Goal: Task Accomplishment & Management: Manage account settings

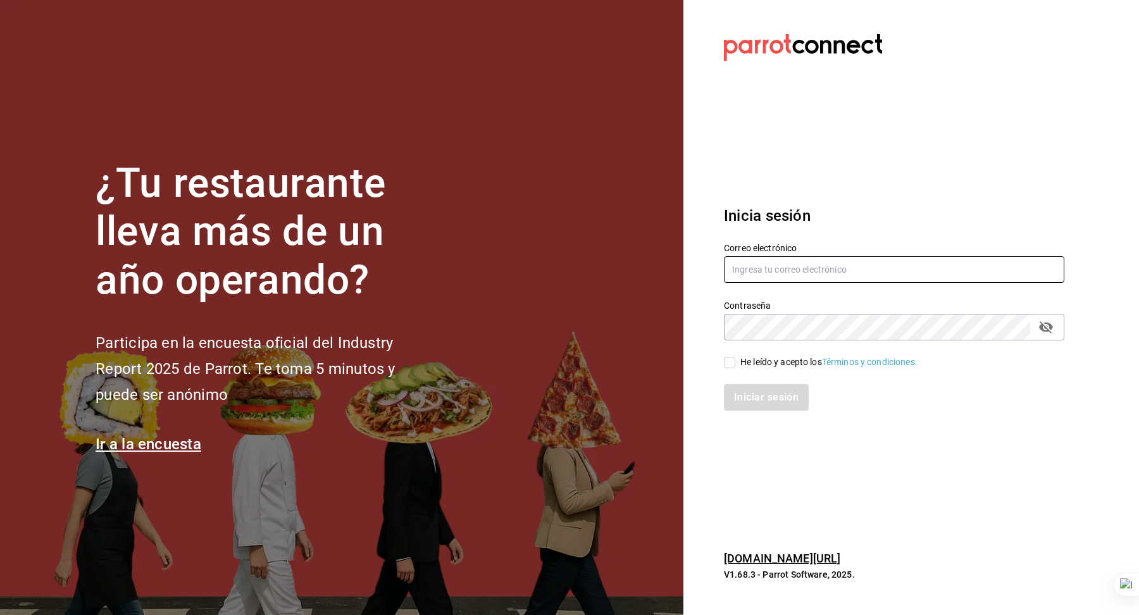
click at [789, 275] on input "text" at bounding box center [894, 269] width 340 height 27
type input "[EMAIL_ADDRESS][DOMAIN_NAME]"
click at [771, 356] on div "He leído y acepto los Términos y condiciones." at bounding box center [828, 362] width 177 height 13
click at [735, 357] on input "He leído y acepto los Términos y condiciones." at bounding box center [729, 362] width 11 height 11
checkbox input "true"
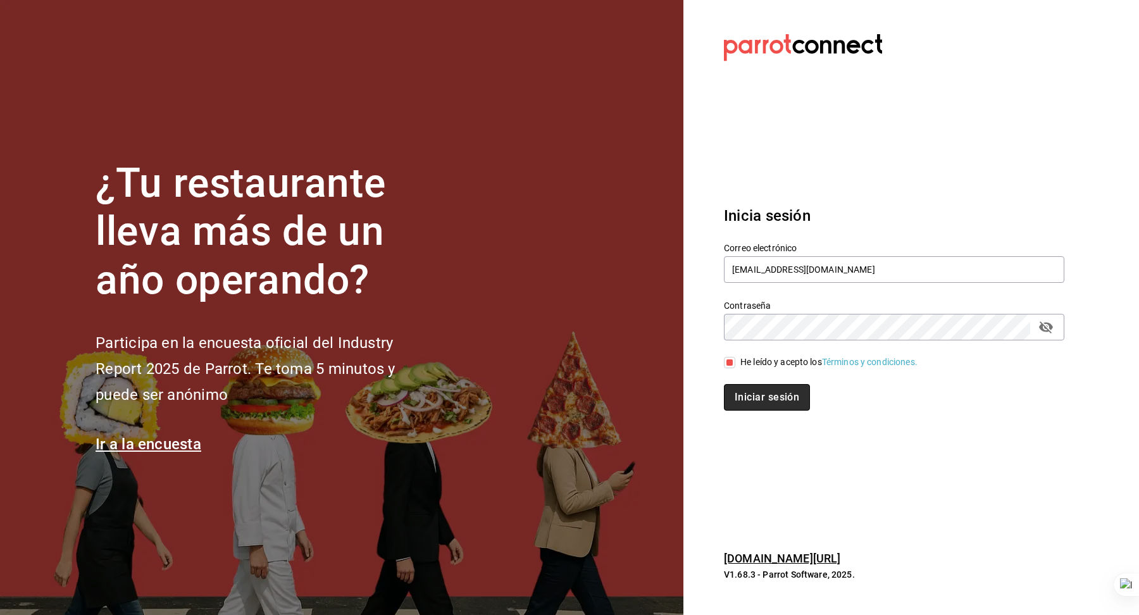
click at [760, 392] on button "Iniciar sesión" at bounding box center [767, 397] width 86 height 27
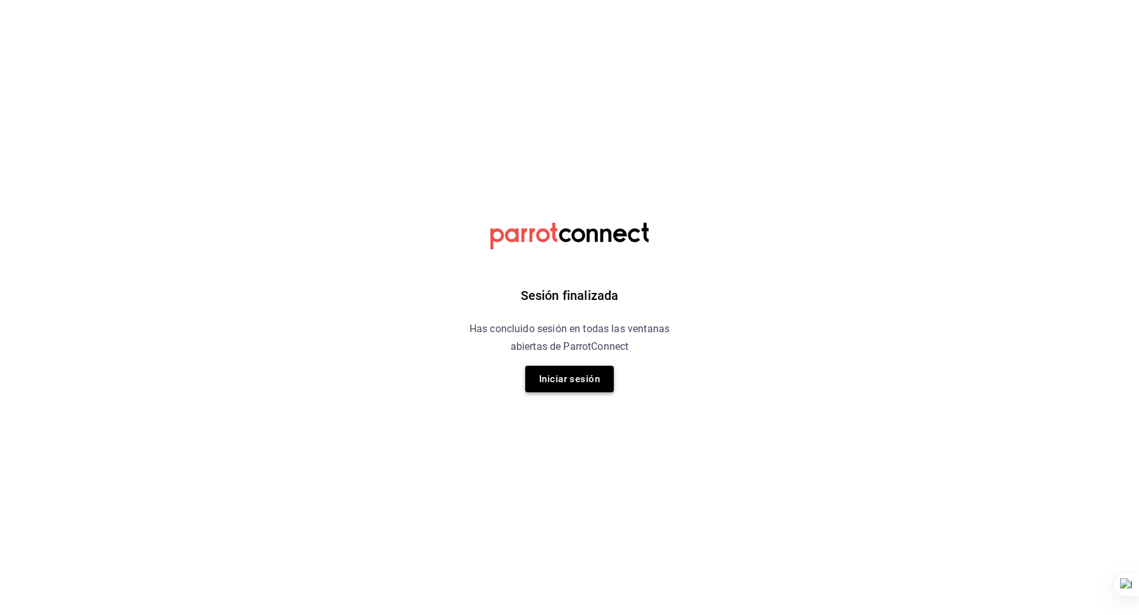
click at [572, 382] on button "Iniciar sesión" at bounding box center [569, 379] width 89 height 27
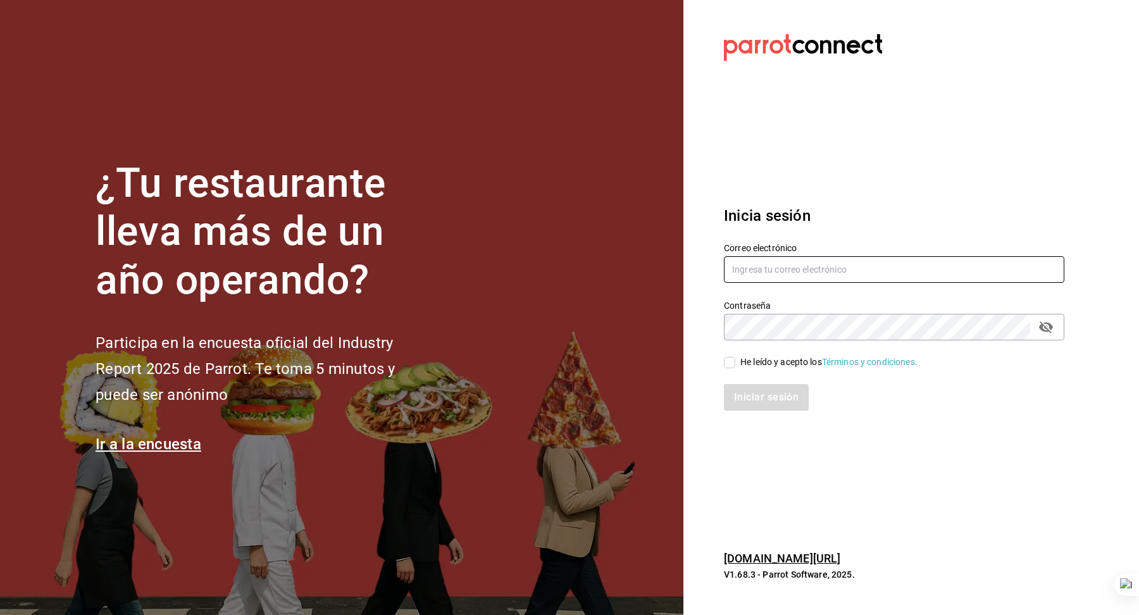
click at [800, 263] on input "text" at bounding box center [894, 269] width 340 height 27
type input "[EMAIL_ADDRESS][DOMAIN_NAME]"
click at [755, 359] on div "He leído y acepto los Términos y condiciones." at bounding box center [828, 362] width 177 height 13
click at [735, 359] on input "He leído y acepto los Términos y condiciones." at bounding box center [729, 362] width 11 height 11
checkbox input "true"
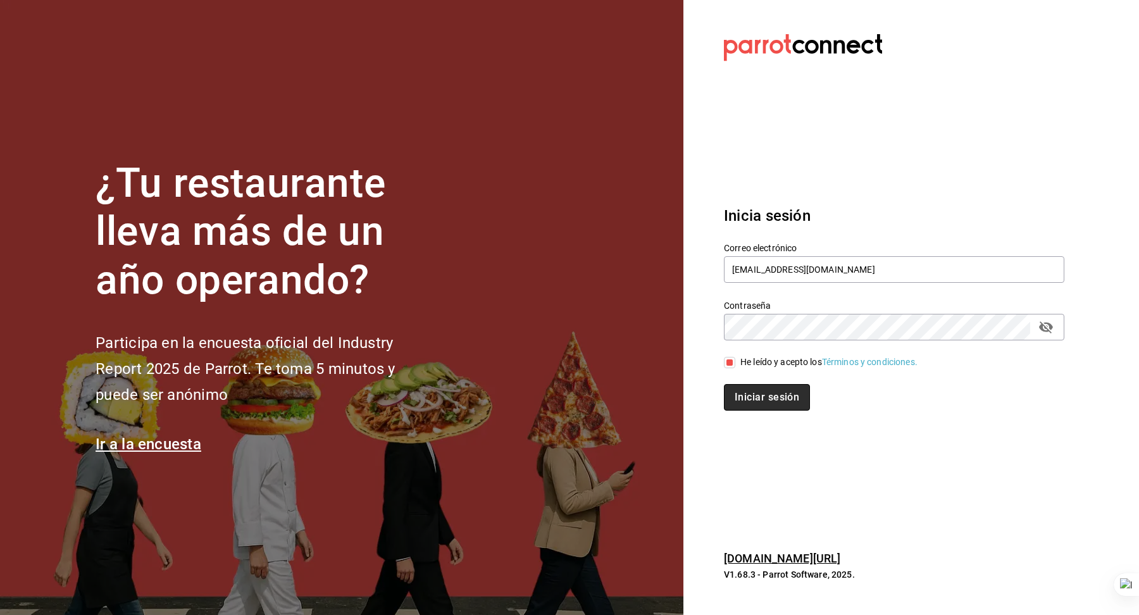
click at [758, 392] on button "Iniciar sesión" at bounding box center [767, 397] width 86 height 27
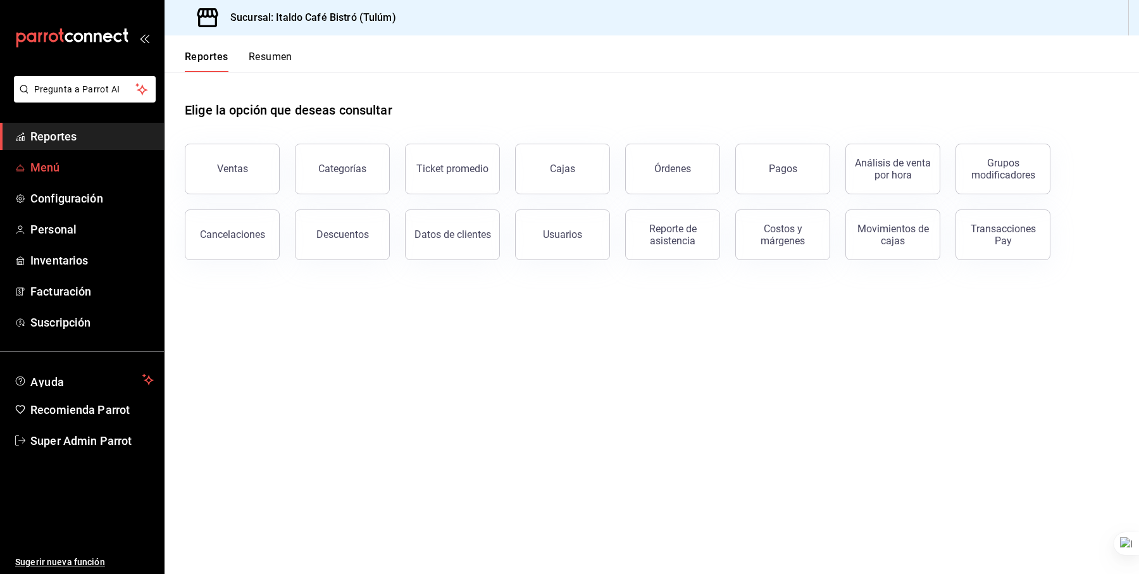
click at [77, 171] on span "Menú" at bounding box center [91, 167] width 123 height 17
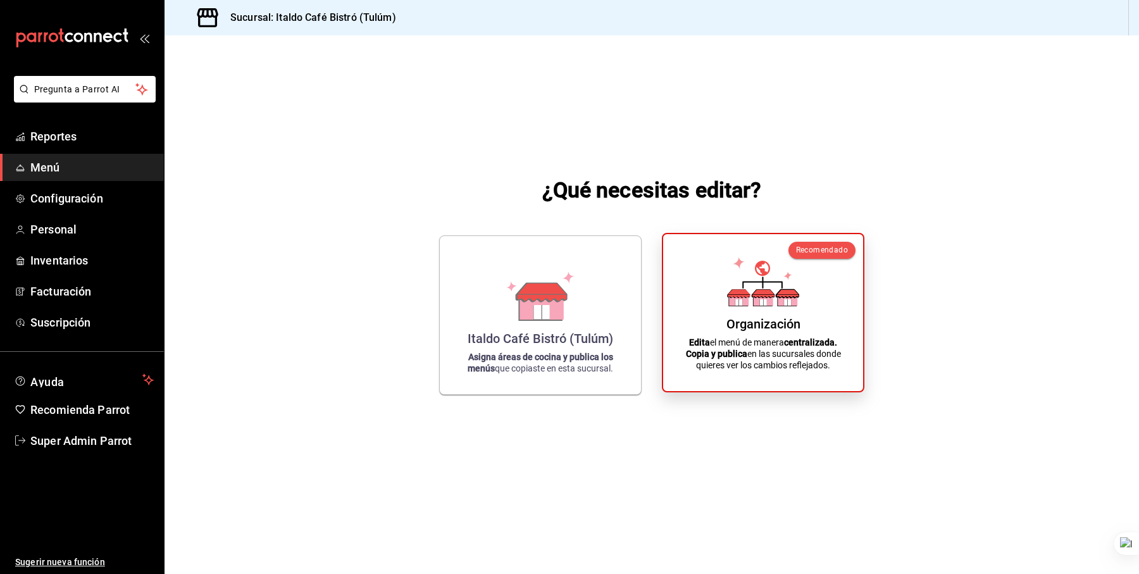
click at [756, 320] on div "Organización" at bounding box center [763, 323] width 74 height 15
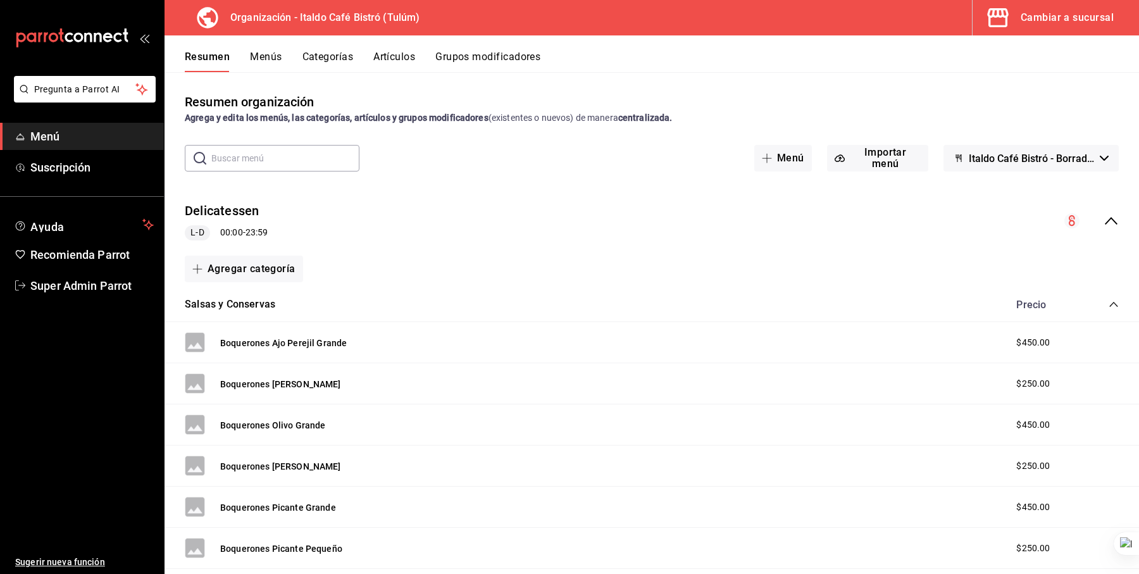
click at [266, 51] on button "Menús" at bounding box center [266, 62] width 32 height 22
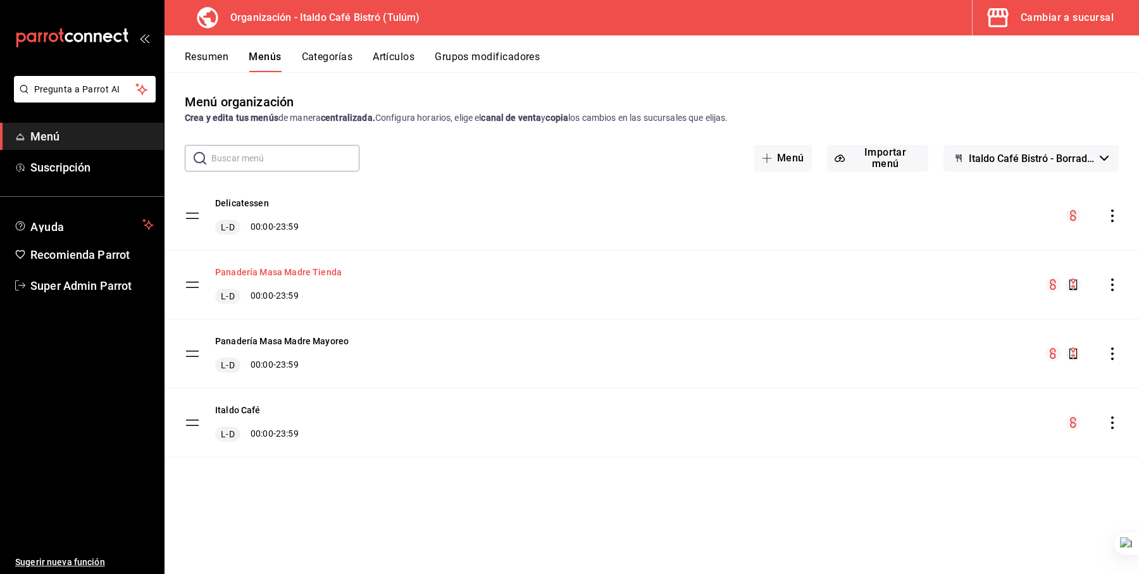
click at [288, 272] on button "Panadería Masa Madre Tienda" at bounding box center [278, 272] width 127 height 13
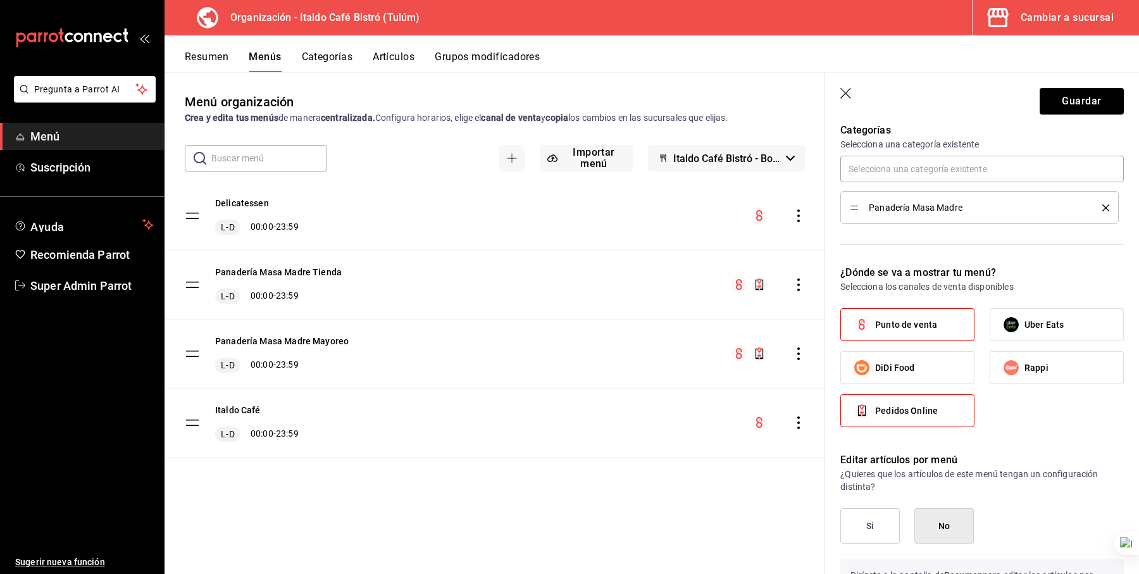
scroll to position [555, 0]
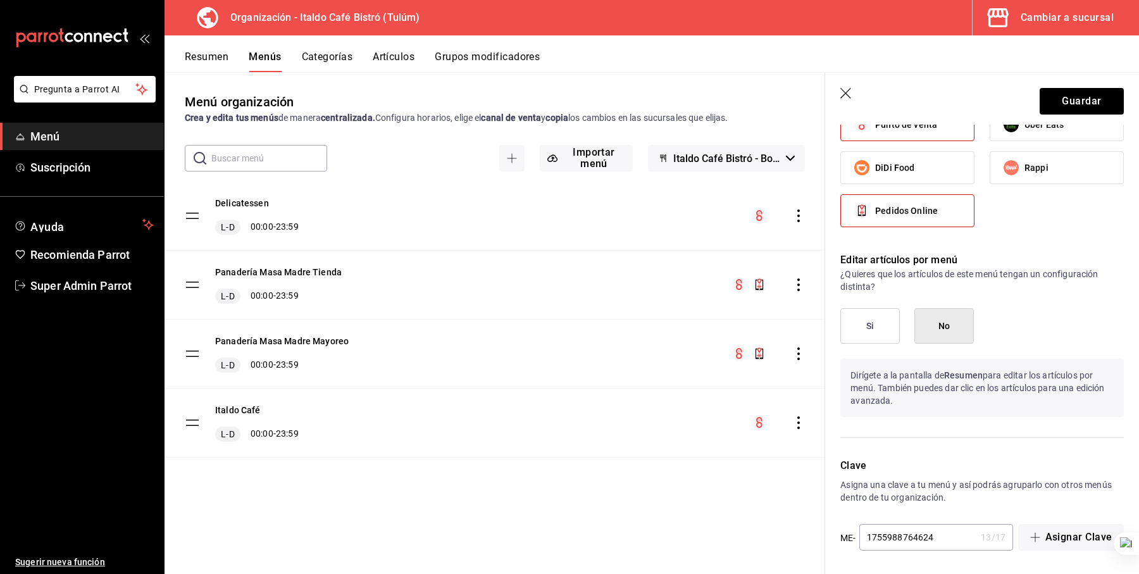
click at [869, 325] on button "Si" at bounding box center [869, 325] width 59 height 35
click at [1061, 97] on button "Guardar" at bounding box center [1081, 101] width 84 height 27
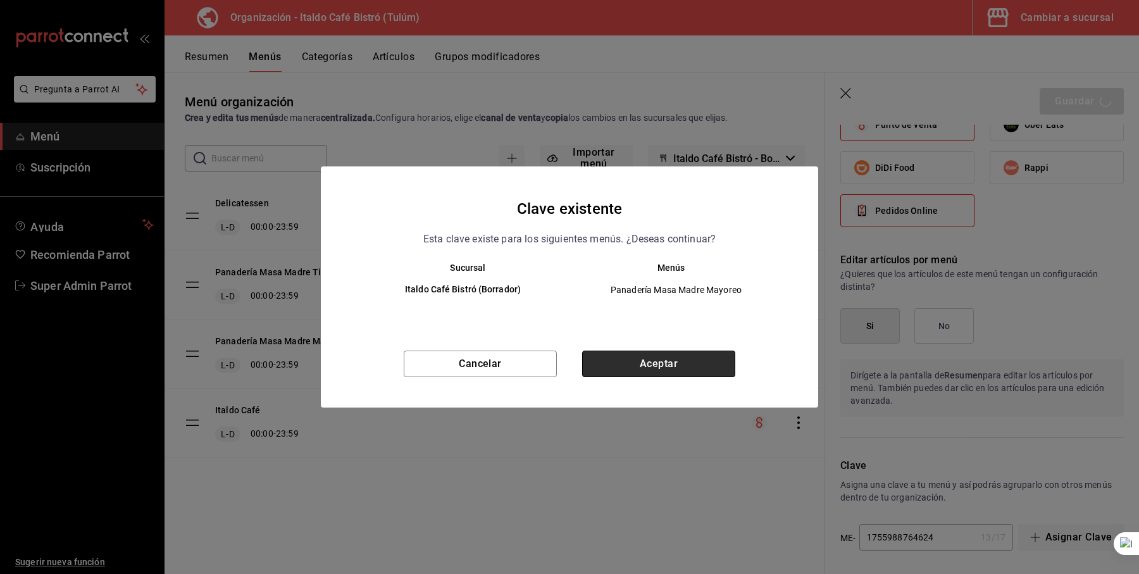
click at [627, 358] on button "Aceptar" at bounding box center [658, 364] width 153 height 27
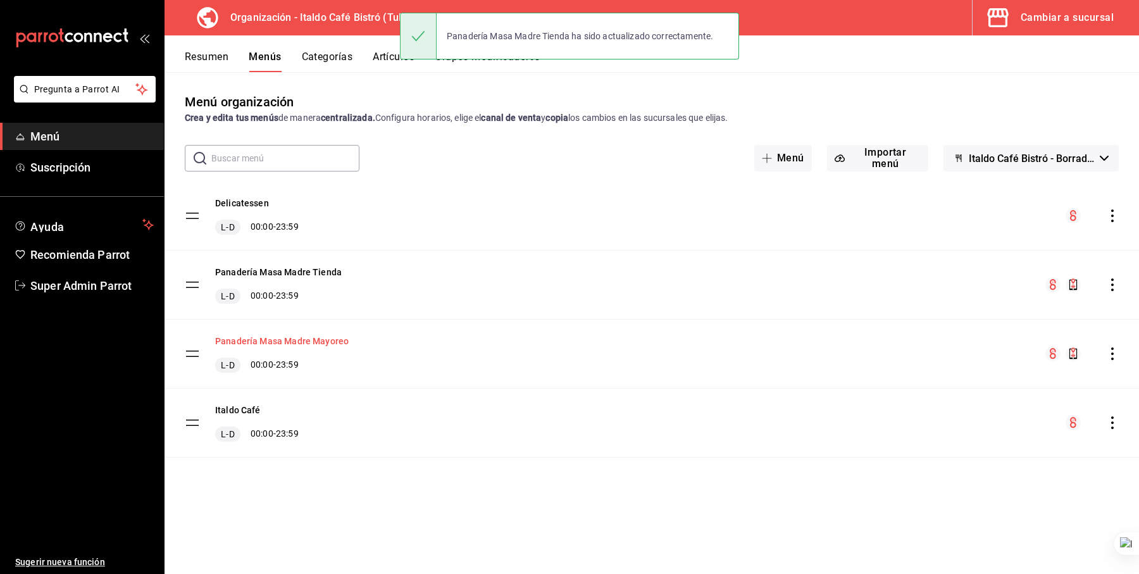
click at [309, 343] on button "Panadería Masa Madre Mayoreo" at bounding box center [281, 341] width 133 height 13
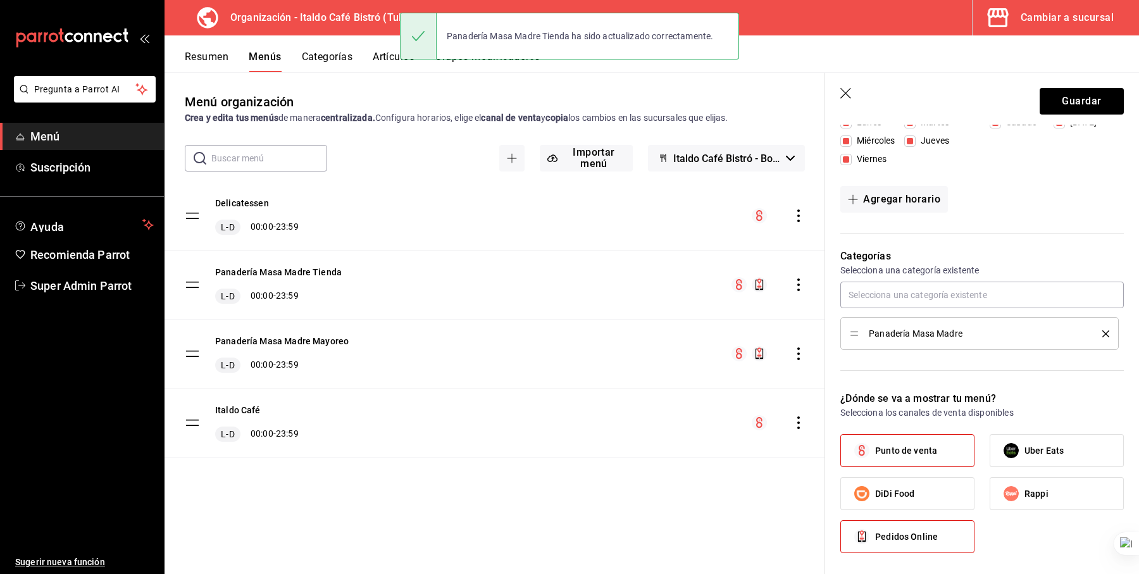
scroll to position [555, 0]
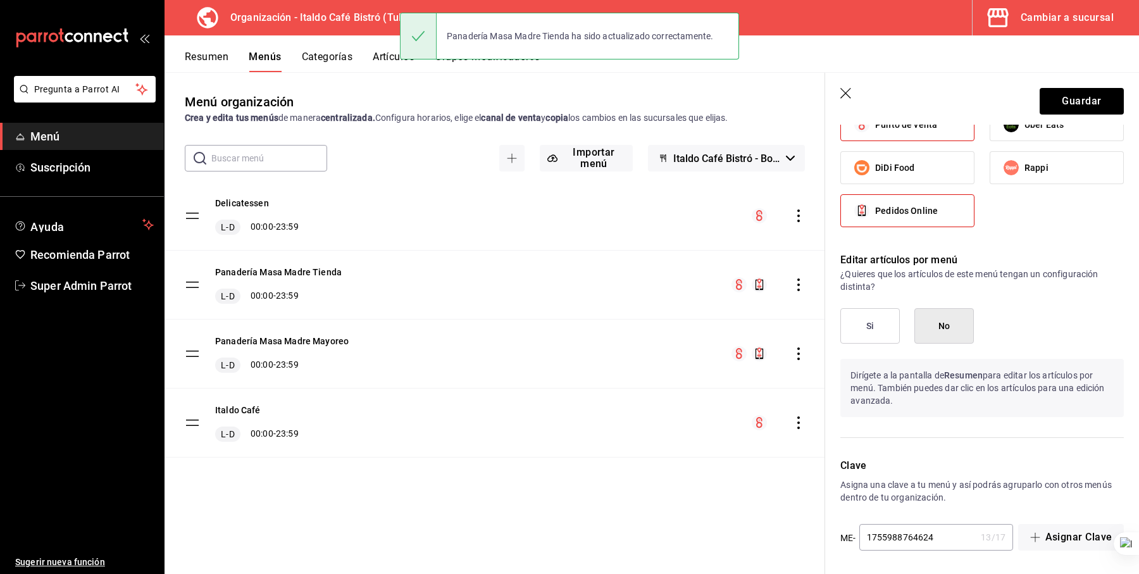
click at [881, 319] on button "Si" at bounding box center [869, 325] width 59 height 35
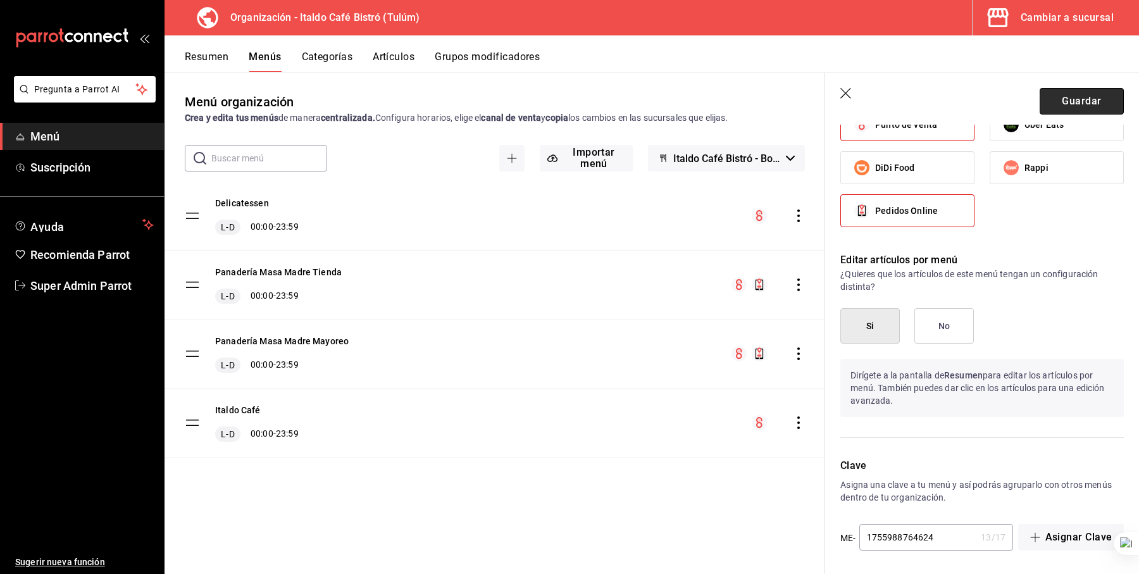
click at [1067, 101] on button "Guardar" at bounding box center [1081, 101] width 84 height 27
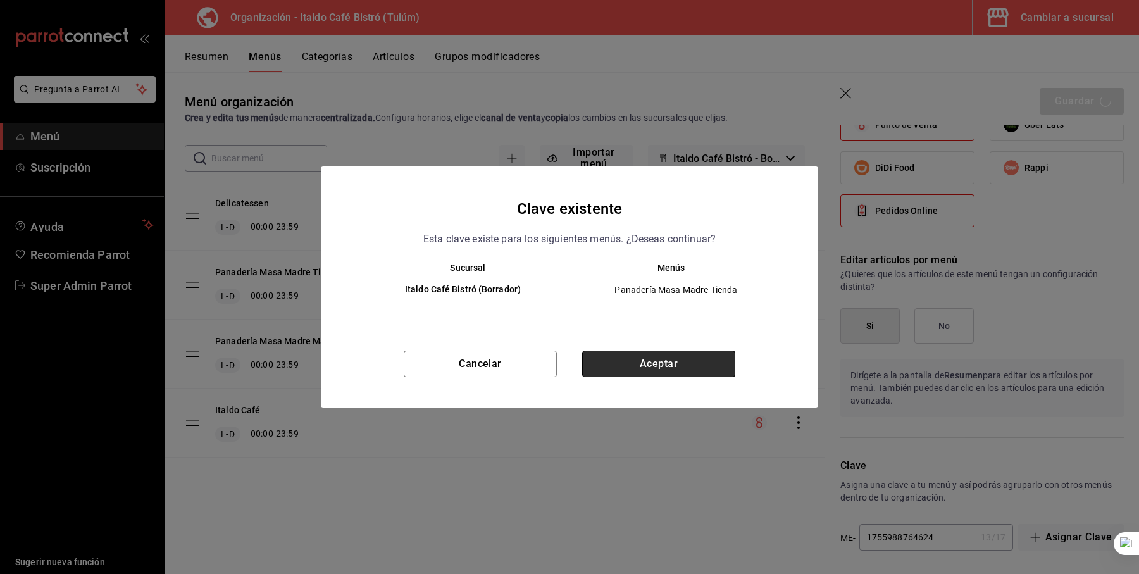
click at [668, 376] on button "Aceptar" at bounding box center [658, 364] width 153 height 27
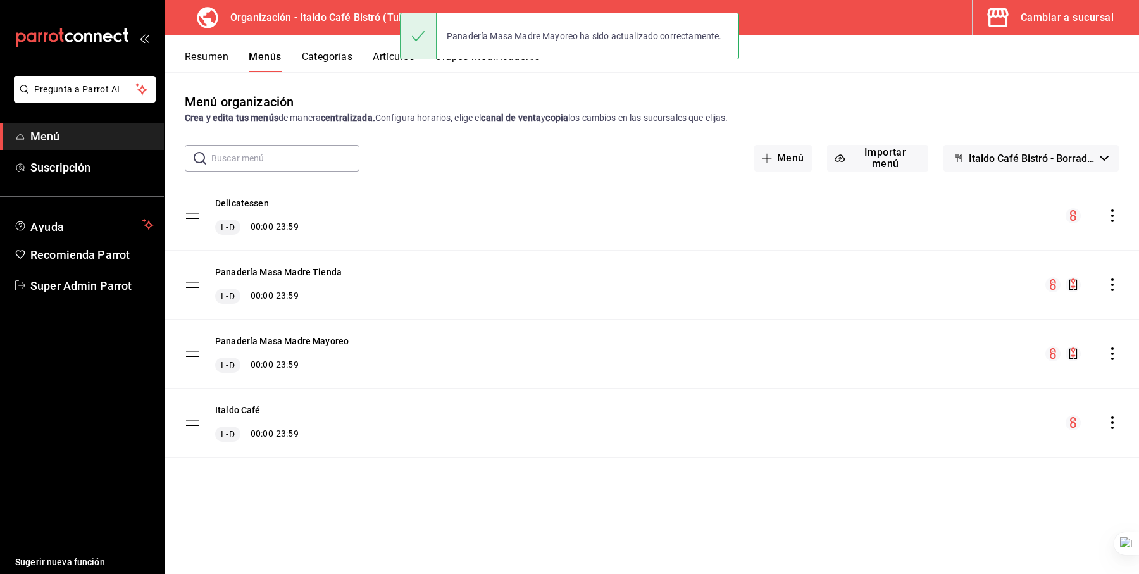
click at [206, 65] on button "Resumen" at bounding box center [207, 62] width 44 height 22
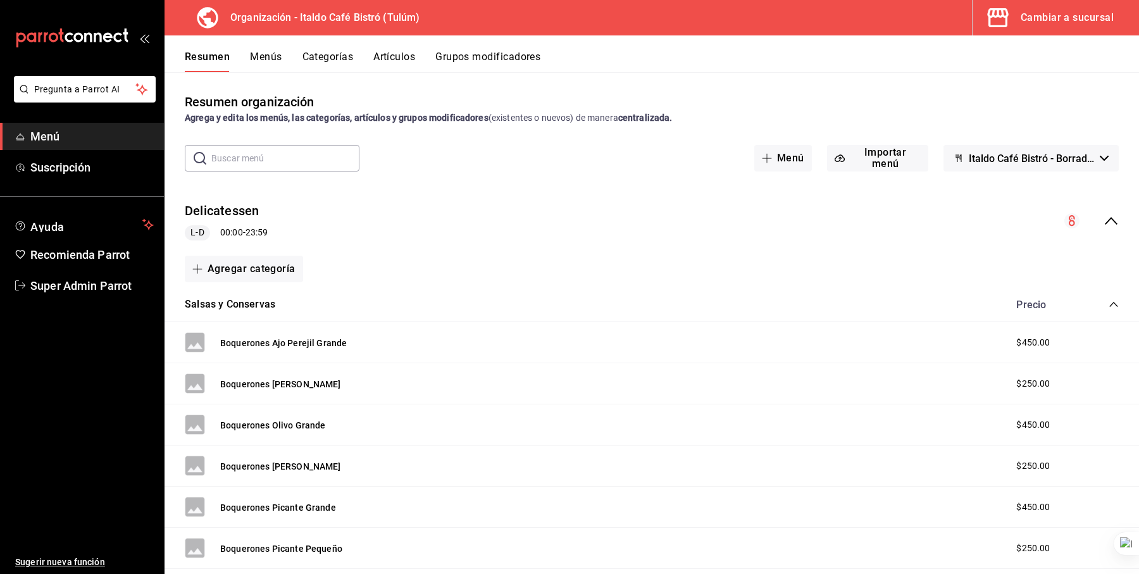
click at [690, 216] on div "Delicatessen L-D 00:00 - 23:59" at bounding box center [651, 221] width 974 height 59
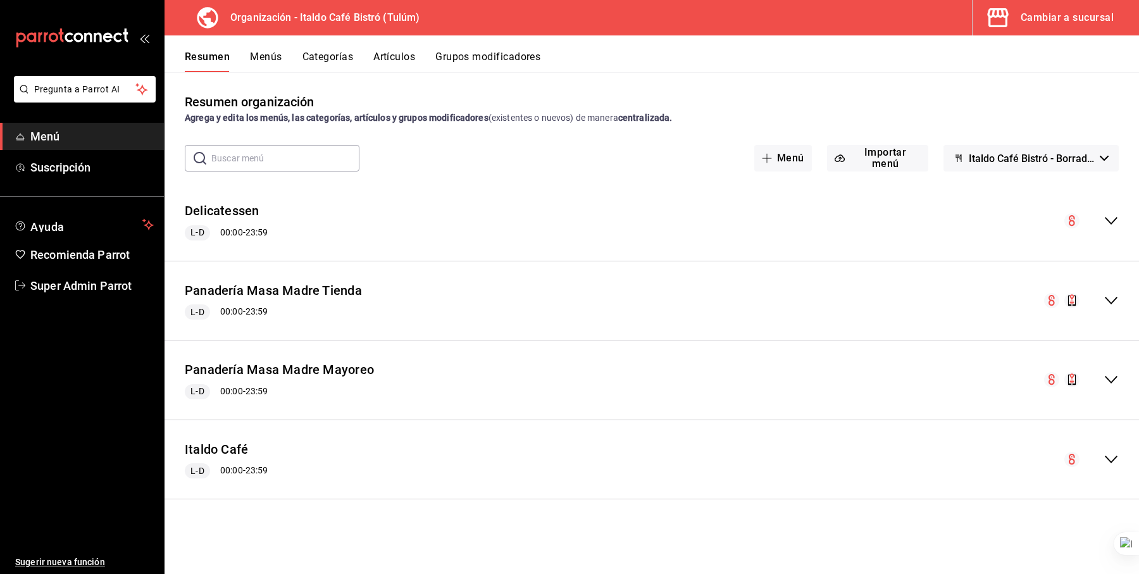
click at [478, 307] on div "Panadería Masa Madre Tienda L-D 00:00 - 23:59" at bounding box center [651, 300] width 974 height 59
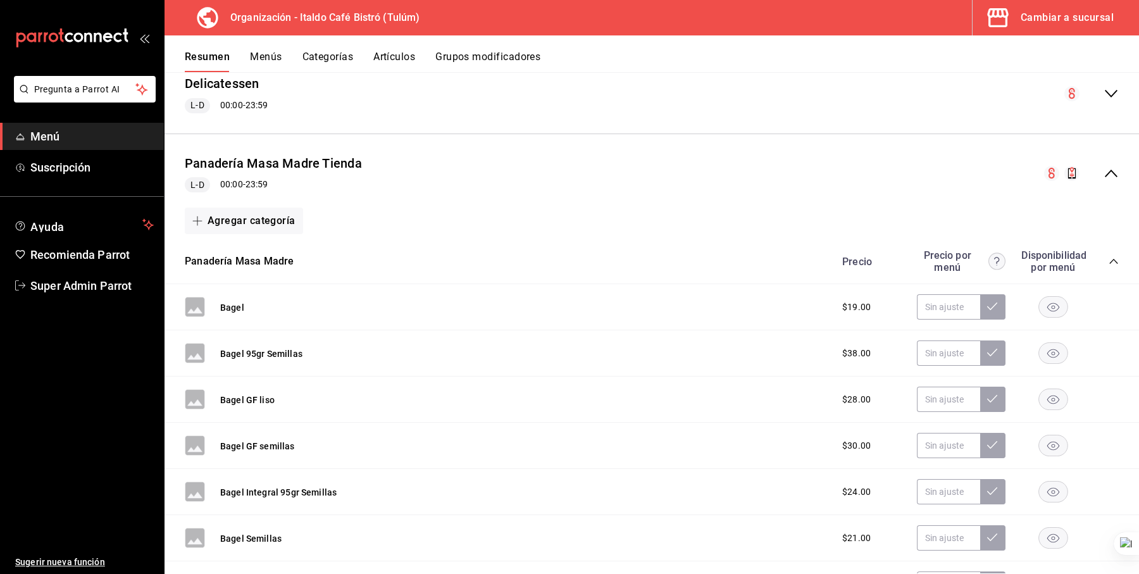
scroll to position [147, 0]
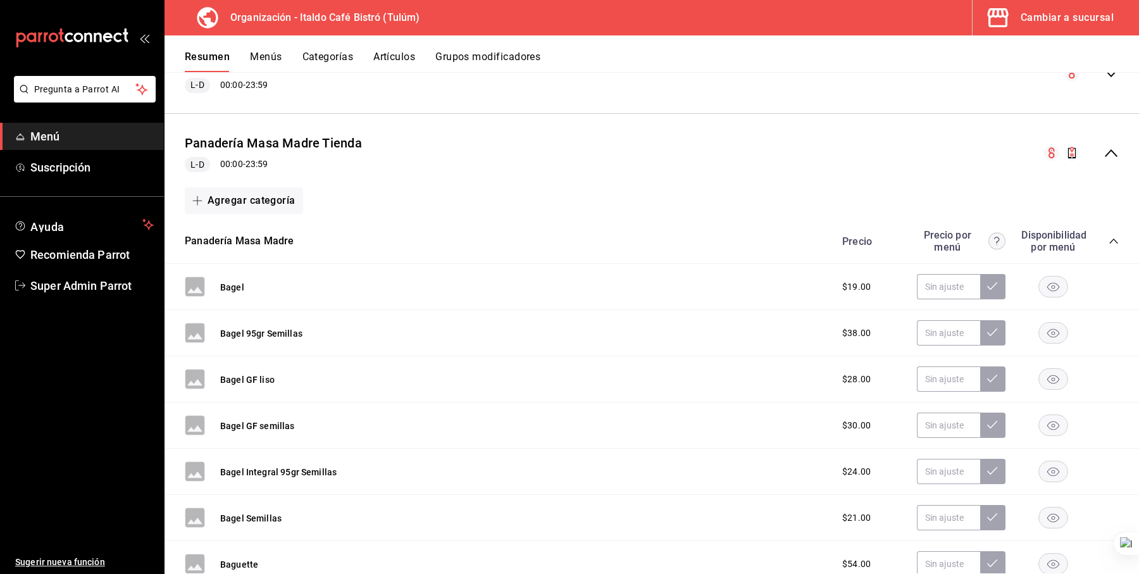
click at [864, 285] on span "$19.00" at bounding box center [856, 286] width 28 height 13
click at [1109, 148] on icon "collapse-menu-row" at bounding box center [1110, 153] width 15 height 15
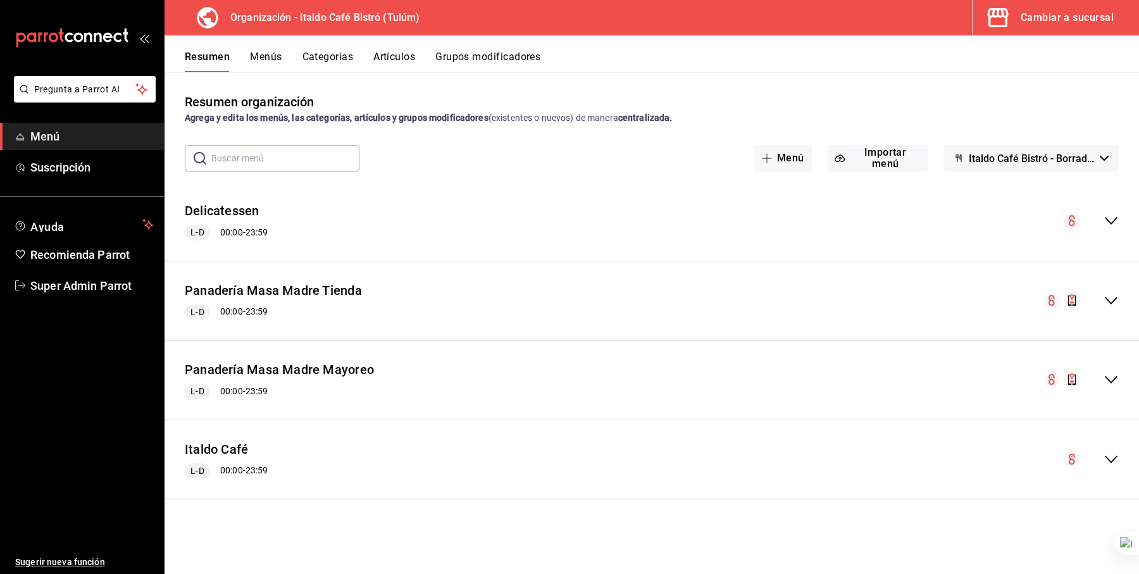
scroll to position [0, 0]
click at [438, 372] on div "Panadería Masa Madre Mayoreo L-D 00:00 - 23:59" at bounding box center [651, 380] width 974 height 59
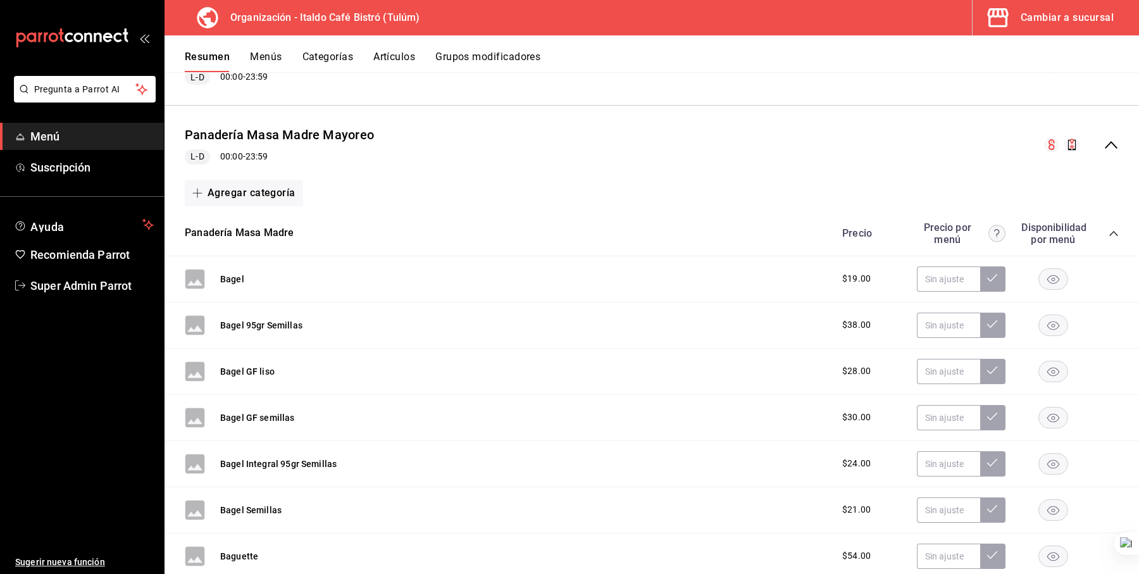
scroll to position [258, 0]
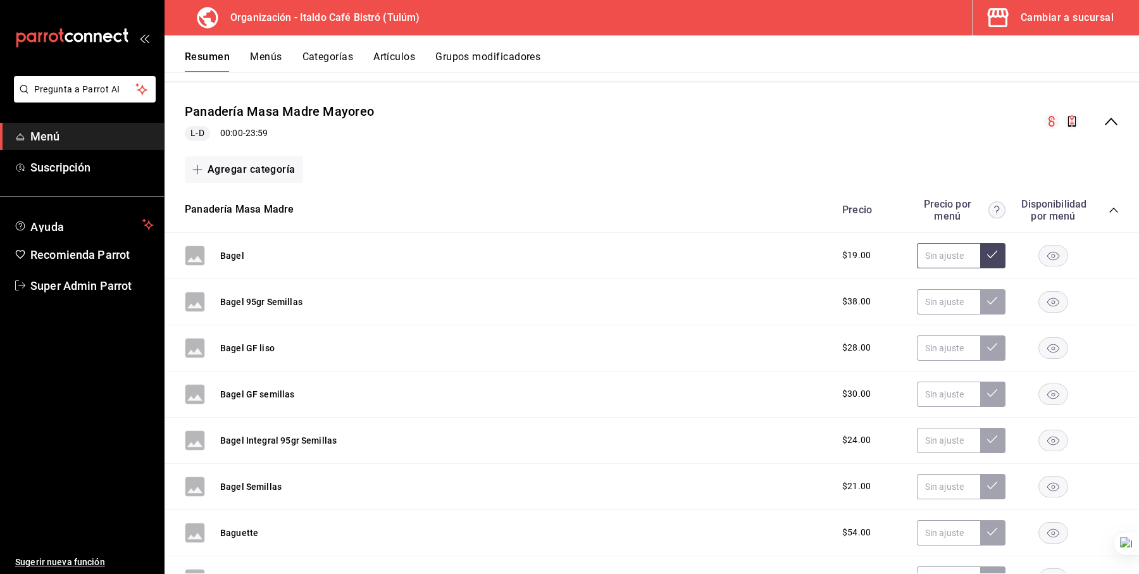
click at [945, 257] on input "text" at bounding box center [948, 255] width 63 height 25
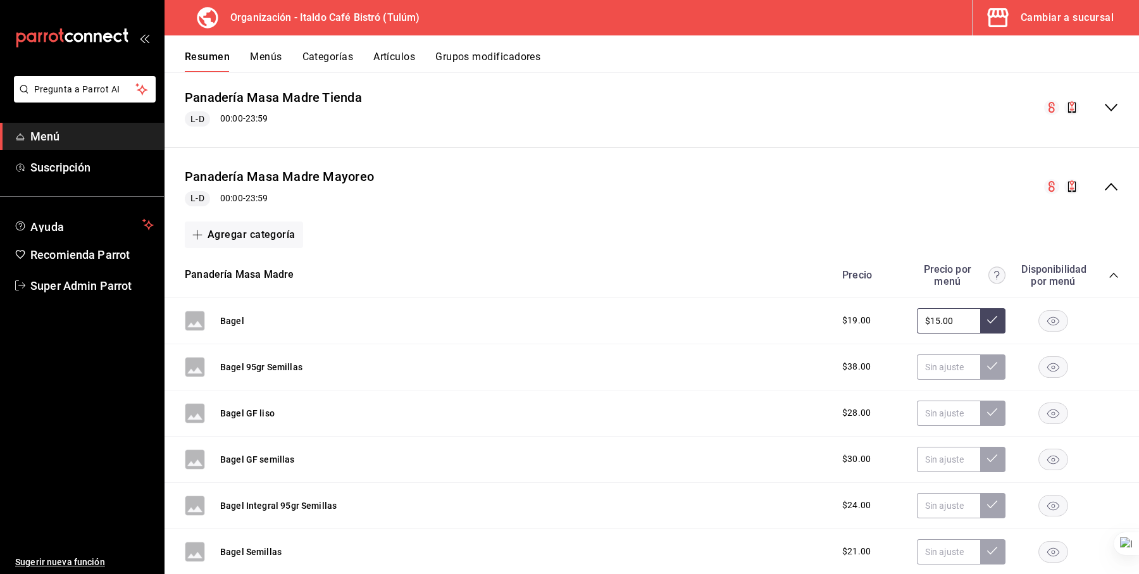
scroll to position [184, 0]
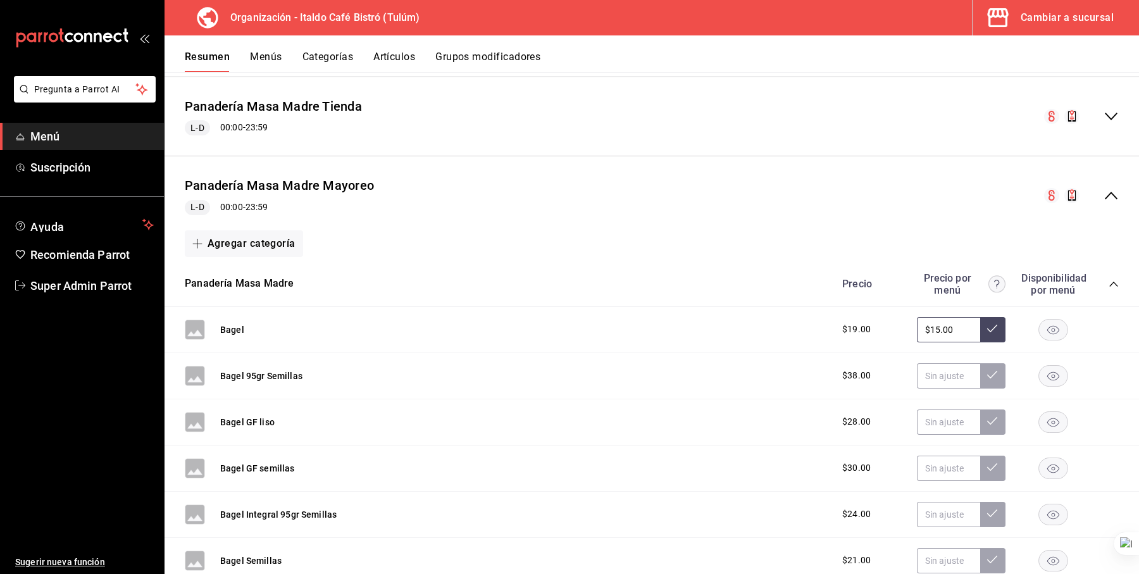
type input "$15.00"
click at [396, 55] on button "Artículos" at bounding box center [394, 62] width 42 height 22
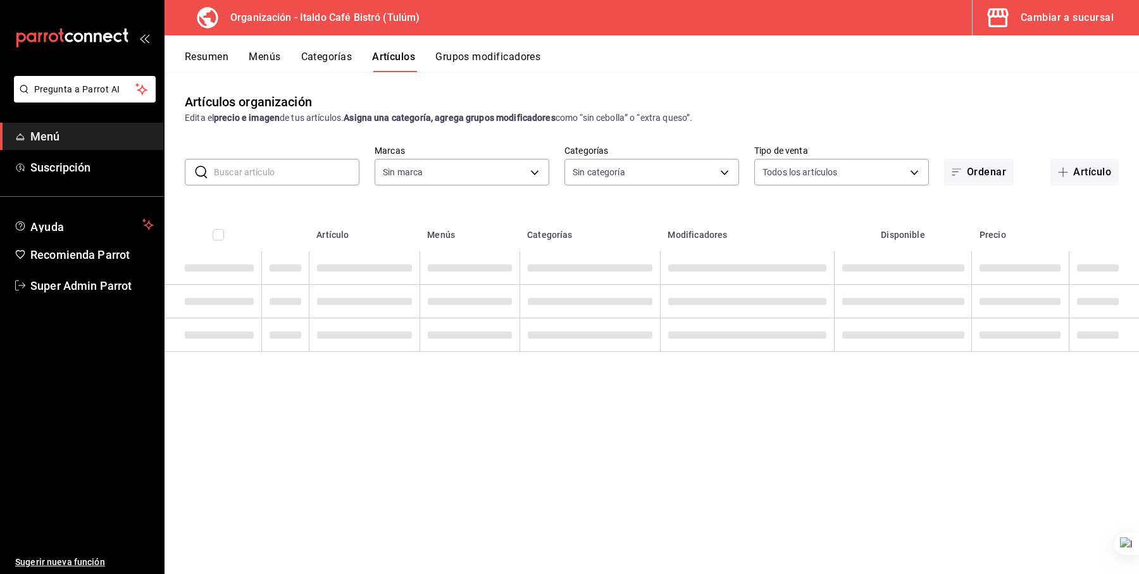
type input "d1c6cf32-8989-43d9-bcfc-5405ee64c55c"
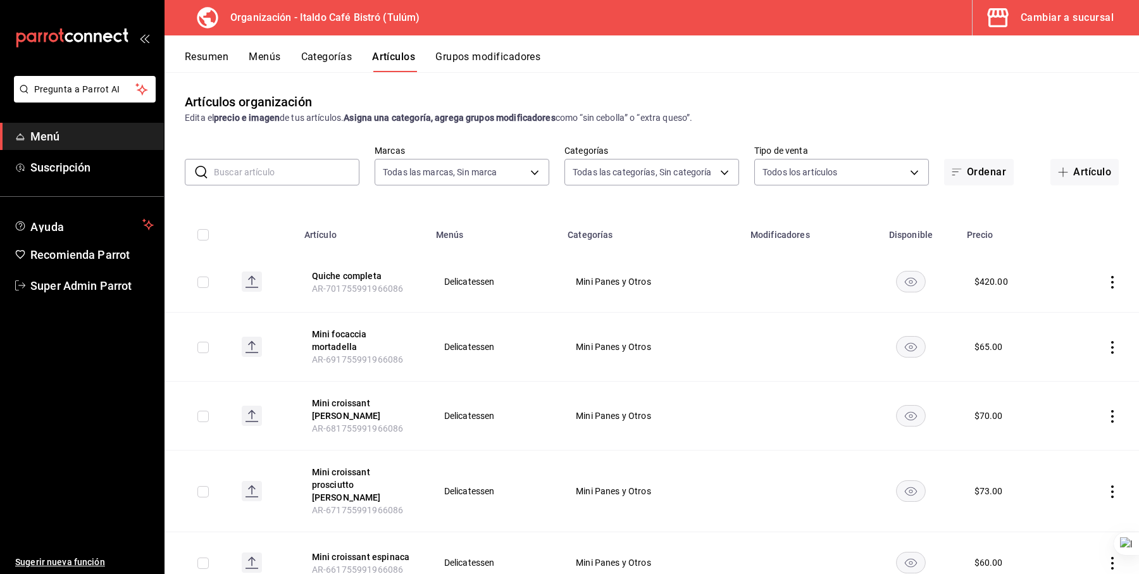
type input "d1d07f99-e0e7-4c3e-9b4e-0330e63566b2,c6c1369c-c870-42b3-96e0-0e085561d326,e593e…"
click at [275, 171] on input "text" at bounding box center [287, 171] width 146 height 25
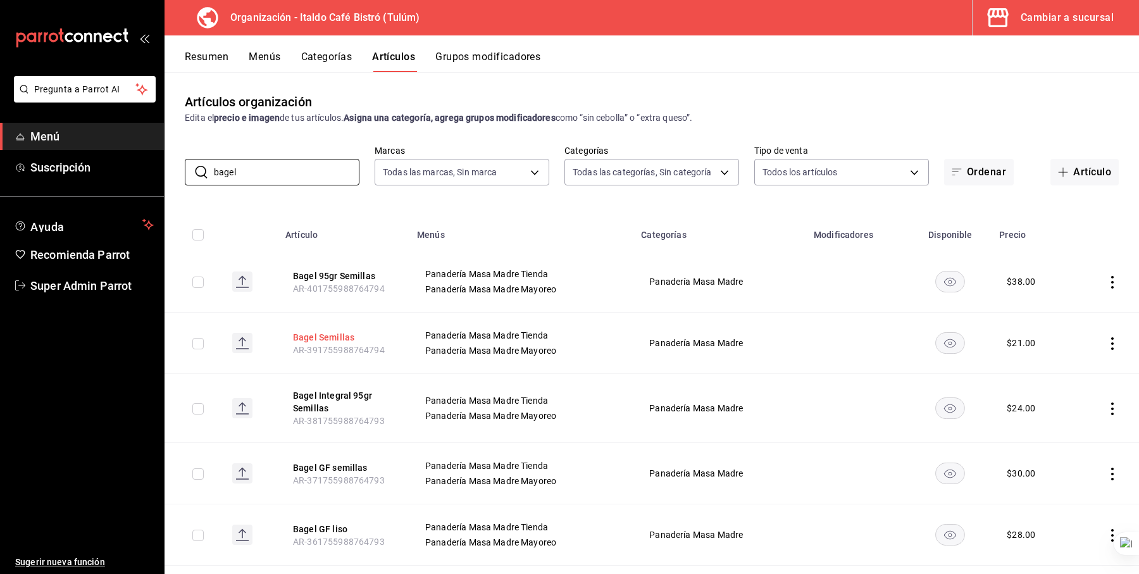
scroll to position [82, 0]
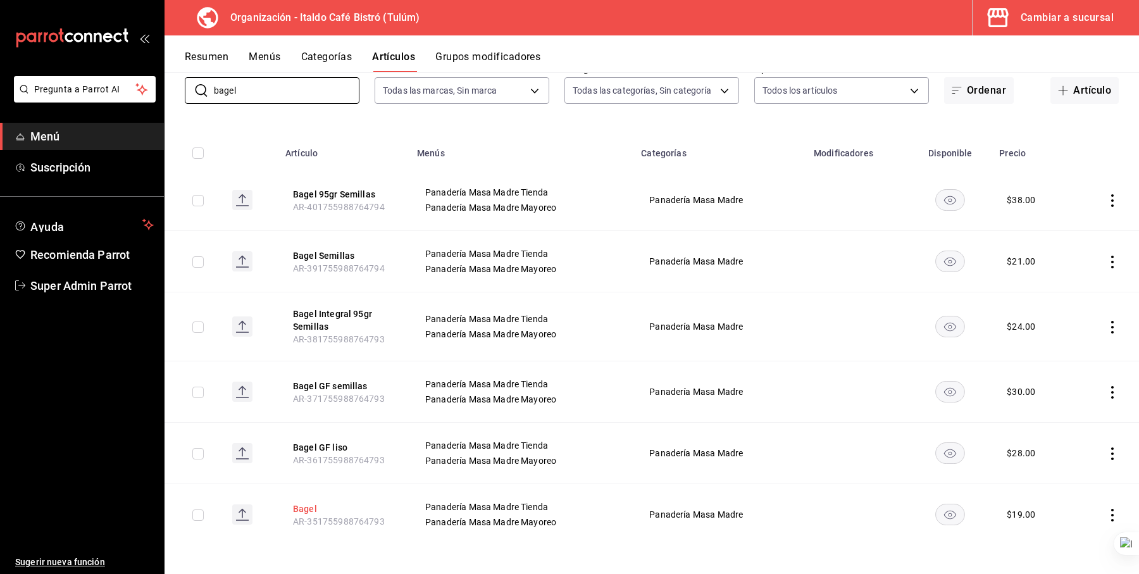
type input "bagel"
click at [313, 508] on button "Bagel" at bounding box center [343, 508] width 101 height 13
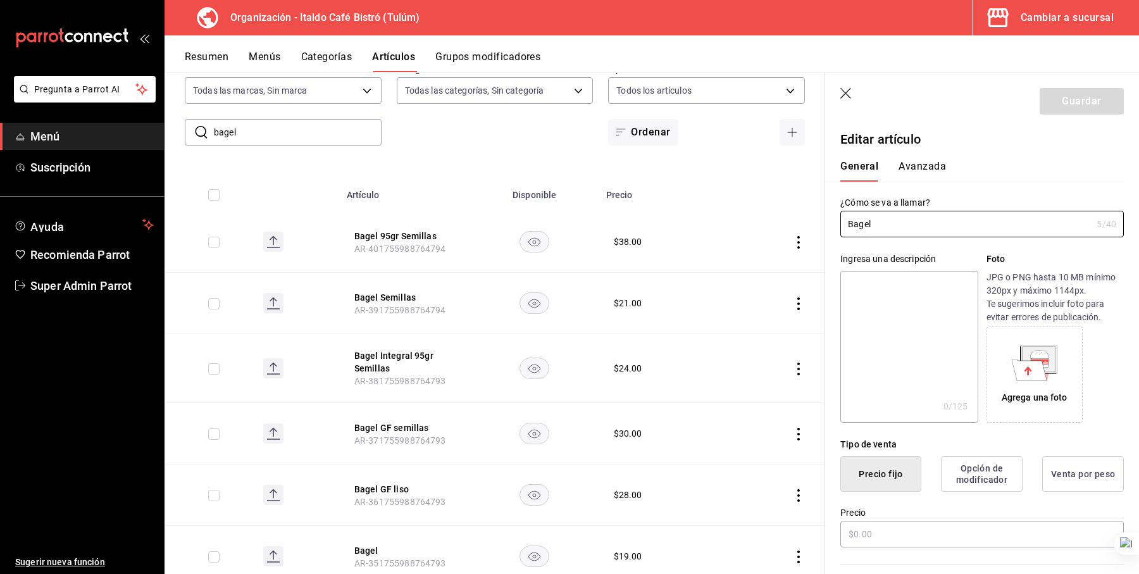
type input "$19.00"
click at [842, 90] on icon "button" at bounding box center [846, 94] width 13 height 13
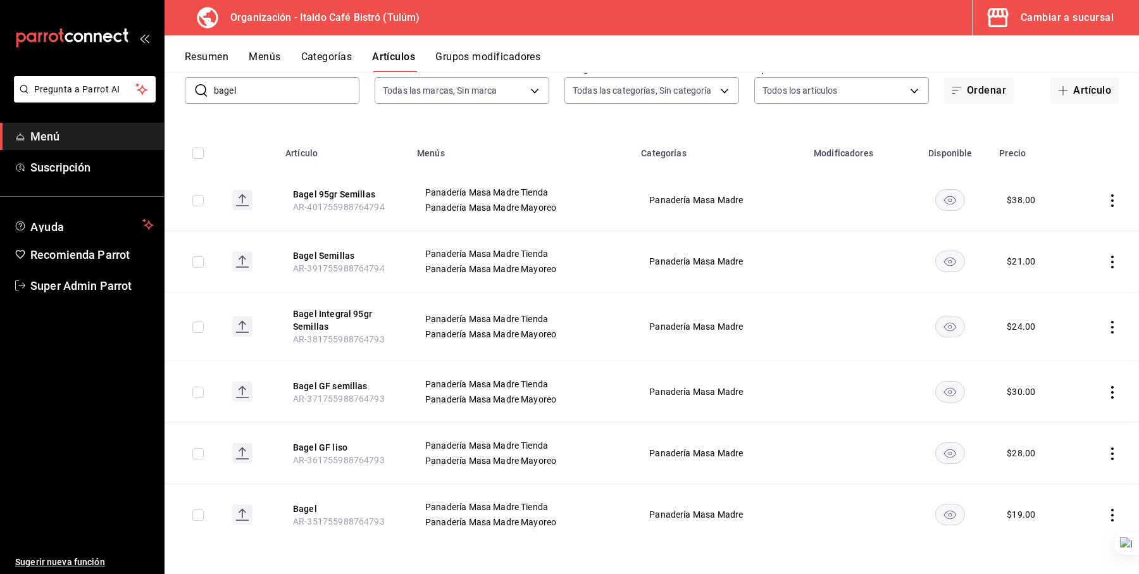
scroll to position [40, 0]
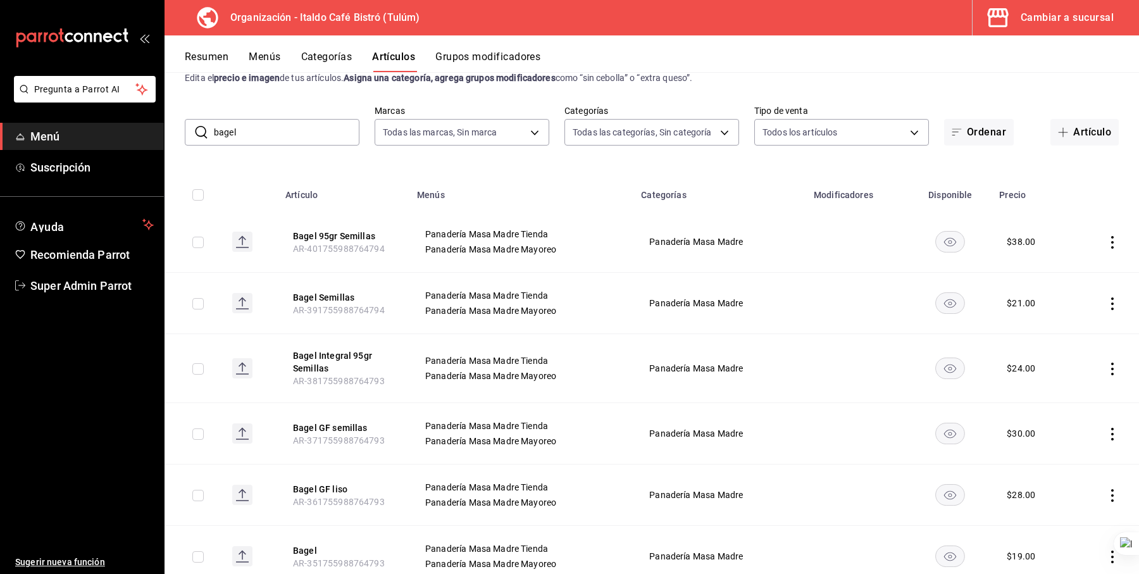
click at [1039, 132] on div "Ordenar Artículo" at bounding box center [1031, 132] width 175 height 27
click at [1058, 132] on icon "button" at bounding box center [1062, 132] width 9 height 1
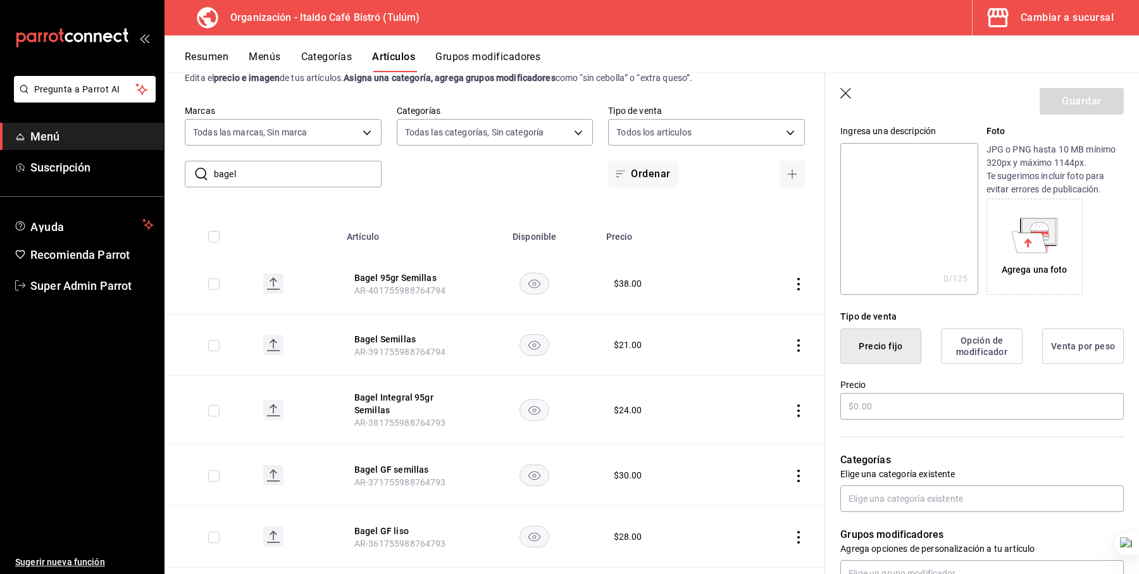
scroll to position [143, 0]
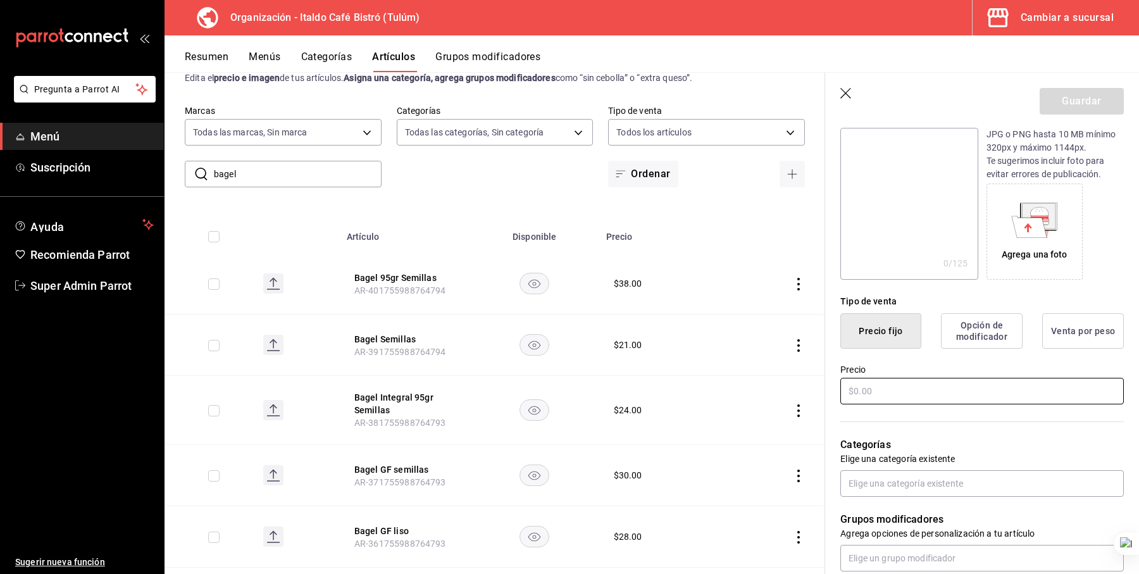
type input "Bagel mayoreo"
click at [891, 391] on input "text" at bounding box center [981, 391] width 283 height 27
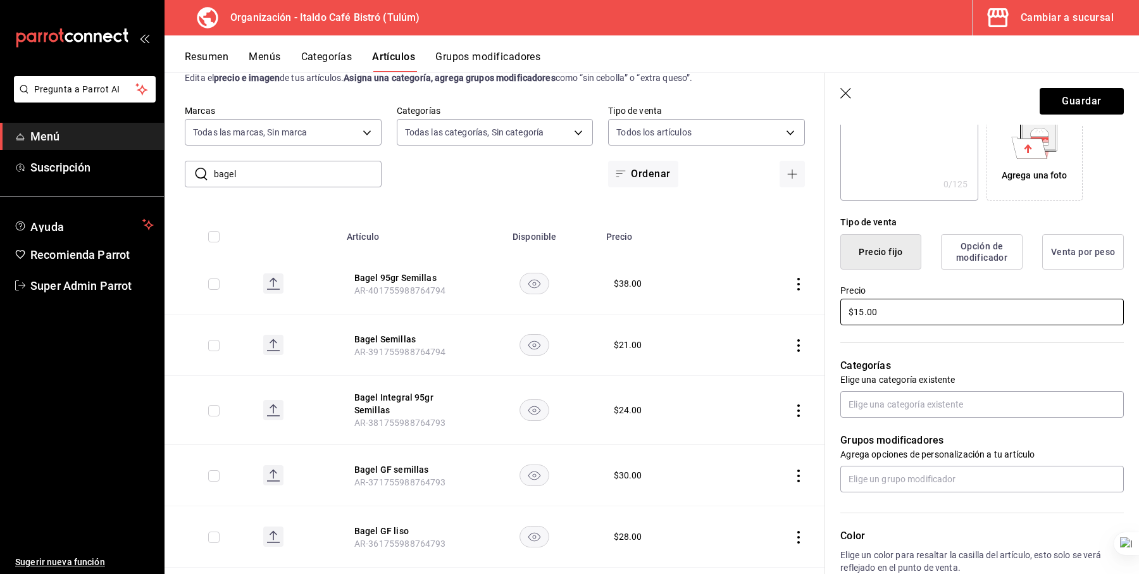
scroll to position [0, 0]
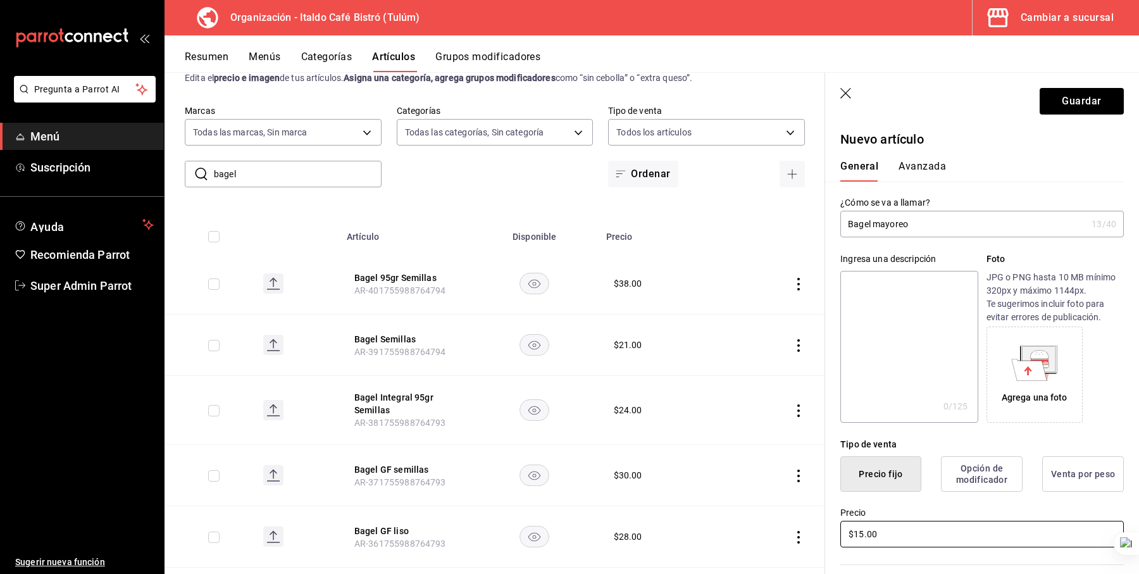
type input "$15.00"
click at [849, 92] on icon "button" at bounding box center [846, 94] width 13 height 13
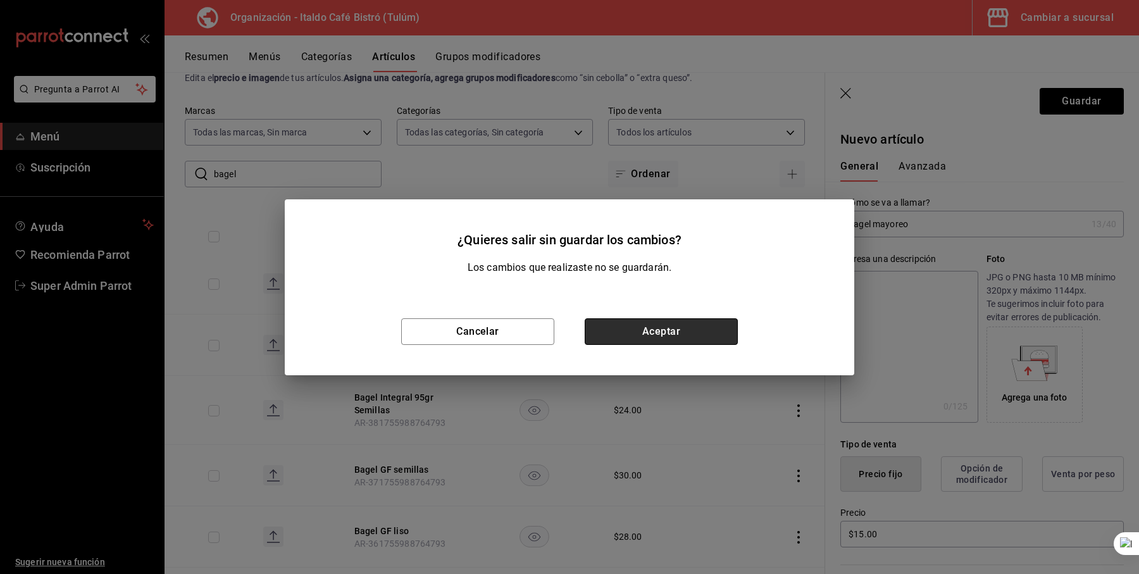
click at [616, 330] on button "Aceptar" at bounding box center [661, 331] width 153 height 27
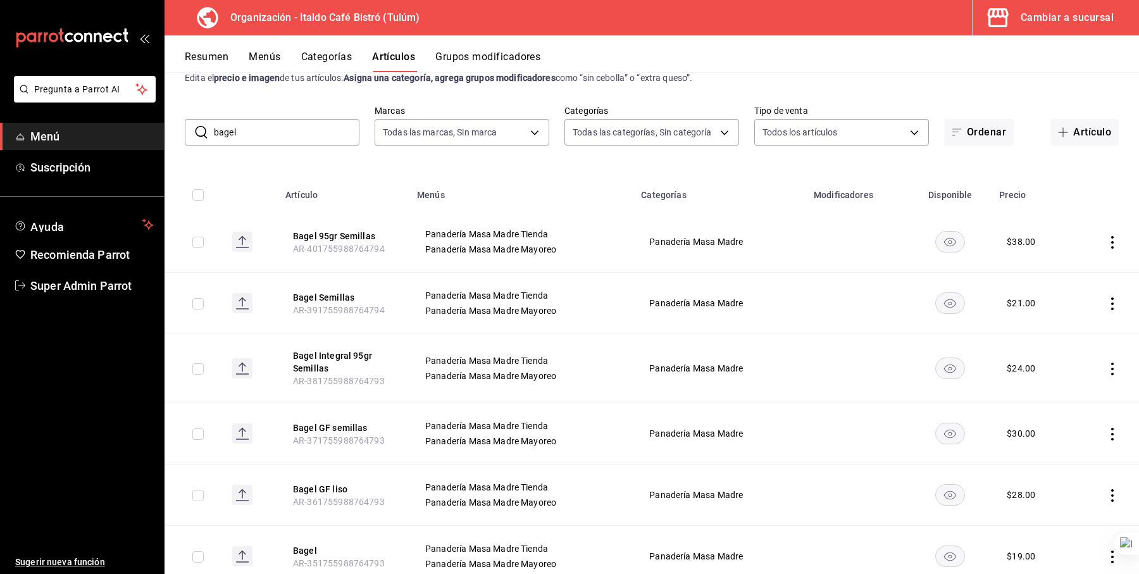
click at [259, 57] on button "Menús" at bounding box center [265, 62] width 32 height 22
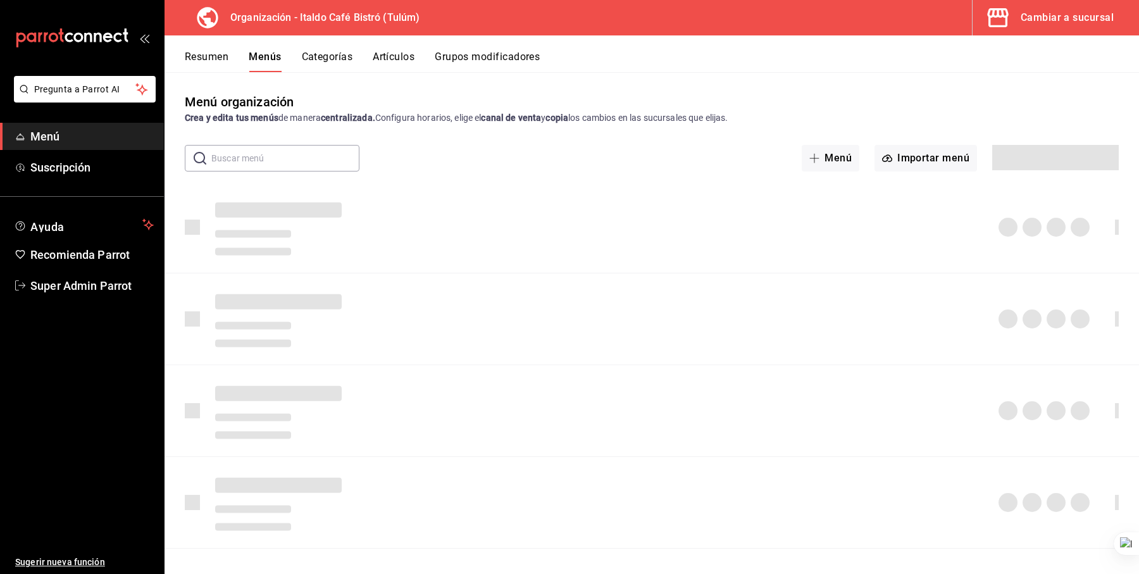
click at [196, 59] on button "Resumen" at bounding box center [207, 62] width 44 height 22
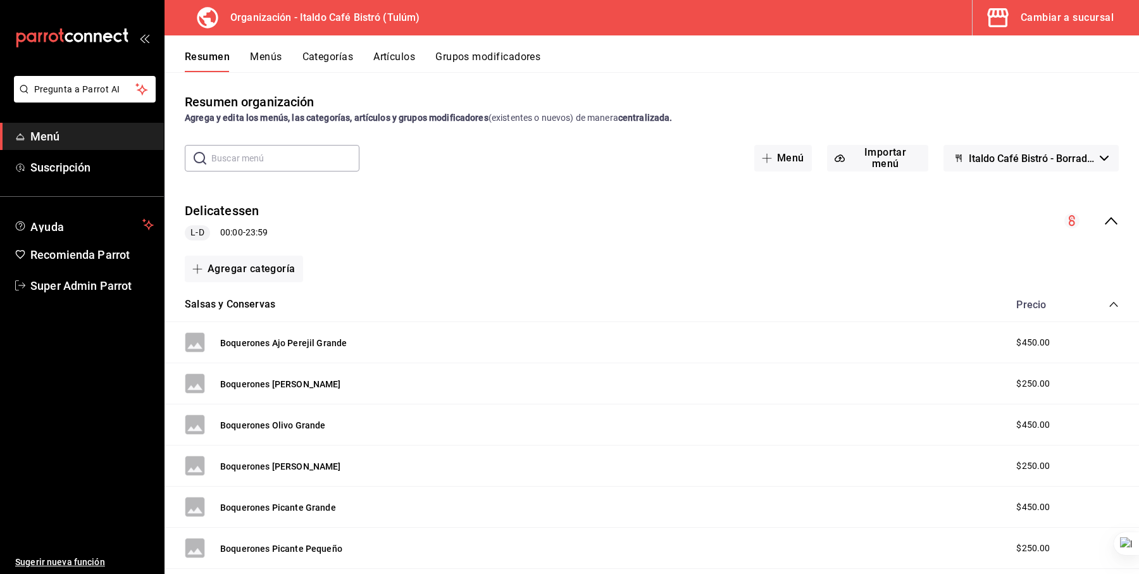
click at [475, 214] on div "Delicatessen L-D 00:00 - 23:59" at bounding box center [651, 221] width 974 height 59
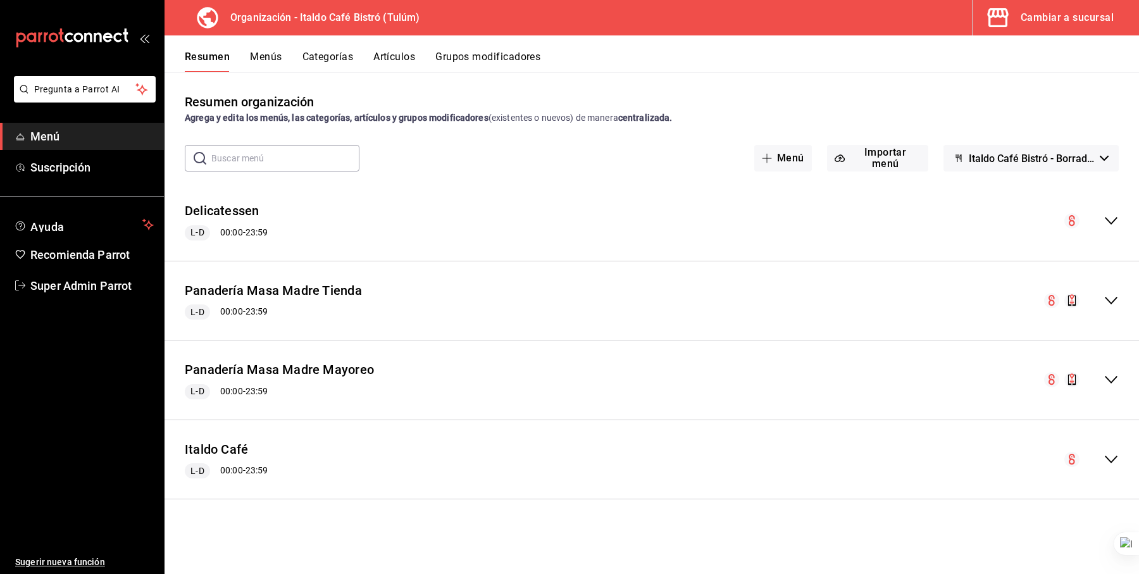
click at [440, 375] on div "Panadería Masa Madre Mayoreo L-D 00:00 - 23:59" at bounding box center [651, 380] width 974 height 59
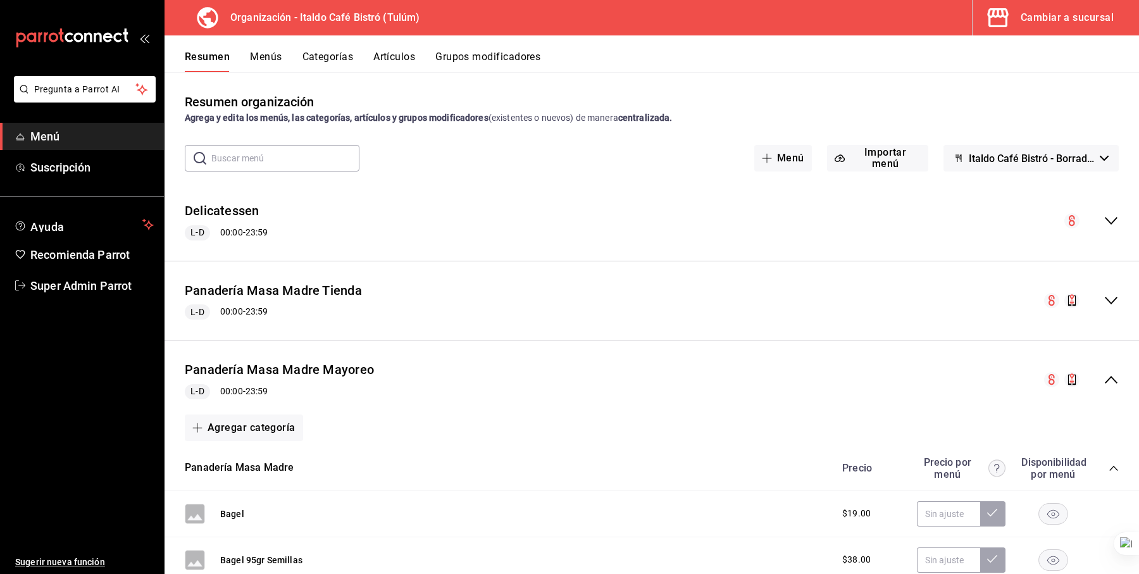
scroll to position [248, 0]
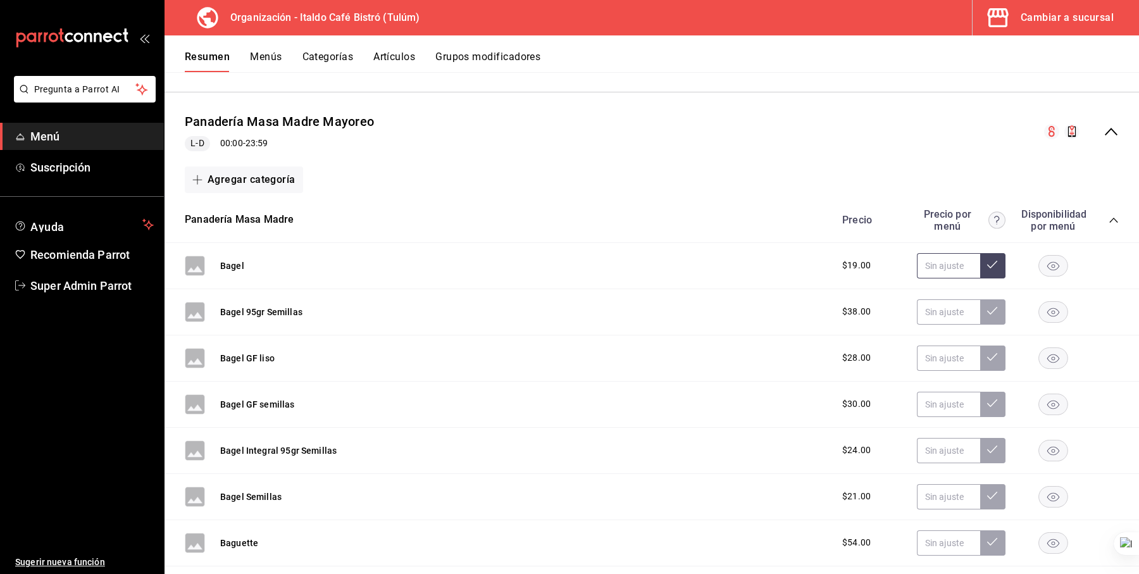
click at [929, 266] on input "text" at bounding box center [948, 265] width 63 height 25
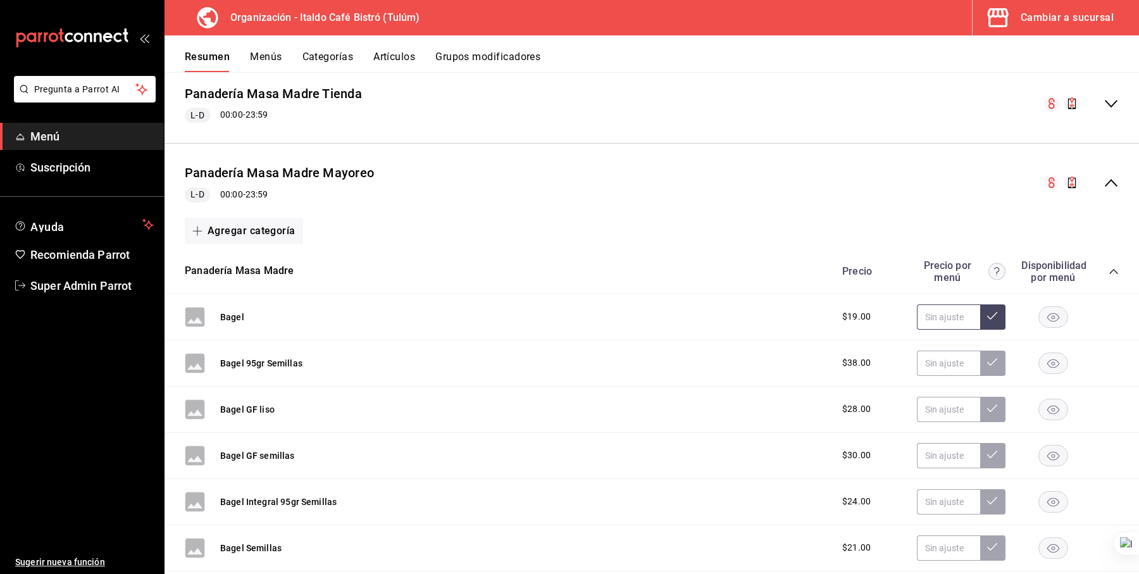
scroll to position [176, 0]
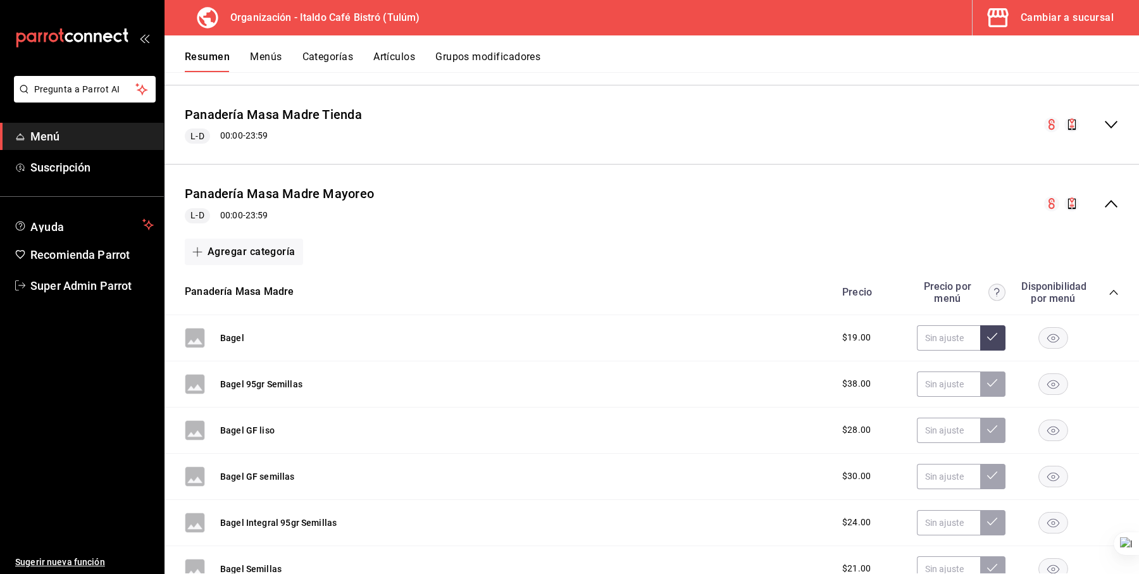
click at [400, 53] on button "Artículos" at bounding box center [394, 62] width 42 height 22
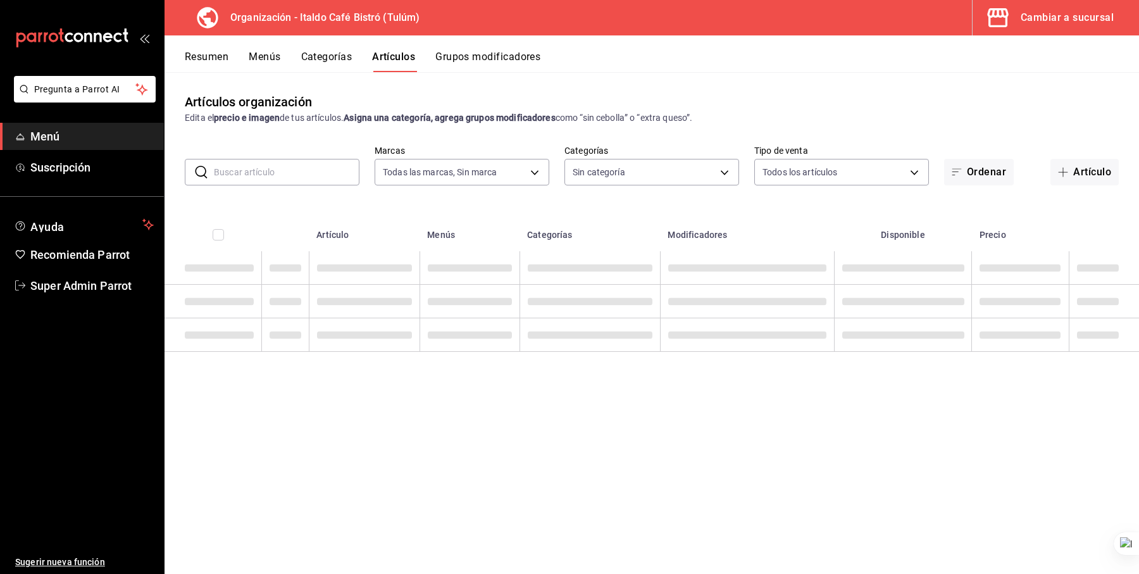
type input "d1c6cf32-8989-43d9-bcfc-5405ee64c55c"
type input "d1d07f99-e0e7-4c3e-9b4e-0330e63566b2,c6c1369c-c870-42b3-96e0-0e085561d326,e593e…"
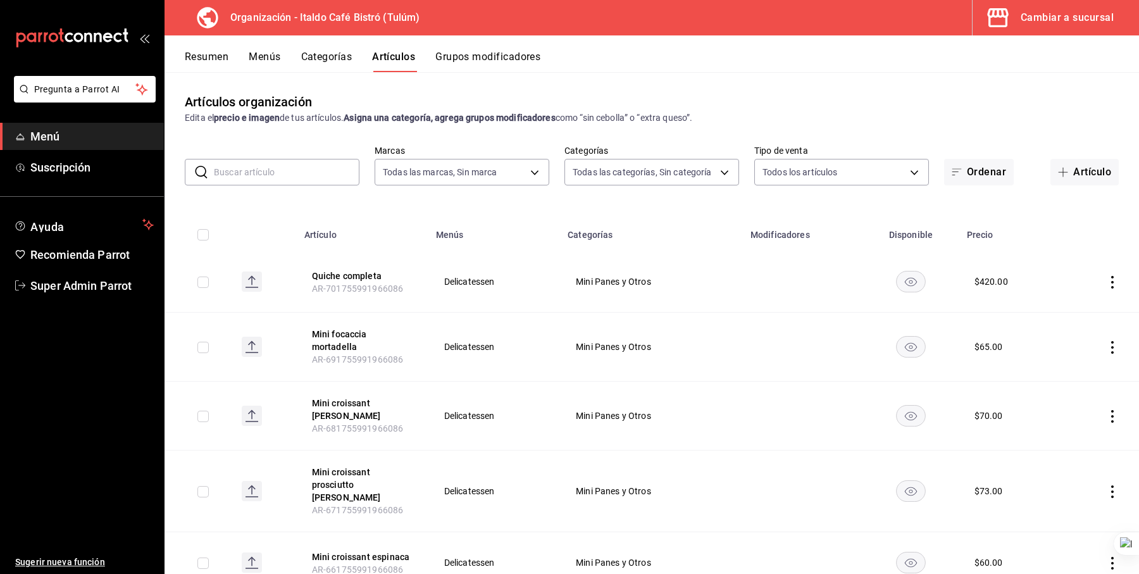
click at [287, 166] on input "text" at bounding box center [287, 171] width 146 height 25
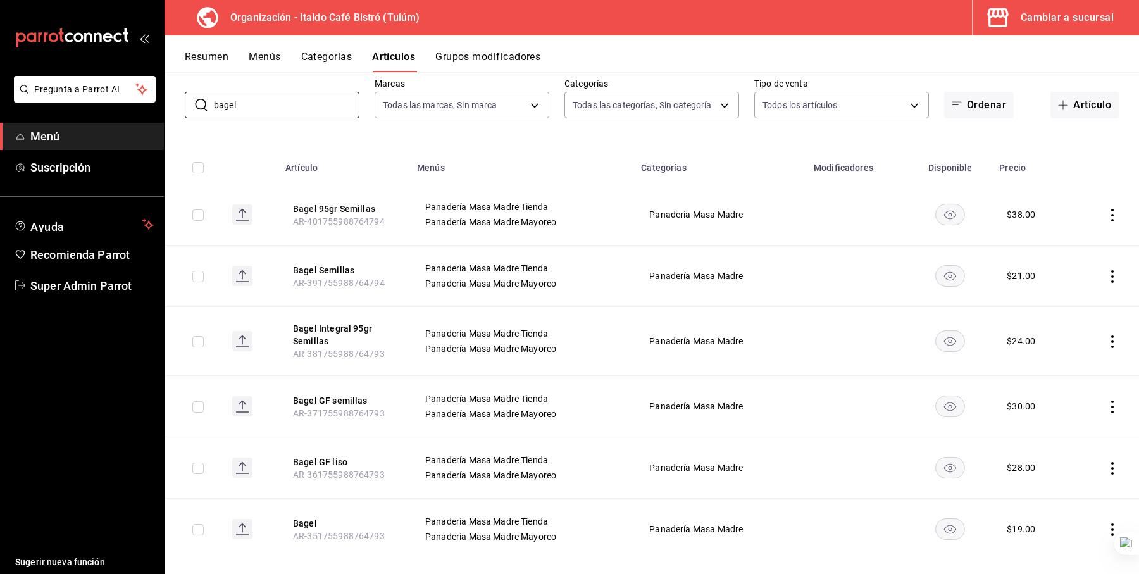
scroll to position [82, 0]
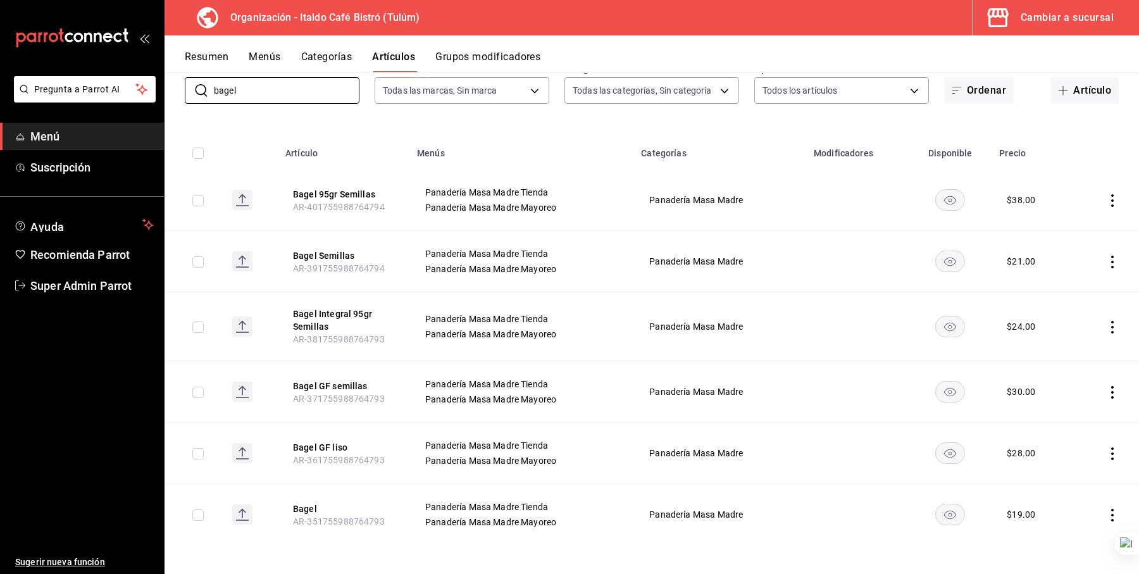
type input "bagel"
click at [1019, 17] on button "Cambiar a sucursal" at bounding box center [1050, 17] width 156 height 35
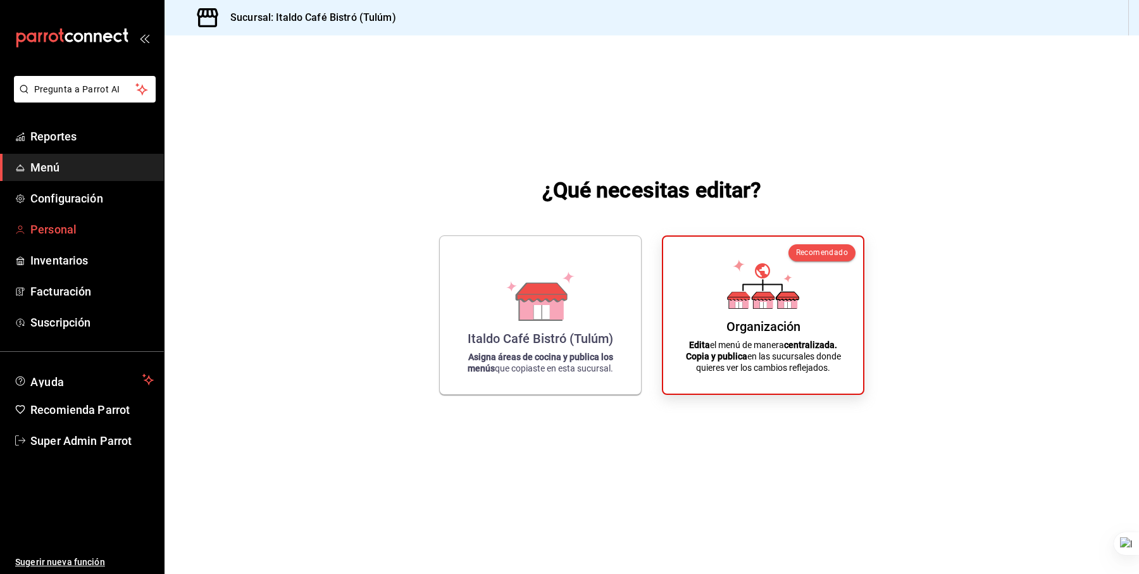
click at [48, 230] on span "Personal" at bounding box center [91, 229] width 123 height 17
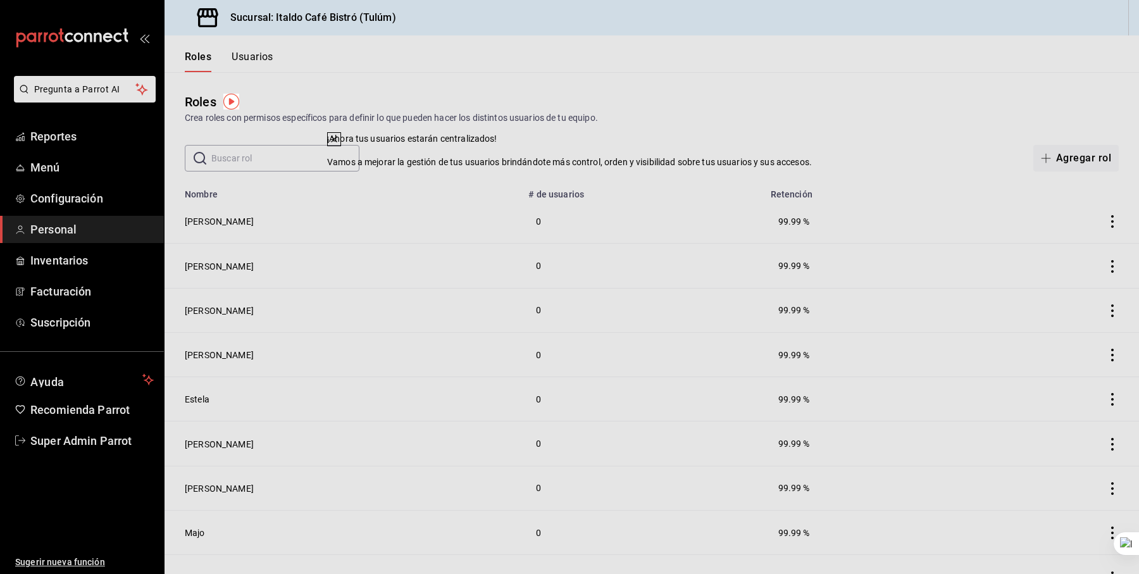
click at [339, 144] on icon at bounding box center [334, 139] width 10 height 10
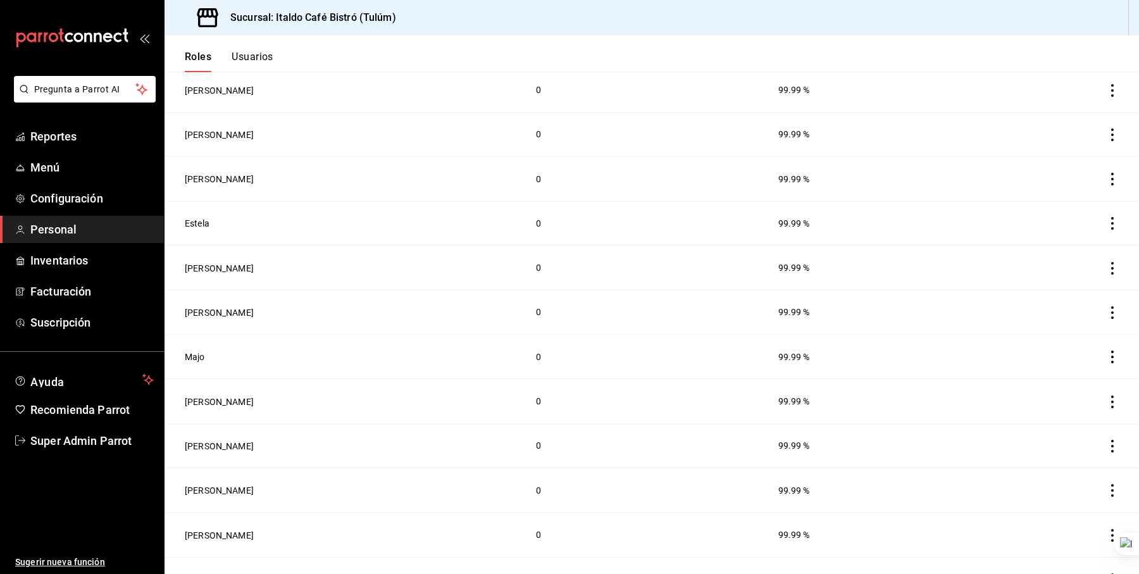
scroll to position [200, 0]
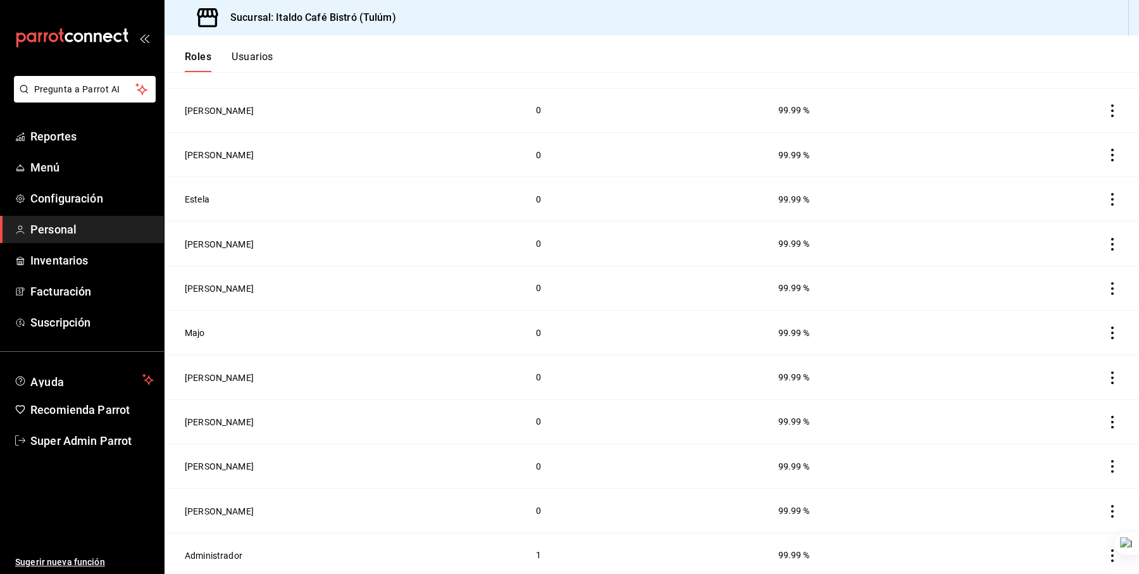
click at [249, 60] on button "Usuarios" at bounding box center [253, 62] width 42 height 22
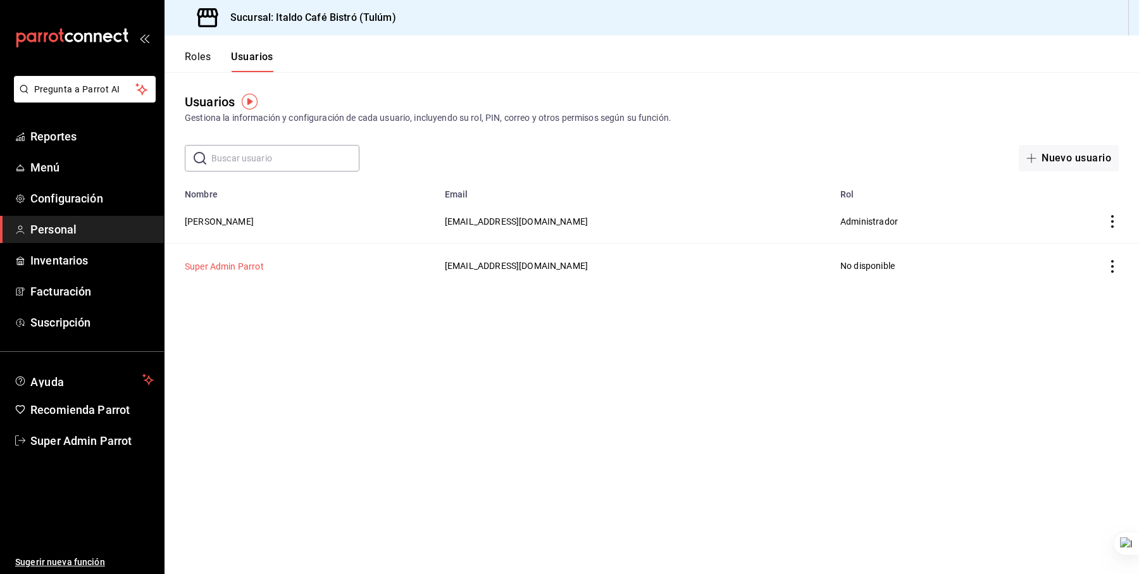
click at [230, 263] on button "Super Admin Parrot" at bounding box center [224, 266] width 79 height 13
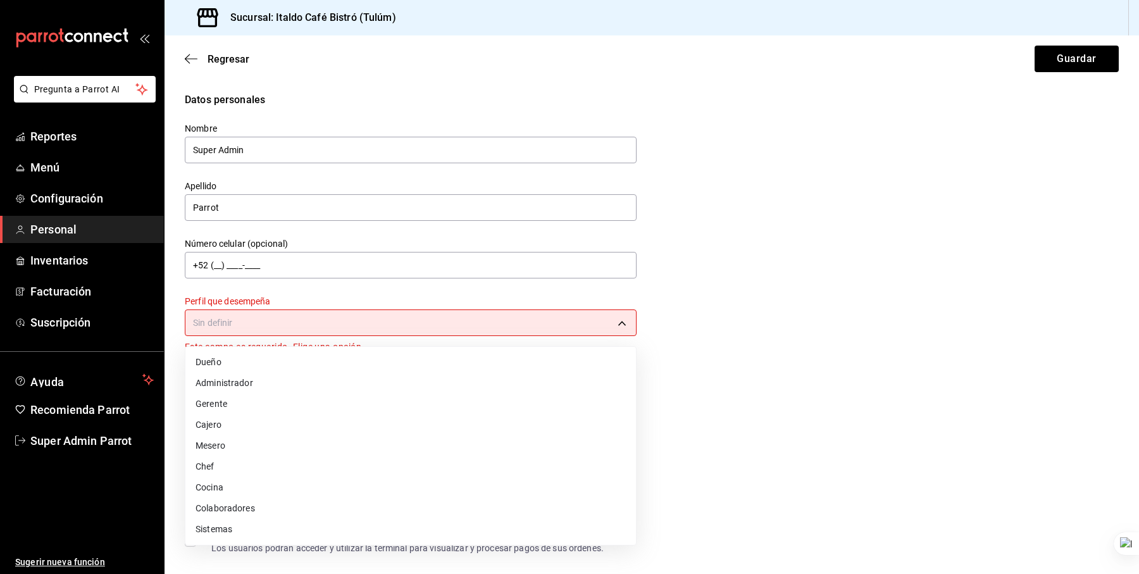
click at [337, 320] on body "Pregunta a Parrot AI Reportes Menú Configuración Personal Inventarios Facturaci…" at bounding box center [569, 287] width 1139 height 574
click at [237, 384] on li "Administrador" at bounding box center [410, 383] width 450 height 21
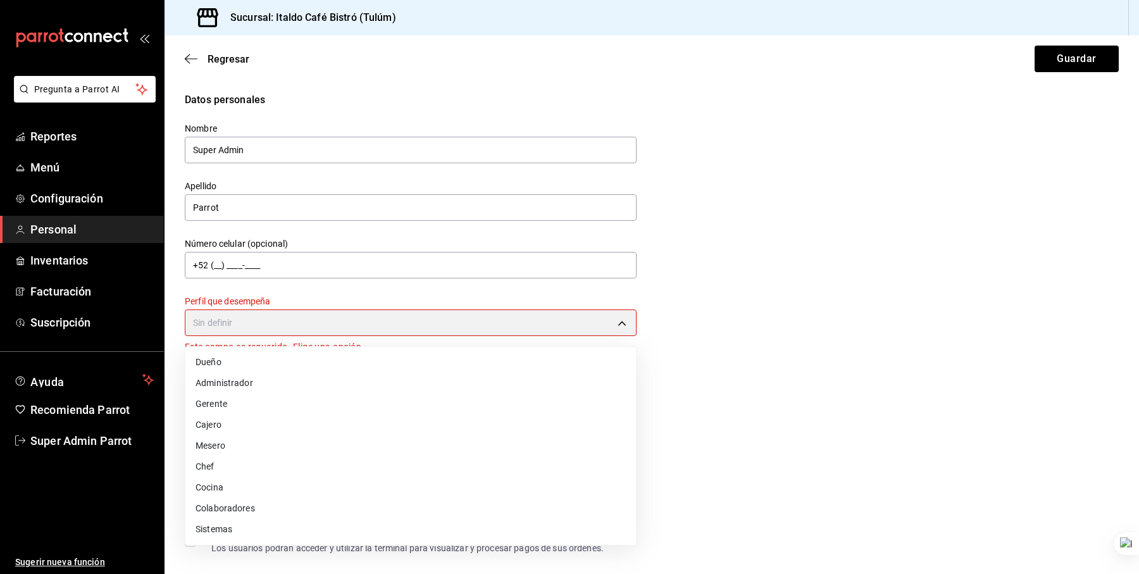
type input "ADMIN"
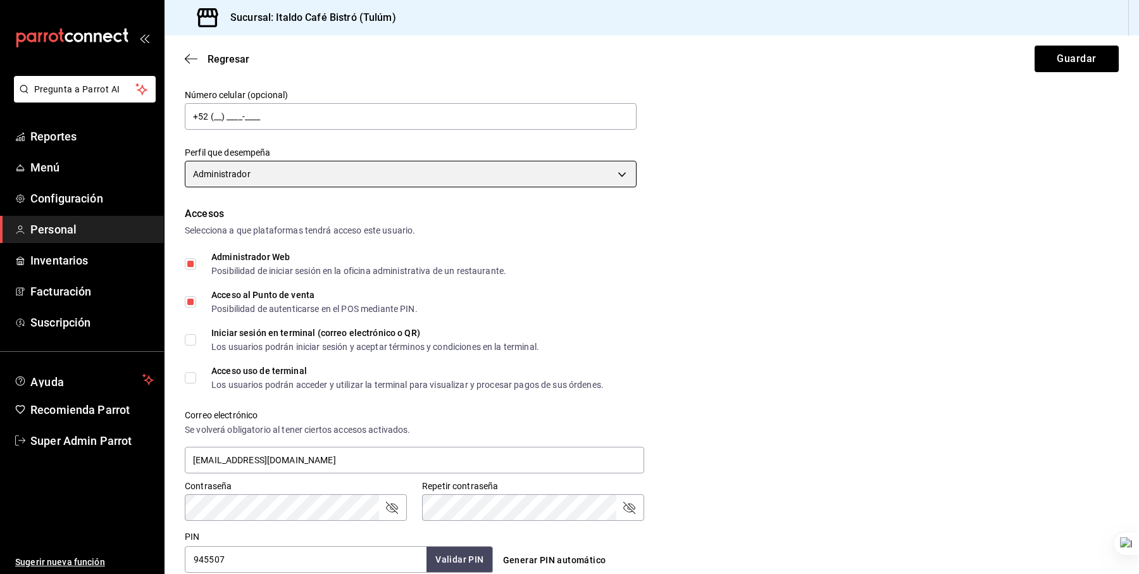
scroll to position [437, 0]
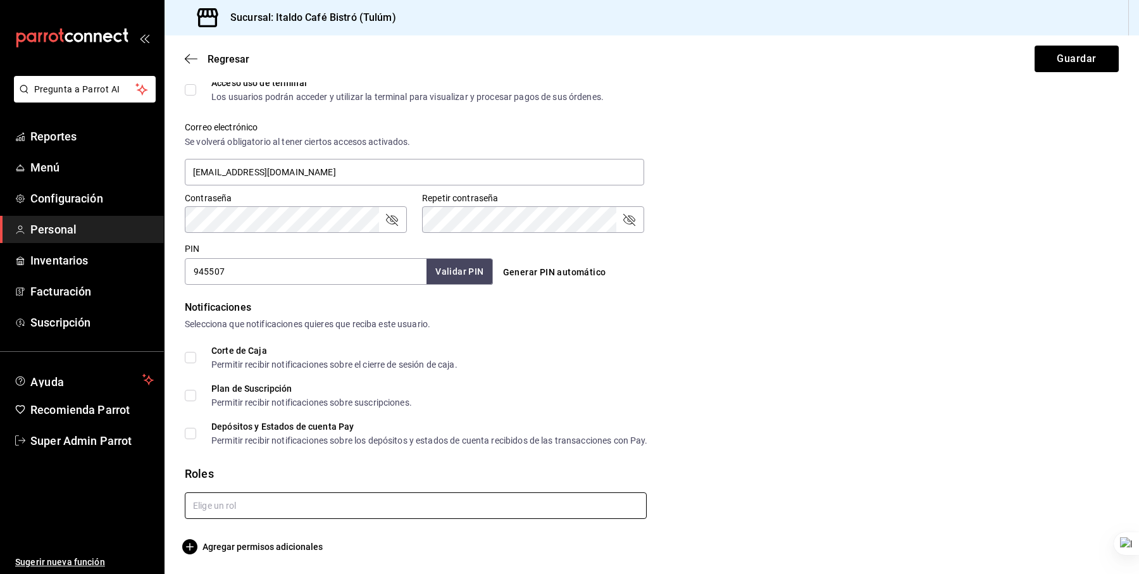
click at [230, 503] on input "text" at bounding box center [416, 505] width 462 height 27
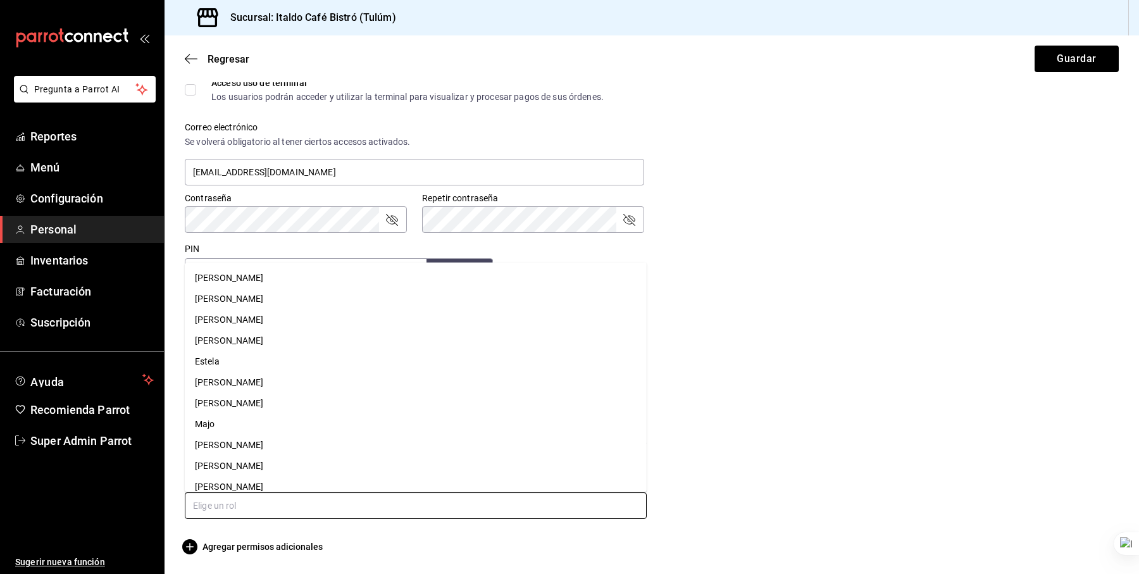
scroll to position [51, 0]
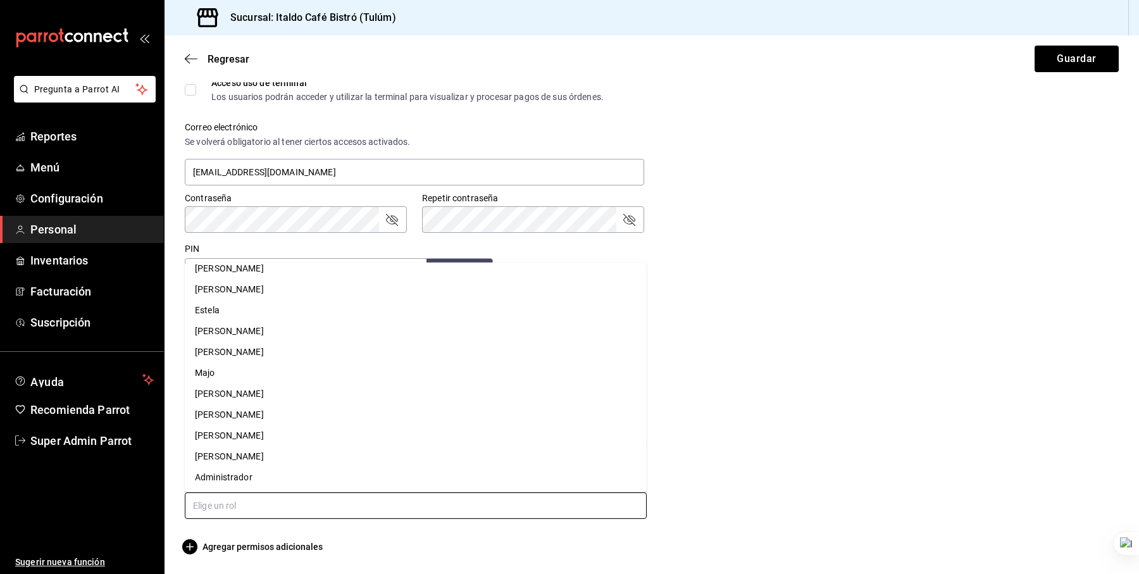
click at [255, 481] on li "Administrador" at bounding box center [416, 477] width 462 height 21
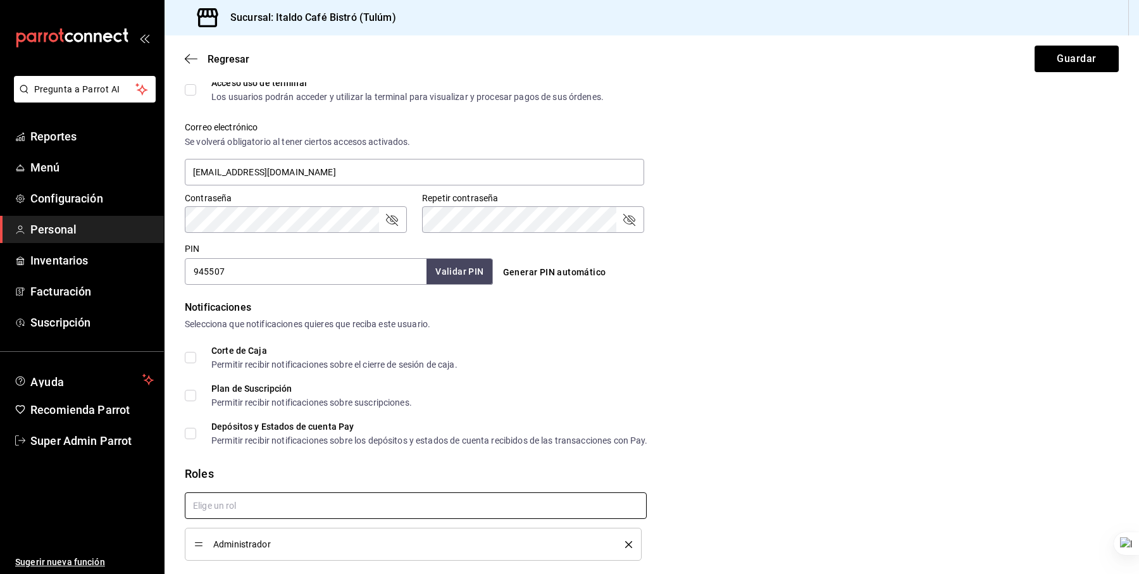
checkbox input "true"
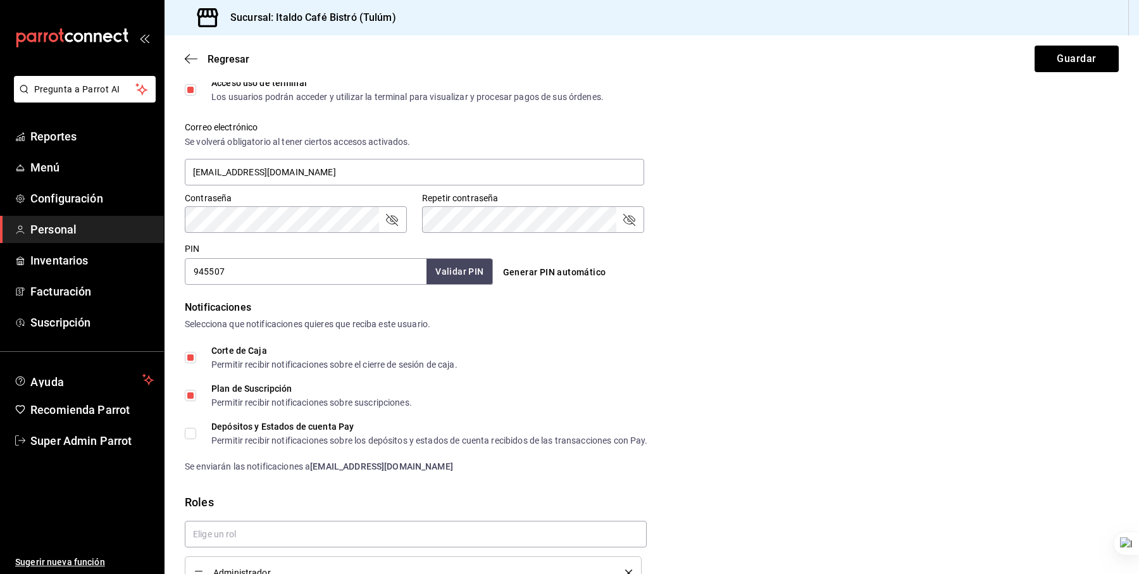
click at [908, 206] on div "Contraseña Contraseña Repetir contraseña Repetir contraseña" at bounding box center [644, 205] width 949 height 56
click at [1060, 49] on button "Guardar" at bounding box center [1076, 59] width 84 height 27
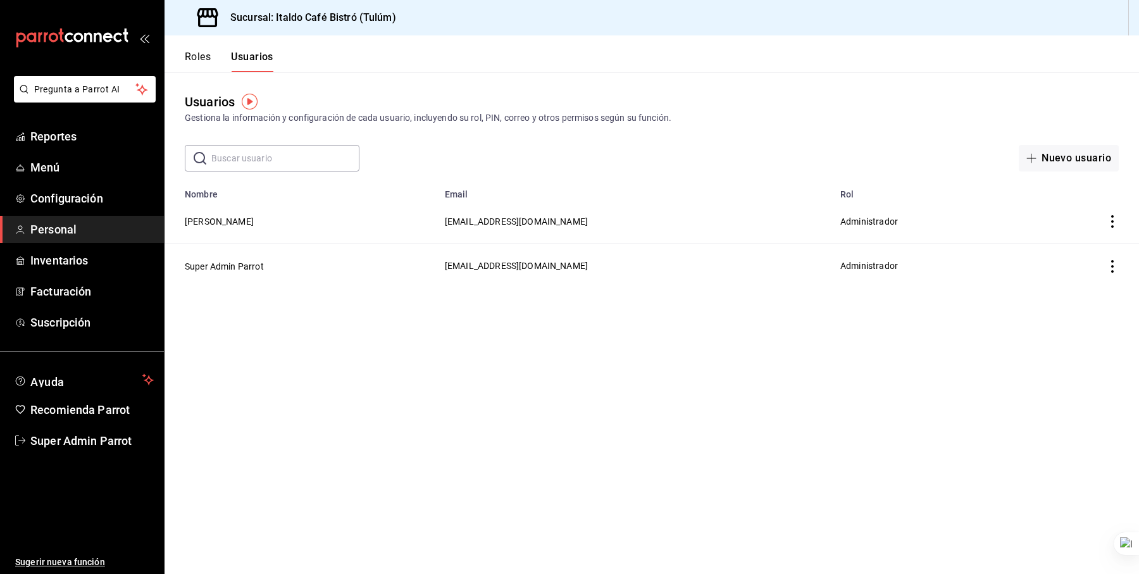
click at [319, 335] on main "Usuarios Gestiona la información y configuración de cada usuario, incluyendo su…" at bounding box center [651, 323] width 974 height 502
click at [337, 344] on main "Usuarios Gestiona la información y configuración de cada usuario, incluyendo su…" at bounding box center [651, 323] width 974 height 502
click at [57, 249] on link "Inventarios" at bounding box center [82, 260] width 164 height 27
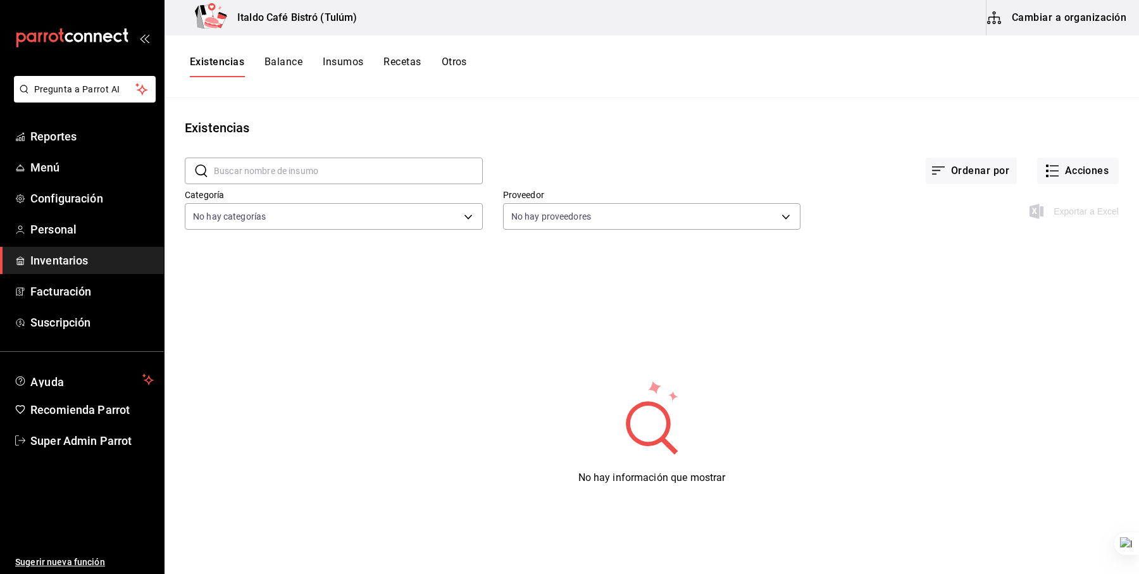
click at [334, 65] on button "Insumos" at bounding box center [343, 67] width 40 height 22
click at [397, 59] on button "Recetas" at bounding box center [401, 67] width 37 height 22
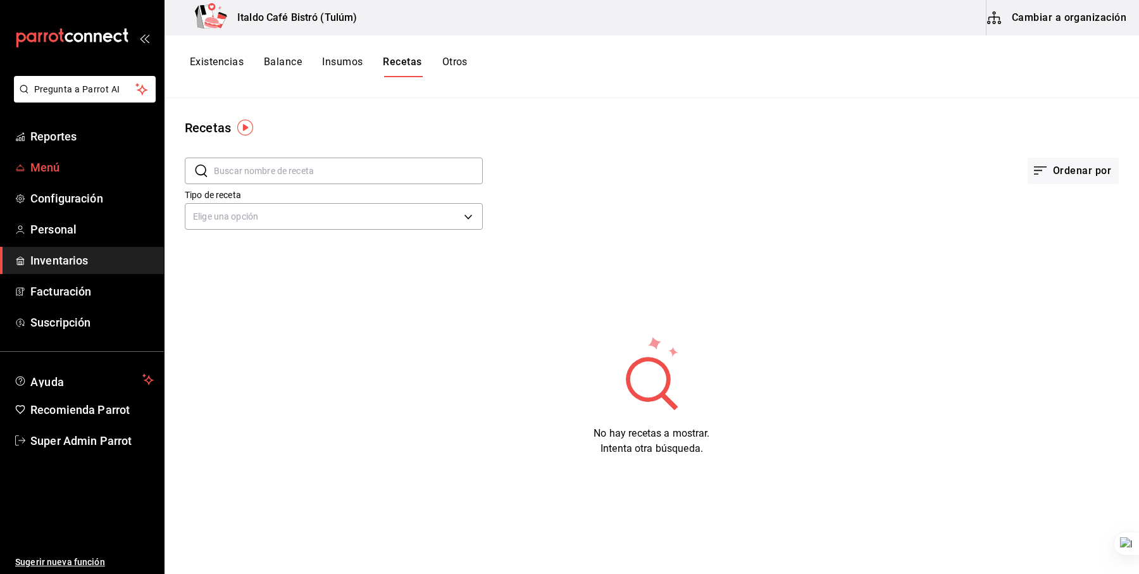
click at [82, 165] on span "Menú" at bounding box center [91, 167] width 123 height 17
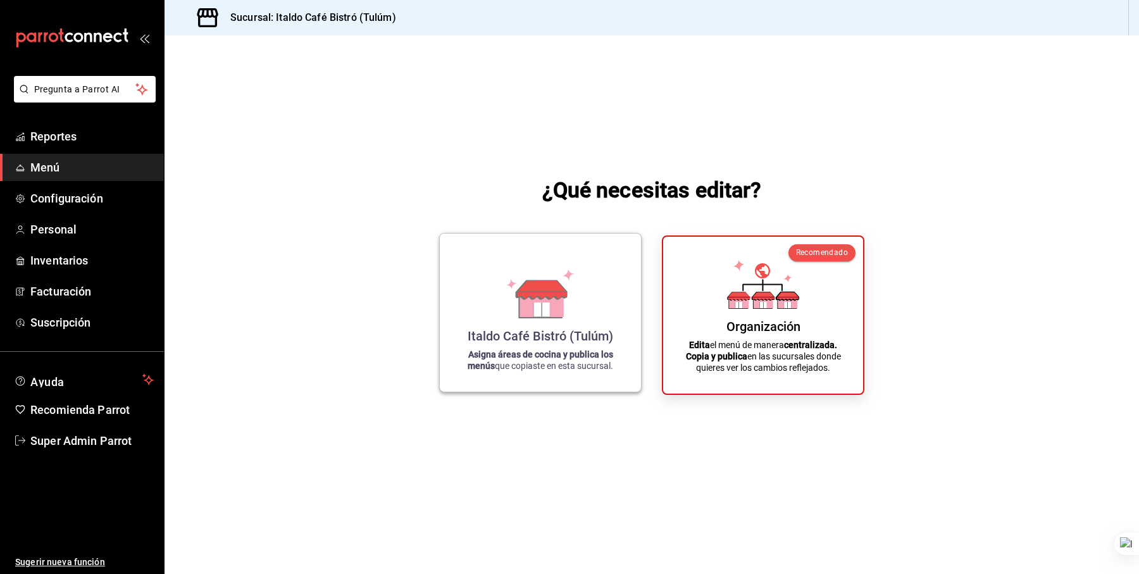
click at [540, 311] on icon at bounding box center [541, 309] width 16 height 14
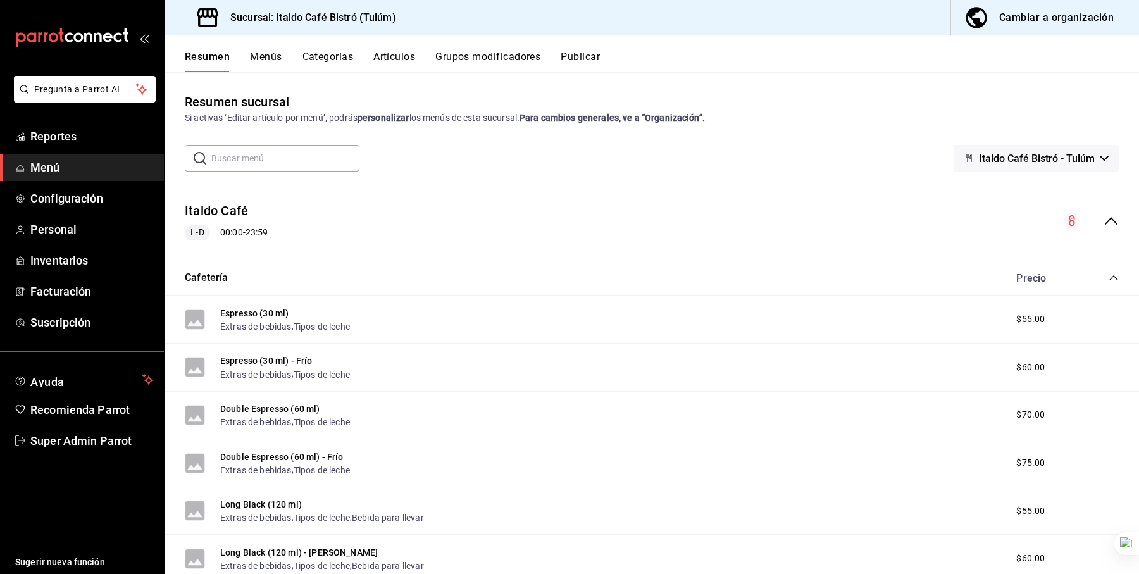
click at [407, 63] on button "Artículos" at bounding box center [394, 62] width 42 height 22
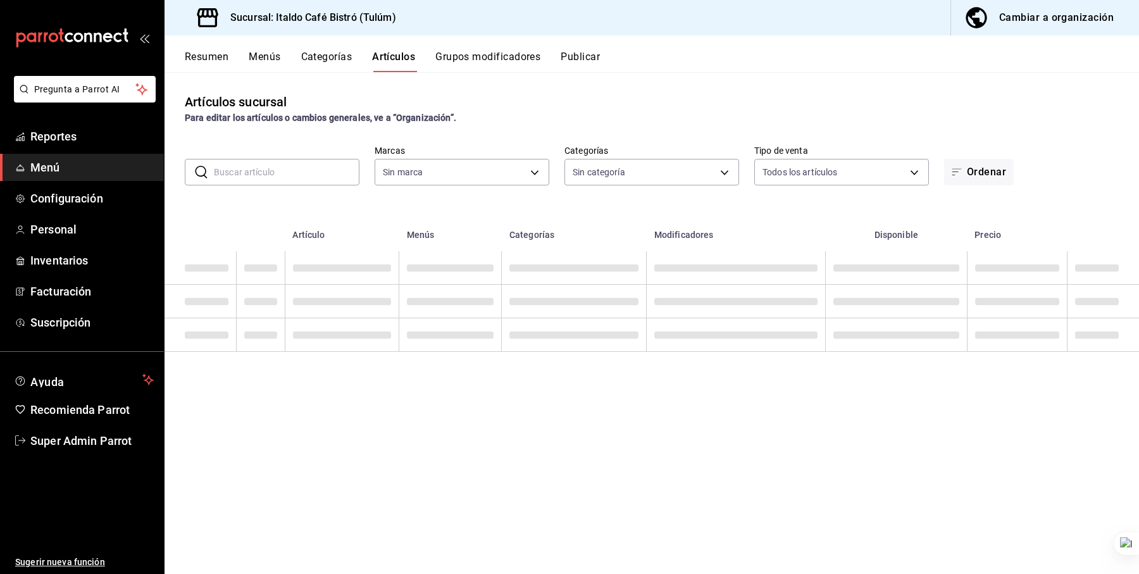
type input "6247f142-1ba8-4e7f-bce1-5838f36878c3"
click at [274, 165] on input "text" at bounding box center [287, 171] width 146 height 25
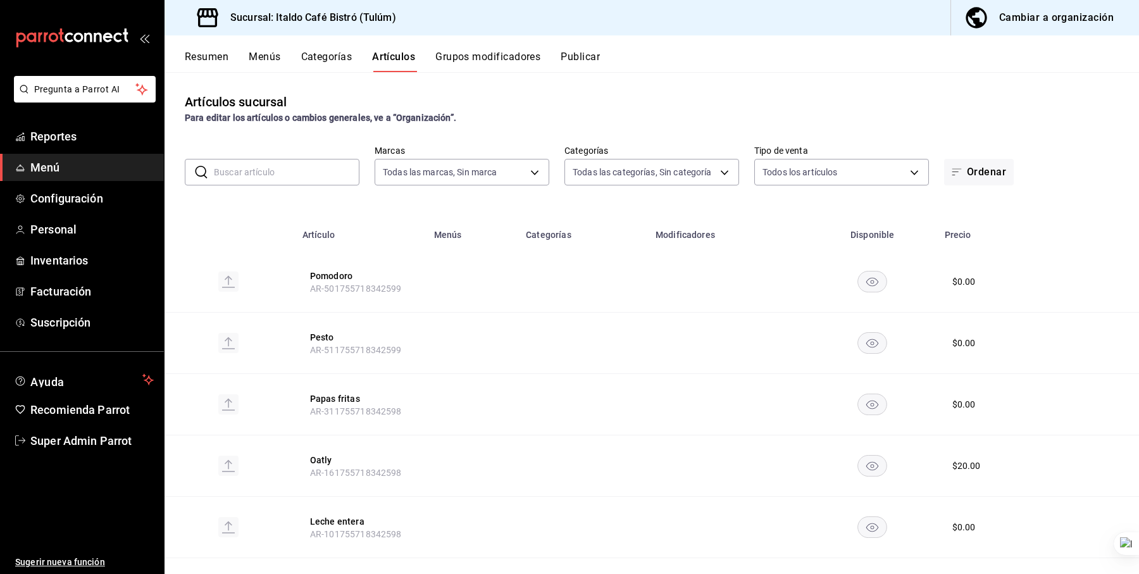
type input "5451eea3-19b4-4a27-9c27-0ab055f67eaf,0e5d7a05-9f44-46ac-ad9d-e2dedc136d5c,86340…"
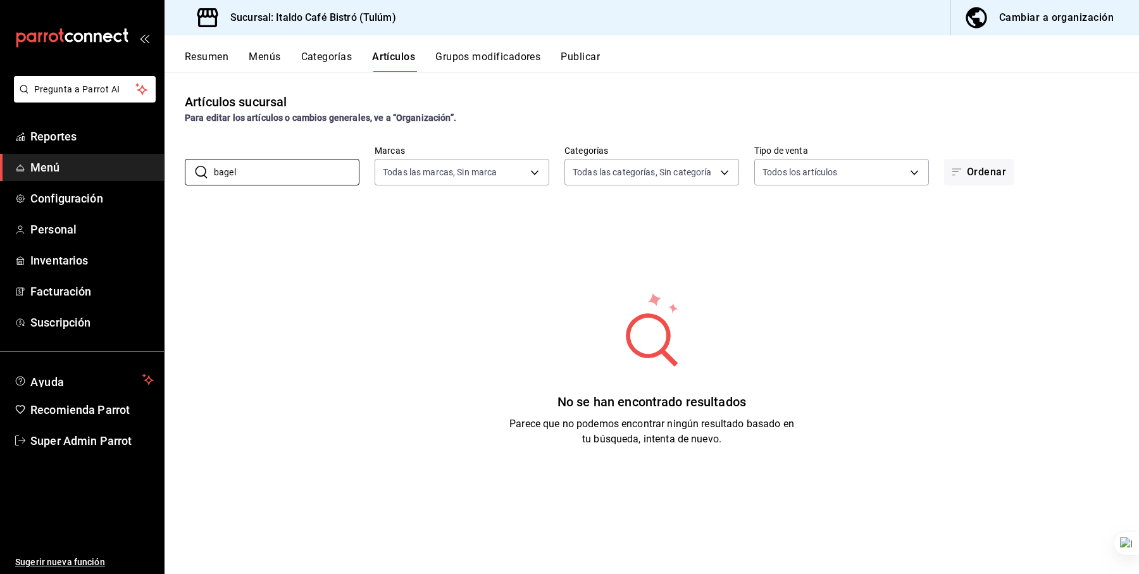
type input "bagel"
click at [326, 61] on button "Categorías" at bounding box center [326, 62] width 51 height 22
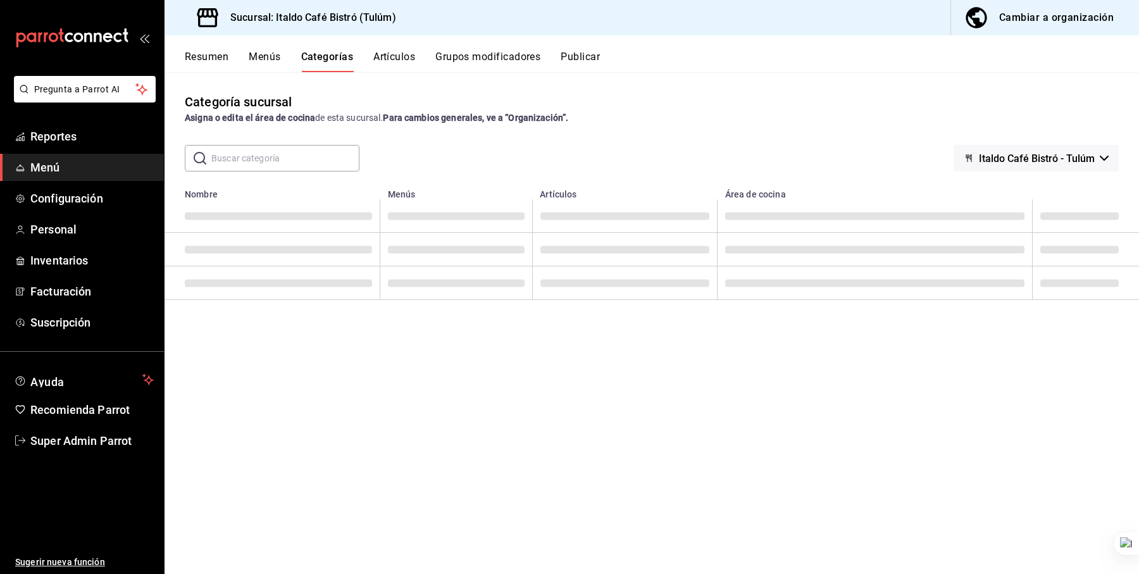
click at [410, 61] on button "Artículos" at bounding box center [394, 62] width 42 height 22
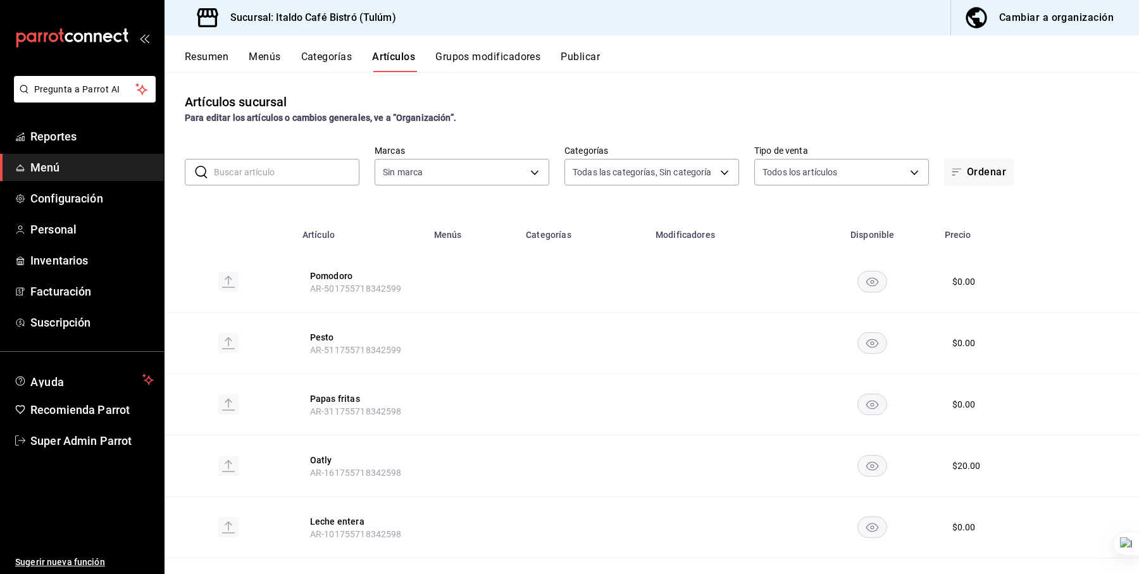
type input "5451eea3-19b4-4a27-9c27-0ab055f67eaf,0e5d7a05-9f44-46ac-ad9d-e2dedc136d5c,86340…"
type input "6247f142-1ba8-4e7f-bce1-5838f36878c3"
click at [249, 175] on input "text" at bounding box center [287, 171] width 146 height 25
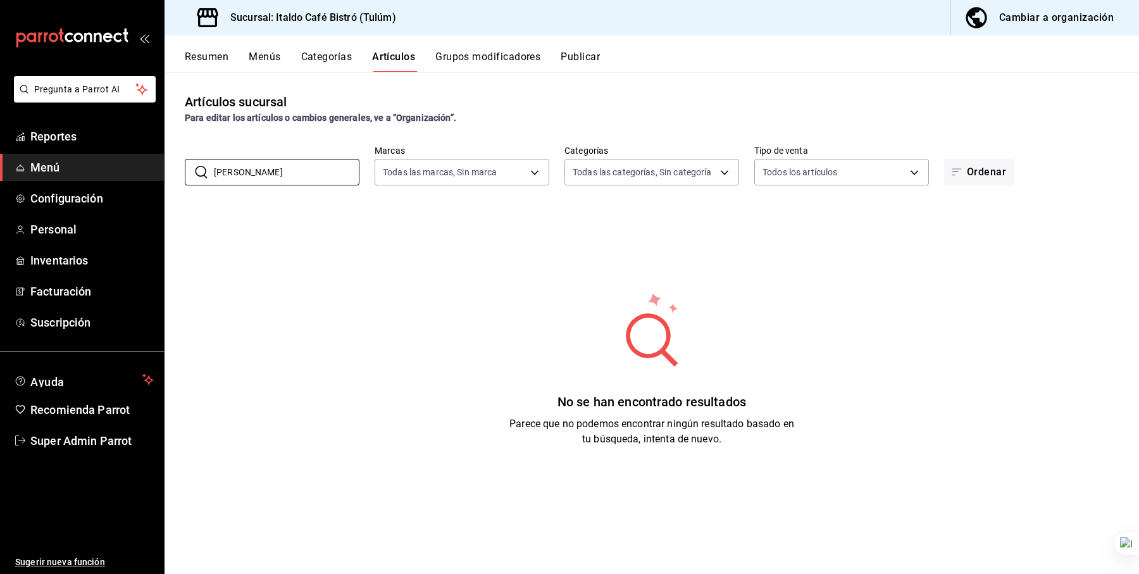
type input "bage"
click at [991, 20] on span "button" at bounding box center [979, 17] width 30 height 25
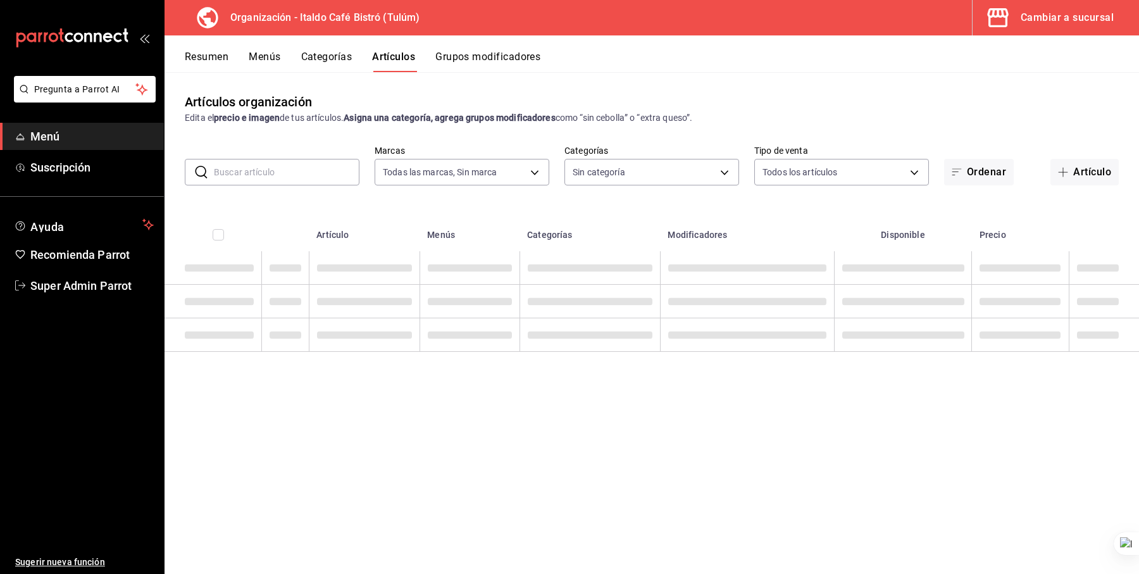
type input "d1c6cf32-8989-43d9-bcfc-5405ee64c55c"
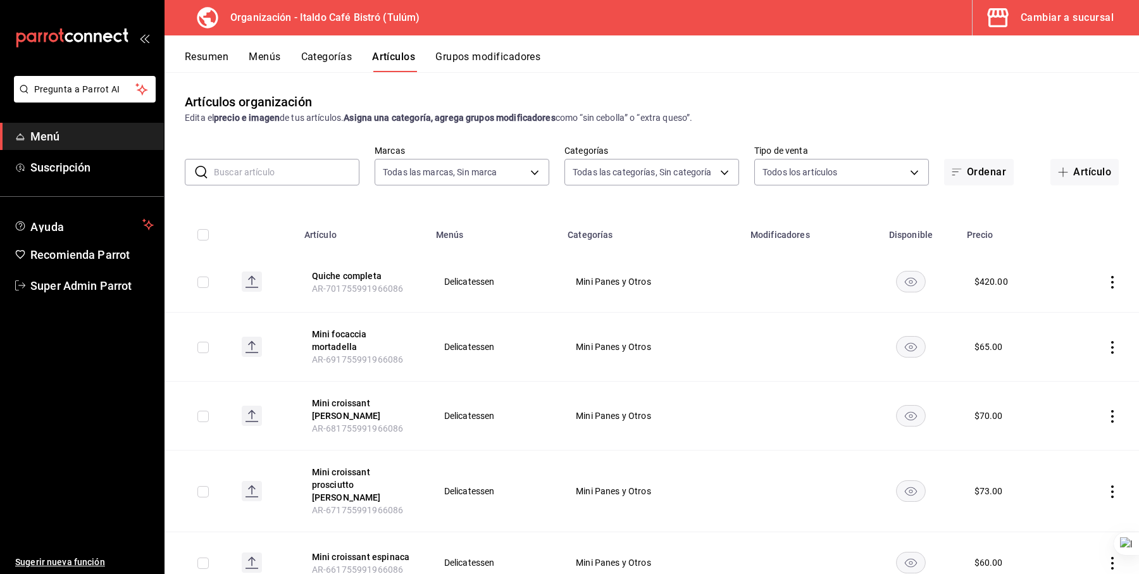
type input "d1d07f99-e0e7-4c3e-9b4e-0330e63566b2,c6c1369c-c870-42b3-96e0-0e085561d326,e593e…"
click at [244, 182] on input "text" at bounding box center [287, 171] width 146 height 25
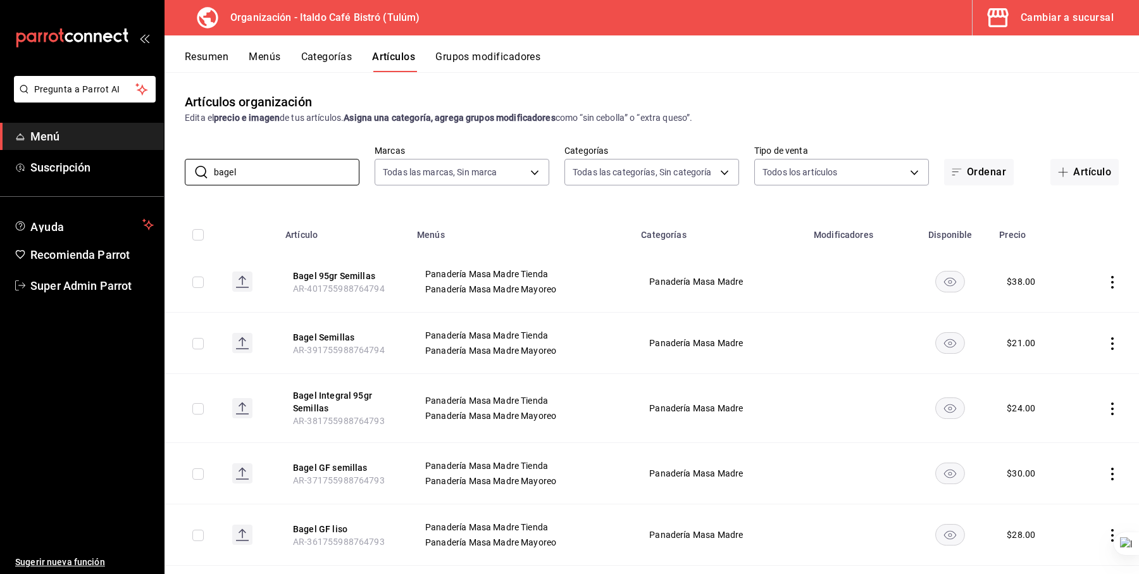
scroll to position [82, 0]
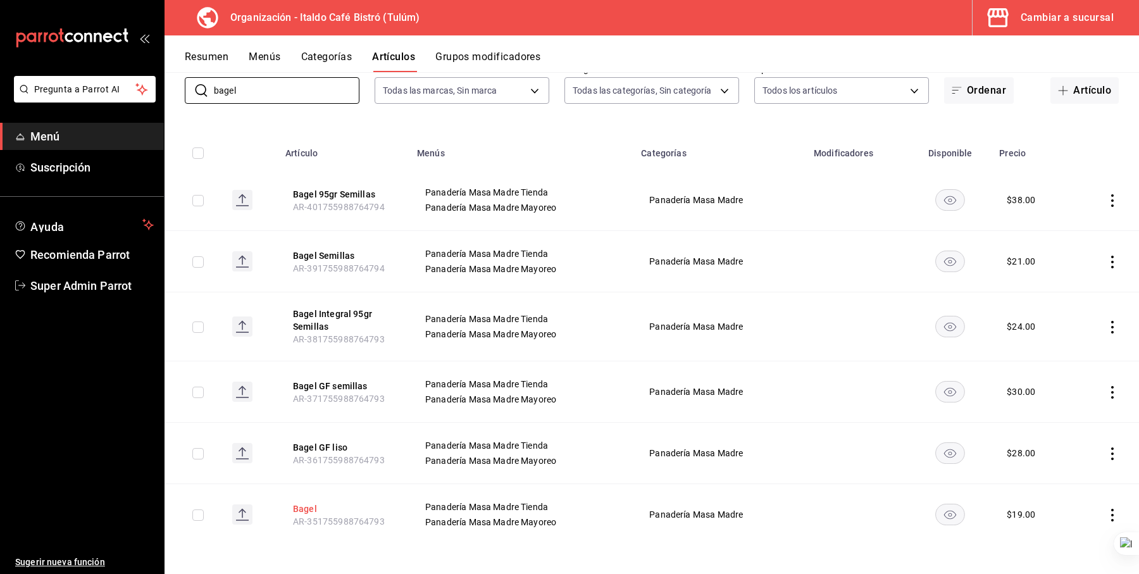
type input "bagel"
click at [309, 504] on button "Bagel" at bounding box center [343, 508] width 101 height 13
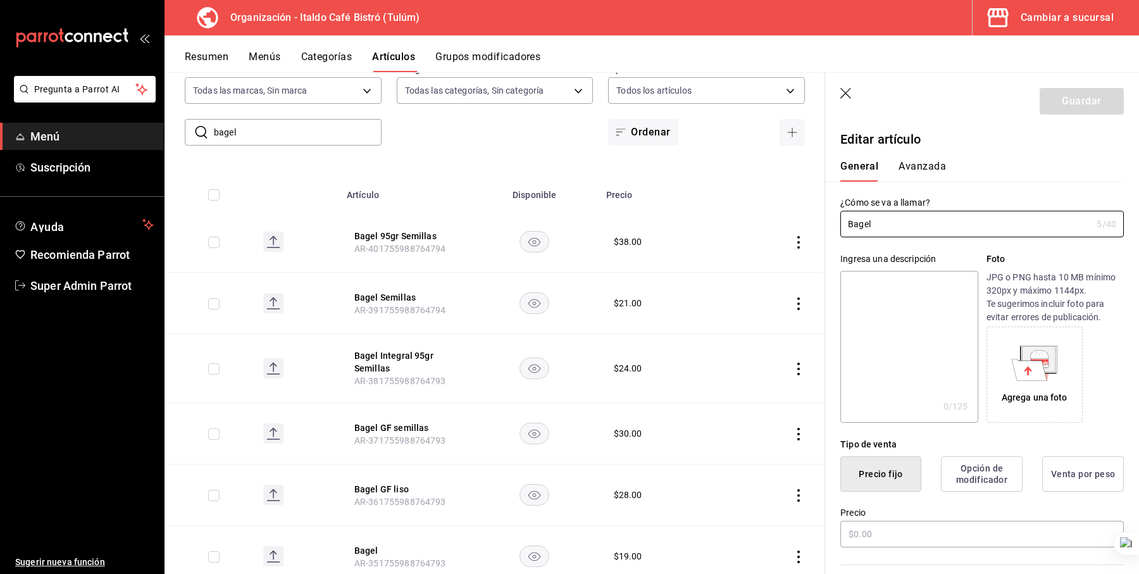
type input "$19.00"
click at [76, 289] on span "Super Admin Parrot" at bounding box center [91, 285] width 123 height 17
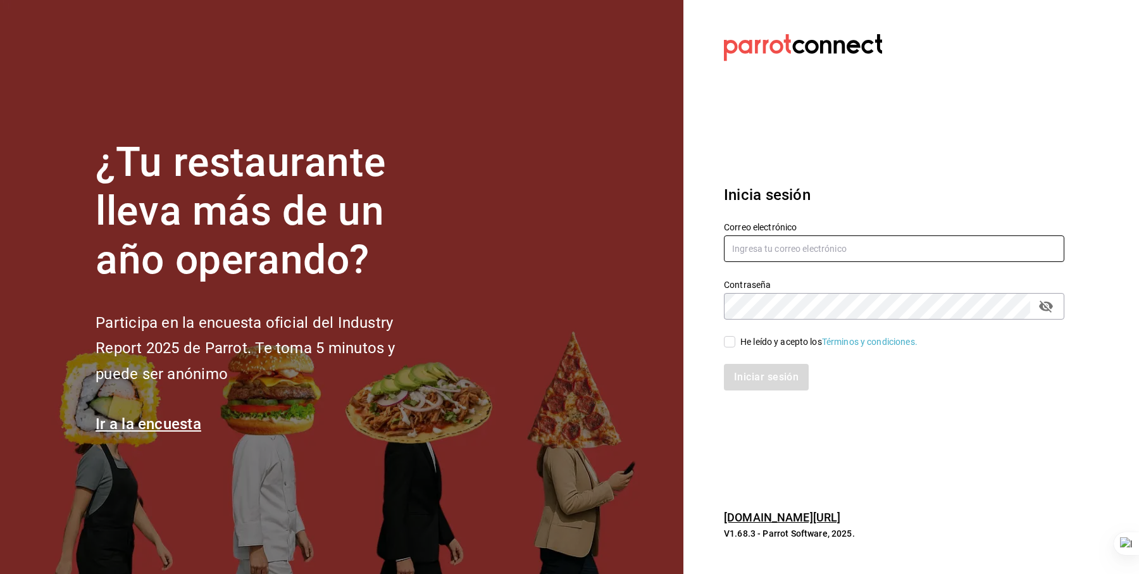
click at [812, 247] on input "text" at bounding box center [894, 248] width 340 height 27
type input "k"
type input "fikakaffe@puebla.com"
click at [783, 335] on div "He leído y acepto los Términos y condiciones." at bounding box center [828, 341] width 177 height 13
click at [735, 336] on input "He leído y acepto los Términos y condiciones." at bounding box center [729, 341] width 11 height 11
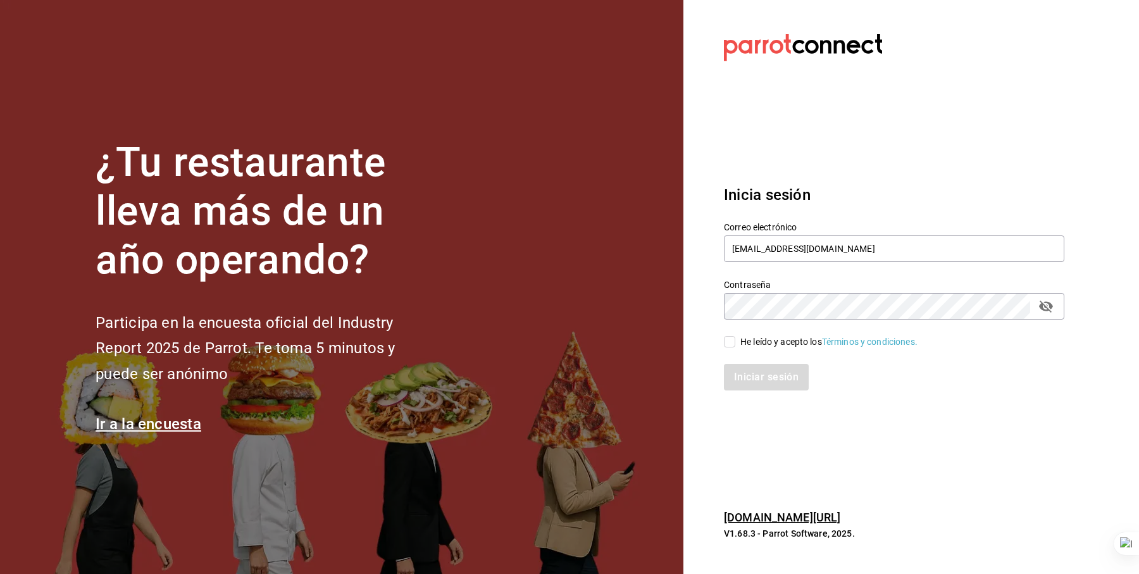
checkbox input "true"
click at [753, 390] on div "Inicia sesión Correo electrónico fikakaffe@puebla.com Contraseña Contraseña He …" at bounding box center [894, 286] width 340 height 237
click at [753, 383] on button "Iniciar sesión" at bounding box center [767, 377] width 86 height 27
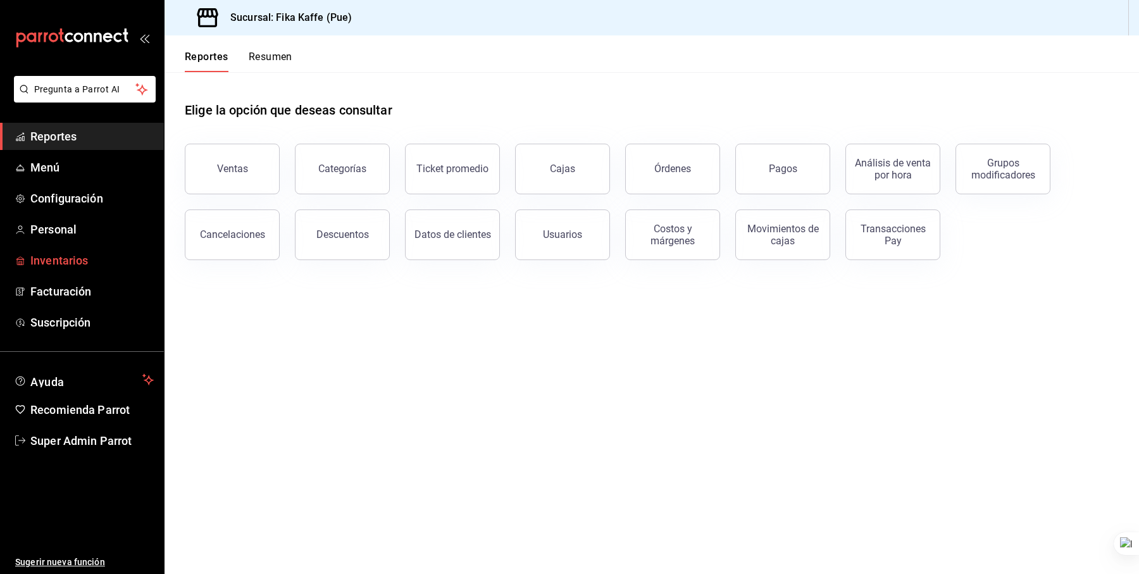
click at [56, 258] on span "Inventarios" at bounding box center [91, 260] width 123 height 17
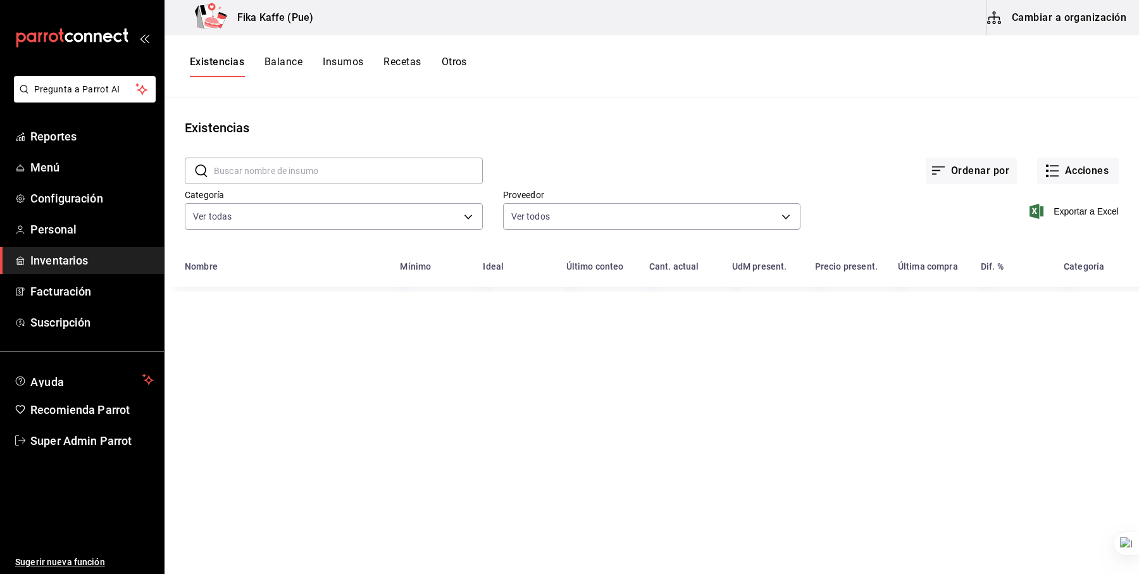
click at [406, 57] on button "Recetas" at bounding box center [401, 67] width 37 height 22
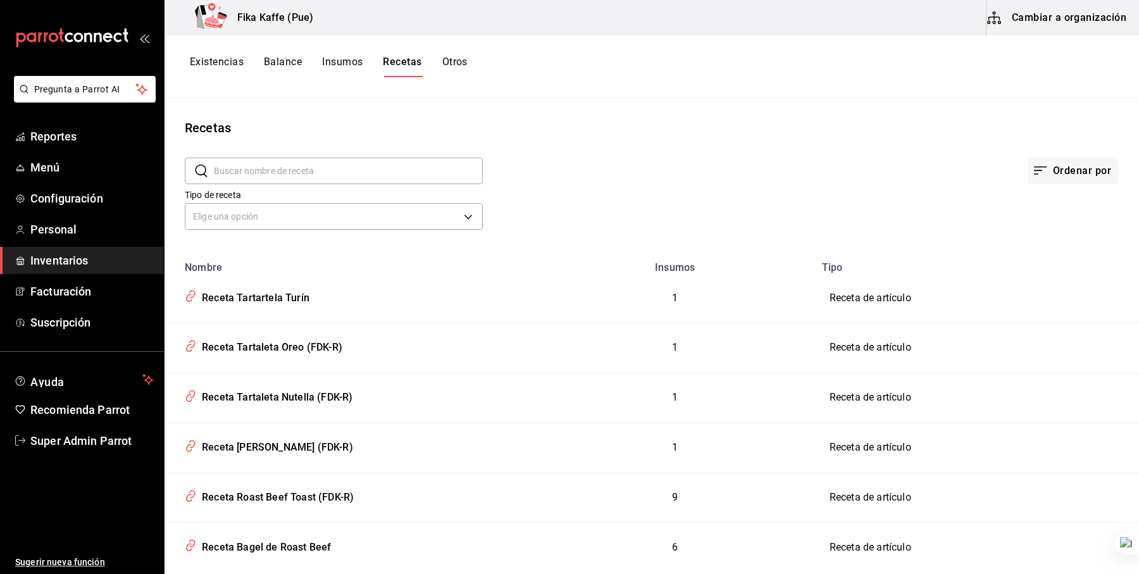
scroll to position [44, 0]
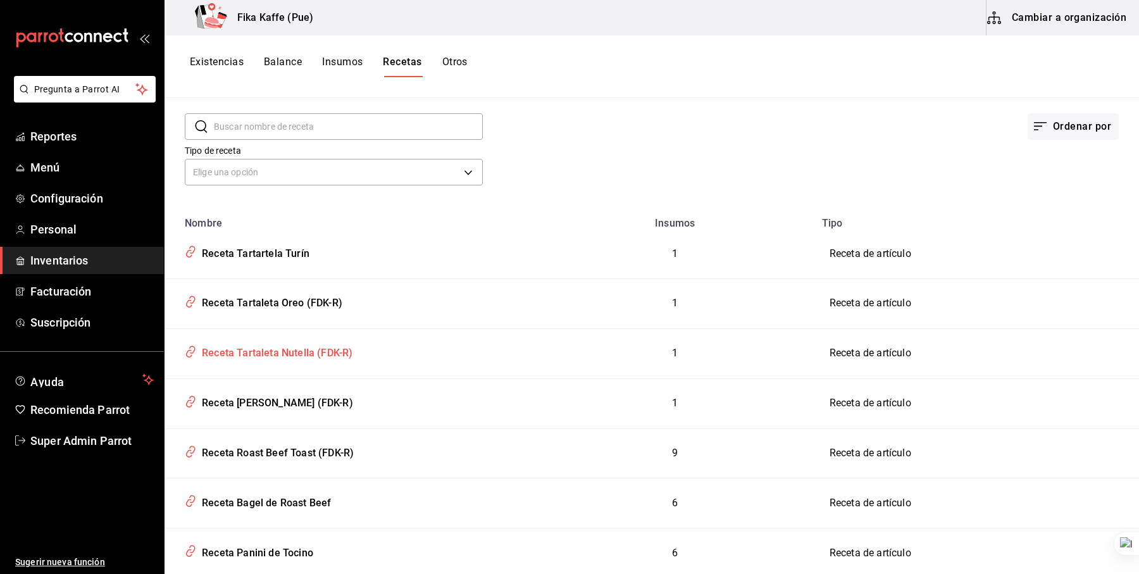
click at [293, 349] on div "Receta Tartaleta Nutella (FDK-R)" at bounding box center [275, 351] width 156 height 20
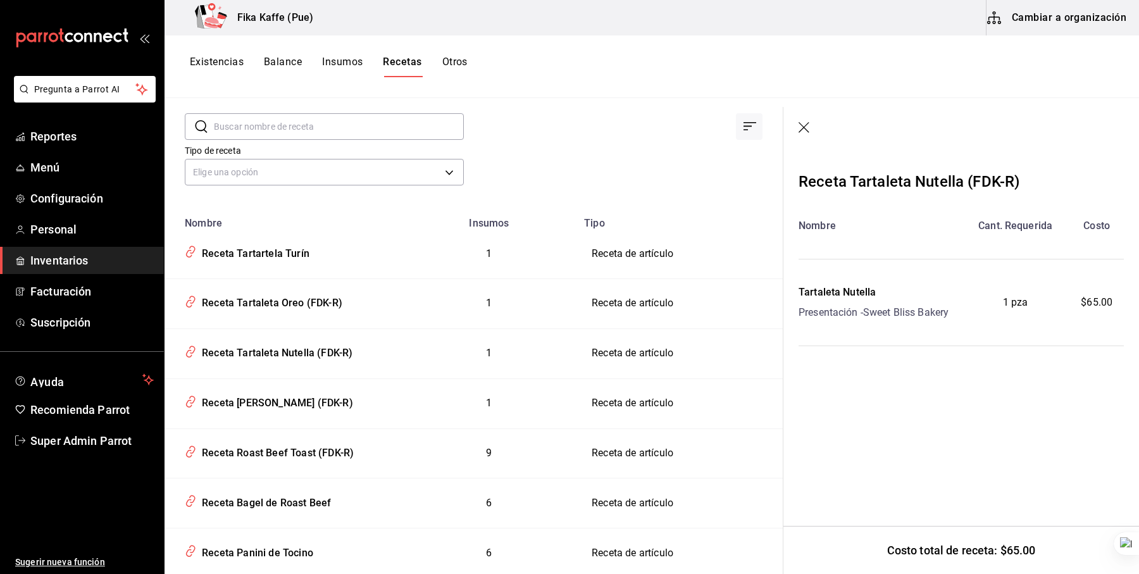
click at [807, 128] on icon "button" at bounding box center [804, 128] width 13 height 13
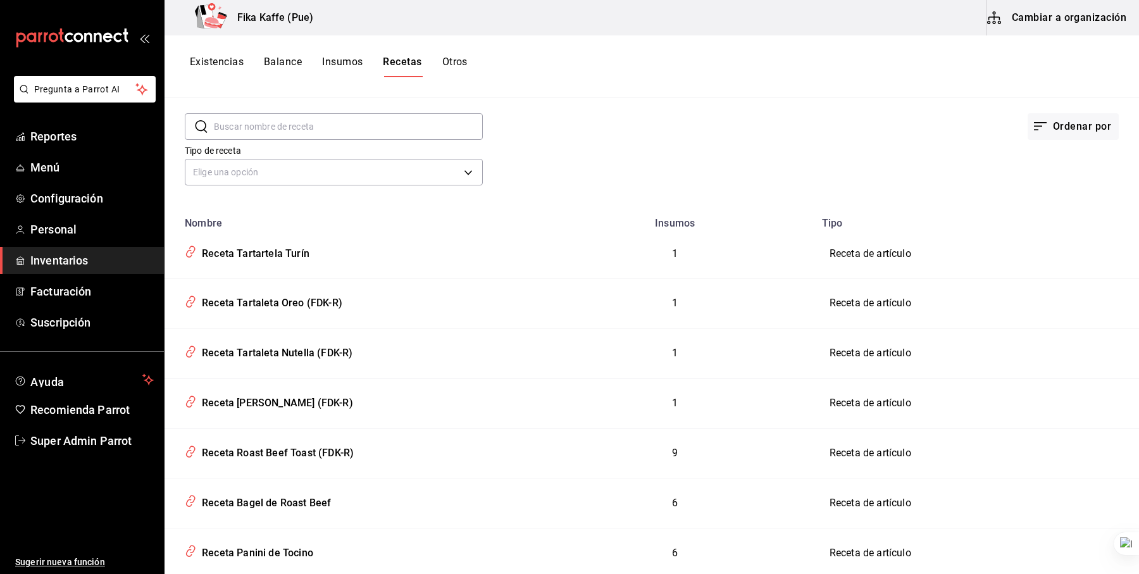
click at [865, 352] on td "Receta de artículo" at bounding box center [976, 353] width 325 height 50
click at [189, 352] on icon "inventoriesTable" at bounding box center [191, 351] width 12 height 15
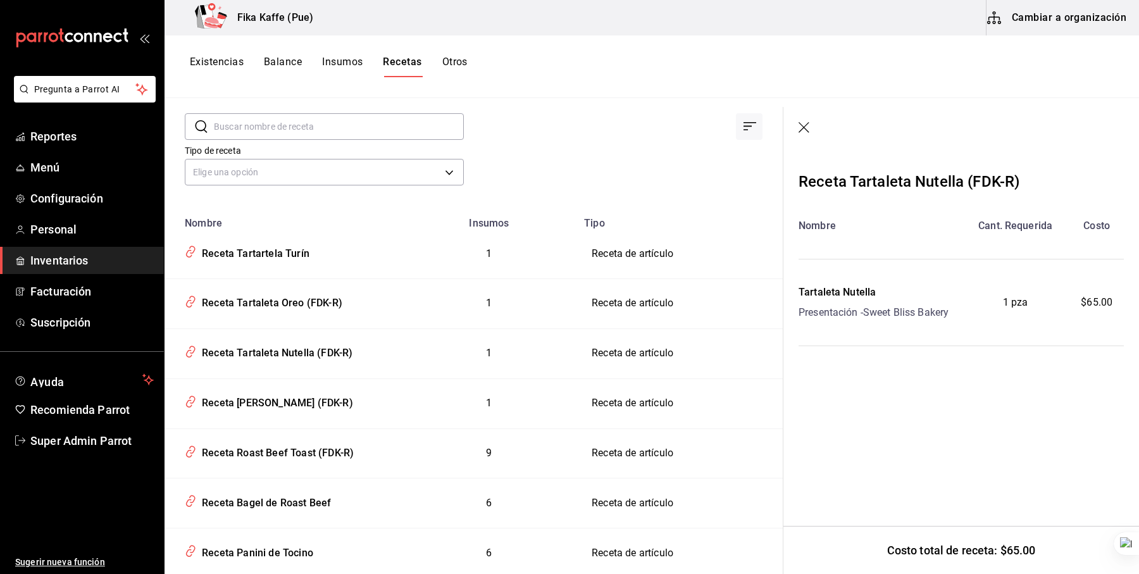
click at [801, 125] on icon "button" at bounding box center [804, 128] width 13 height 13
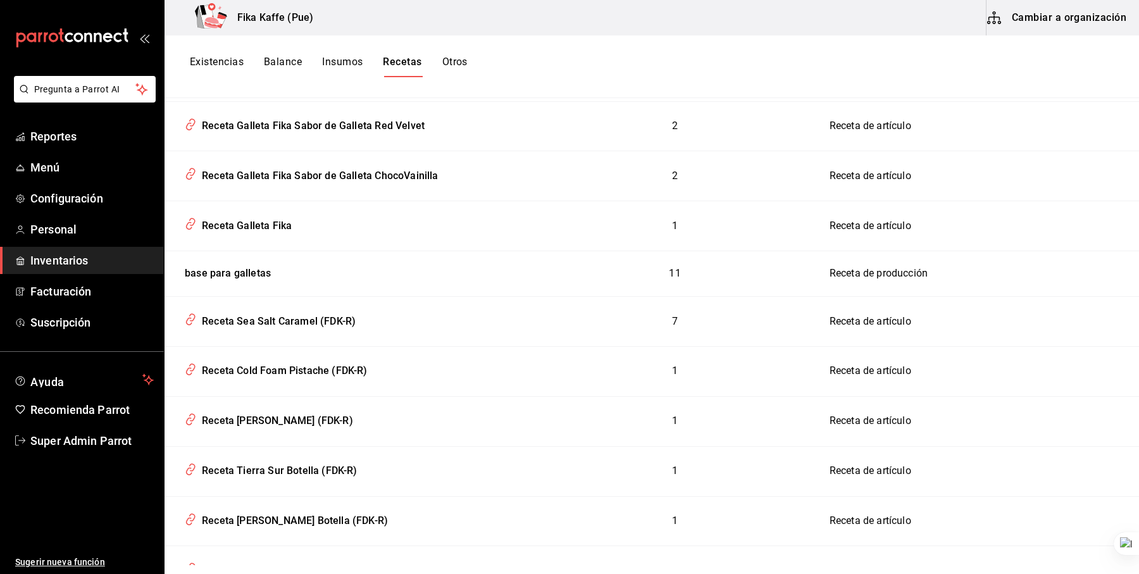
scroll to position [767, 0]
click at [241, 260] on div "base para galletas" at bounding box center [225, 270] width 91 height 20
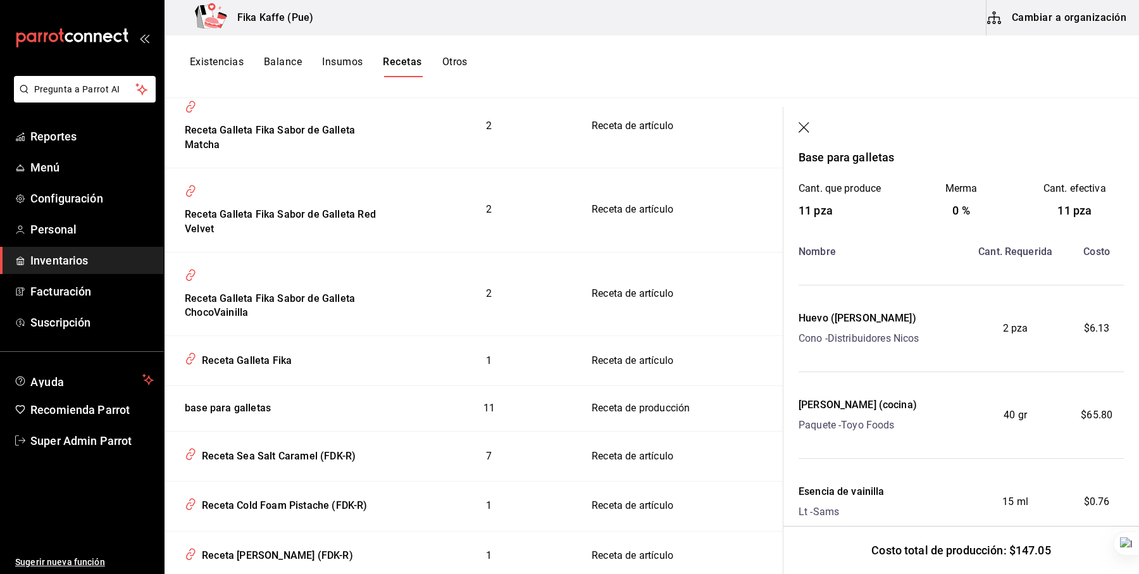
scroll to position [66, 0]
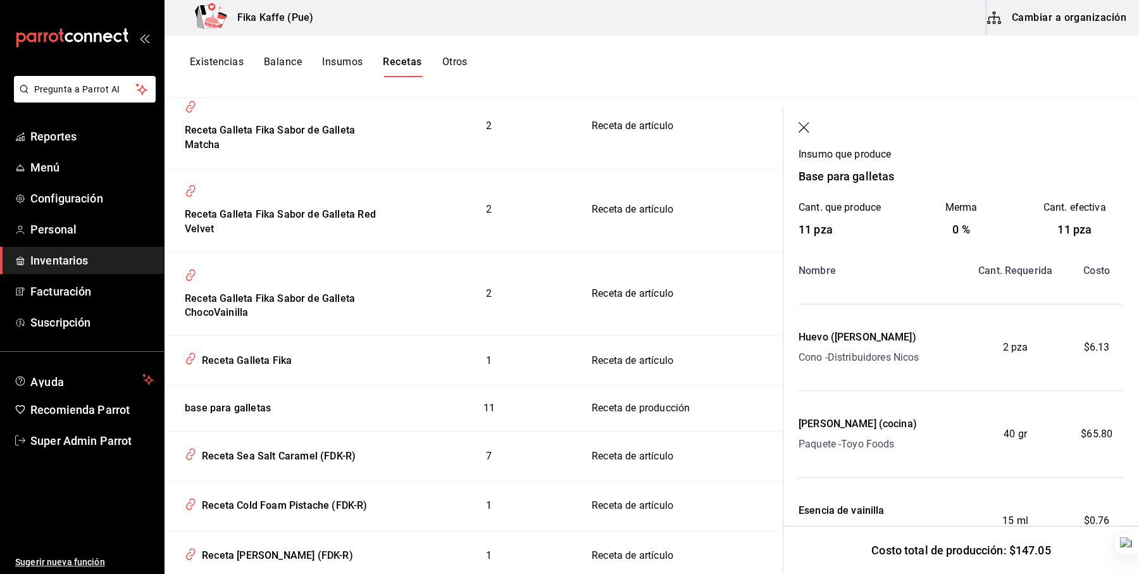
click at [835, 338] on div "Huevo (Calvario)" at bounding box center [858, 337] width 120 height 15
click at [1018, 346] on span "2 pza" at bounding box center [1015, 347] width 25 height 15
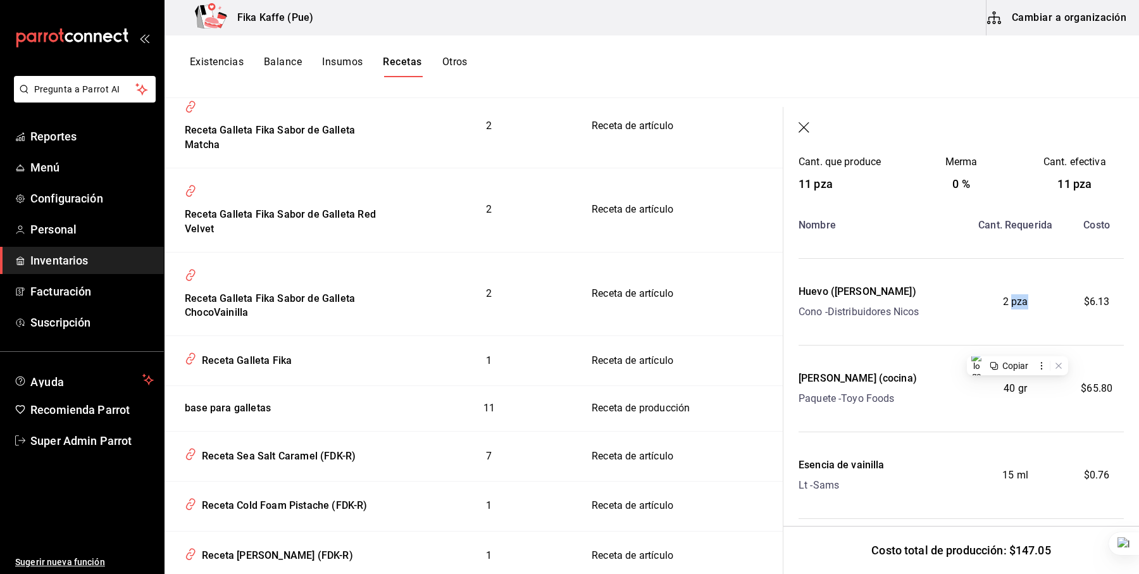
scroll to position [120, 0]
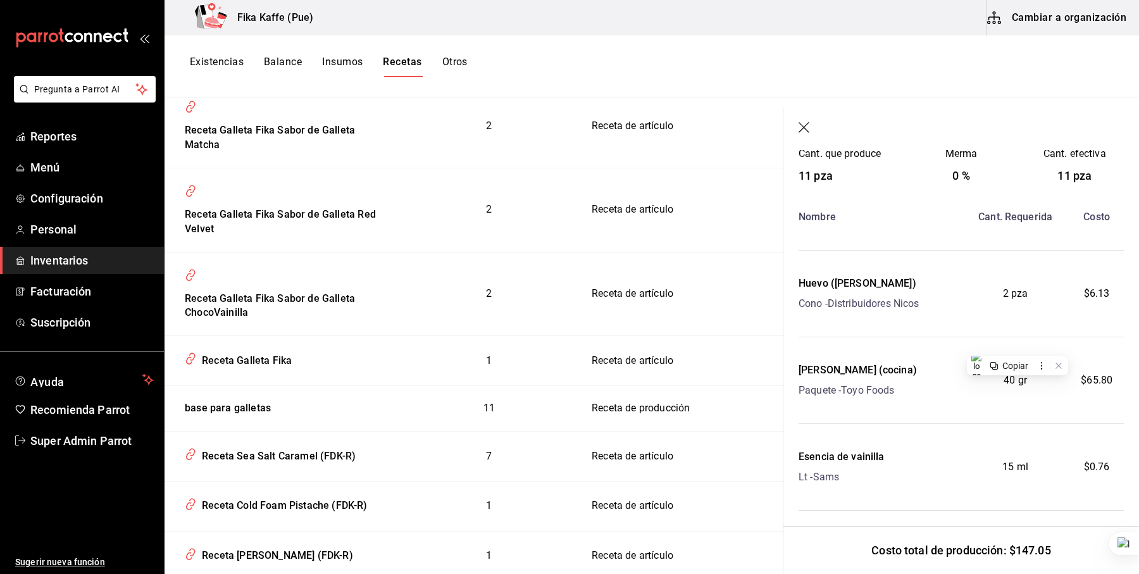
click at [829, 367] on div "Matcha Kaori (cocina)" at bounding box center [857, 370] width 118 height 15
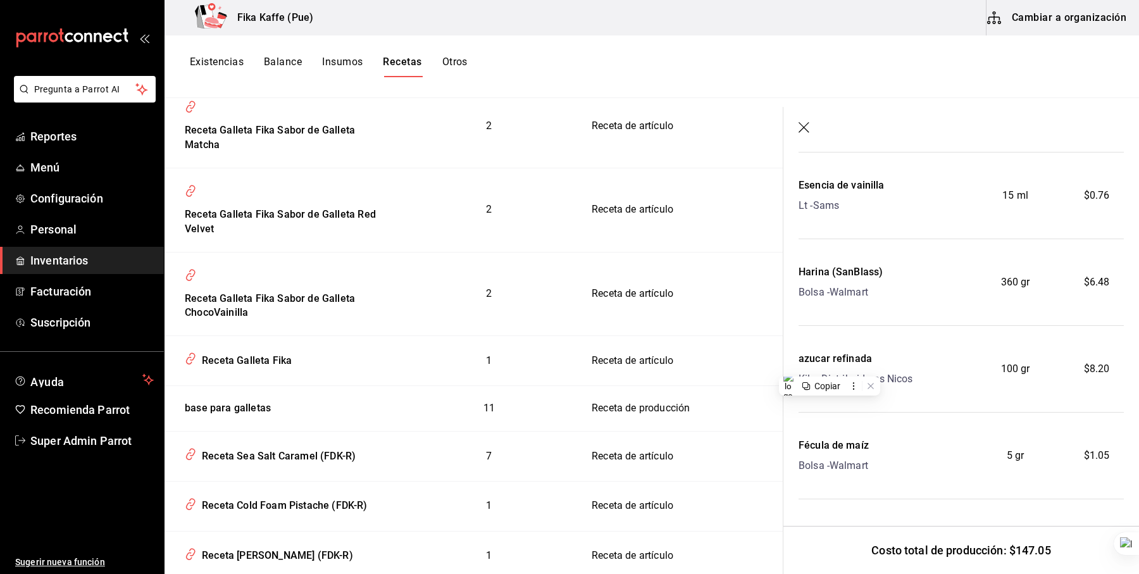
scroll to position [0, 0]
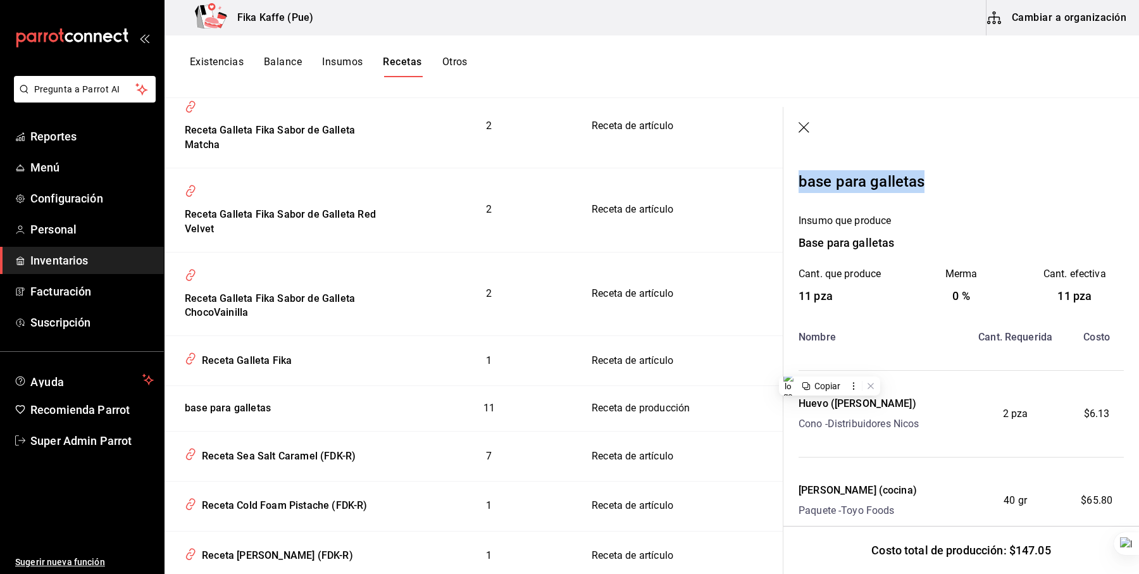
drag, startPoint x: 928, startPoint y: 183, endPoint x: 802, endPoint y: 170, distance: 126.6
click at [803, 170] on div "base para galletas" at bounding box center [960, 181] width 325 height 23
click at [836, 247] on div "Base para galletas" at bounding box center [960, 242] width 325 height 17
click at [801, 123] on icon "button" at bounding box center [804, 128] width 13 height 13
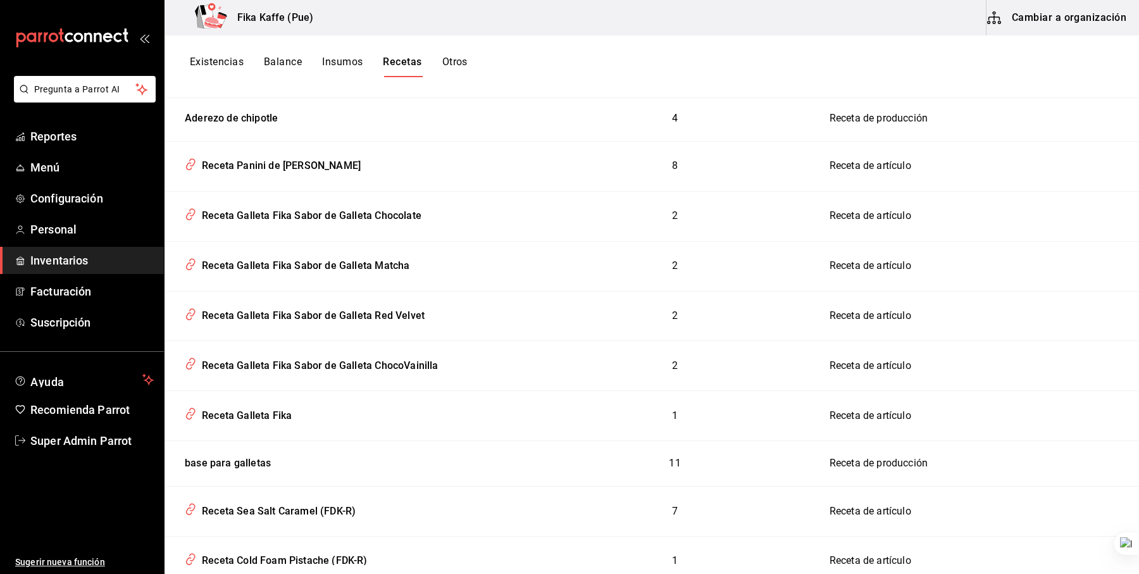
scroll to position [305, 0]
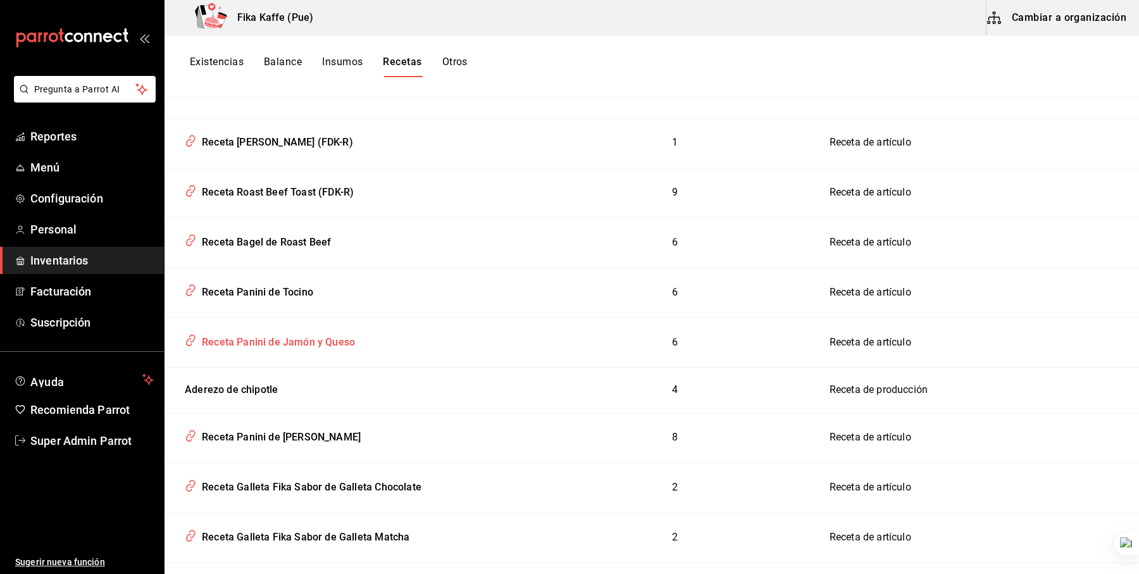
click at [199, 337] on div "Receta Panini de Jamón y Queso" at bounding box center [276, 340] width 158 height 20
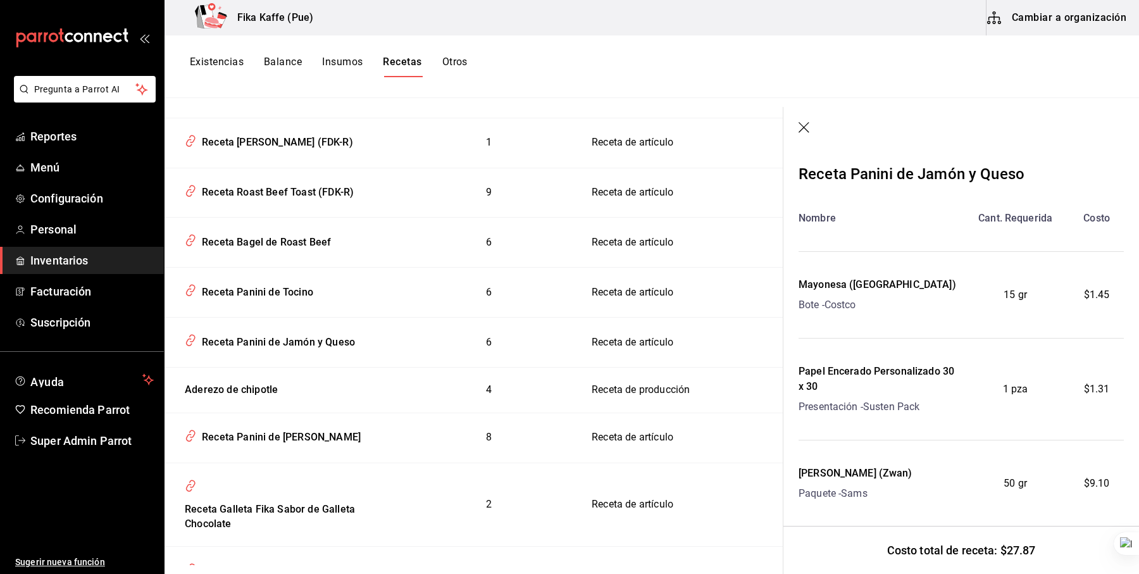
scroll to position [8, 0]
click at [883, 168] on div "Receta Panini de Jamón y Queso" at bounding box center [911, 173] width 226 height 23
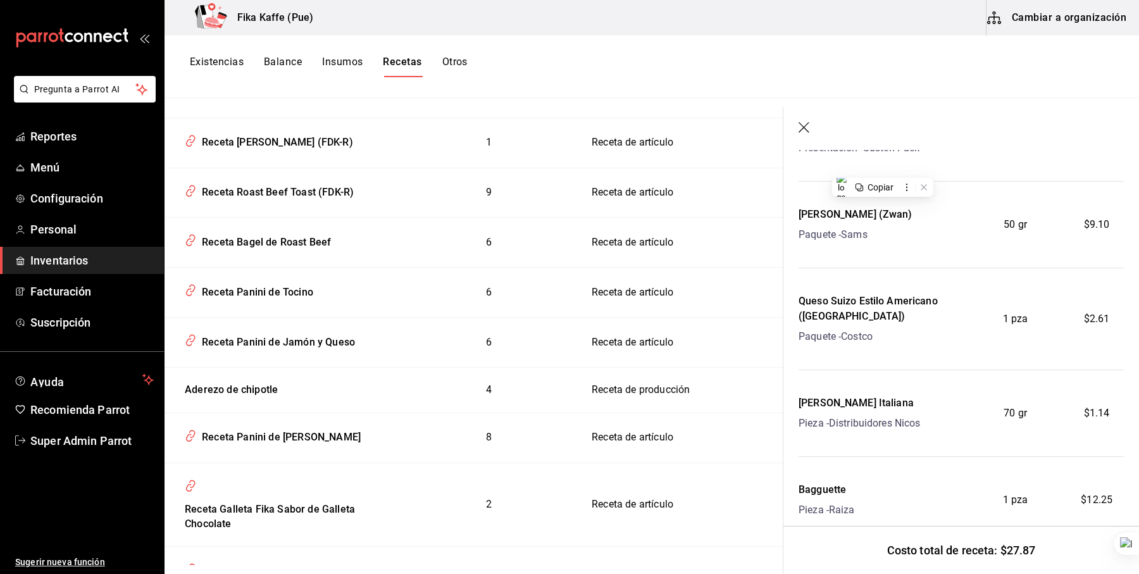
scroll to position [309, 0]
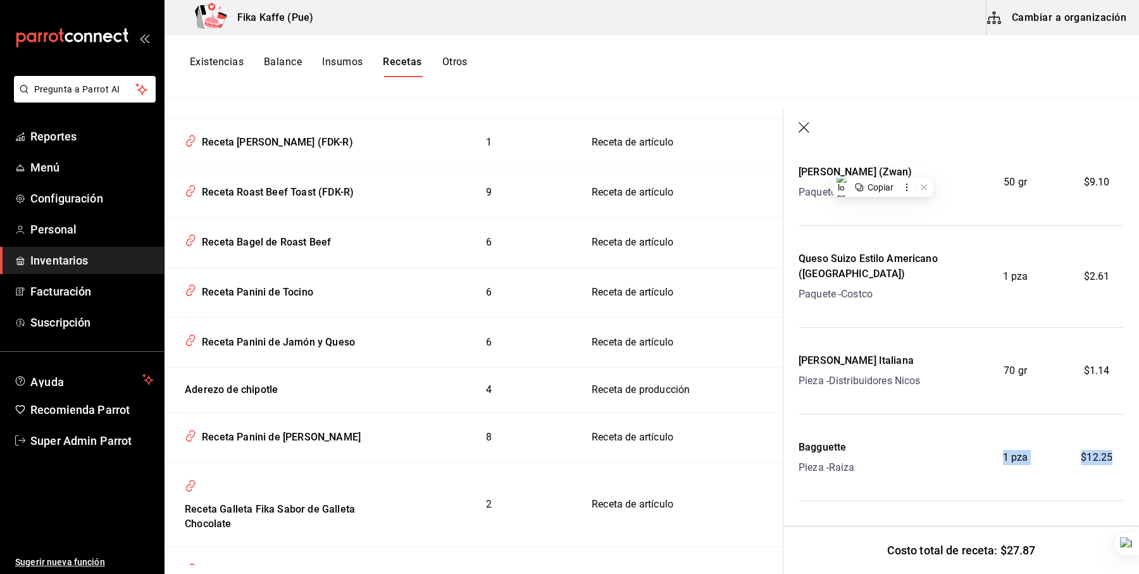
drag, startPoint x: 1001, startPoint y: 454, endPoint x: 1110, endPoint y: 456, distance: 108.8
click at [1110, 456] on div "Bagguette Pieza - Raiza 1 pza $12.25" at bounding box center [960, 457] width 325 height 35
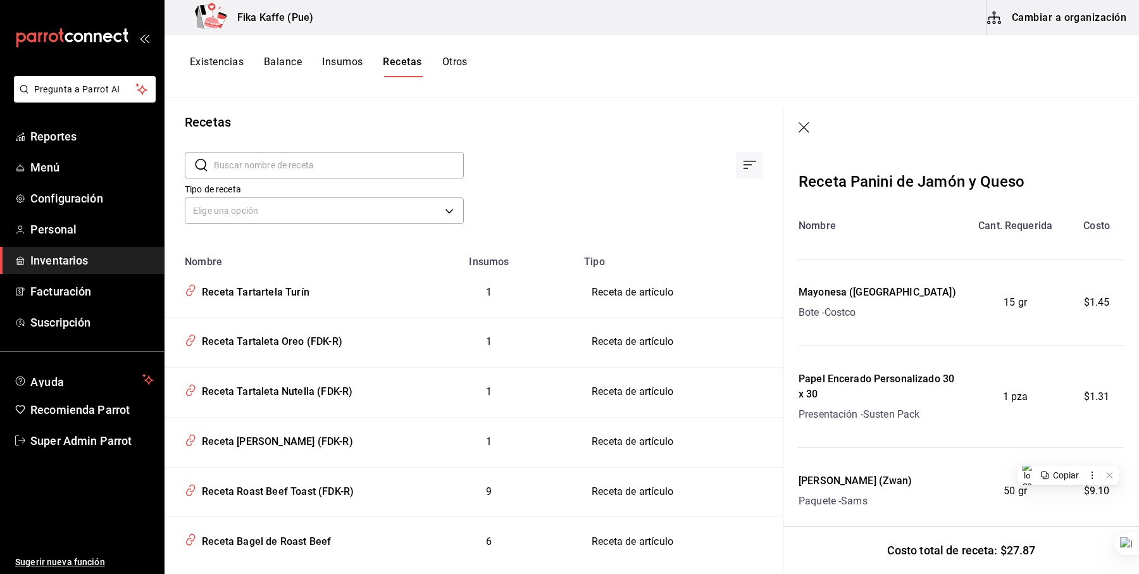
scroll to position [0, 0]
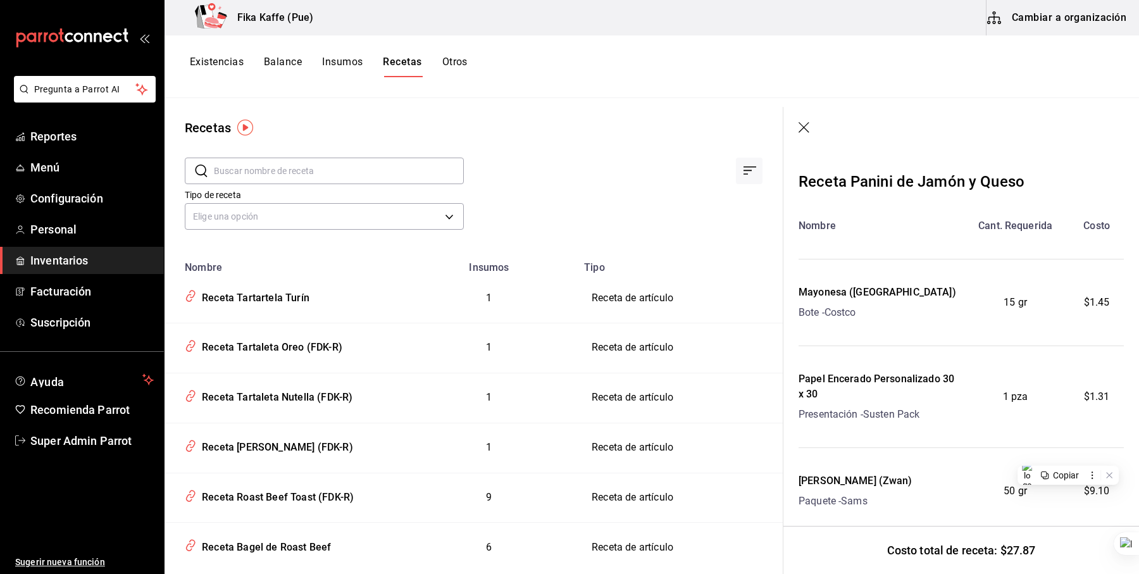
click at [807, 127] on icon "button" at bounding box center [804, 128] width 13 height 13
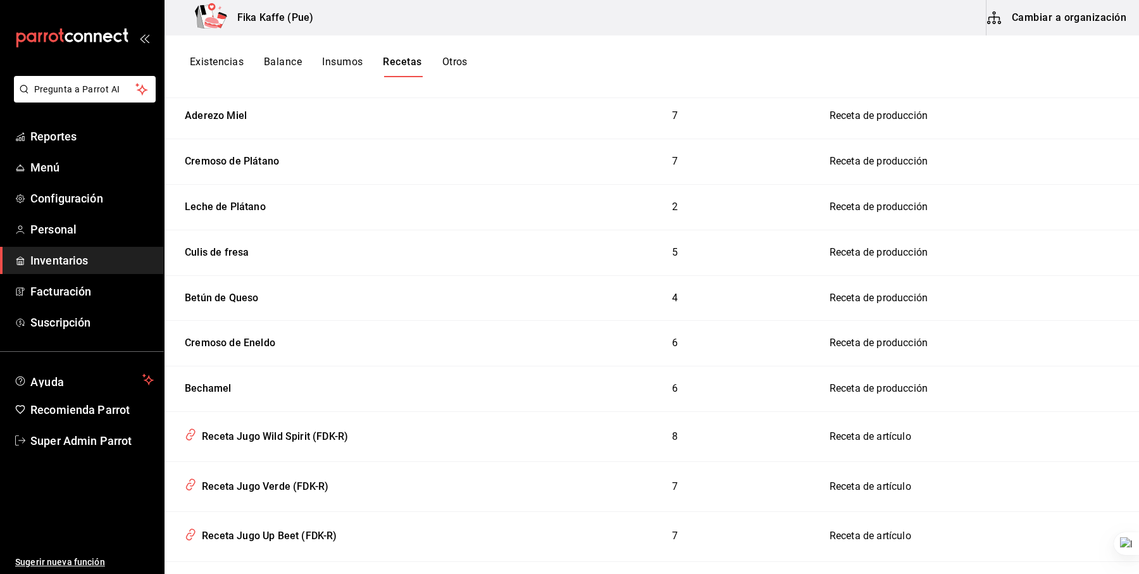
scroll to position [4772, 0]
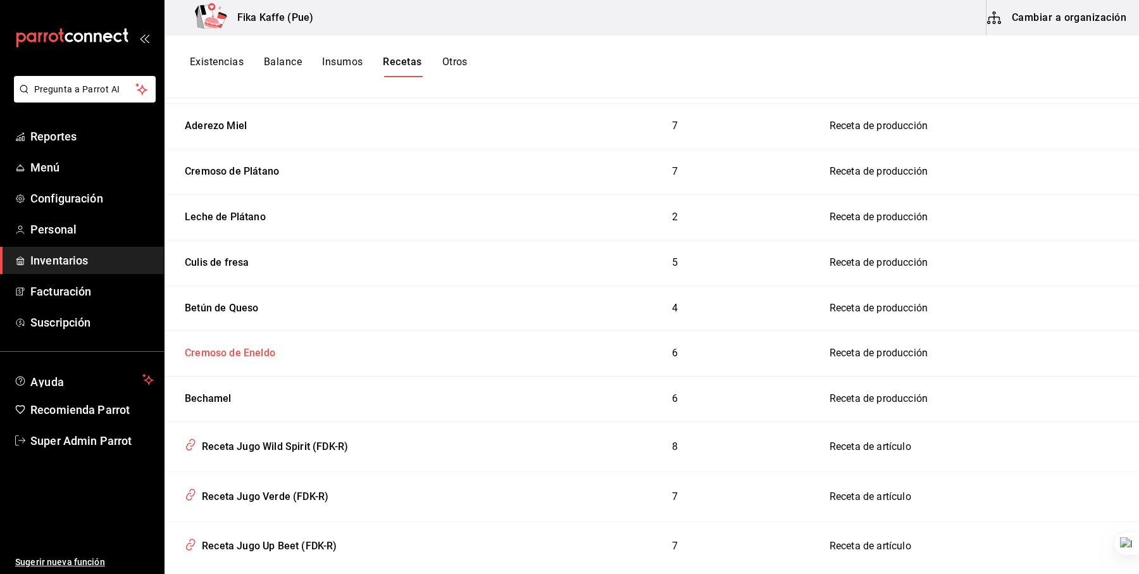
click at [234, 341] on div "Cremoso de Eneldo" at bounding box center [228, 351] width 96 height 20
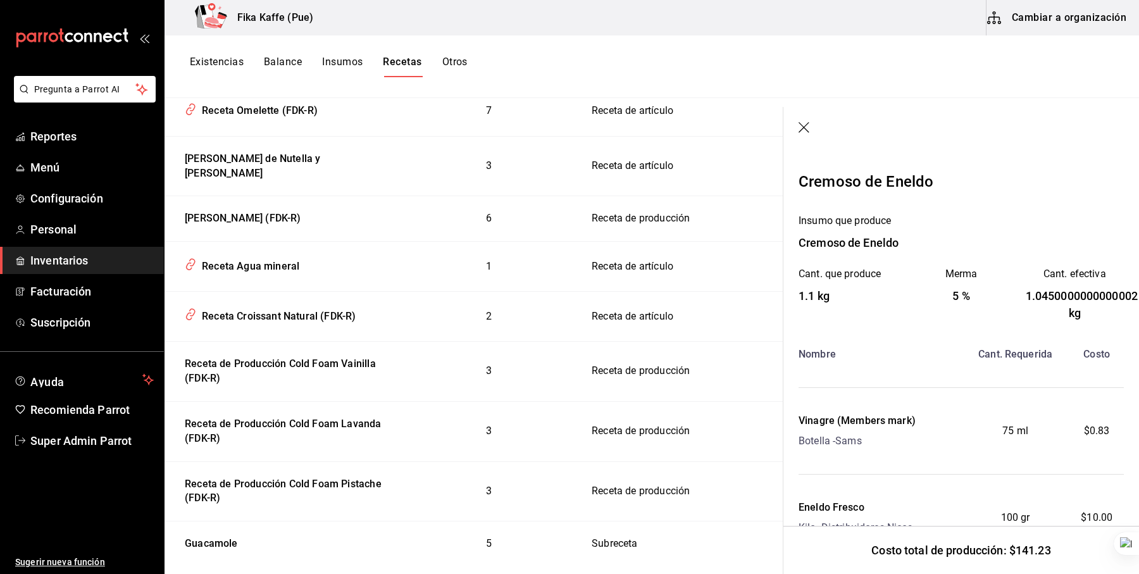
click at [804, 128] on icon "button" at bounding box center [804, 128] width 13 height 13
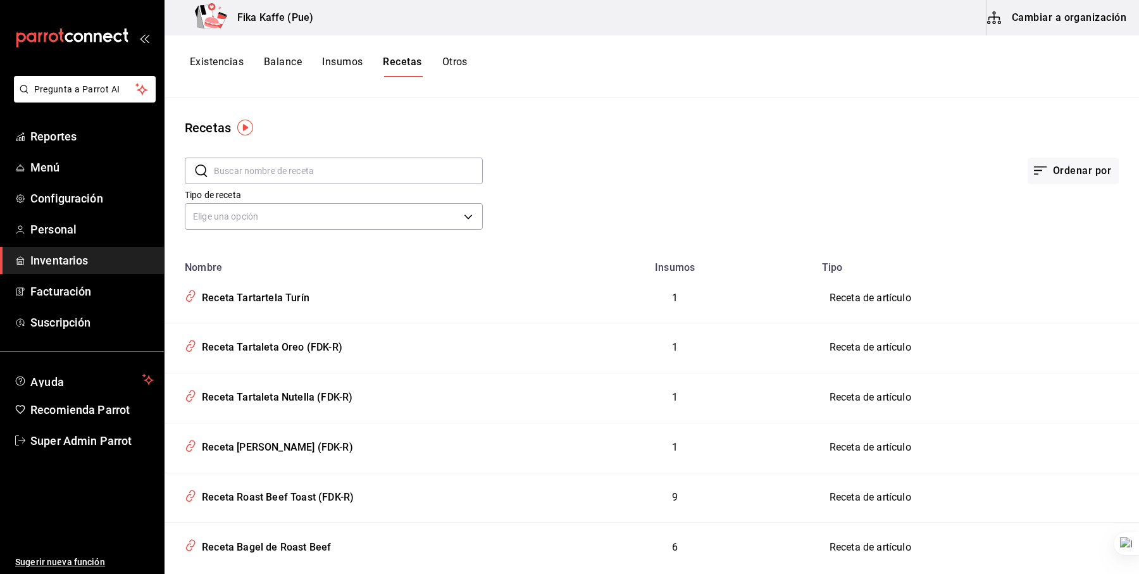
click at [1019, 11] on button "Cambiar a organización" at bounding box center [1057, 17] width 142 height 35
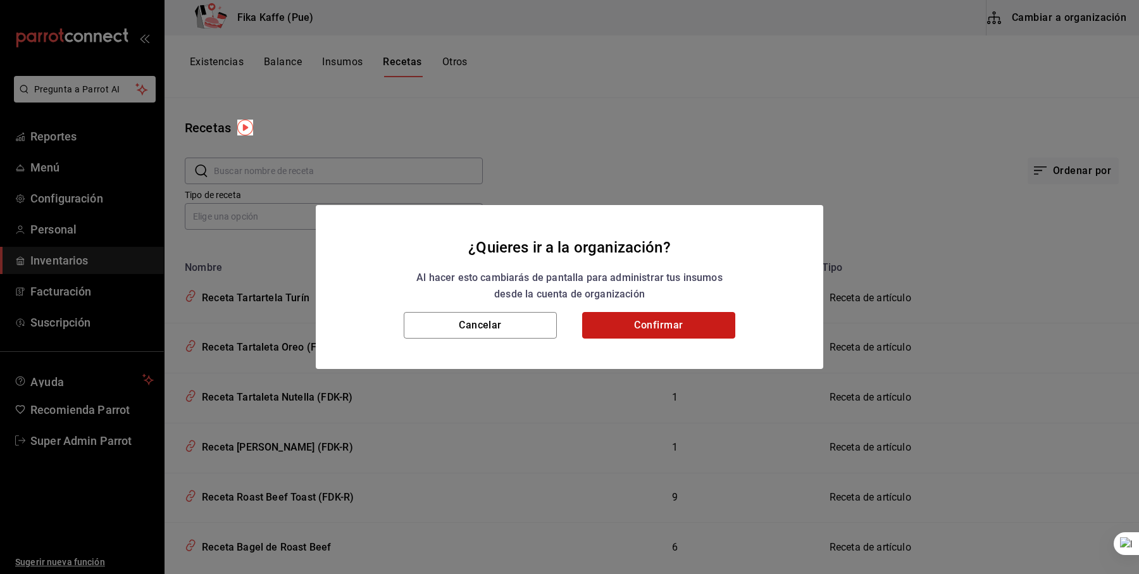
click at [632, 319] on button "Confirmar" at bounding box center [658, 325] width 153 height 27
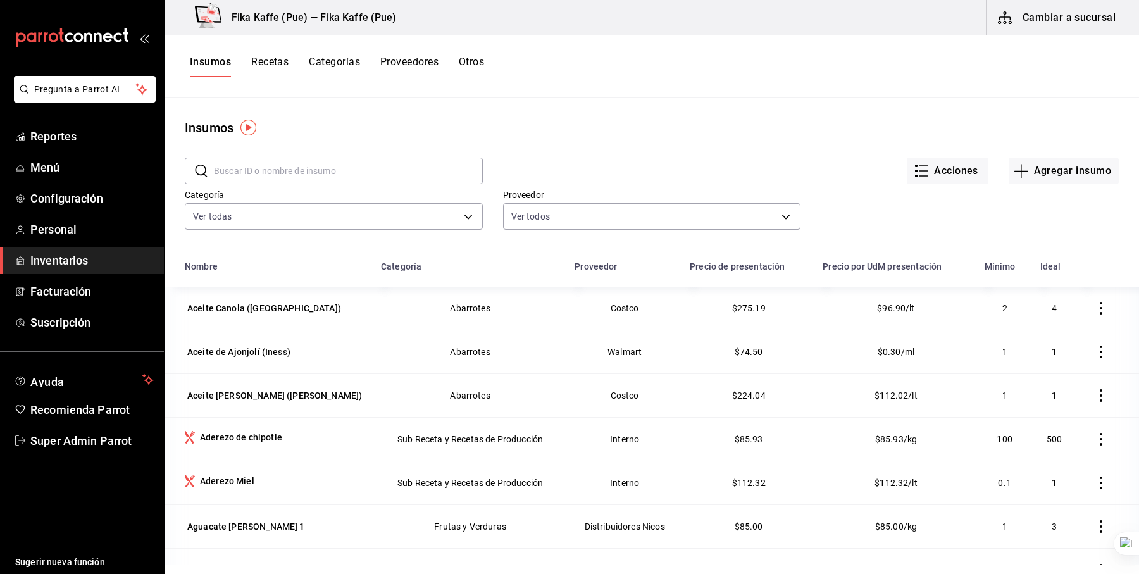
click at [274, 63] on button "Recetas" at bounding box center [269, 67] width 37 height 22
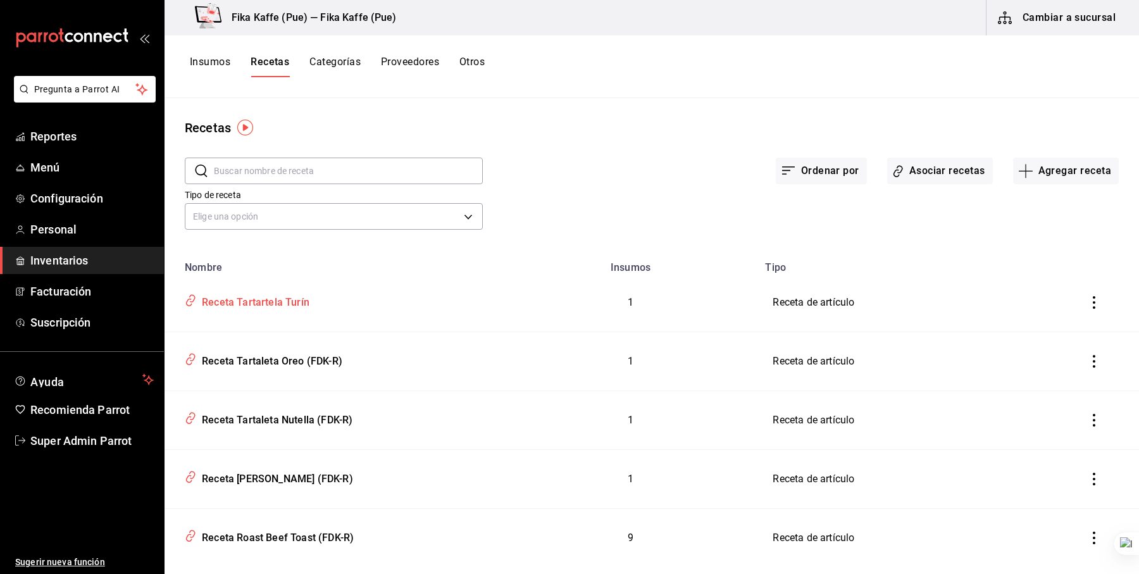
click at [275, 295] on div "Receta Tartartela Turín" at bounding box center [253, 300] width 113 height 20
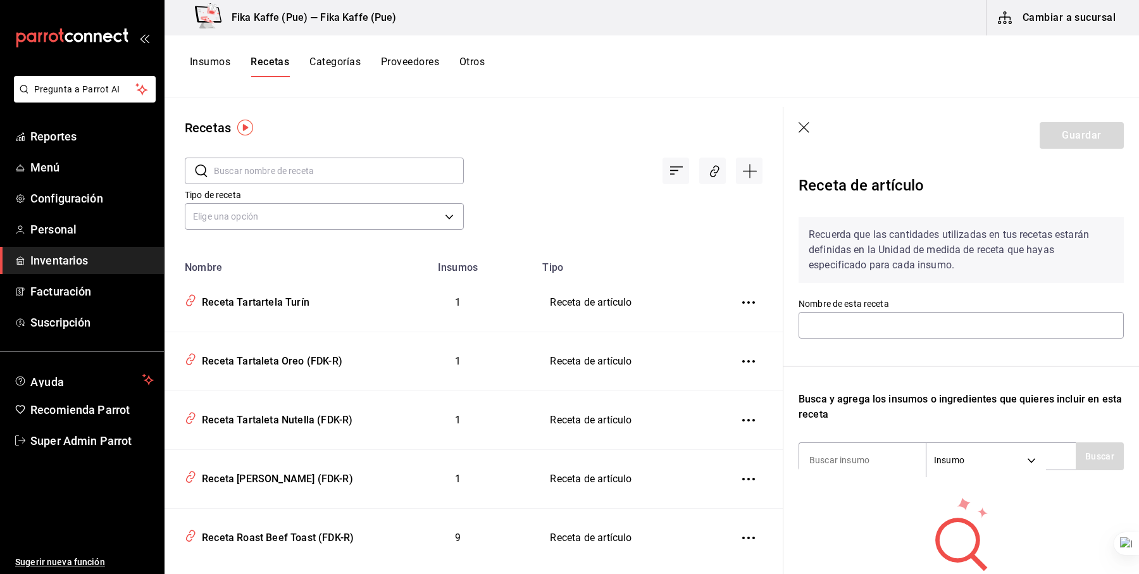
type input "Receta Tartartela Turín"
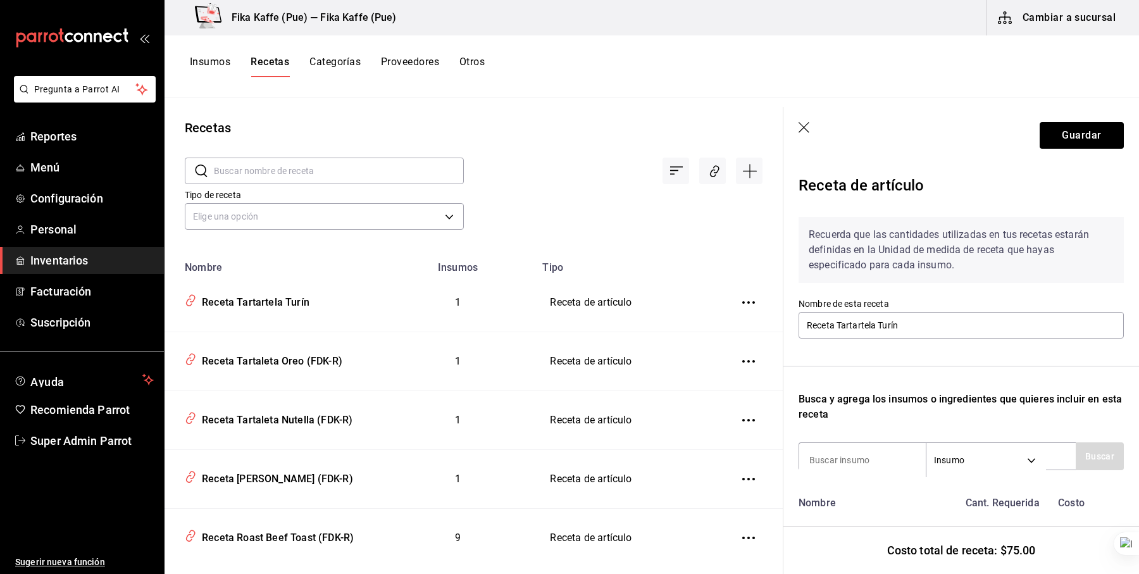
click at [807, 120] on header "Guardar" at bounding box center [961, 135] width 356 height 57
click at [807, 128] on icon "button" at bounding box center [804, 128] width 13 height 13
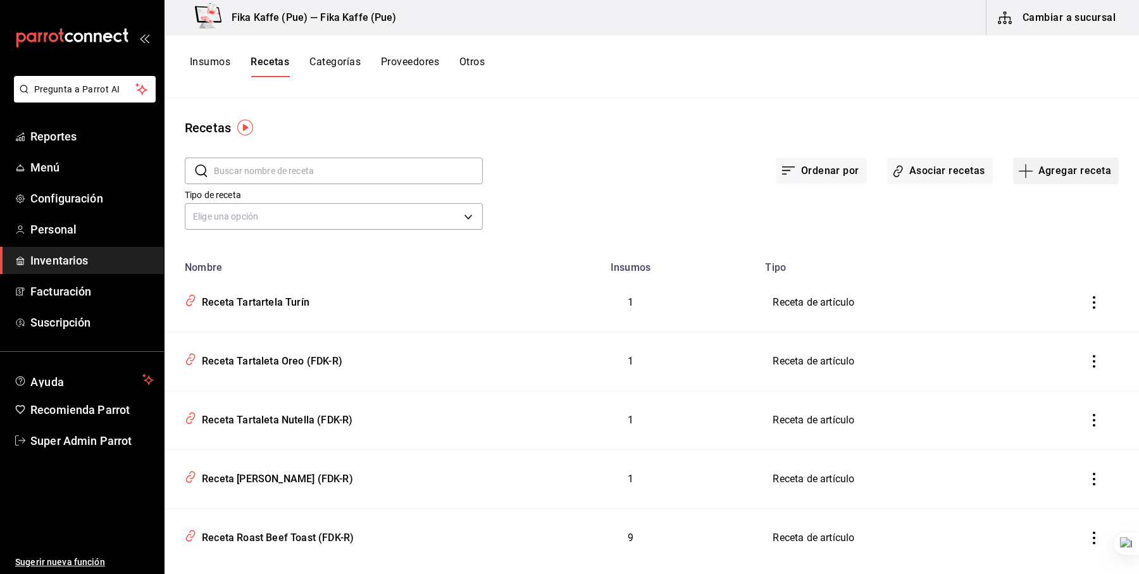
click at [1035, 163] on button "Agregar receta" at bounding box center [1066, 171] width 106 height 27
click at [576, 108] on div at bounding box center [569, 287] width 1139 height 574
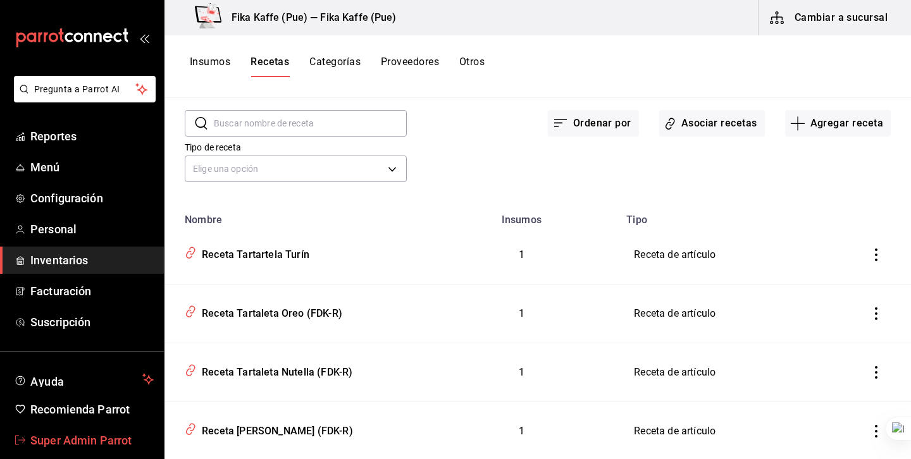
scroll to position [18, 0]
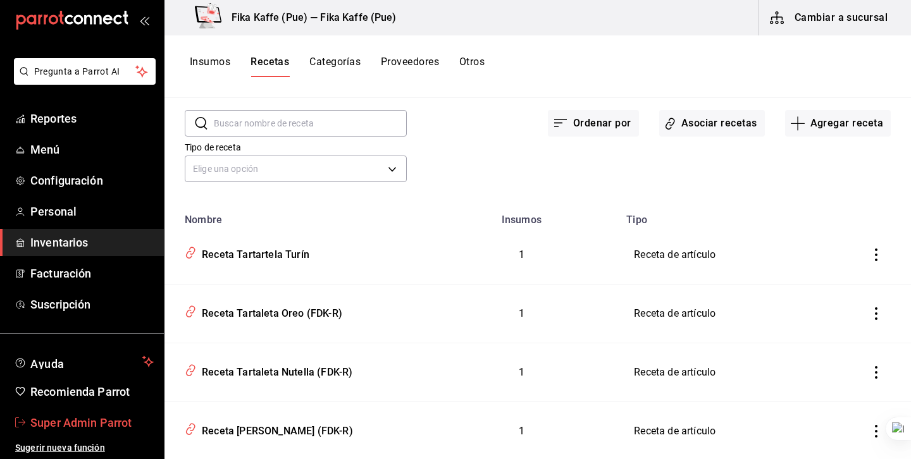
click at [66, 432] on link "Super Admin Parrot" at bounding box center [82, 422] width 164 height 27
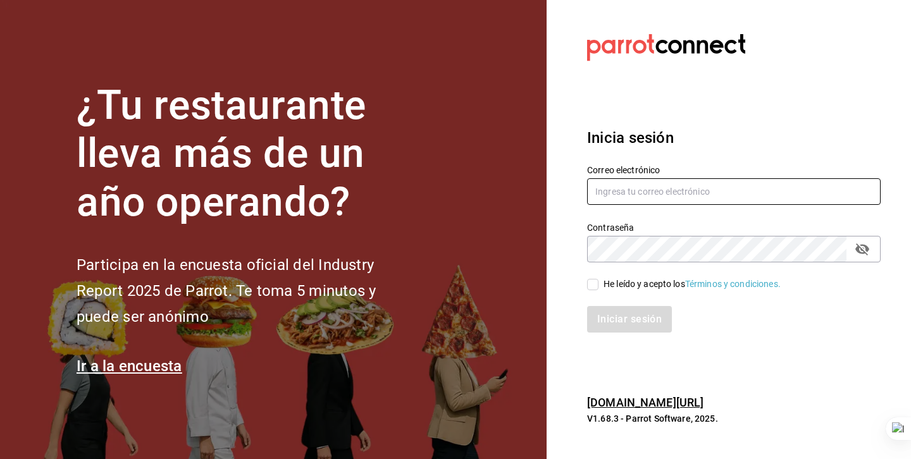
click at [613, 198] on input "text" at bounding box center [734, 191] width 294 height 27
type input "[EMAIL_ADDRESS][DOMAIN_NAME]"
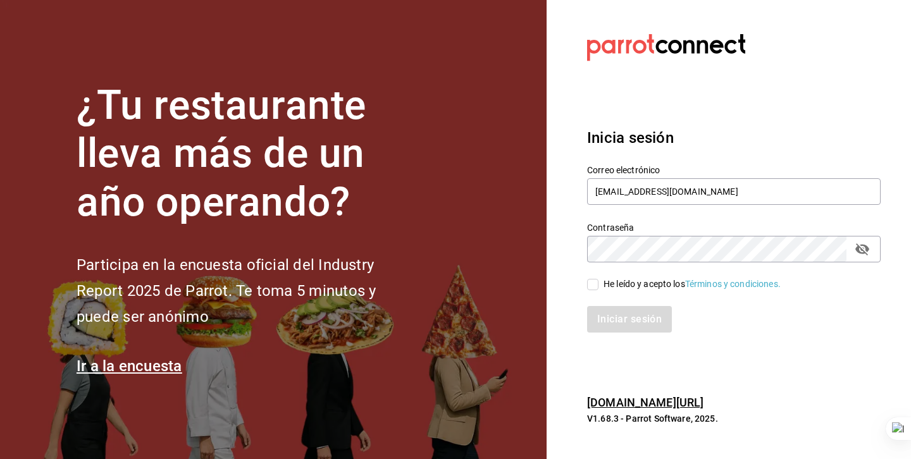
click at [636, 285] on div "He leído y acepto los Términos y condiciones." at bounding box center [692, 284] width 177 height 13
click at [599, 285] on input "He leído y acepto los Términos y condiciones." at bounding box center [592, 284] width 11 height 11
checkbox input "true"
click at [629, 315] on button "Iniciar sesión" at bounding box center [630, 319] width 86 height 27
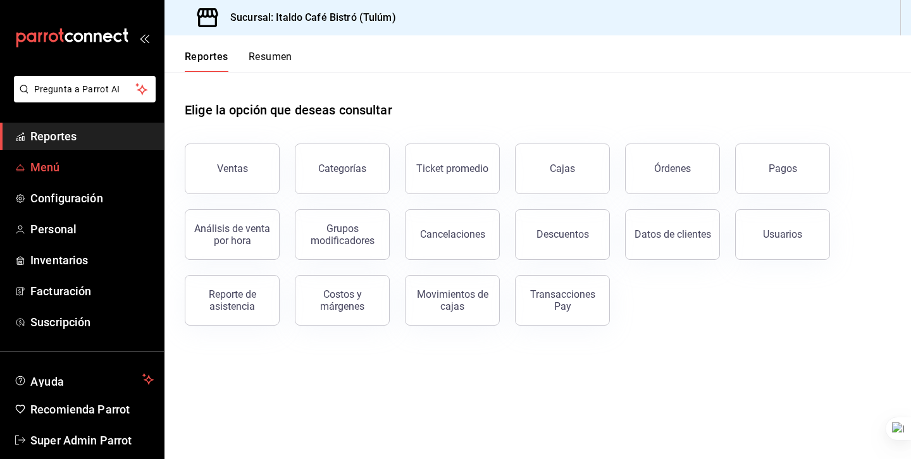
click at [57, 172] on span "Menú" at bounding box center [91, 167] width 123 height 17
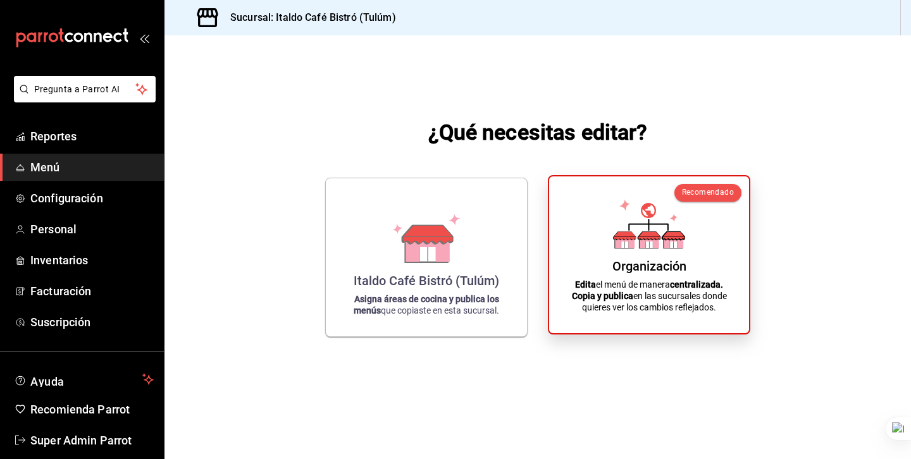
click at [624, 259] on div "Organización Edita el menú de manera centralizada. Copia y publica en las sucur…" at bounding box center [649, 255] width 170 height 137
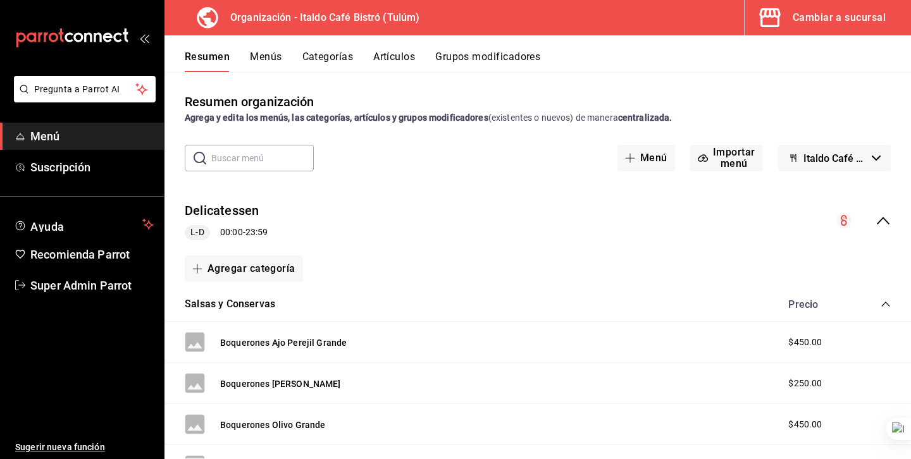
click at [265, 59] on button "Menús" at bounding box center [266, 62] width 32 height 22
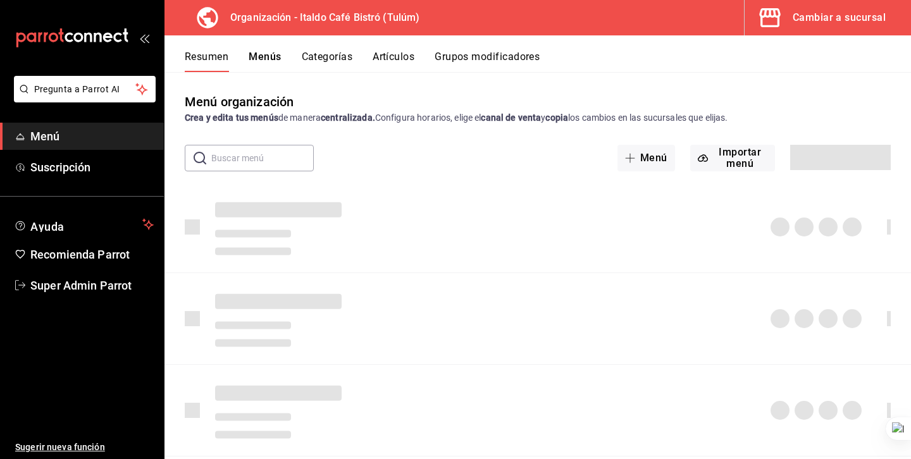
click at [265, 59] on button "Menús" at bounding box center [265, 62] width 32 height 22
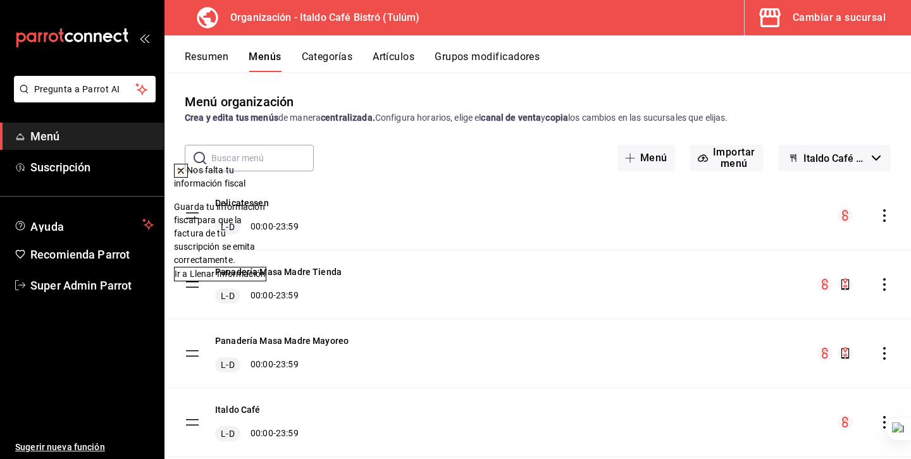
click at [183, 170] on icon at bounding box center [180, 170] width 5 height 5
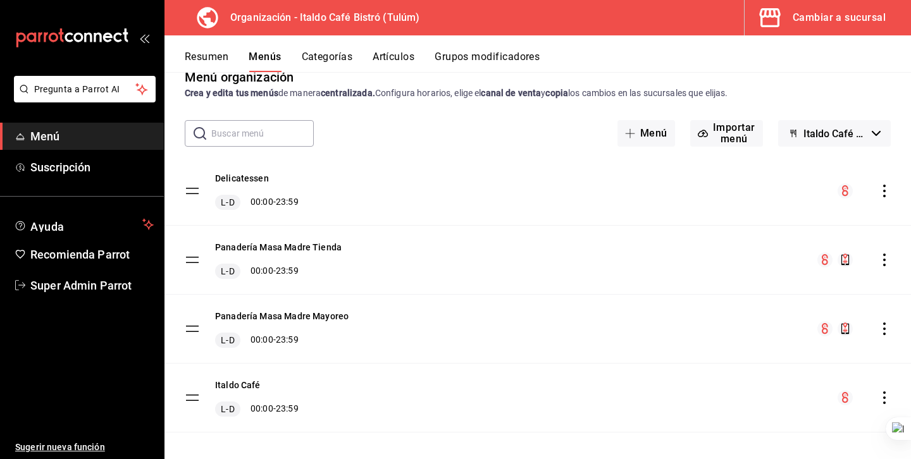
scroll to position [34, 0]
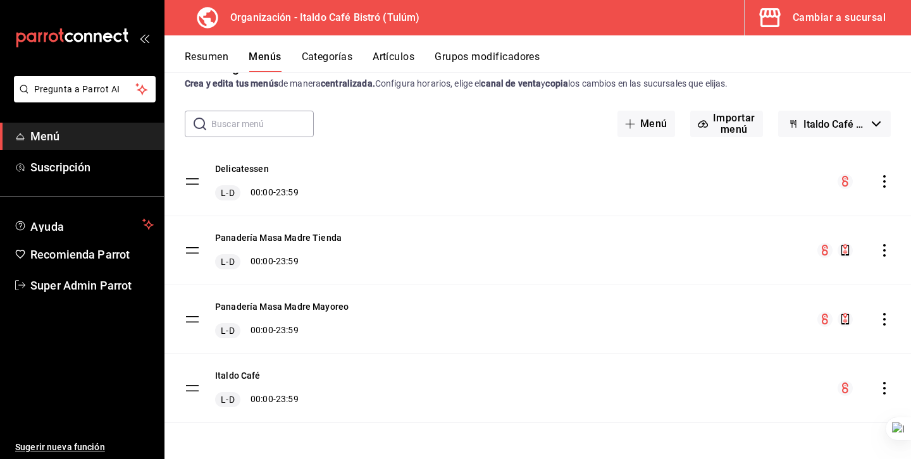
click at [813, 38] on div "Resumen Menús Categorías Artículos Grupos modificadores" at bounding box center [537, 53] width 747 height 37
click at [807, 26] on div "Cambiar a sucursal" at bounding box center [839, 18] width 93 height 18
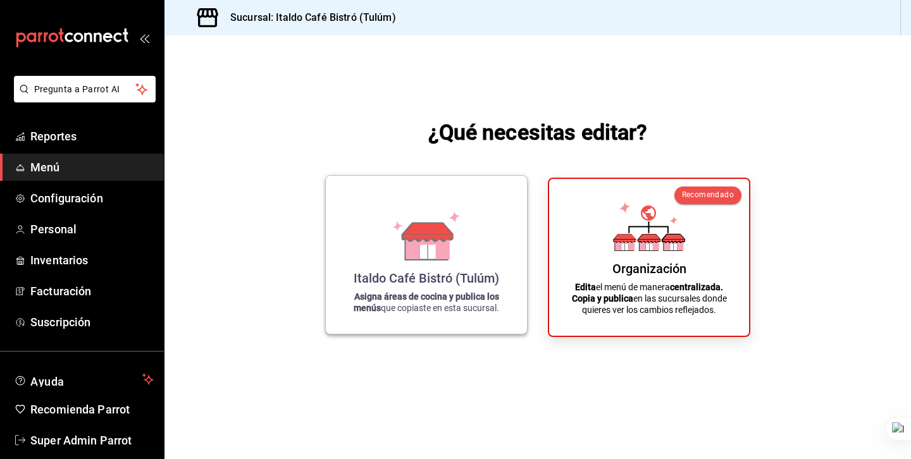
click at [383, 271] on div "Italdo Café Bistró (Tulúm)" at bounding box center [427, 278] width 146 height 15
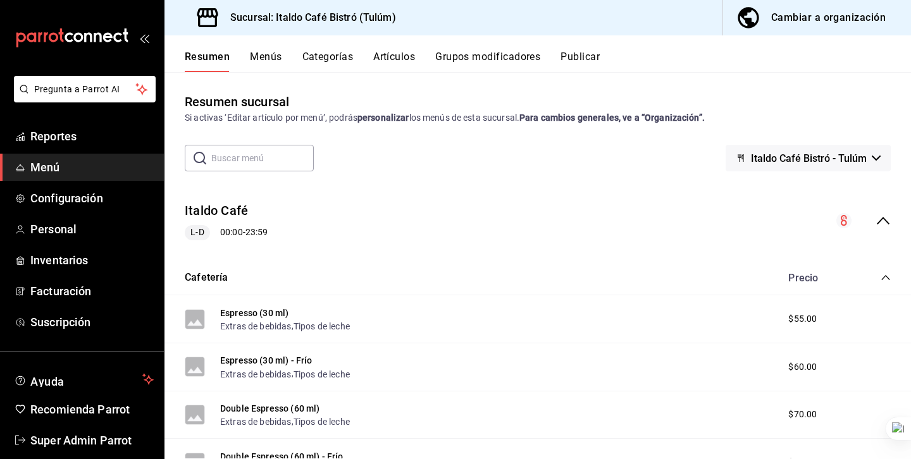
scroll to position [12, 0]
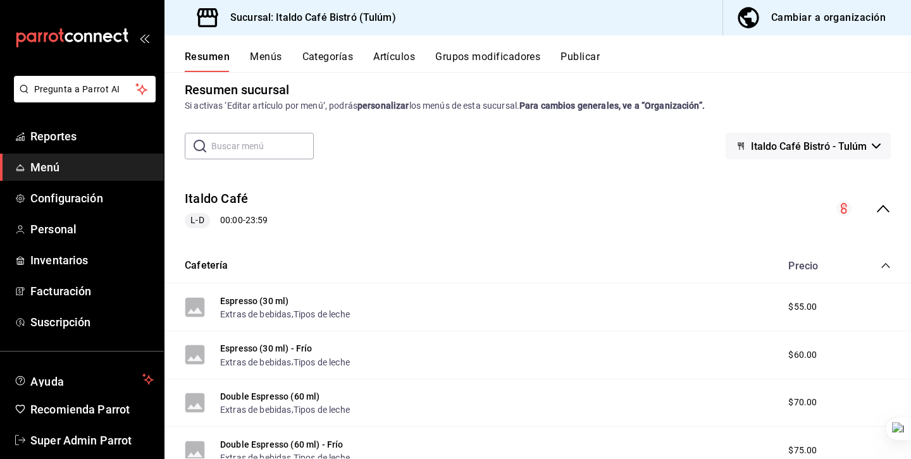
click at [264, 61] on button "Menús" at bounding box center [266, 62] width 32 height 22
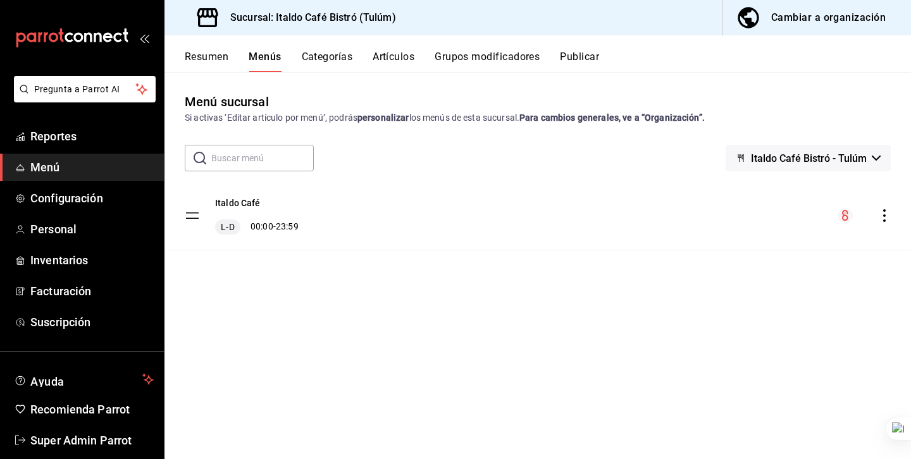
click at [774, 35] on button "Cambiar a organización" at bounding box center [812, 17] width 178 height 35
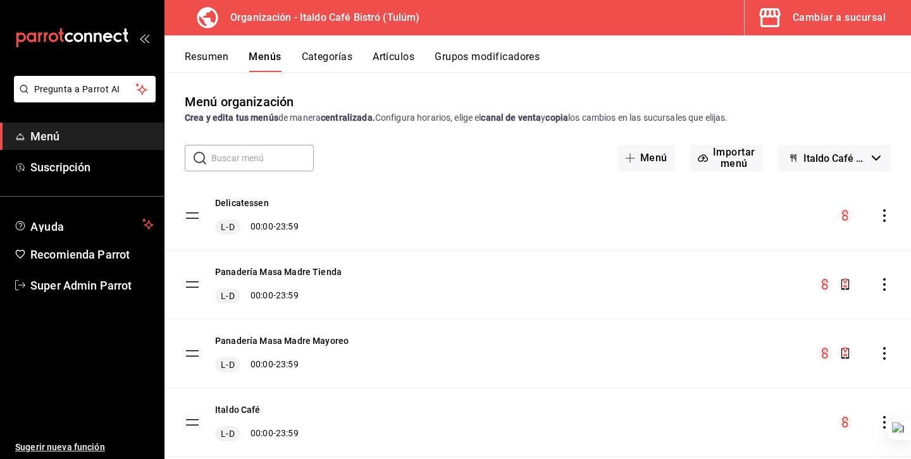
click at [884, 216] on icon "actions" at bounding box center [884, 215] width 3 height 13
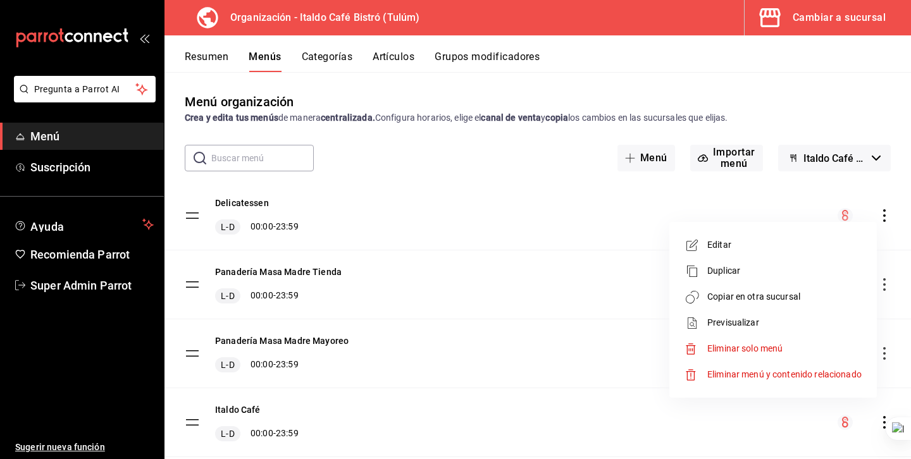
click at [759, 295] on span "Copiar en otra sucursal" at bounding box center [784, 296] width 154 height 13
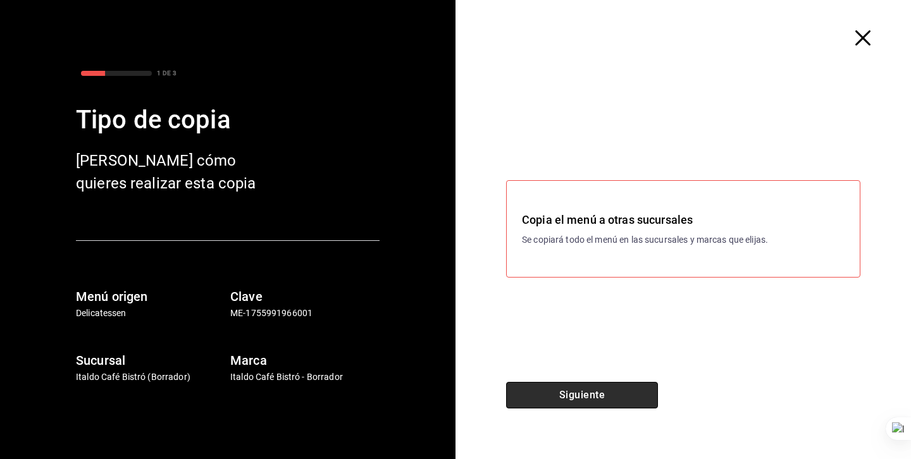
click at [566, 404] on button "Siguiente" at bounding box center [582, 395] width 152 height 27
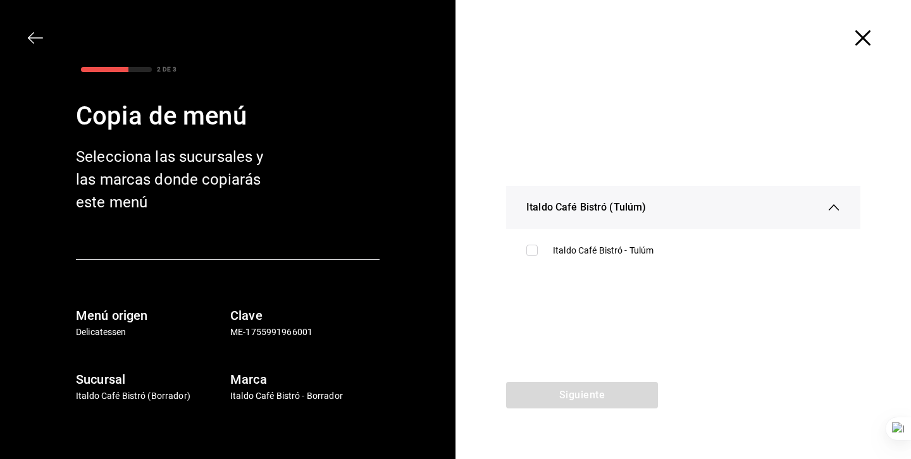
click at [860, 35] on icon "button" at bounding box center [862, 37] width 15 height 15
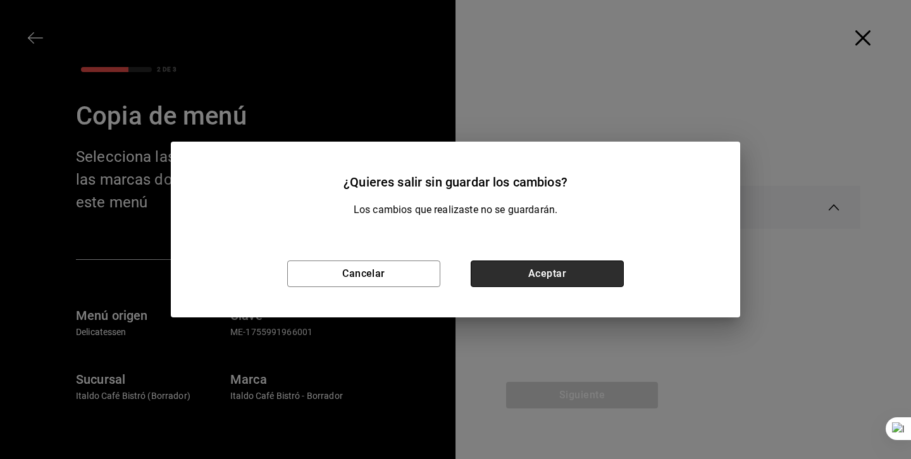
click at [561, 272] on button "Aceptar" at bounding box center [547, 274] width 153 height 27
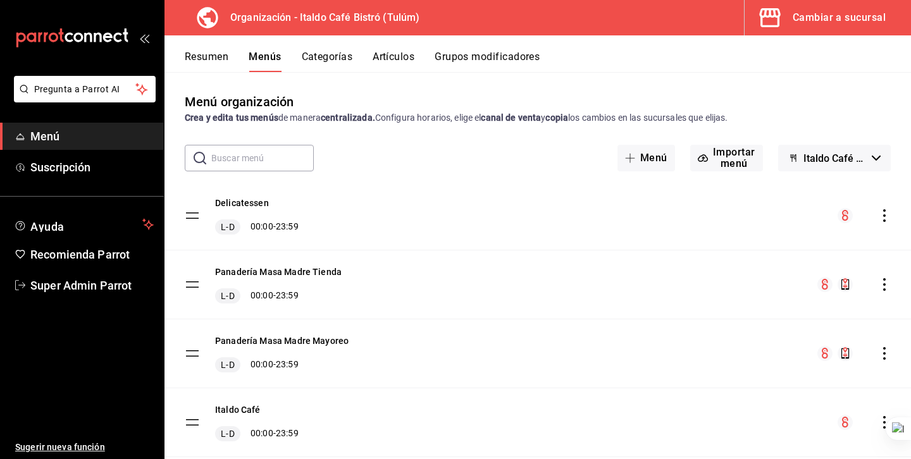
scroll to position [34, 0]
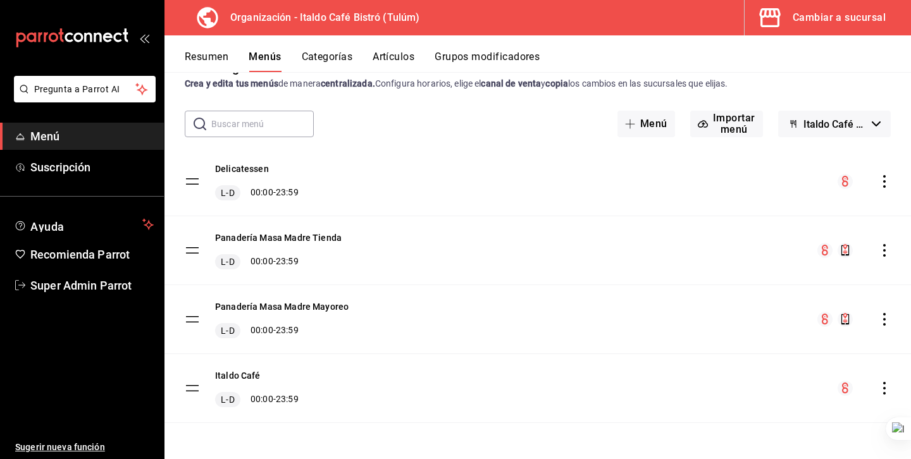
click at [882, 388] on icon "actions" at bounding box center [884, 388] width 13 height 13
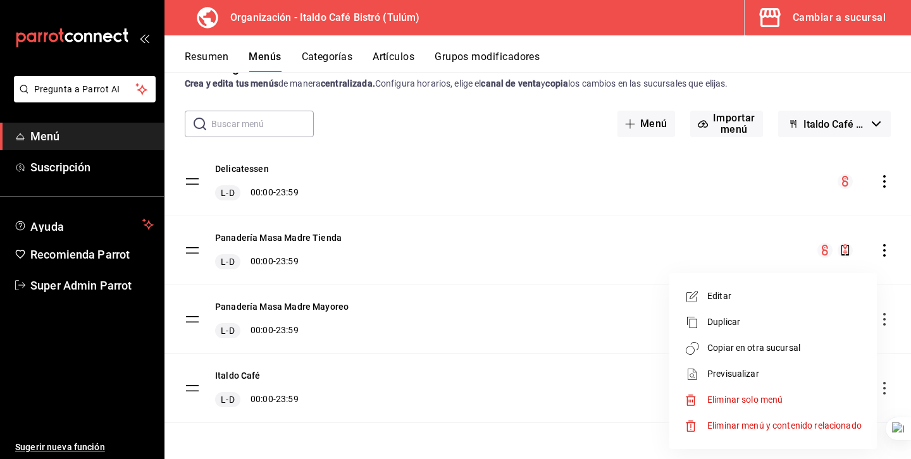
click at [747, 351] on span "Copiar en otra sucursal" at bounding box center [784, 348] width 154 height 13
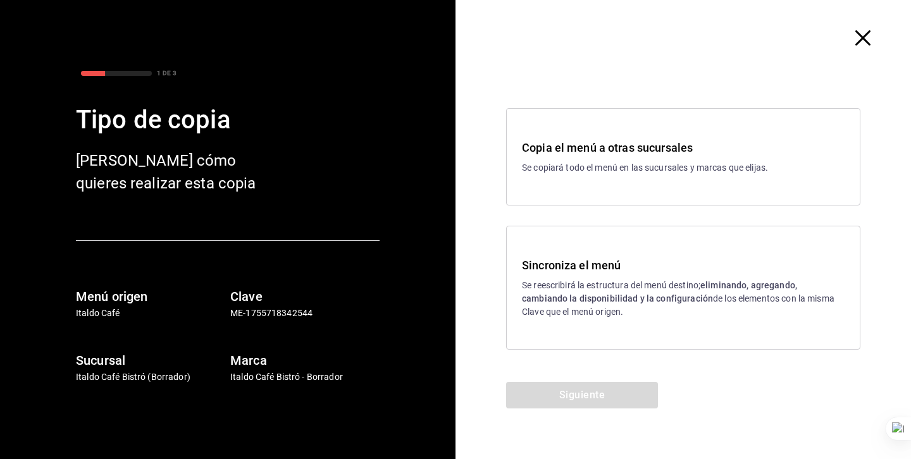
click at [621, 333] on div "Sincroniza el menú Se reescribirá la estructura del menú destino; eliminando, a…" at bounding box center [683, 288] width 354 height 124
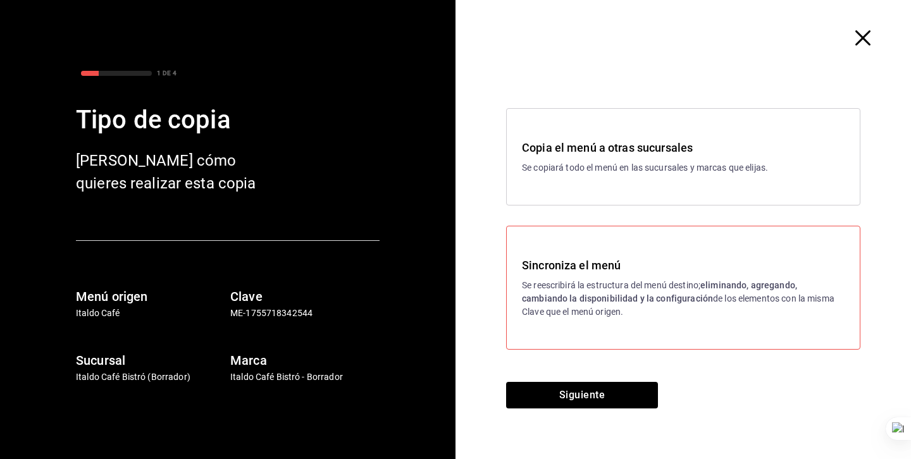
click at [864, 37] on icon "button" at bounding box center [862, 37] width 15 height 15
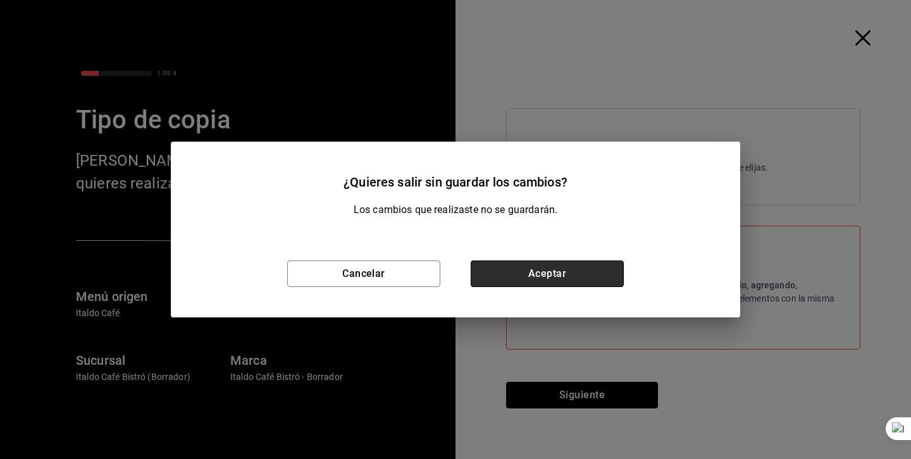
click at [525, 281] on button "Aceptar" at bounding box center [547, 274] width 153 height 27
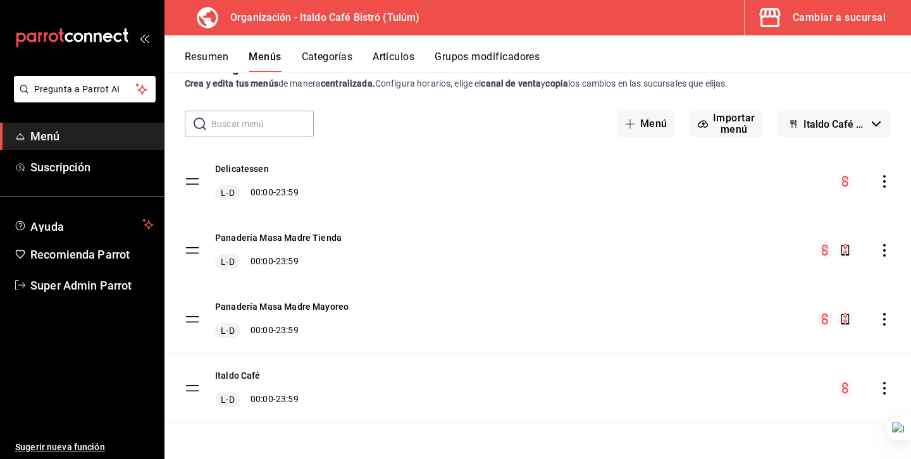
click at [318, 54] on button "Categorías" at bounding box center [327, 62] width 51 height 22
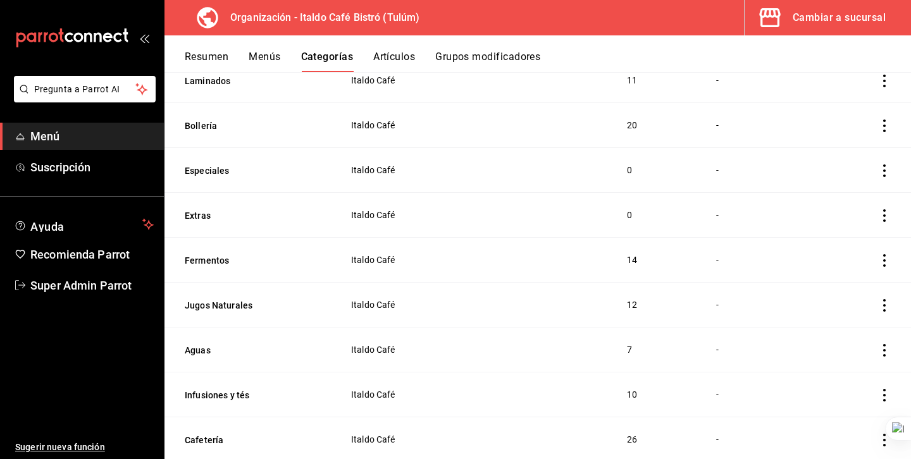
scroll to position [816, 0]
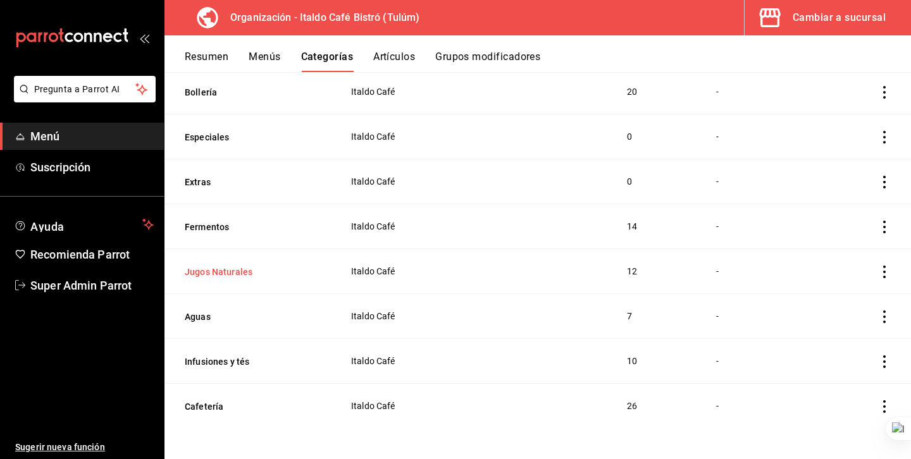
click at [217, 274] on button "Jugos Naturales" at bounding box center [248, 272] width 127 height 13
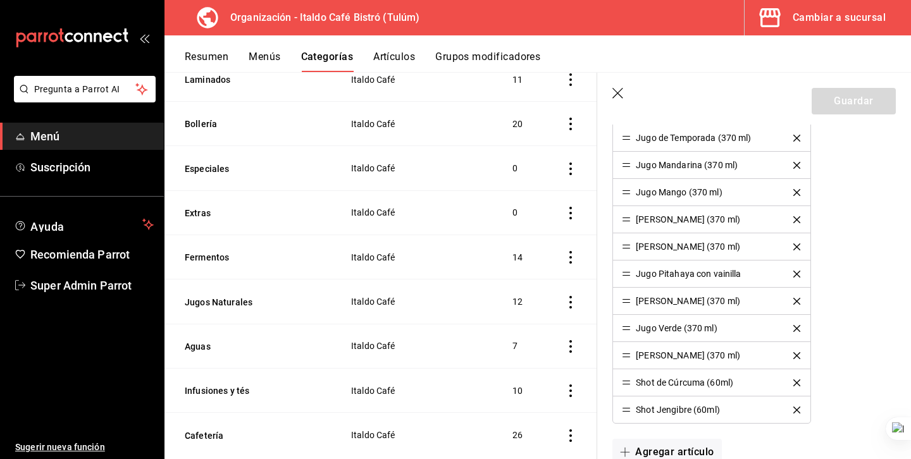
scroll to position [447, 0]
click at [619, 96] on icon "button" at bounding box center [618, 94] width 13 height 13
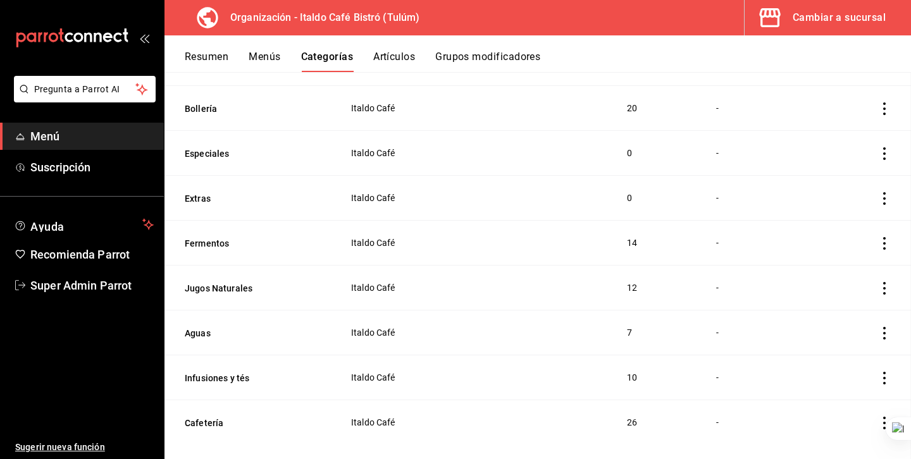
scroll to position [816, 0]
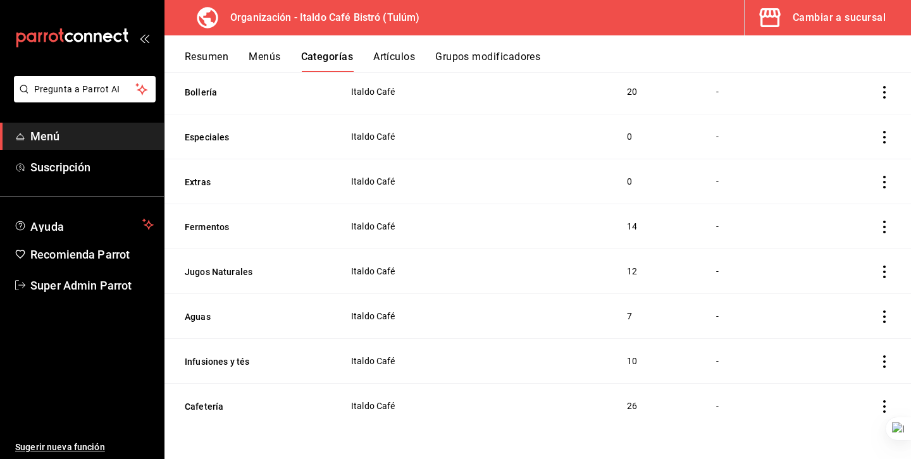
click at [403, 59] on button "Artículos" at bounding box center [394, 62] width 42 height 22
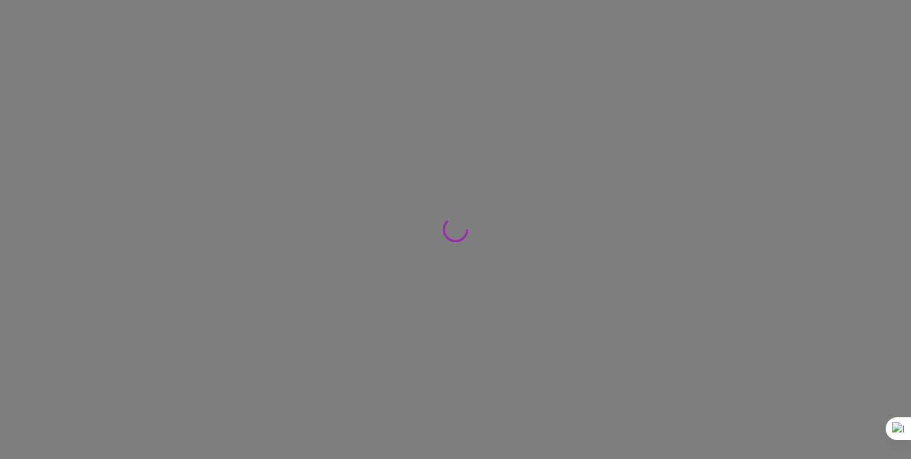
click at [402, 63] on div at bounding box center [455, 229] width 911 height 459
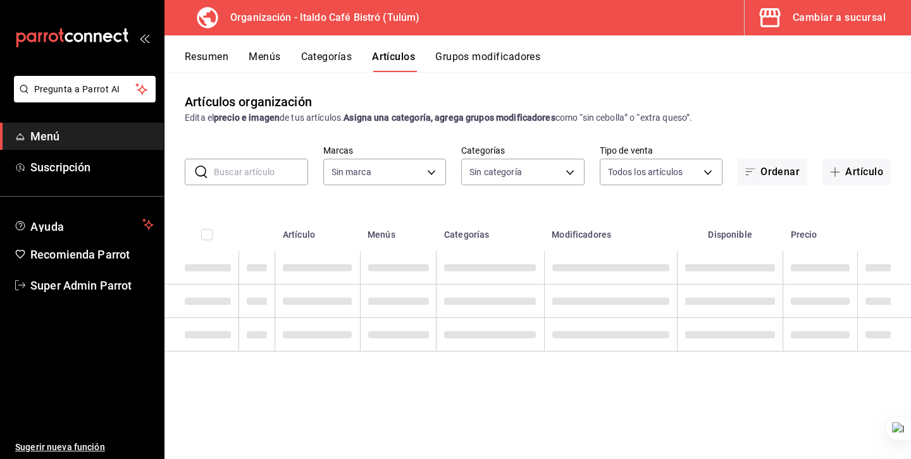
type input "d1c6cf32-8989-43d9-bcfc-5405ee64c55c"
type input "d1d07f99-e0e7-4c3e-9b4e-0330e63566b2,c6c1369c-c870-42b3-96e0-0e085561d326,e593e…"
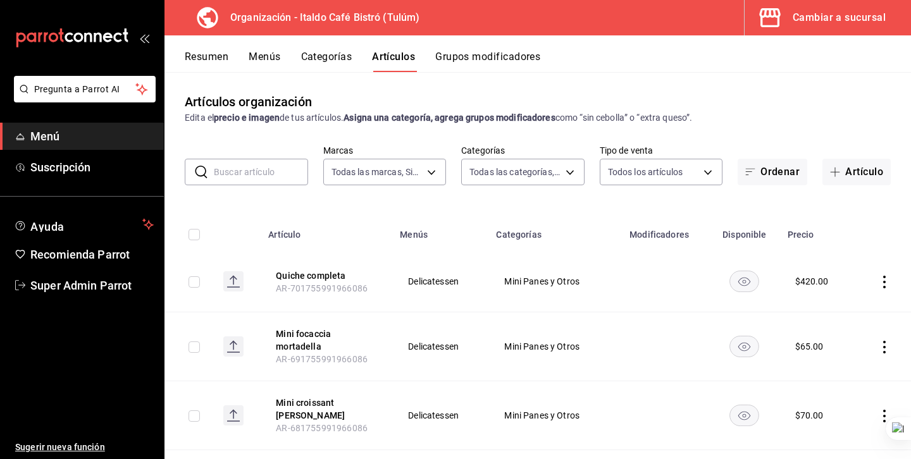
click at [257, 163] on input "text" at bounding box center [261, 171] width 94 height 25
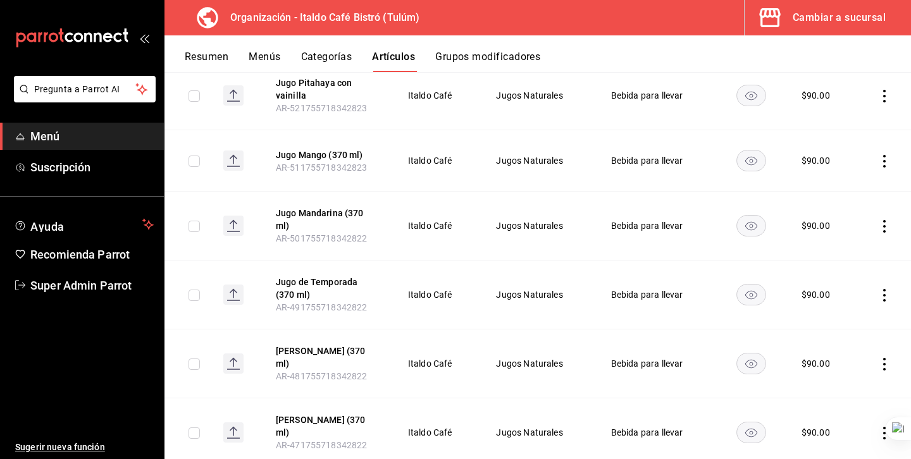
scroll to position [229, 0]
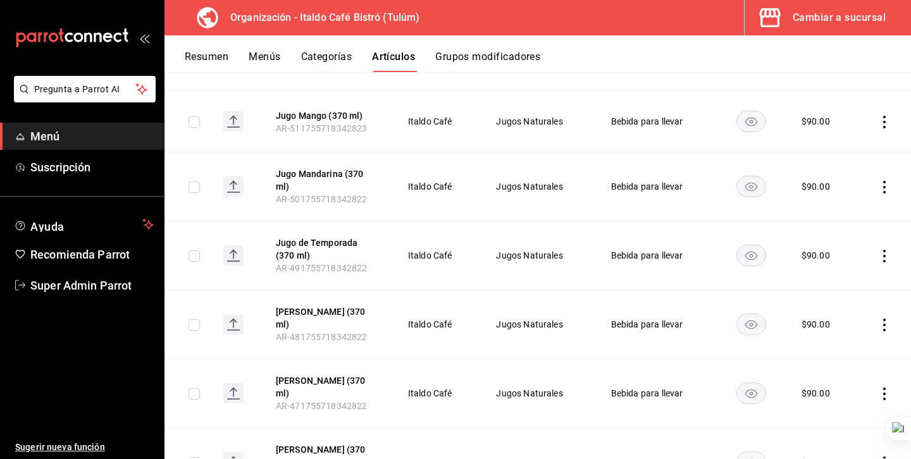
type input "jugo"
click at [429, 120] on span "Italdo Café" at bounding box center [436, 121] width 57 height 9
click at [814, 124] on div "$ 90.00" at bounding box center [816, 121] width 28 height 13
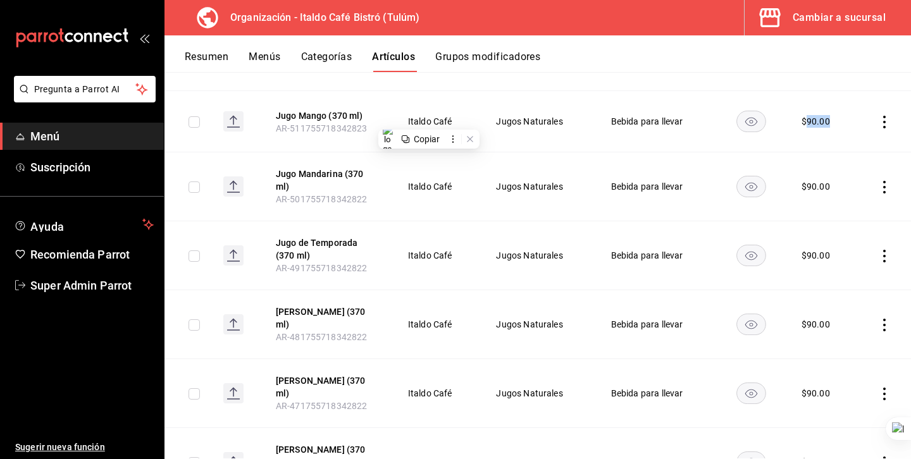
click at [814, 124] on div "$ 90.00" at bounding box center [816, 121] width 28 height 13
click at [267, 59] on button "Menús" at bounding box center [265, 62] width 32 height 22
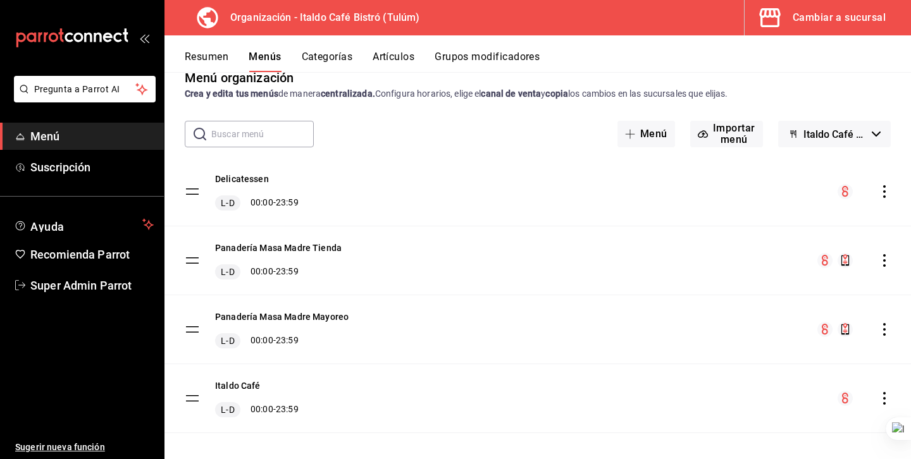
scroll to position [34, 0]
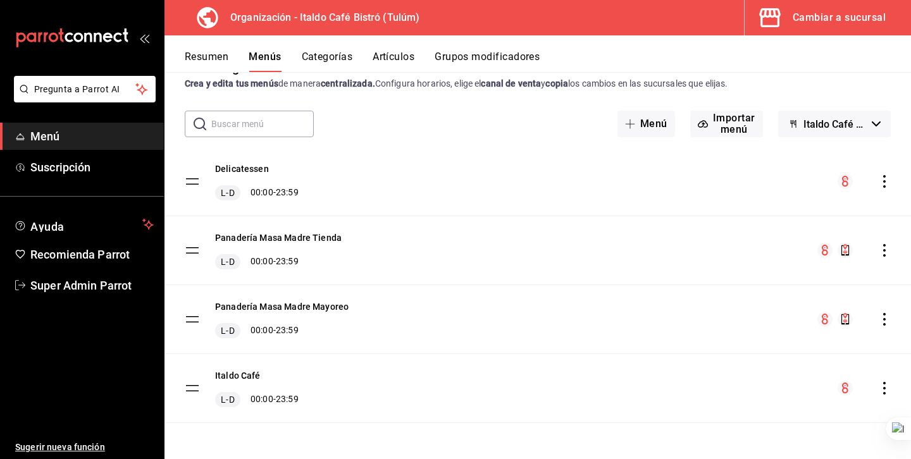
click at [883, 390] on icon "actions" at bounding box center [884, 388] width 13 height 13
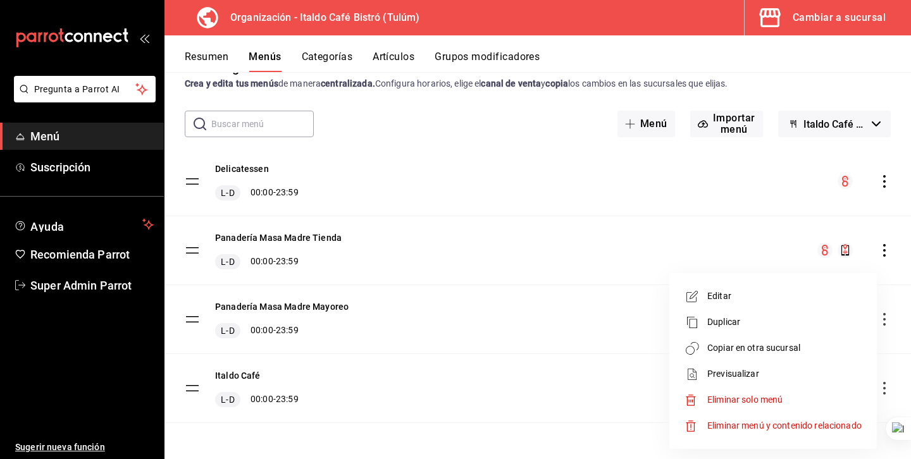
click at [795, 347] on span "Copiar en otra sucursal" at bounding box center [784, 348] width 154 height 13
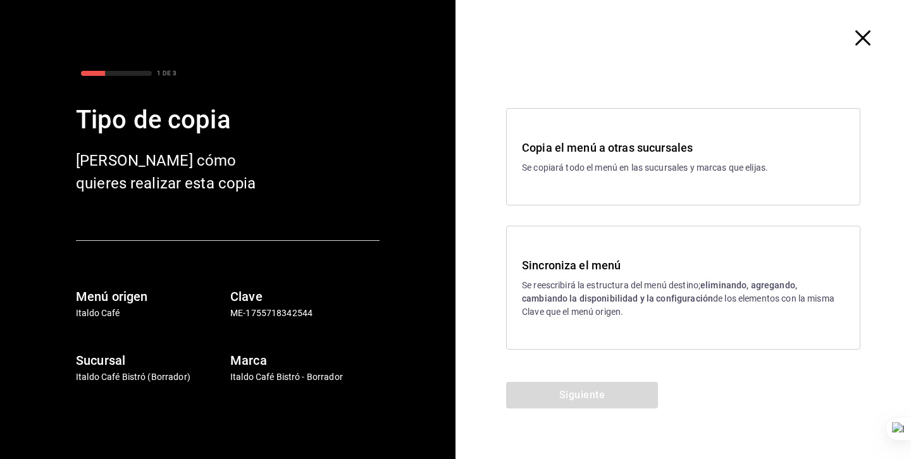
click at [860, 34] on icon "button" at bounding box center [862, 37] width 15 height 15
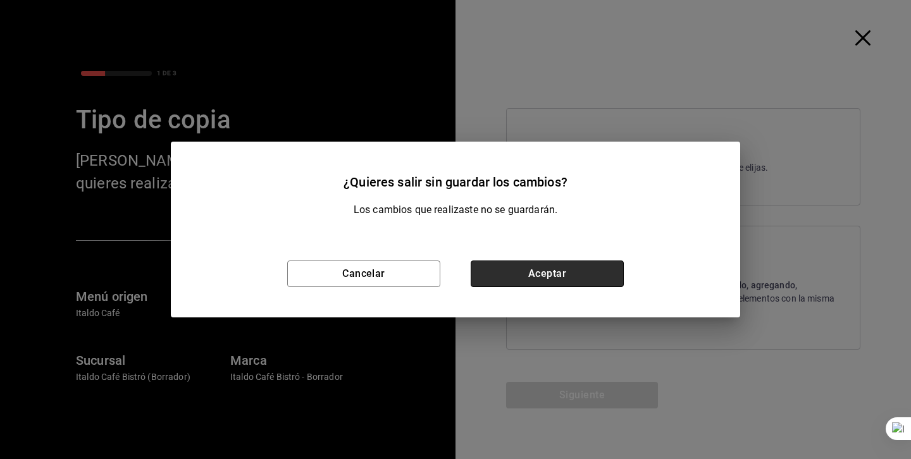
click at [549, 266] on button "Aceptar" at bounding box center [547, 274] width 153 height 27
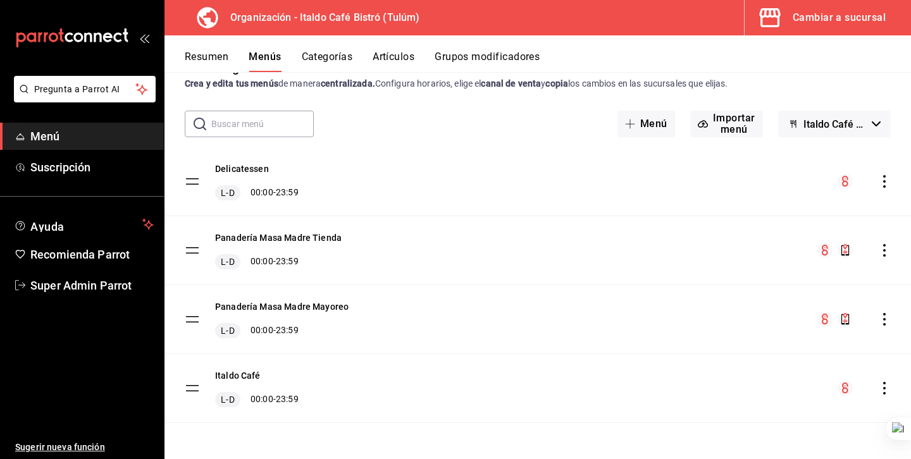
click at [806, 26] on div "Cambiar a sucursal" at bounding box center [839, 18] width 93 height 18
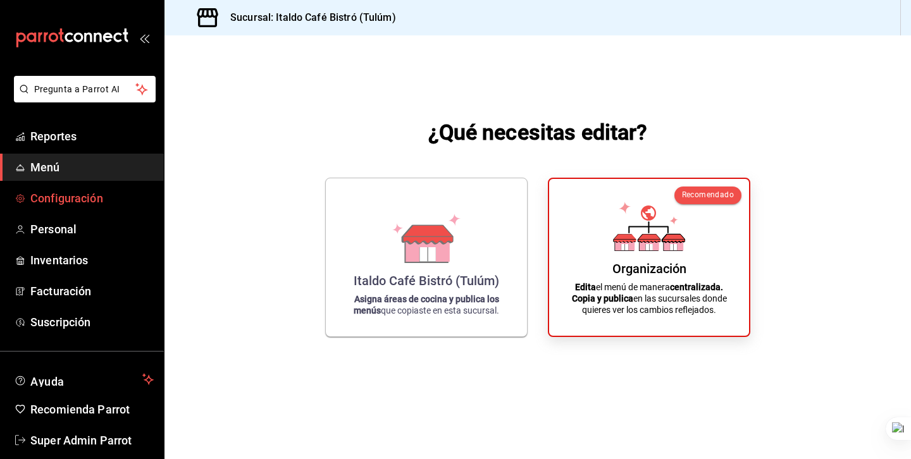
click at [89, 187] on link "Configuración" at bounding box center [82, 198] width 164 height 27
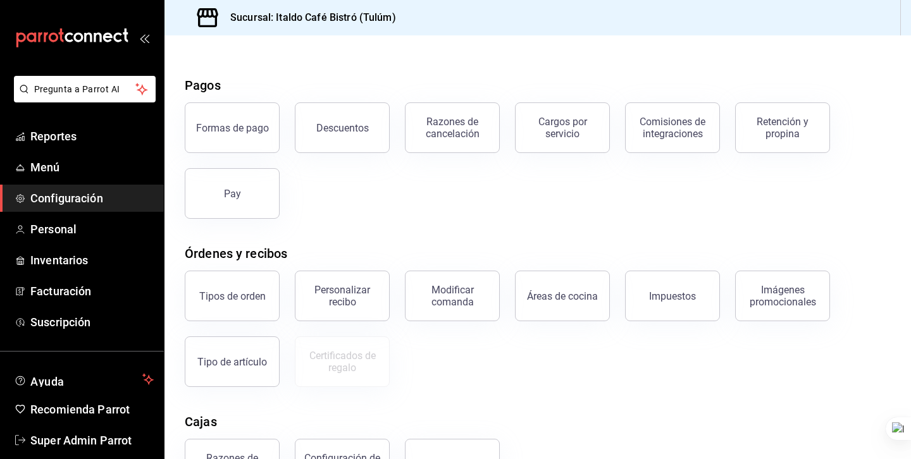
scroll to position [32, 0]
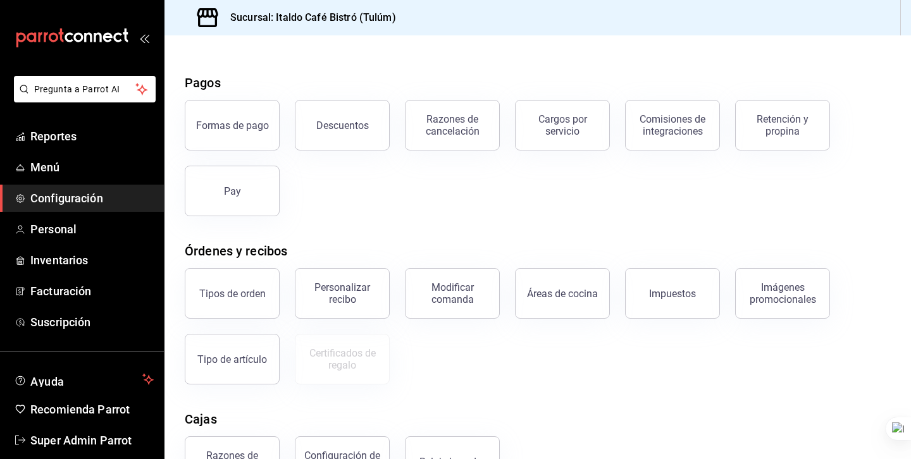
click at [326, 67] on div "Elige la opción que deseas configurar Pagos Formas de pago Descuentos Razones d…" at bounding box center [537, 311] width 747 height 555
click at [361, 73] on div "Pagos" at bounding box center [538, 82] width 706 height 19
click at [239, 67] on div "Elige la opción que deseas configurar Pagos Formas de pago Descuentos Razones d…" at bounding box center [537, 311] width 747 height 555
click at [259, 135] on button "Formas de pago" at bounding box center [232, 125] width 95 height 51
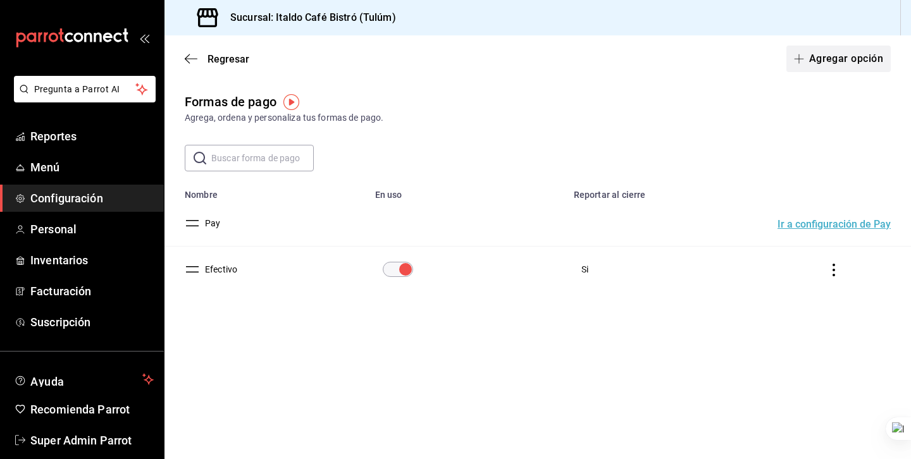
click at [817, 60] on button "Agregar opción" at bounding box center [838, 59] width 104 height 27
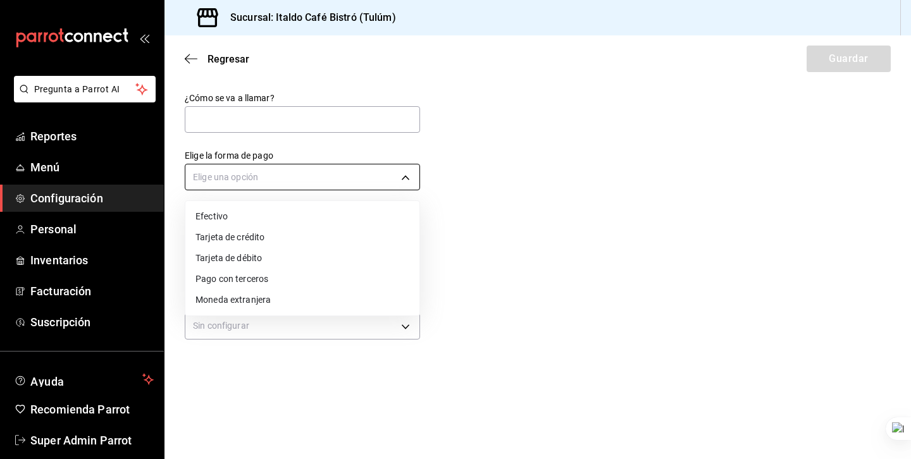
click at [263, 177] on body "Pregunta a Parrot AI Reportes Menú Configuración Personal Inventarios Facturaci…" at bounding box center [455, 229] width 911 height 459
click at [247, 301] on li "Moneda extranjera" at bounding box center [302, 300] width 234 height 21
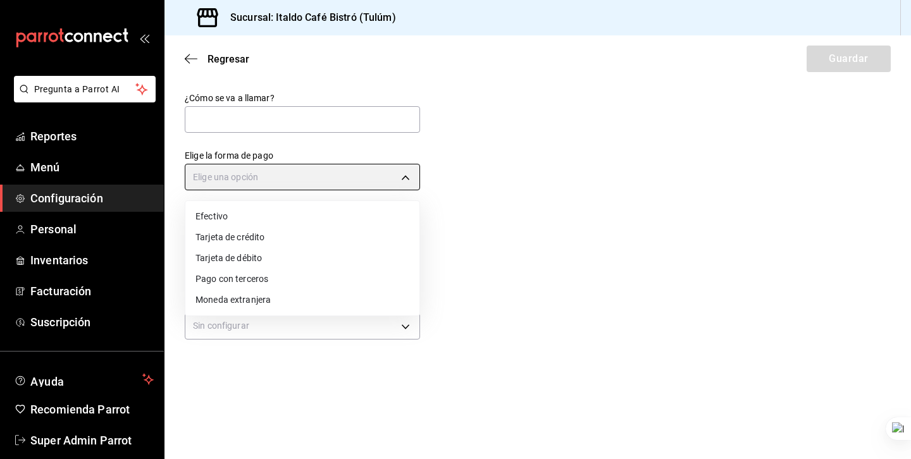
type input "FOREIGN_CURRENCY"
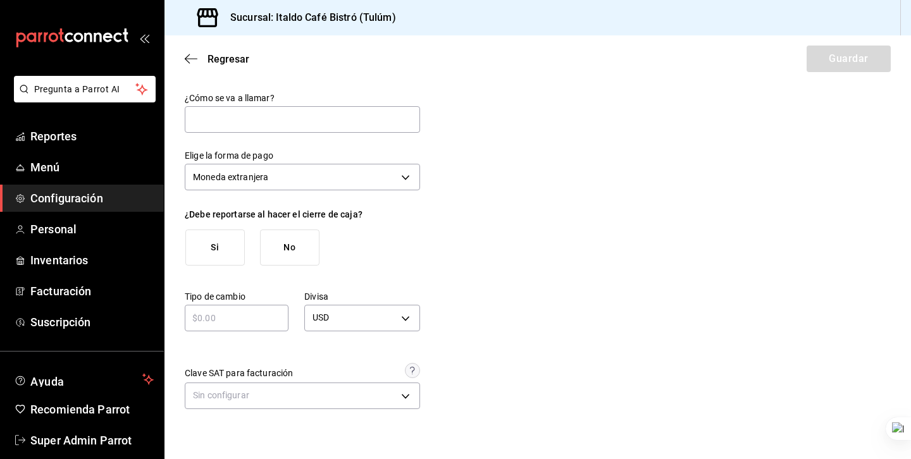
click at [240, 320] on input "text" at bounding box center [237, 318] width 104 height 15
click at [189, 58] on icon "button" at bounding box center [191, 58] width 13 height 11
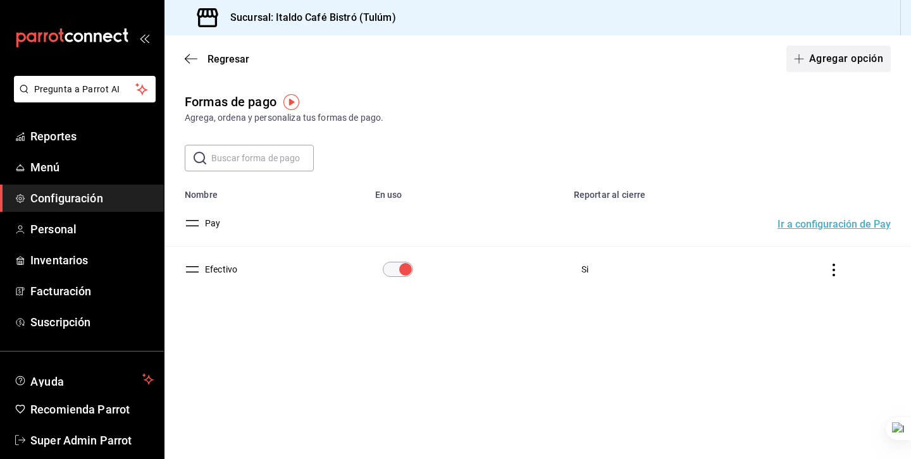
click at [799, 58] on icon "button" at bounding box center [798, 58] width 1 height 9
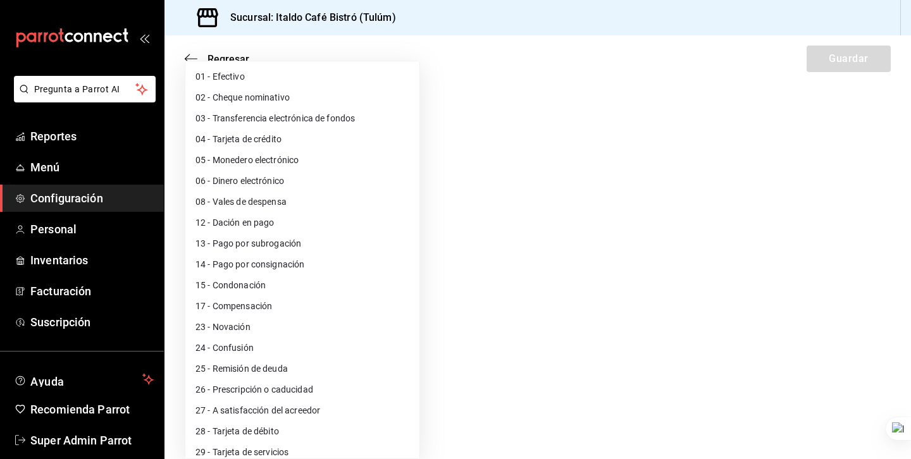
click at [339, 326] on body "Pregunta a Parrot AI Reportes Menú Configuración Personal Inventarios Facturaci…" at bounding box center [455, 229] width 911 height 459
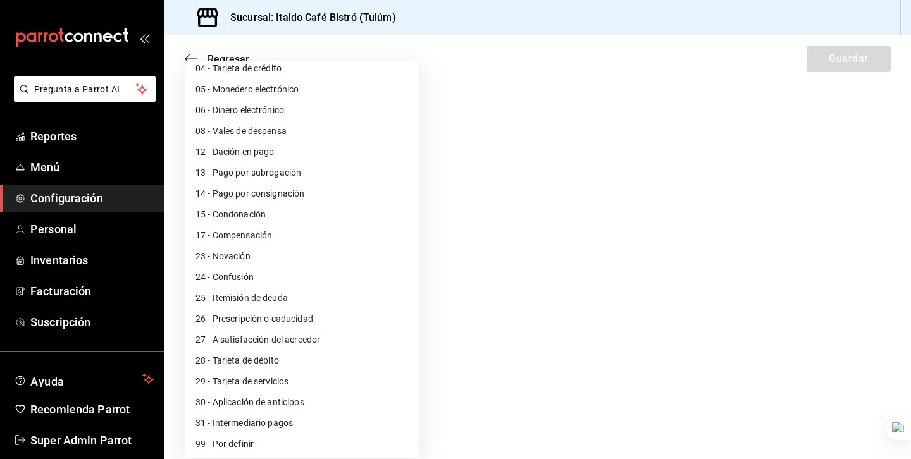
scroll to position [72, 0]
click at [558, 304] on div at bounding box center [455, 229] width 911 height 459
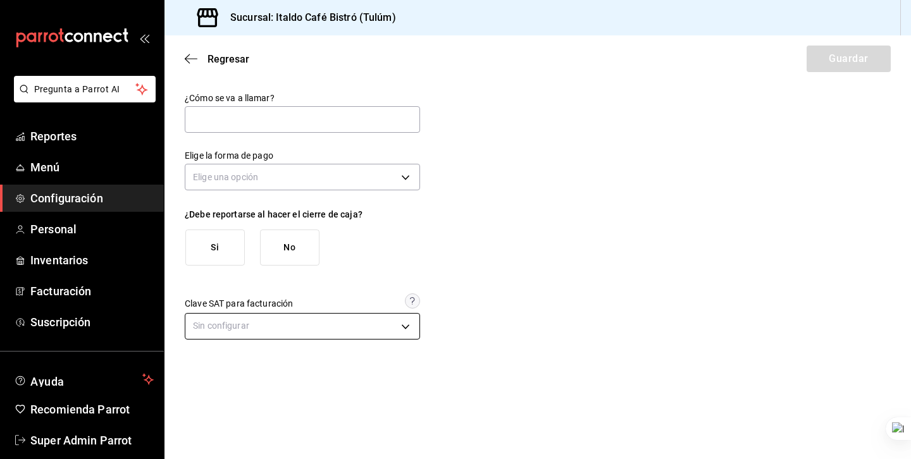
click at [356, 322] on body "Pregunta a Parrot AI Reportes Menú Configuración Personal Inventarios Facturaci…" at bounding box center [455, 229] width 911 height 459
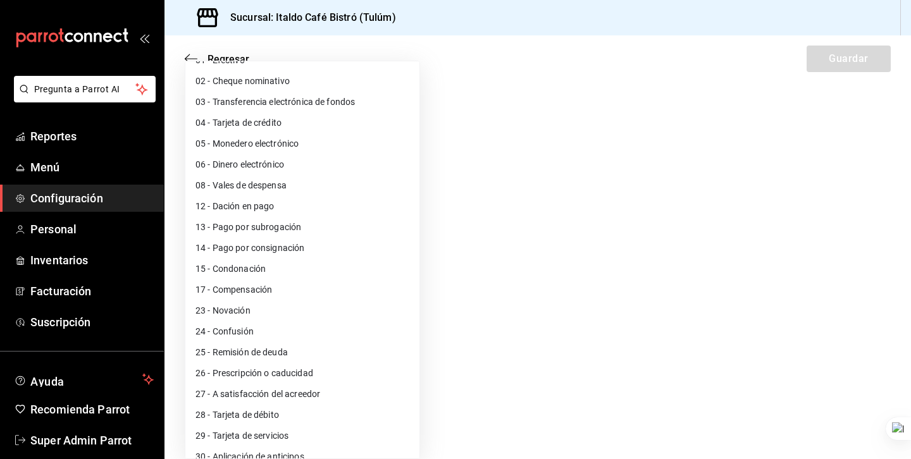
scroll to position [0, 0]
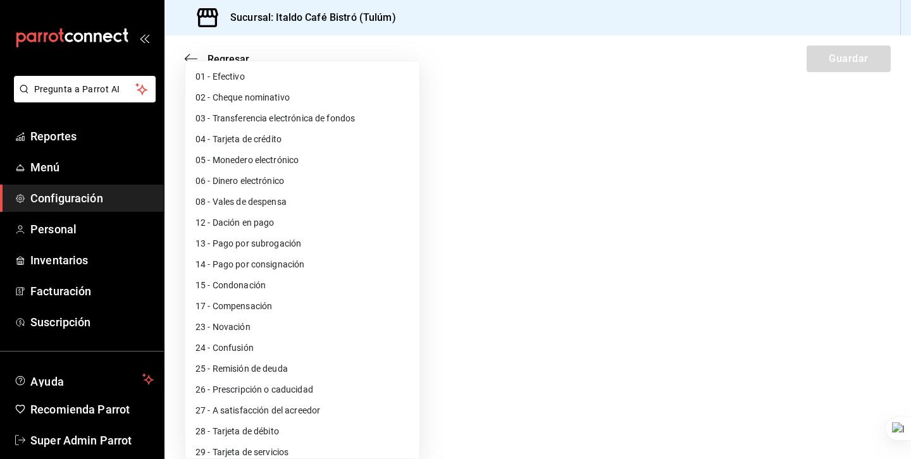
click at [480, 202] on div at bounding box center [455, 229] width 911 height 459
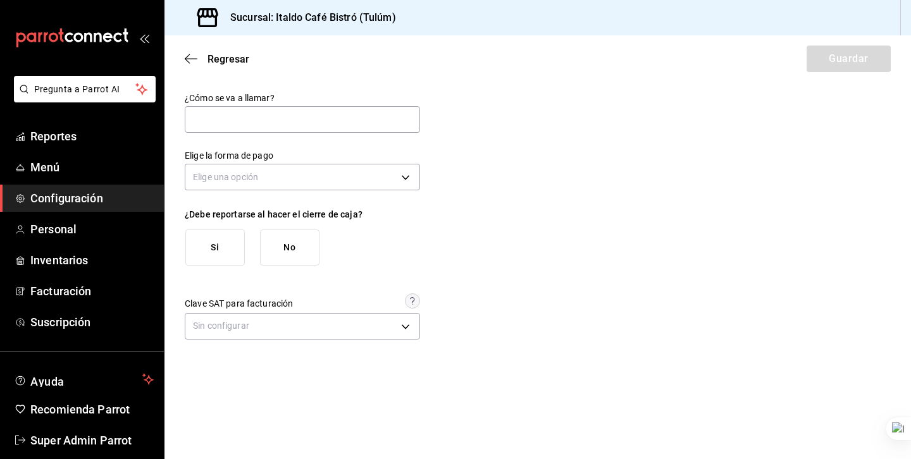
click at [219, 65] on div "Regresar Guardar" at bounding box center [537, 58] width 747 height 47
click at [218, 59] on span "Regresar" at bounding box center [229, 59] width 42 height 12
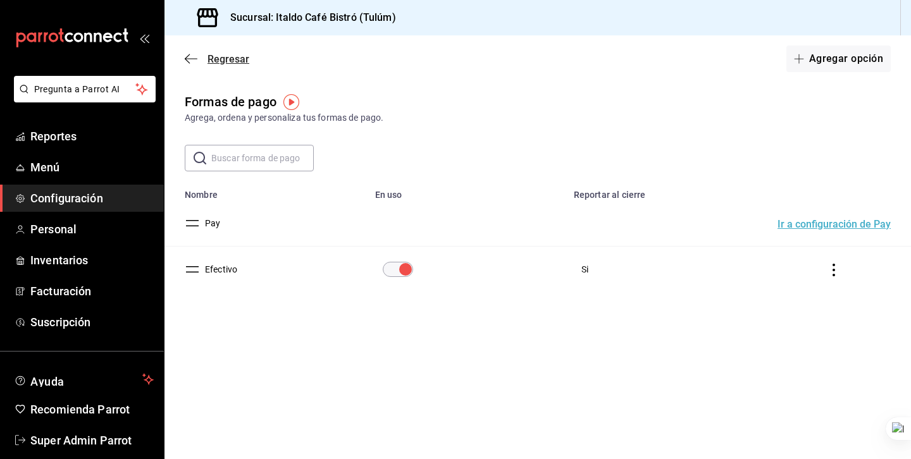
click at [191, 57] on icon "button" at bounding box center [191, 58] width 13 height 11
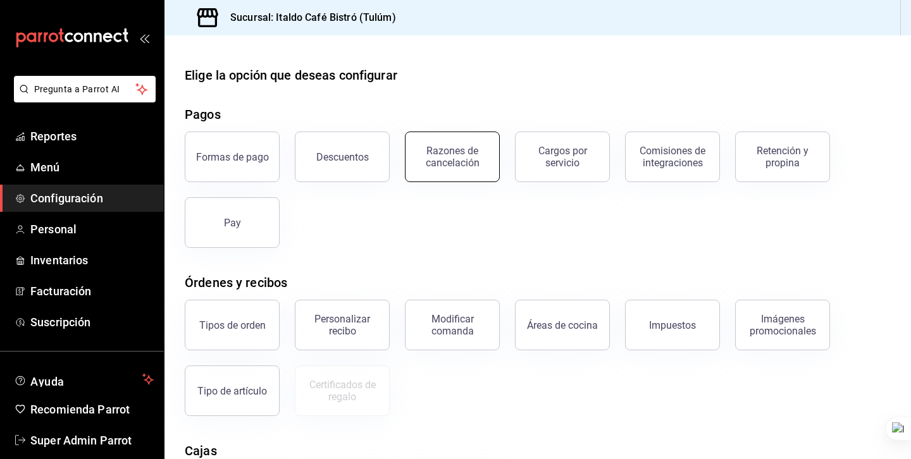
click at [456, 151] on div "Razones de cancelación" at bounding box center [452, 157] width 78 height 24
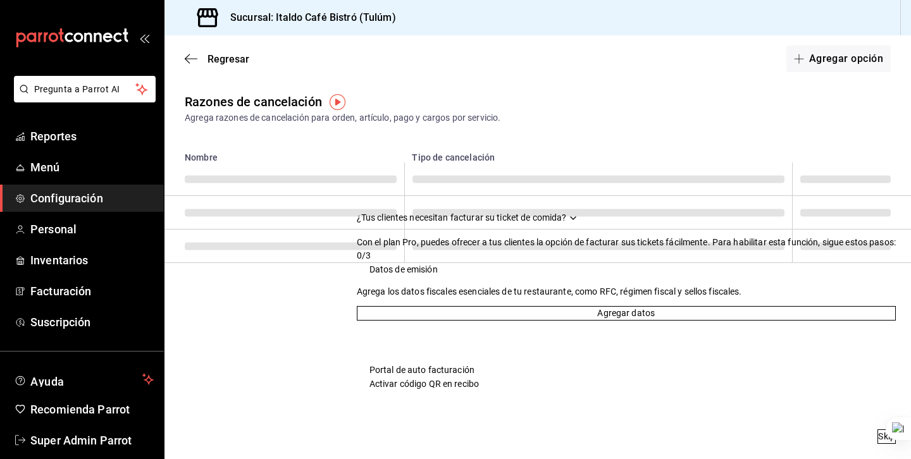
click at [578, 213] on icon "Drag to move checklist" at bounding box center [573, 218] width 10 height 10
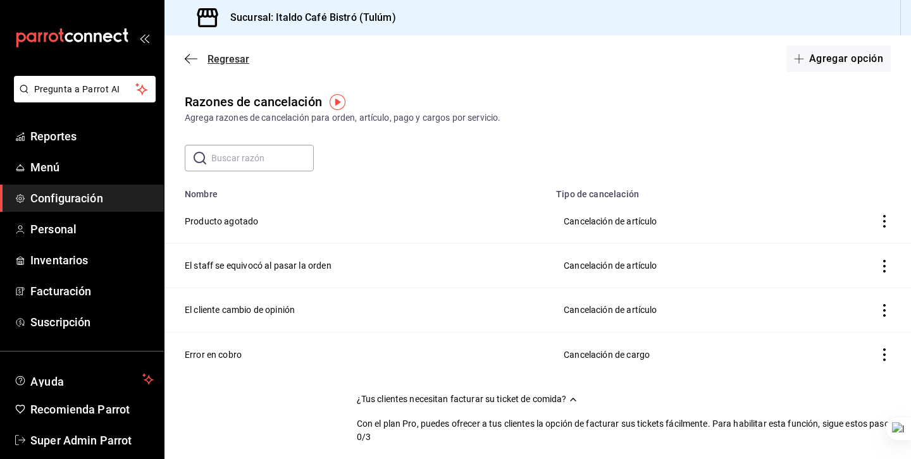
click at [189, 59] on icon "button" at bounding box center [191, 58] width 13 height 11
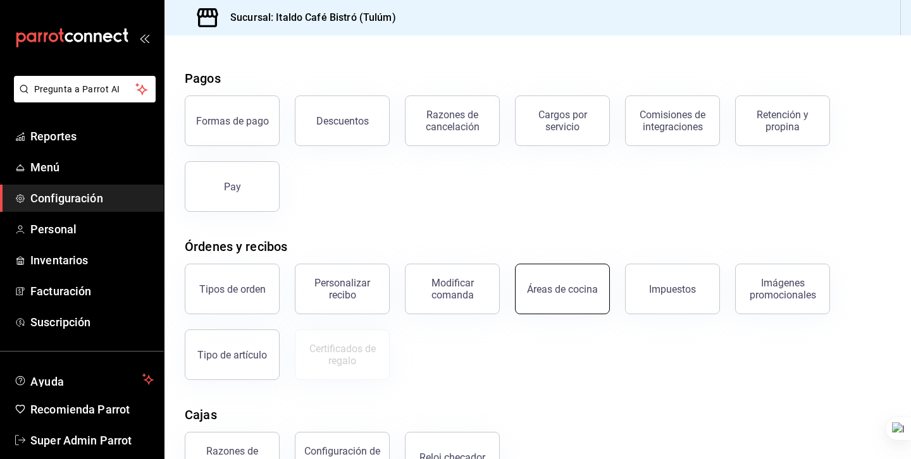
scroll to position [35, 0]
click at [464, 118] on div "Razones de cancelación" at bounding box center [452, 122] width 78 height 24
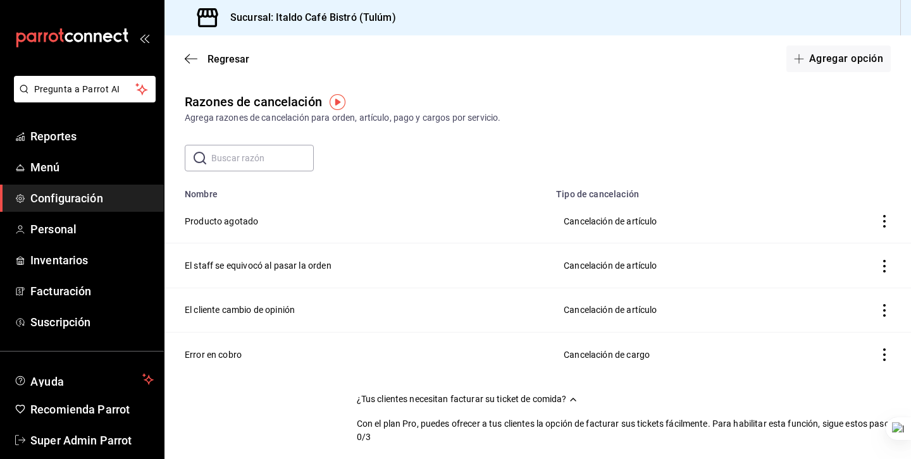
click at [626, 128] on div "Razones de cancelación Agrega razones de cancelación para orden, artículo, pago…" at bounding box center [537, 259] width 747 height 335
click at [192, 56] on icon "button" at bounding box center [191, 58] width 13 height 11
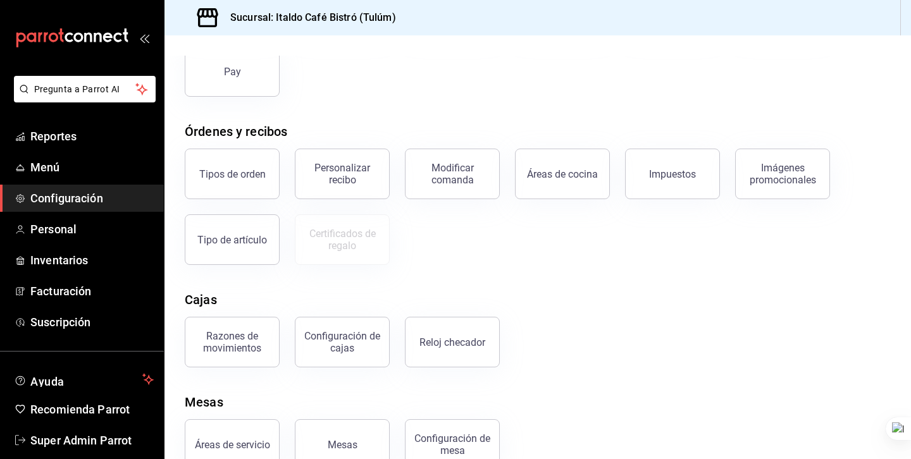
scroll to position [159, 0]
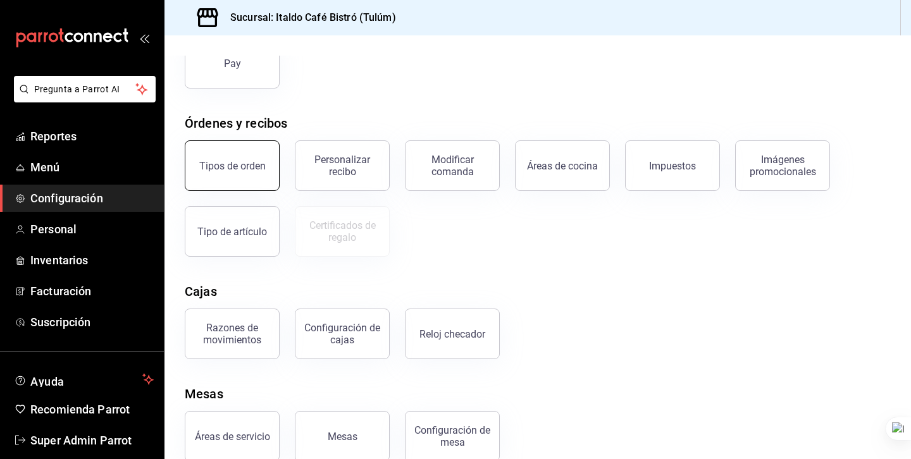
click at [237, 175] on button "Tipos de orden" at bounding box center [232, 165] width 95 height 51
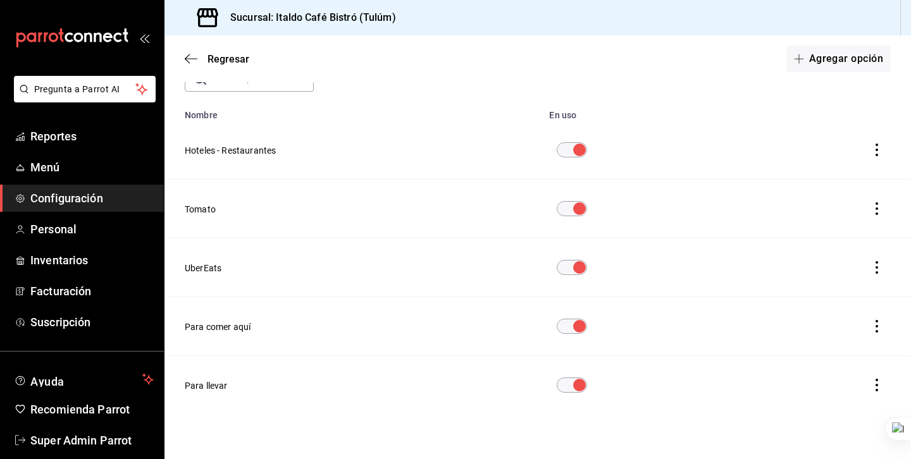
scroll to position [90, 0]
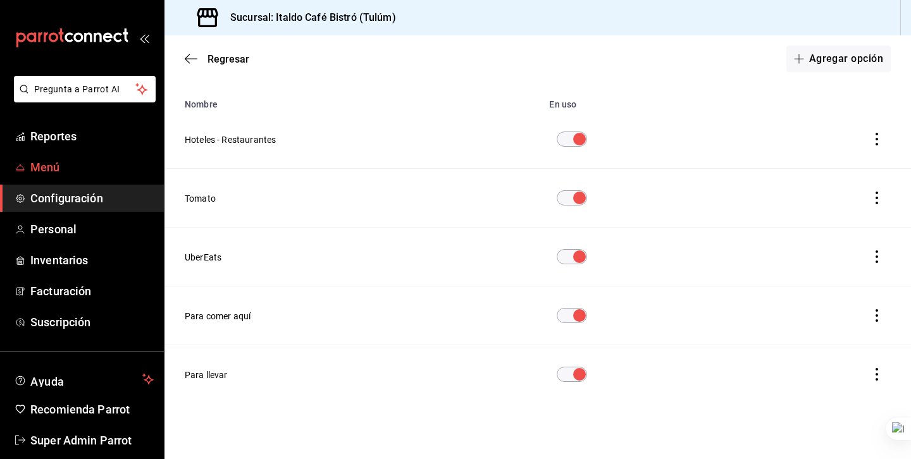
click at [53, 171] on span "Menú" at bounding box center [91, 167] width 123 height 17
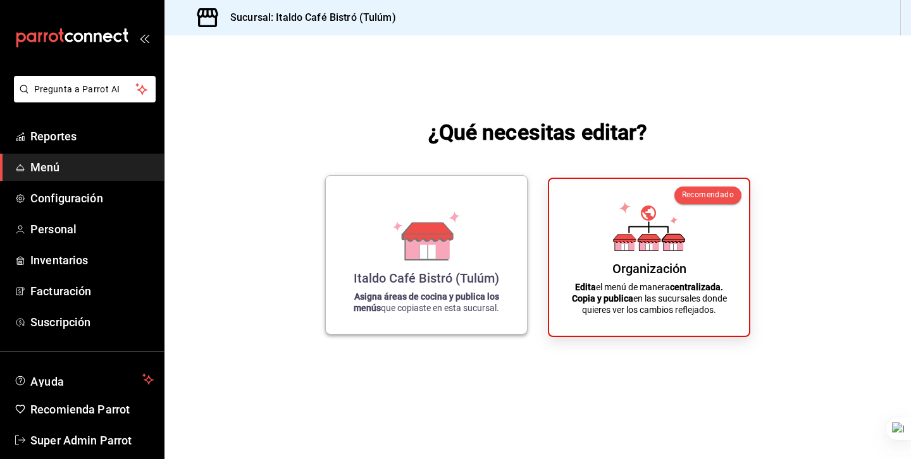
click at [416, 295] on strong "Asigna áreas de cocina y publica los menús" at bounding box center [427, 303] width 146 height 22
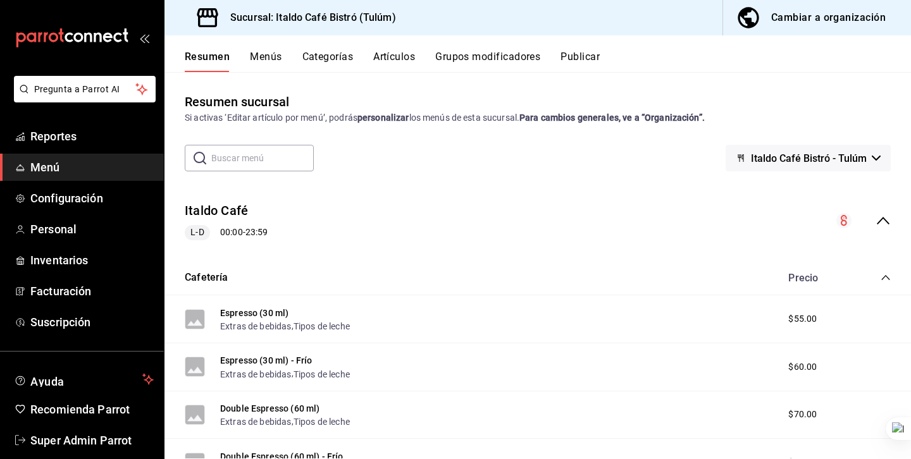
click at [328, 66] on button "Categorías" at bounding box center [327, 62] width 51 height 22
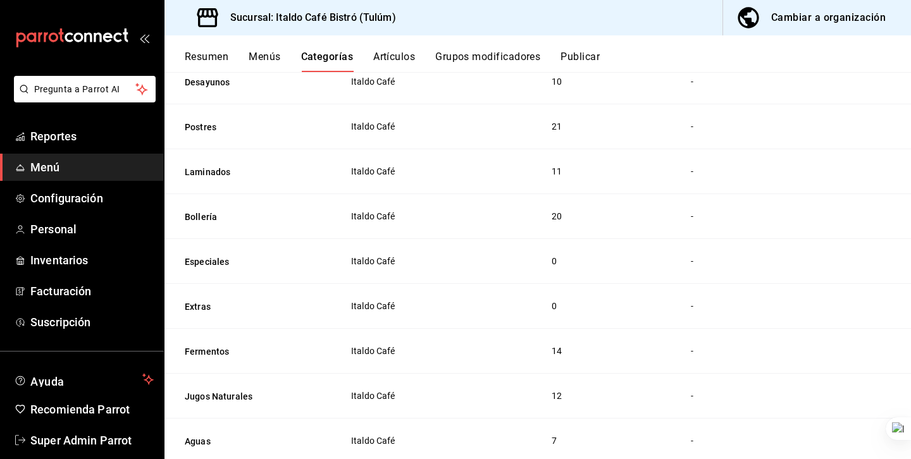
scroll to position [314, 0]
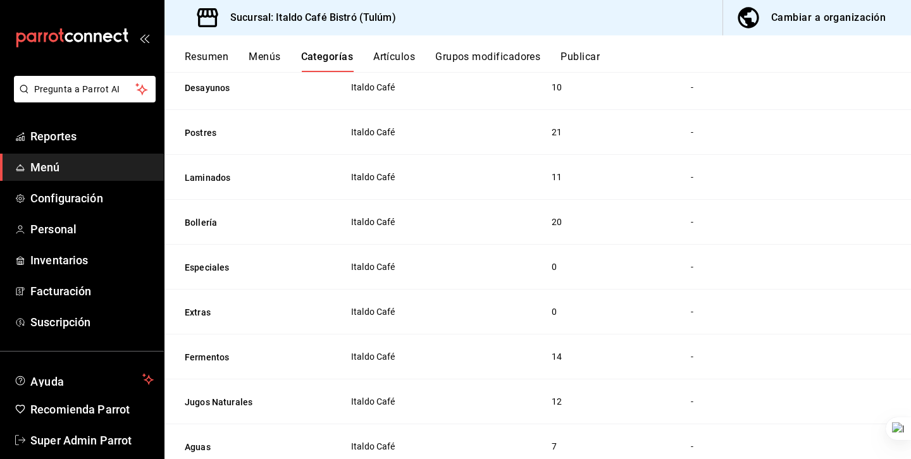
click at [396, 54] on button "Artículos" at bounding box center [394, 62] width 42 height 22
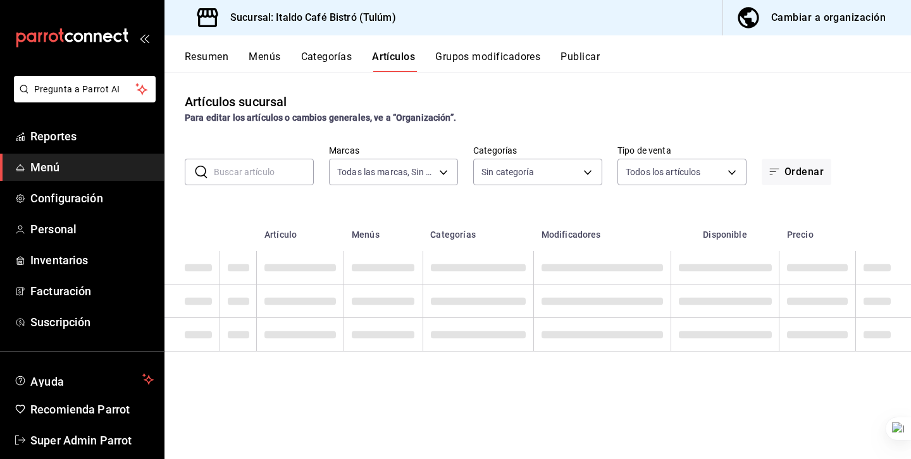
type input "6247f142-1ba8-4e7f-bce1-5838f36878c3"
type input "5451eea3-19b4-4a27-9c27-0ab055f67eaf,0e5d7a05-9f44-46ac-ad9d-e2dedc136d5c,86340…"
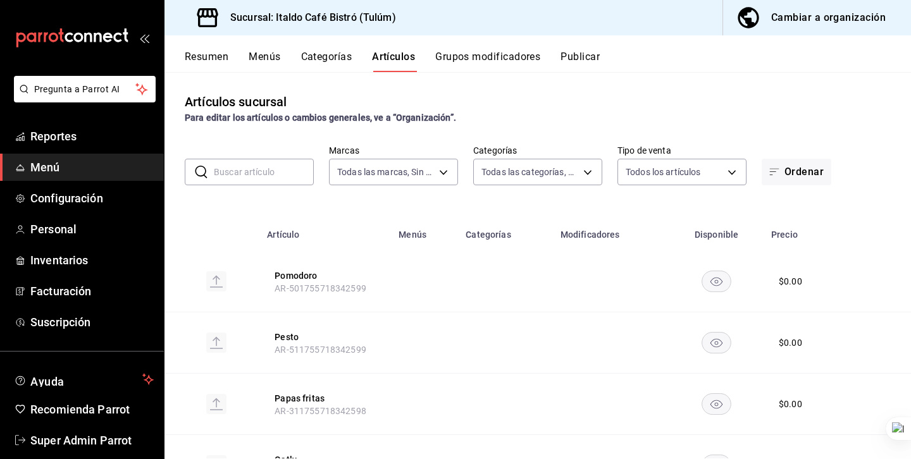
scroll to position [15, 0]
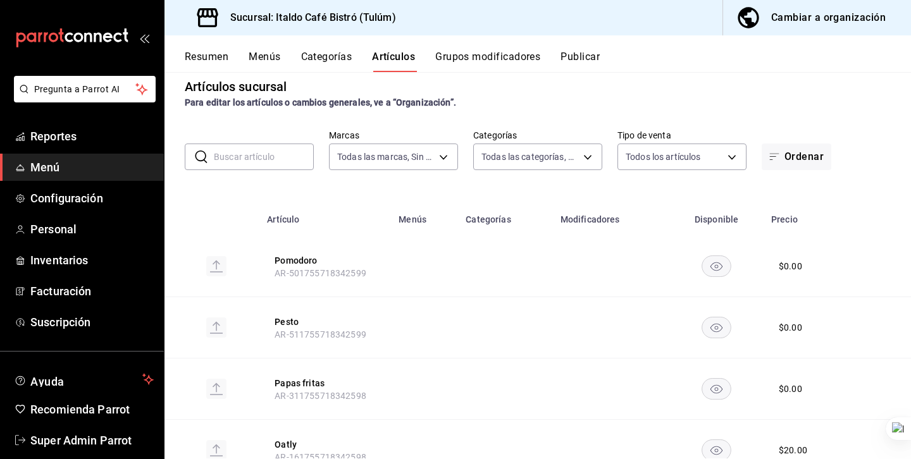
click at [258, 166] on input "text" at bounding box center [264, 156] width 100 height 25
click at [511, 162] on body "Pregunta a Parrot AI Reportes Menú Configuración Personal Inventarios Facturaci…" at bounding box center [455, 229] width 911 height 459
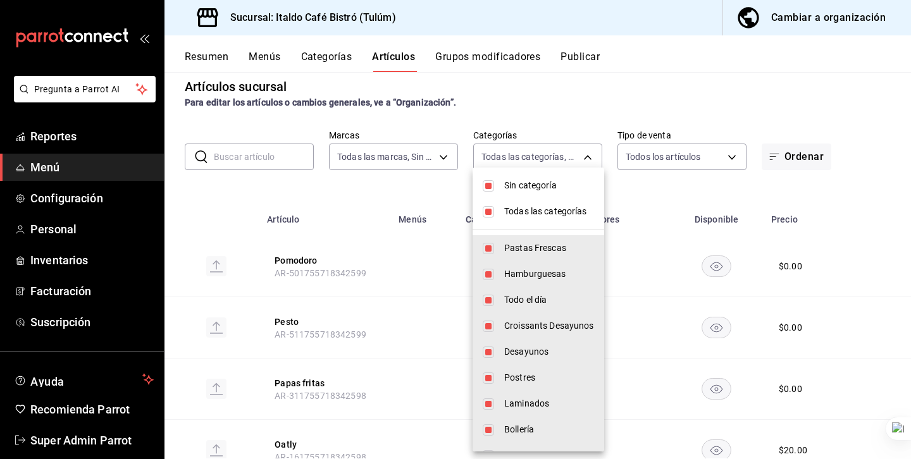
click at [504, 178] on li "Sin categoría" at bounding box center [539, 186] width 132 height 26
checkbox input "false"
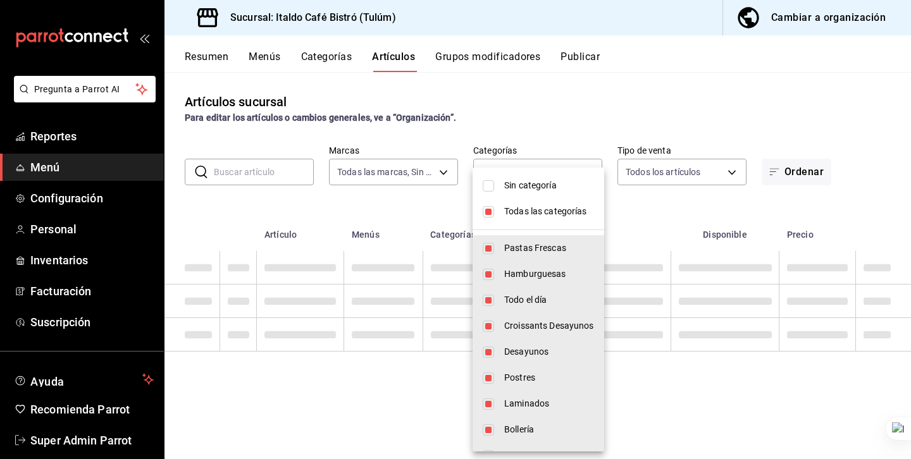
scroll to position [0, 0]
click at [499, 206] on li "Todas las categorías" at bounding box center [539, 212] width 132 height 26
checkbox input "false"
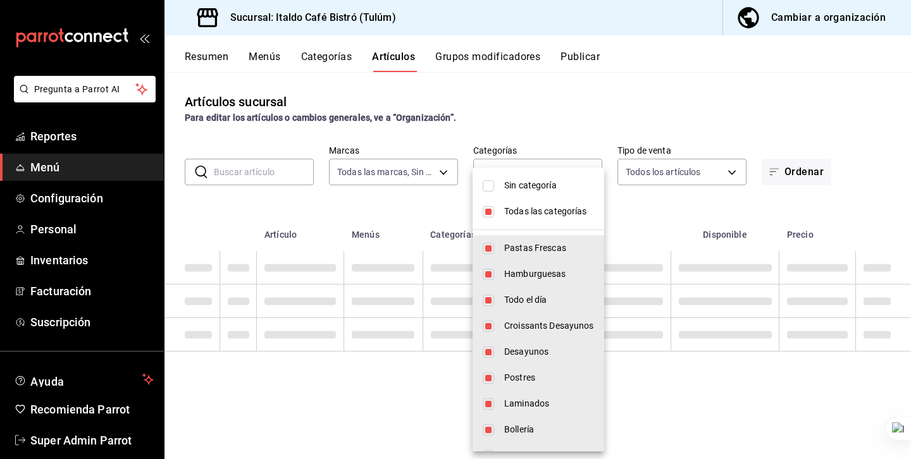
checkbox input "false"
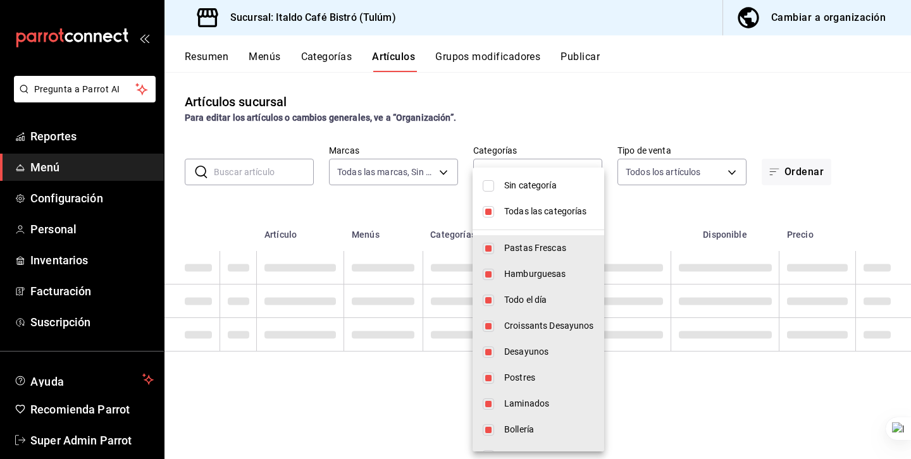
checkbox input "false"
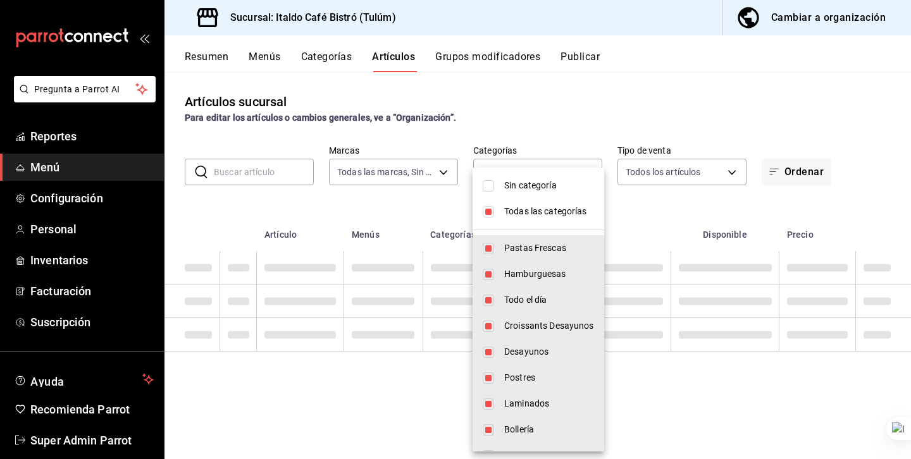
checkbox input "false"
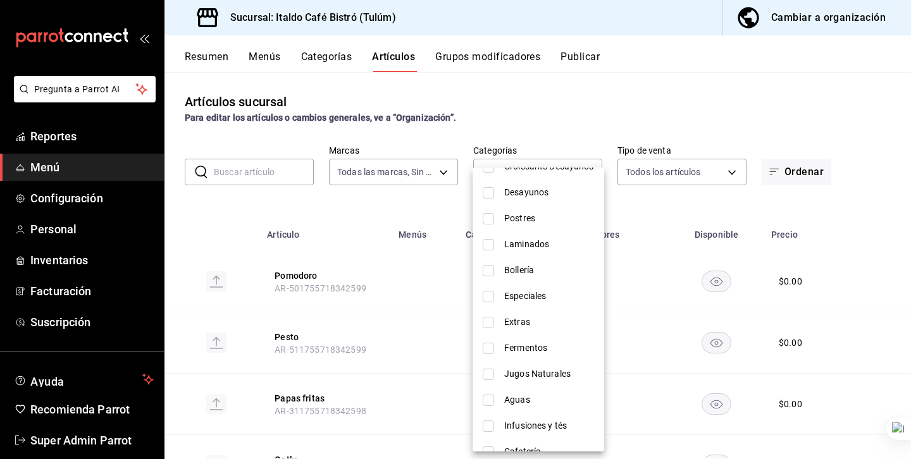
scroll to position [178, 0]
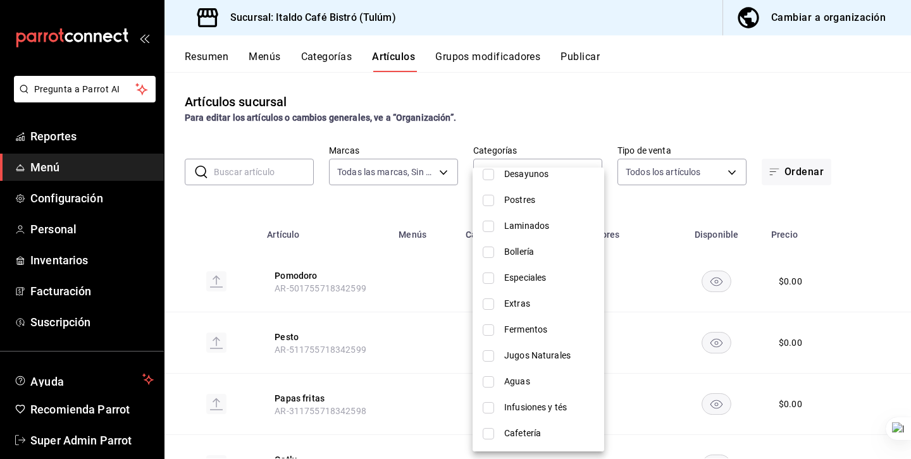
click at [334, 94] on div at bounding box center [455, 229] width 911 height 459
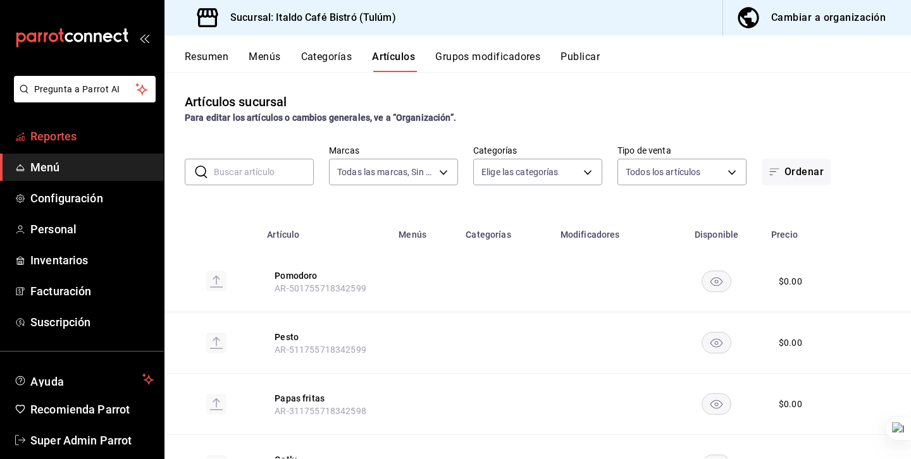
click at [80, 130] on span "Reportes" at bounding box center [91, 136] width 123 height 17
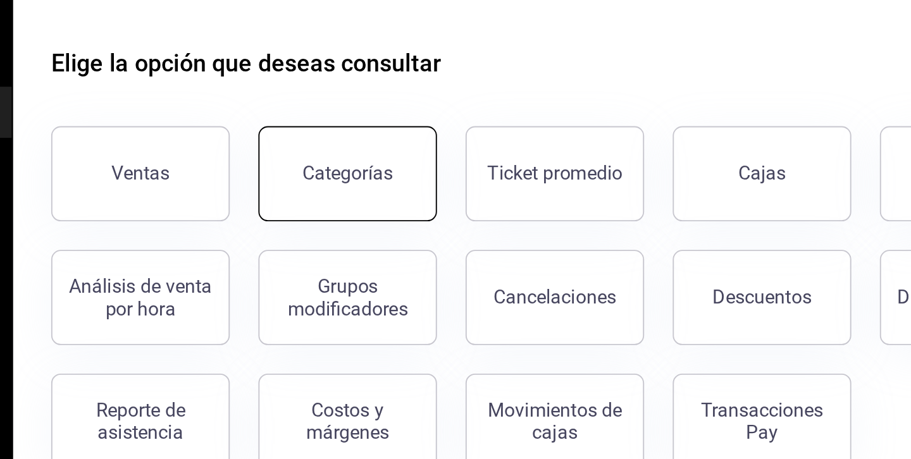
click at [348, 176] on button "Categorías" at bounding box center [342, 169] width 95 height 51
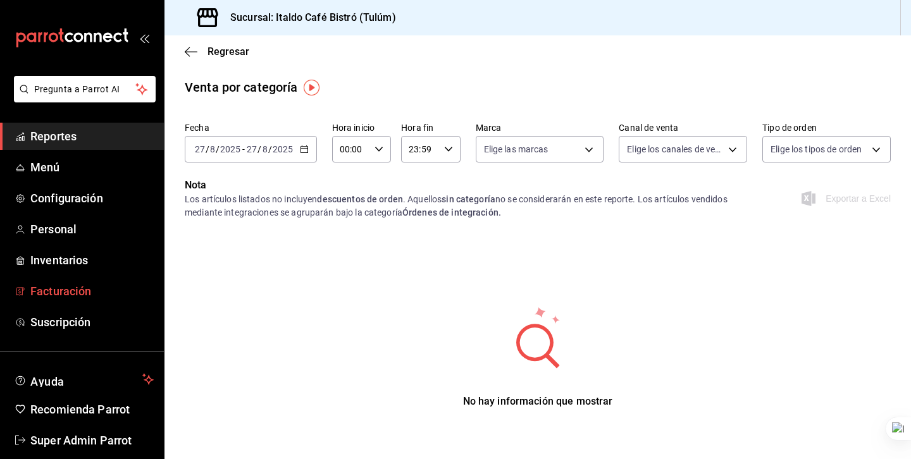
scroll to position [18, 0]
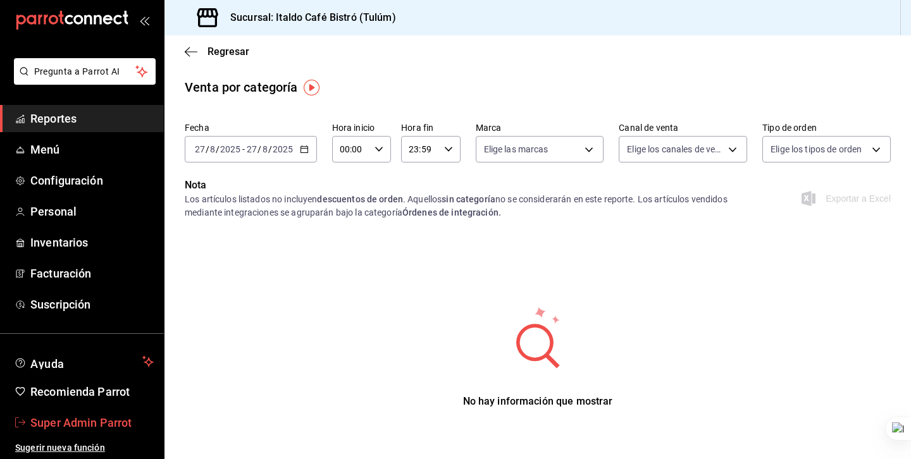
click at [75, 416] on span "Super Admin Parrot" at bounding box center [91, 422] width 123 height 17
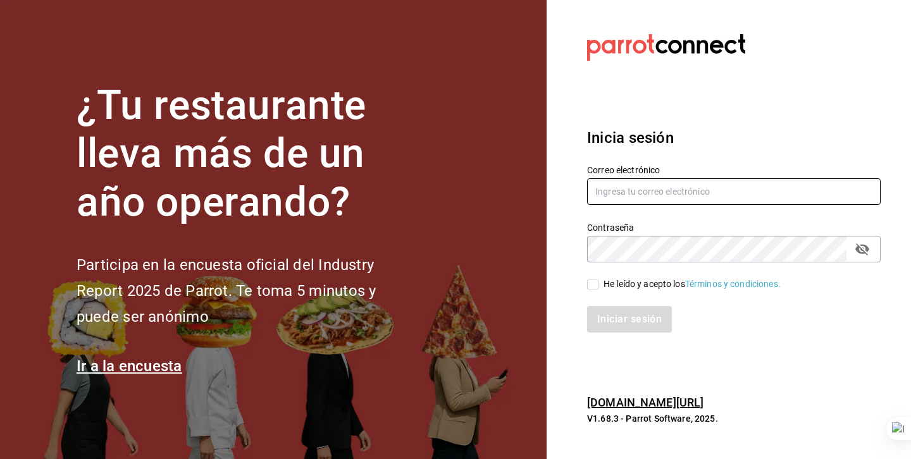
click at [695, 203] on input "text" at bounding box center [734, 191] width 294 height 27
type input "k"
type input "fikakaffe@puebla.com"
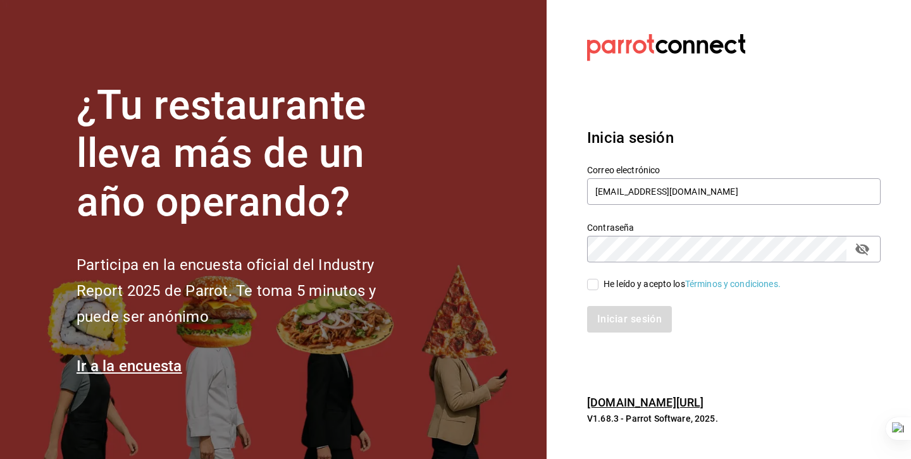
click at [626, 287] on div "He leído y acepto los Términos y condiciones." at bounding box center [692, 284] width 177 height 13
click at [599, 287] on input "He leído y acepto los Términos y condiciones." at bounding box center [592, 284] width 11 height 11
checkbox input "true"
click at [625, 310] on button "Iniciar sesión" at bounding box center [630, 319] width 86 height 27
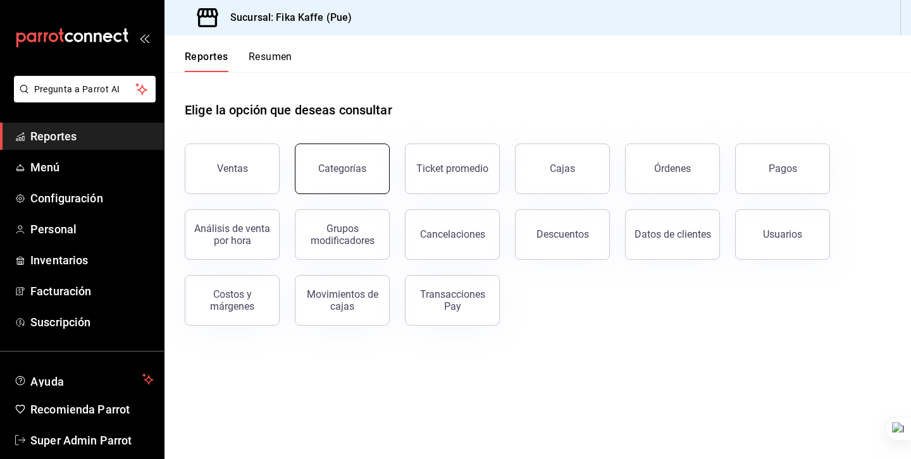
click at [346, 166] on div "Categorías" at bounding box center [342, 169] width 48 height 12
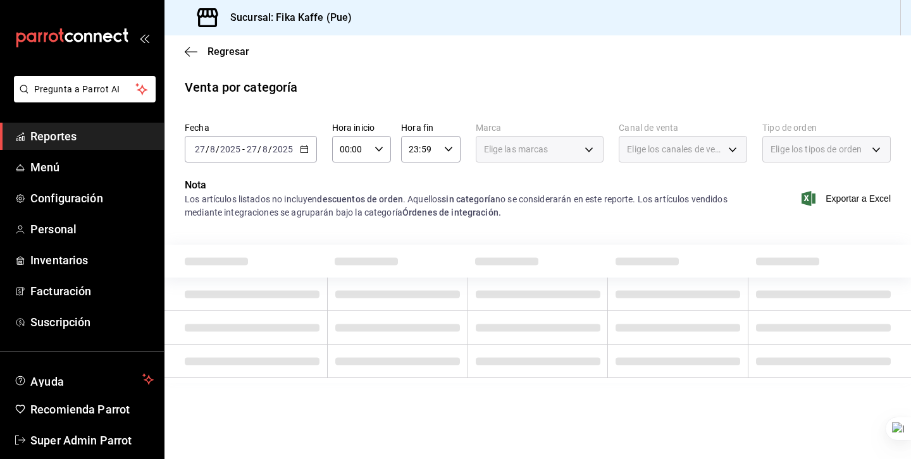
click at [233, 149] on input "2025" at bounding box center [231, 149] width 22 height 10
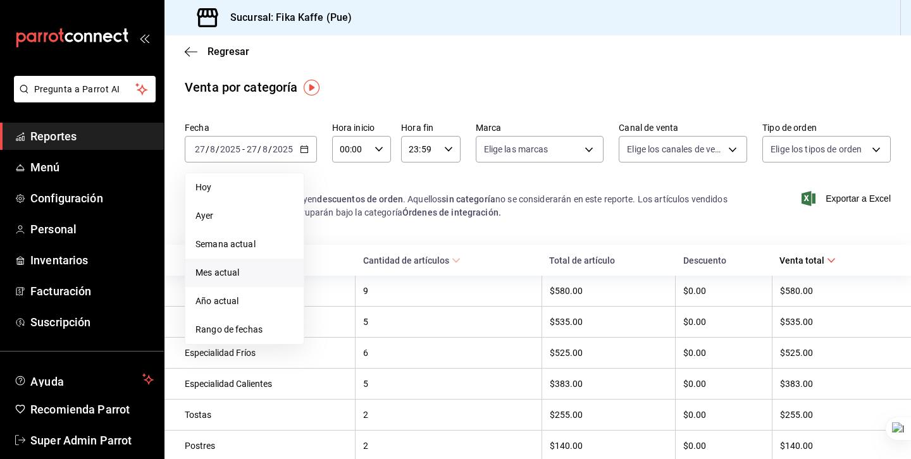
click at [215, 269] on span "Mes actual" at bounding box center [244, 272] width 98 height 13
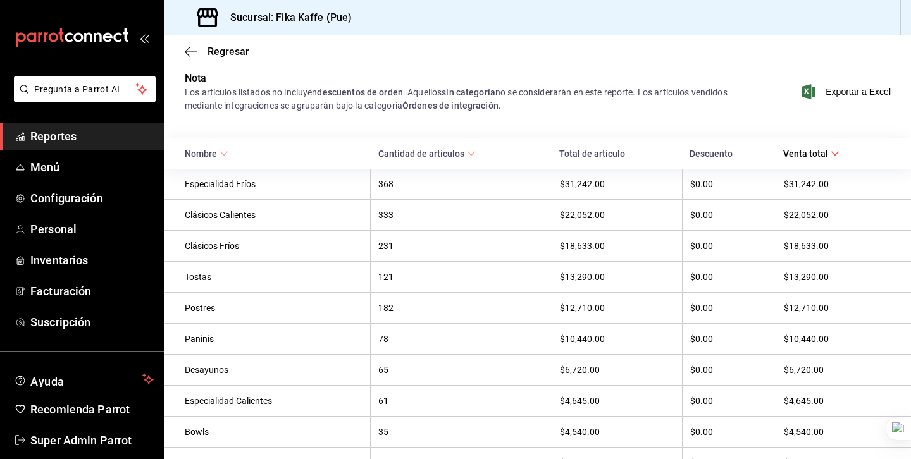
scroll to position [77, 0]
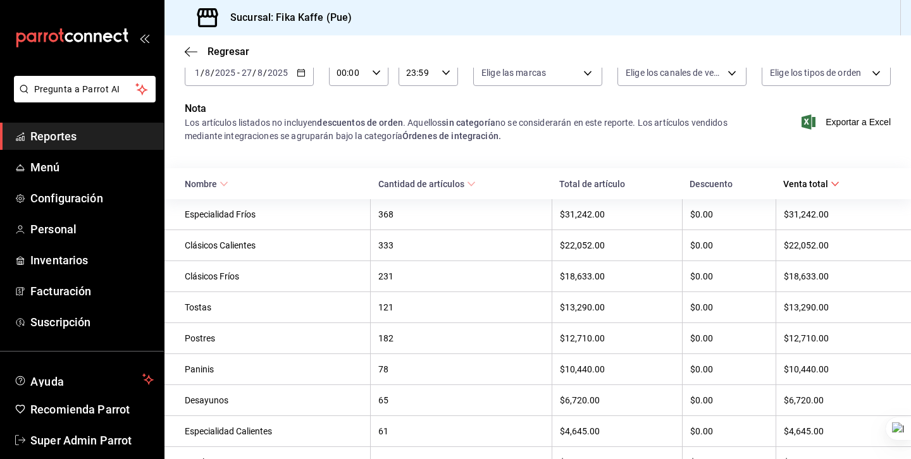
click at [347, 123] on strong "descuentos de orden" at bounding box center [360, 123] width 86 height 10
drag, startPoint x: 260, startPoint y: 220, endPoint x: 184, endPoint y: 219, distance: 75.9
click at [185, 219] on div "Especialidad Fríos" at bounding box center [274, 214] width 178 height 10
click at [197, 218] on div "Especialidad Fríos" at bounding box center [274, 214] width 178 height 10
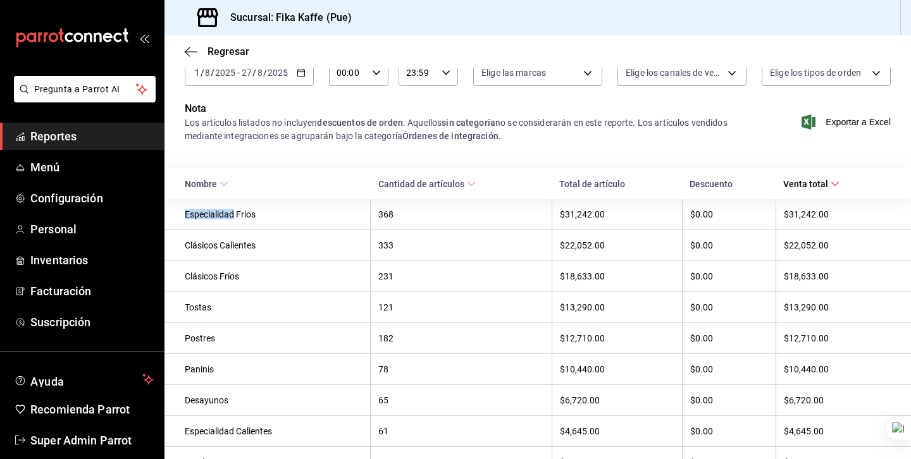
click at [197, 218] on div "Especialidad Fríos" at bounding box center [274, 214] width 178 height 10
click at [187, 56] on icon "button" at bounding box center [191, 51] width 13 height 11
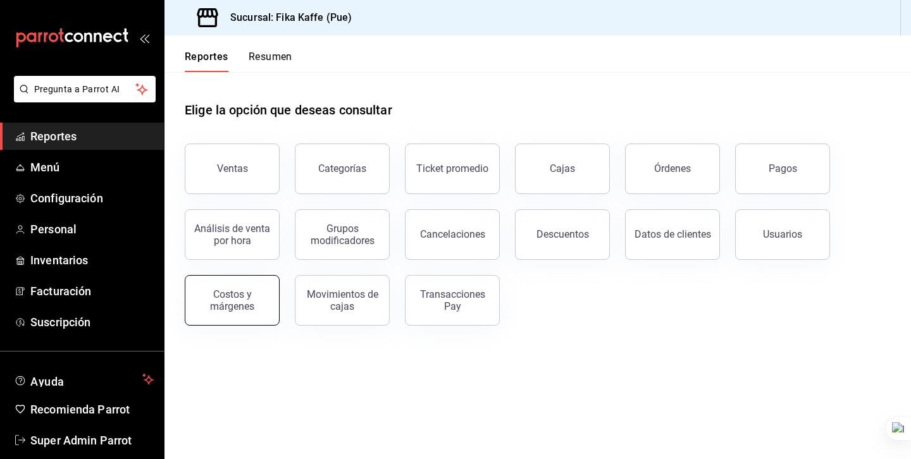
click at [230, 298] on div "Costos y márgenes" at bounding box center [232, 301] width 78 height 24
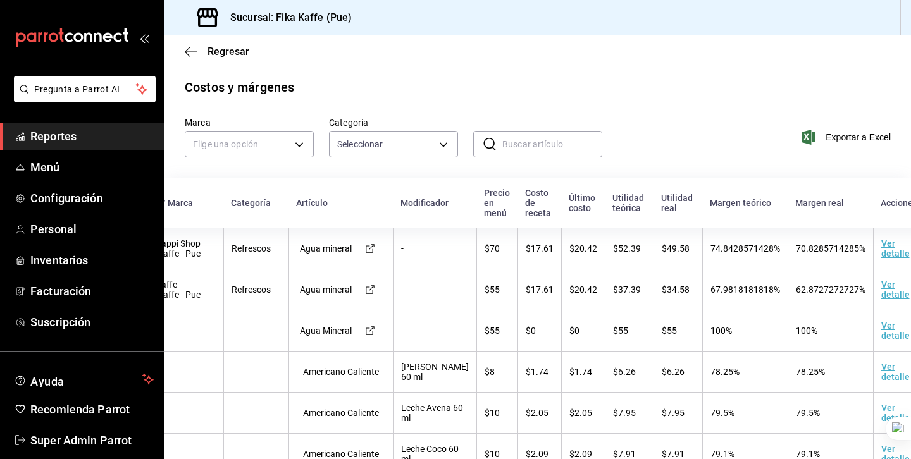
scroll to position [0, 55]
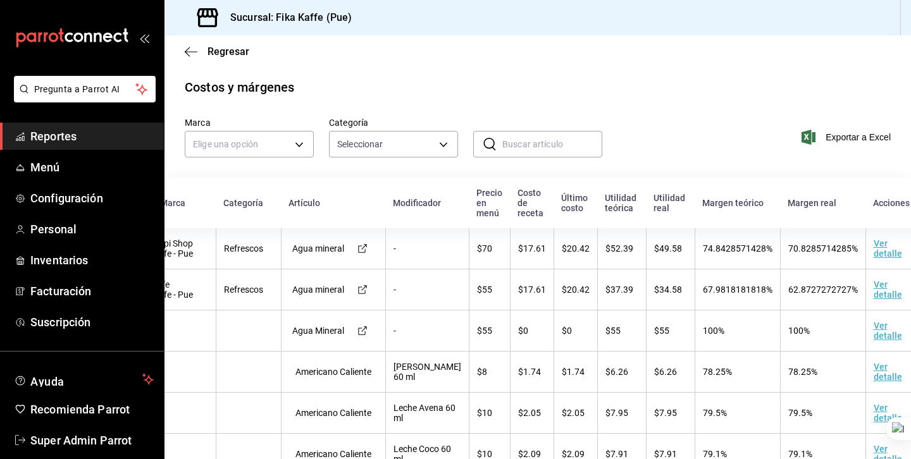
click at [866, 253] on td "Ver detalle" at bounding box center [898, 248] width 65 height 41
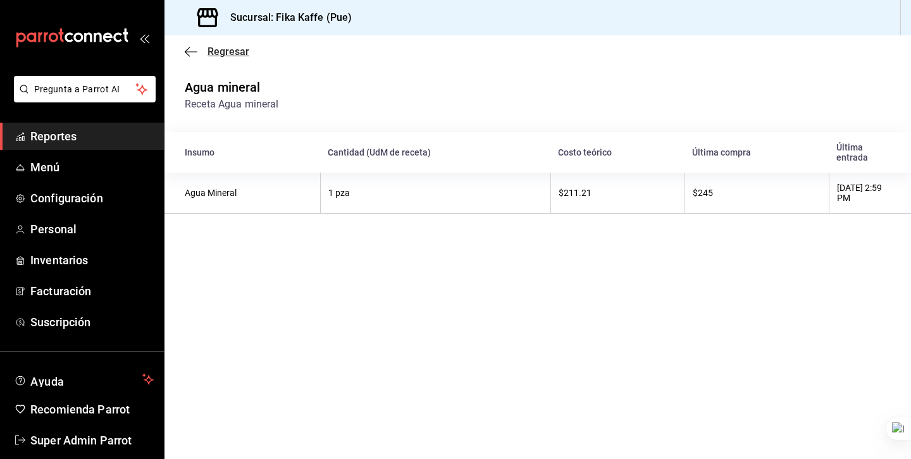
click at [185, 50] on icon "button" at bounding box center [191, 51] width 13 height 11
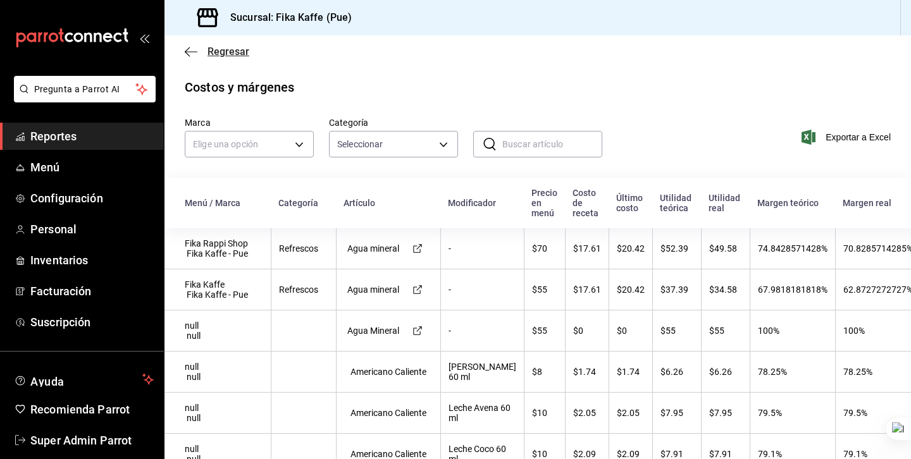
click at [193, 49] on icon "button" at bounding box center [191, 51] width 13 height 11
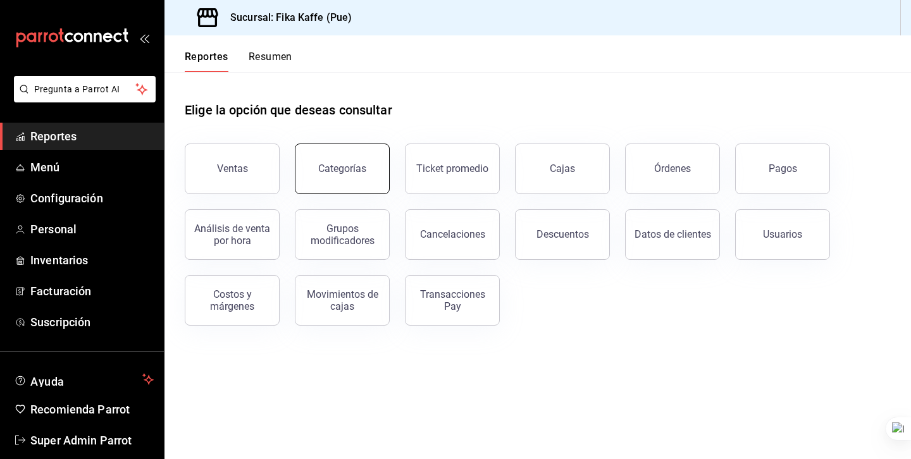
click at [359, 182] on button "Categorías" at bounding box center [342, 169] width 95 height 51
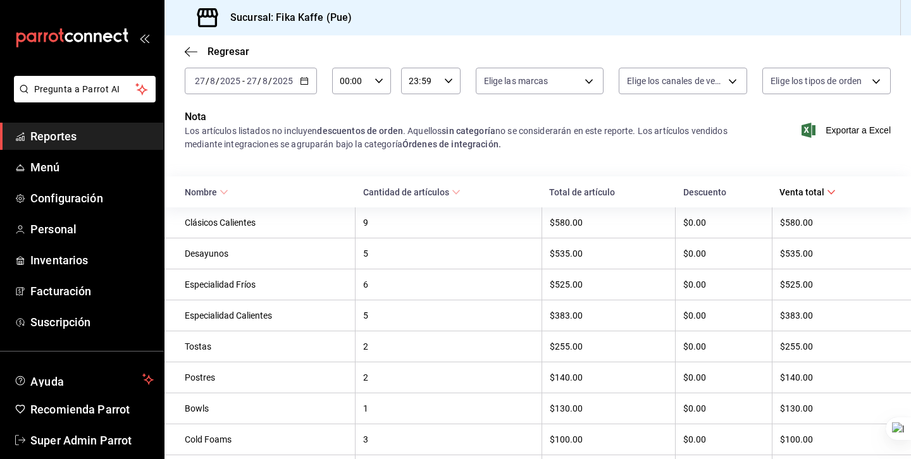
scroll to position [71, 0]
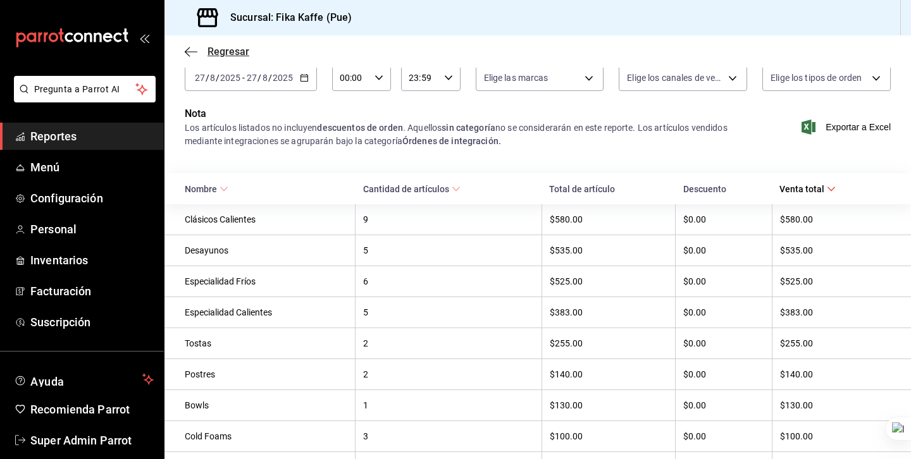
click at [192, 49] on icon "button" at bounding box center [191, 51] width 13 height 11
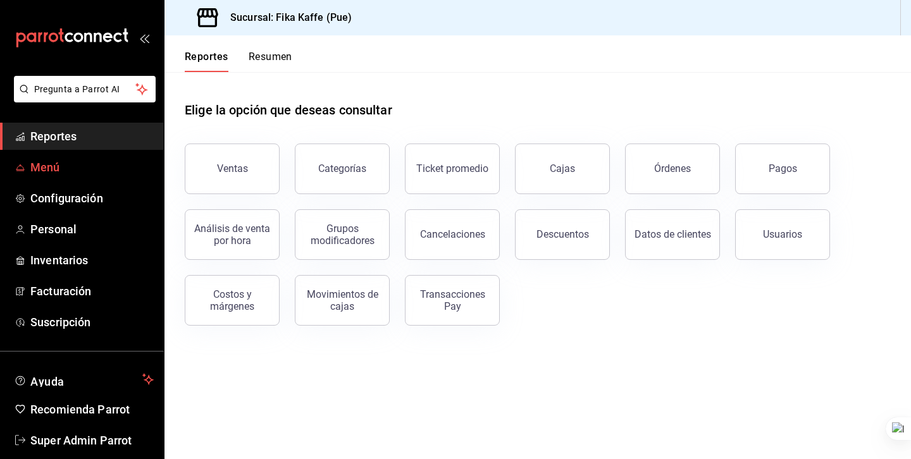
click at [73, 175] on span "Menú" at bounding box center [91, 167] width 123 height 17
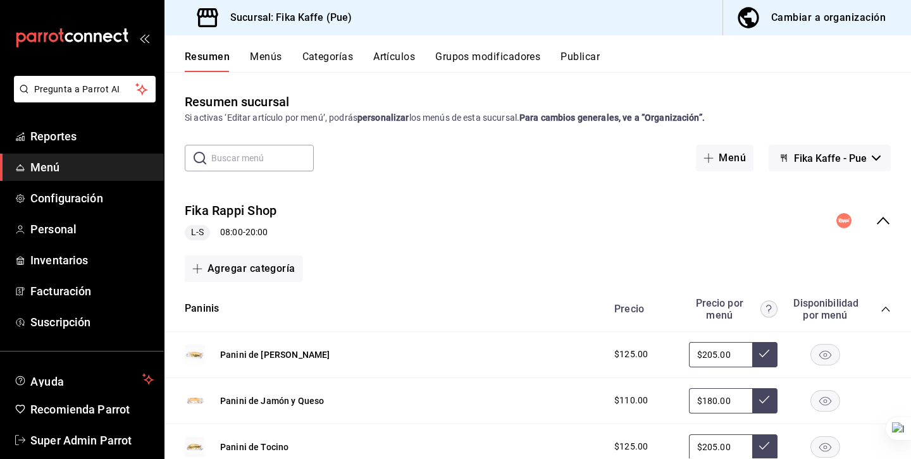
click at [393, 67] on button "Artículos" at bounding box center [394, 62] width 42 height 22
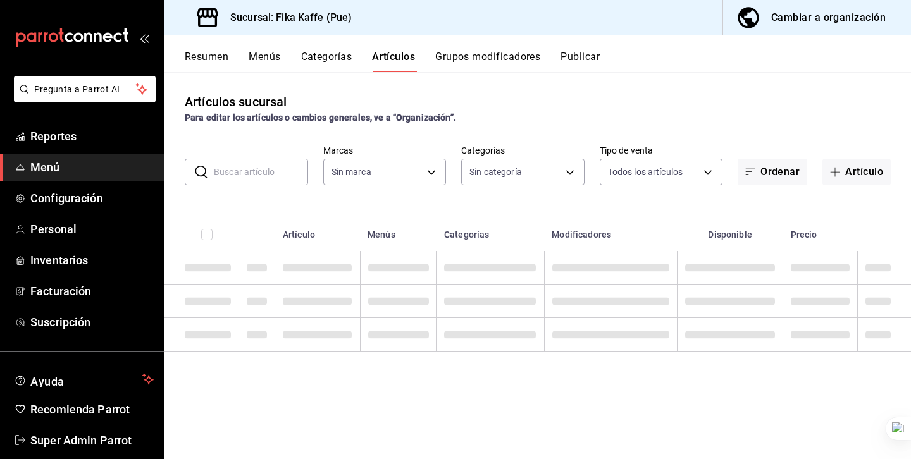
type input "34ad27b6-2ad7-4e09-8c47-bff0ca000e3b"
type input "1994366c-f11a-4cbd-94a1-eb9715e73b61,3590a760-77bb-4674-8d3f-47f28e8156f8,11cd4…"
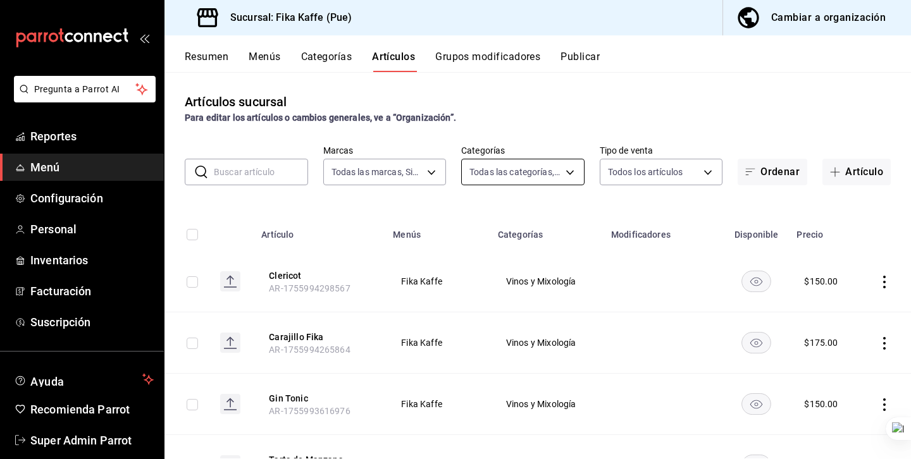
click at [491, 165] on body "Pregunta a Parrot AI Reportes Menú Configuración Personal Inventarios Facturaci…" at bounding box center [455, 229] width 911 height 459
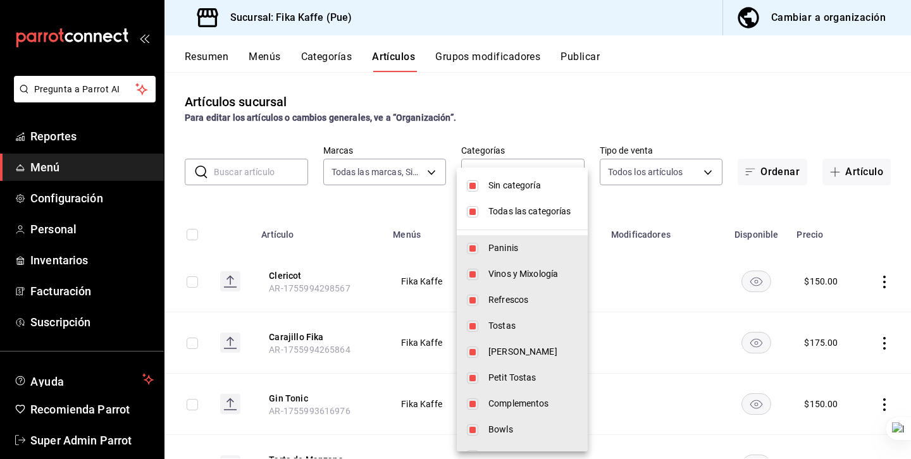
click at [478, 182] on li "Sin categoría" at bounding box center [522, 186] width 131 height 26
checkbox input "false"
click at [473, 209] on input "checkbox" at bounding box center [472, 211] width 11 height 11
checkbox input "false"
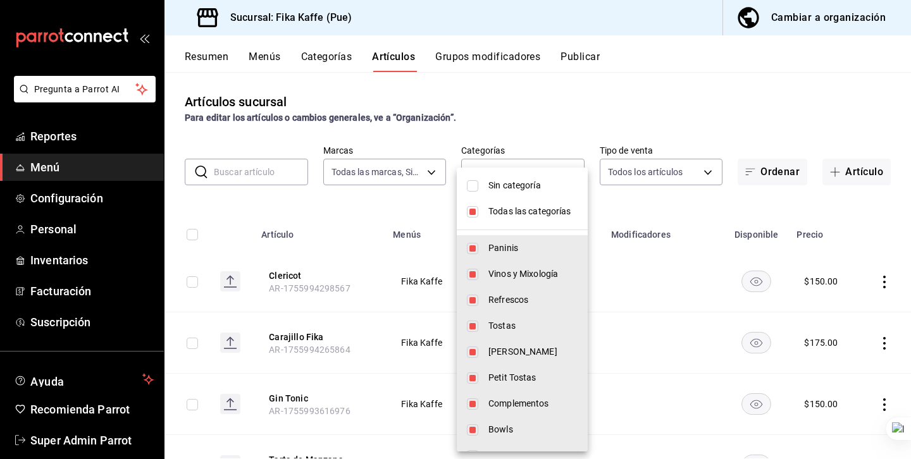
checkbox input "false"
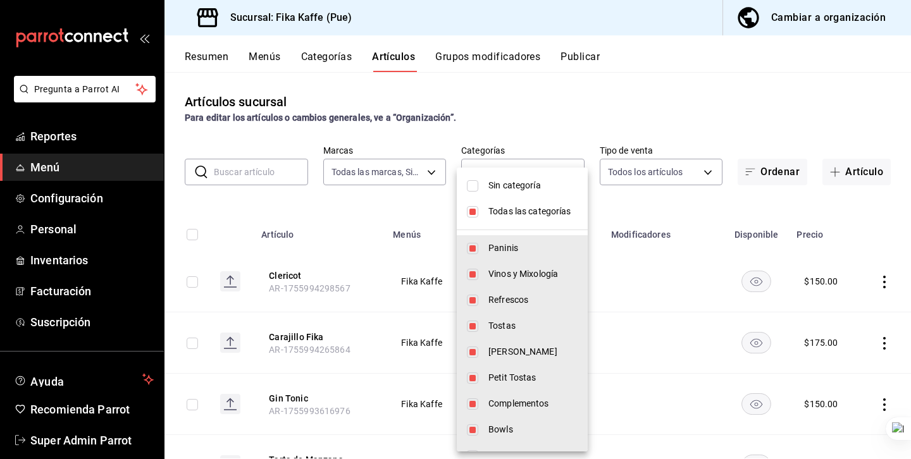
checkbox input "false"
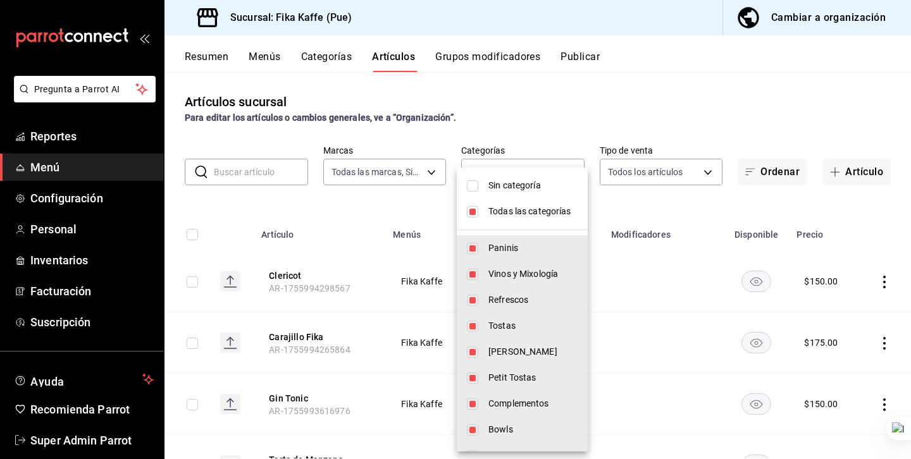
checkbox input "false"
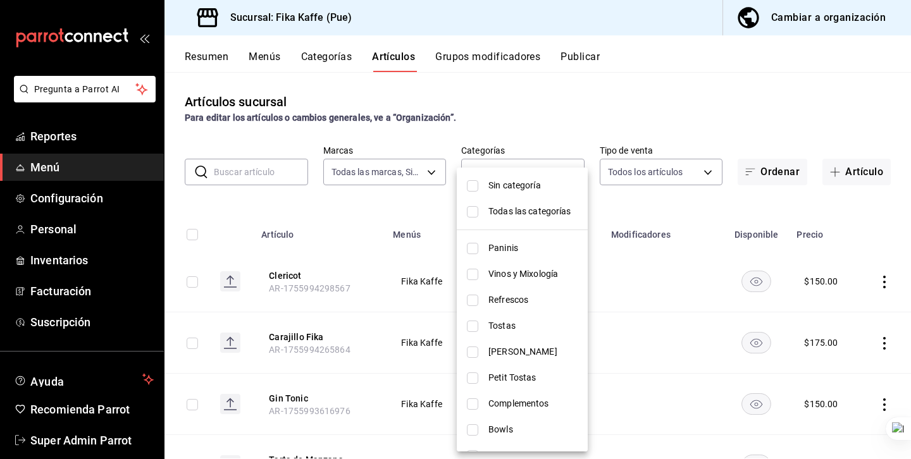
scroll to position [204, 0]
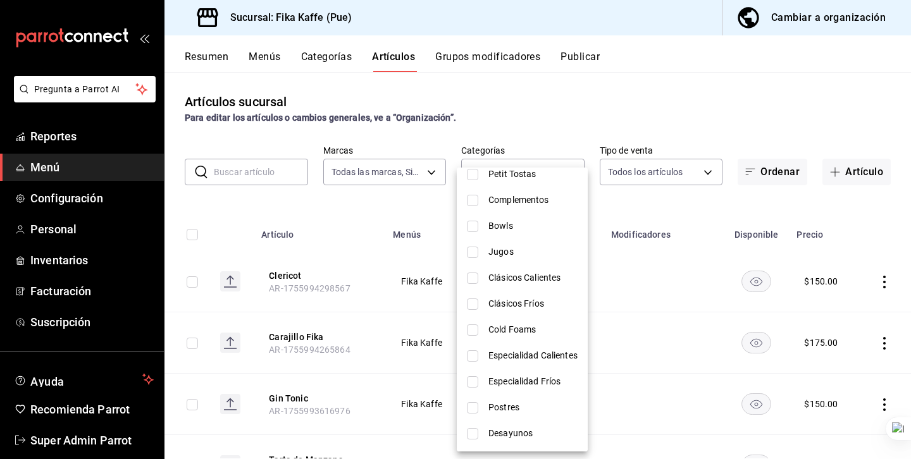
click at [522, 381] on span "Especialidad Fríos" at bounding box center [532, 381] width 89 height 13
type input "16cab295-8386-4177-99d0-9185c5c08a46"
checkbox input "true"
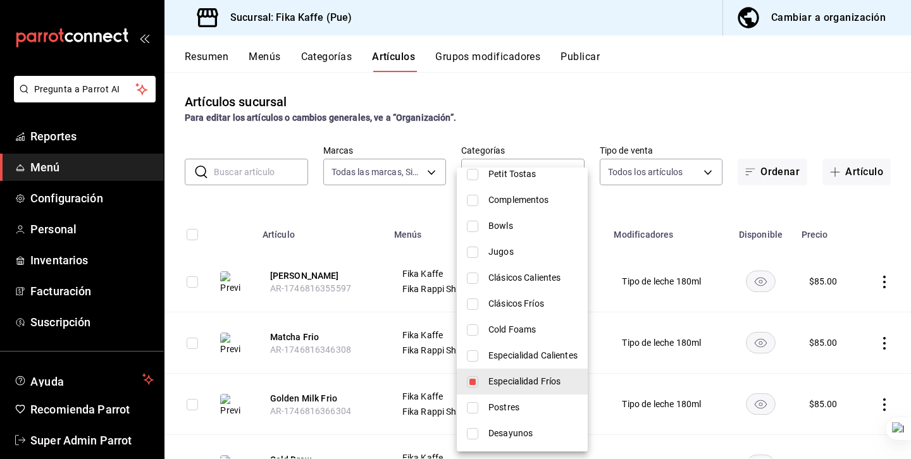
click at [362, 204] on div at bounding box center [455, 229] width 911 height 459
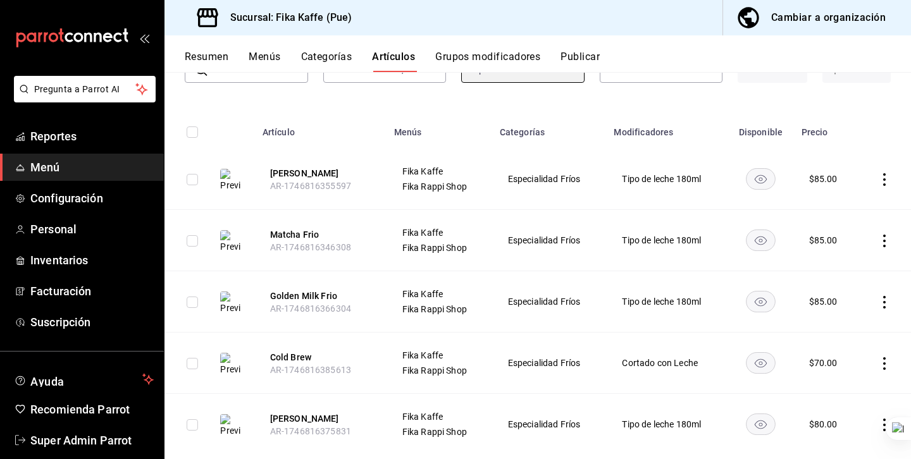
scroll to position [129, 0]
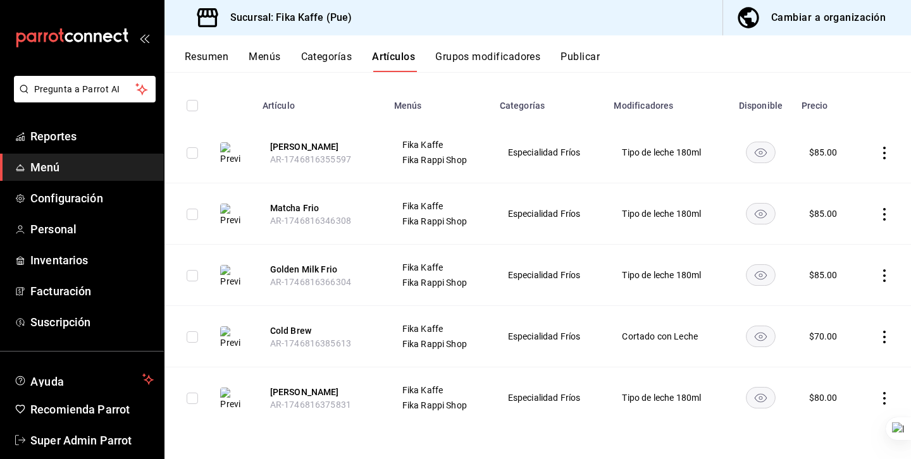
click at [190, 156] on input "checkbox" at bounding box center [192, 152] width 11 height 11
checkbox input "true"
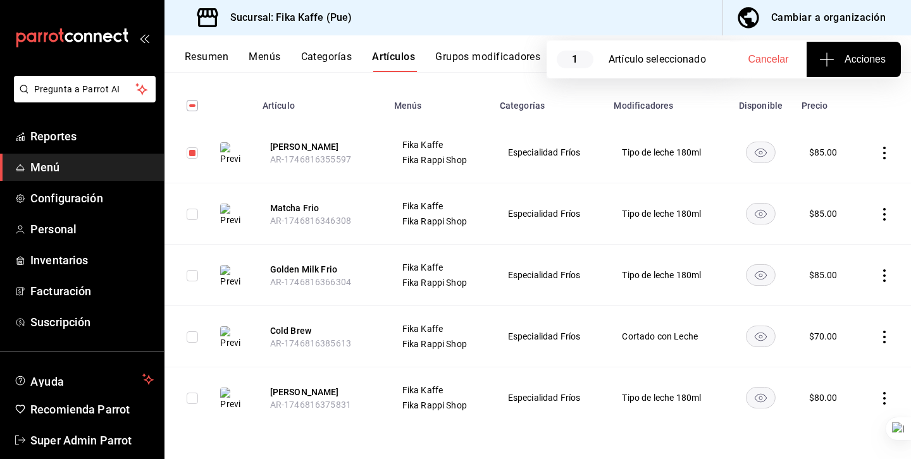
click at [190, 215] on input "checkbox" at bounding box center [192, 214] width 11 height 11
checkbox input "true"
click at [194, 273] on input "checkbox" at bounding box center [192, 275] width 11 height 11
checkbox input "true"
click at [192, 335] on input "checkbox" at bounding box center [192, 337] width 11 height 11
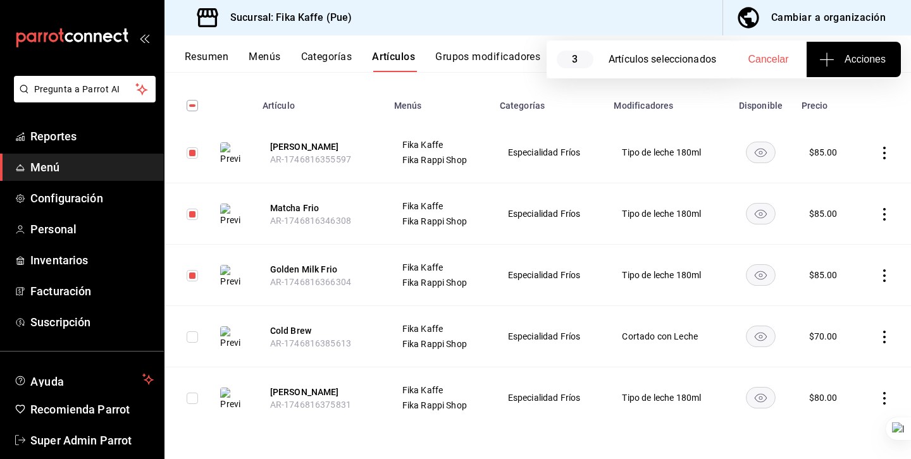
checkbox input "true"
click at [838, 55] on span "Acciones" at bounding box center [854, 59] width 64 height 15
click at [846, 108] on li "Agregar tipo" at bounding box center [853, 99] width 95 height 34
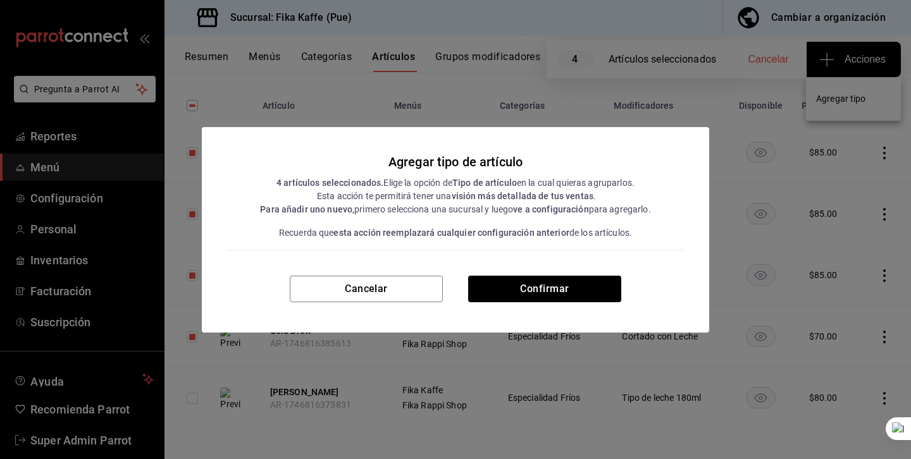
click at [491, 240] on div "Agregar tipo de artículo 4 artículos seleccionados. Elige la opción de Tipo de …" at bounding box center [455, 200] width 390 height 97
click at [402, 289] on button "Cancelar" at bounding box center [366, 289] width 153 height 27
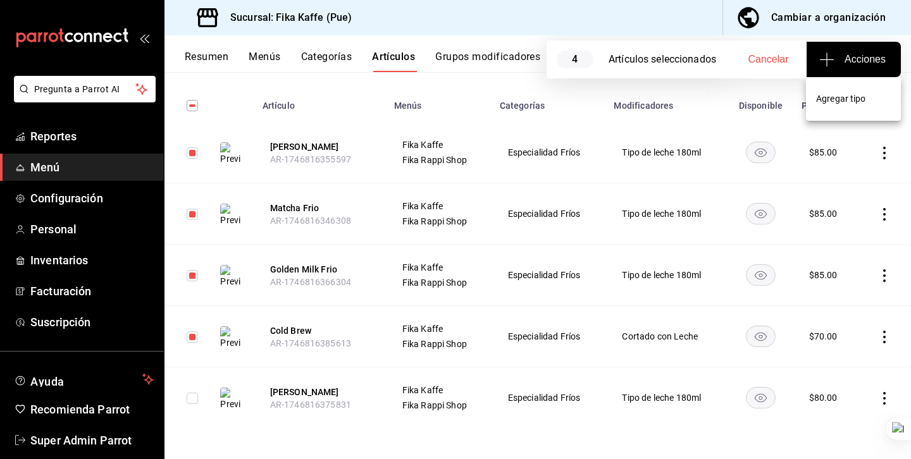
click at [111, 213] on div at bounding box center [455, 229] width 911 height 459
click at [72, 193] on span "Configuración" at bounding box center [91, 198] width 123 height 17
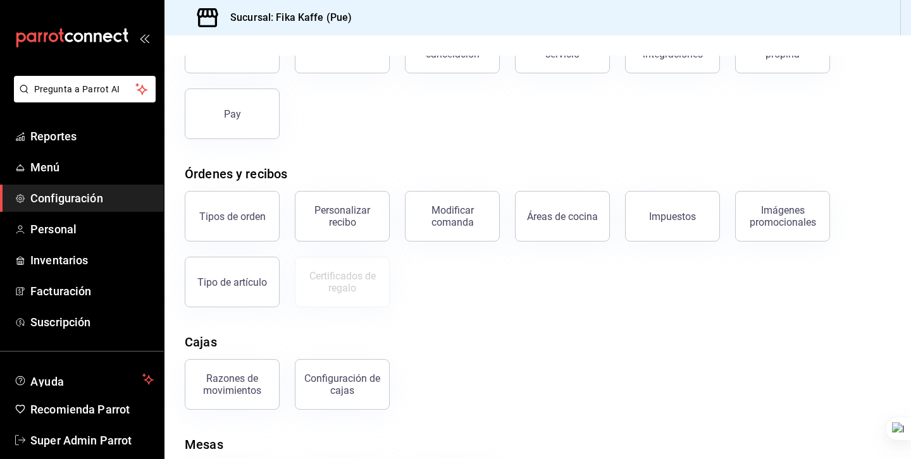
scroll to position [110, 0]
click at [92, 229] on span "Personal" at bounding box center [91, 229] width 123 height 17
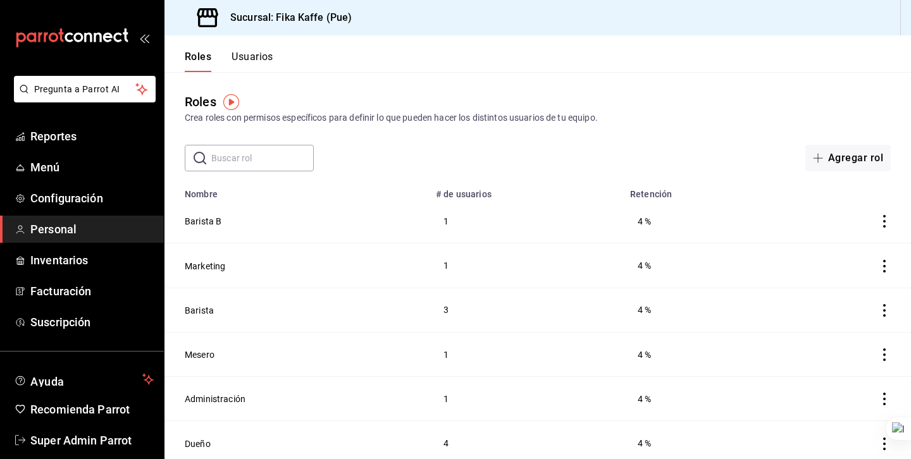
click at [598, 120] on div "Crea roles con permisos específicos para definir lo que pueden hacer los distin…" at bounding box center [538, 117] width 706 height 13
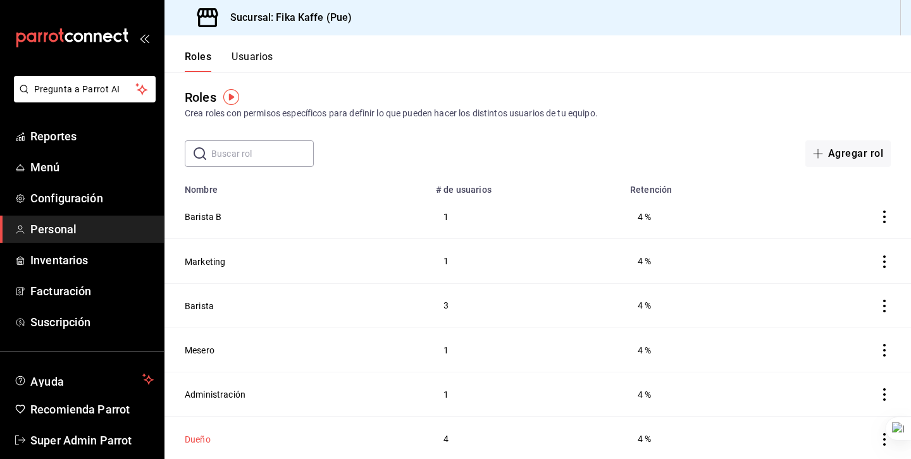
click at [202, 435] on button "Dueño" at bounding box center [198, 439] width 26 height 13
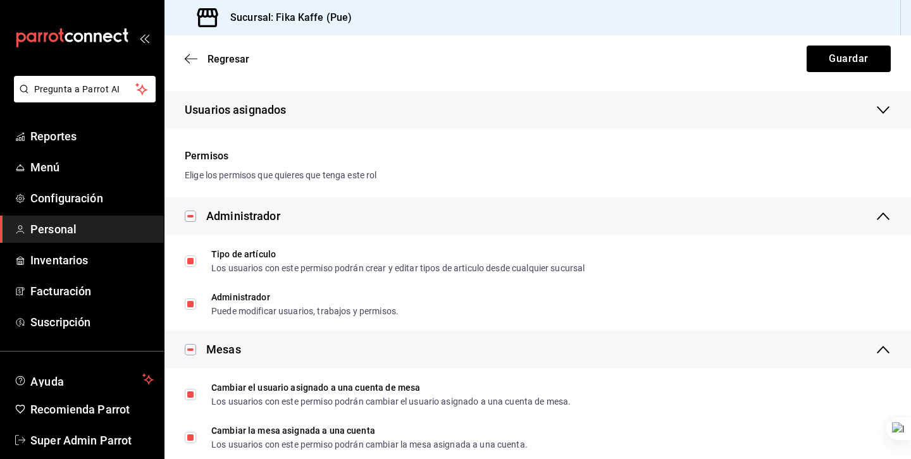
scroll to position [215, 0]
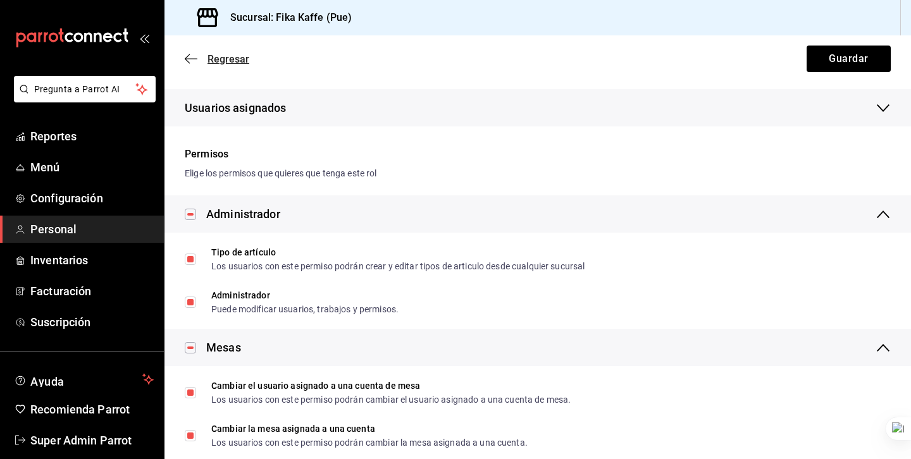
click at [194, 58] on icon "button" at bounding box center [191, 58] width 13 height 11
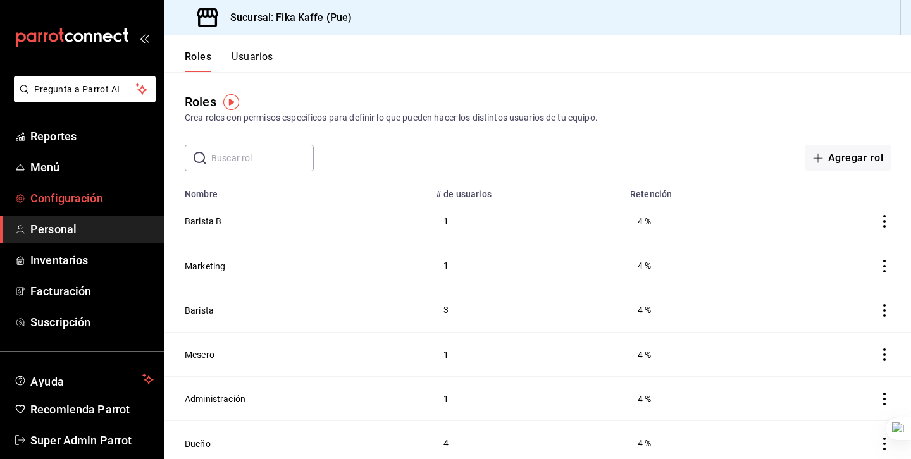
click at [66, 202] on span "Configuración" at bounding box center [91, 198] width 123 height 17
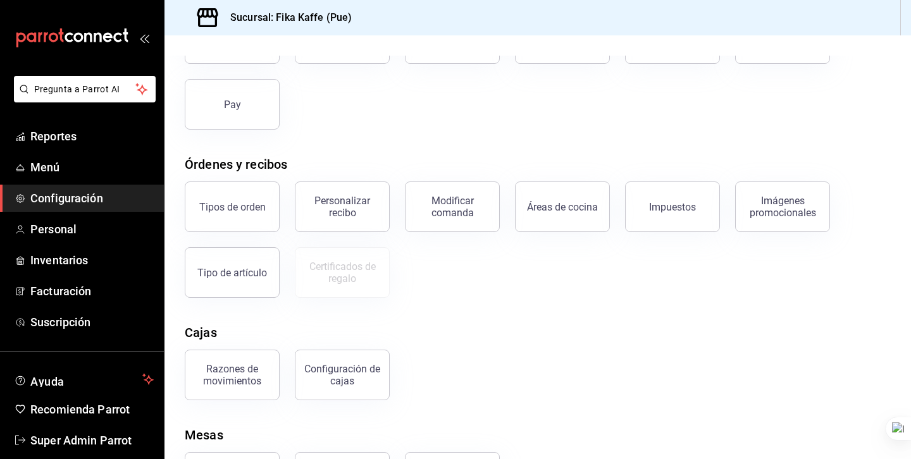
scroll to position [121, 0]
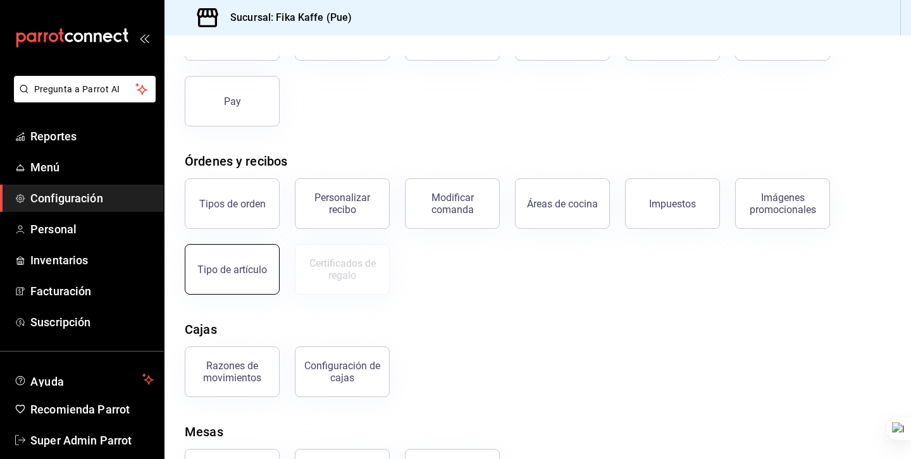
click at [256, 266] on div "Tipo de artículo" at bounding box center [232, 270] width 70 height 12
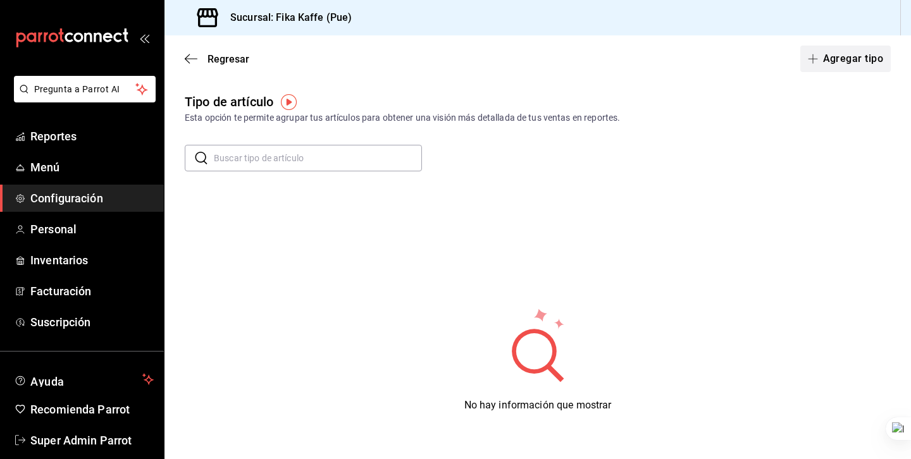
click at [804, 59] on button "Agregar tipo" at bounding box center [845, 59] width 91 height 27
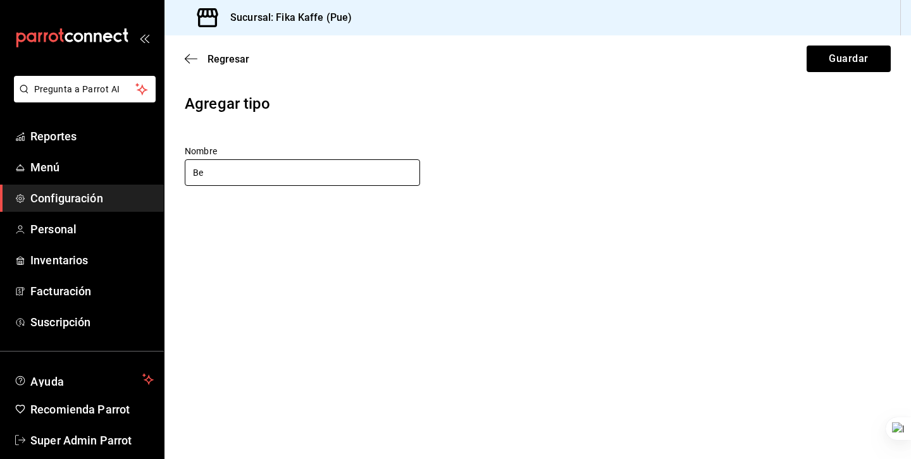
type input "B"
type input "Matchas"
click at [871, 63] on button "Guardar" at bounding box center [849, 59] width 84 height 27
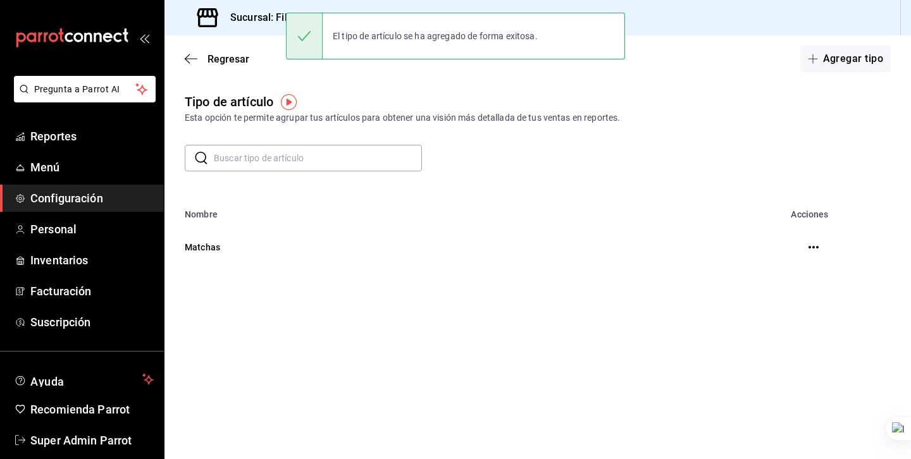
click at [807, 247] on button "button" at bounding box center [813, 247] width 25 height 25
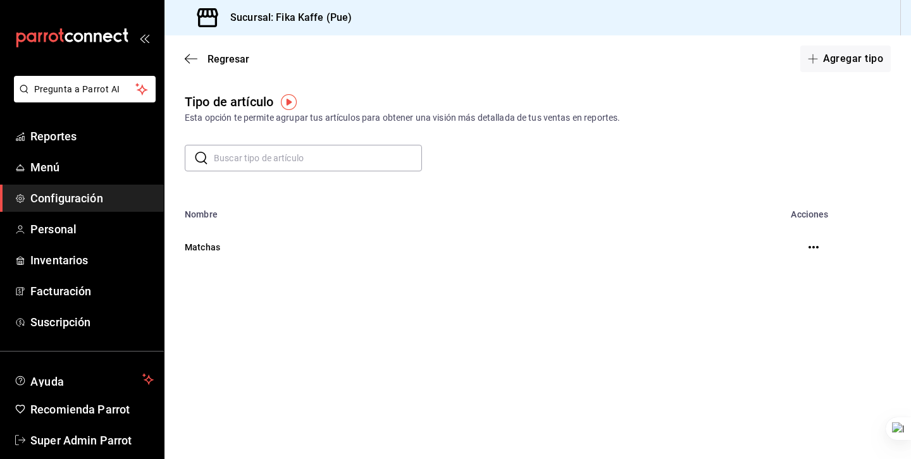
click at [807, 250] on button "button" at bounding box center [813, 247] width 25 height 25
click at [809, 250] on icon "button" at bounding box center [814, 247] width 10 height 10
click at [509, 206] on div at bounding box center [455, 229] width 911 height 459
click at [57, 176] on link "Menú" at bounding box center [82, 167] width 164 height 27
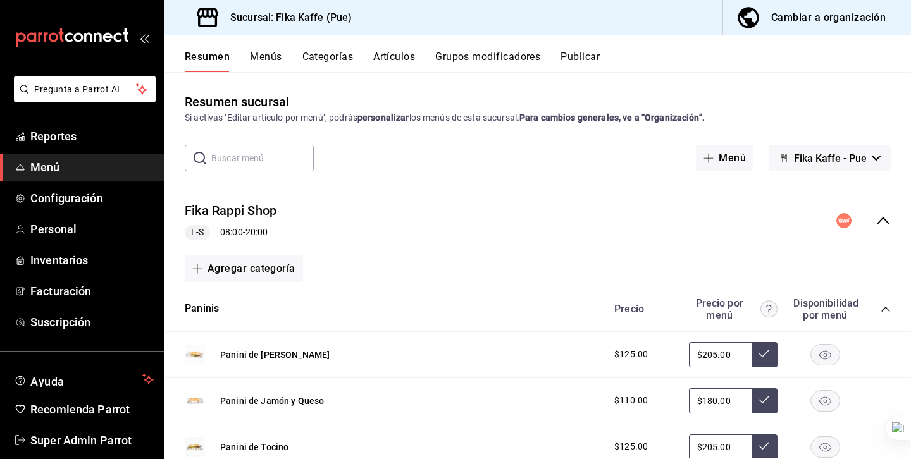
click at [406, 63] on button "Artículos" at bounding box center [394, 62] width 42 height 22
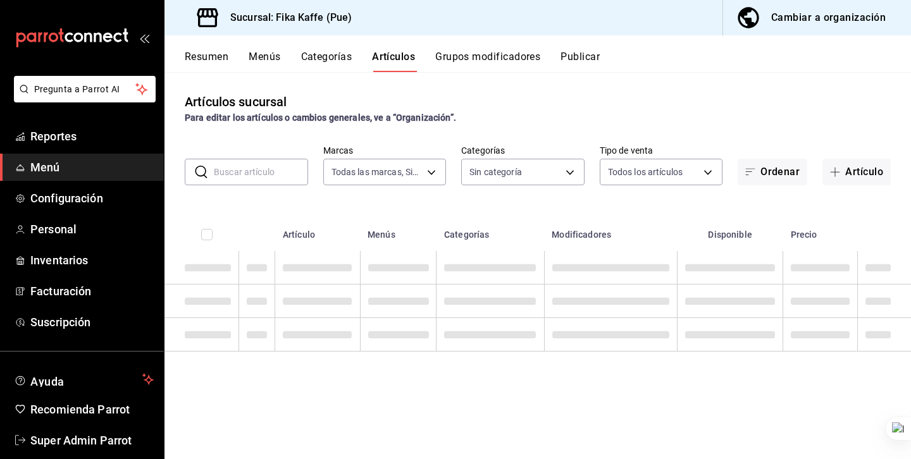
type input "34ad27b6-2ad7-4e09-8c47-bff0ca000e3b"
type input "1994366c-f11a-4cbd-94a1-eb9715e73b61,3590a760-77bb-4674-8d3f-47f28e8156f8,11cd4…"
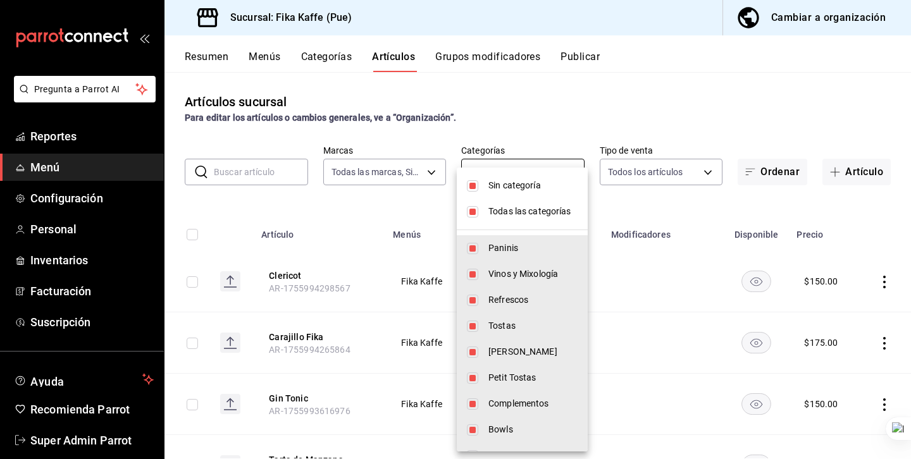
click at [500, 163] on body "Pregunta a Parrot AI Reportes Menú Configuración Personal Inventarios Facturaci…" at bounding box center [455, 229] width 911 height 459
click at [518, 212] on span "Todas las categorías" at bounding box center [532, 211] width 89 height 13
checkbox input "false"
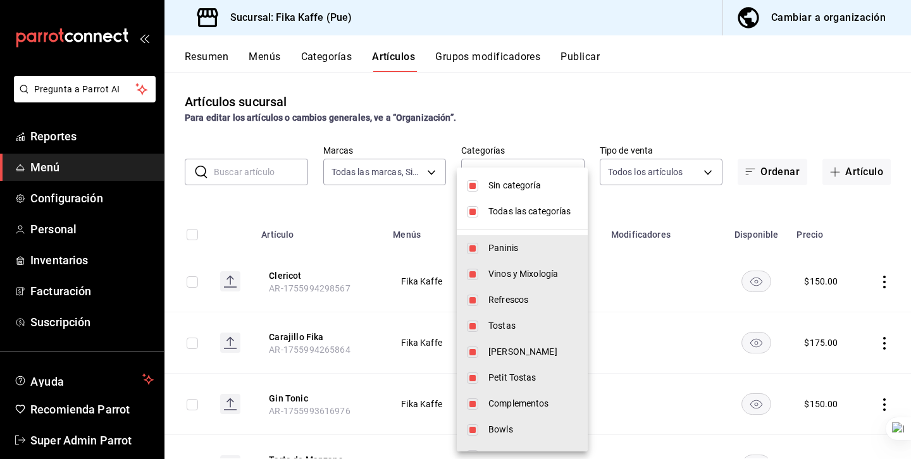
checkbox input "false"
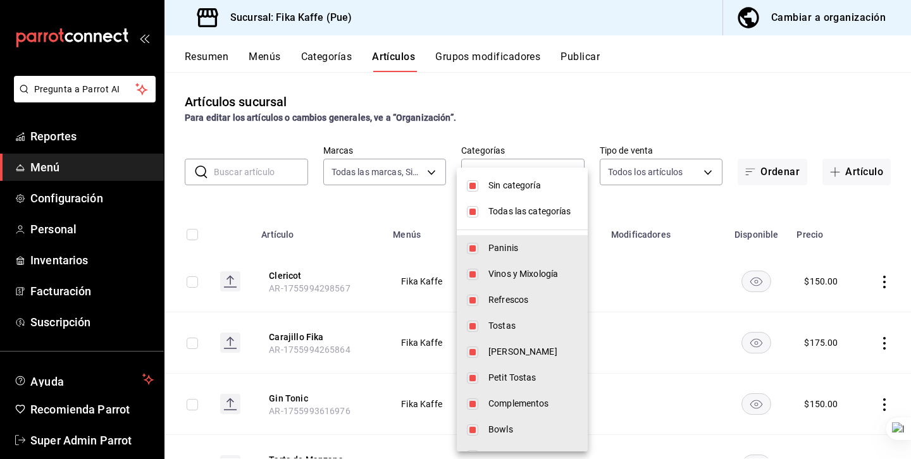
checkbox input "false"
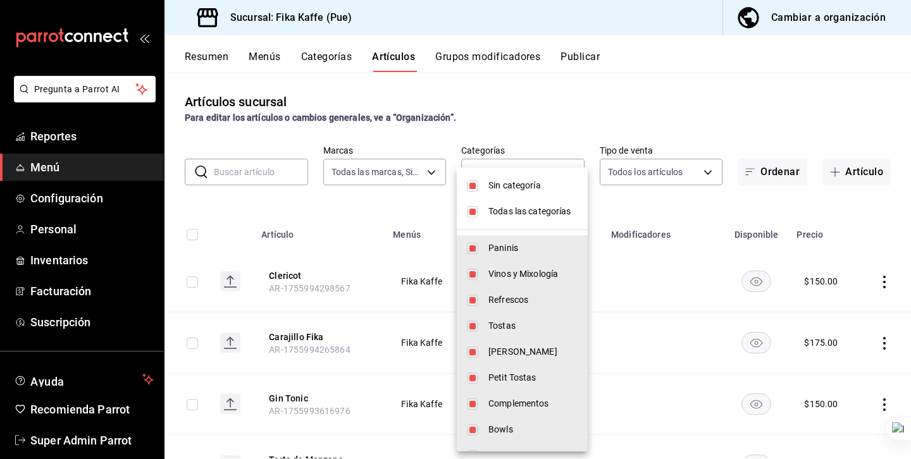
checkbox input "false"
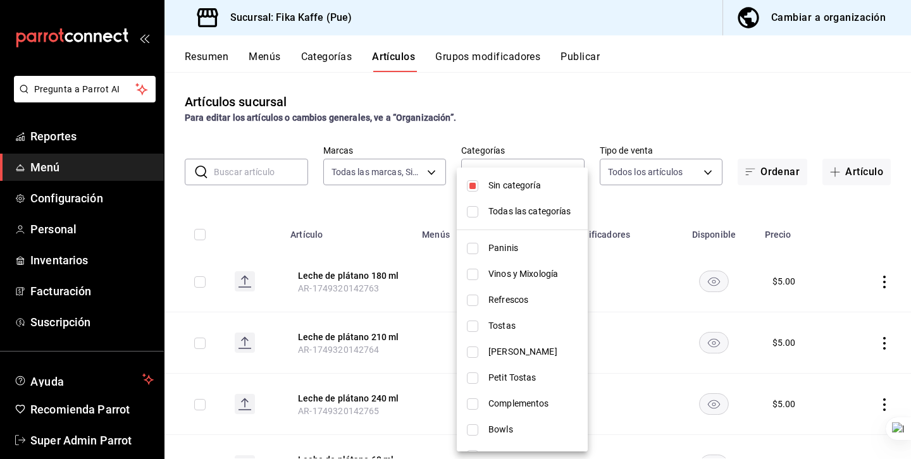
click at [518, 189] on span "Sin categoría" at bounding box center [532, 185] width 89 height 13
checkbox input "false"
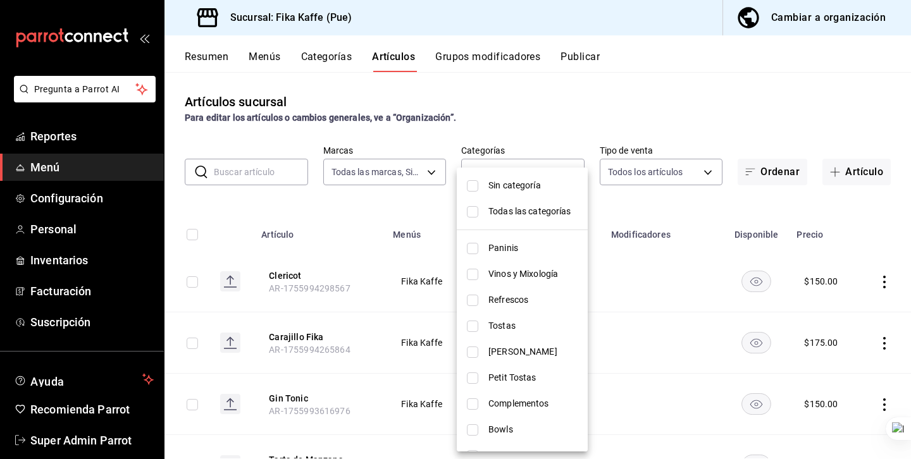
scroll to position [204, 0]
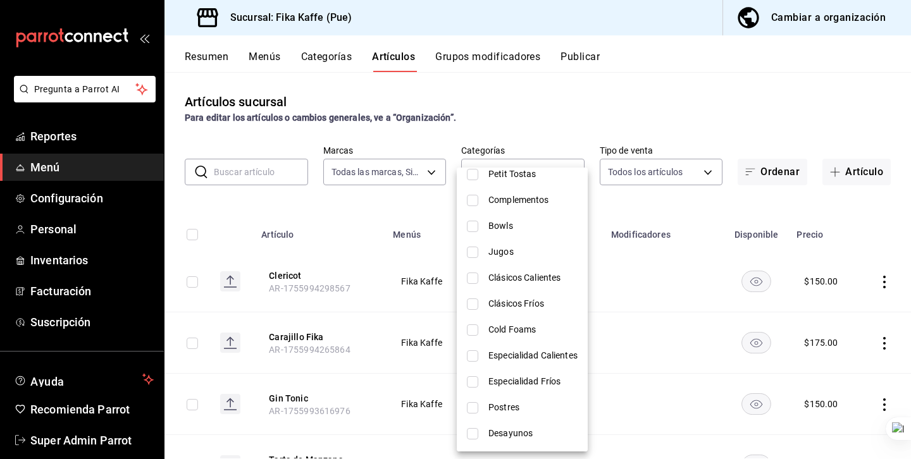
click at [528, 359] on span "Especialidad Calientes" at bounding box center [532, 355] width 89 height 13
type input "302a63d3-18de-4d28-8d09-cff5502976d4"
checkbox input "true"
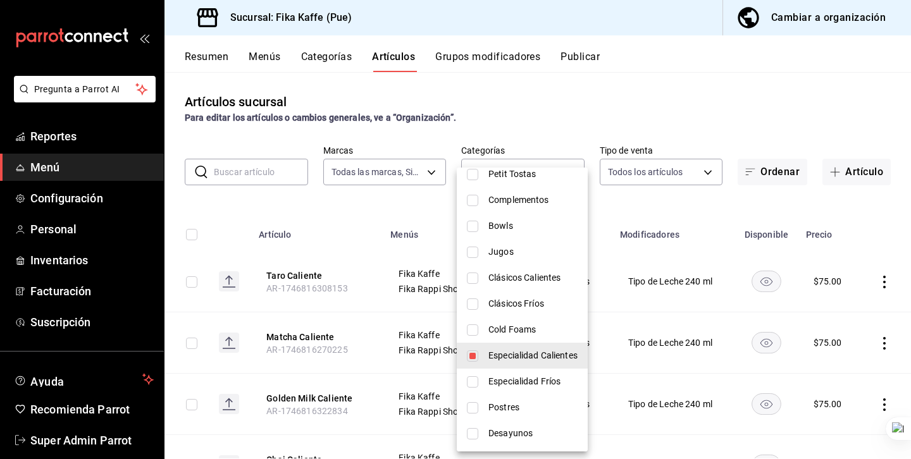
click at [523, 380] on span "Especialidad Fríos" at bounding box center [532, 381] width 89 height 13
type input "302a63d3-18de-4d28-8d09-cff5502976d4,16cab295-8386-4177-99d0-9185c5c08a46"
checkbox input "true"
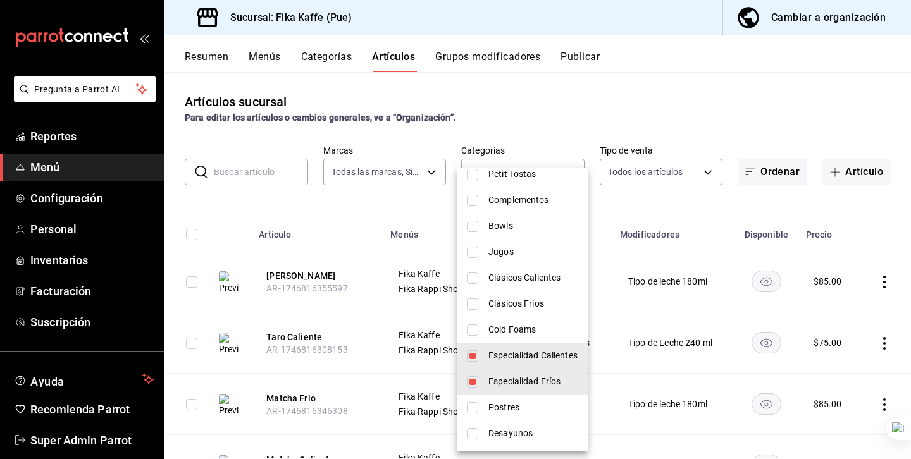
click at [516, 356] on span "Especialidad Calientes" at bounding box center [532, 355] width 89 height 13
type input "16cab295-8386-4177-99d0-9185c5c08a46"
checkbox input "false"
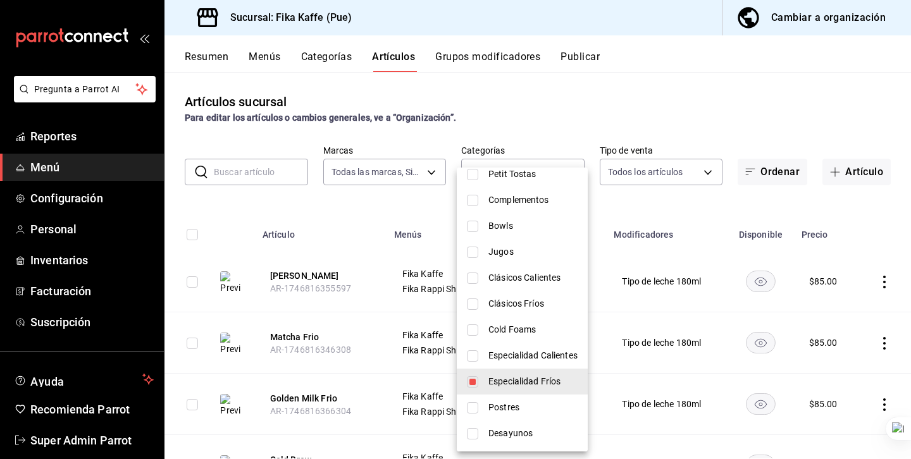
click at [355, 212] on div at bounding box center [455, 229] width 911 height 459
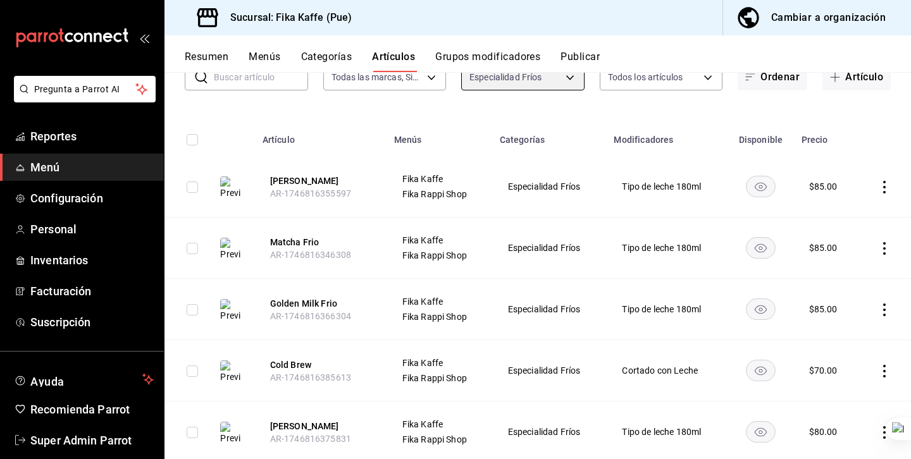
scroll to position [129, 0]
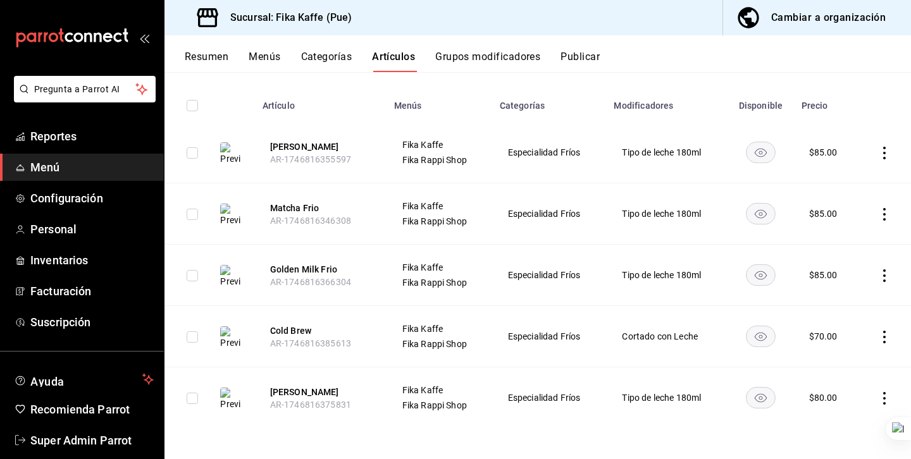
click at [191, 149] on input "checkbox" at bounding box center [192, 152] width 11 height 11
checkbox input "true"
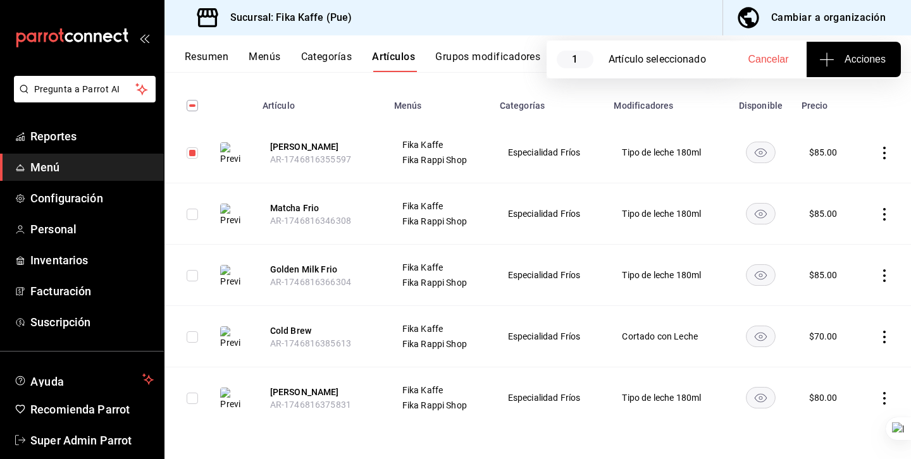
click at [191, 216] on input "checkbox" at bounding box center [192, 214] width 11 height 11
checkbox input "true"
click at [193, 278] on input "checkbox" at bounding box center [192, 275] width 11 height 11
checkbox input "true"
click at [837, 59] on span "Acciones" at bounding box center [854, 59] width 64 height 15
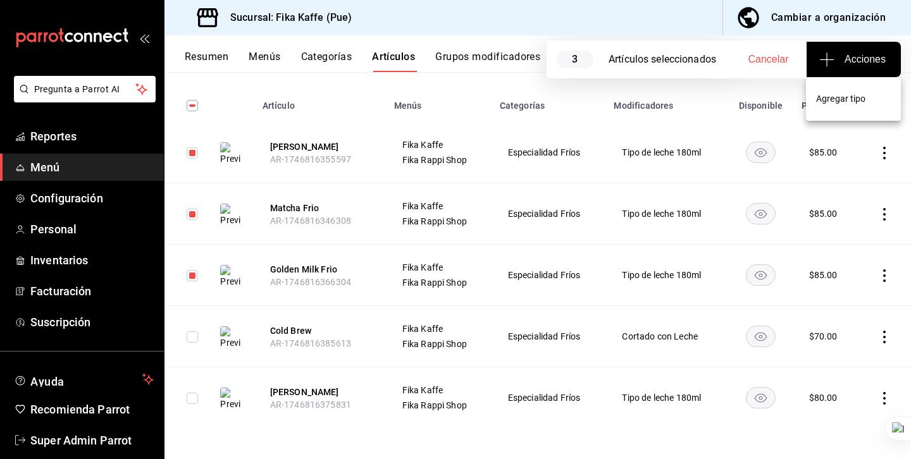
click at [834, 94] on span "Agregar tipo" at bounding box center [853, 98] width 75 height 13
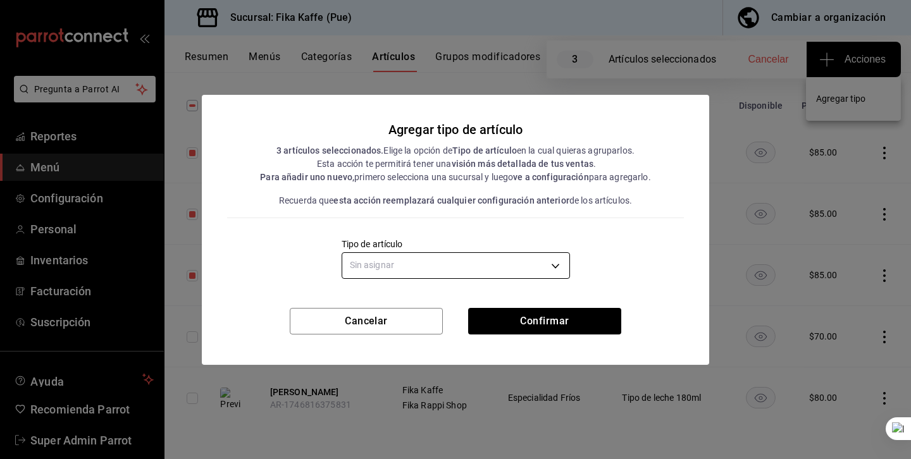
click at [390, 263] on body "Pregunta a Parrot AI Reportes Menú Configuración Personal Inventarios Facturaci…" at bounding box center [455, 229] width 911 height 459
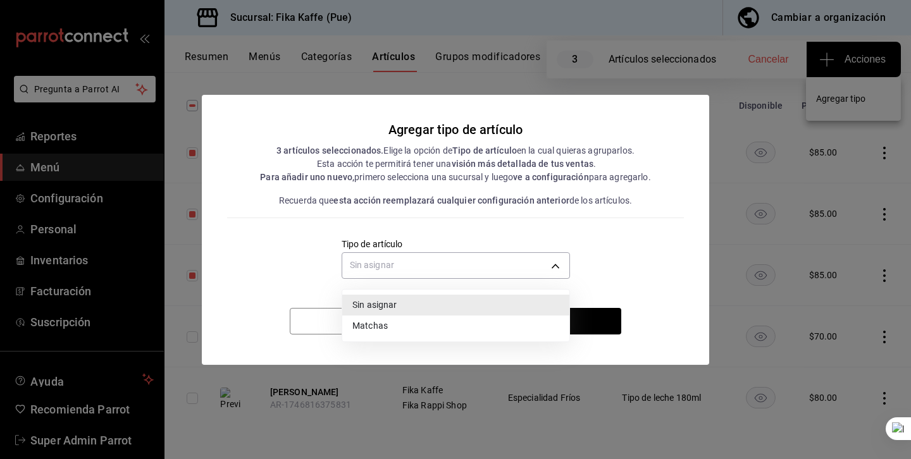
click at [384, 327] on li "Matchas" at bounding box center [455, 326] width 227 height 21
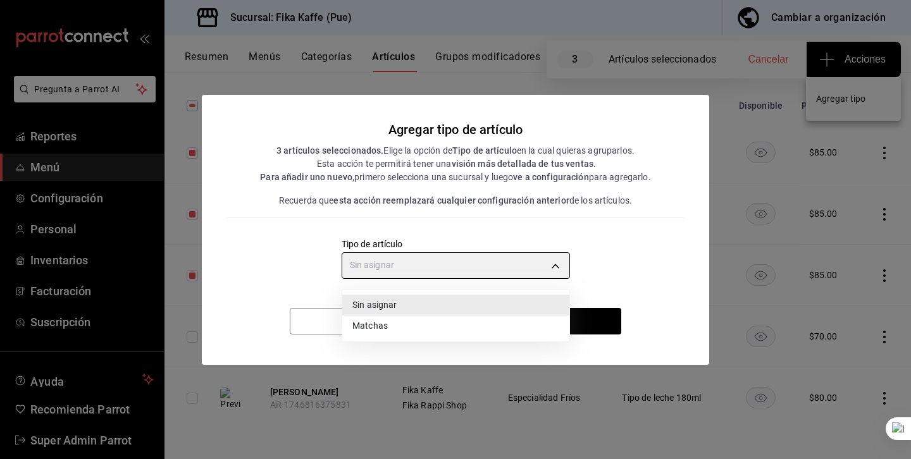
type input "7b495407-5f50-4428-a19e-7e8304f2abf4"
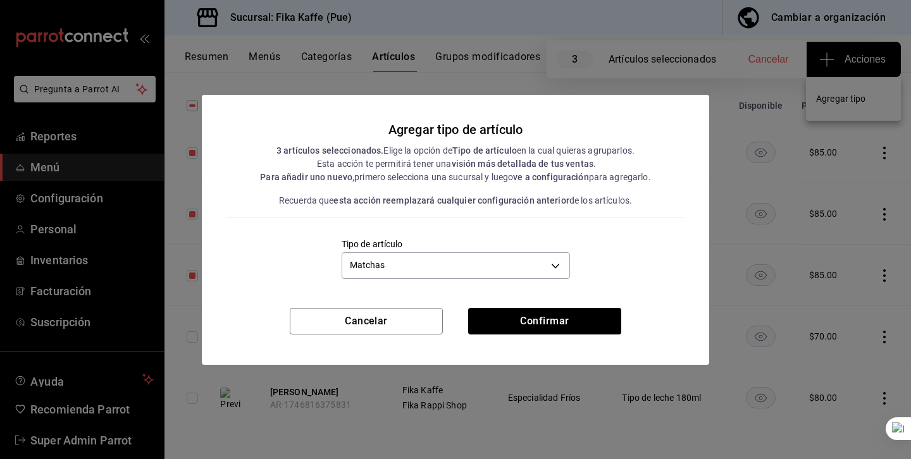
click at [330, 268] on div "Tipo de artículo Matchas 7b495407-5f50-4428-a19e-7e8304f2abf4" at bounding box center [455, 261] width 457 height 44
click at [369, 328] on button "Cancelar" at bounding box center [366, 321] width 153 height 27
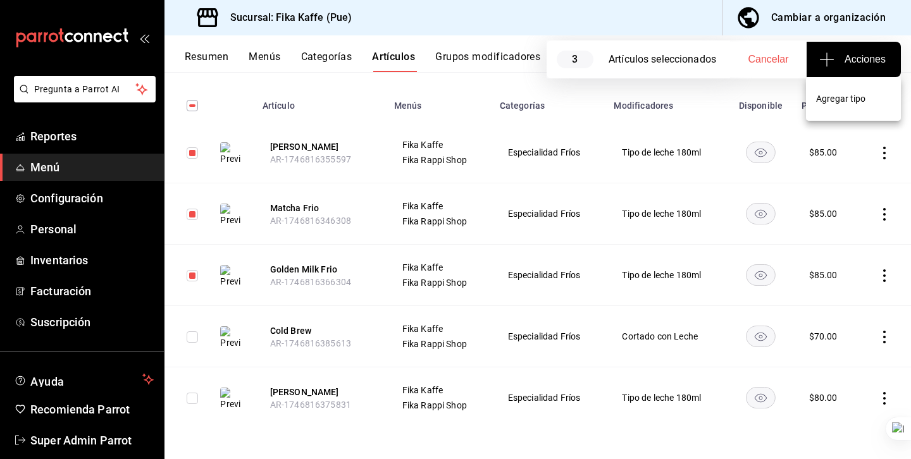
click at [74, 136] on div at bounding box center [455, 229] width 911 height 459
click at [78, 136] on span "Reportes" at bounding box center [91, 136] width 123 height 17
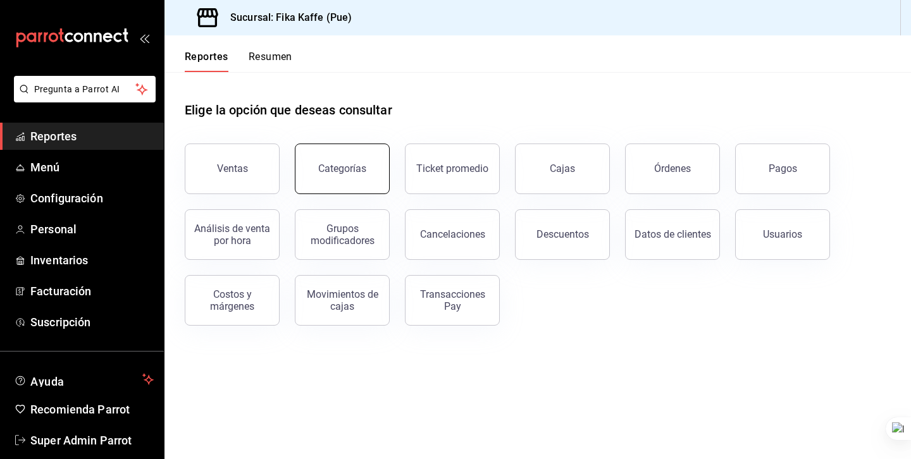
click at [340, 176] on button "Categorías" at bounding box center [342, 169] width 95 height 51
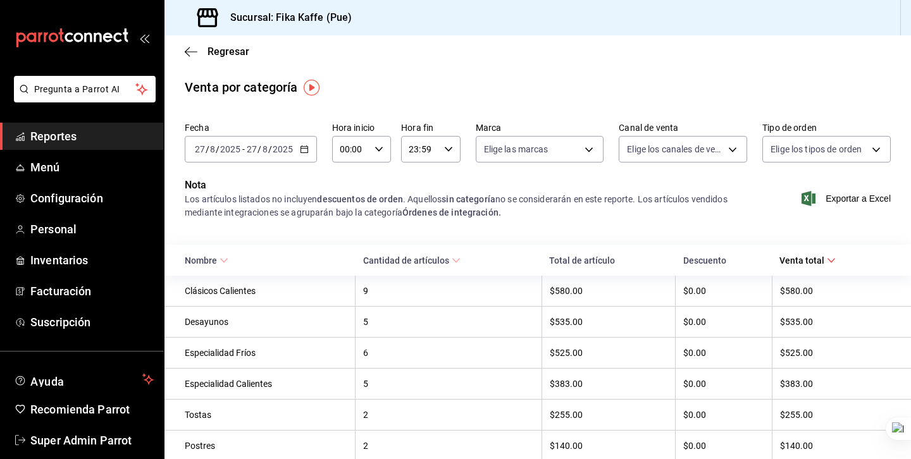
click at [71, 135] on span "Reportes" at bounding box center [91, 136] width 123 height 17
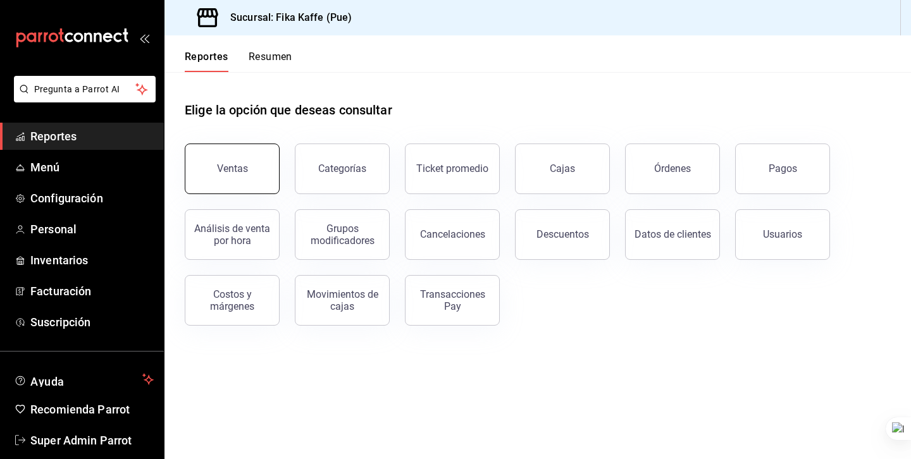
click at [246, 172] on button "Ventas" at bounding box center [232, 169] width 95 height 51
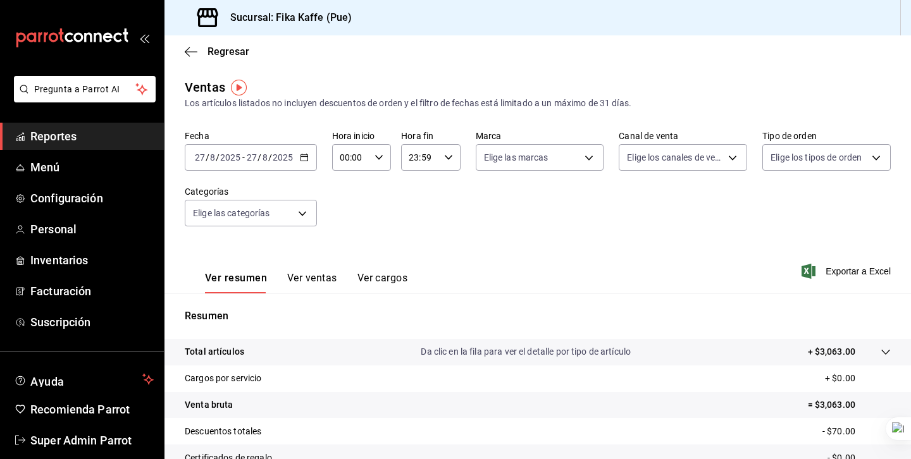
click at [225, 149] on div "2025-08-27 27 / 8 / 2025 - 2025-08-27 27 / 8 / 2025" at bounding box center [251, 157] width 132 height 27
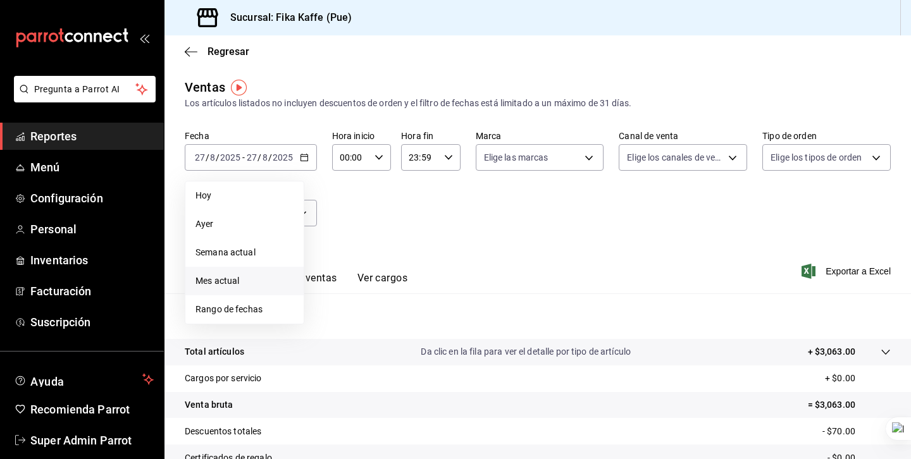
click at [240, 277] on span "Mes actual" at bounding box center [244, 281] width 98 height 13
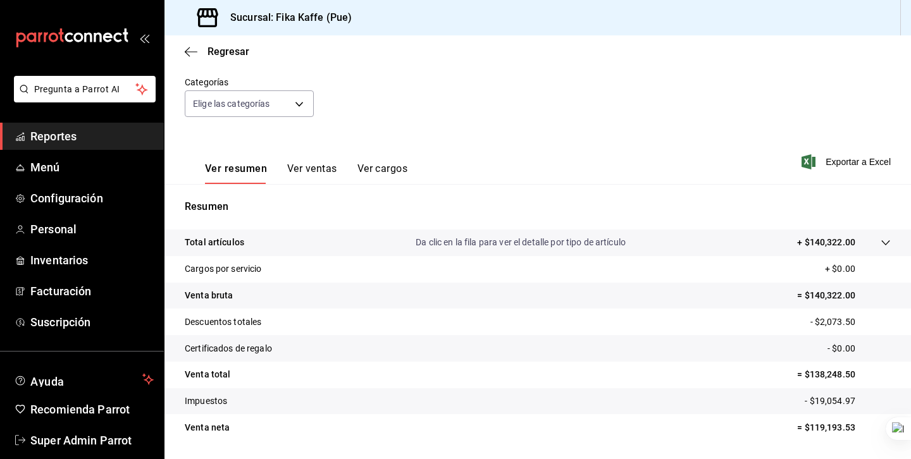
scroll to position [118, 0]
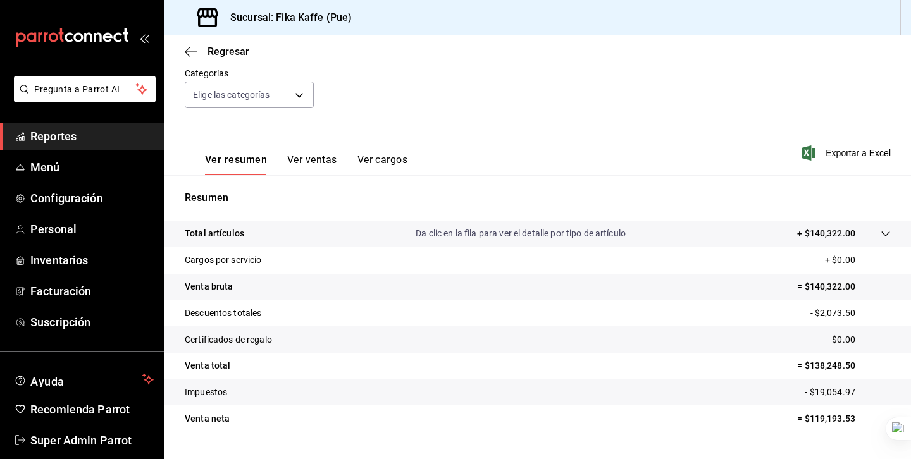
click at [492, 234] on p "Da clic en la fila para ver el detalle por tipo de artículo" at bounding box center [521, 233] width 210 height 13
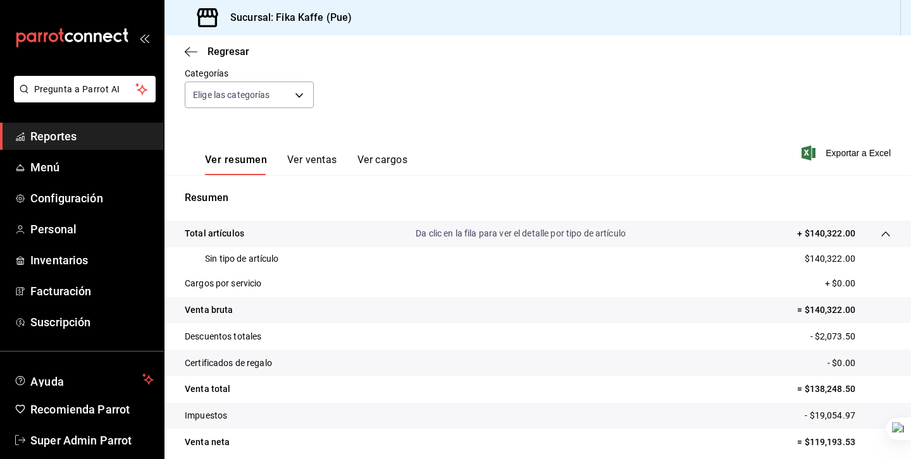
click at [242, 258] on p "Sin tipo de artículo" at bounding box center [242, 258] width 74 height 13
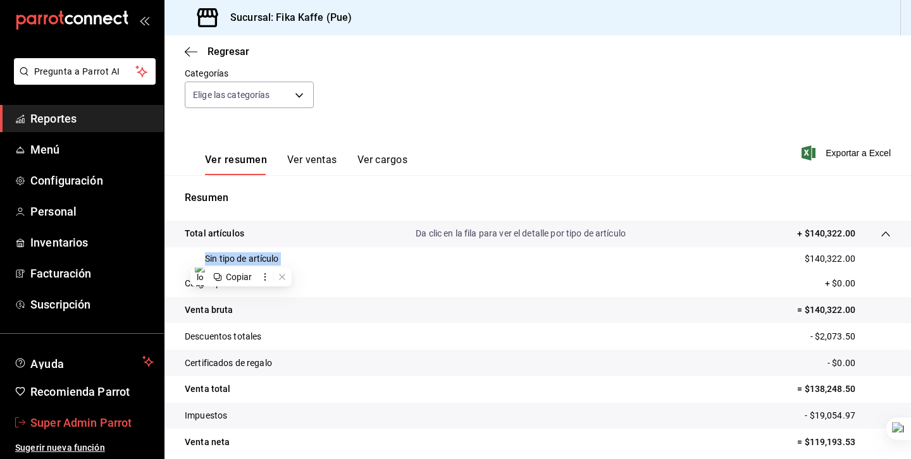
click at [75, 423] on span "Super Admin Parrot" at bounding box center [91, 422] width 123 height 17
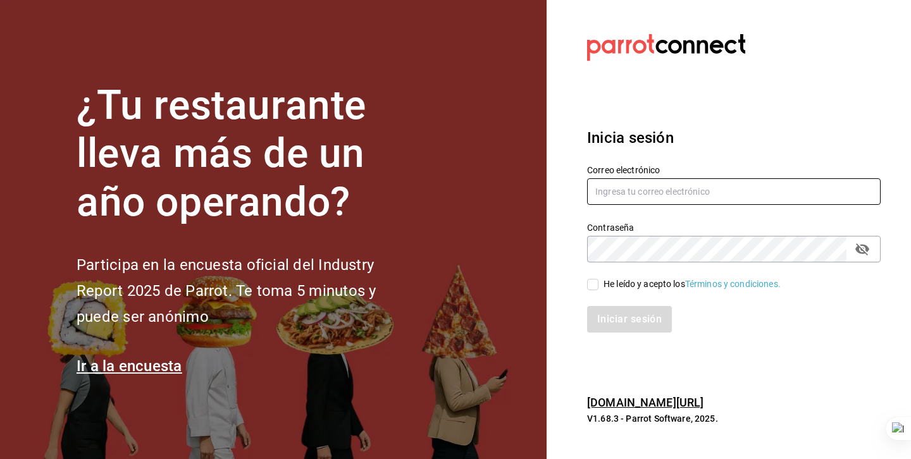
click at [641, 192] on input "text" at bounding box center [734, 191] width 294 height 27
type input "[EMAIL_ADDRESS][DOMAIN_NAME]"
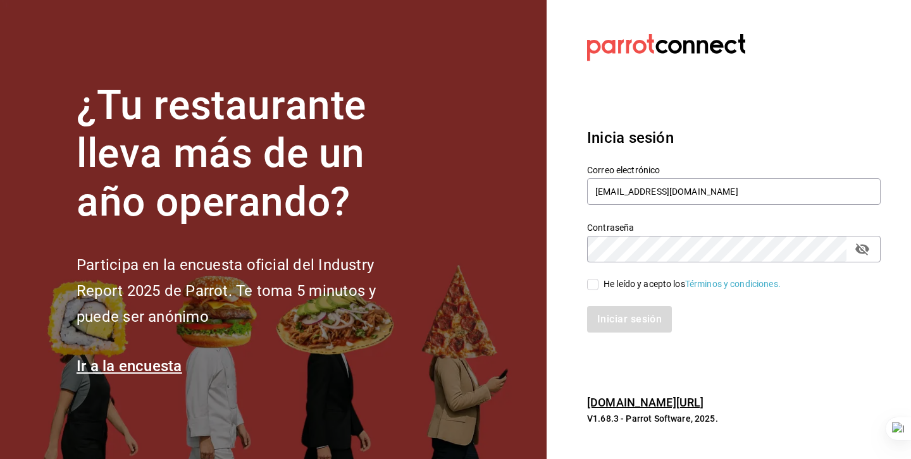
click at [632, 286] on div "He leído y acepto los Términos y condiciones." at bounding box center [692, 284] width 177 height 13
click at [599, 286] on input "He leído y acepto los Términos y condiciones." at bounding box center [592, 284] width 11 height 11
checkbox input "true"
click at [612, 334] on div "Inicia sesión Correo electrónico italdo@cafe.com Contraseña Contraseña He leído…" at bounding box center [734, 229] width 294 height 237
click at [615, 326] on button "Iniciar sesión" at bounding box center [630, 319] width 86 height 27
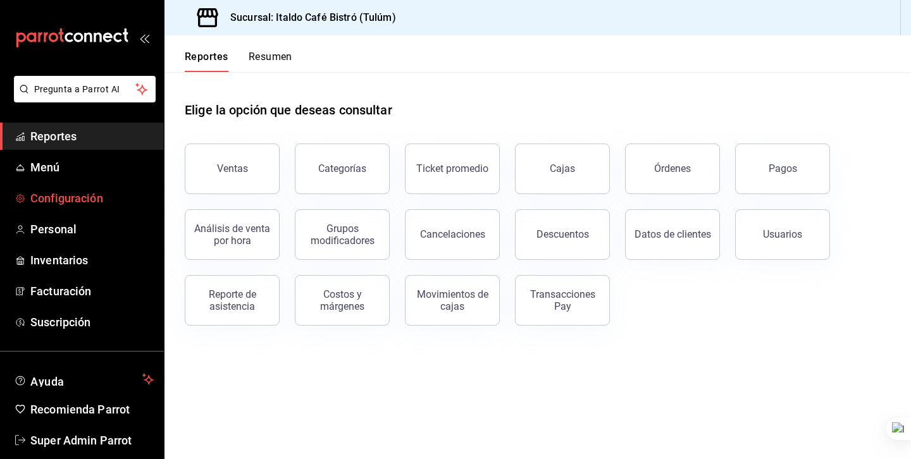
click at [69, 195] on span "Configuración" at bounding box center [91, 198] width 123 height 17
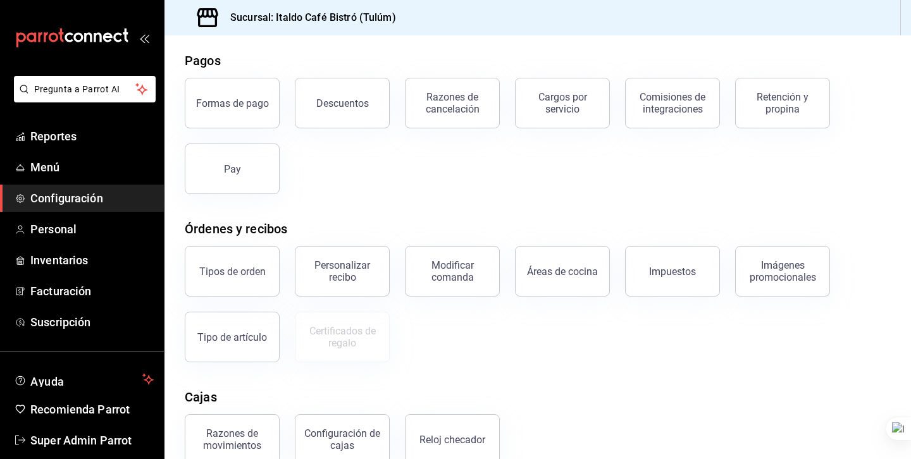
scroll to position [65, 0]
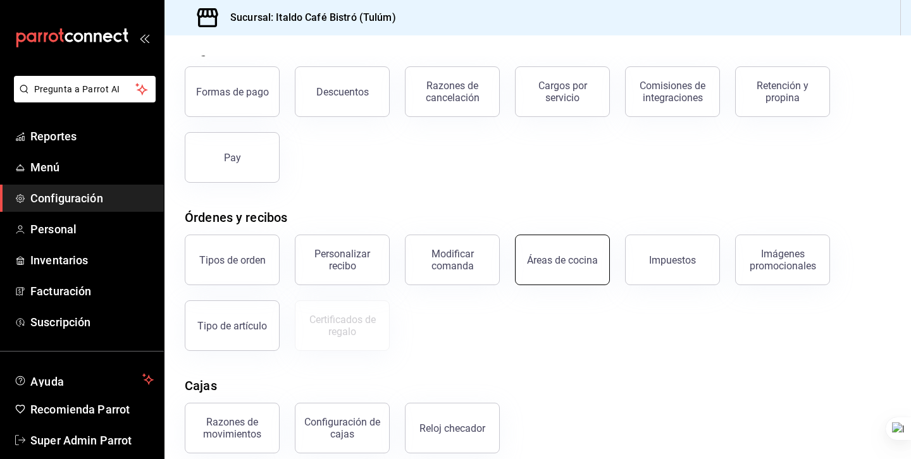
click at [523, 261] on button "Áreas de cocina" at bounding box center [562, 260] width 95 height 51
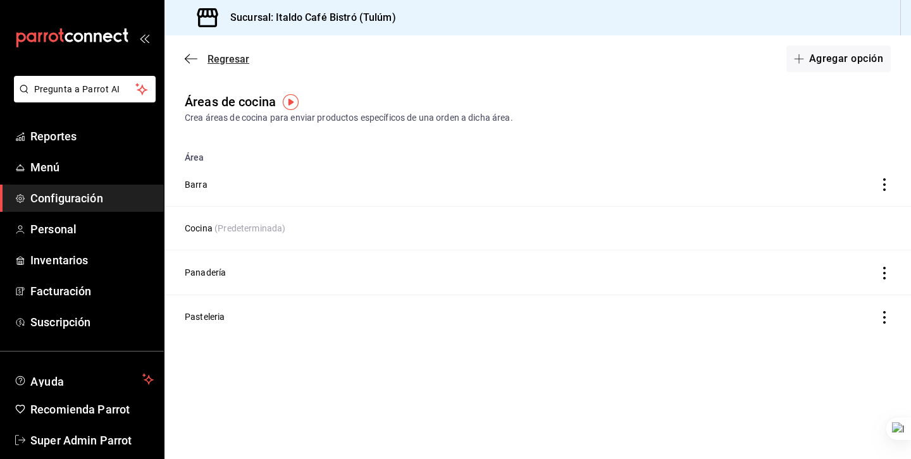
click at [195, 57] on icon "button" at bounding box center [191, 58] width 13 height 11
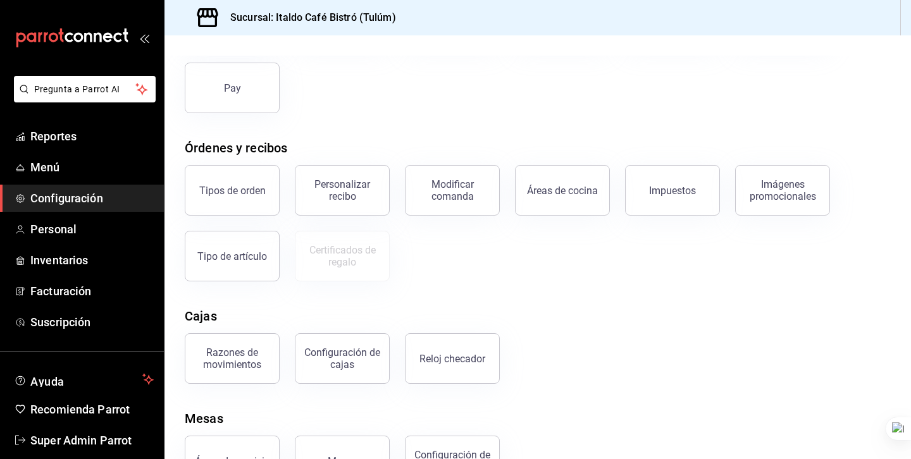
scroll to position [140, 0]
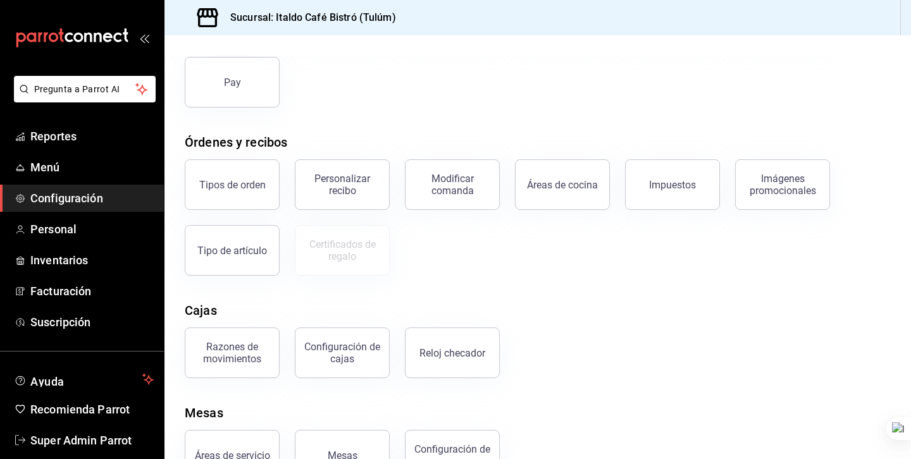
click at [352, 192] on div "Personalizar recibo" at bounding box center [342, 185] width 78 height 24
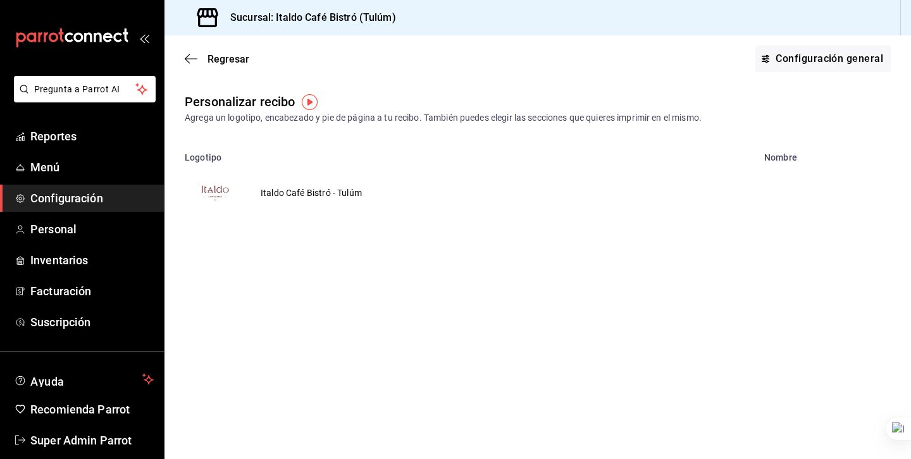
click at [182, 58] on div "Regresar Configuración general" at bounding box center [537, 58] width 747 height 47
click at [199, 52] on div "Regresar Configuración general" at bounding box center [537, 58] width 747 height 47
click at [199, 60] on span "Regresar" at bounding box center [217, 59] width 65 height 12
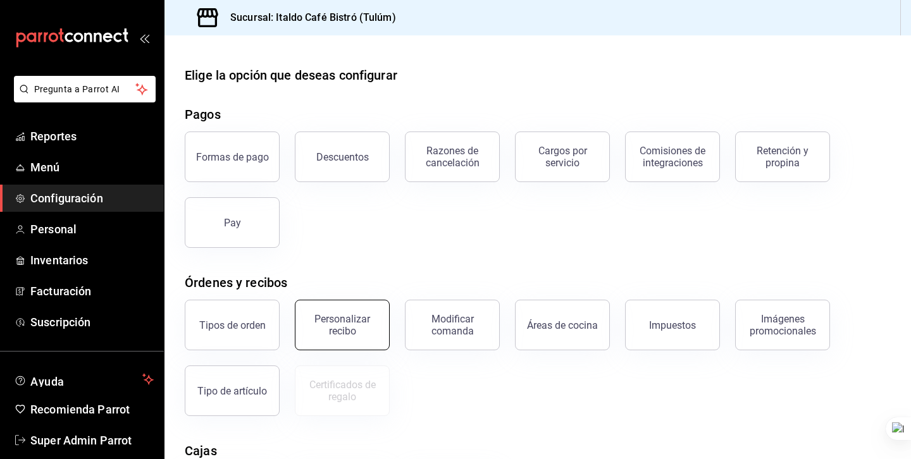
click at [352, 327] on div "Personalizar recibo" at bounding box center [342, 325] width 78 height 24
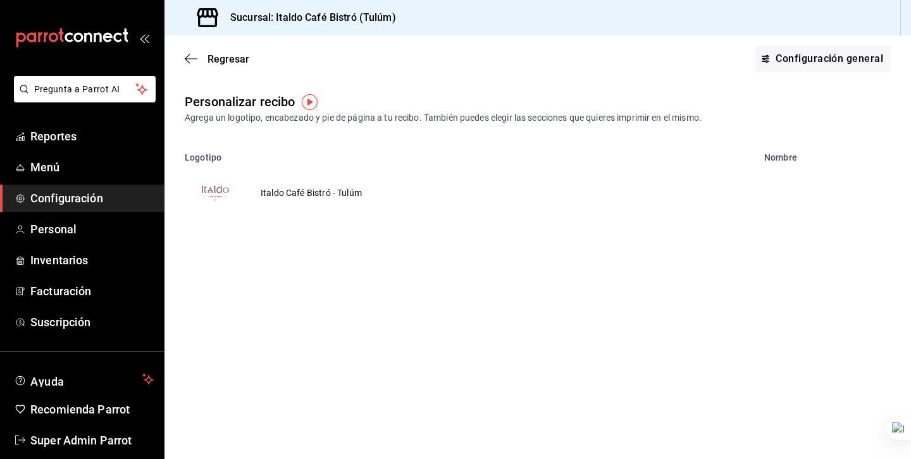
click at [340, 194] on td "Italdo Café Bistró - Tulúm" at bounding box center [311, 193] width 132 height 61
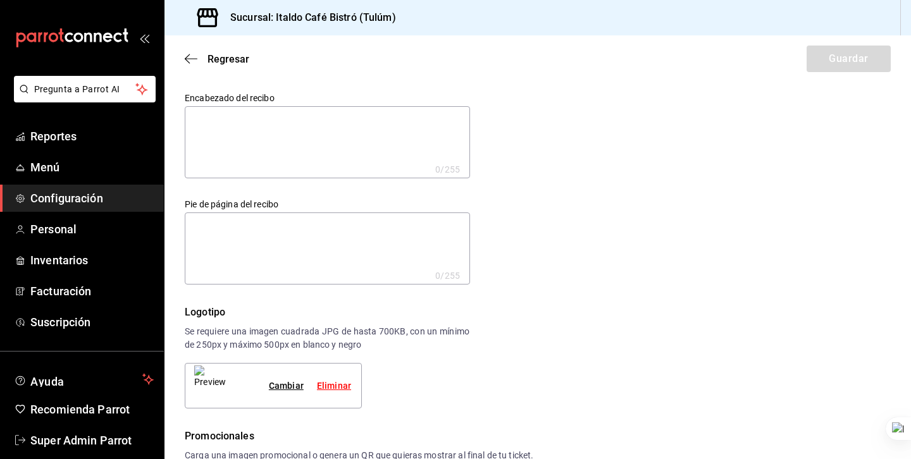
type textarea "x"
click at [203, 58] on span "Regresar" at bounding box center [217, 59] width 65 height 12
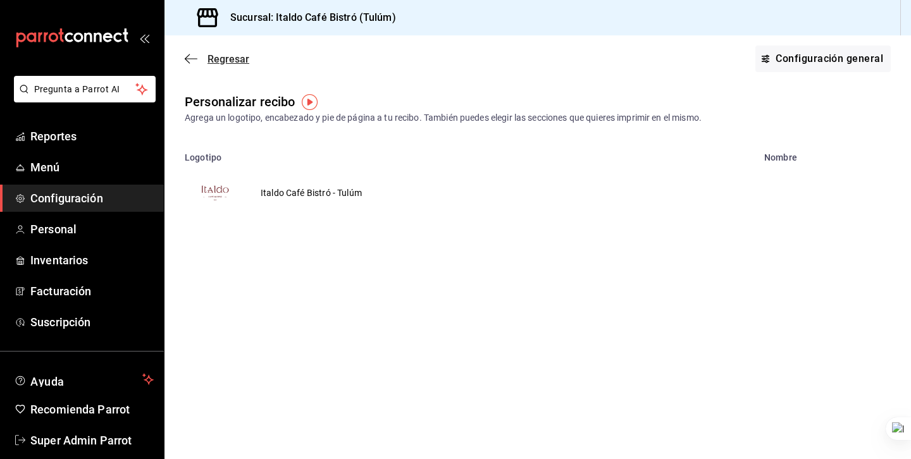
click at [203, 56] on span "Regresar" at bounding box center [217, 59] width 65 height 12
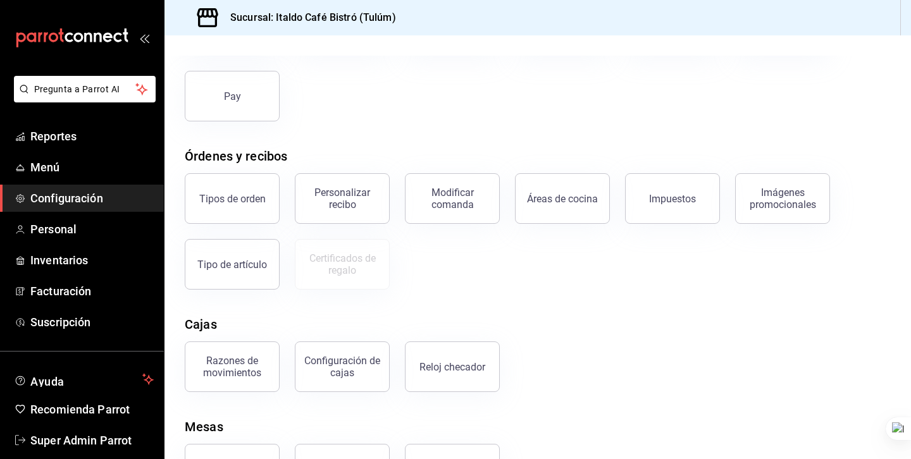
scroll to position [182, 0]
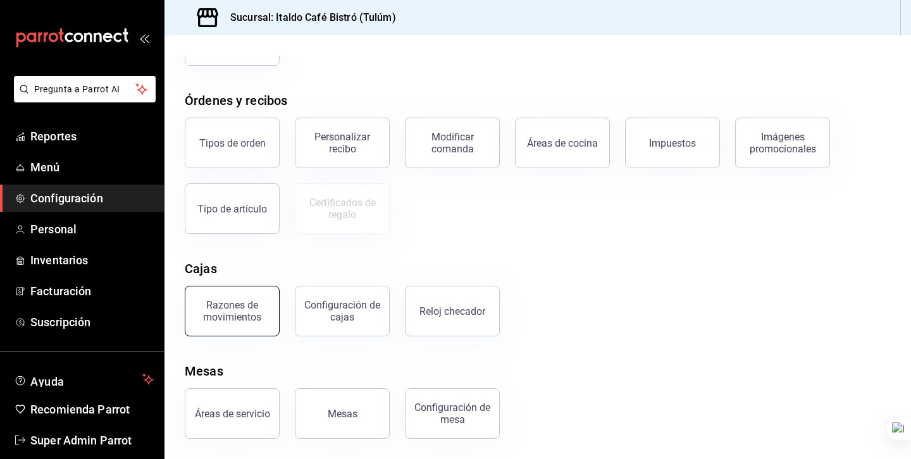
click at [235, 307] on div "Razones de movimientos" at bounding box center [232, 311] width 78 height 24
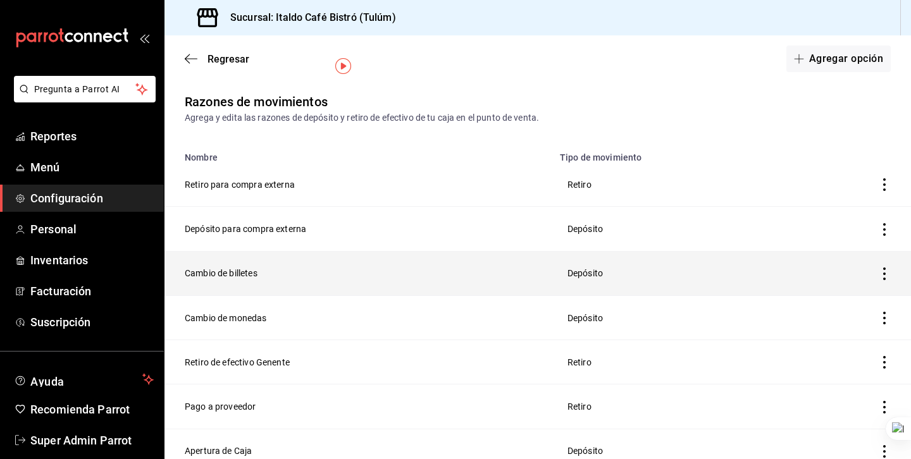
scroll to position [53, 0]
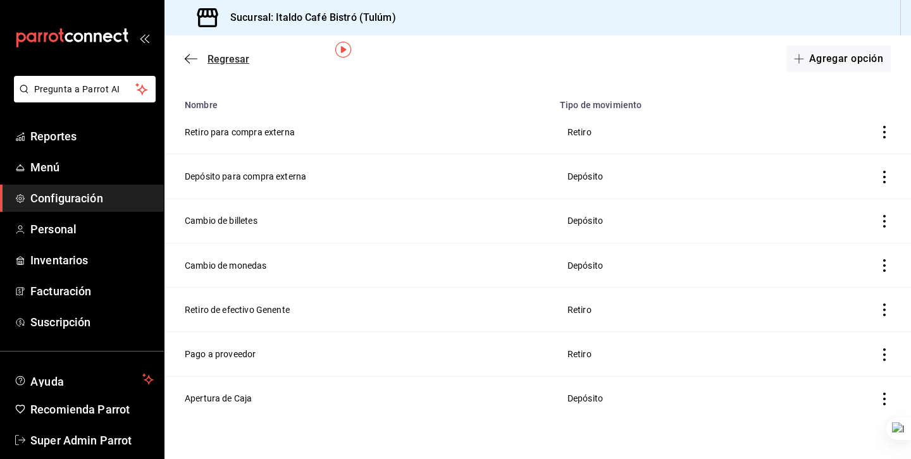
click at [196, 62] on icon "button" at bounding box center [191, 58] width 13 height 11
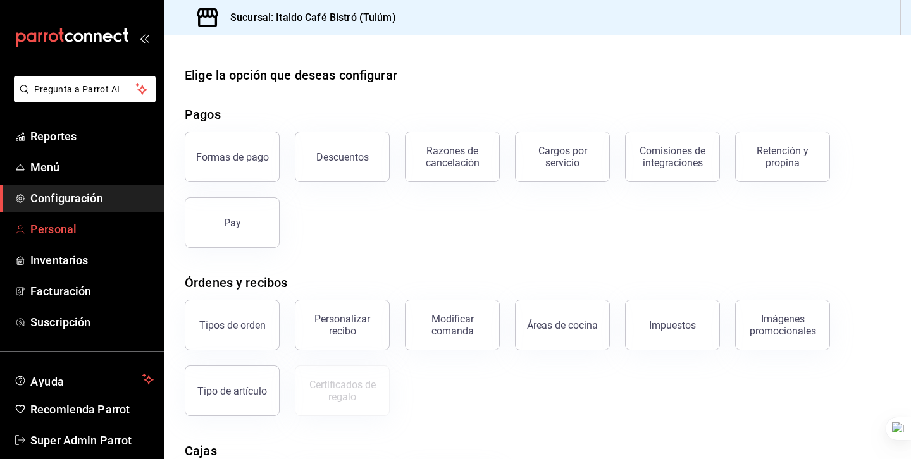
click at [78, 223] on span "Personal" at bounding box center [91, 229] width 123 height 17
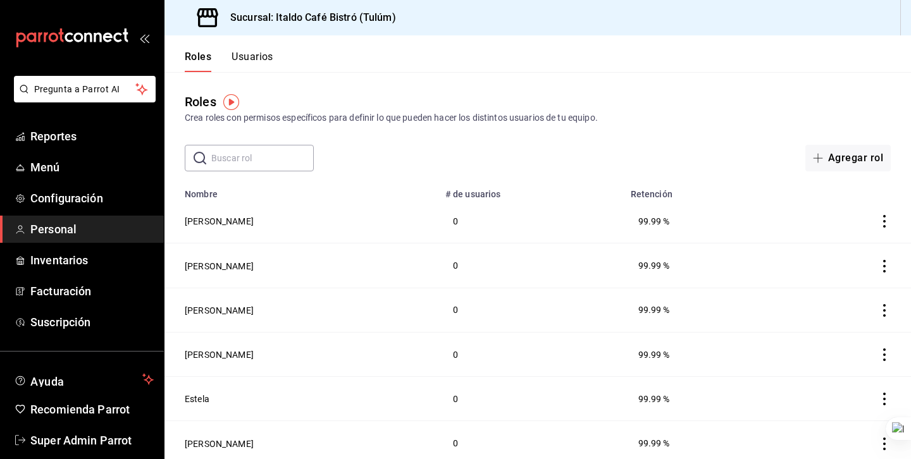
click at [599, 121] on div "Crea roles con permisos específicos para definir lo que pueden hacer los distin…" at bounding box center [538, 117] width 706 height 13
click at [210, 223] on button "[PERSON_NAME]" at bounding box center [219, 221] width 69 height 13
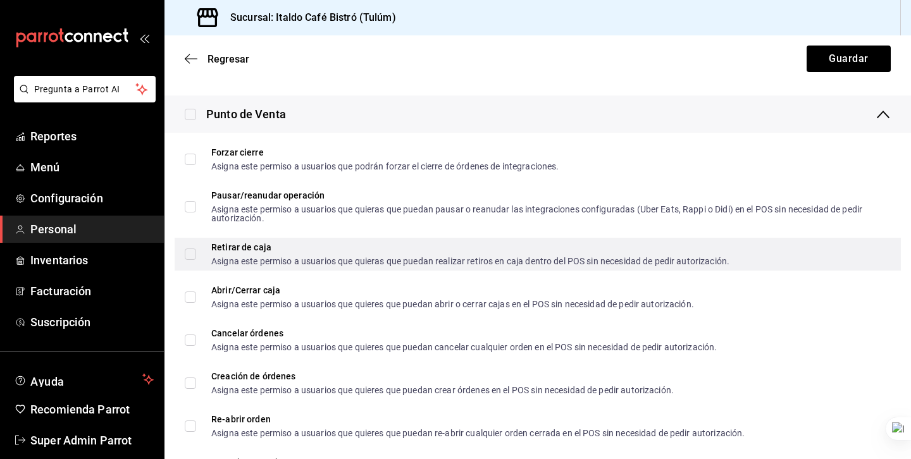
scroll to position [1469, 0]
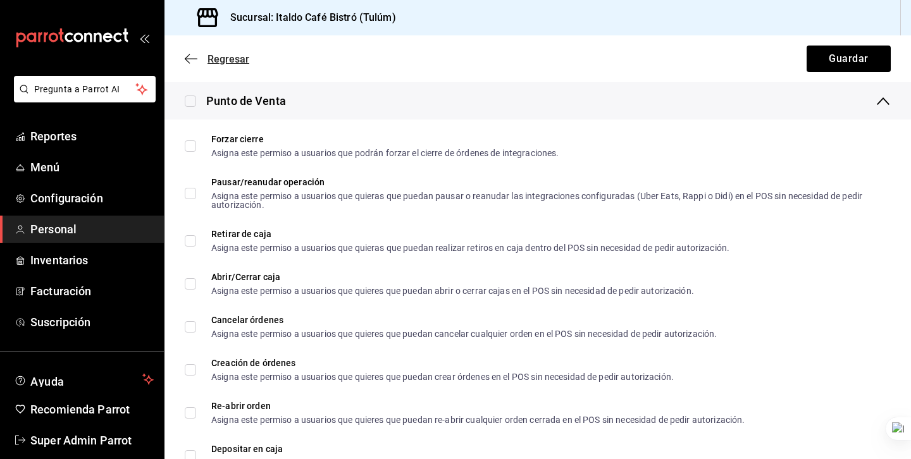
click at [196, 56] on icon "button" at bounding box center [191, 58] width 13 height 11
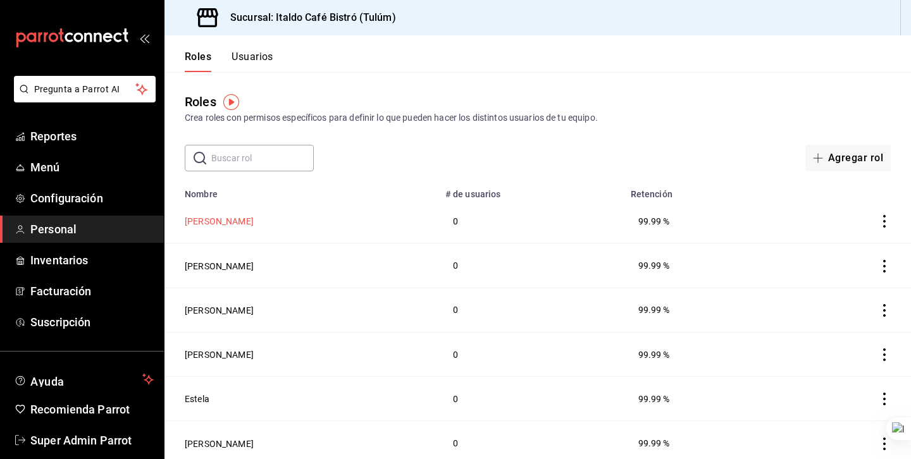
click at [211, 224] on button "[PERSON_NAME]" at bounding box center [219, 221] width 69 height 13
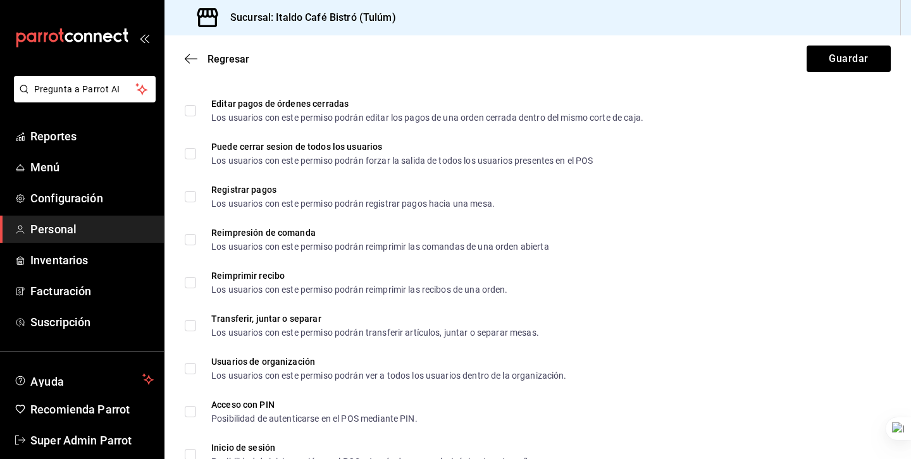
scroll to position [2287, 0]
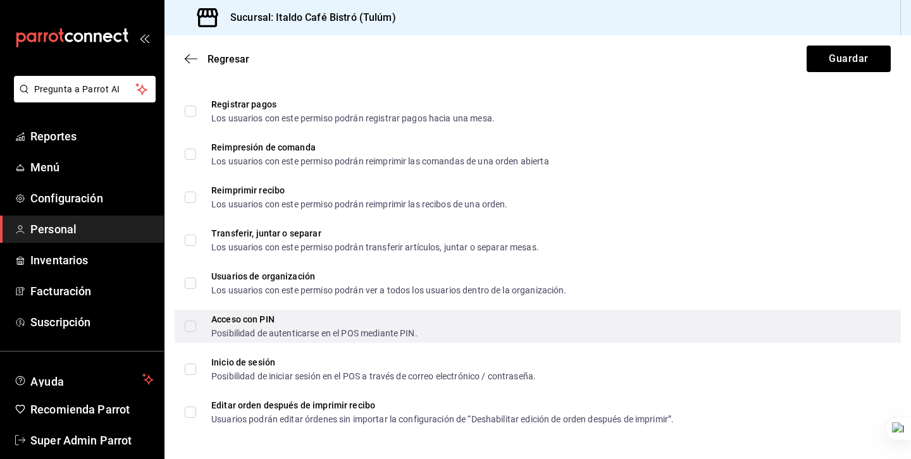
click at [192, 326] on input "Acceso con PIN Posibilidad de autenticarse en el POS mediante PIN." at bounding box center [190, 326] width 11 height 11
click at [192, 325] on input "Acceso con PIN Posibilidad de autenticarse en el POS mediante PIN." at bounding box center [190, 326] width 11 height 11
checkbox input "false"
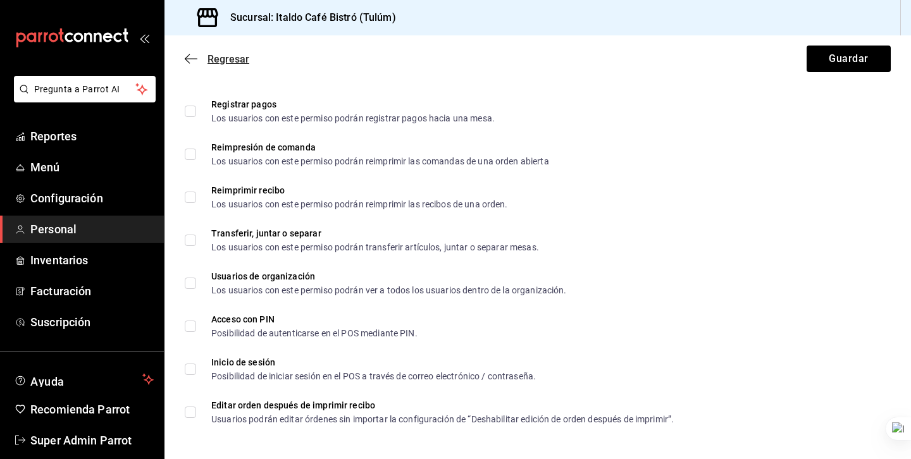
click at [190, 59] on icon "button" at bounding box center [191, 58] width 13 height 11
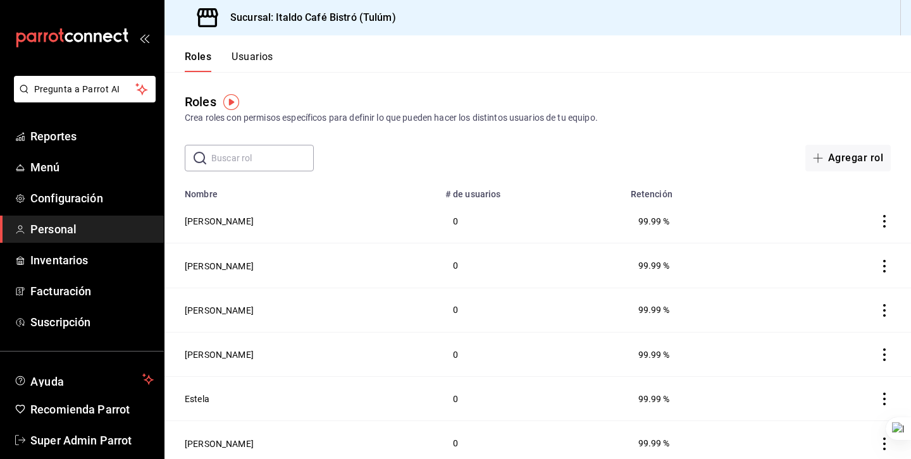
click at [260, 58] on button "Usuarios" at bounding box center [253, 62] width 42 height 22
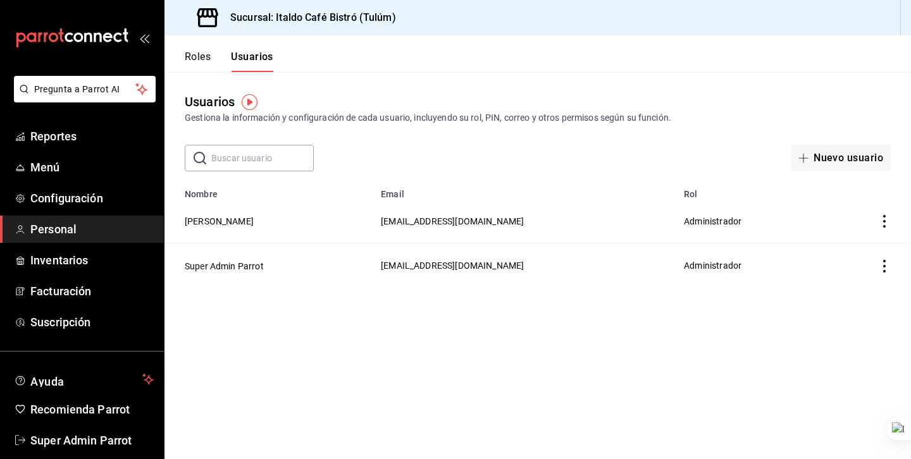
click at [206, 56] on button "Roles" at bounding box center [198, 62] width 26 height 22
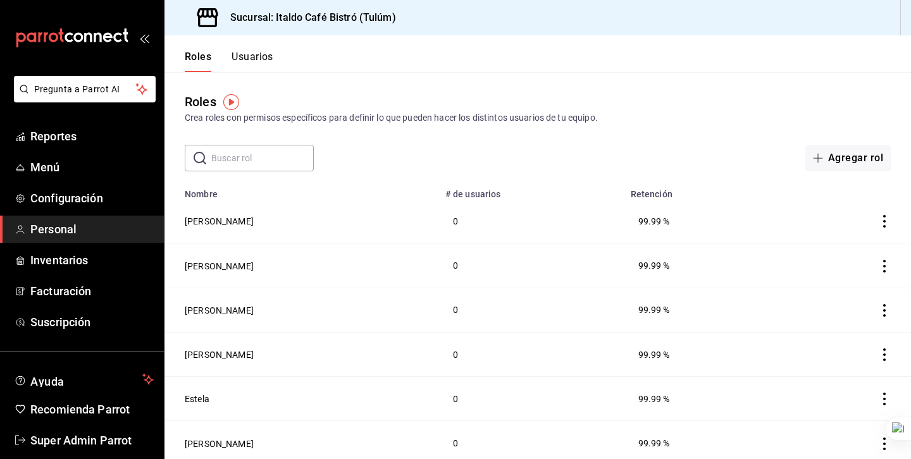
click at [244, 66] on button "Usuarios" at bounding box center [253, 62] width 42 height 22
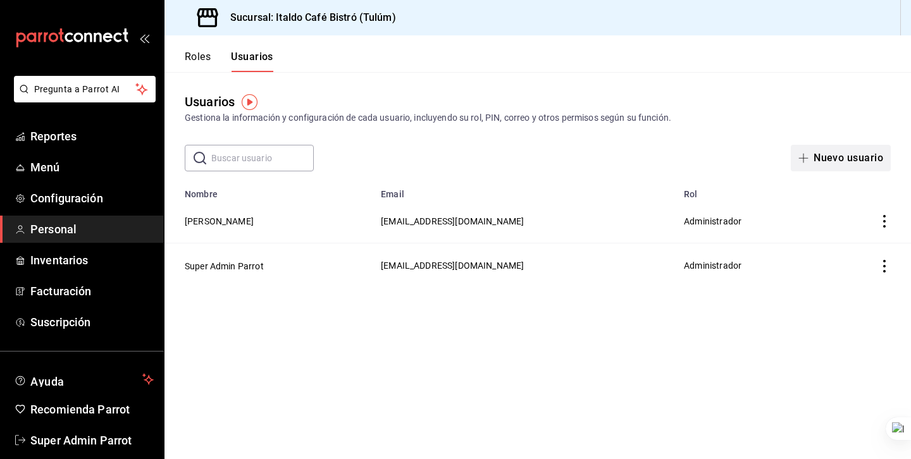
click at [816, 158] on button "Nuevo usuario" at bounding box center [841, 158] width 100 height 27
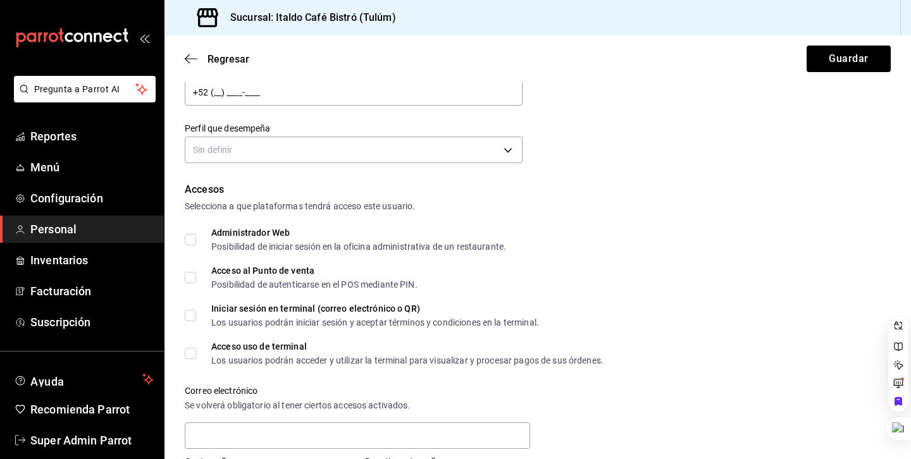
scroll to position [552, 0]
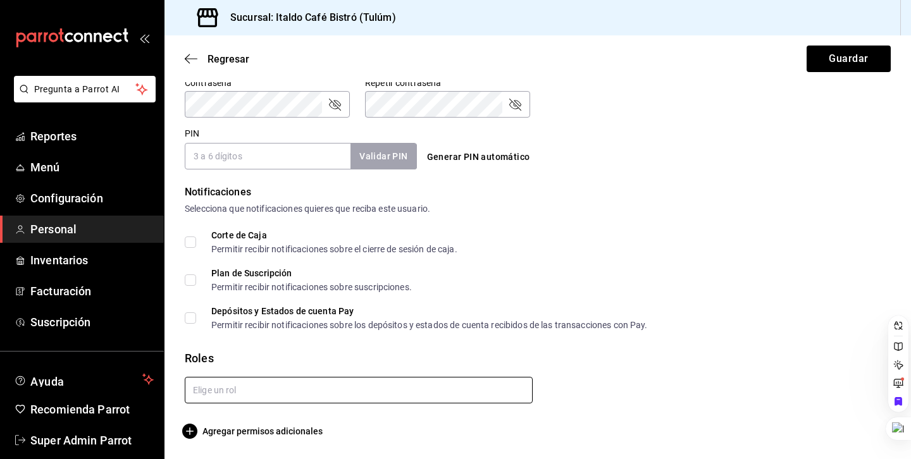
type input "[PERSON_NAME]"
click at [229, 390] on input "text" at bounding box center [359, 390] width 348 height 27
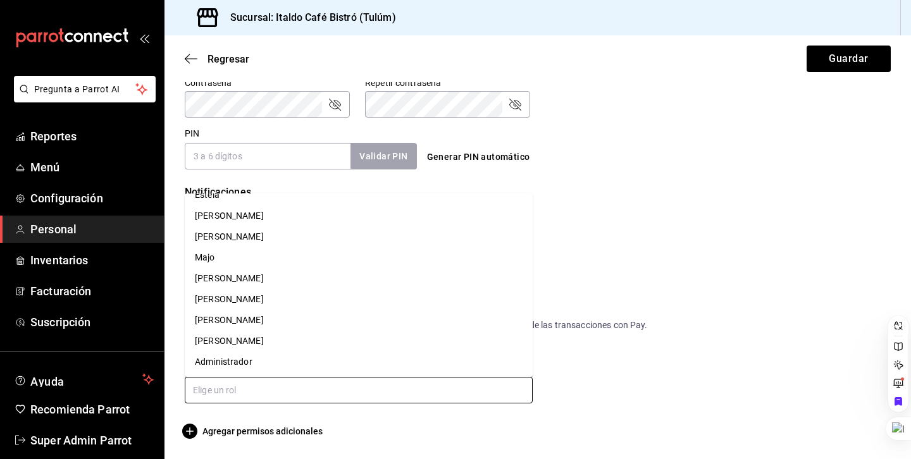
scroll to position [0, 0]
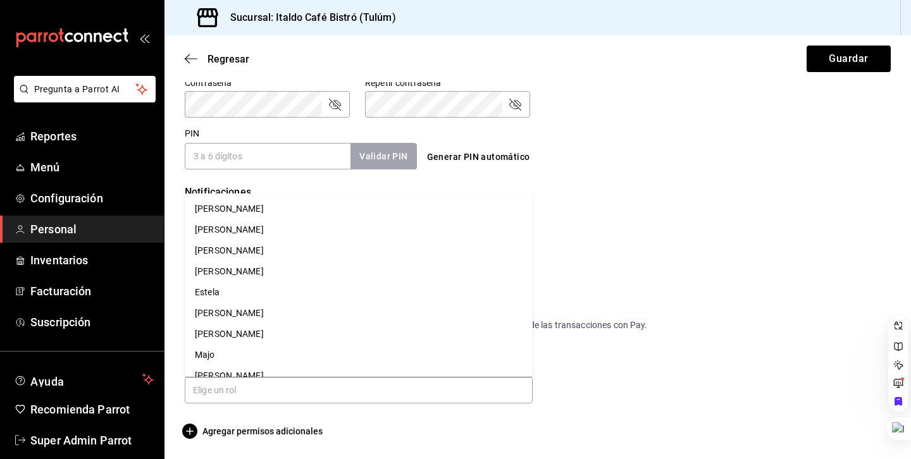
click at [654, 257] on div "Corte de Caja Permitir recibir notificaciones sobre el cierre de sesión de caja…" at bounding box center [538, 280] width 706 height 99
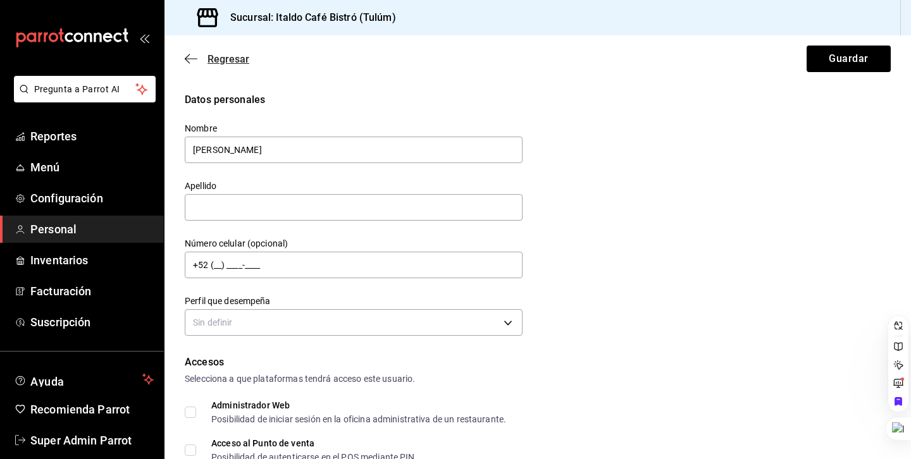
click at [194, 61] on icon "button" at bounding box center [191, 58] width 13 height 11
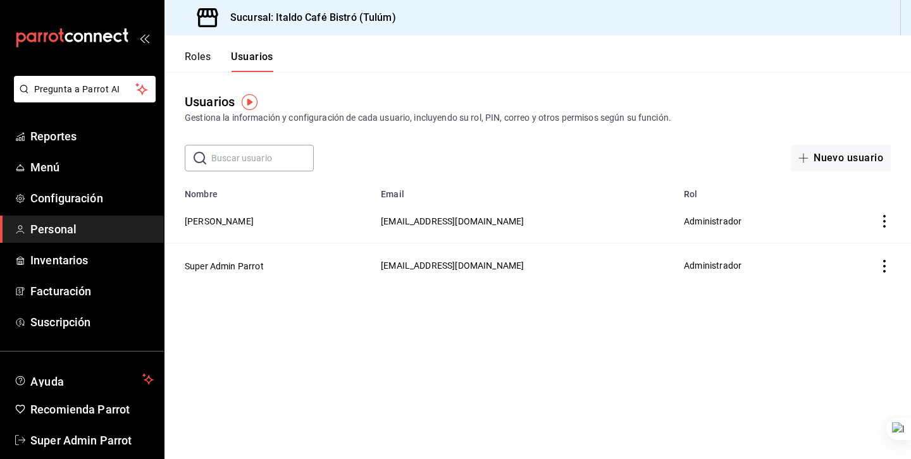
click at [201, 70] on button "Roles" at bounding box center [198, 62] width 26 height 22
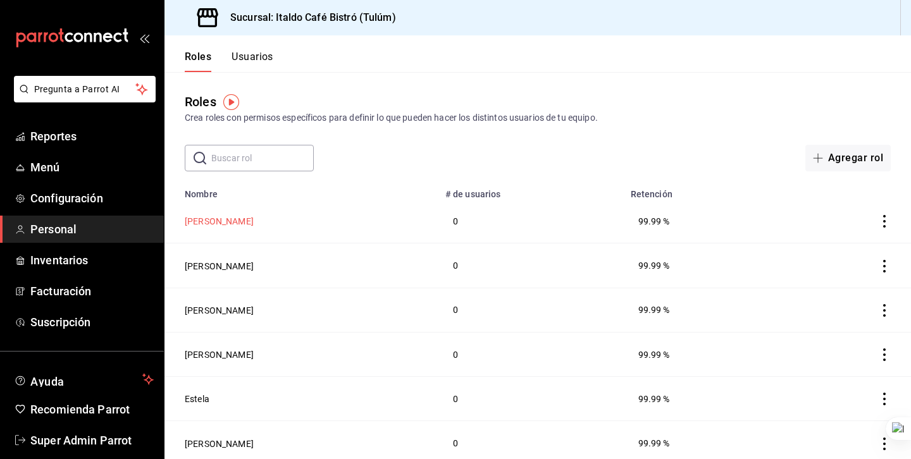
click at [209, 221] on button "[PERSON_NAME]" at bounding box center [219, 221] width 69 height 13
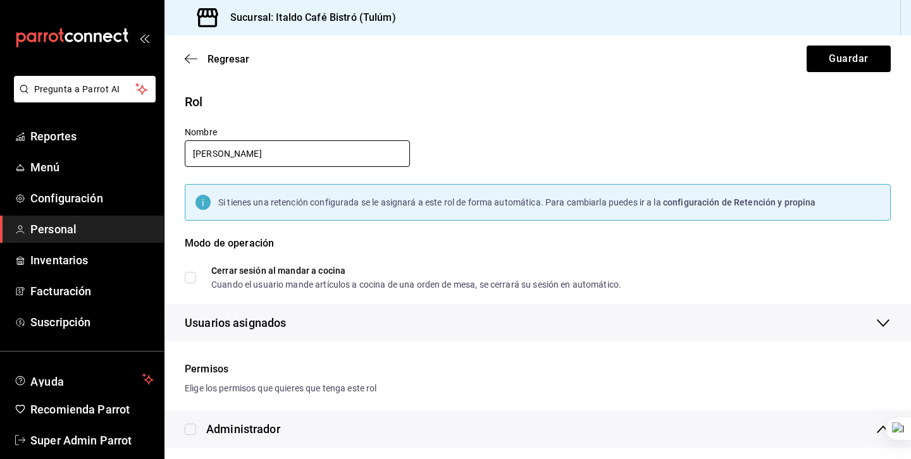
click at [240, 160] on input "[PERSON_NAME]" at bounding box center [297, 153] width 225 height 27
type input "C"
type input "[DEMOGRAPHIC_DATA]"
click at [189, 58] on icon "button" at bounding box center [191, 58] width 13 height 11
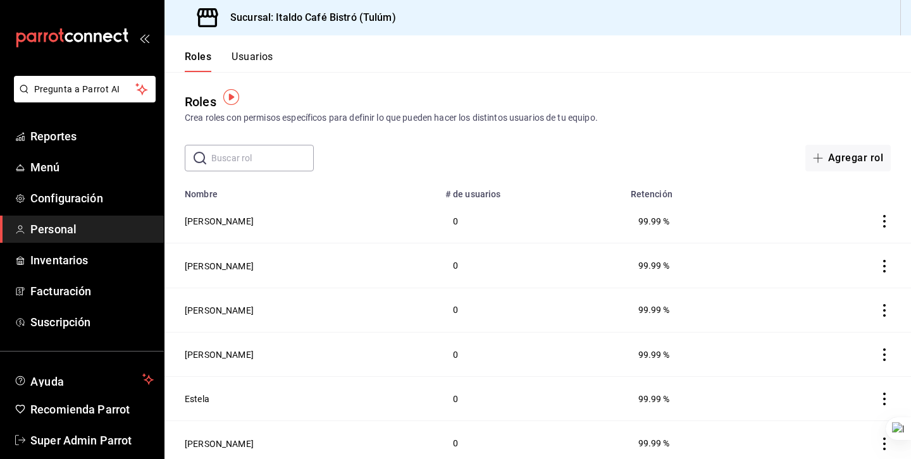
scroll to position [30, 0]
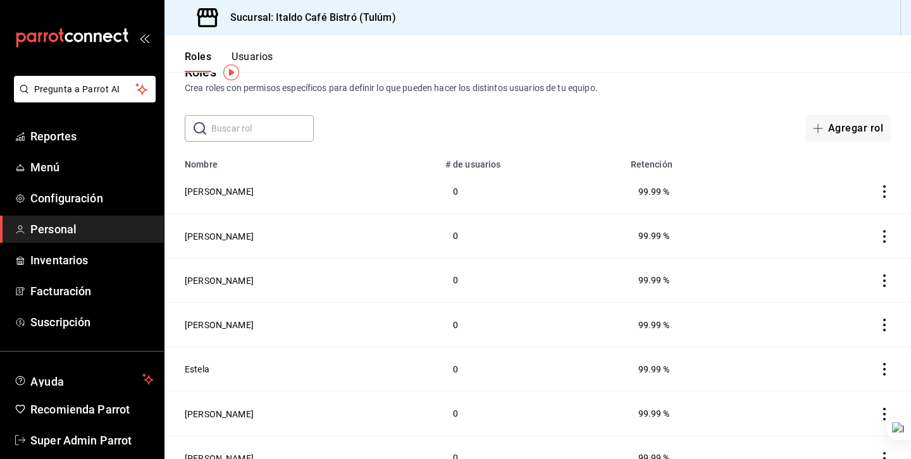
click at [255, 64] on button "Usuarios" at bounding box center [253, 62] width 42 height 22
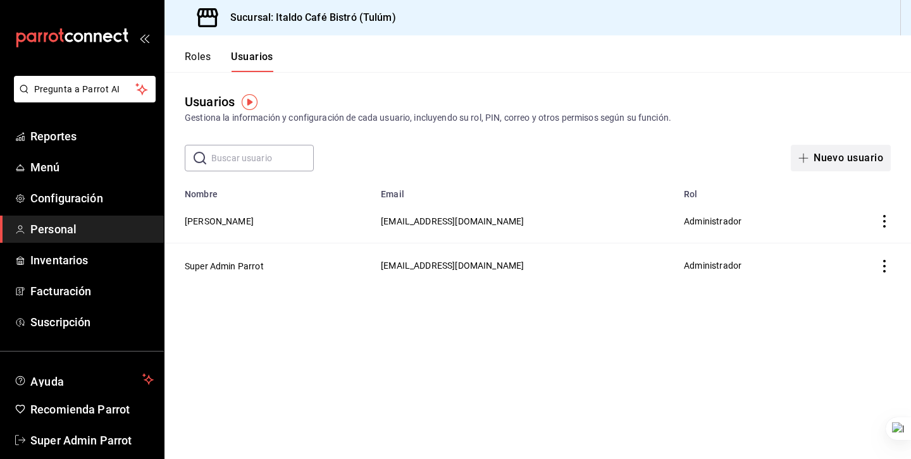
click at [827, 158] on button "Nuevo usuario" at bounding box center [841, 158] width 100 height 27
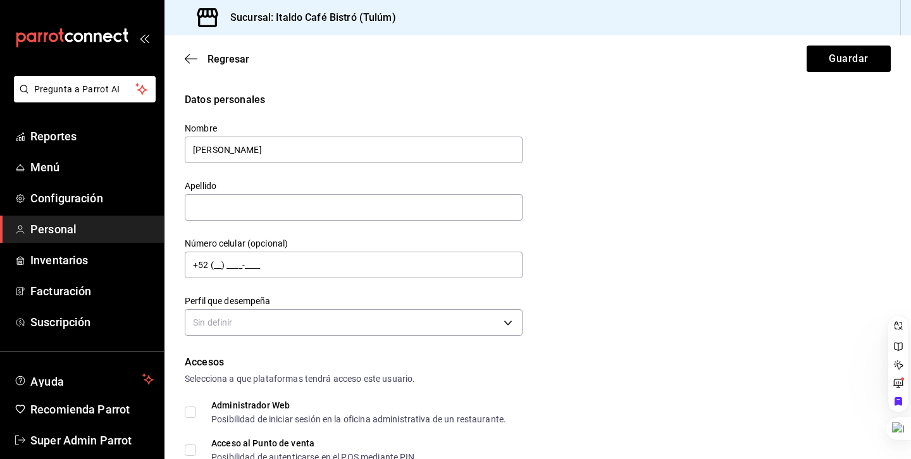
type input "[PERSON_NAME]"
click at [606, 173] on div "Datos personales Nombre [PERSON_NAME] Número celular (opcional) +52 (__) ____-_…" at bounding box center [538, 215] width 706 height 247
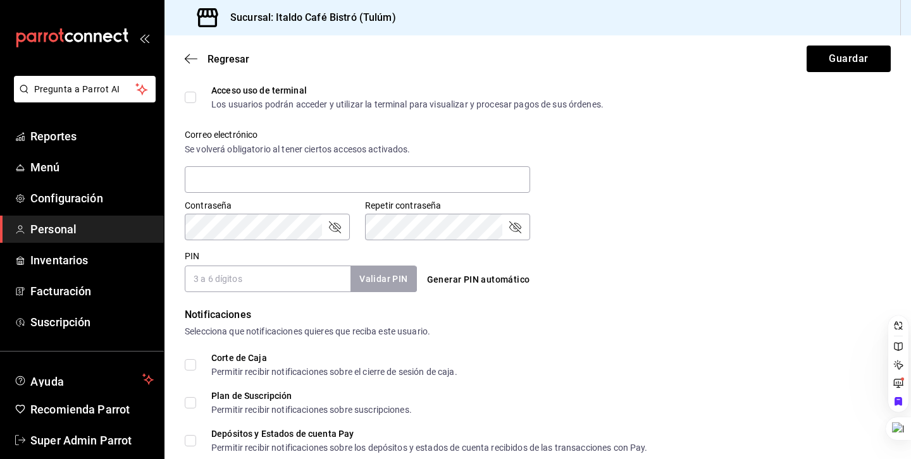
scroll to position [552, 0]
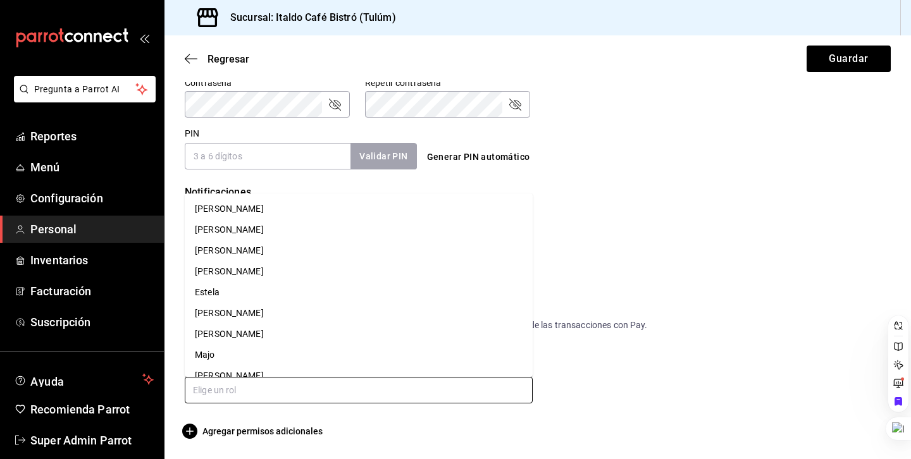
click at [218, 381] on input "text" at bounding box center [359, 390] width 348 height 27
click at [214, 209] on li "[PERSON_NAME]" at bounding box center [359, 209] width 348 height 21
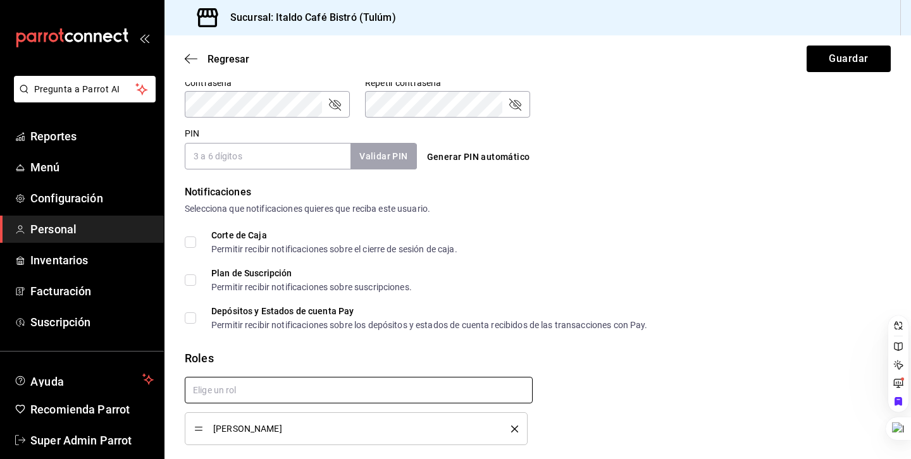
checkbox input "true"
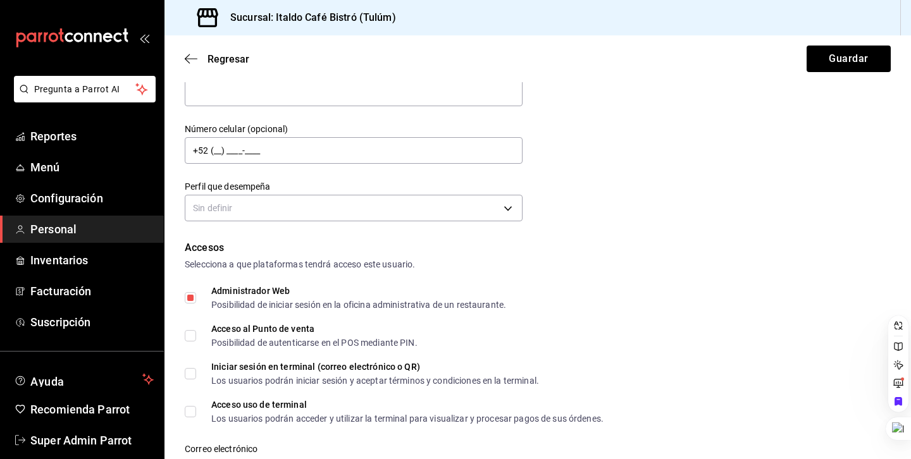
scroll to position [77, 0]
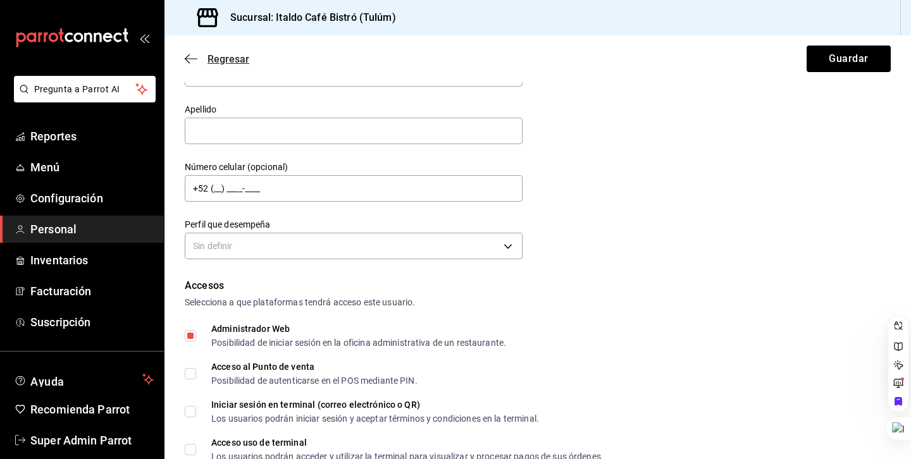
click at [188, 54] on icon "button" at bounding box center [191, 58] width 13 height 11
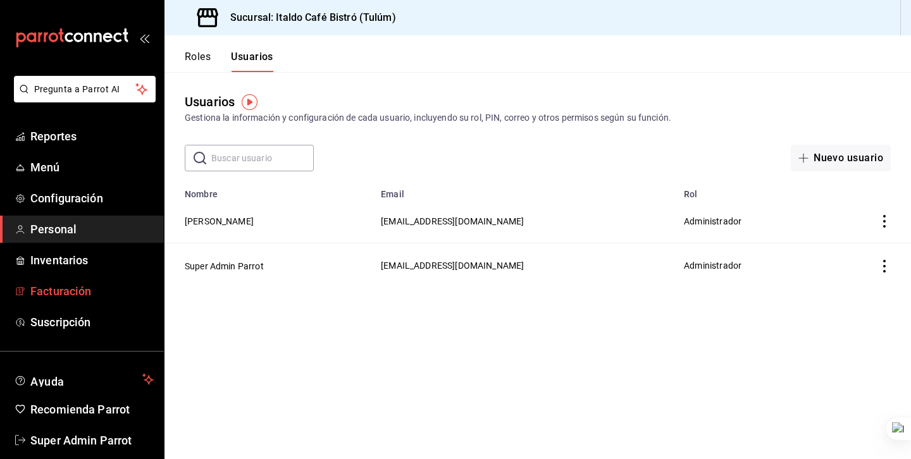
click at [87, 296] on span "Facturación" at bounding box center [91, 291] width 123 height 17
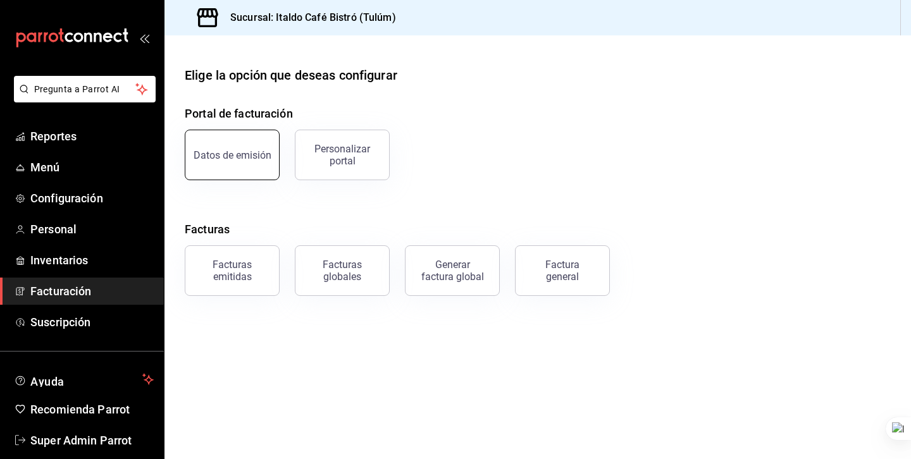
click at [213, 145] on button "Datos de emisión" at bounding box center [232, 155] width 95 height 51
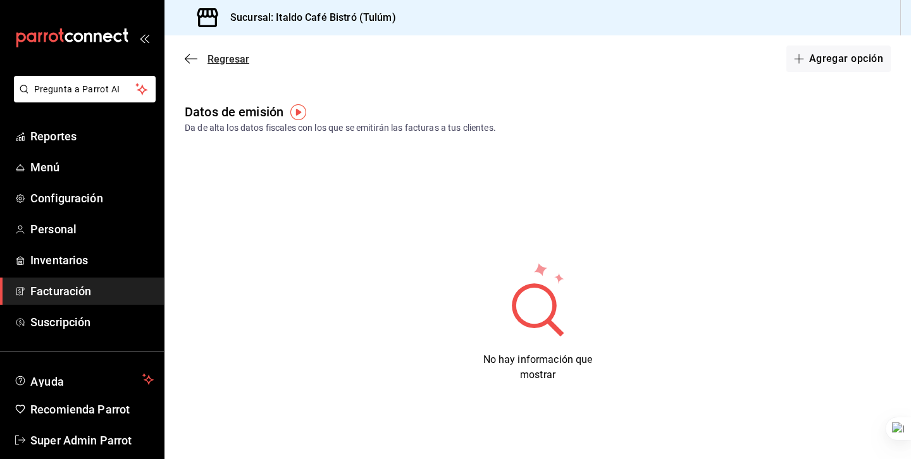
click at [191, 58] on icon "button" at bounding box center [191, 58] width 13 height 1
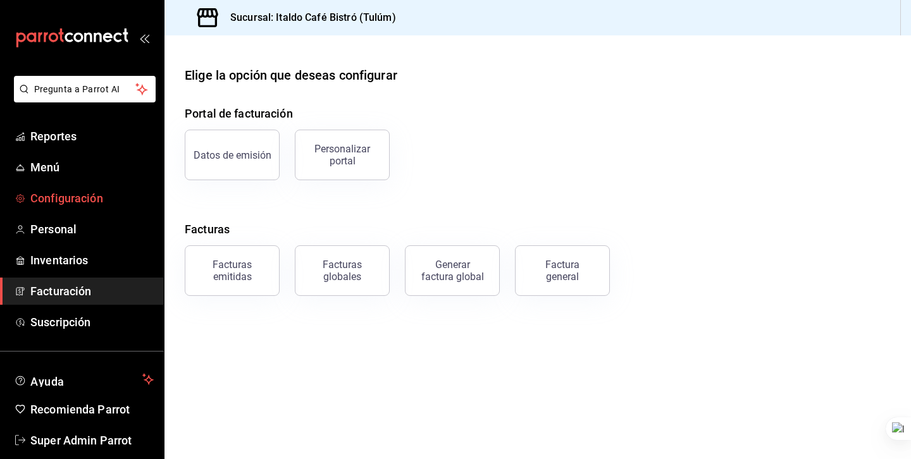
click at [48, 193] on span "Configuración" at bounding box center [91, 198] width 123 height 17
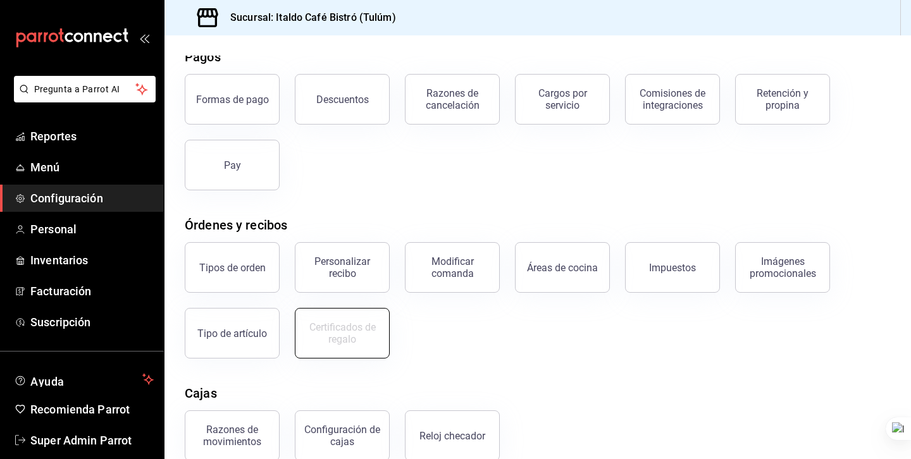
scroll to position [73, 0]
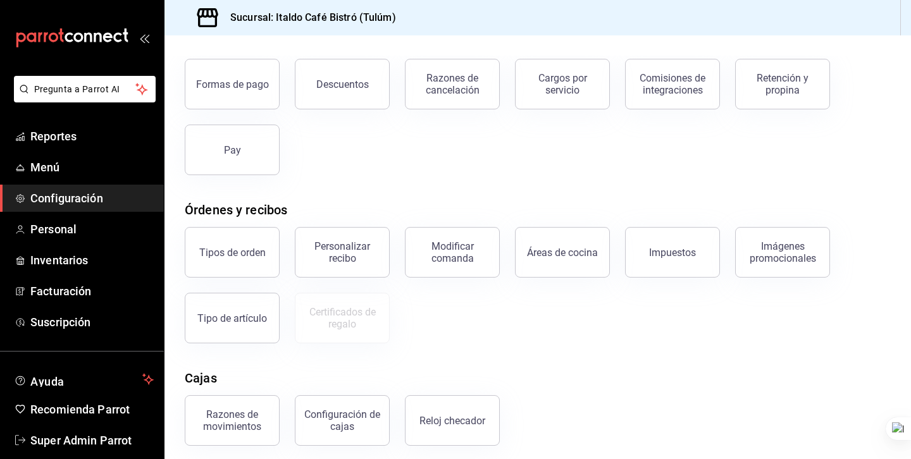
click at [461, 320] on div "Tipos de orden Personalizar recibo Modificar comanda Áreas de cocina Impuestos …" at bounding box center [530, 278] width 721 height 132
click at [395, 161] on div "Formas de pago Descuentos Razones de cancelación Cargos por servicio Comisiones…" at bounding box center [530, 110] width 721 height 132
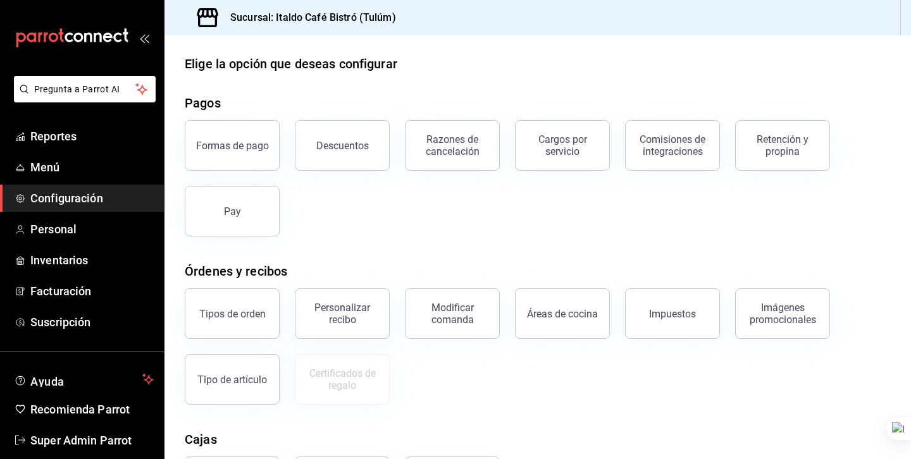
scroll to position [0, 0]
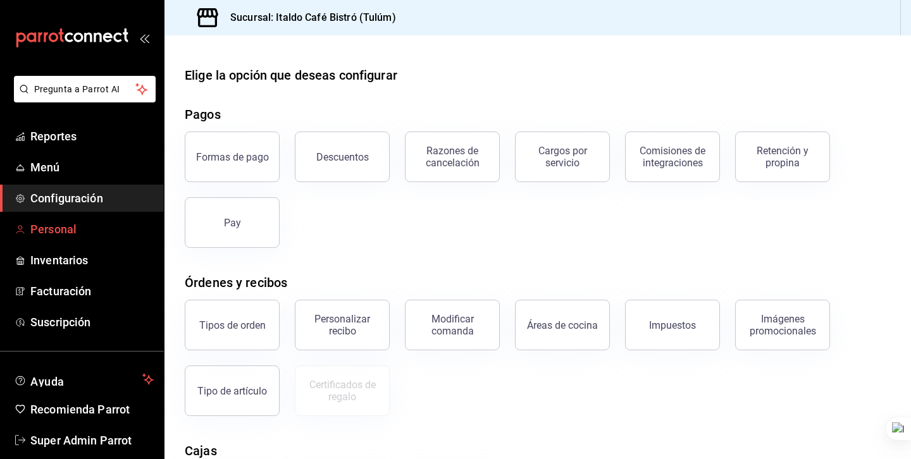
click at [60, 230] on span "Personal" at bounding box center [91, 229] width 123 height 17
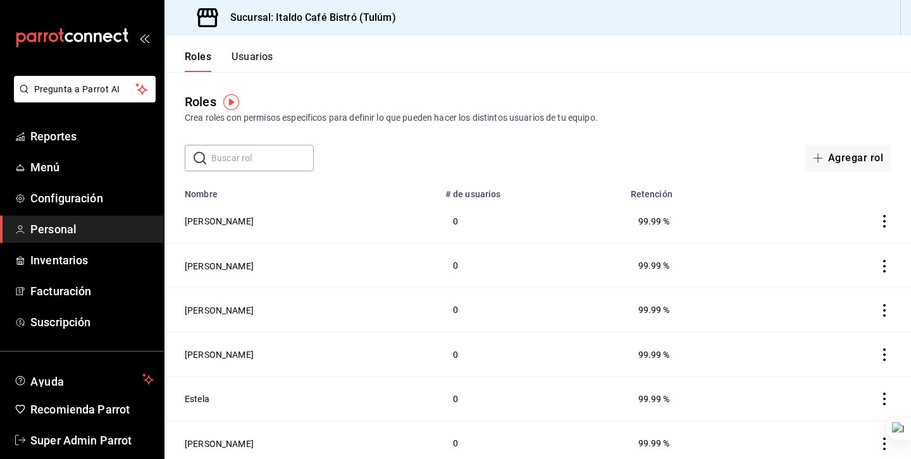
click at [253, 59] on button "Usuarios" at bounding box center [253, 62] width 42 height 22
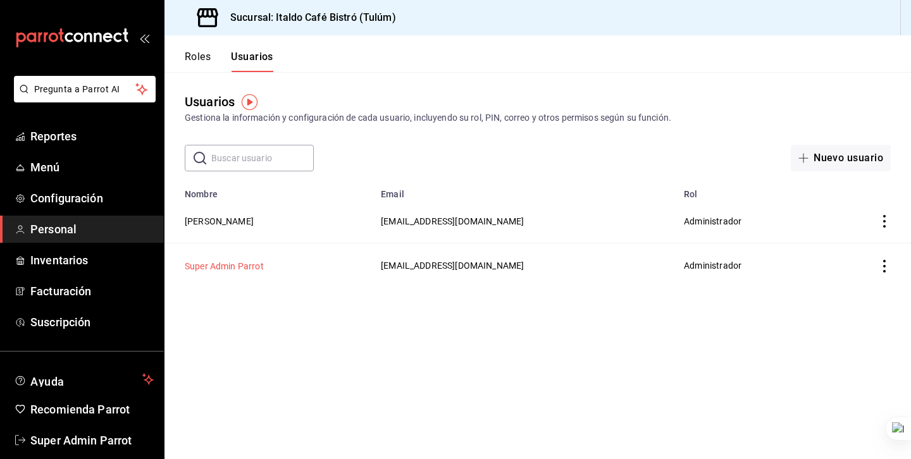
click at [242, 268] on button "Super Admin Parrot" at bounding box center [224, 266] width 79 height 13
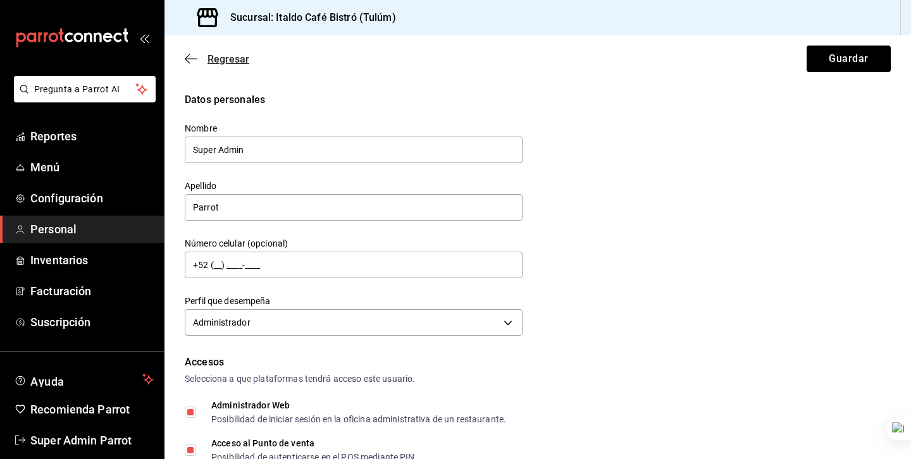
click at [206, 54] on span "Regresar" at bounding box center [217, 59] width 65 height 12
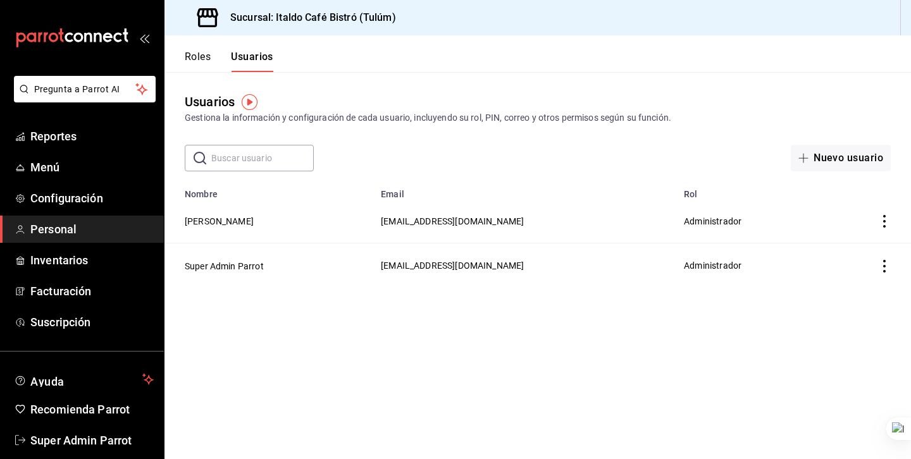
click at [204, 54] on button "Roles" at bounding box center [198, 62] width 26 height 22
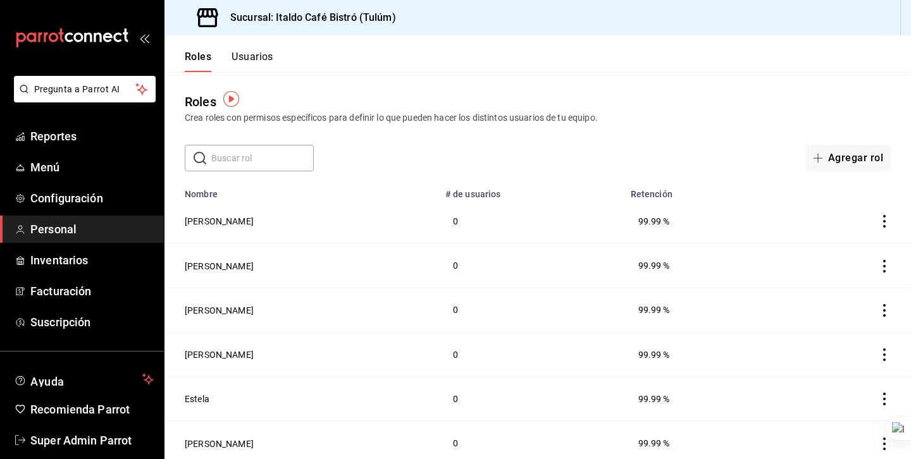
scroll to position [314, 0]
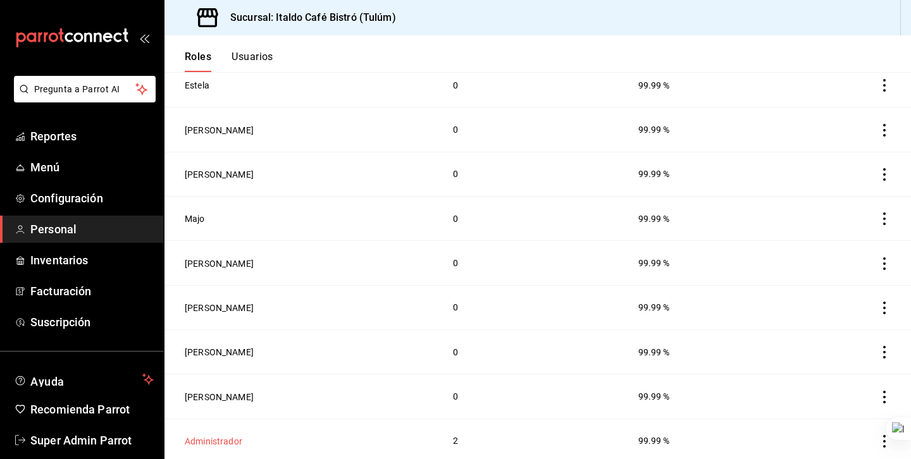
click at [229, 435] on button "Administrador" at bounding box center [214, 441] width 58 height 13
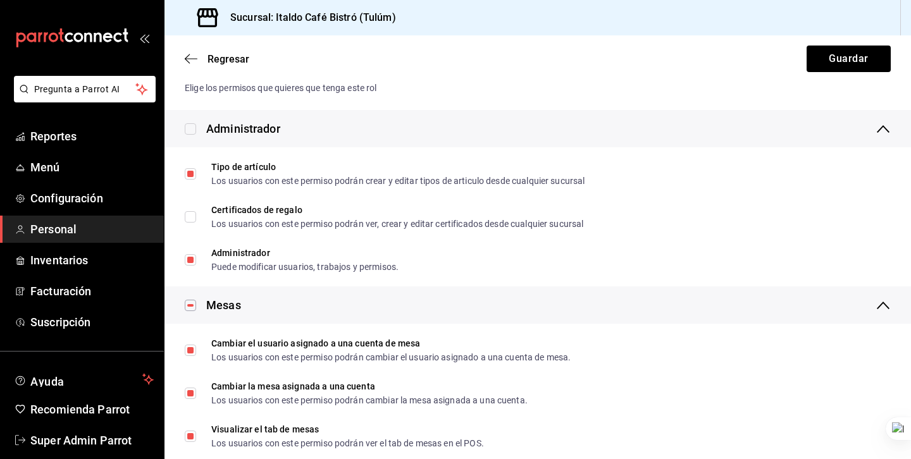
scroll to position [307, 0]
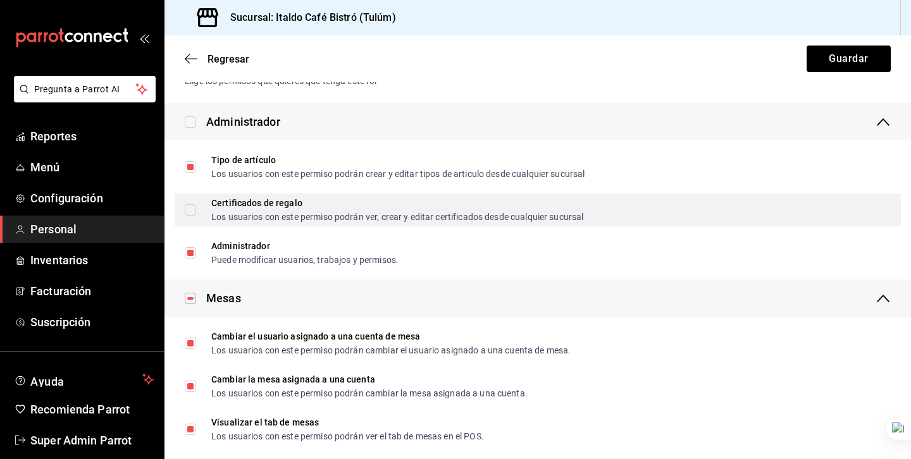
click at [194, 206] on input "Certificados de regalo Los usuarios con este permiso podrán ver, crear y editar…" at bounding box center [190, 209] width 11 height 11
checkbox input "true"
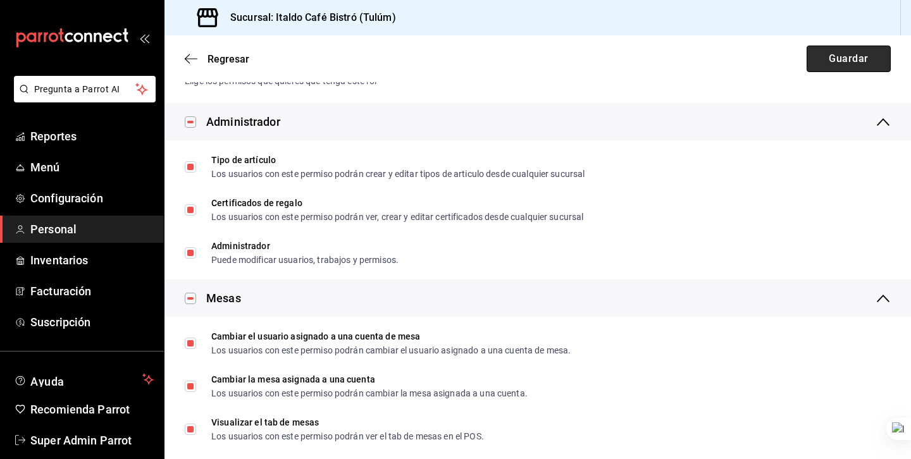
click at [811, 46] on button "Guardar" at bounding box center [849, 59] width 84 height 27
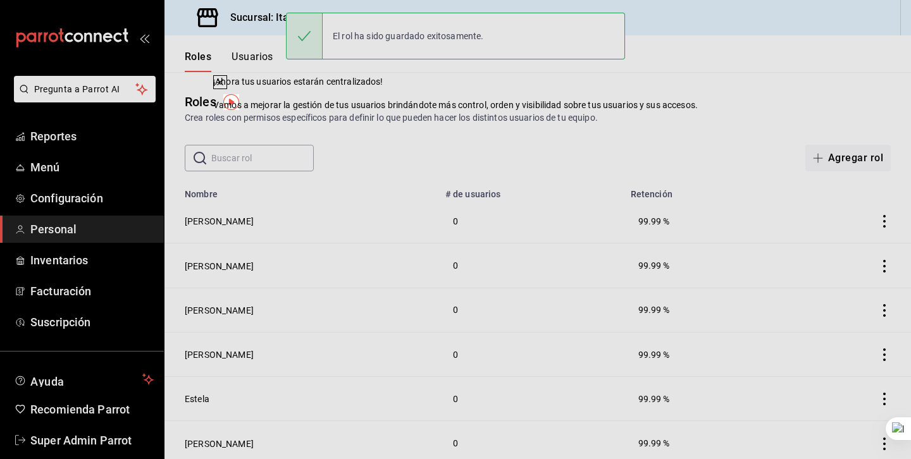
click at [223, 85] on icon at bounding box center [220, 82] width 5 height 5
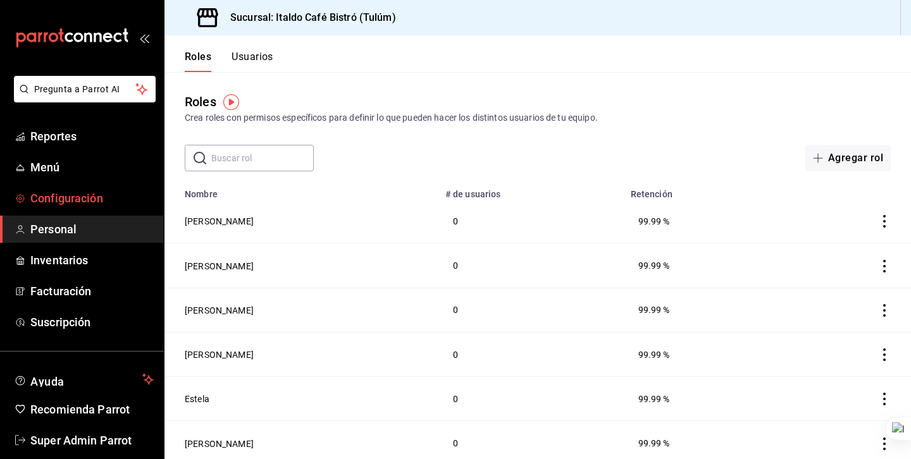
click at [79, 201] on span "Configuración" at bounding box center [91, 198] width 123 height 17
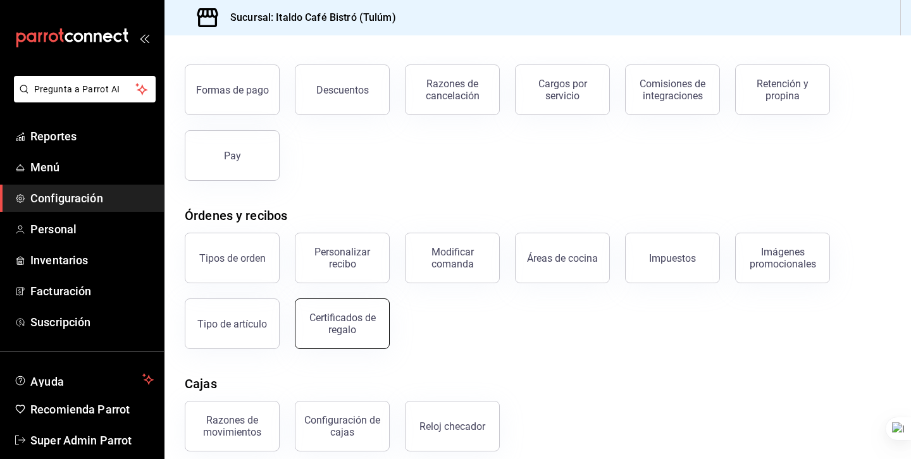
scroll to position [86, 0]
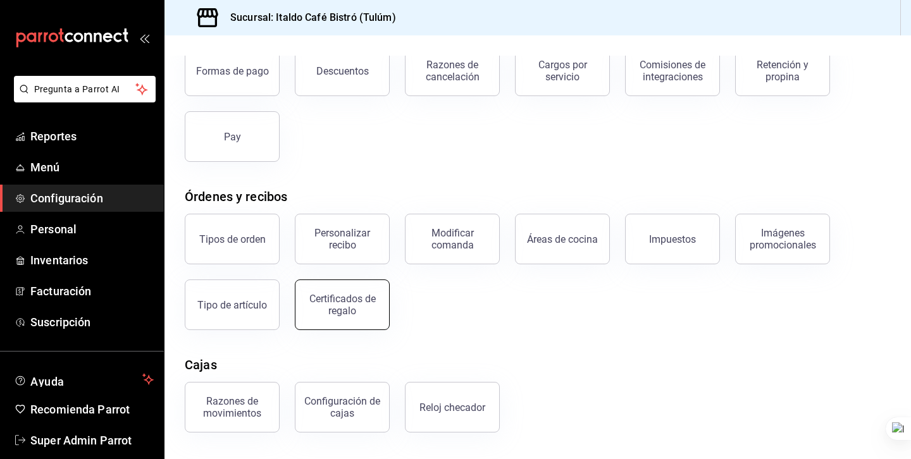
click at [339, 304] on div "Certificados de regalo" at bounding box center [342, 305] width 78 height 24
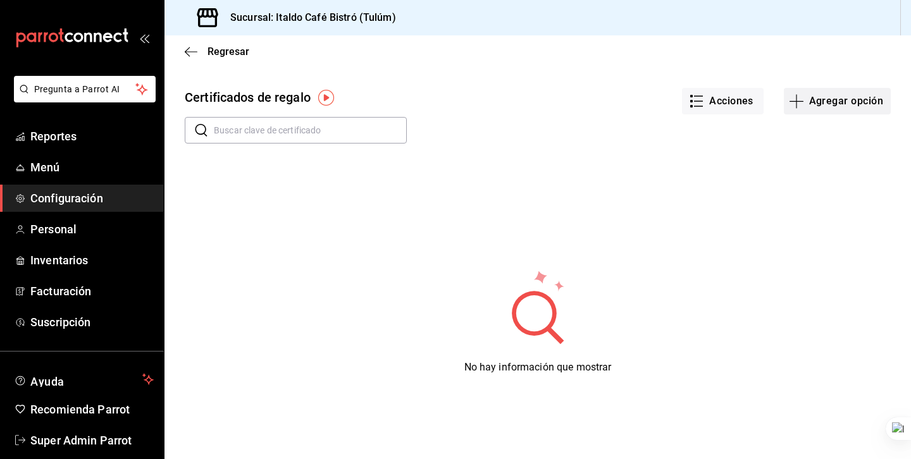
click at [838, 111] on button "Agregar opción" at bounding box center [837, 101] width 107 height 27
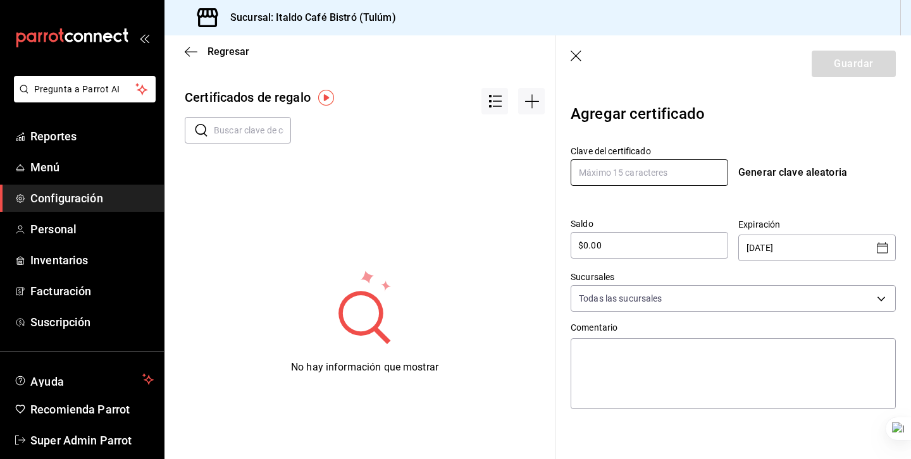
click at [612, 165] on input "text" at bounding box center [650, 172] width 158 height 27
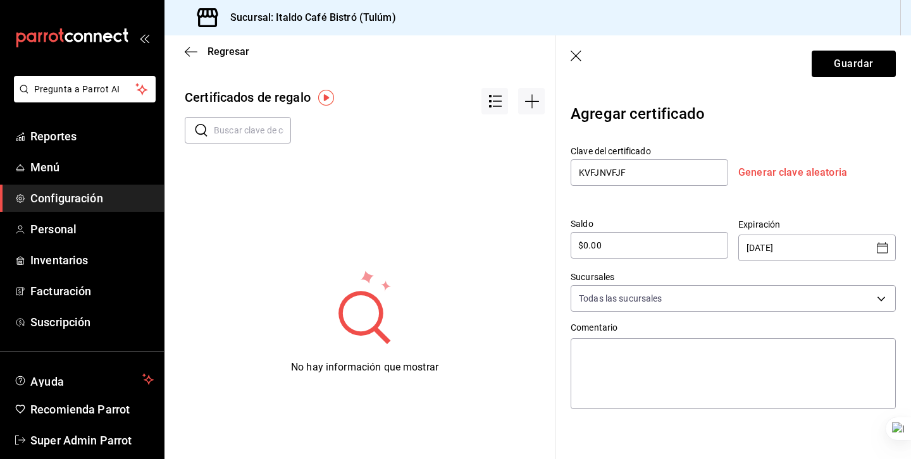
click at [768, 170] on div "Generar clave aleatoria" at bounding box center [817, 172] width 158 height 15
type input "Y7WLKDB1OGU7BKE"
click at [595, 248] on input "$0.00" at bounding box center [650, 245] width 158 height 15
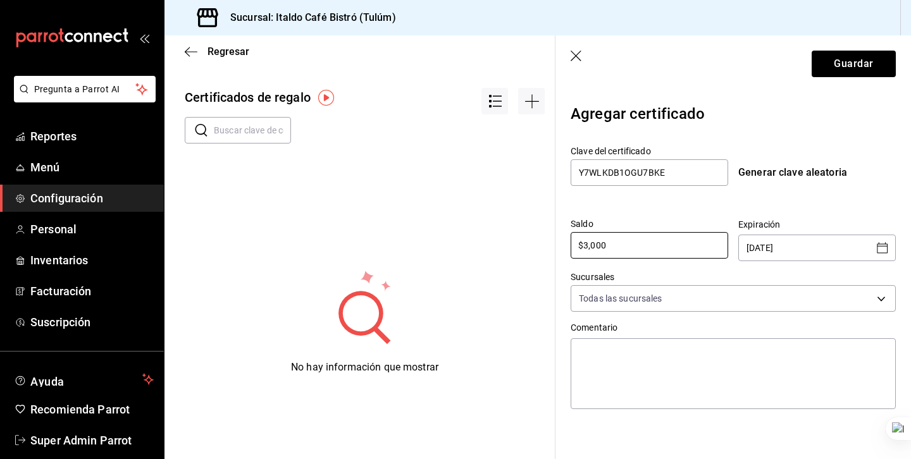
type input "$3,000"
click at [798, 244] on input "27/08/2025" at bounding box center [808, 247] width 123 height 25
click at [817, 242] on input "27/08/2025" at bounding box center [808, 247] width 123 height 25
click at [888, 250] on icon "Open calendar" at bounding box center [882, 247] width 15 height 15
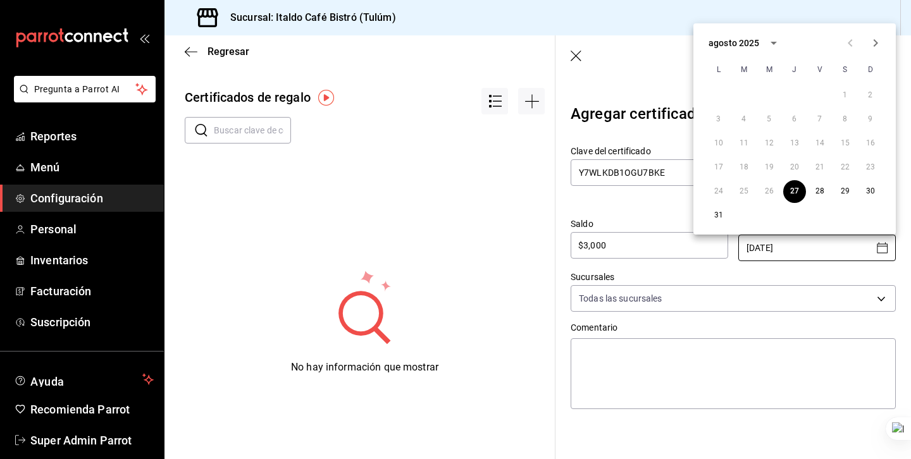
click at [878, 37] on icon "Next month" at bounding box center [875, 42] width 15 height 15
click at [773, 185] on button "30" at bounding box center [769, 191] width 23 height 23
type input "30/09/2025"
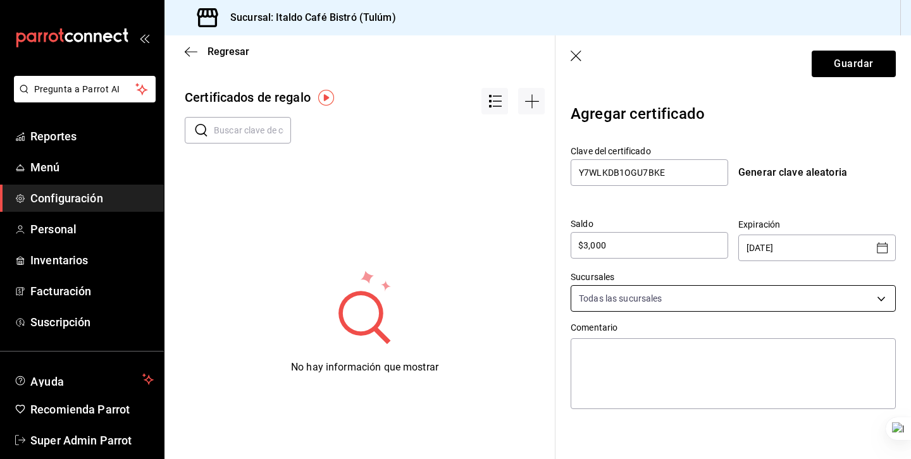
click at [682, 310] on body "Pregunta a Parrot AI Reportes Menú Configuración Personal Inventarios Facturaci…" at bounding box center [455, 229] width 911 height 459
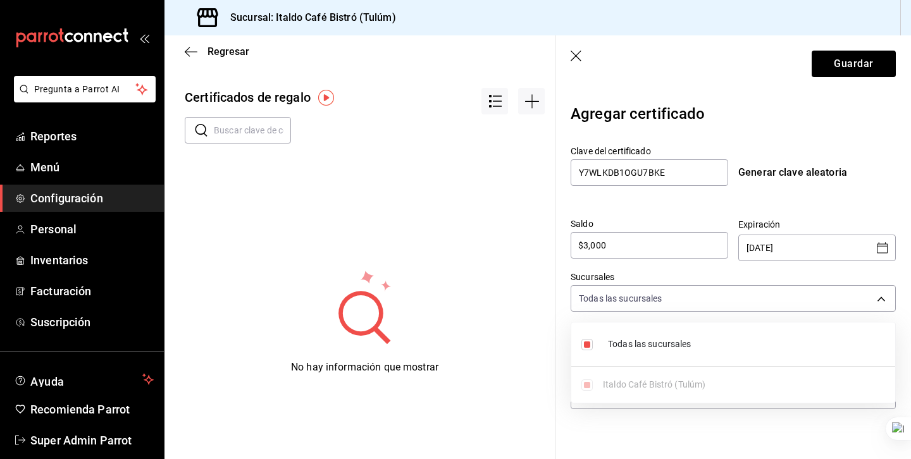
click at [640, 272] on div at bounding box center [455, 229] width 911 height 459
click at [642, 289] on body "Pregunta a Parrot AI Reportes Menú Configuración Personal Inventarios Facturaci…" at bounding box center [455, 229] width 911 height 459
click at [655, 276] on div at bounding box center [455, 229] width 911 height 459
click at [652, 371] on textarea at bounding box center [733, 373] width 325 height 71
type textarea "C"
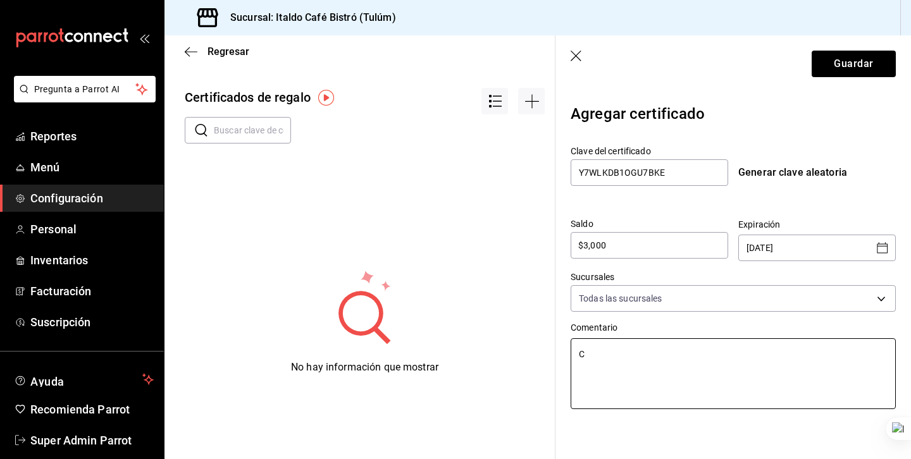
type textarea "x"
type textarea "CE"
type textarea "x"
type textarea "CEr"
type textarea "x"
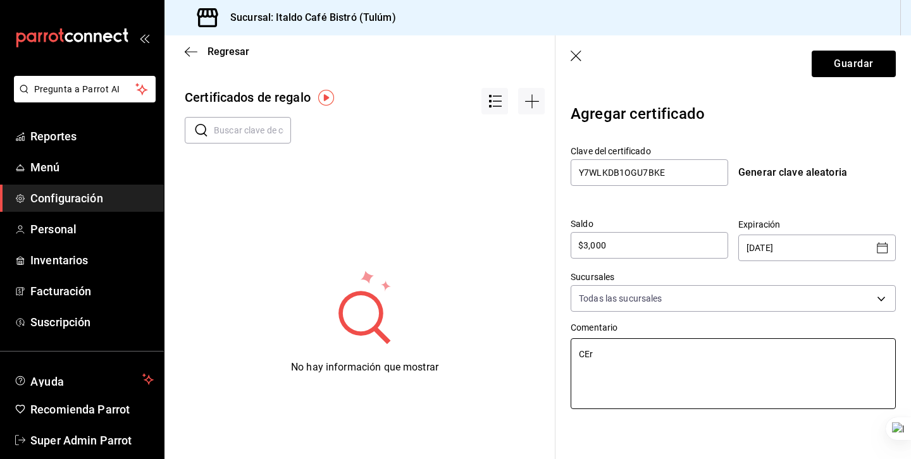
type textarea "CErt"
type textarea "x"
type textarea "CErti"
type textarea "x"
type textarea "CErtif"
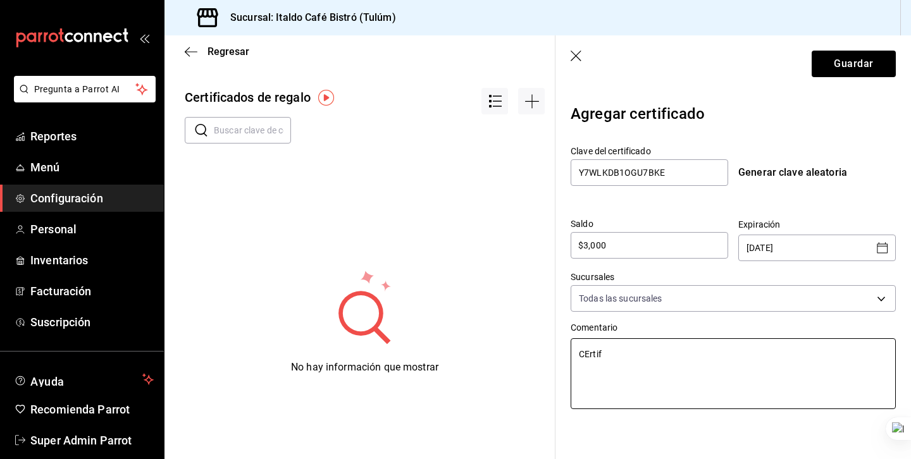
type textarea "x"
type textarea "CErtifi"
type textarea "x"
type textarea "CErtific"
type textarea "x"
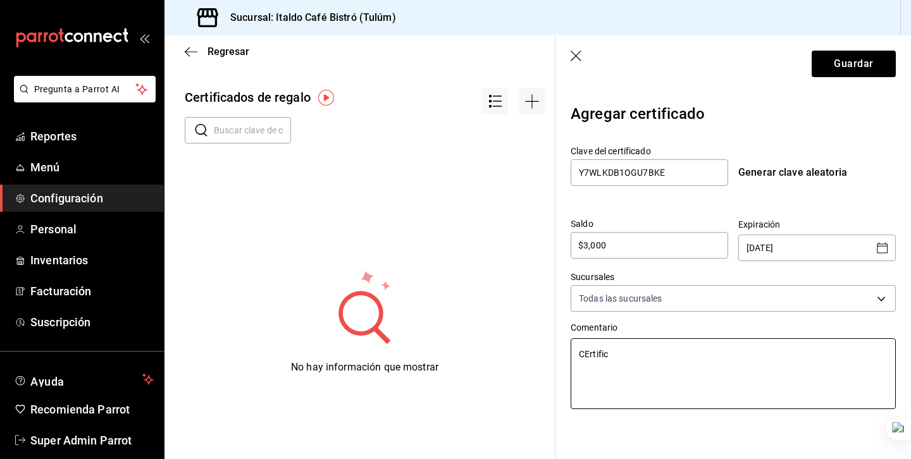
type textarea "CErtifica"
type textarea "x"
type textarea "CErtificad"
type textarea "x"
type textarea "CErtificado"
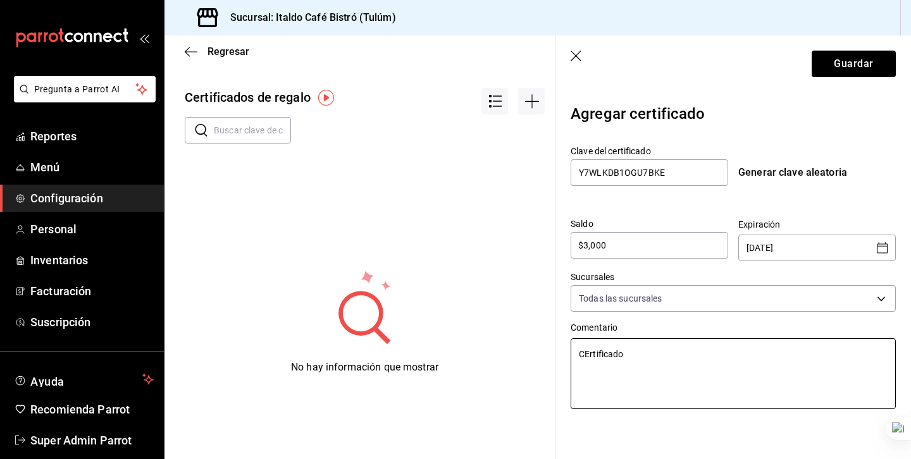
type textarea "x"
type textarea "CErtificado"
type textarea "x"
type textarea "CErtificado d"
type textarea "x"
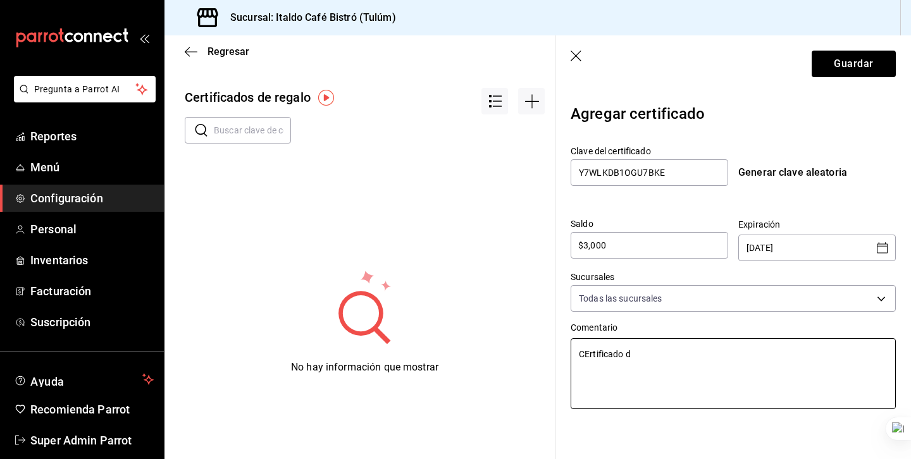
type textarea "CErtificado de"
type textarea "x"
type textarea "CErtificado de"
type textarea "x"
type textarea "CErtificado de p"
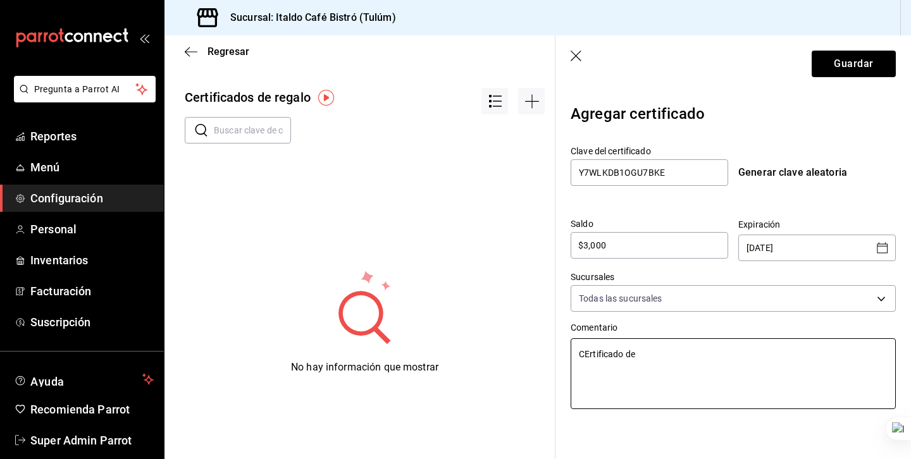
type textarea "x"
type textarea "CErtificado de pr"
type textarea "x"
type textarea "CErtificado de pru"
type textarea "x"
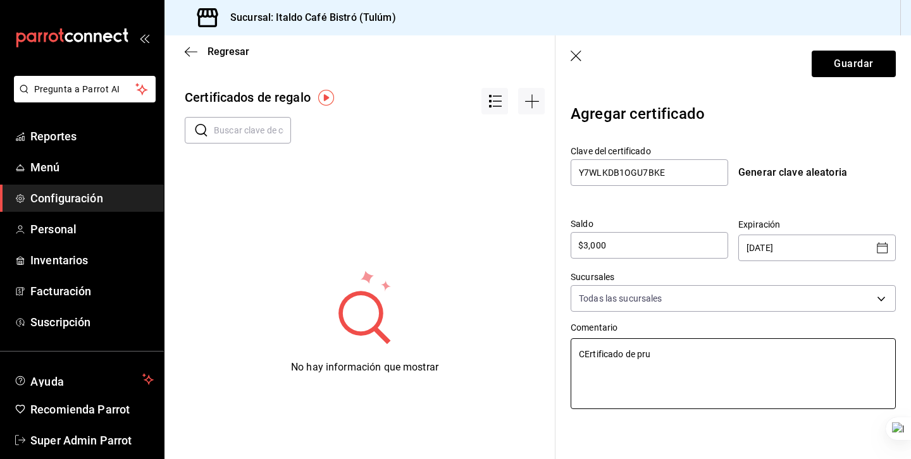
type textarea "CErtificado de prue"
type textarea "x"
type textarea "CErtificado de prueb"
type textarea "x"
type textarea "CErtificado de prueba"
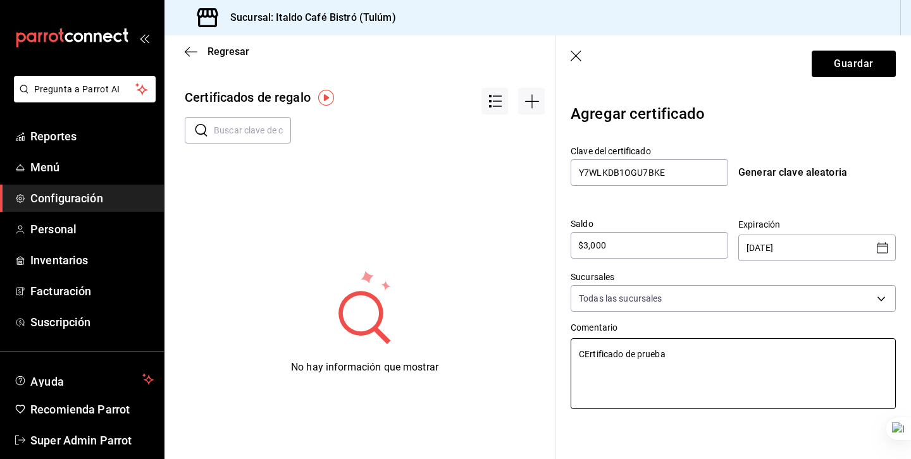
click at [586, 354] on textarea "CErtificado de prueba" at bounding box center [733, 373] width 325 height 71
type textarea "x"
type textarea "Crtificado de prueba"
type textarea "x"
type textarea "Certificado de prueba"
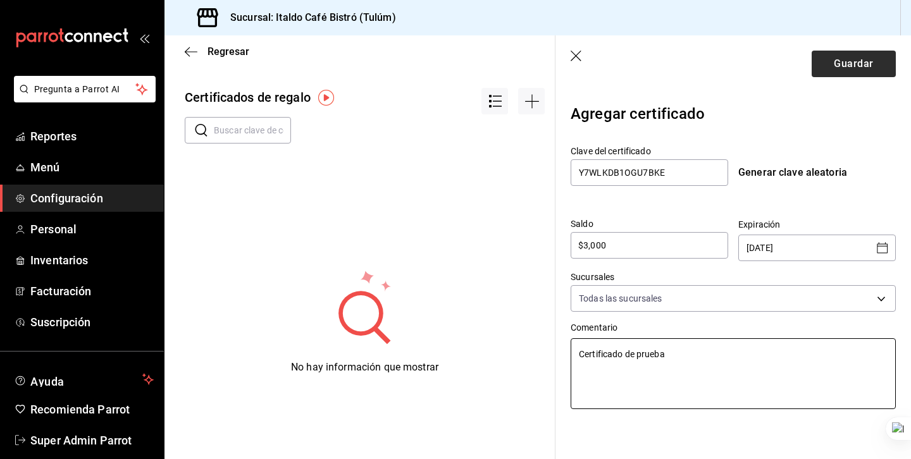
type textarea "x"
type textarea "Certificado de prueba"
click at [861, 76] on button "Guardar" at bounding box center [854, 64] width 84 height 27
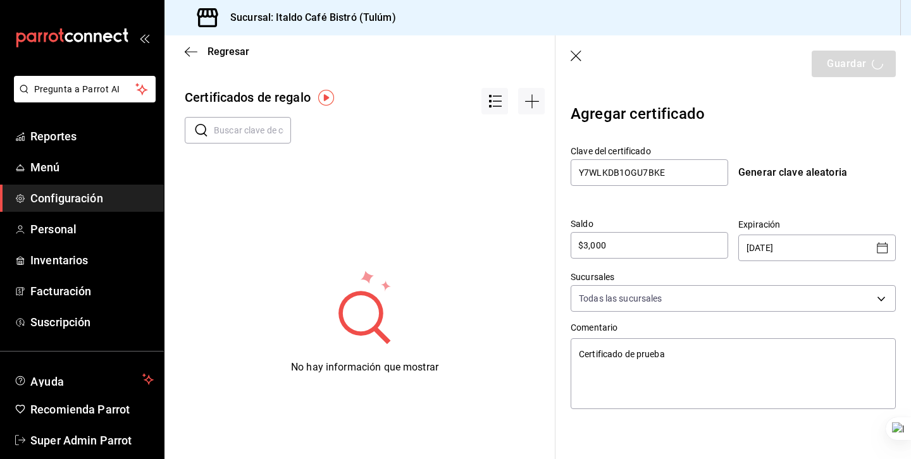
type textarea "x"
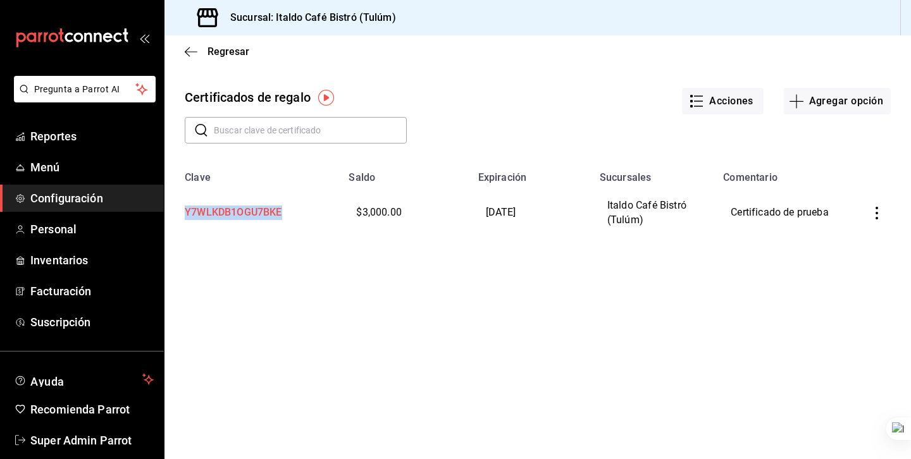
drag, startPoint x: 294, startPoint y: 214, endPoint x: 182, endPoint y: 214, distance: 111.4
click at [182, 214] on td "Y7WLKDB1OGU7BKE" at bounding box center [252, 212] width 177 height 59
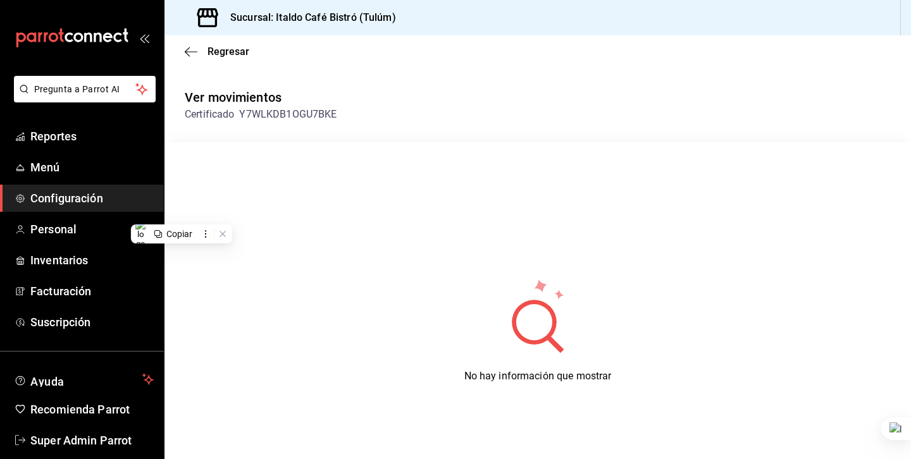
click at [189, 44] on div "Regresar" at bounding box center [537, 51] width 747 height 32
click at [189, 53] on icon "button" at bounding box center [191, 51] width 13 height 11
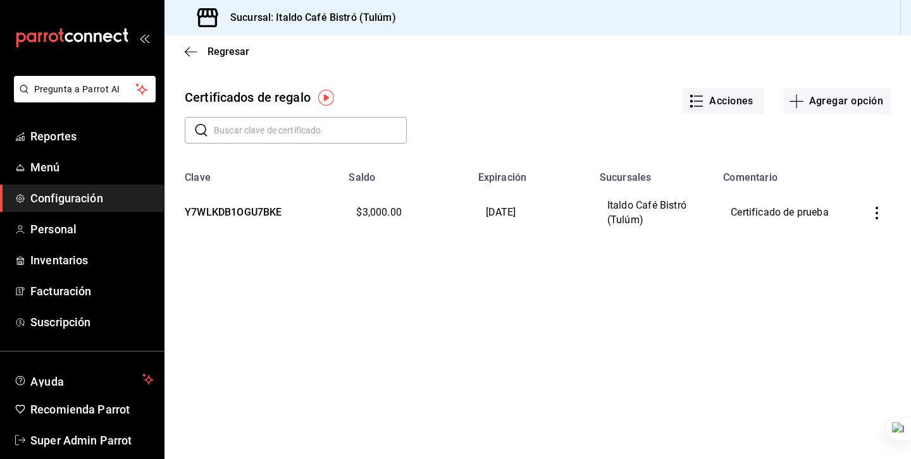
click at [366, 284] on div "Regresar Certificados de regalo Acciones Agregar opción ​ ​ Clave Saldo Expirac…" at bounding box center [537, 247] width 747 height 424
click at [368, 214] on td "$3,000.00" at bounding box center [405, 212] width 129 height 59
click at [352, 306] on div "Regresar Certificados de regalo Acciones Agregar opción ​ ​ Clave Saldo Expirac…" at bounding box center [537, 247] width 747 height 424
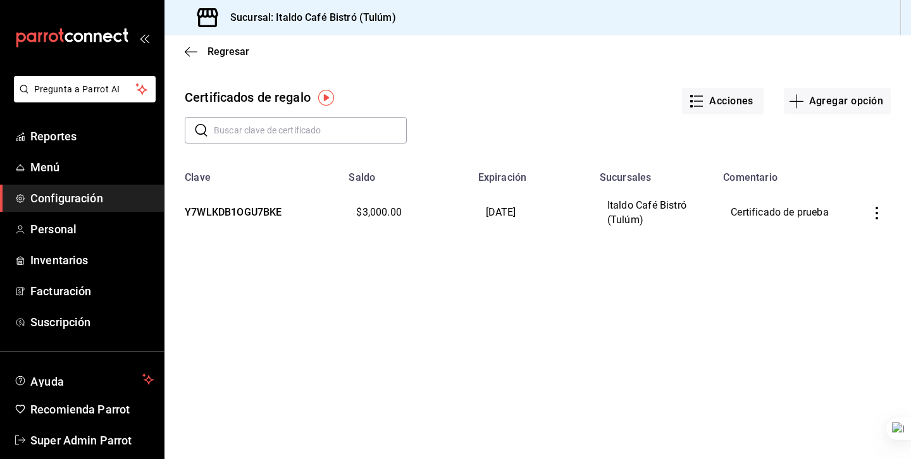
click at [331, 292] on div "Regresar Certificados de regalo Acciones Agregar opción ​ ​ Clave Saldo Expirac…" at bounding box center [537, 247] width 747 height 424
click at [407, 282] on div "Regresar Certificados de regalo Acciones Agregar opción ​ ​ Clave Saldo Expirac…" at bounding box center [537, 247] width 747 height 424
click at [373, 213] on td "$3,000.00" at bounding box center [405, 212] width 129 height 59
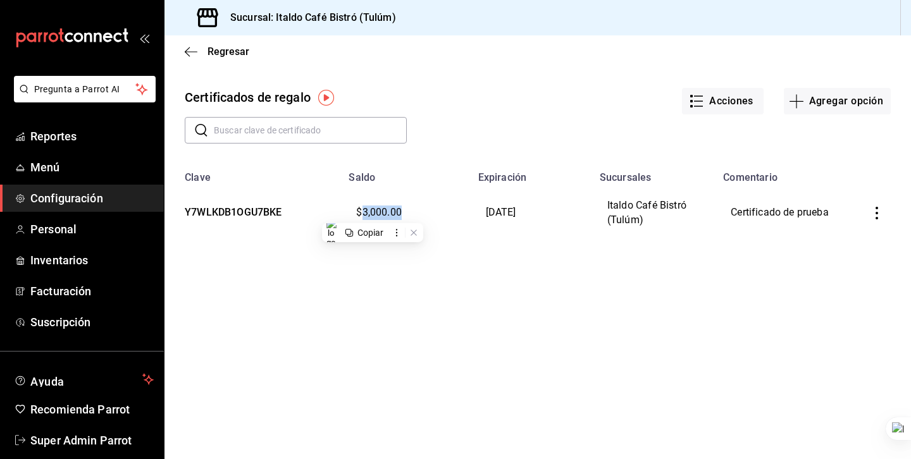
click at [373, 213] on td "$3,000.00" at bounding box center [405, 212] width 129 height 59
click at [371, 207] on td "$3,000.00" at bounding box center [405, 212] width 129 height 59
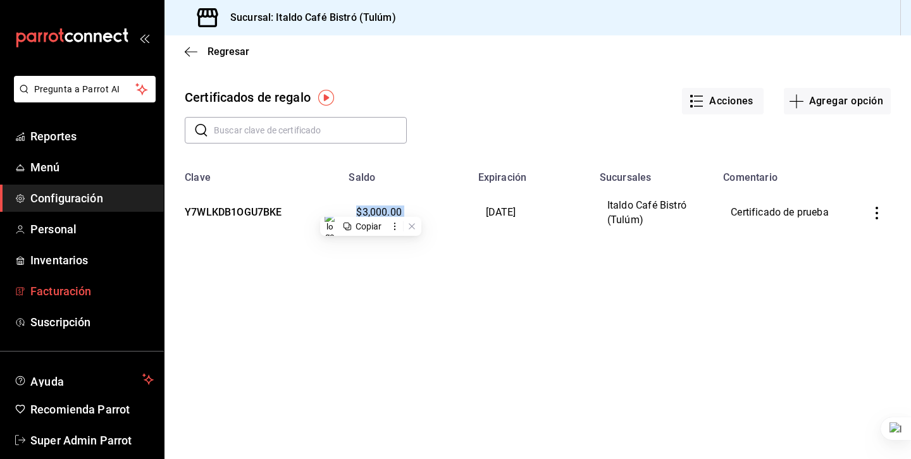
click at [82, 295] on span "Facturación" at bounding box center [91, 291] width 123 height 17
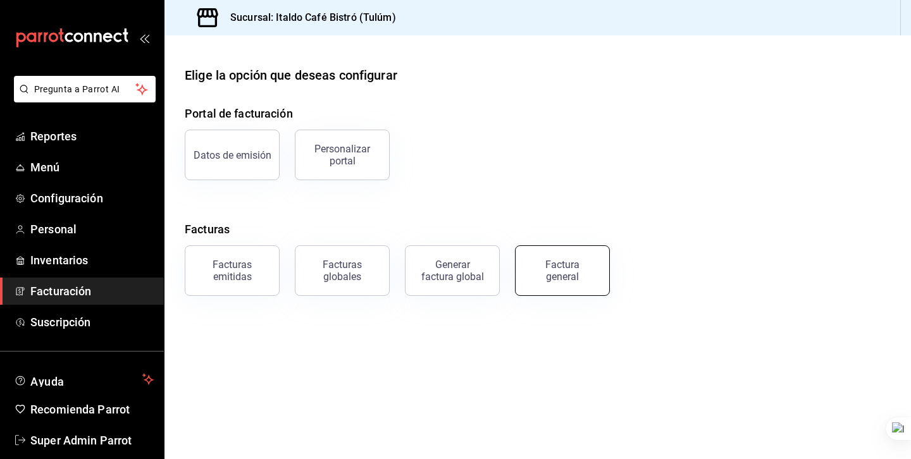
click at [552, 261] on div "Factura general" at bounding box center [562, 271] width 63 height 24
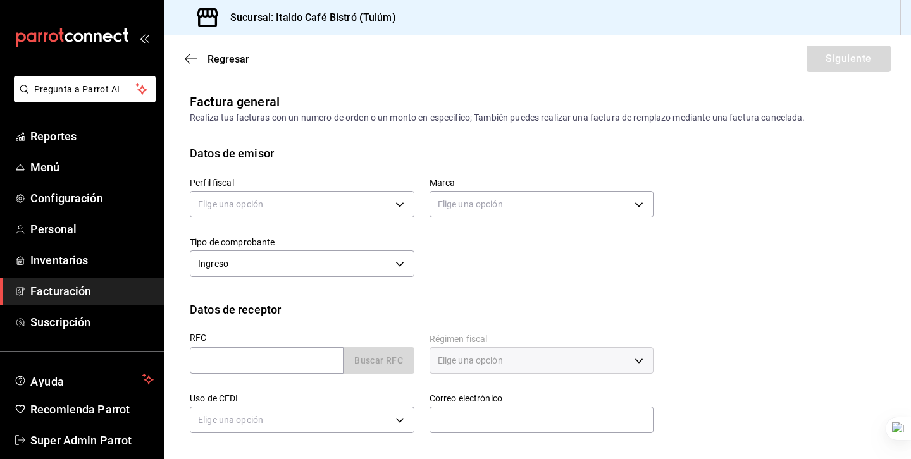
scroll to position [93, 0]
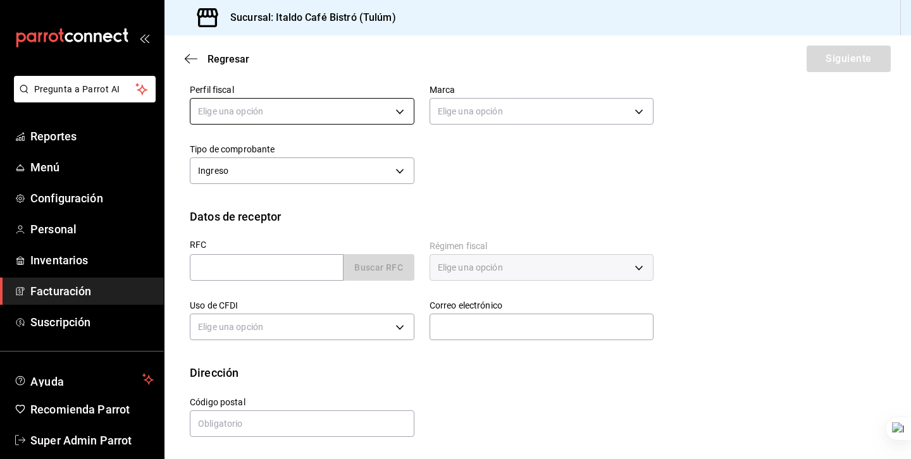
click at [264, 118] on body "Pregunta a Parrot AI Reportes Menú Configuración Personal Inventarios Facturaci…" at bounding box center [455, 229] width 911 height 459
click at [533, 158] on div at bounding box center [455, 229] width 911 height 459
click at [84, 441] on span "Super Admin Parrot" at bounding box center [91, 440] width 123 height 17
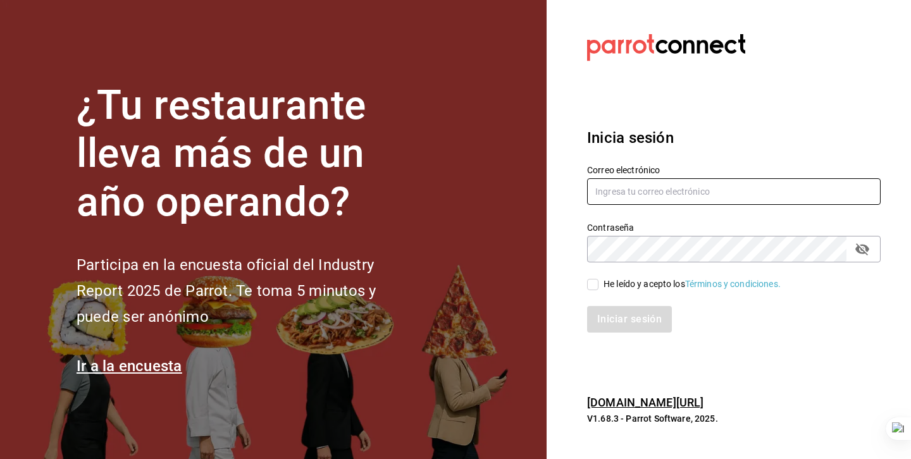
click at [655, 184] on input "text" at bounding box center [734, 191] width 294 height 27
type input "italdo@cafe.com"
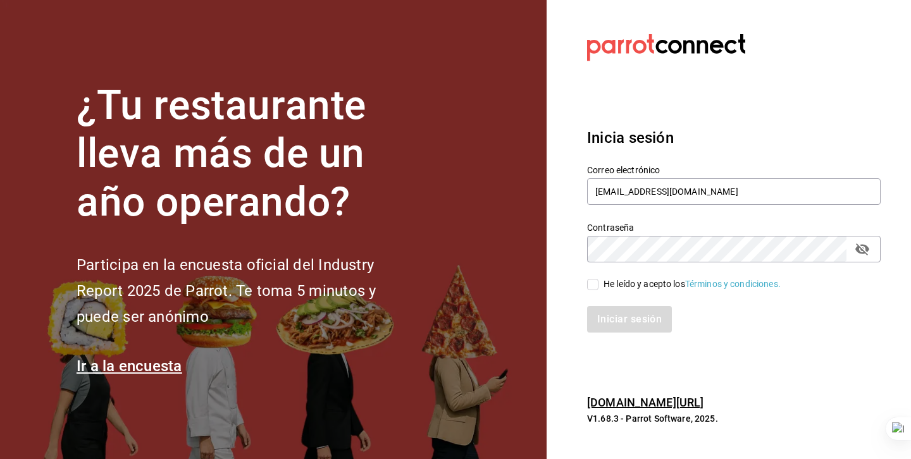
click at [620, 288] on div "He leído y acepto los Términos y condiciones." at bounding box center [692, 284] width 177 height 13
click at [599, 288] on input "He leído y acepto los Términos y condiciones." at bounding box center [592, 284] width 11 height 11
checkbox input "true"
click at [617, 323] on button "Iniciar sesión" at bounding box center [630, 319] width 86 height 27
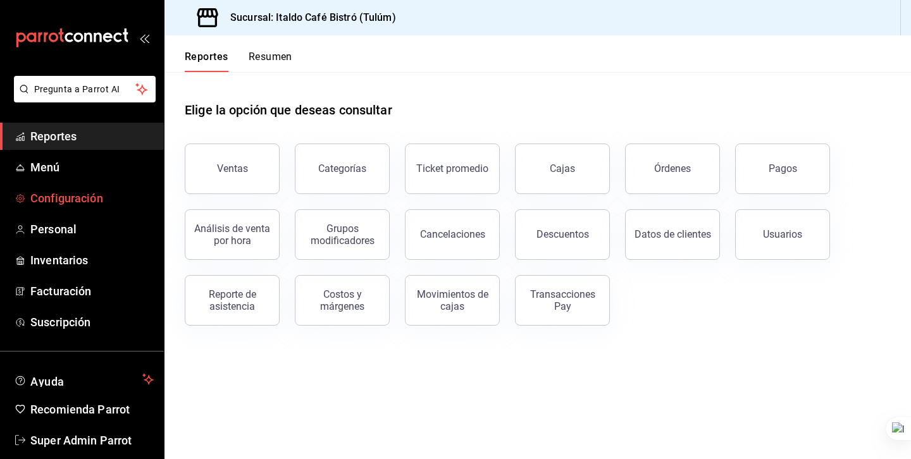
click at [99, 193] on span "Configuración" at bounding box center [91, 198] width 123 height 17
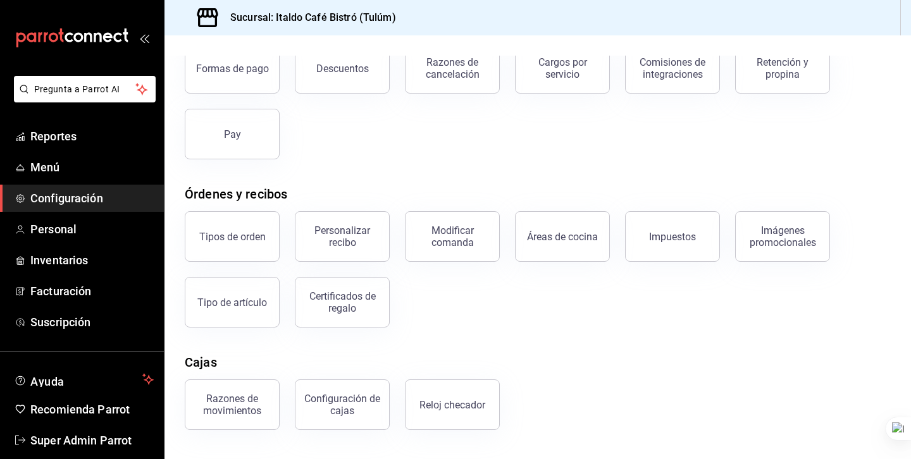
scroll to position [62, 0]
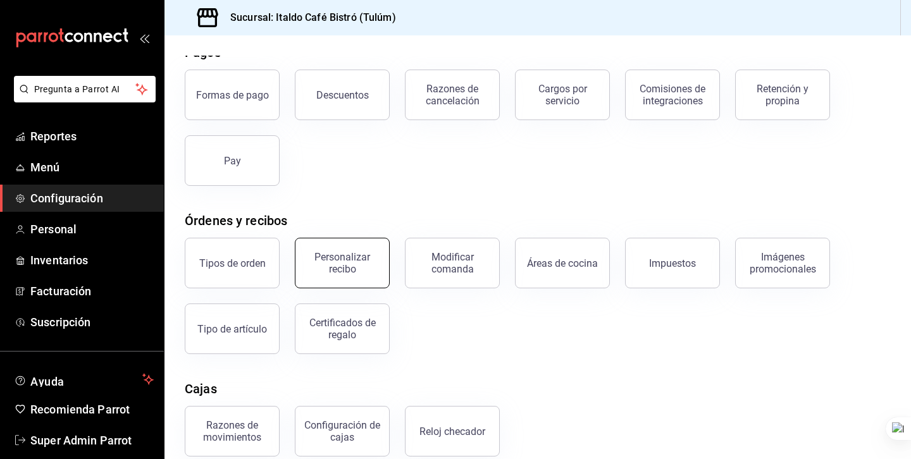
click at [345, 260] on div "Personalizar recibo" at bounding box center [342, 263] width 78 height 24
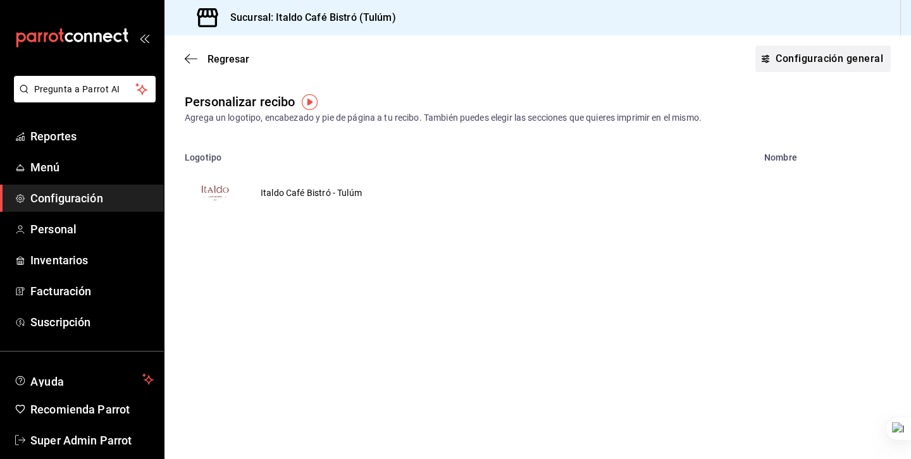
click at [793, 59] on button "Configuración general" at bounding box center [822, 59] width 135 height 27
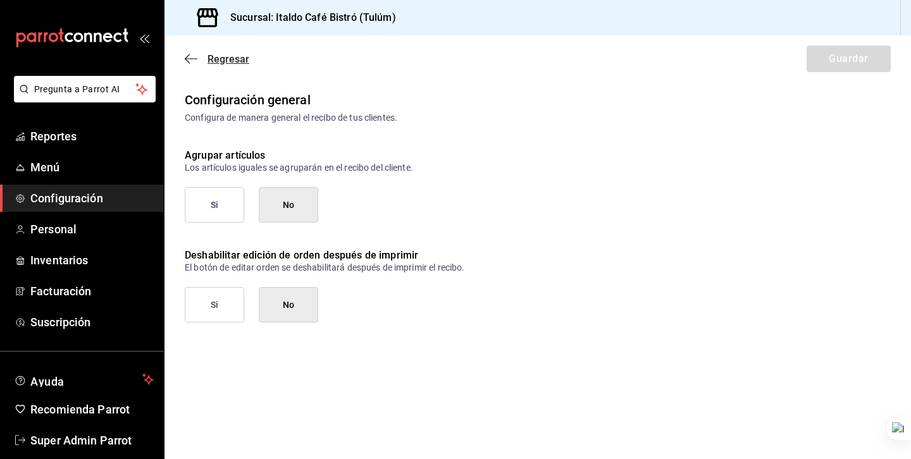
click at [188, 54] on icon "button" at bounding box center [191, 58] width 13 height 11
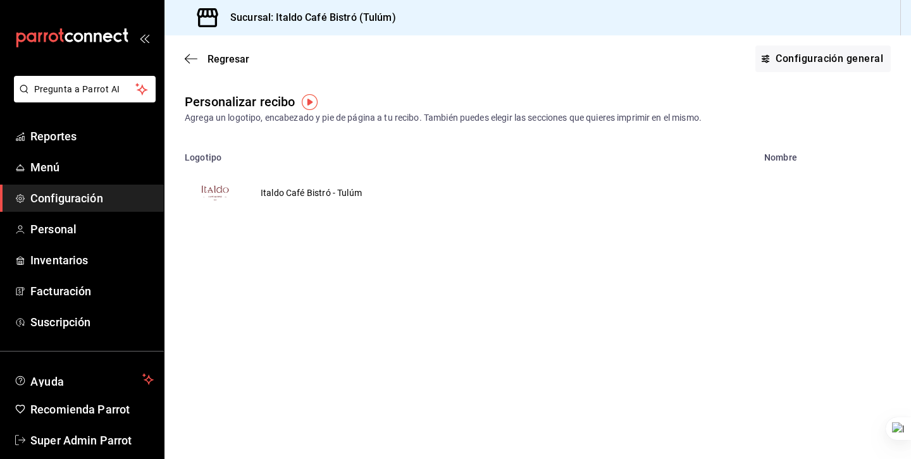
click at [188, 54] on icon "button" at bounding box center [191, 58] width 13 height 11
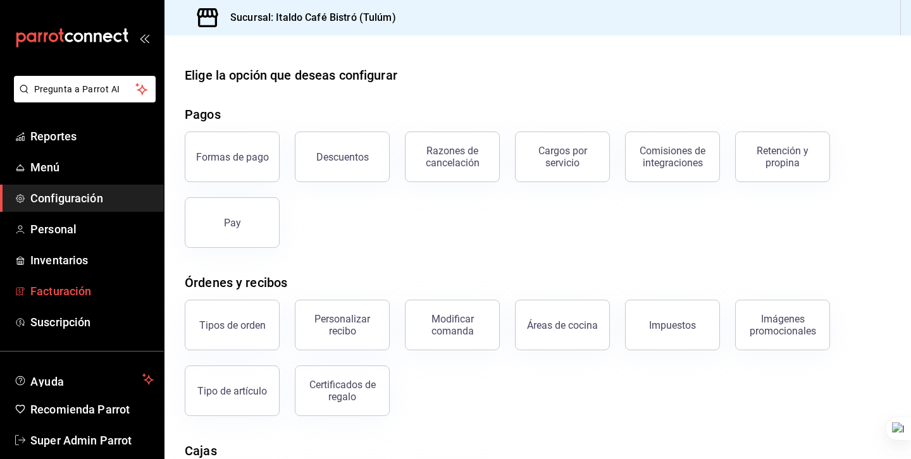
click at [77, 285] on span "Facturación" at bounding box center [91, 291] width 123 height 17
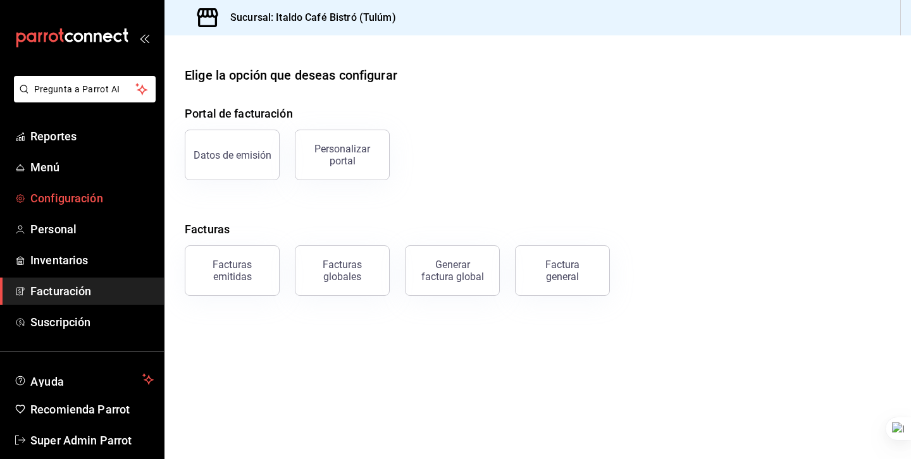
click at [55, 206] on span "Configuración" at bounding box center [91, 198] width 123 height 17
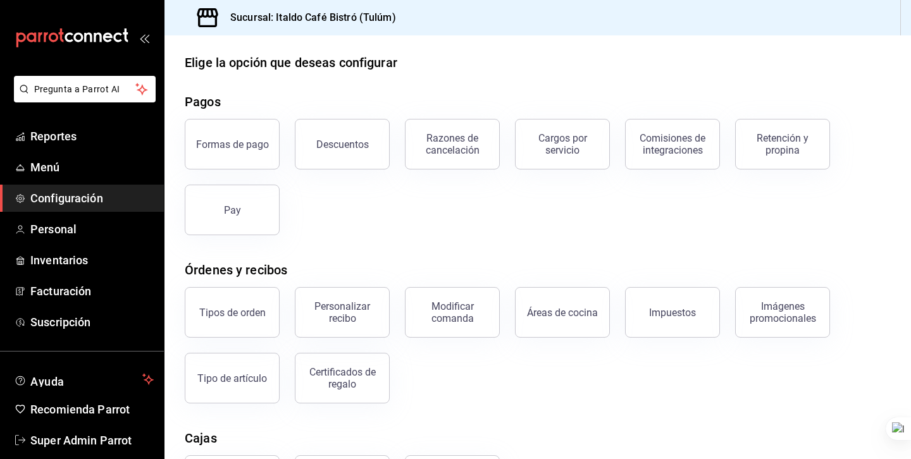
scroll to position [17, 0]
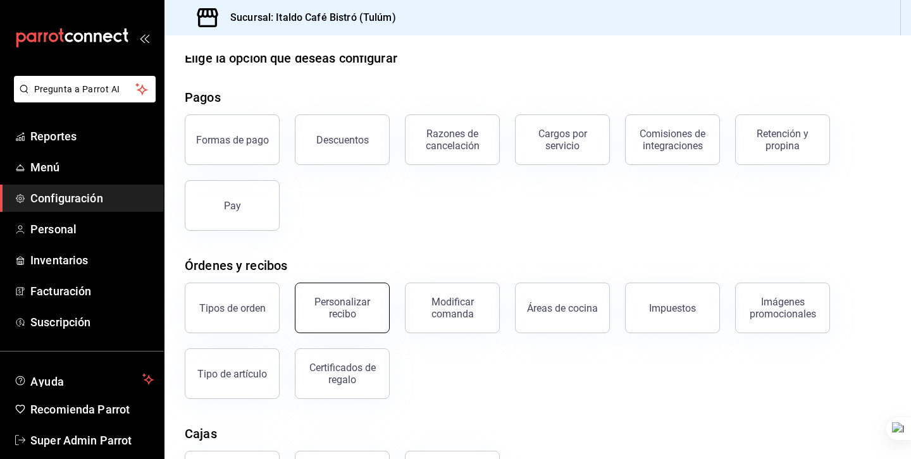
click at [366, 309] on div "Personalizar recibo" at bounding box center [342, 308] width 78 height 24
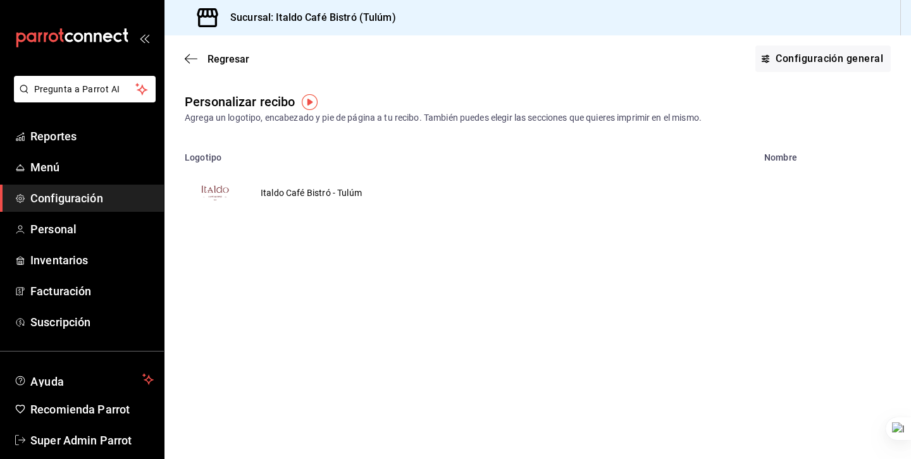
click at [326, 188] on td "Italdo Café Bistró - Tulúm" at bounding box center [311, 193] width 132 height 61
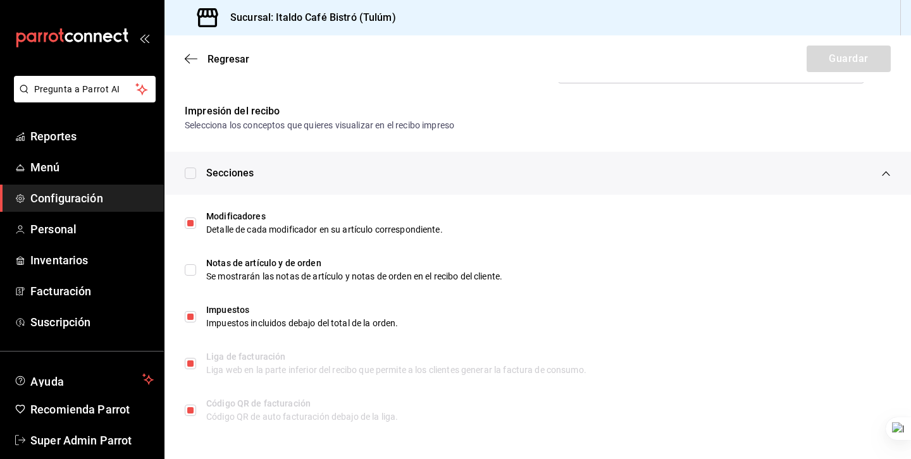
type textarea "x"
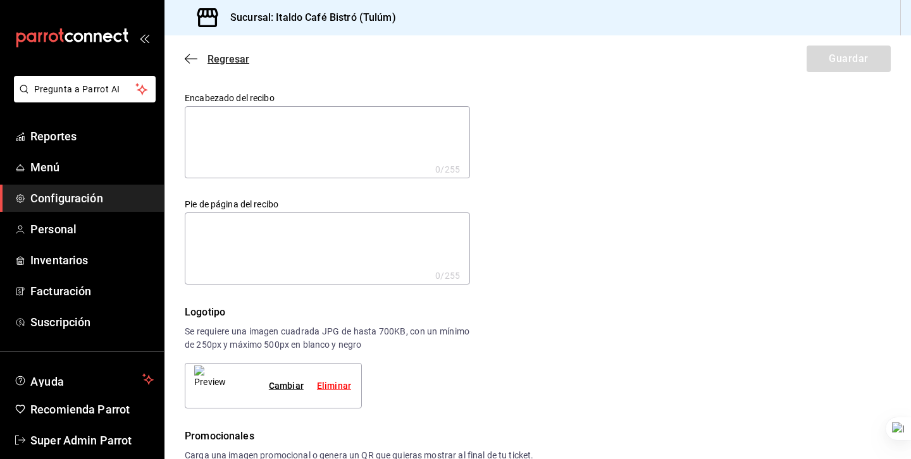
click at [190, 62] on icon "button" at bounding box center [191, 58] width 13 height 11
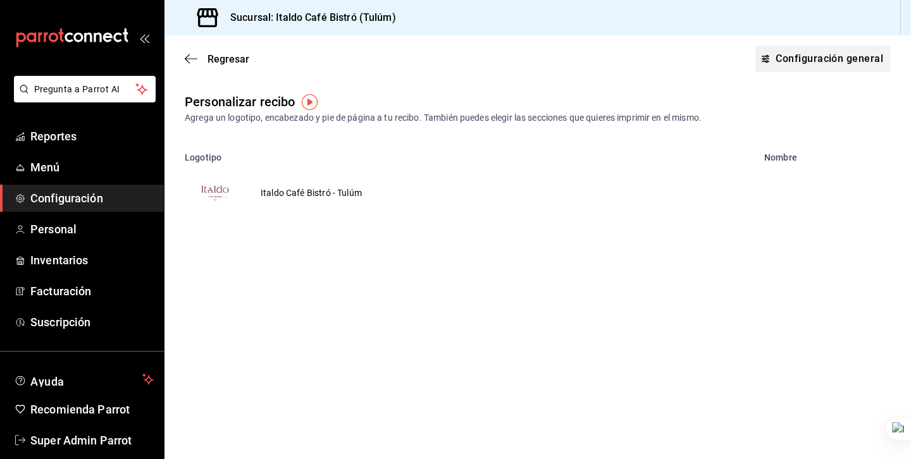
click at [800, 61] on button "Configuración general" at bounding box center [822, 59] width 135 height 27
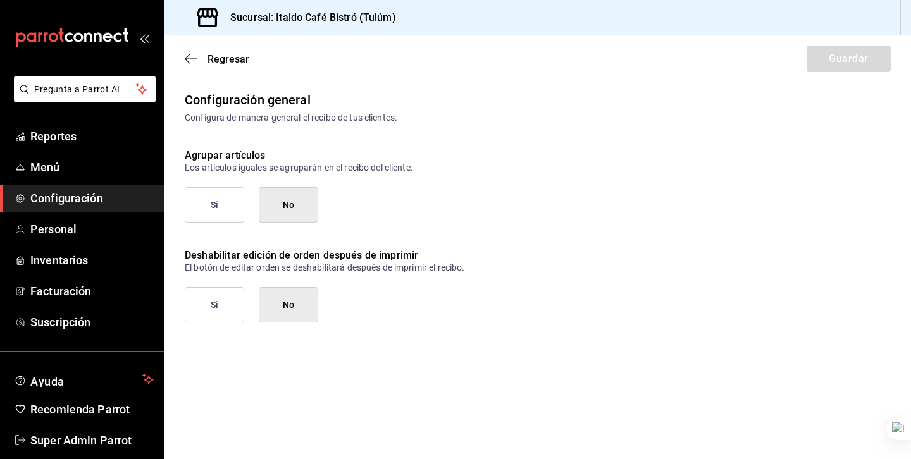
click at [223, 195] on button "Si" at bounding box center [214, 204] width 59 height 35
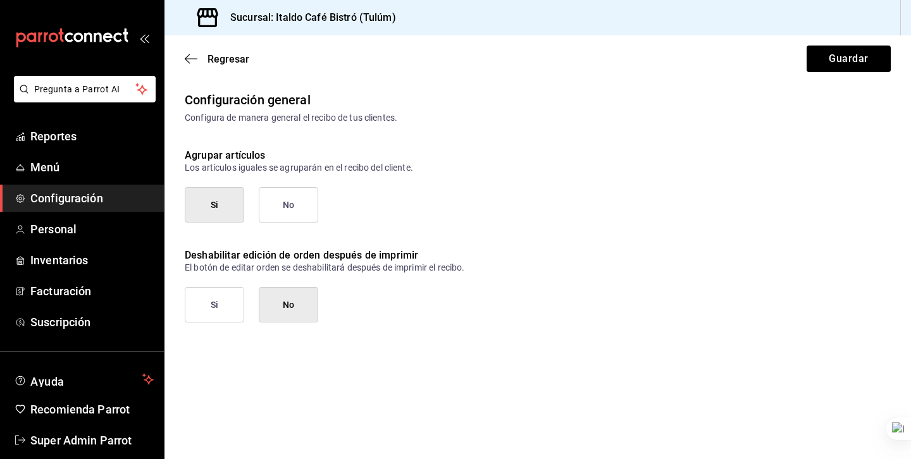
click at [201, 282] on div "Deshabilitar edición de orden después de imprimir El botón de editar orden se d…" at bounding box center [524, 273] width 731 height 100
click at [203, 295] on button "Si" at bounding box center [214, 304] width 59 height 35
click at [194, 60] on icon "button" at bounding box center [191, 58] width 13 height 11
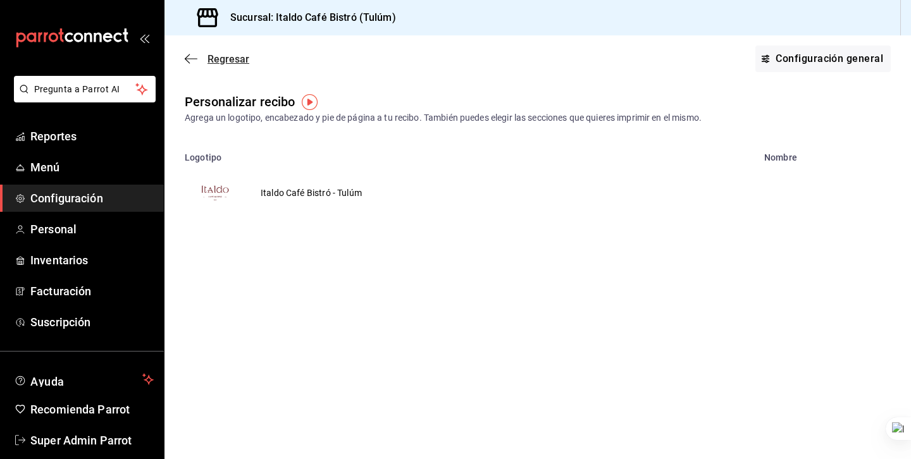
click at [204, 61] on span "Regresar" at bounding box center [217, 59] width 65 height 12
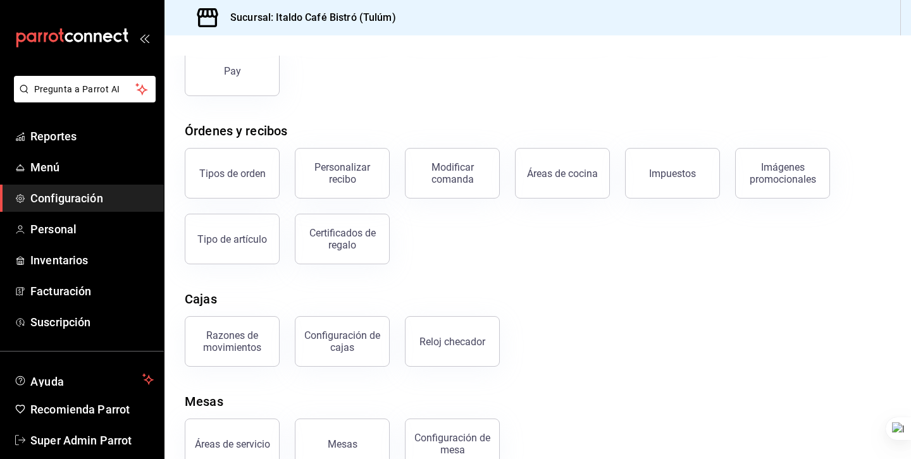
scroll to position [182, 0]
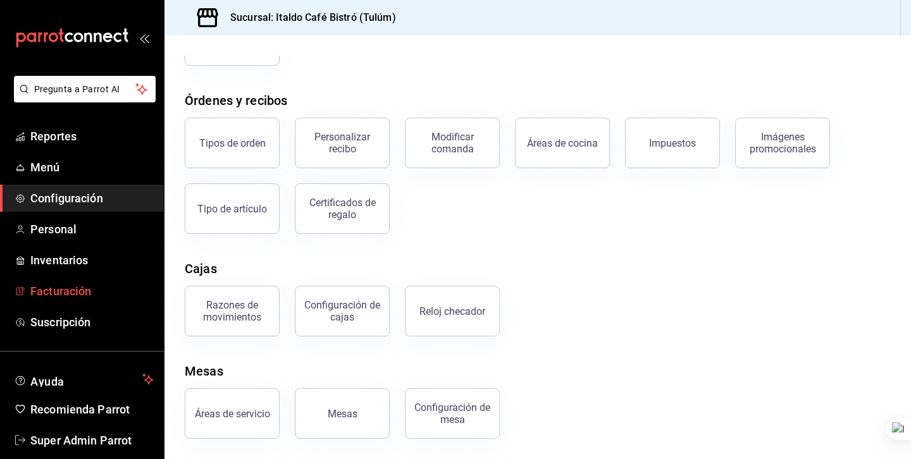
click at [96, 294] on span "Facturación" at bounding box center [91, 291] width 123 height 17
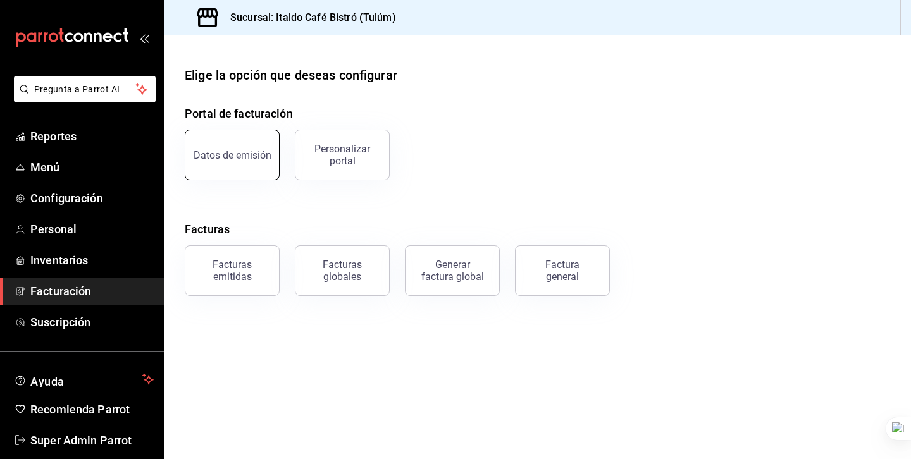
click at [240, 151] on div "Datos de emisión" at bounding box center [233, 155] width 78 height 12
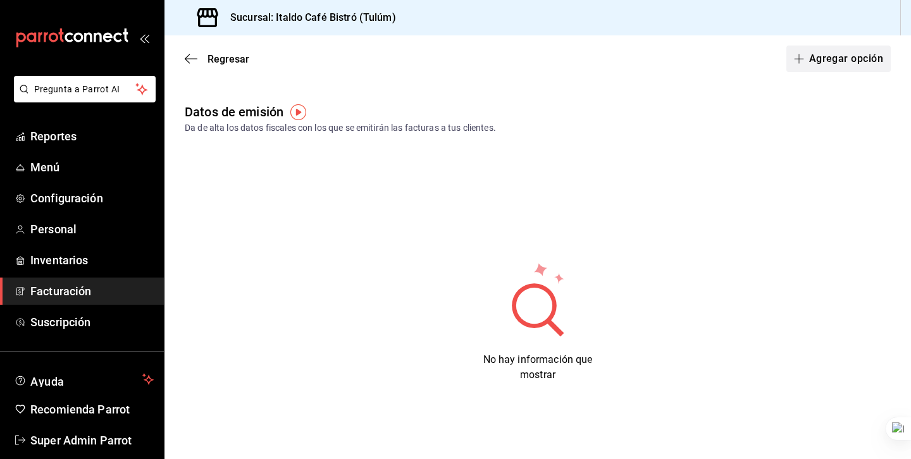
click at [838, 56] on button "Agregar opción" at bounding box center [838, 59] width 104 height 27
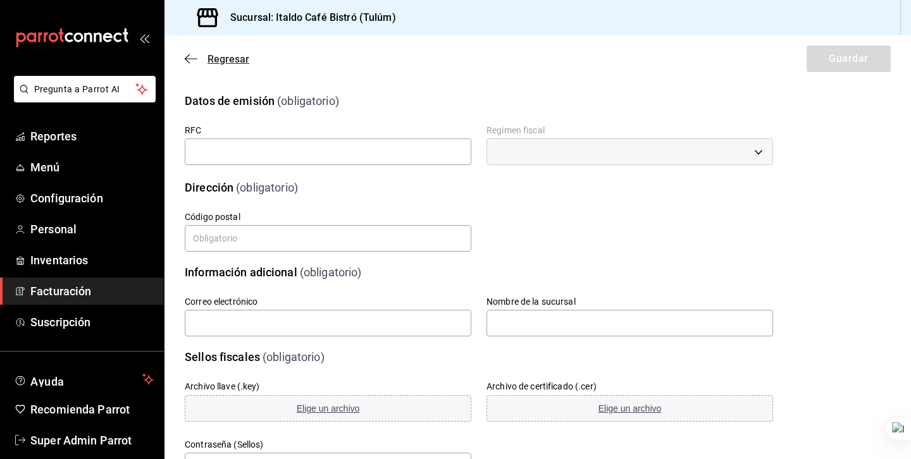
click at [194, 56] on icon "button" at bounding box center [191, 58] width 13 height 11
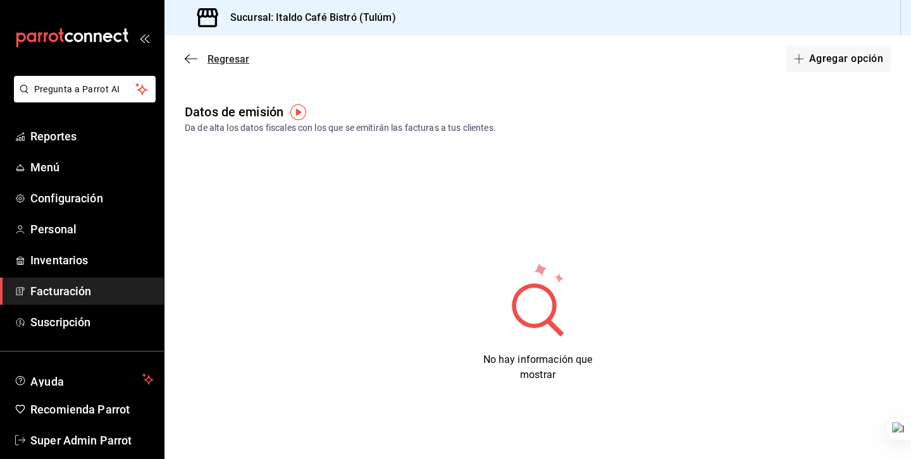
click at [216, 59] on span "Regresar" at bounding box center [229, 59] width 42 height 12
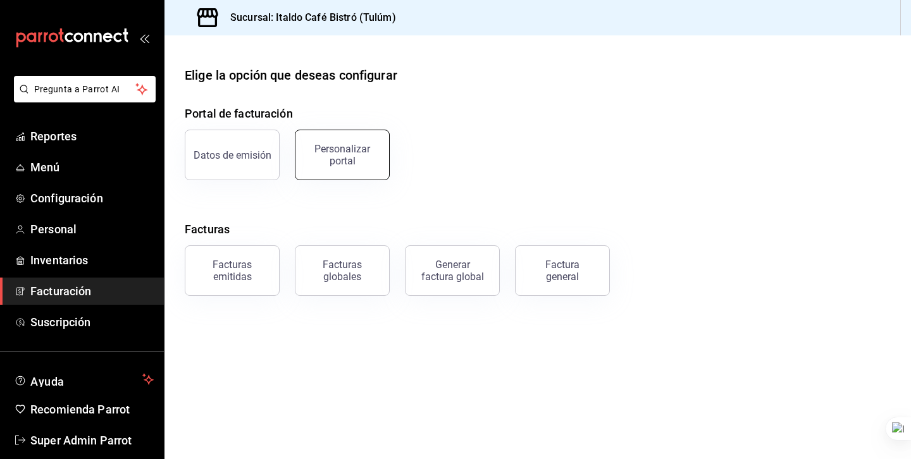
click at [321, 139] on button "Personalizar portal" at bounding box center [342, 155] width 95 height 51
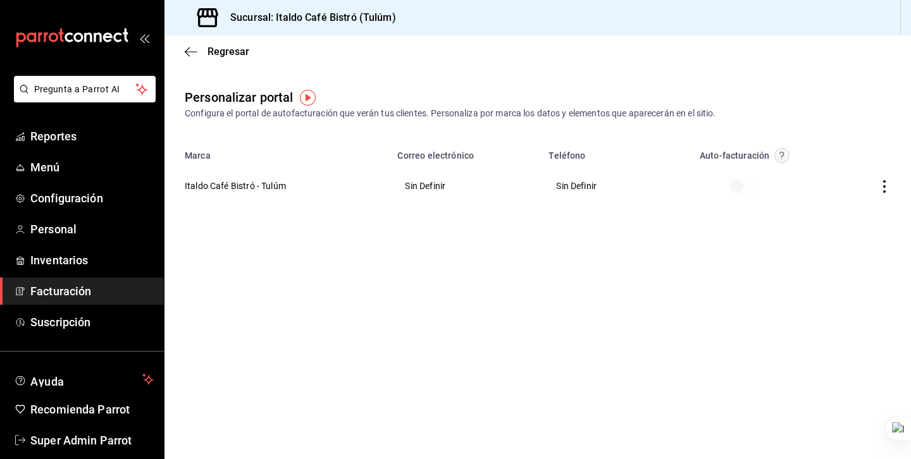
click at [275, 189] on th "Italdo Café Bistró - Tulúm" at bounding box center [276, 186] width 225 height 46
click at [874, 185] on th at bounding box center [871, 186] width 80 height 46
click at [886, 185] on icon "button" at bounding box center [884, 186] width 13 height 13
click at [816, 170] on span "Editar" at bounding box center [800, 170] width 43 height 12
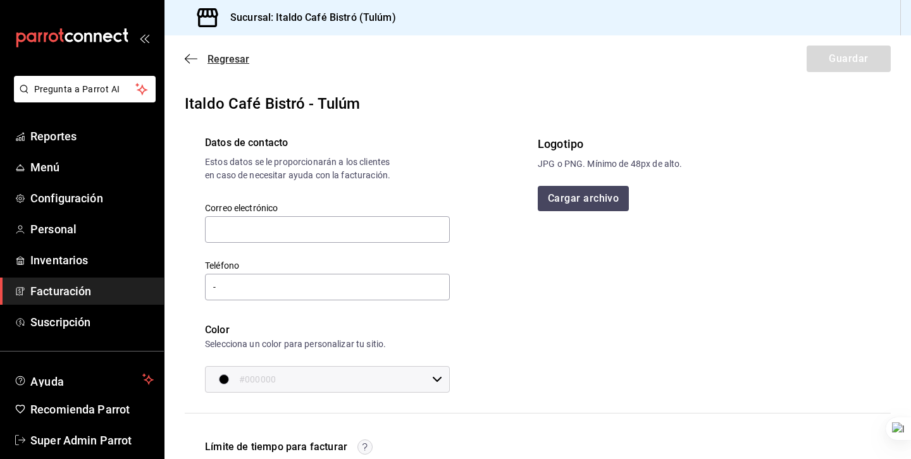
click at [192, 54] on icon "button" at bounding box center [191, 58] width 13 height 11
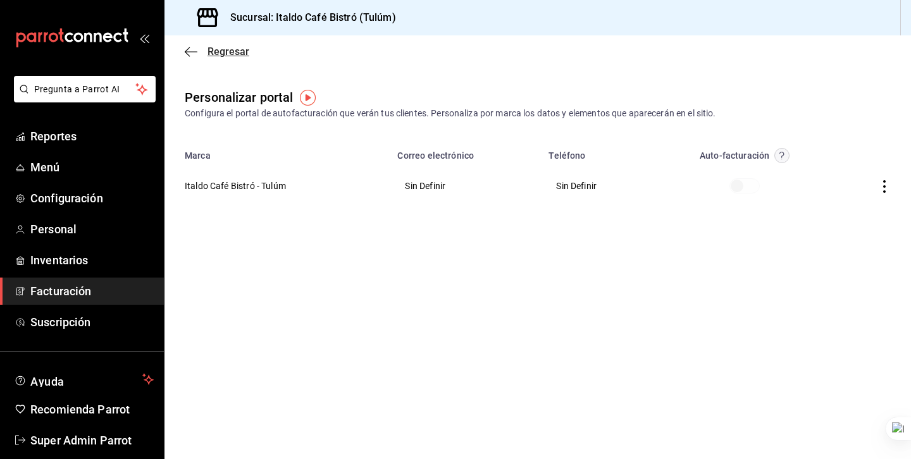
click at [196, 51] on icon "button" at bounding box center [191, 51] width 13 height 11
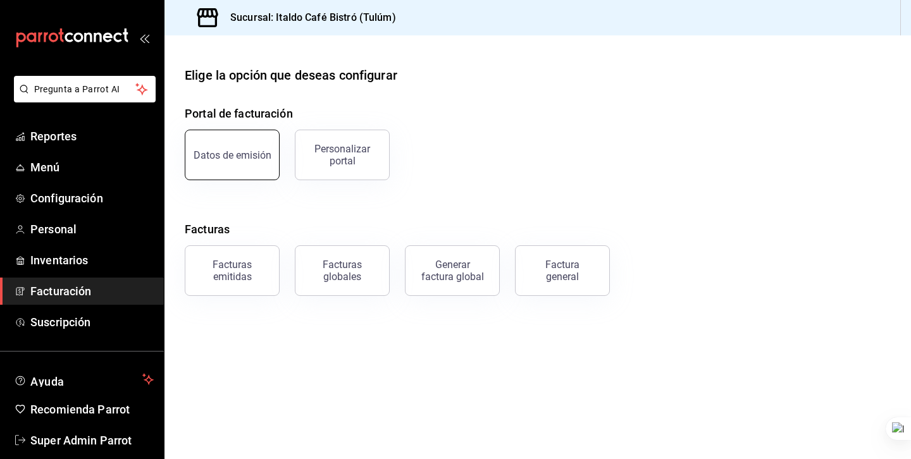
click at [246, 155] on div "Datos de emisión" at bounding box center [233, 155] width 78 height 12
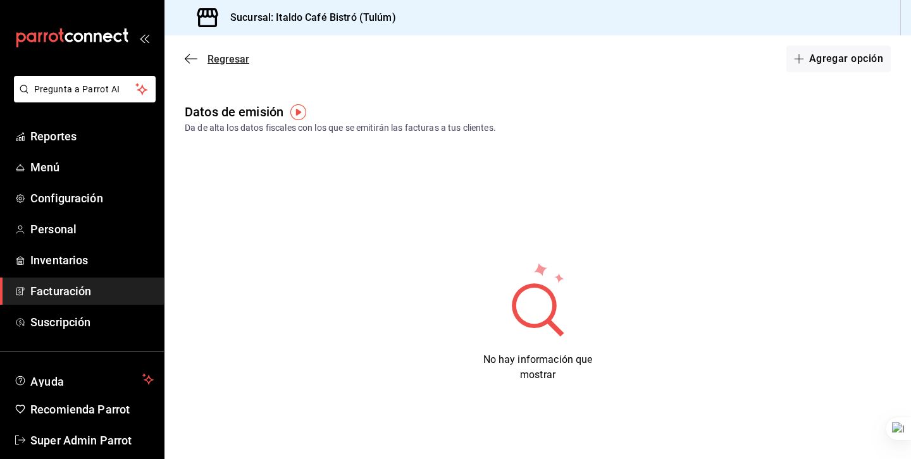
click at [194, 62] on icon "button" at bounding box center [191, 58] width 13 height 11
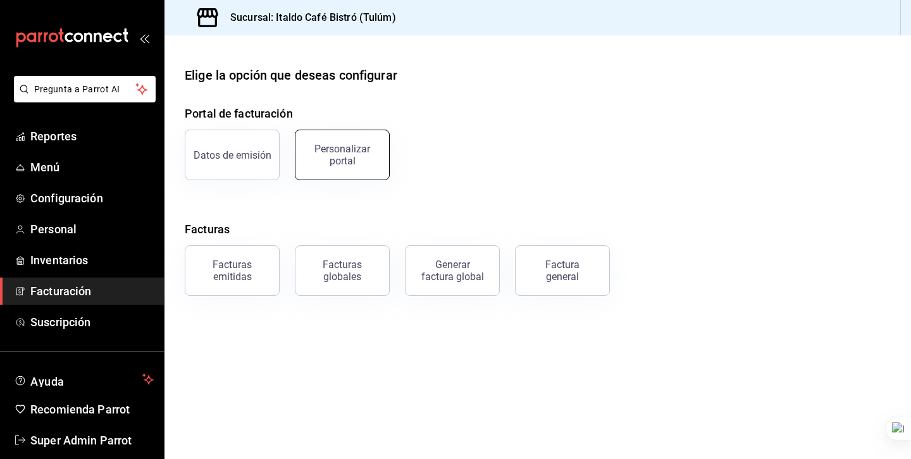
click at [353, 161] on div "Personalizar portal" at bounding box center [342, 155] width 78 height 24
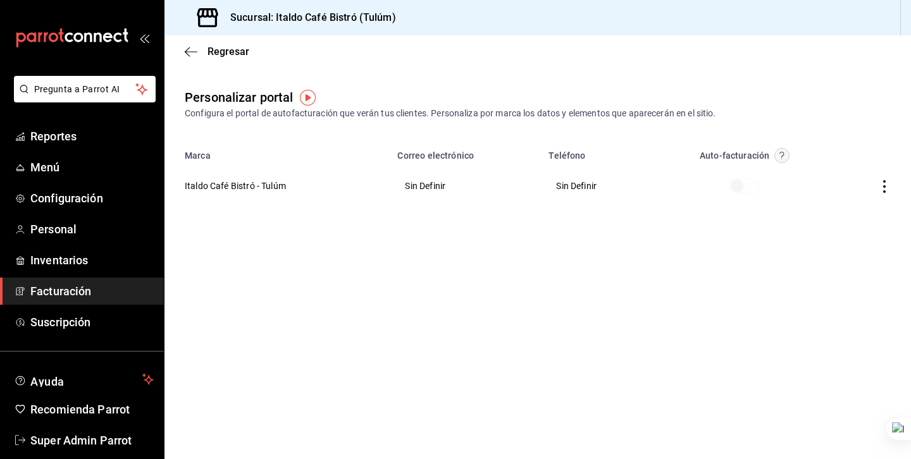
click at [884, 190] on icon "button" at bounding box center [884, 186] width 3 height 13
click at [819, 169] on span "Editar" at bounding box center [800, 170] width 43 height 12
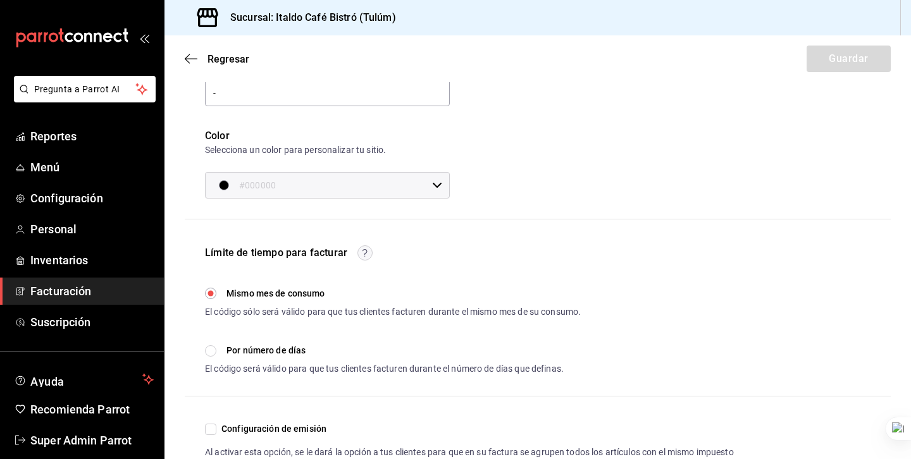
scroll to position [270, 0]
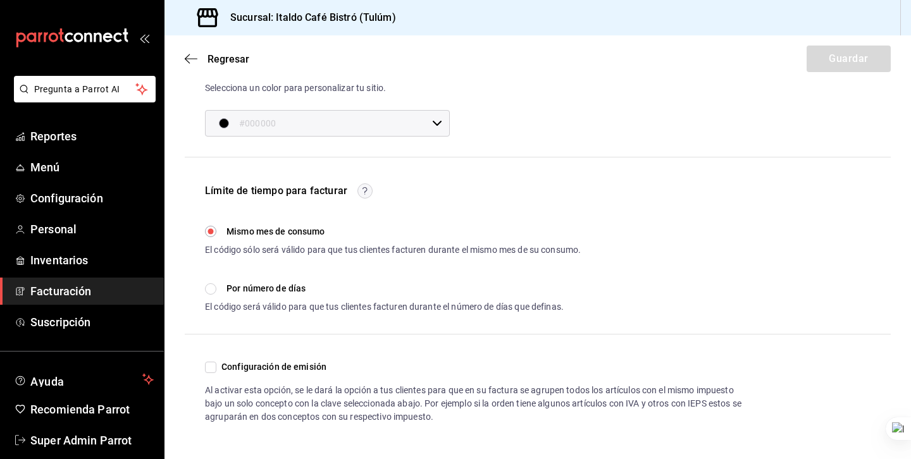
click at [212, 367] on input "Configuración de emisión" at bounding box center [210, 367] width 11 height 11
checkbox input "true"
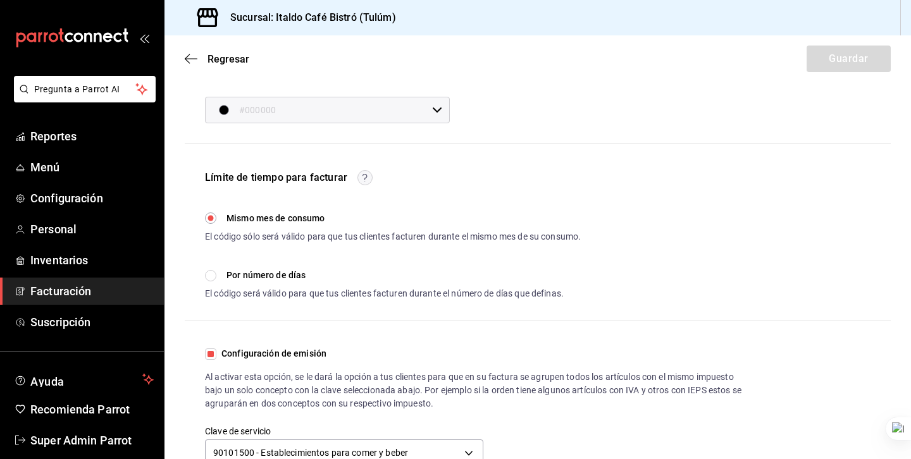
scroll to position [314, 0]
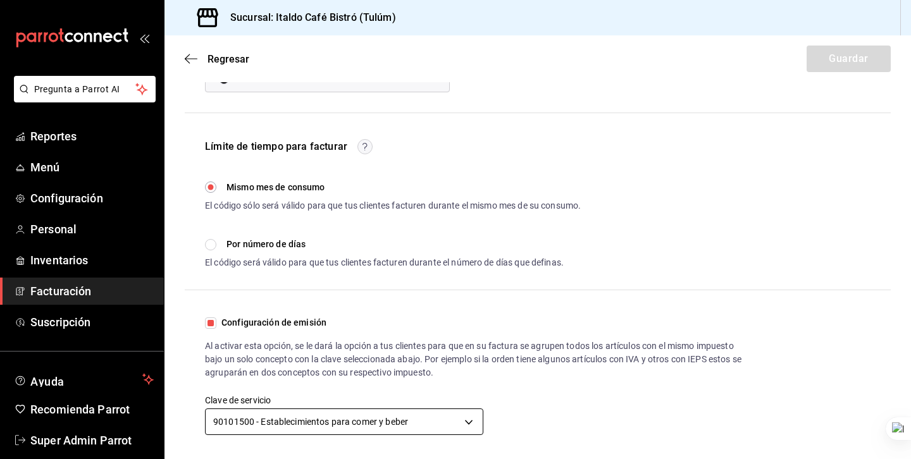
click at [332, 426] on body "Pregunta a Parrot AI Reportes Menú Configuración Personal Inventarios Facturaci…" at bounding box center [455, 229] width 911 height 459
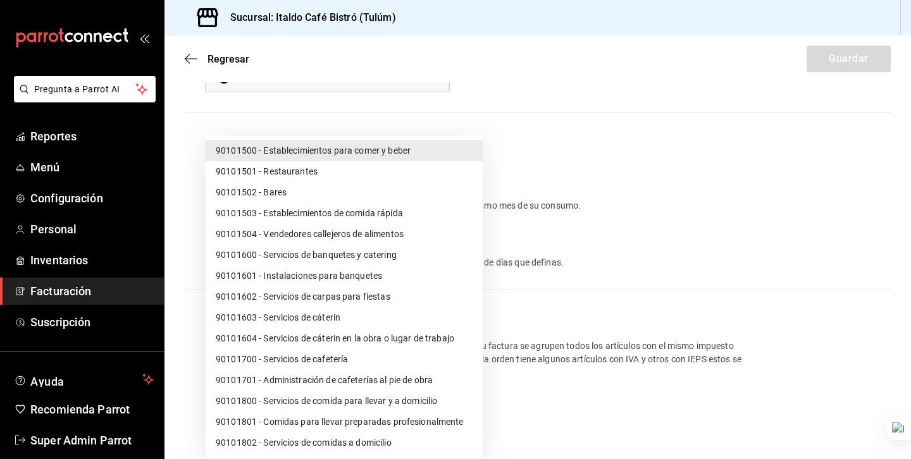
click at [540, 306] on div at bounding box center [455, 229] width 911 height 459
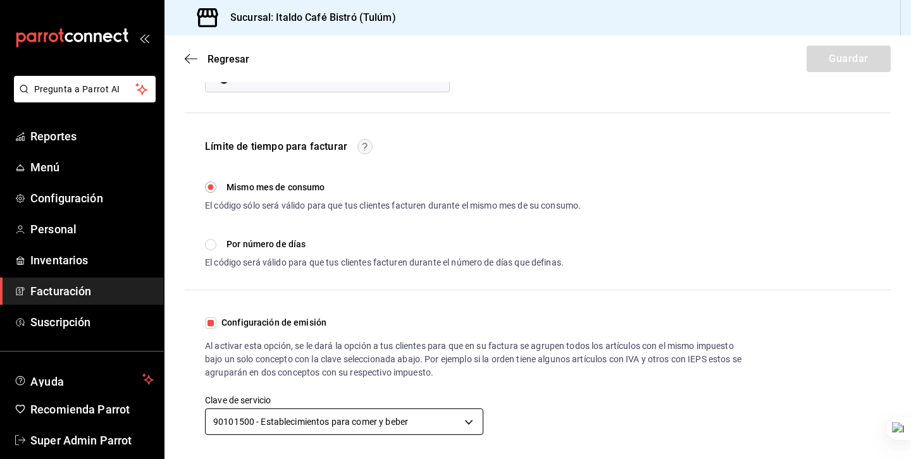
click at [333, 416] on body "Pregunta a Parrot AI Reportes Menú Configuración Personal Inventarios Facturaci…" at bounding box center [455, 229] width 911 height 459
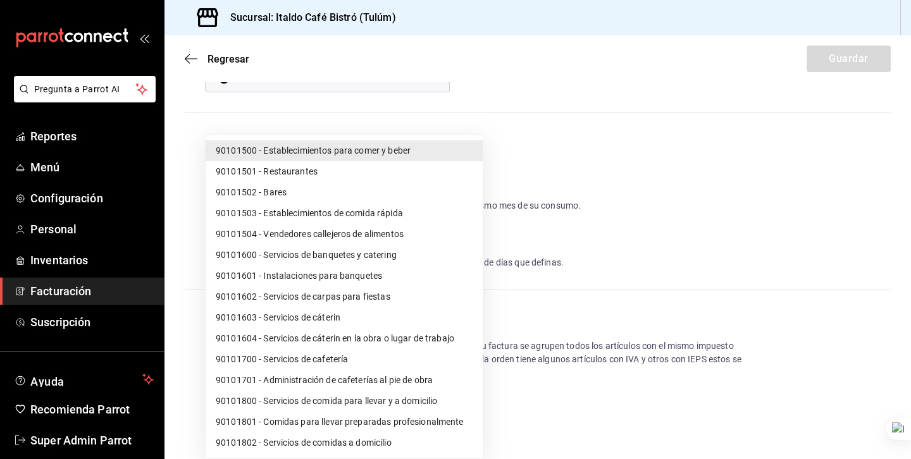
click at [585, 355] on div at bounding box center [455, 229] width 911 height 459
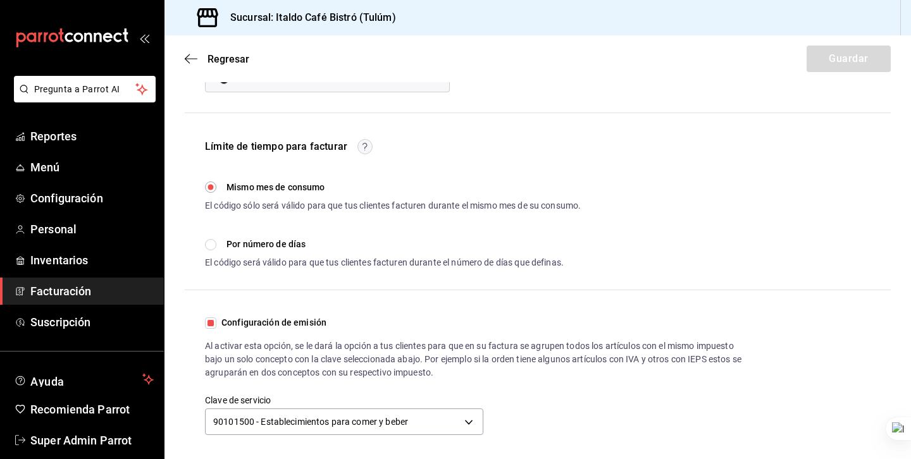
click at [539, 344] on div "Al activar esta opción, se le dará la opción a tus clientes para que en su fact…" at bounding box center [474, 360] width 538 height 40
click at [507, 348] on div "Al activar esta opción, se le dará la opción a tus clientes para que en su fact…" at bounding box center [474, 360] width 538 height 40
click at [360, 352] on div "Al activar esta opción, se le dará la opción a tus clientes para que en su fact…" at bounding box center [474, 360] width 538 height 40
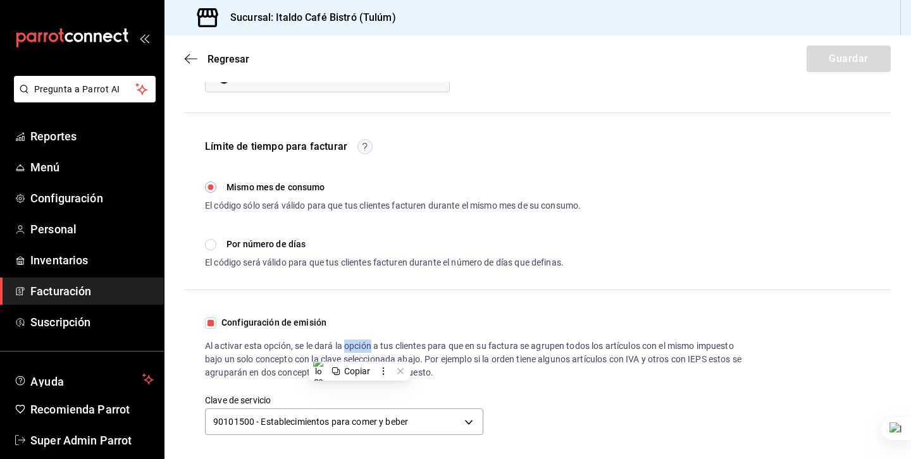
click at [347, 347] on div "Al activar esta opción, se le dará la opción a tus clientes para que en su fact…" at bounding box center [474, 360] width 538 height 40
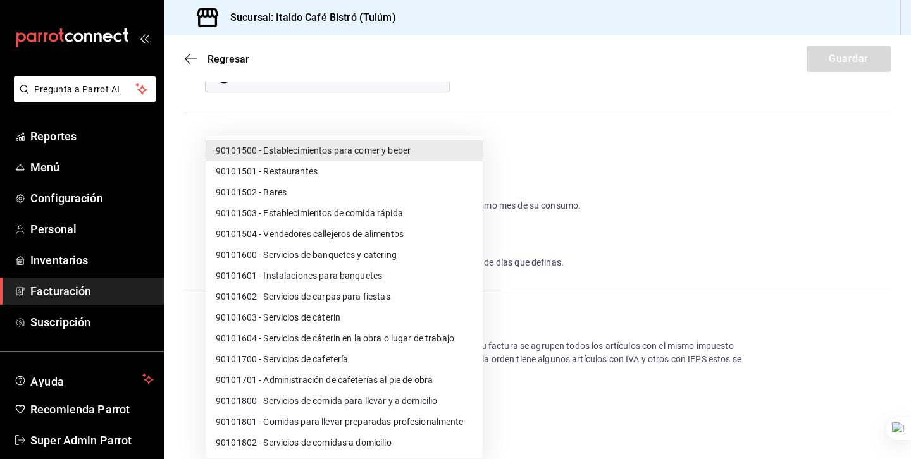
click at [330, 409] on body "Pregunta a Parrot AI Reportes Menú Configuración Personal Inventarios Facturaci…" at bounding box center [455, 229] width 911 height 459
click at [325, 363] on li "90101700 - Servicios de cafetería" at bounding box center [344, 359] width 277 height 21
type input "90101700"
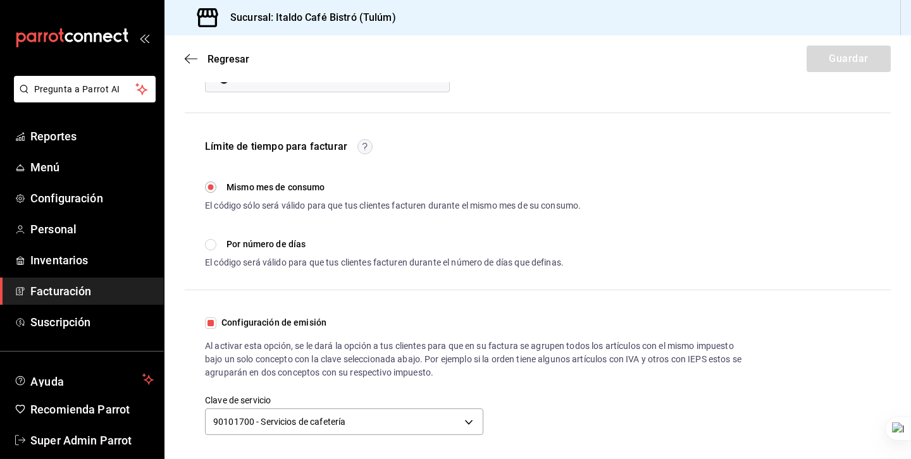
click at [485, 352] on div "Al activar esta opción, se le dará la opción a tus clientes para que en su fact…" at bounding box center [474, 360] width 538 height 40
click at [484, 352] on div "Al activar esta opción, se le dará la opción a tus clientes para que en su fact…" at bounding box center [474, 360] width 538 height 40
click at [427, 345] on div "Al activar esta opción, se le dará la opción a tus clientes para que en su fact…" at bounding box center [474, 360] width 538 height 40
click at [42, 169] on span "Menú" at bounding box center [91, 167] width 123 height 17
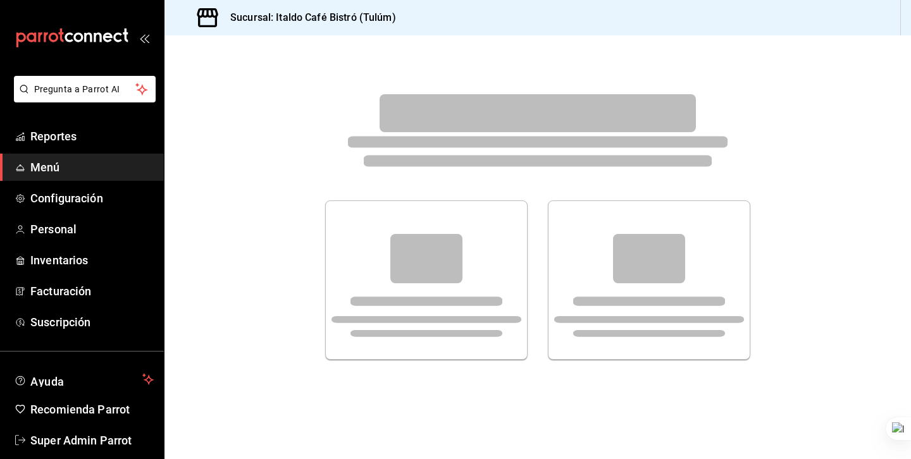
click at [63, 163] on span "Menú" at bounding box center [91, 167] width 123 height 17
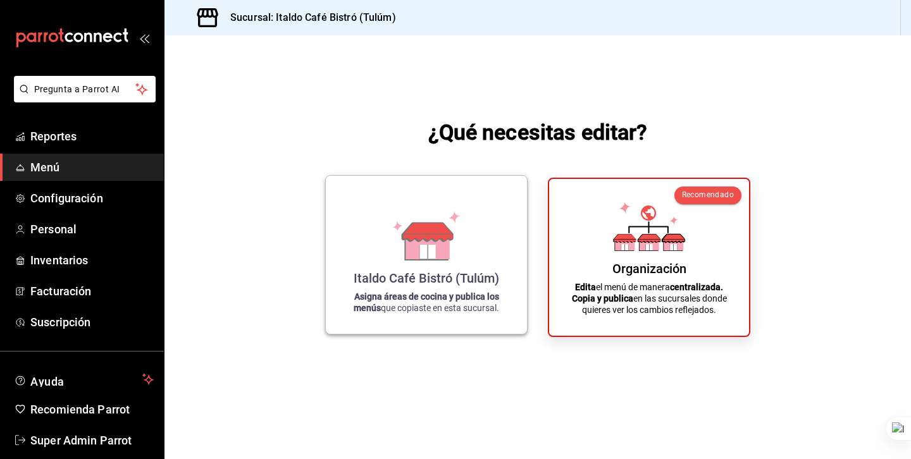
click at [413, 223] on icon at bounding box center [428, 232] width 50 height 18
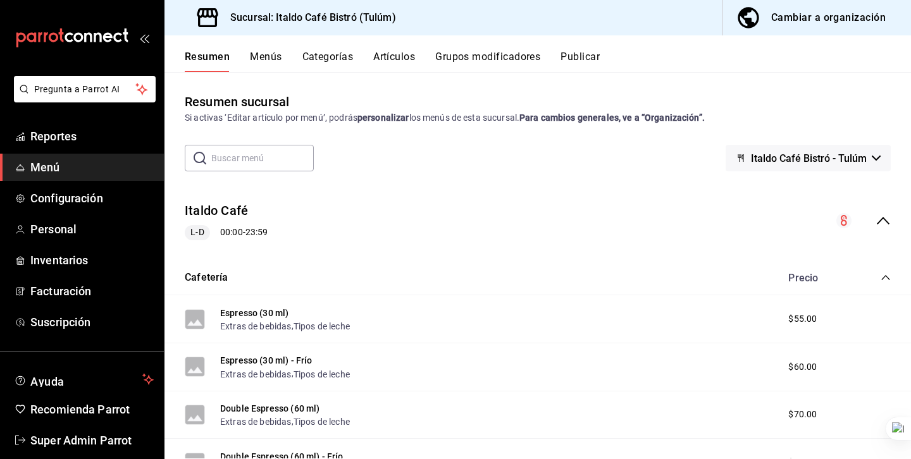
click at [396, 62] on button "Artículos" at bounding box center [394, 62] width 42 height 22
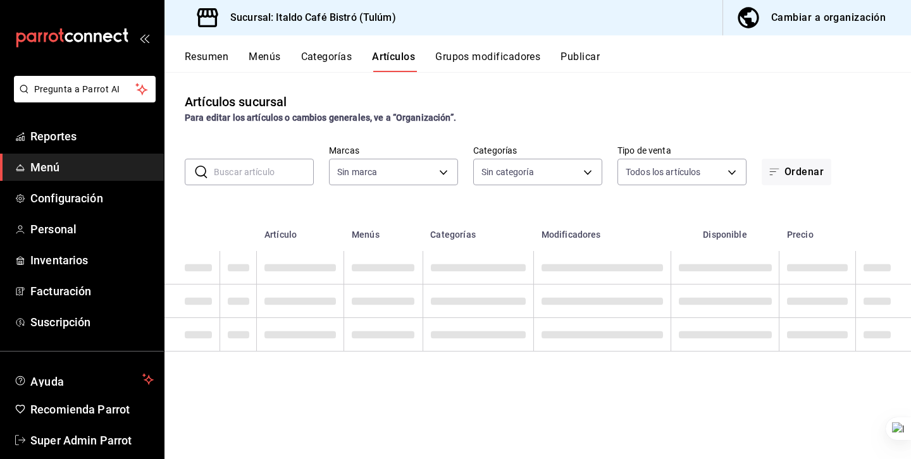
type input "6247f142-1ba8-4e7f-bce1-5838f36878c3"
type input "5451eea3-19b4-4a27-9c27-0ab055f67eaf,0e5d7a05-9f44-46ac-ad9d-e2dedc136d5c,86340…"
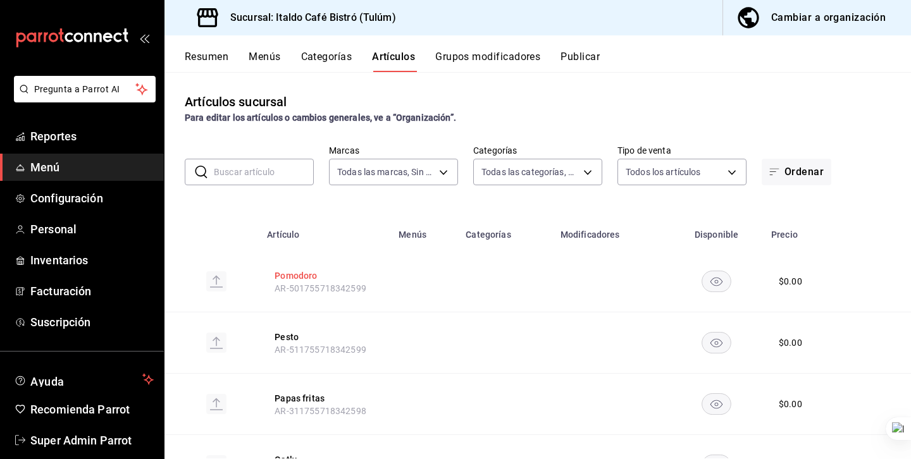
click at [303, 274] on button "Pomodoro" at bounding box center [325, 276] width 101 height 13
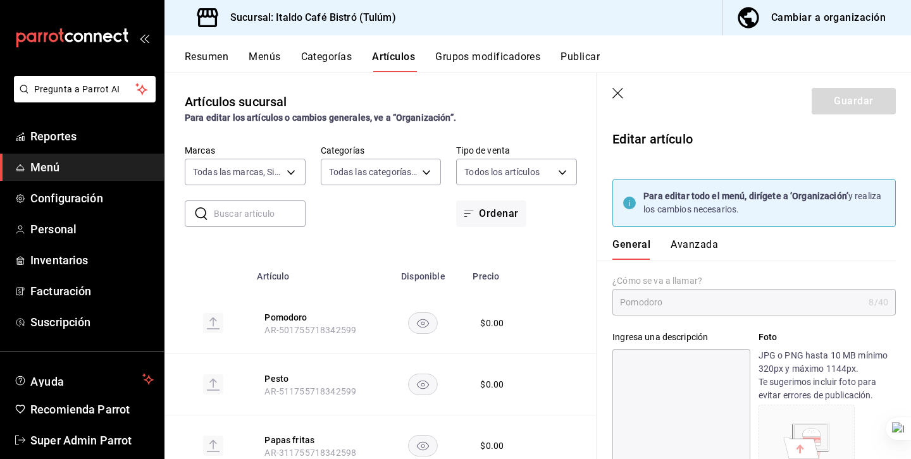
click at [697, 249] on button "Avanzada" at bounding box center [694, 250] width 47 height 22
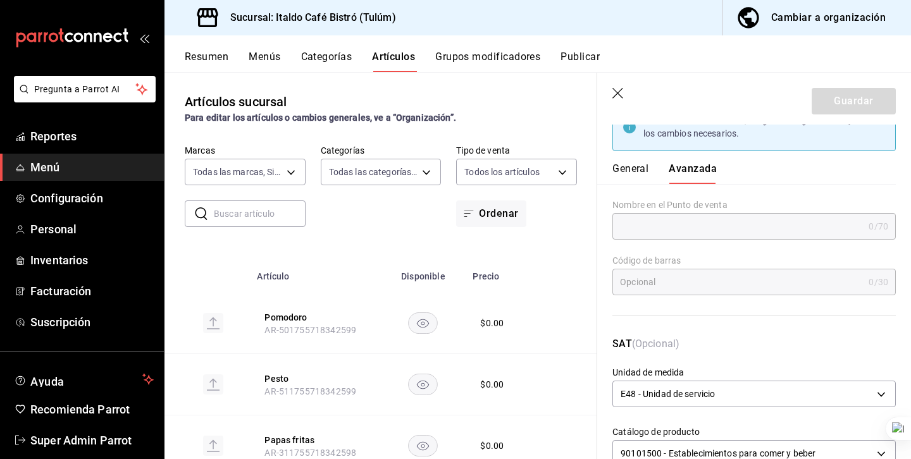
scroll to position [113, 0]
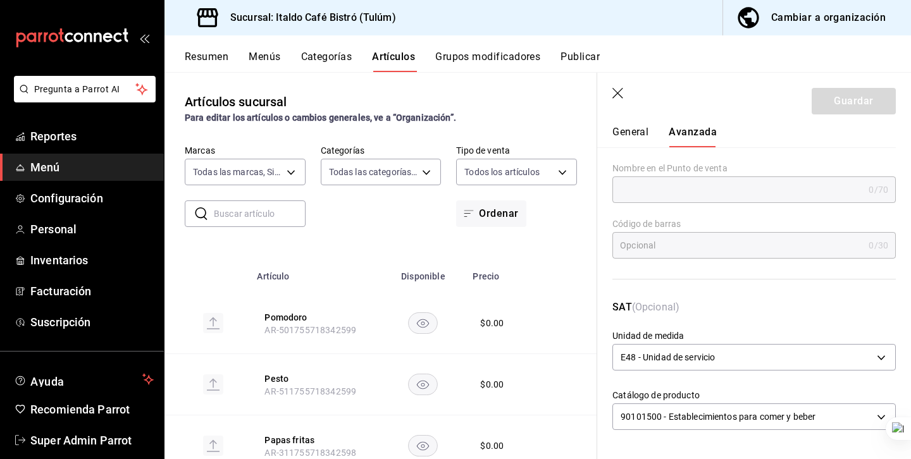
click at [619, 101] on header "Guardar" at bounding box center [754, 99] width 314 height 52
click at [619, 98] on icon "button" at bounding box center [618, 94] width 13 height 13
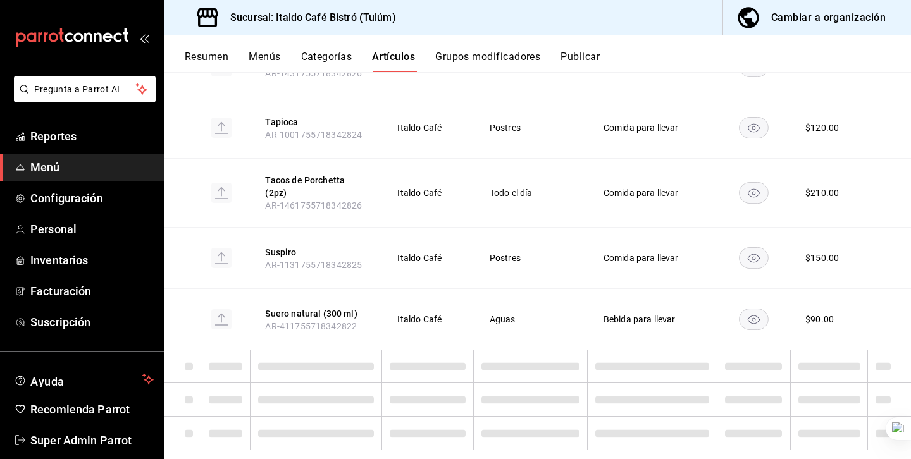
scroll to position [2393, 0]
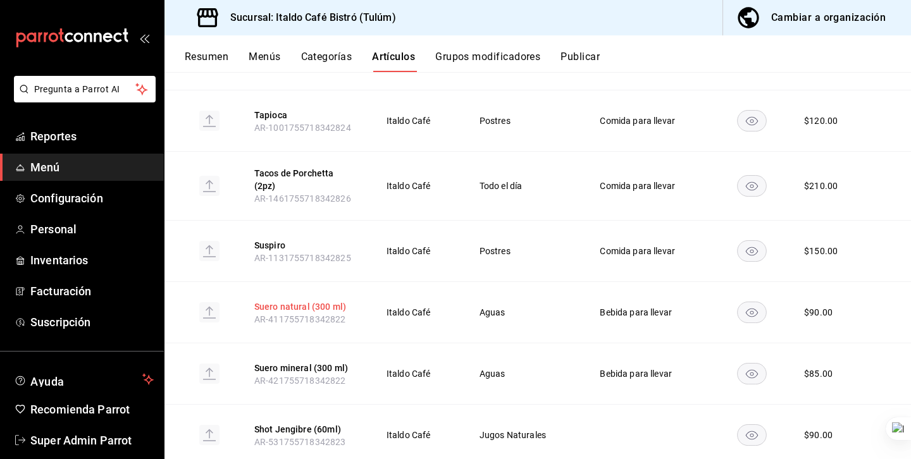
click at [308, 301] on button "Suero natural (300 ml)" at bounding box center [304, 307] width 101 height 13
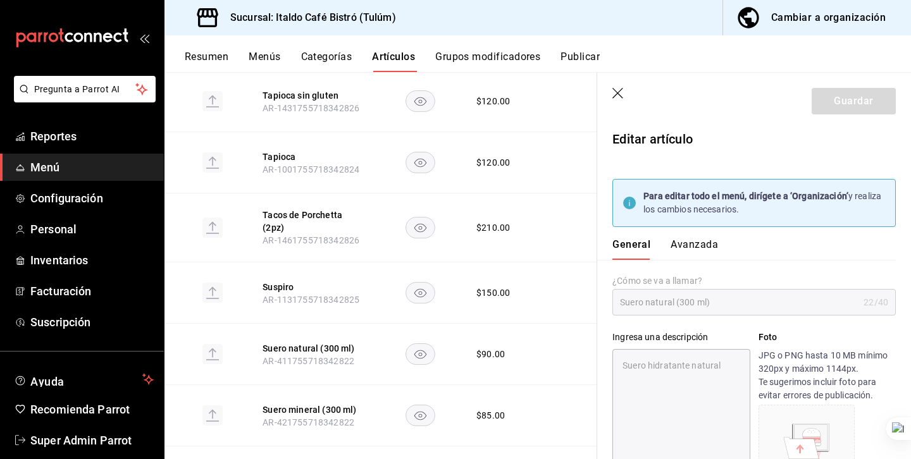
type textarea "x"
type input "$90.00"
type input "E48"
type input "90101500"
type textarea "x"
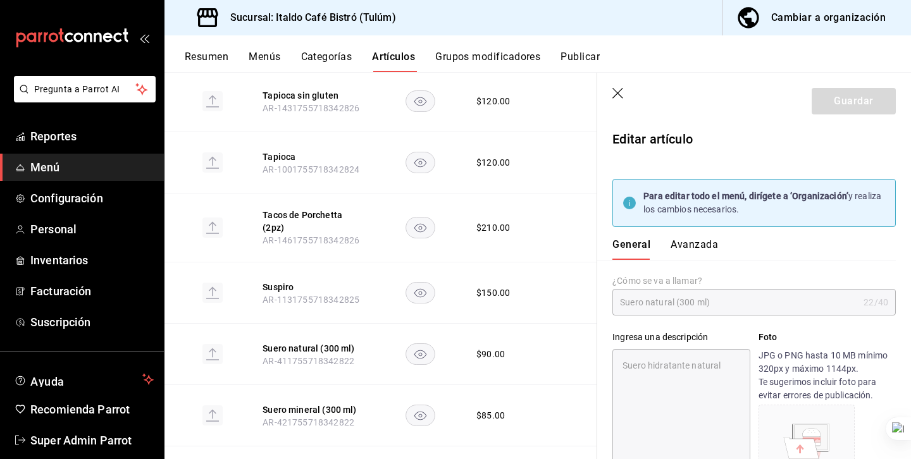
click at [695, 248] on button "Avanzada" at bounding box center [694, 250] width 47 height 22
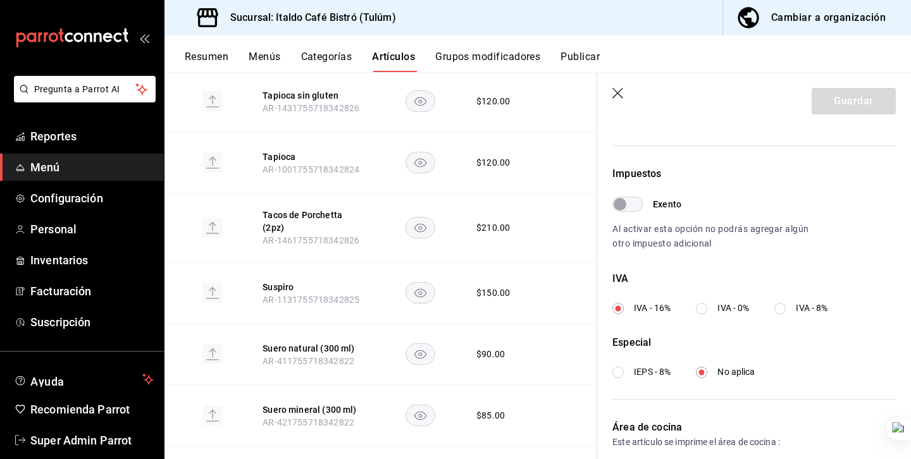
scroll to position [413, 0]
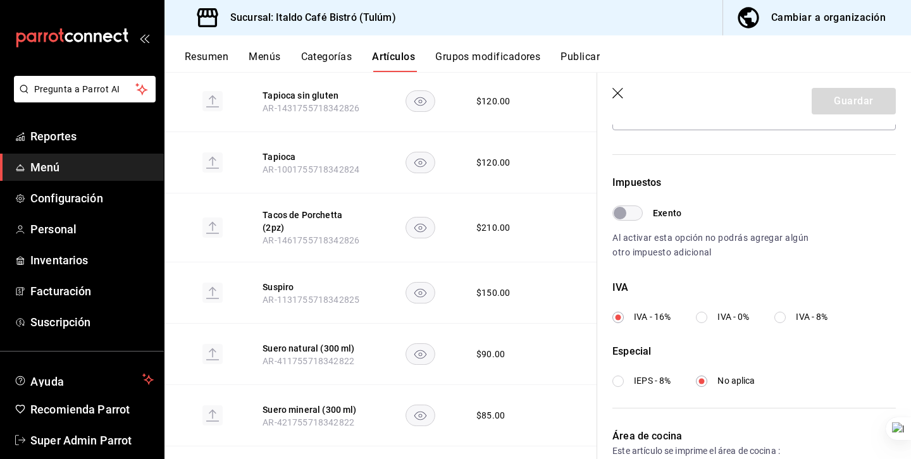
click at [706, 313] on input "IVA - 0%" at bounding box center [701, 317] width 11 height 11
radio input "true"
click at [629, 209] on input "Exento" at bounding box center [620, 213] width 46 height 15
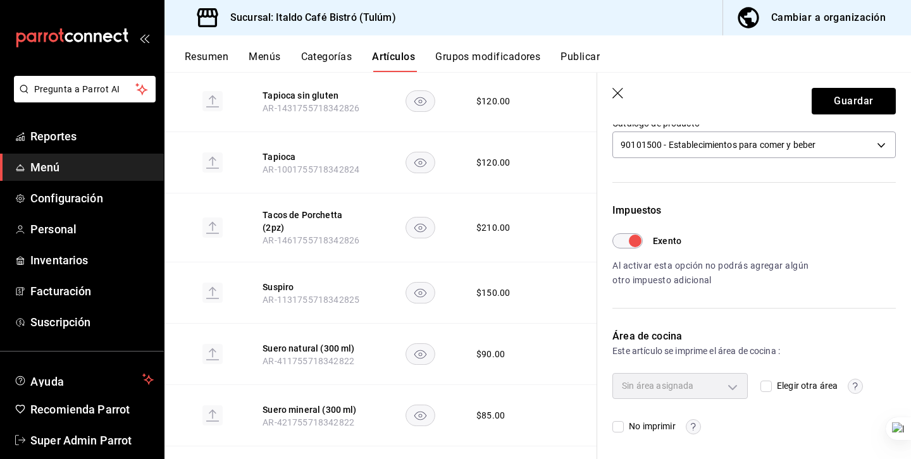
click at [630, 239] on input "Exento" at bounding box center [635, 240] width 46 height 15
checkbox input "false"
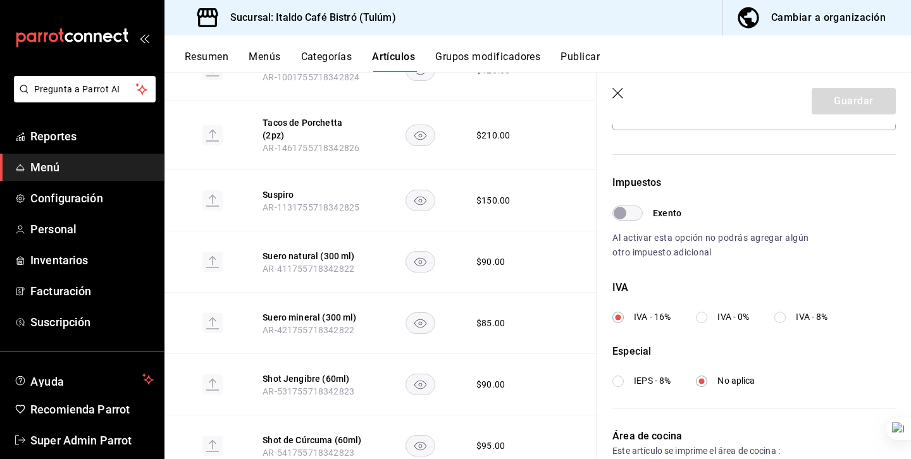
scroll to position [2495, 0]
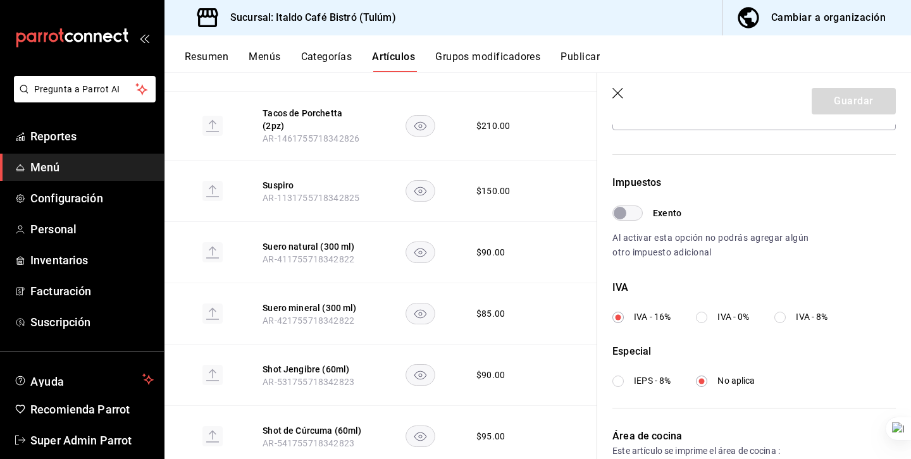
click at [619, 96] on icon "button" at bounding box center [618, 94] width 13 height 13
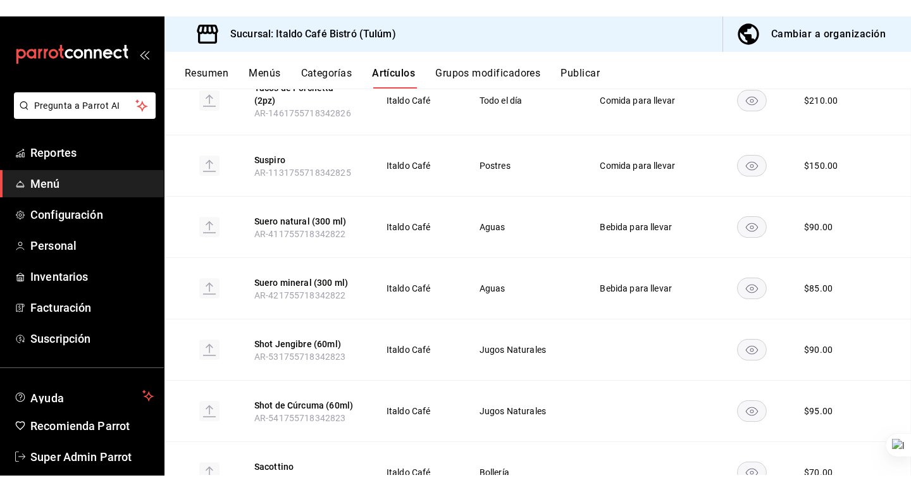
scroll to position [2453, 0]
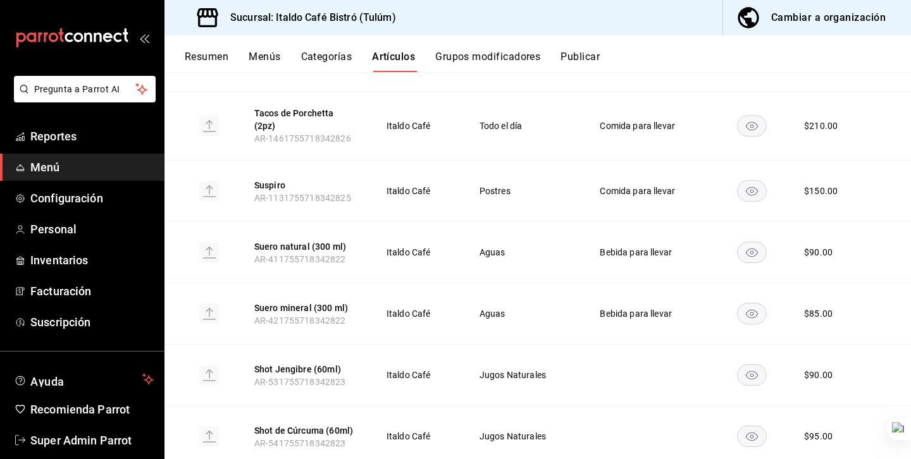
click at [61, 164] on span "Menú" at bounding box center [91, 167] width 123 height 17
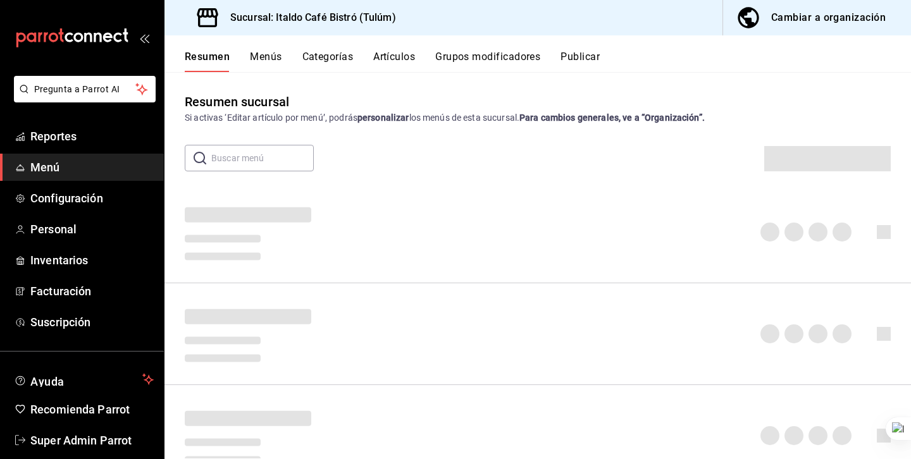
click at [77, 170] on span "Menú" at bounding box center [91, 167] width 123 height 17
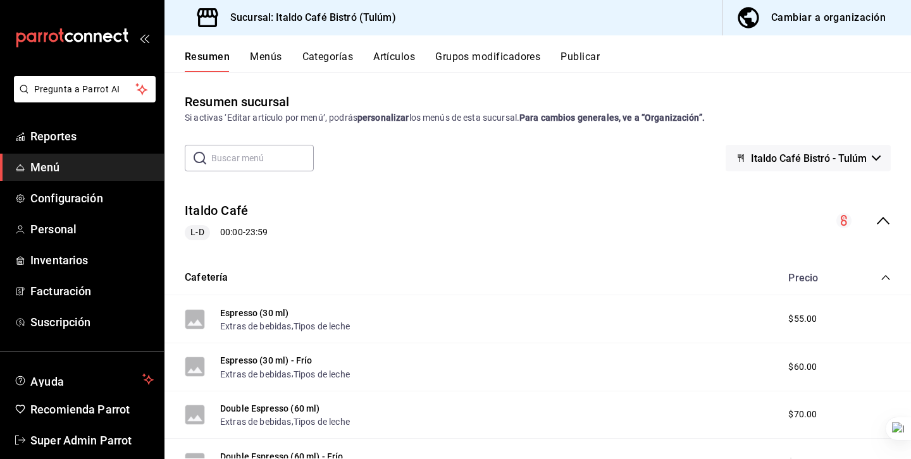
click at [795, 153] on span "Italdo Café Bistró - Tulúm" at bounding box center [809, 158] width 116 height 12
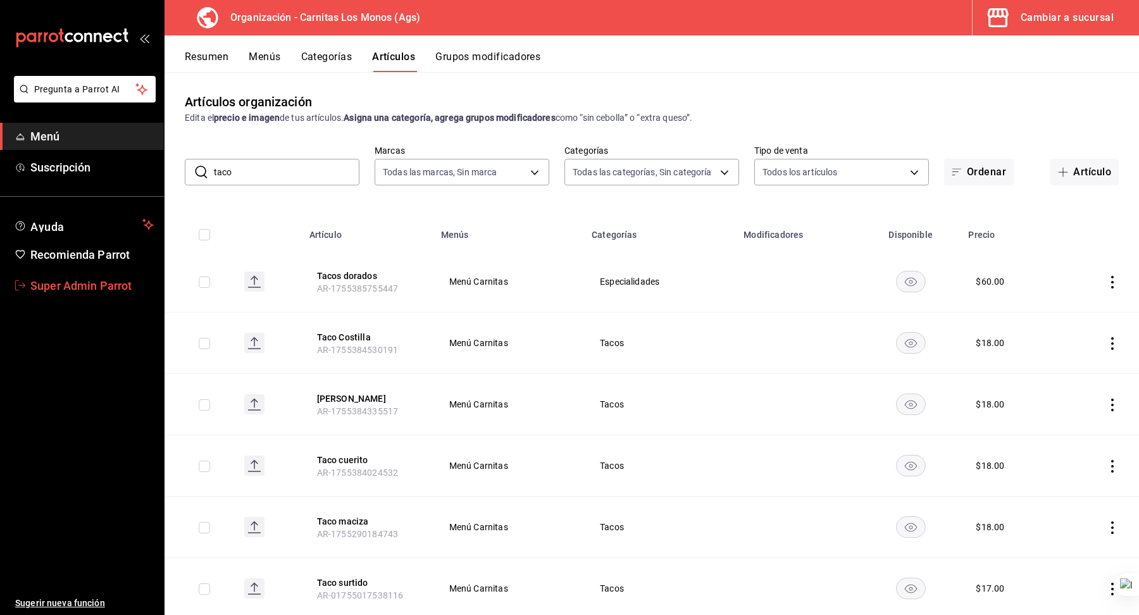
click at [53, 287] on span "Super Admin Parrot" at bounding box center [91, 285] width 123 height 17
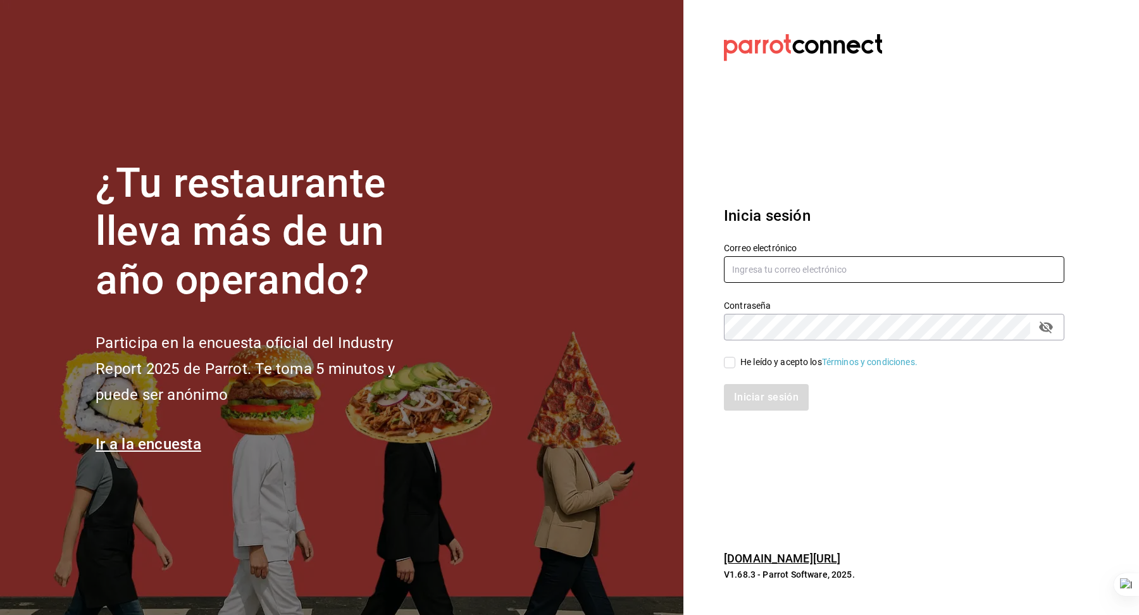
click at [760, 272] on input "text" at bounding box center [894, 269] width 340 height 27
type input "[EMAIL_ADDRESS][PERSON_NAME][DOMAIN_NAME]"
click at [730, 366] on input "He leído y acepto los Términos y condiciones." at bounding box center [729, 362] width 11 height 11
checkbox input "true"
click at [736, 396] on button "Iniciar sesión" at bounding box center [767, 397] width 86 height 27
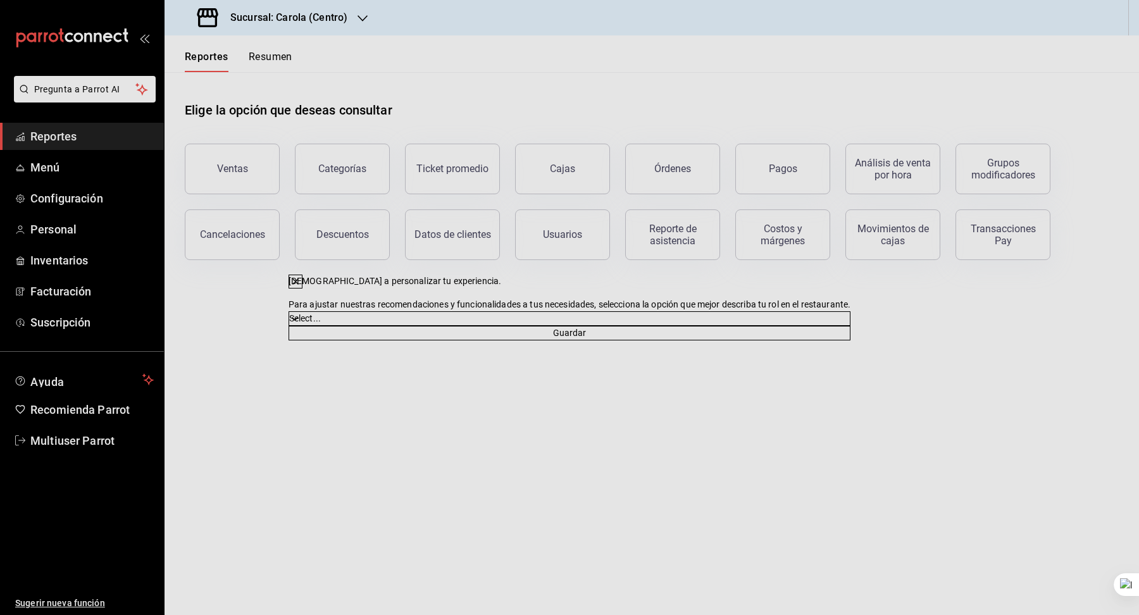
click at [75, 156] on div "[DEMOGRAPHIC_DATA] a personalizar tu experiencia. Para ajustar nuestras recomen…" at bounding box center [569, 307] width 1139 height 615
click at [68, 168] on div "[DEMOGRAPHIC_DATA] a personalizar tu experiencia. Para ajustar nuestras recomen…" at bounding box center [569, 307] width 1139 height 615
click at [301, 276] on icon at bounding box center [295, 281] width 10 height 10
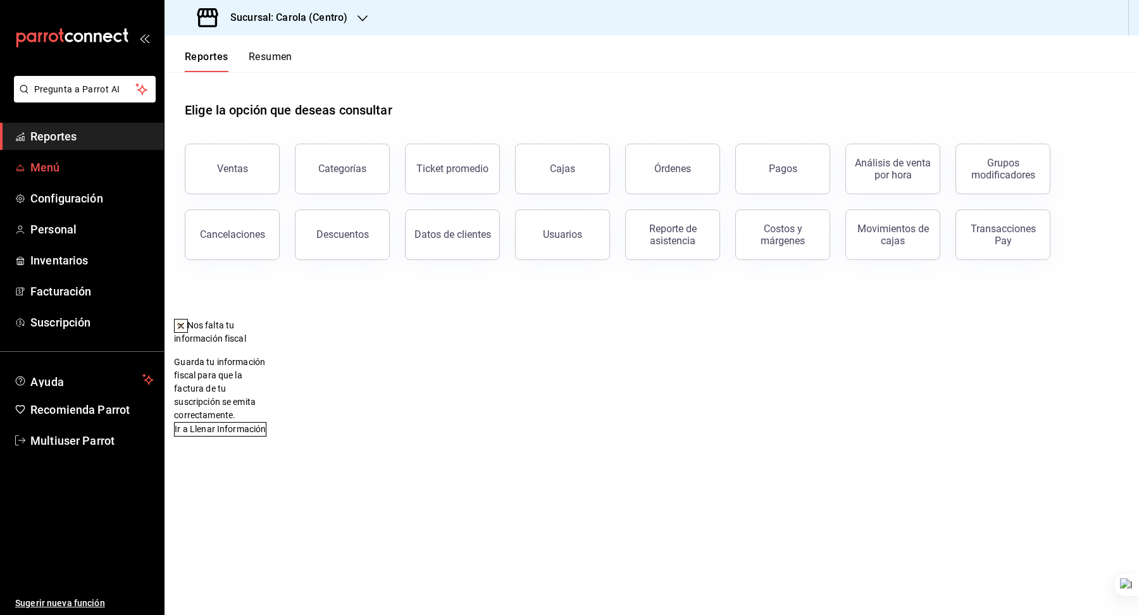
click at [82, 170] on span "Menú" at bounding box center [91, 167] width 123 height 17
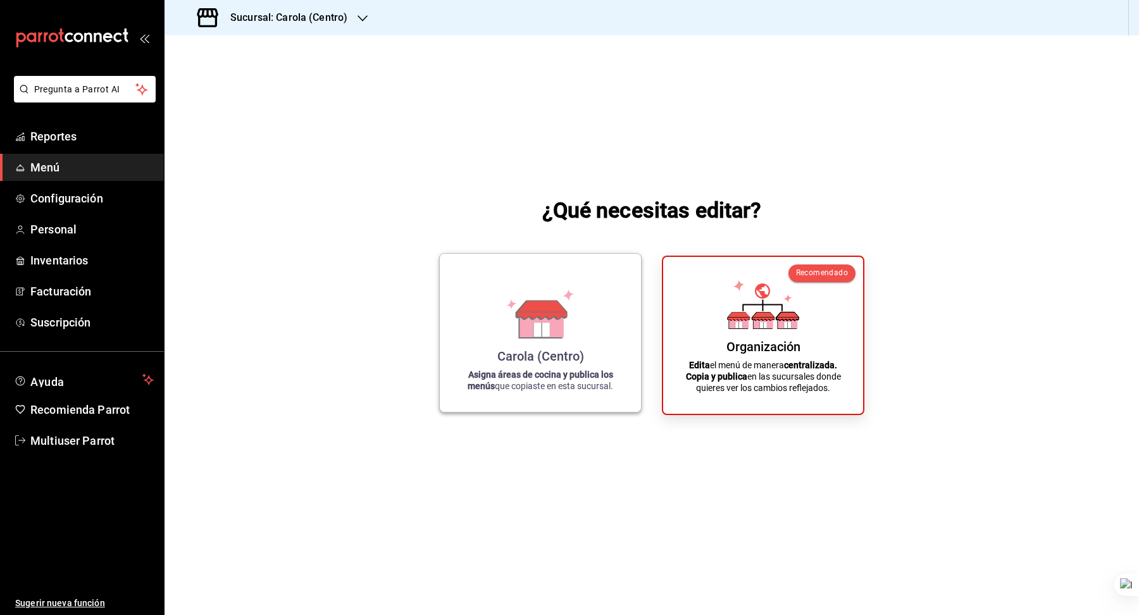
click at [530, 357] on div "Carola (Centro)" at bounding box center [540, 356] width 87 height 15
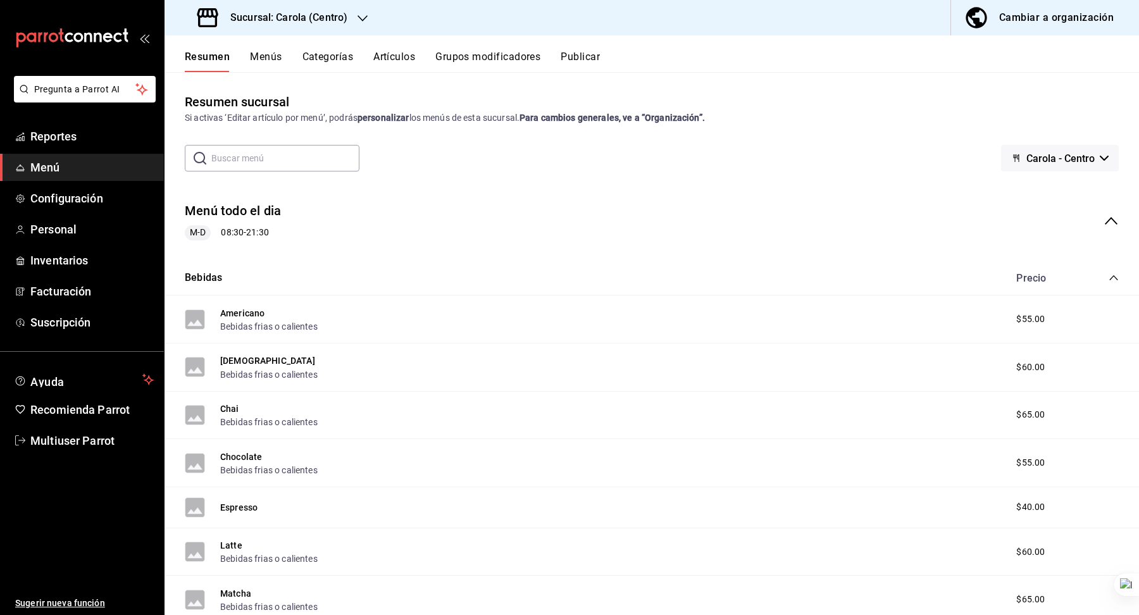
click at [387, 54] on button "Artículos" at bounding box center [394, 62] width 42 height 22
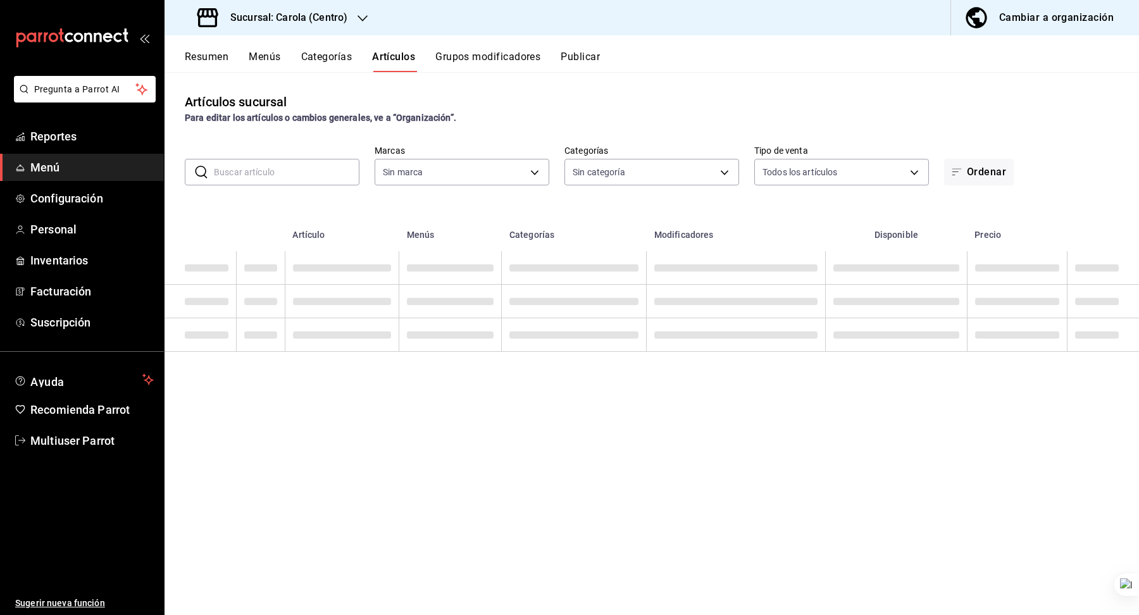
type input "d8a3b3b0-a73d-432a-8502-86a0381d9bc5"
type input "21a5803d-959e-4b5b-a412-c7f25ac080dc,61ab0221-b98c-49ab-9765-2a081d289a51,1ada3…"
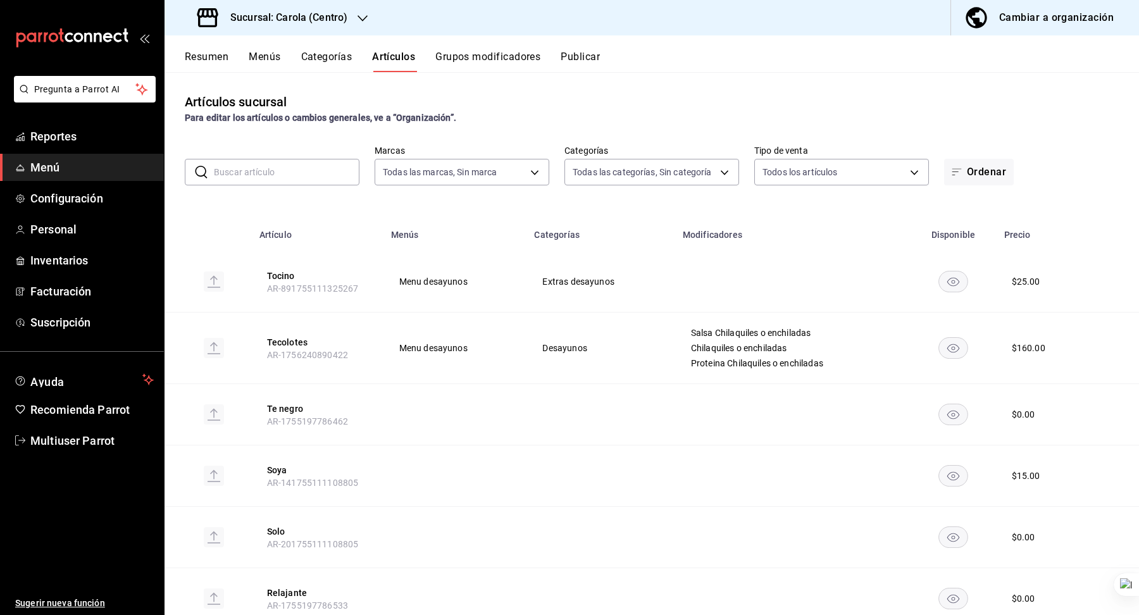
click at [273, 171] on input "text" at bounding box center [287, 171] width 146 height 25
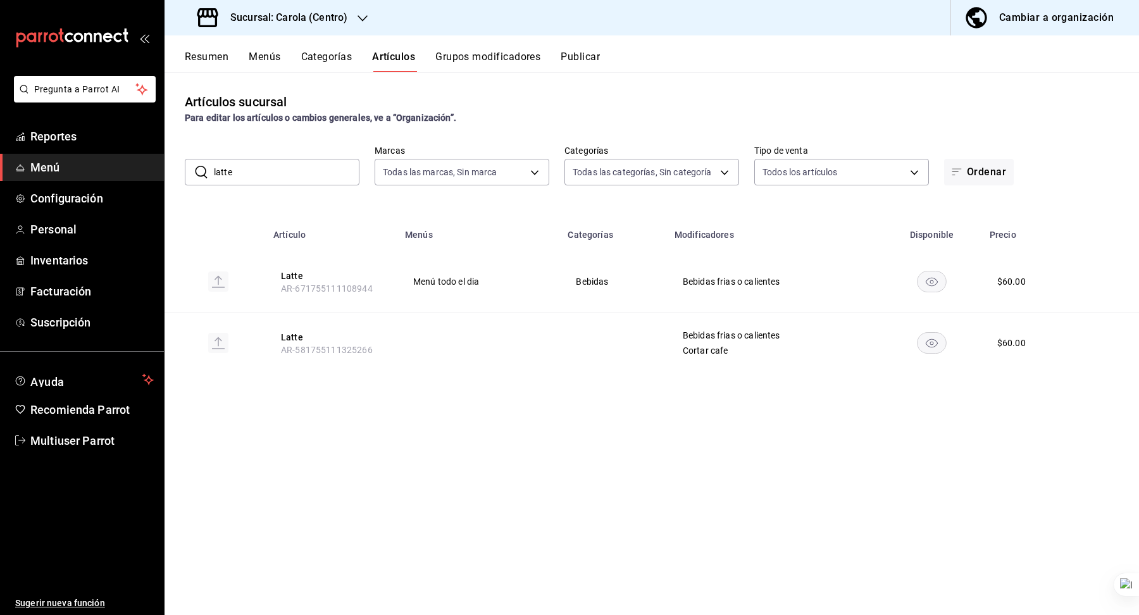
click at [265, 173] on input "latte" at bounding box center [287, 171] width 146 height 25
type input "latte"
click at [533, 424] on div "Artículos sucursal Para editar los artículos o cambios generales, ve a “Organiz…" at bounding box center [651, 343] width 974 height 542
click at [261, 56] on button "Menús" at bounding box center [265, 62] width 32 height 22
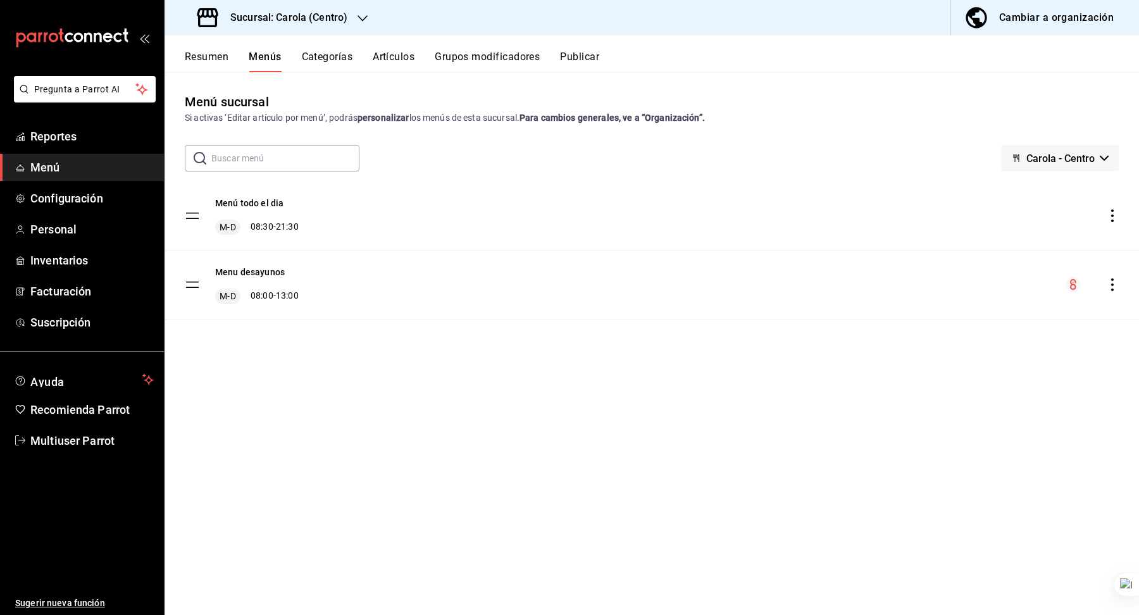
click at [1030, 162] on span "Carola - Centro" at bounding box center [1060, 158] width 68 height 12
click at [1038, 194] on li "Carola - Centro" at bounding box center [1058, 192] width 87 height 30
click at [452, 58] on button "Grupos modificadores" at bounding box center [487, 62] width 105 height 22
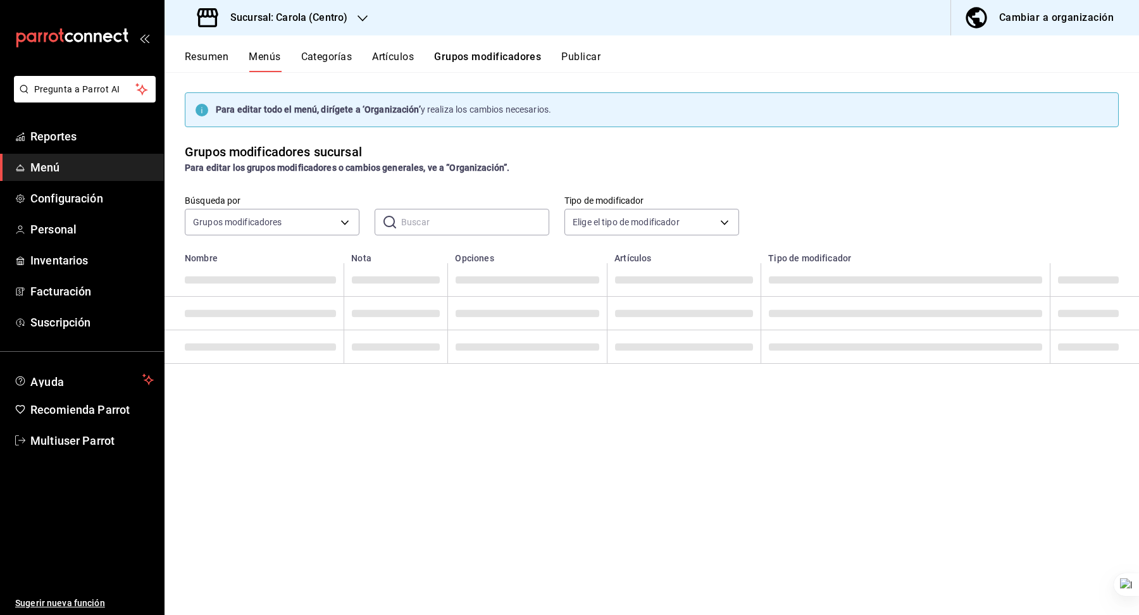
click at [397, 65] on button "Artículos" at bounding box center [393, 62] width 42 height 22
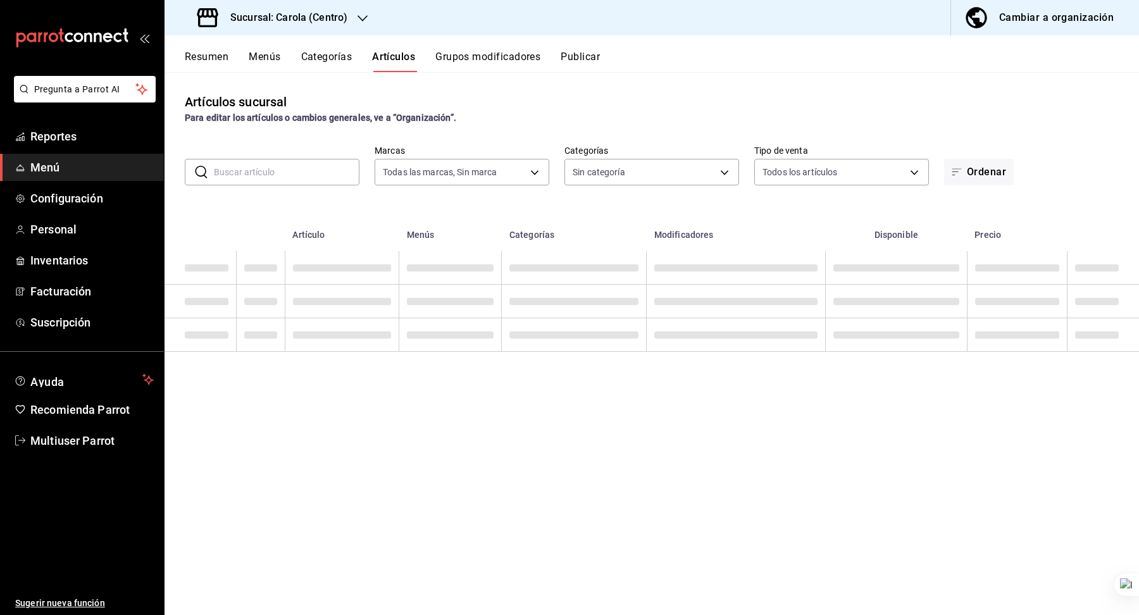
type input "d8a3b3b0-a73d-432a-8502-86a0381d9bc5"
type input "21a5803d-959e-4b5b-a412-c7f25ac080dc,61ab0221-b98c-49ab-9765-2a081d289a51,1ada3…"
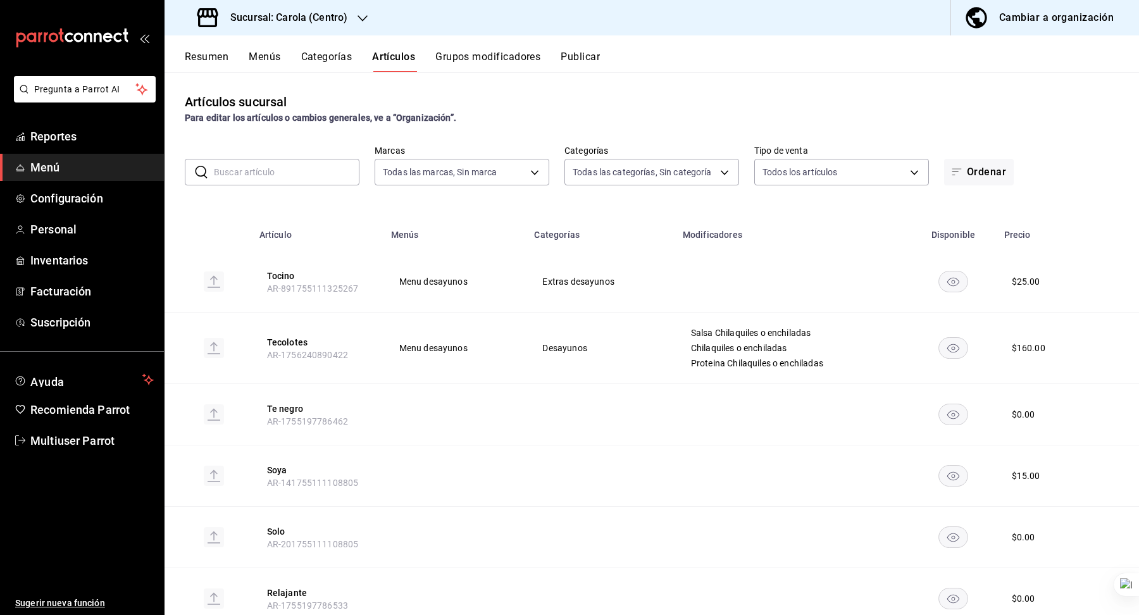
click at [257, 180] on input "text" at bounding box center [287, 171] width 146 height 25
paste input "latte"
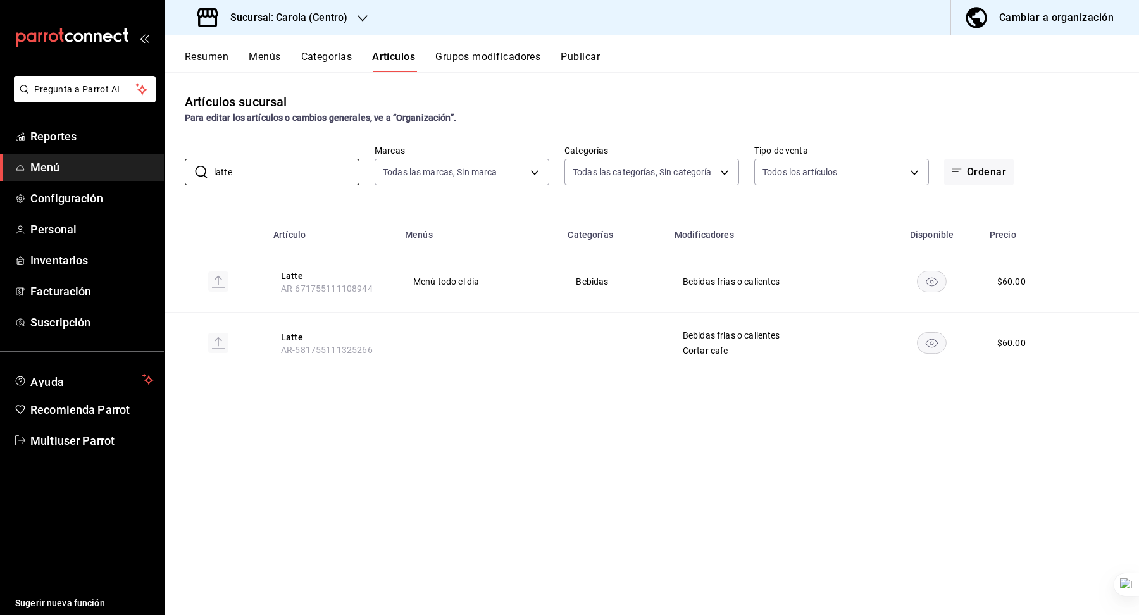
click at [445, 425] on div "Artículos sucursal Para editar los artículos o cambios generales, ve a “Organiz…" at bounding box center [651, 343] width 974 height 542
click at [716, 346] on span "Cortar cafe" at bounding box center [774, 350] width 183 height 9
copy tr "Cortar cafe"
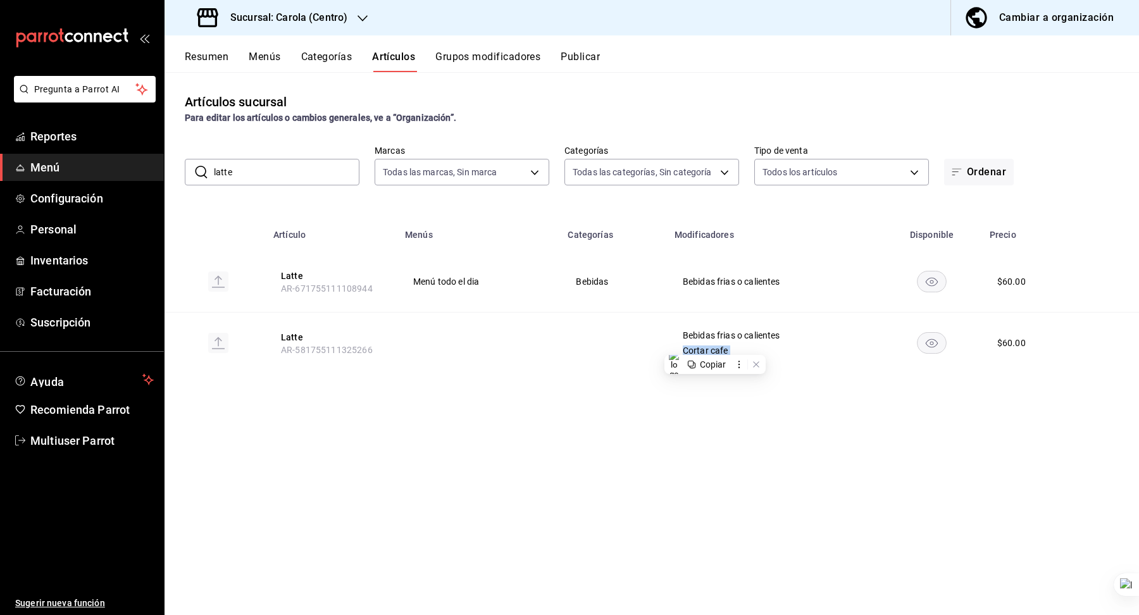
click at [257, 168] on input "latte" at bounding box center [287, 171] width 146 height 25
paste input "Cortar caf"
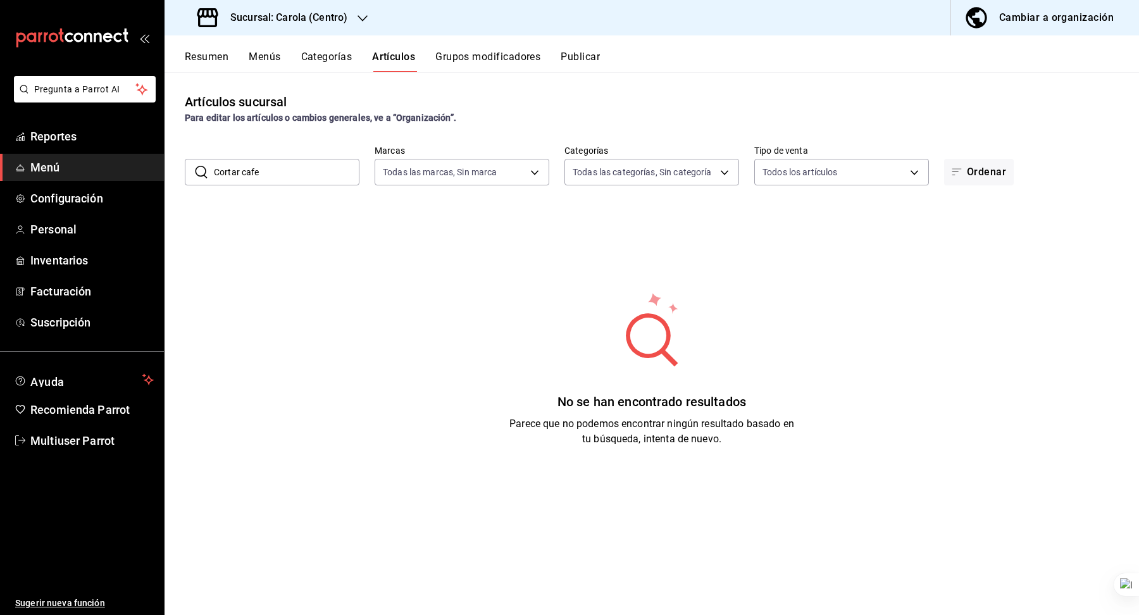
click at [239, 168] on input "Cortar cafe" at bounding box center [287, 171] width 146 height 25
click at [230, 182] on button "Mejorar" at bounding box center [253, 186] width 48 height 16
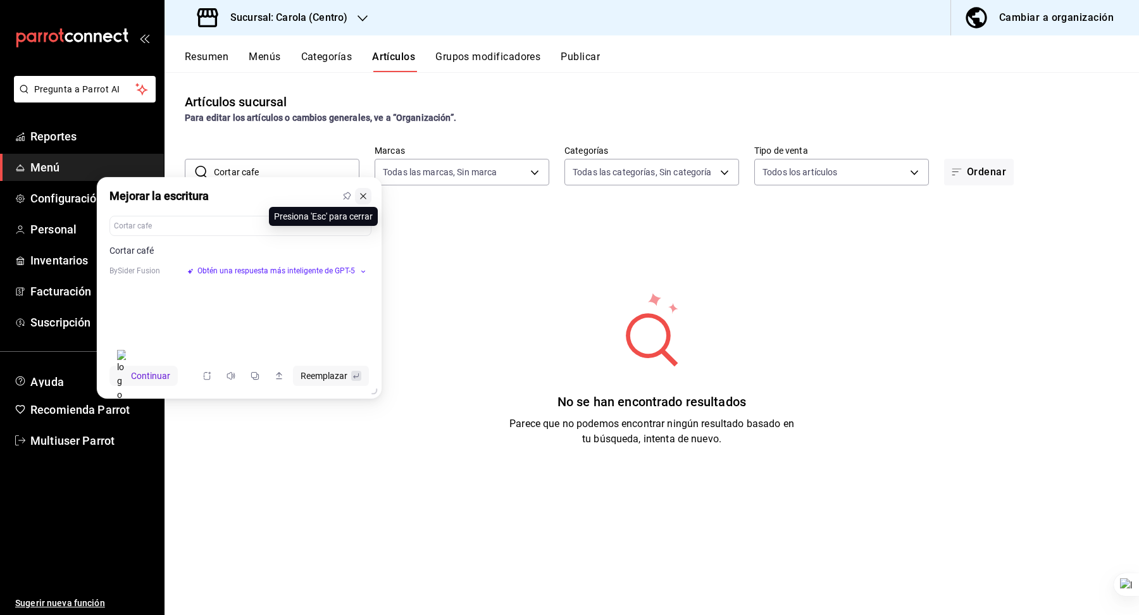
click at [363, 198] on icon at bounding box center [363, 196] width 9 height 9
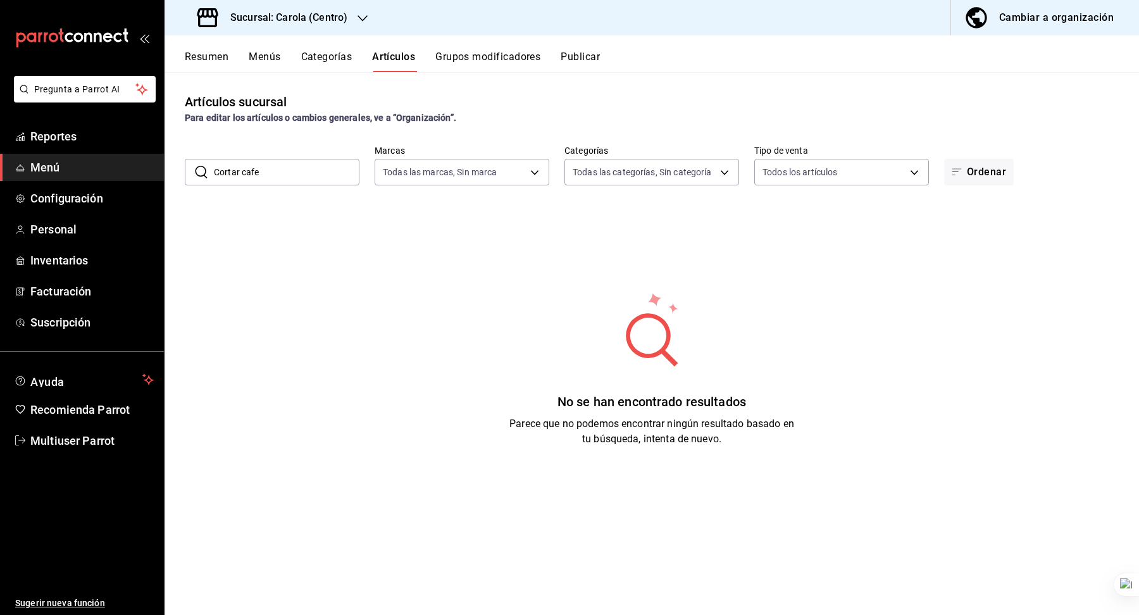
click at [303, 170] on input "Cortar cafe" at bounding box center [287, 171] width 146 height 25
type input "Co"
click at [320, 67] on button "Categorías" at bounding box center [326, 62] width 51 height 22
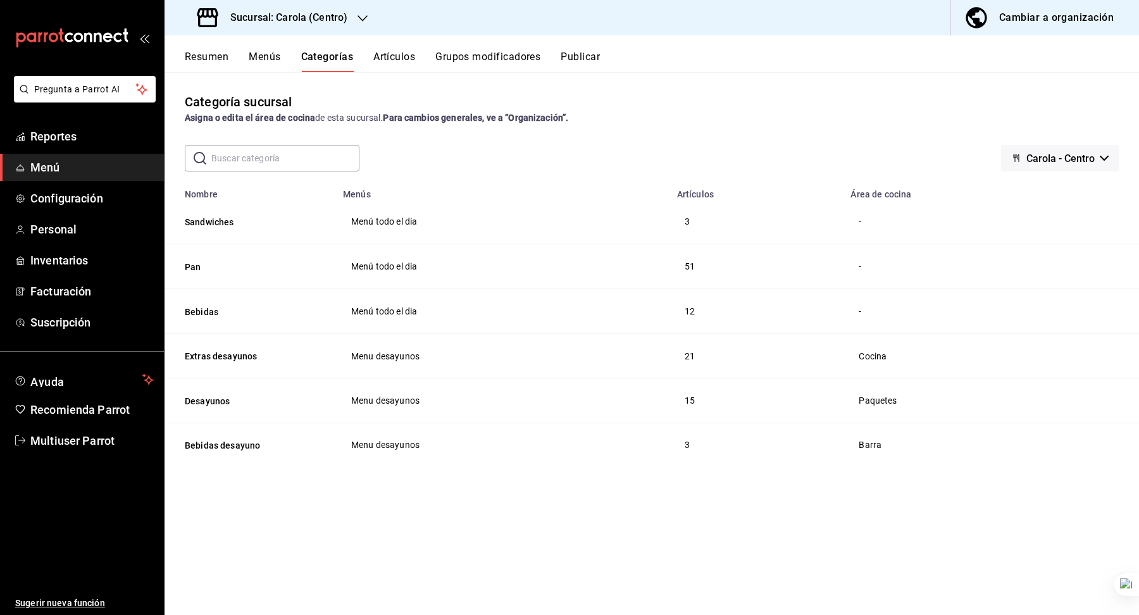
click at [1025, 164] on button "Carola - Centro" at bounding box center [1060, 158] width 118 height 27
click at [1031, 191] on li "Sin marca" at bounding box center [1058, 192] width 87 height 30
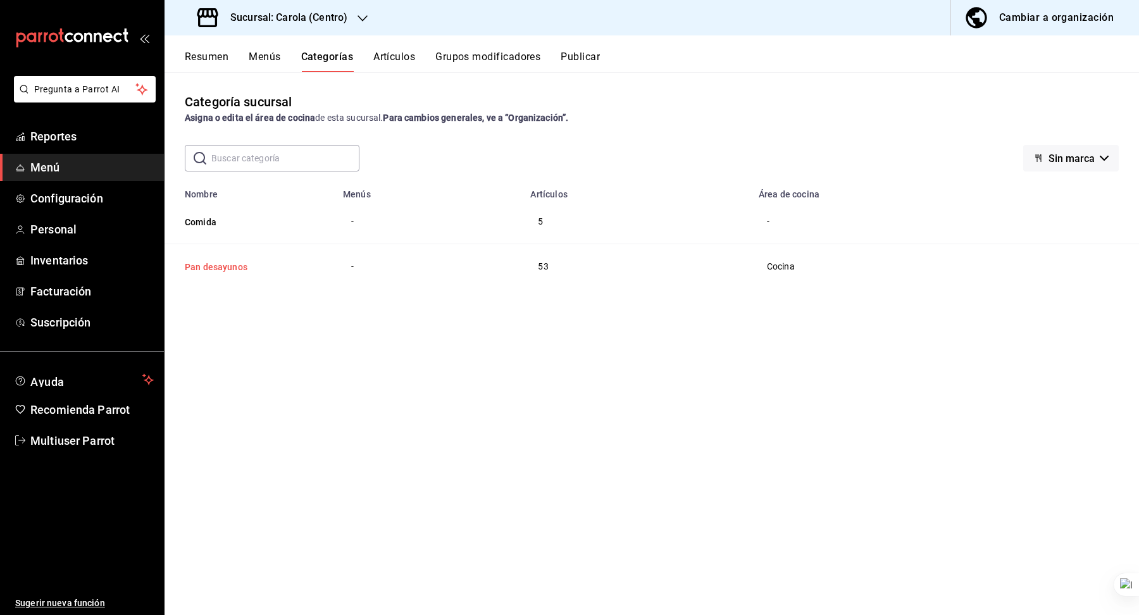
click at [212, 268] on button "Pan desayunos" at bounding box center [248, 267] width 127 height 13
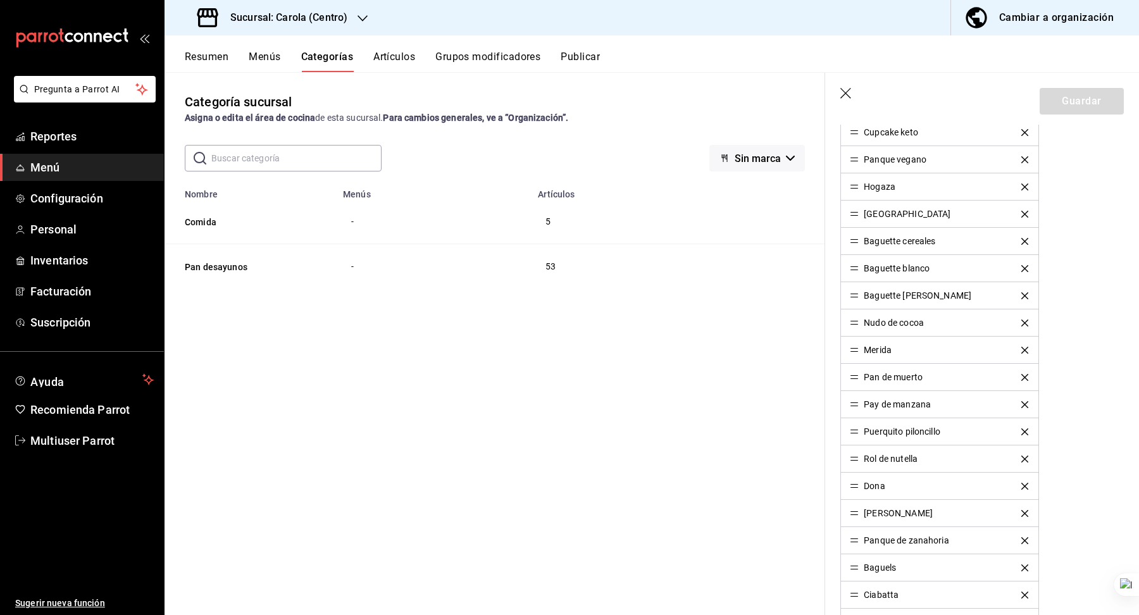
scroll to position [1721, 0]
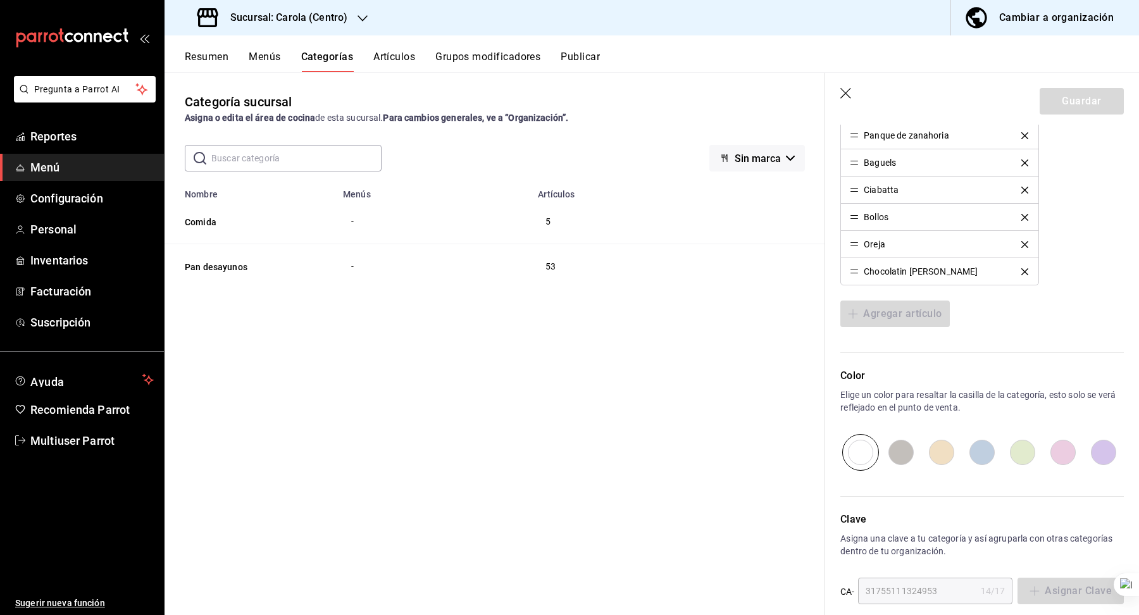
click at [403, 61] on button "Artículos" at bounding box center [394, 62] width 42 height 22
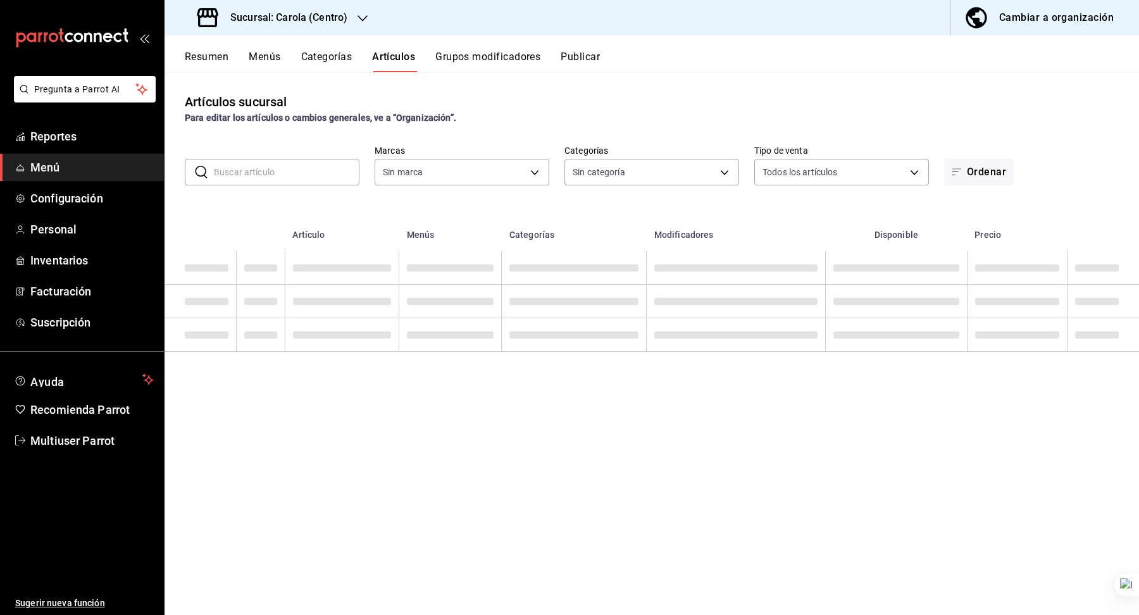
type input "d8a3b3b0-a73d-432a-8502-86a0381d9bc5"
type input "21a5803d-959e-4b5b-a412-c7f25ac080dc,61ab0221-b98c-49ab-9765-2a081d289a51,1ada3…"
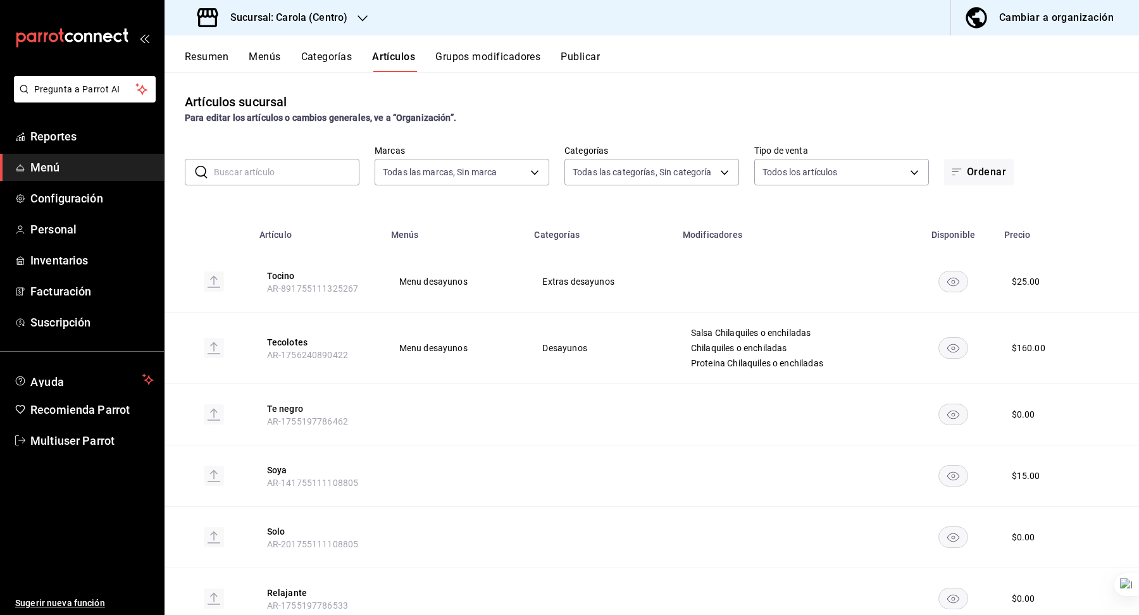
click at [297, 170] on input "text" at bounding box center [287, 171] width 146 height 25
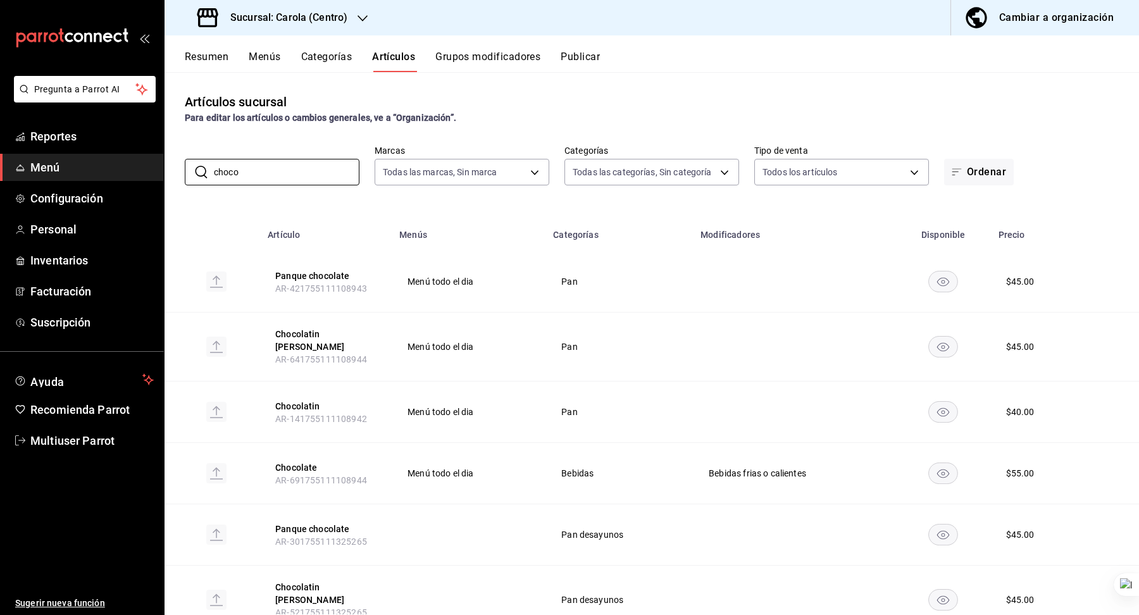
type input "choco"
click at [652, 366] on td "Pan" at bounding box center [618, 347] width 147 height 69
click at [287, 183] on input "choco" at bounding box center [287, 171] width 146 height 25
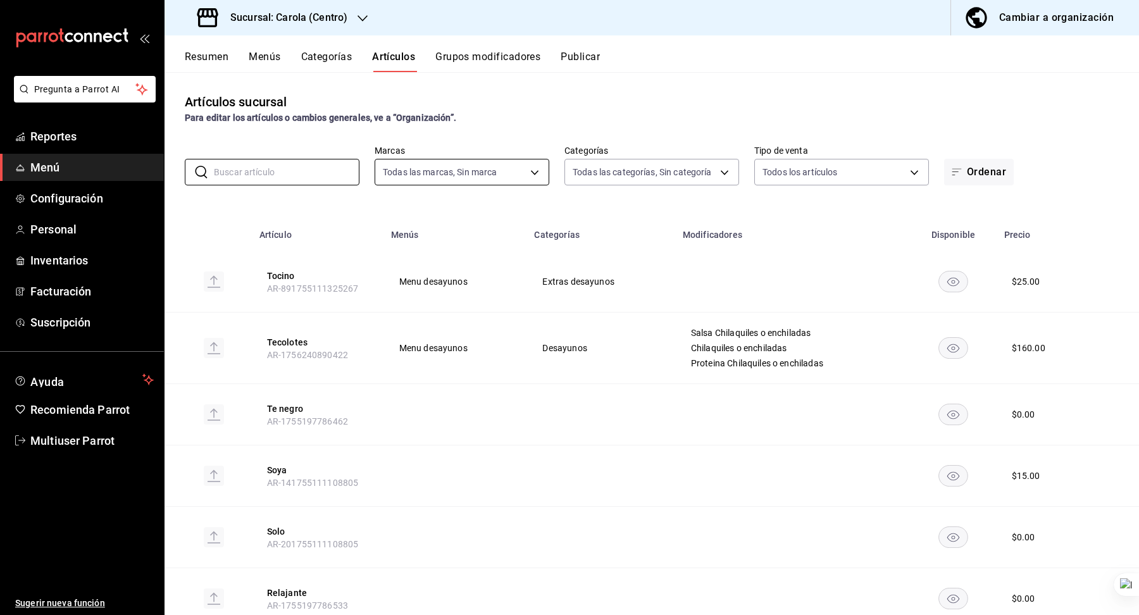
click at [538, 173] on body "Pregunta a Parrot AI Reportes Menú Configuración Personal Inventarios Facturaci…" at bounding box center [569, 307] width 1139 height 615
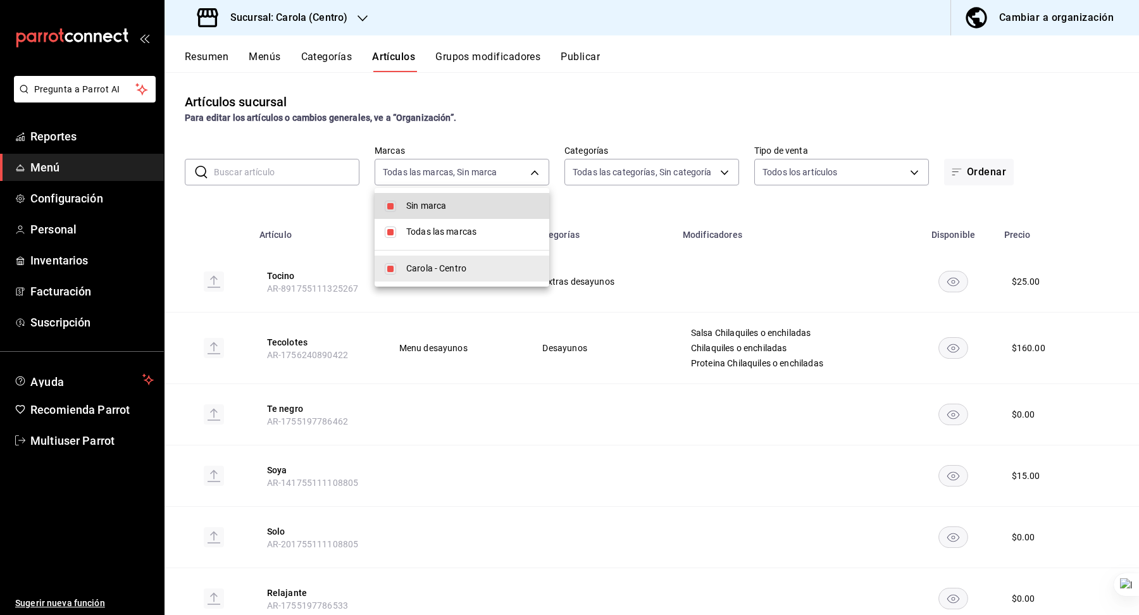
click at [468, 205] on span "Sin marca" at bounding box center [472, 205] width 133 height 13
checkbox input "false"
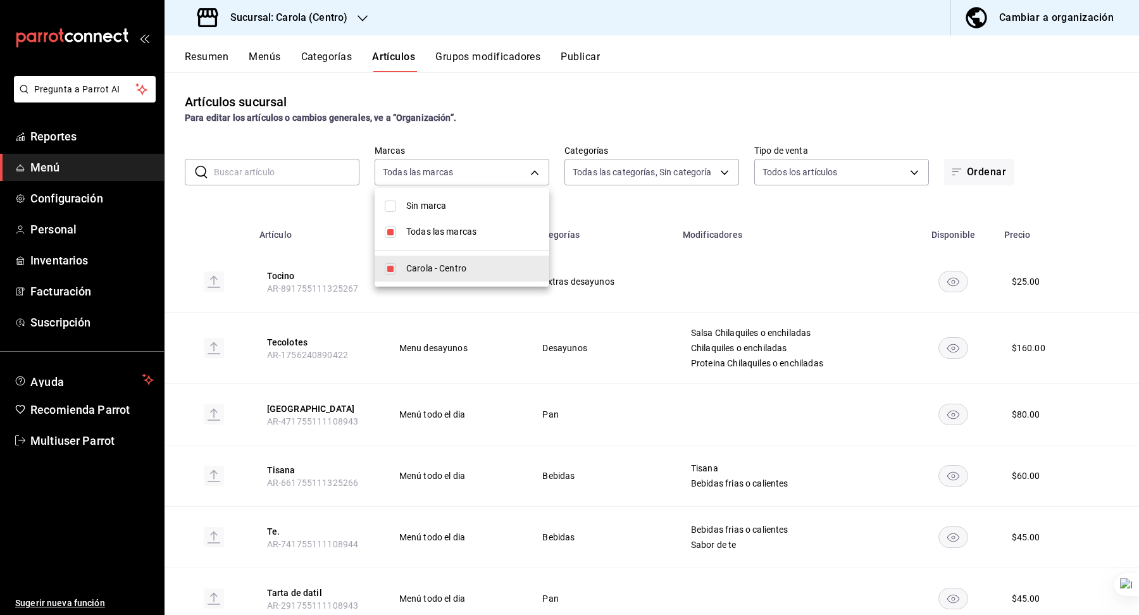
click at [471, 235] on span "Todas las marcas" at bounding box center [472, 231] width 133 height 13
checkbox input "false"
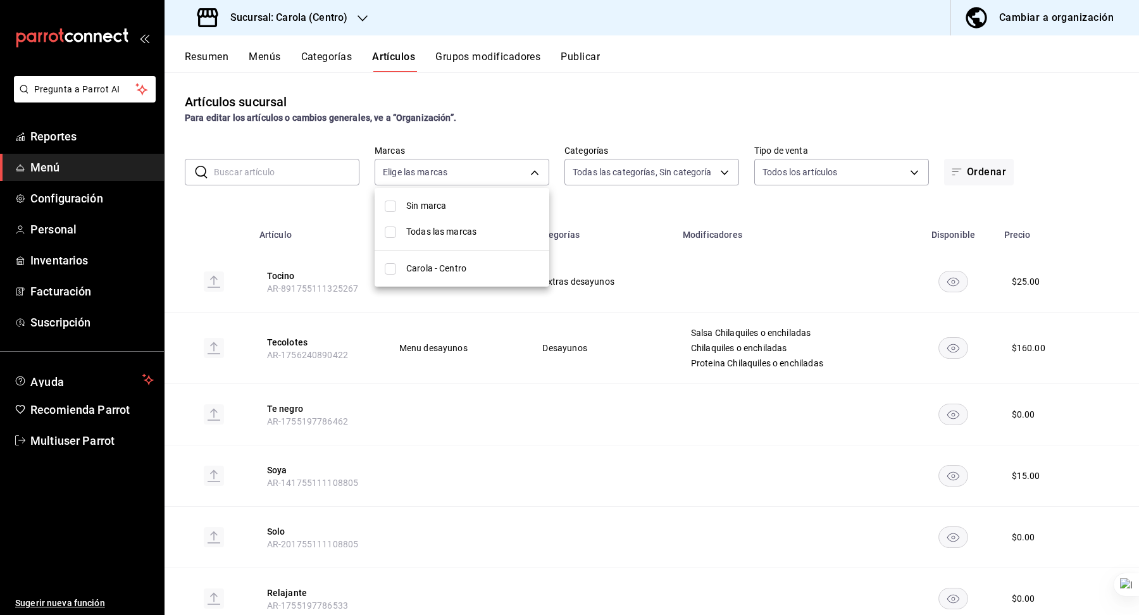
click at [464, 207] on span "Sin marca" at bounding box center [472, 205] width 133 height 13
checkbox input "true"
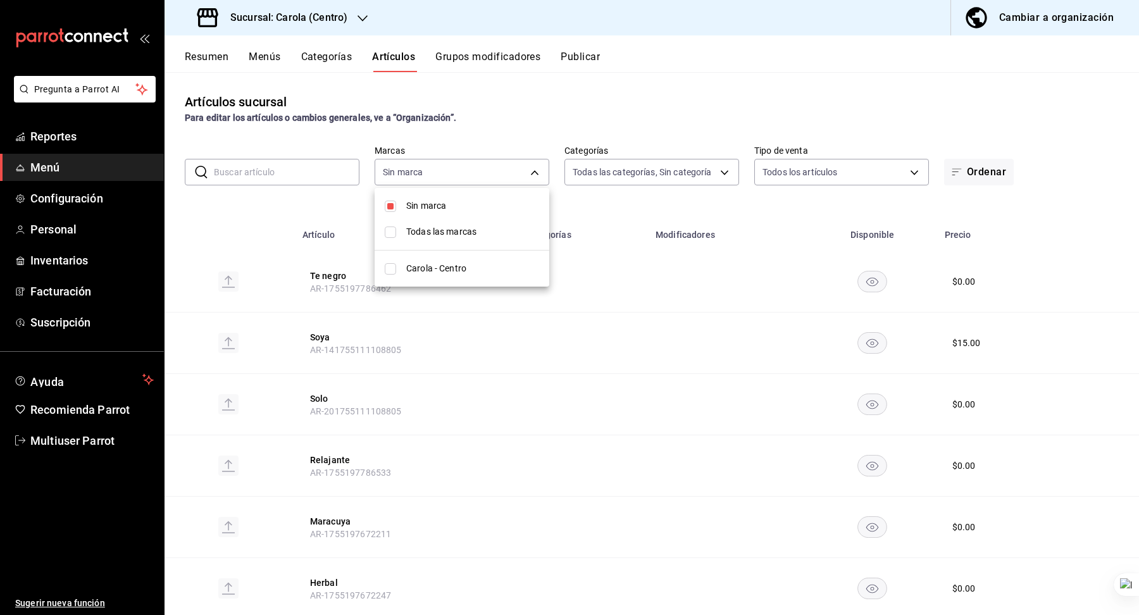
click at [610, 172] on div at bounding box center [569, 307] width 1139 height 615
click at [634, 171] on body "Pregunta a Parrot AI Reportes Menú Configuración Personal Inventarios Facturaci…" at bounding box center [569, 307] width 1139 height 615
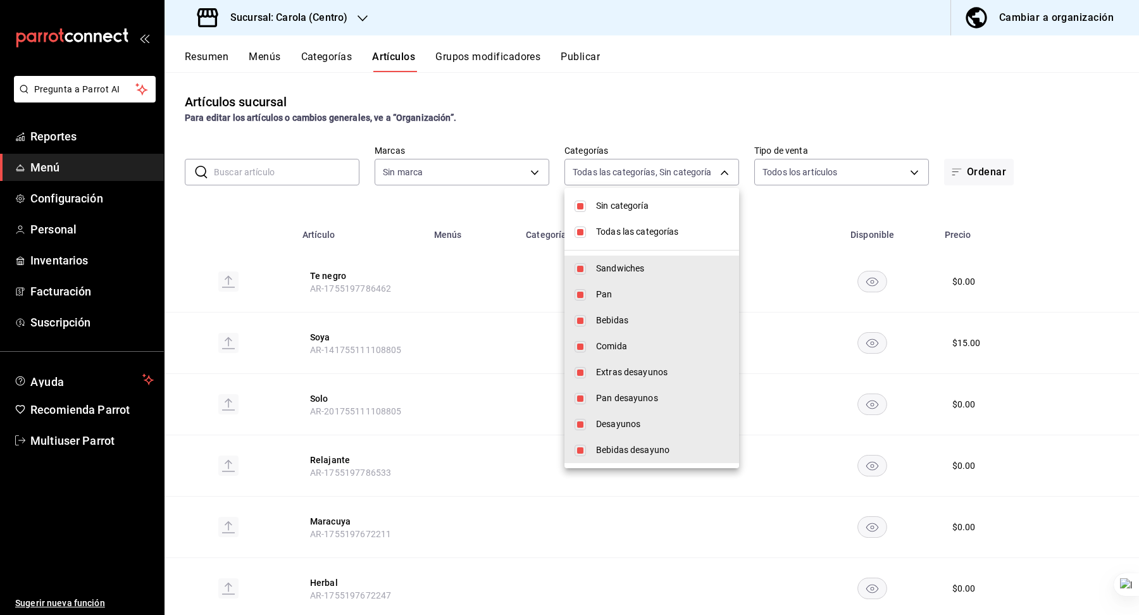
click at [648, 229] on span "Todas las categorías" at bounding box center [662, 231] width 133 height 13
checkbox input "false"
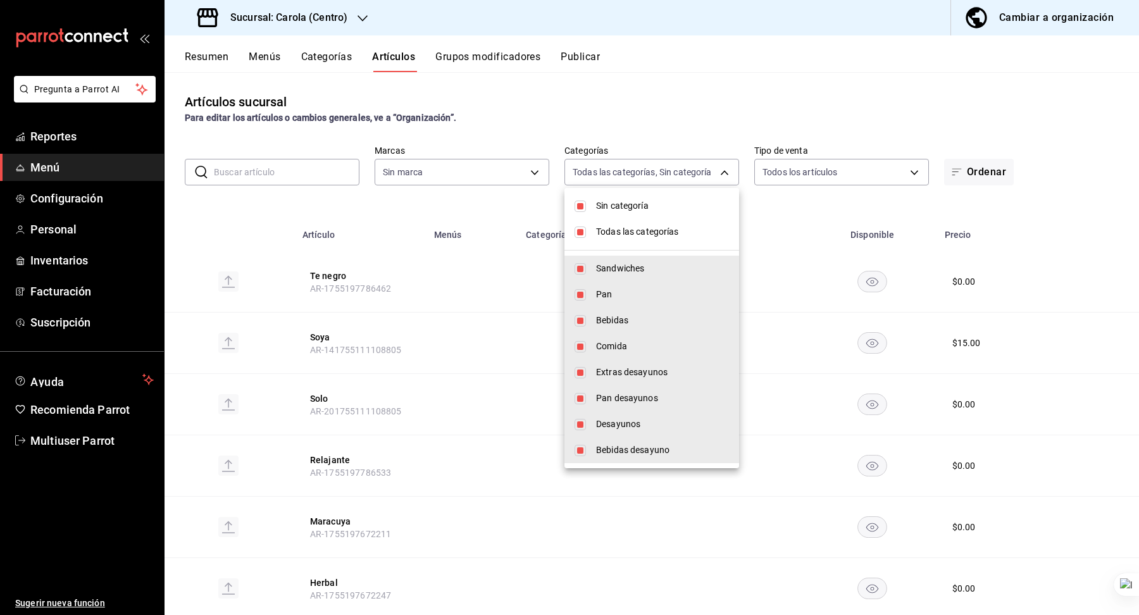
checkbox input "false"
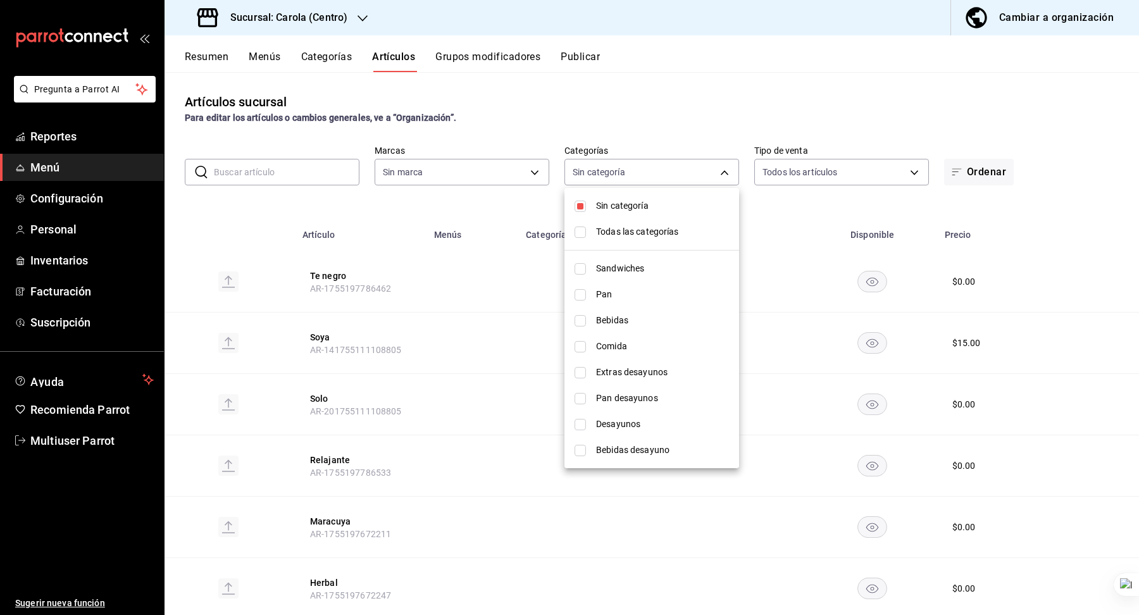
click at [619, 96] on div at bounding box center [569, 307] width 1139 height 615
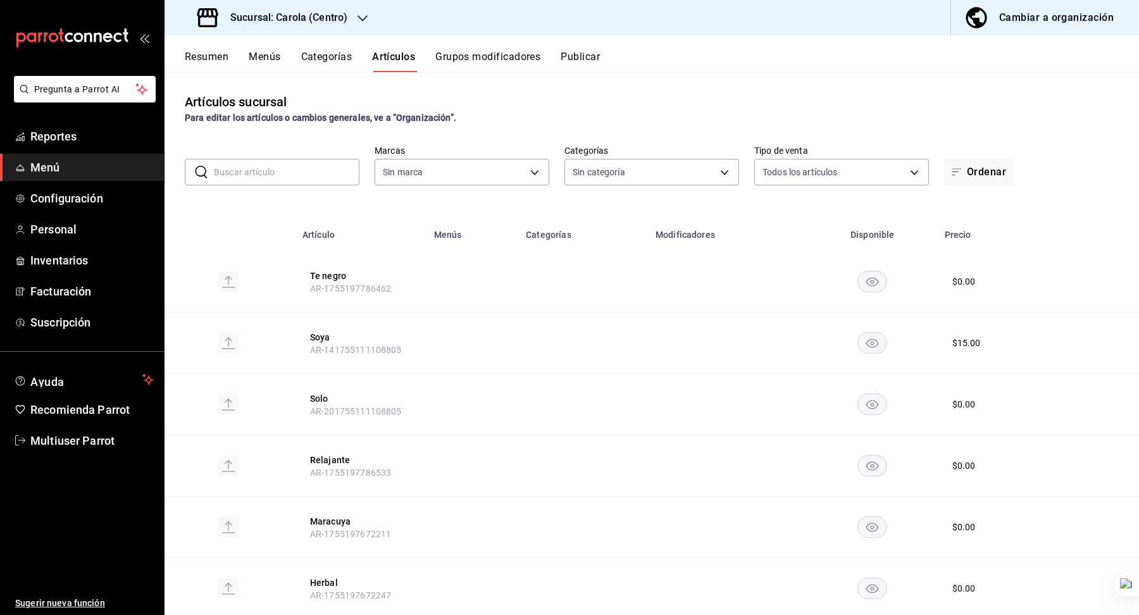
click at [798, 187] on div "Artículos sucursal Para editar los artículos o cambios generales, ve a “Organiz…" at bounding box center [651, 343] width 974 height 542
click at [803, 176] on body "Pregunta a Parrot AI Reportes Menú Configuración Personal Inventarios Facturaci…" at bounding box center [569, 307] width 1139 height 615
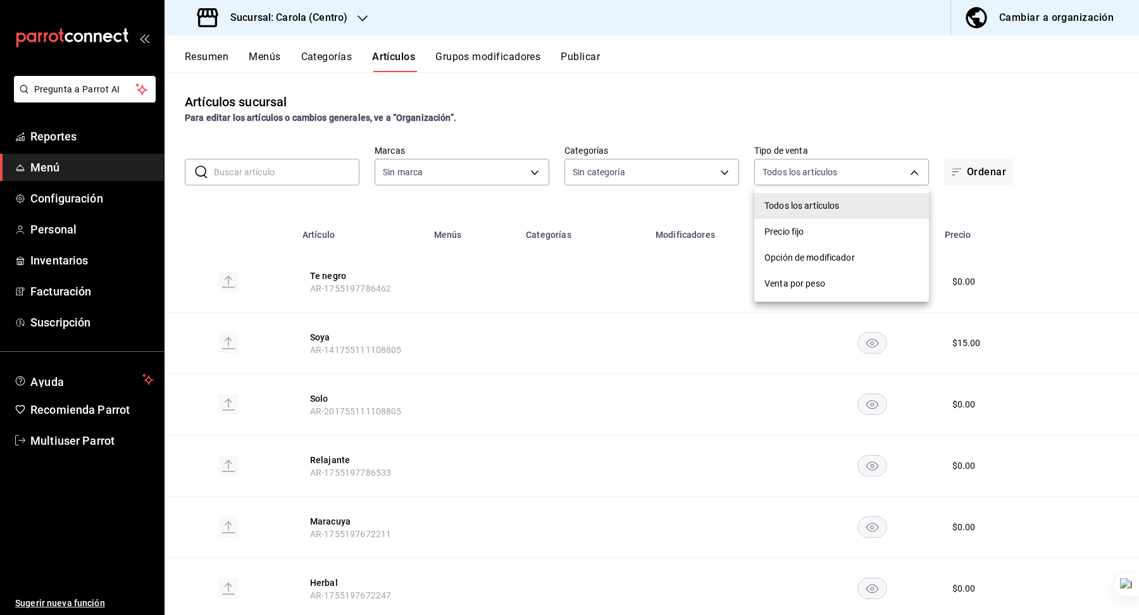
click at [817, 227] on span "Precio fijo" at bounding box center [841, 231] width 154 height 13
type input "WITH_INDEPENDENT_SALE"
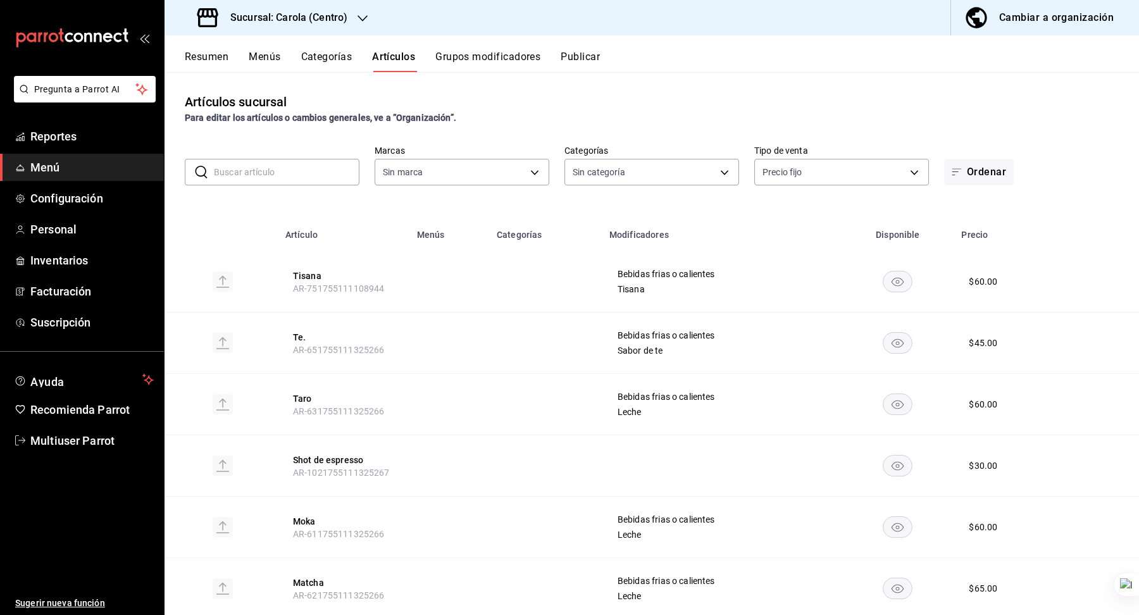
click at [716, 89] on div "Artículos sucursal Para editar los artículos o cambios generales, ve a “Organiz…" at bounding box center [651, 343] width 974 height 542
click at [1007, 27] on button "Cambiar a organización" at bounding box center [1040, 17] width 178 height 35
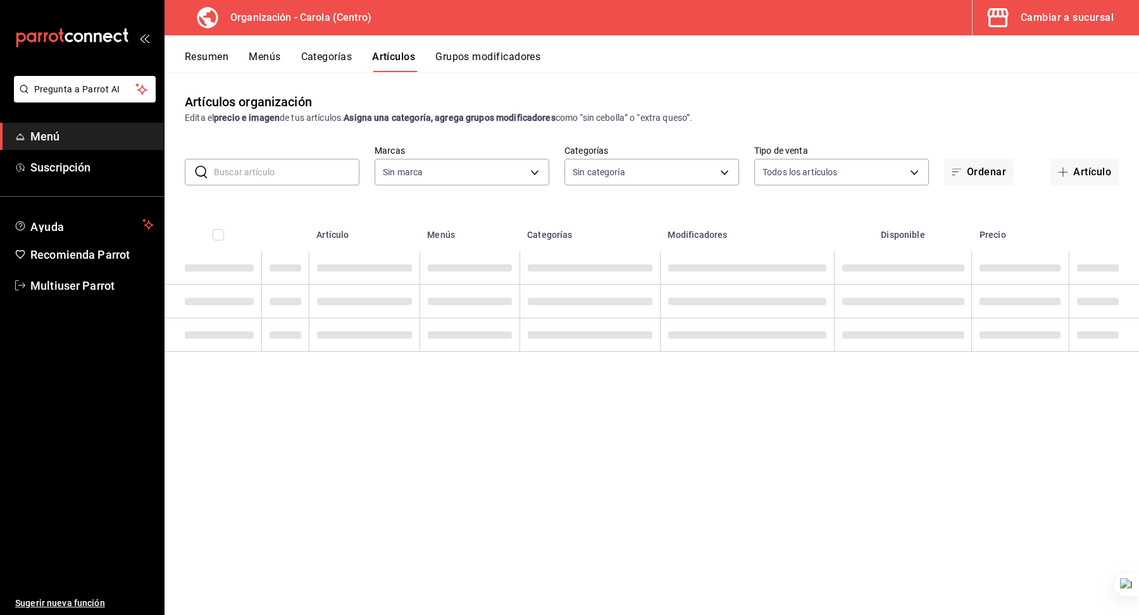
type input "8da68a38-104b-4a0a-8aa5-581c433b7c30,76d4f9f8-42c5-4ee6-a728-c07b806fd39f,1792e…"
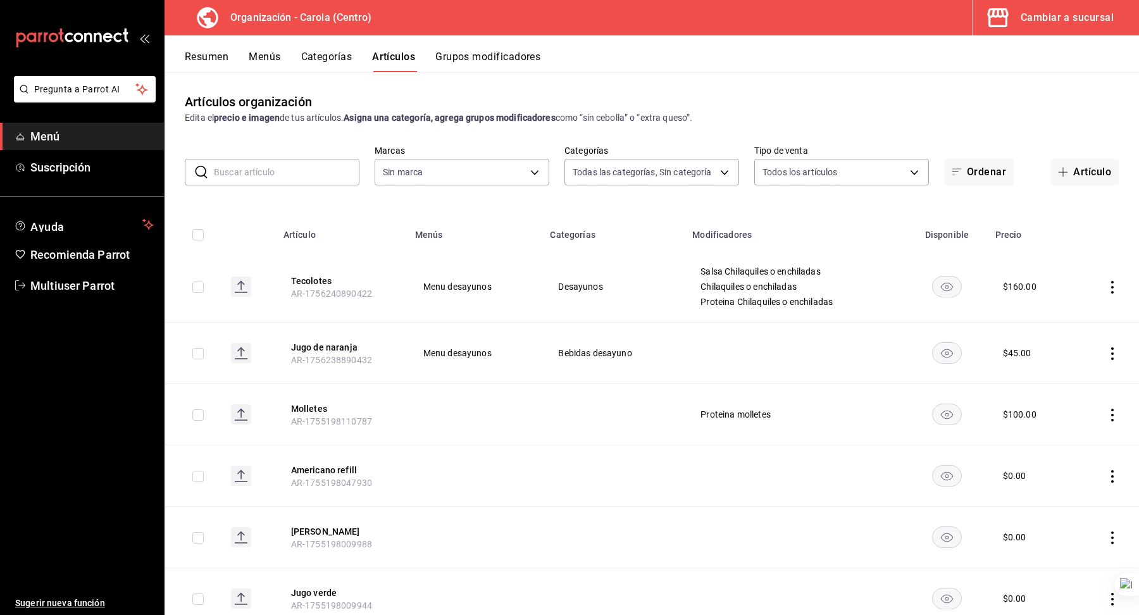
type input "463def20-5023-47da-b4a8-3ca52a2ee8a5"
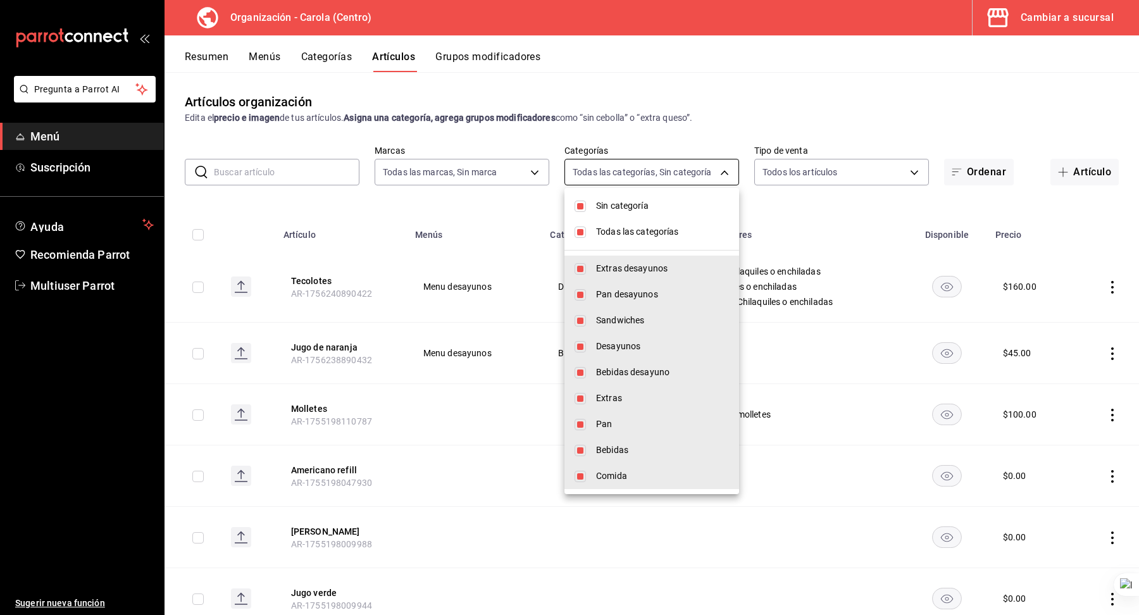
click at [655, 173] on body "Pregunta a Parrot AI Menú Suscripción Ayuda Recomienda Parrot Multiuser Parrot …" at bounding box center [569, 307] width 1139 height 615
click at [543, 179] on div at bounding box center [569, 307] width 1139 height 615
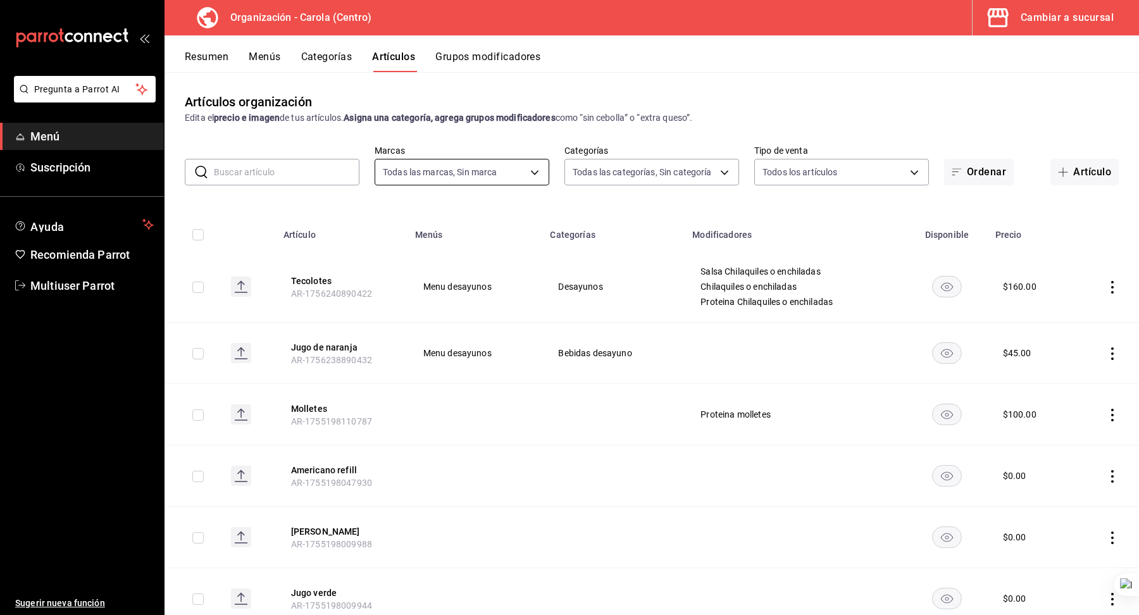
click at [501, 170] on body "Pregunta a Parrot AI Menú Suscripción Ayuda Recomienda Parrot Multiuser Parrot …" at bounding box center [569, 307] width 1139 height 615
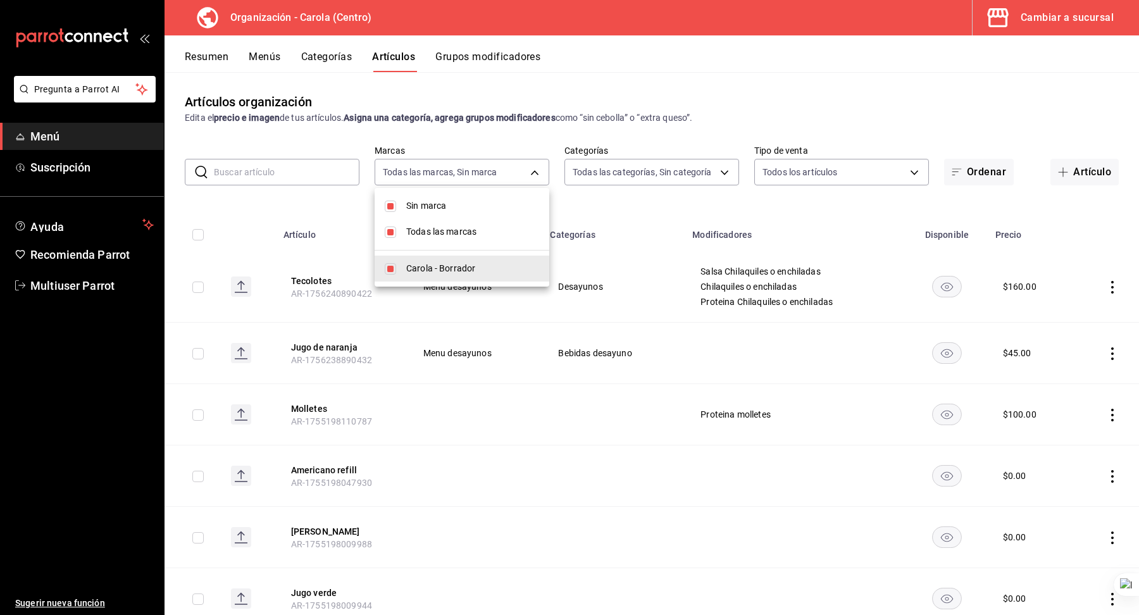
click at [481, 231] on span "Todas las marcas" at bounding box center [472, 231] width 133 height 13
checkbox input "false"
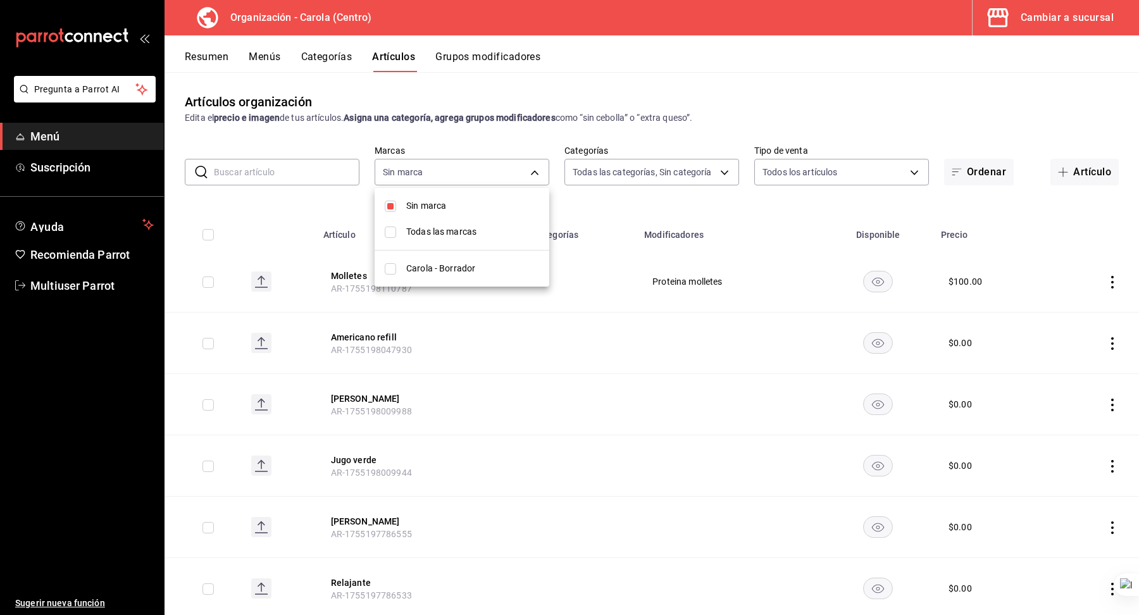
click at [639, 166] on div at bounding box center [569, 307] width 1139 height 615
click at [657, 170] on body "Pregunta a Parrot AI Menú Suscripción Ayuda Recomienda Parrot Multiuser Parrot …" at bounding box center [569, 307] width 1139 height 615
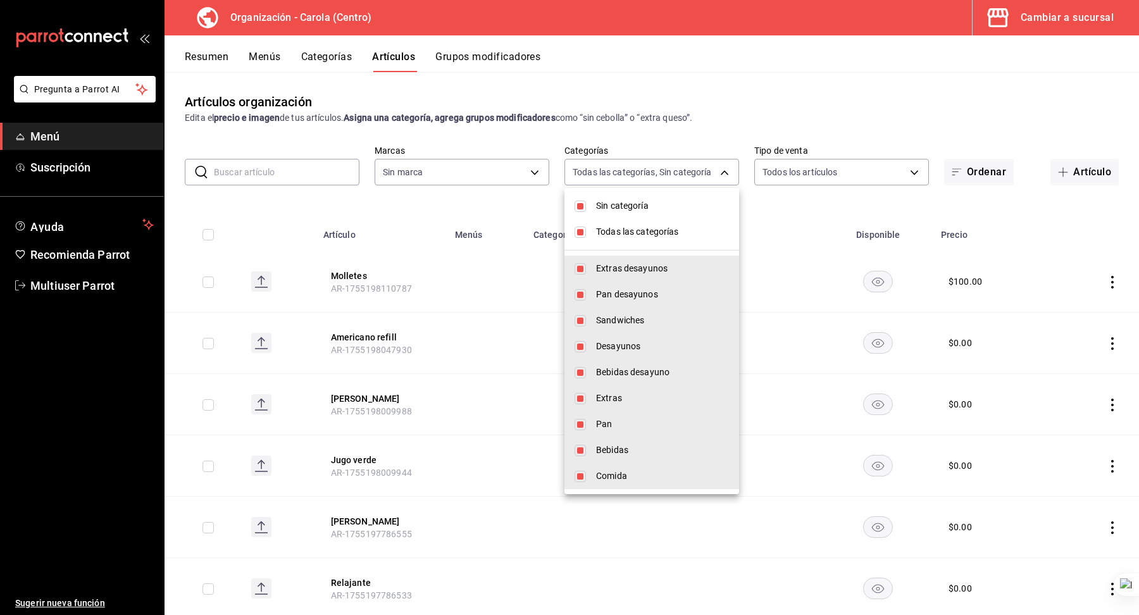
click at [638, 224] on li "Todas las categorías" at bounding box center [651, 232] width 175 height 26
checkbox input "false"
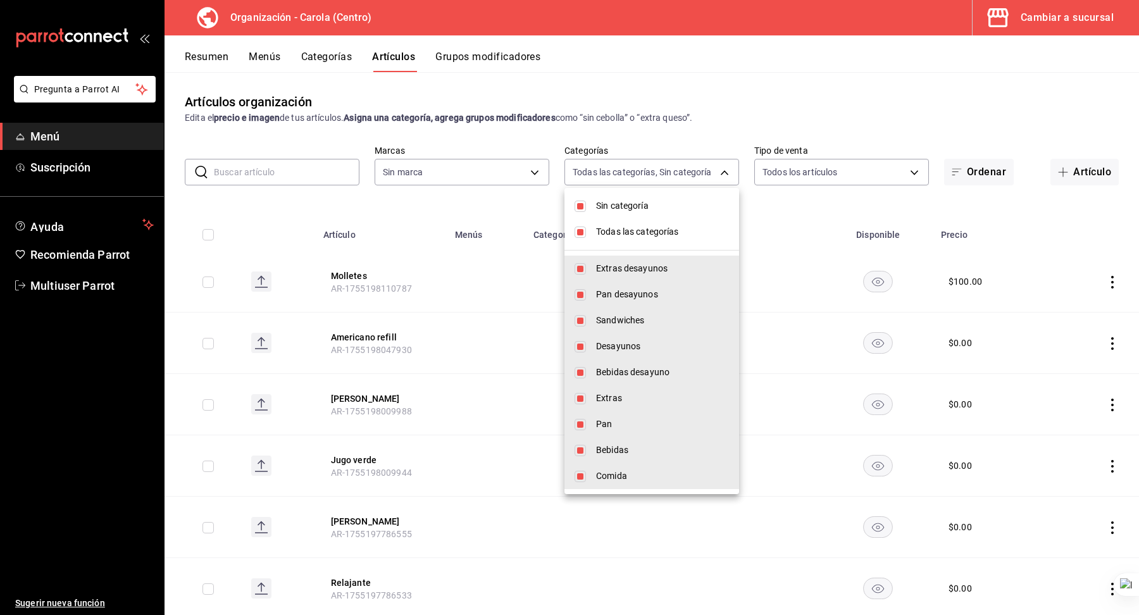
checkbox input "false"
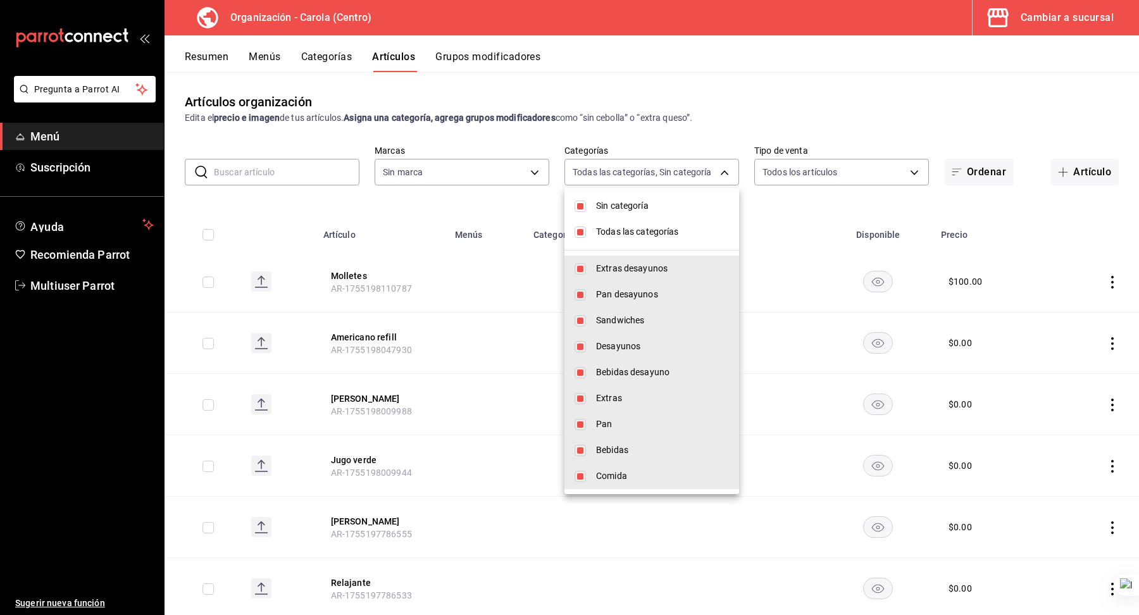
checkbox input "false"
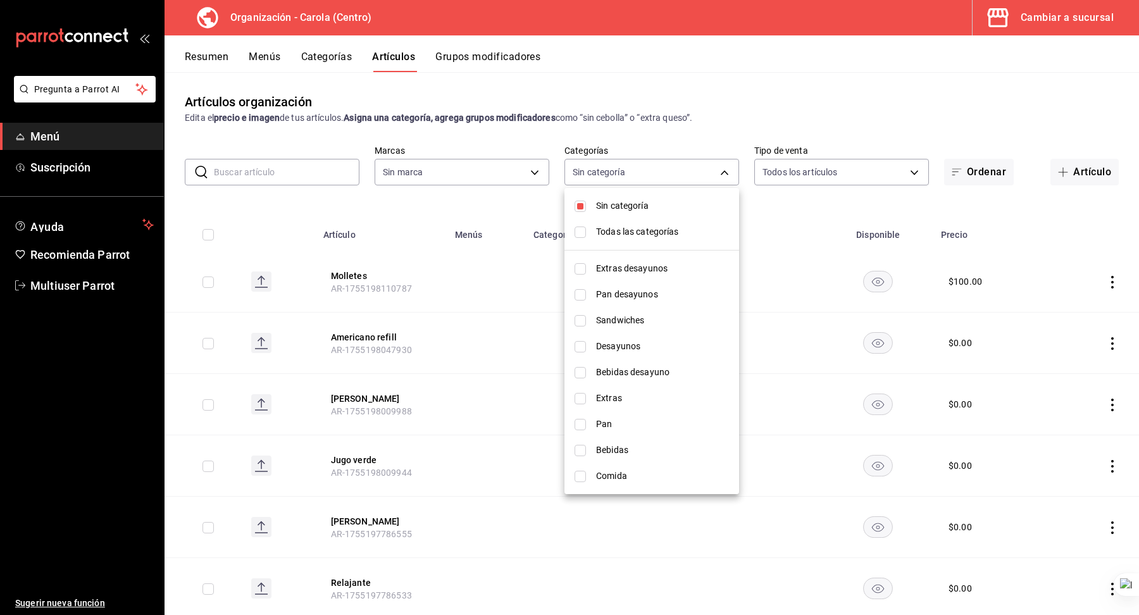
click at [694, 144] on div at bounding box center [569, 307] width 1139 height 615
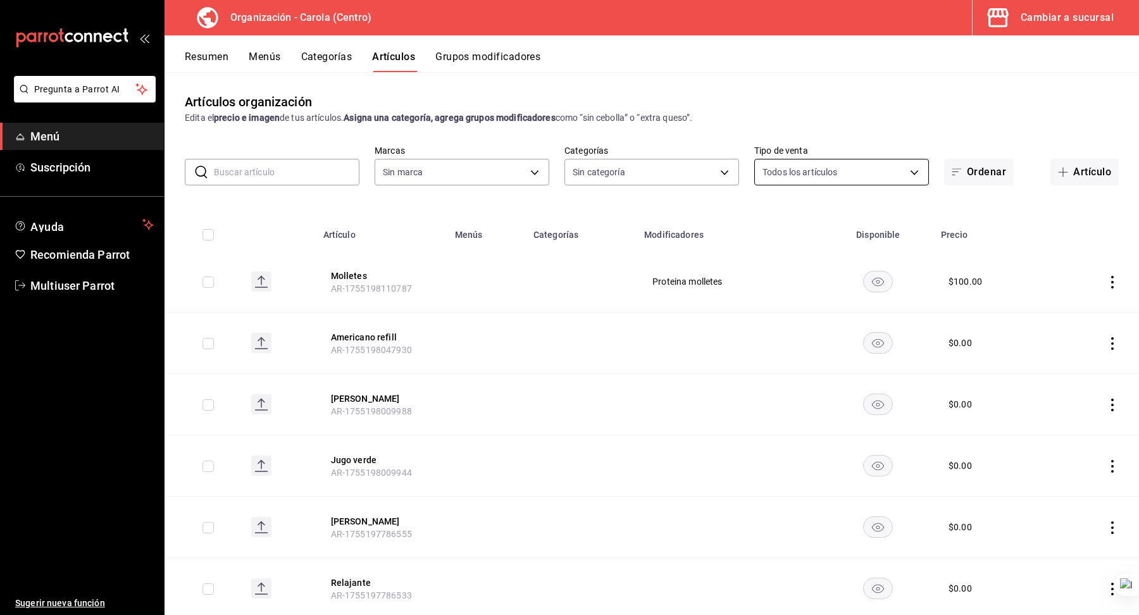
click at [791, 170] on body "Pregunta a Parrot AI Menú Suscripción Ayuda Recomienda Parrot Multiuser Parrot …" at bounding box center [569, 307] width 1139 height 615
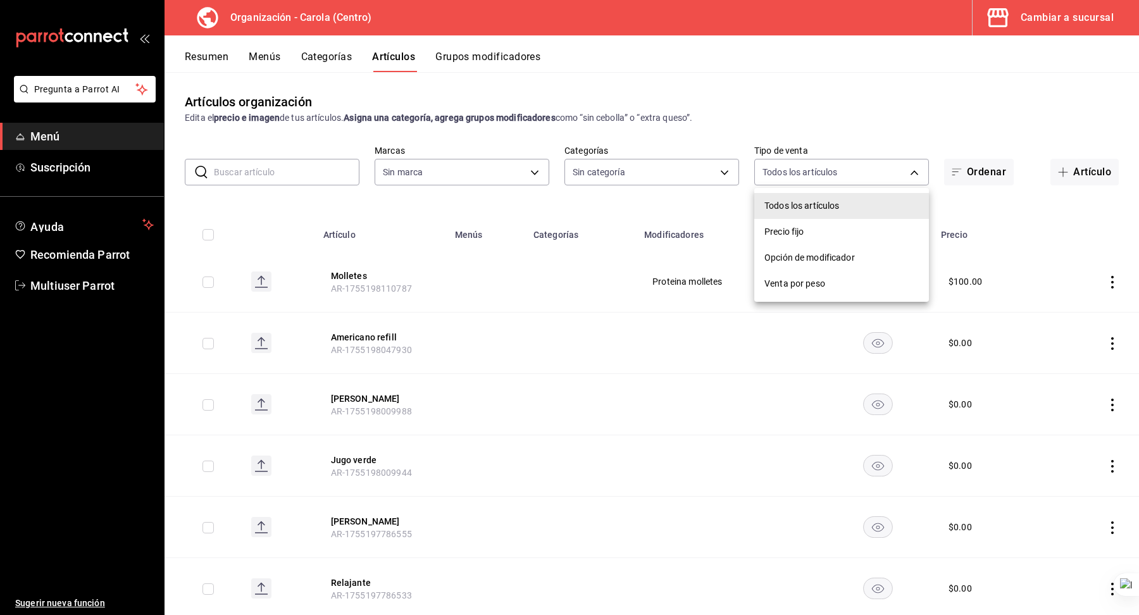
click at [817, 231] on span "Precio fijo" at bounding box center [841, 231] width 154 height 13
type input "WITH_INDEPENDENT_SALE"
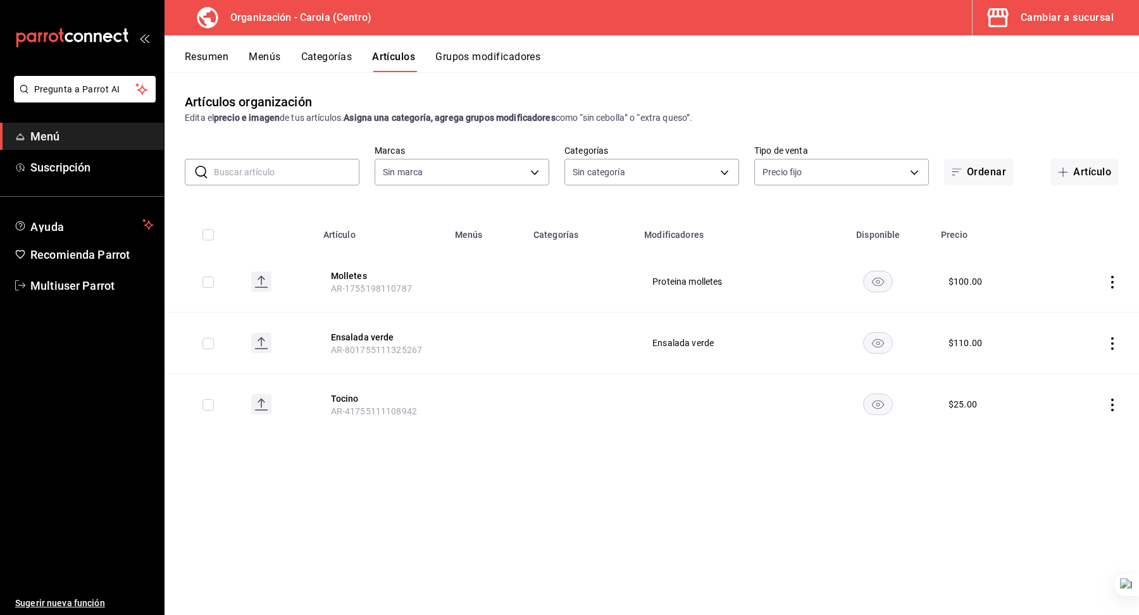
click at [535, 364] on td at bounding box center [581, 343] width 111 height 61
click at [1069, 23] on div "Cambiar a sucursal" at bounding box center [1067, 18] width 93 height 18
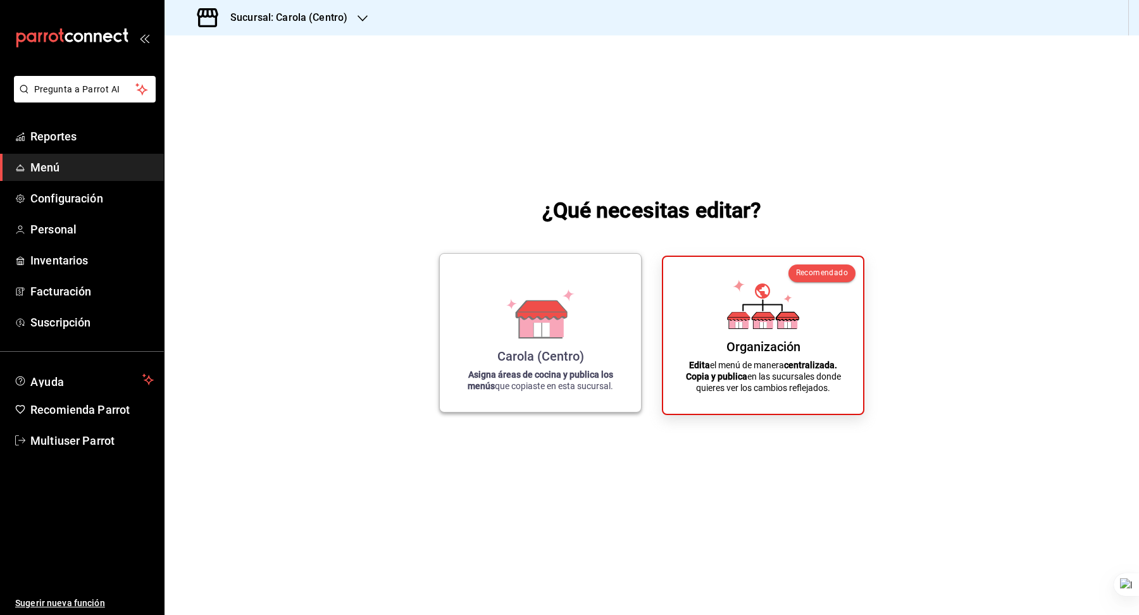
click at [526, 325] on icon at bounding box center [541, 324] width 44 height 27
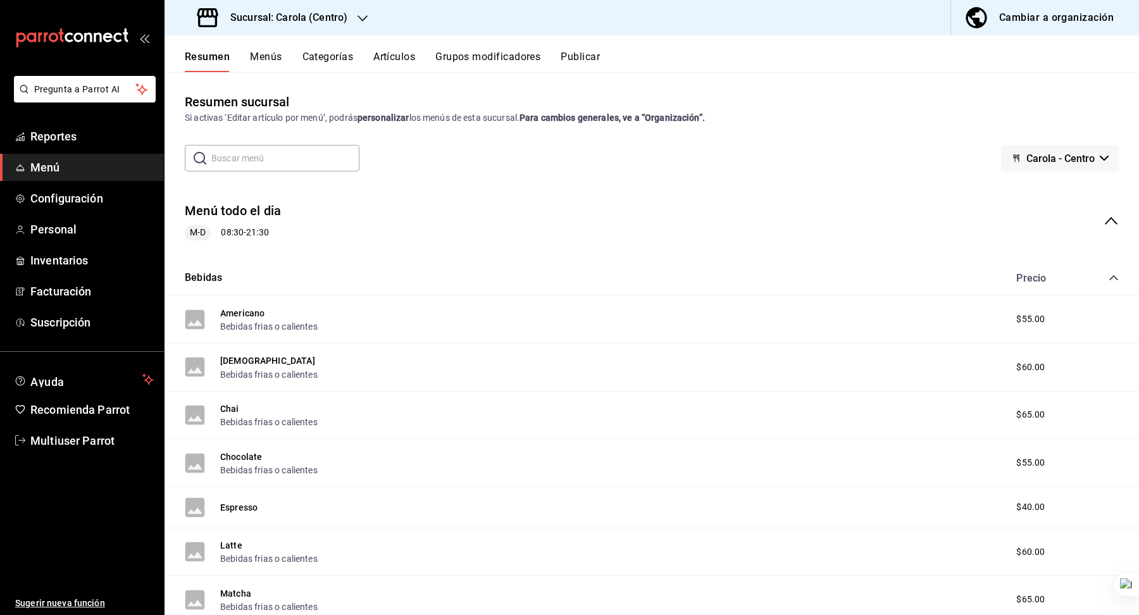
click at [327, 61] on button "Categorías" at bounding box center [327, 62] width 51 height 22
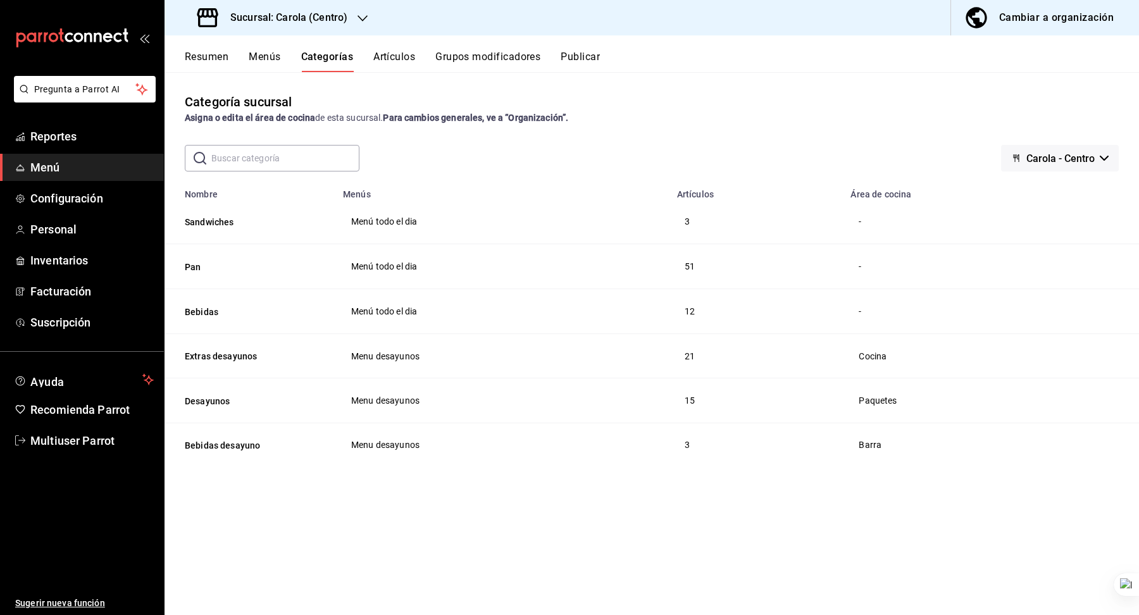
click at [392, 62] on button "Artículos" at bounding box center [394, 62] width 42 height 22
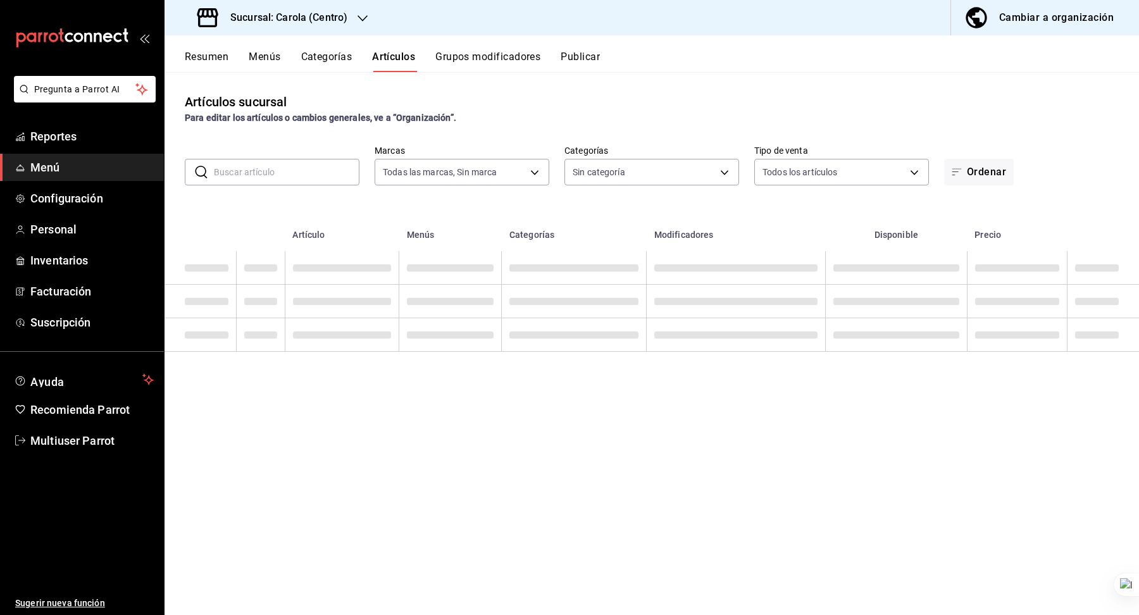
type input "d8a3b3b0-a73d-432a-8502-86a0381d9bc5"
type input "21a5803d-959e-4b5b-a412-c7f25ac080dc,61ab0221-b98c-49ab-9765-2a081d289a51,1ada3…"
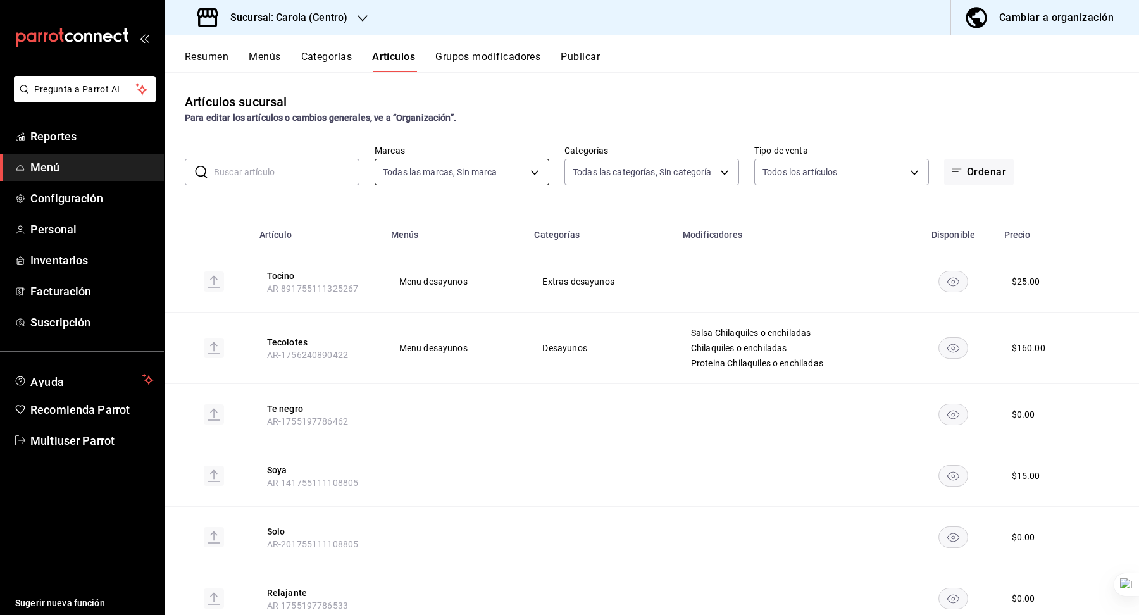
click at [420, 180] on body "Pregunta a Parrot AI Reportes Menú Configuración Personal Inventarios Facturaci…" at bounding box center [569, 307] width 1139 height 615
click at [448, 238] on span "Todas las marcas" at bounding box center [472, 231] width 133 height 13
checkbox input "false"
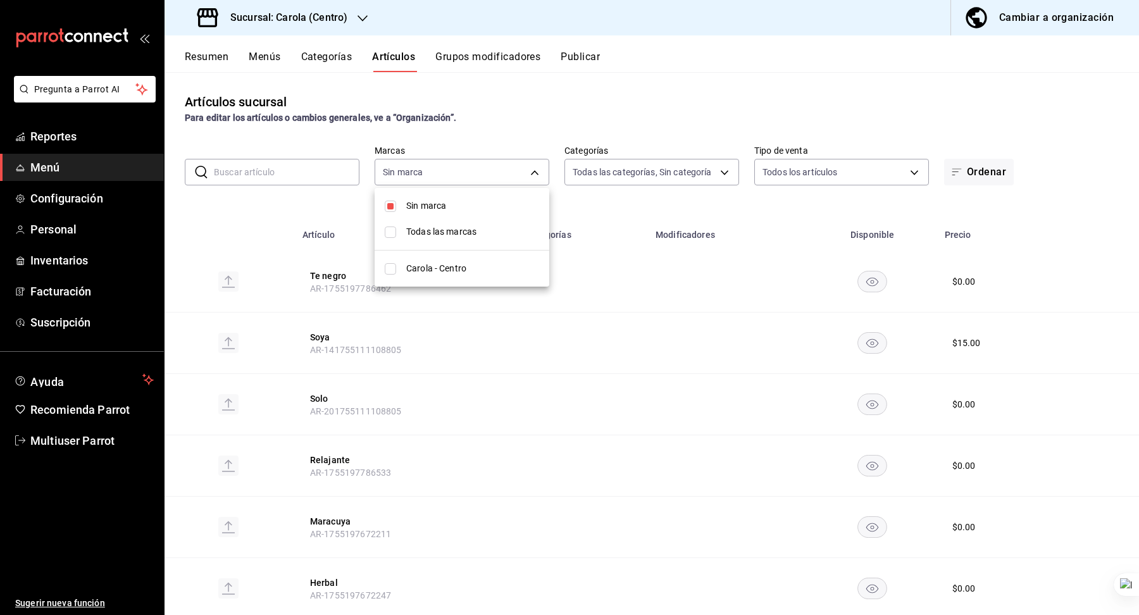
click at [448, 340] on div at bounding box center [569, 307] width 1139 height 615
click at [89, 449] on link "Multiuser Parrot" at bounding box center [82, 440] width 164 height 27
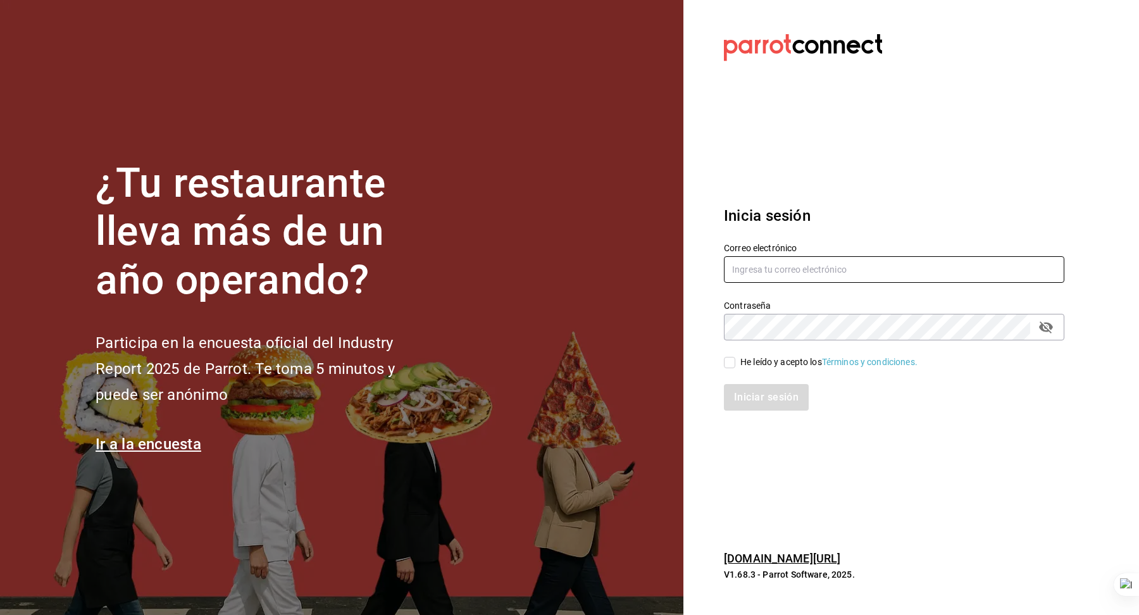
click at [809, 279] on input "text" at bounding box center [894, 269] width 340 height 27
type input "carnitas@losmonos.com"
click at [789, 360] on div "He leído y acepto los Términos y condiciones." at bounding box center [828, 362] width 177 height 13
click at [735, 360] on input "He leído y acepto los Términos y condiciones." at bounding box center [729, 362] width 11 height 11
checkbox input "true"
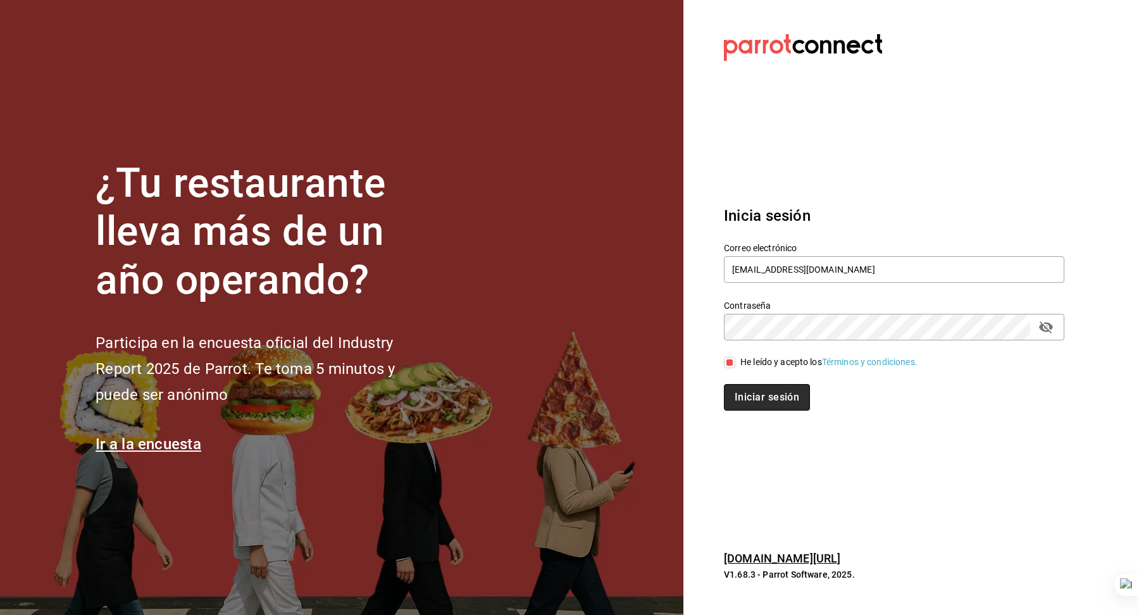
click at [778, 396] on button "Iniciar sesión" at bounding box center [767, 397] width 86 height 27
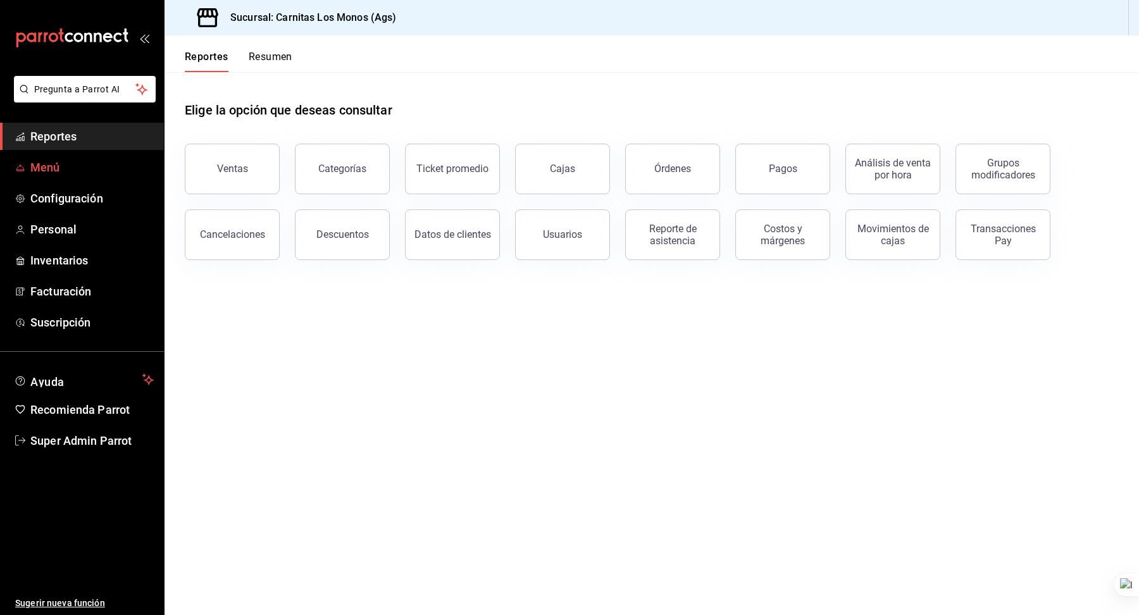
click at [72, 173] on span "Menú" at bounding box center [91, 167] width 123 height 17
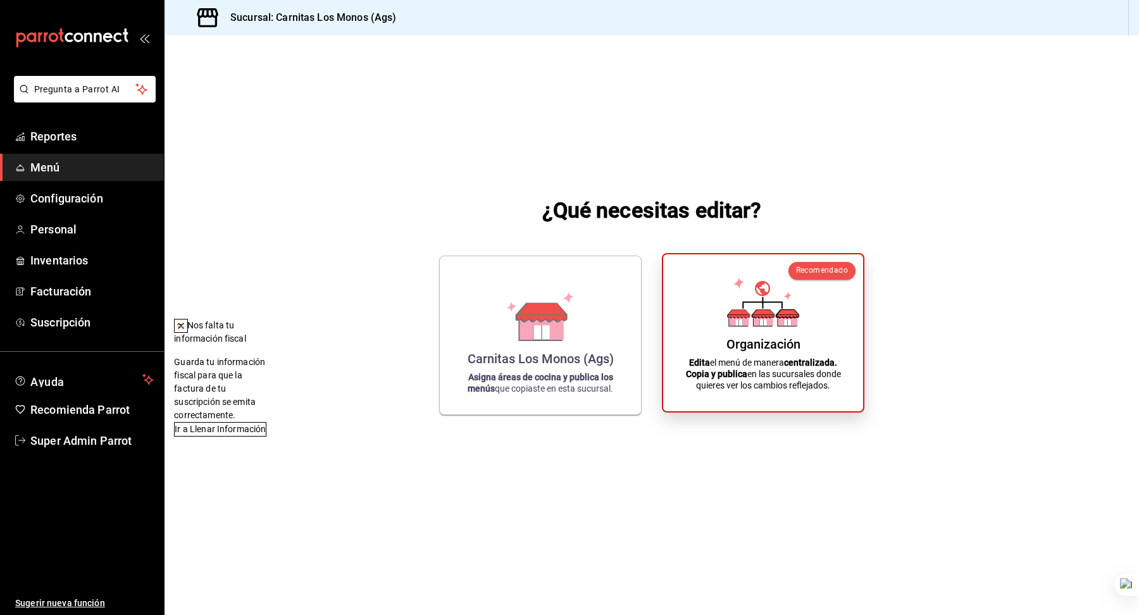
click at [749, 354] on div "Organización Edita el menú de manera centralizada. Copia y publica en las sucur…" at bounding box center [763, 332] width 170 height 137
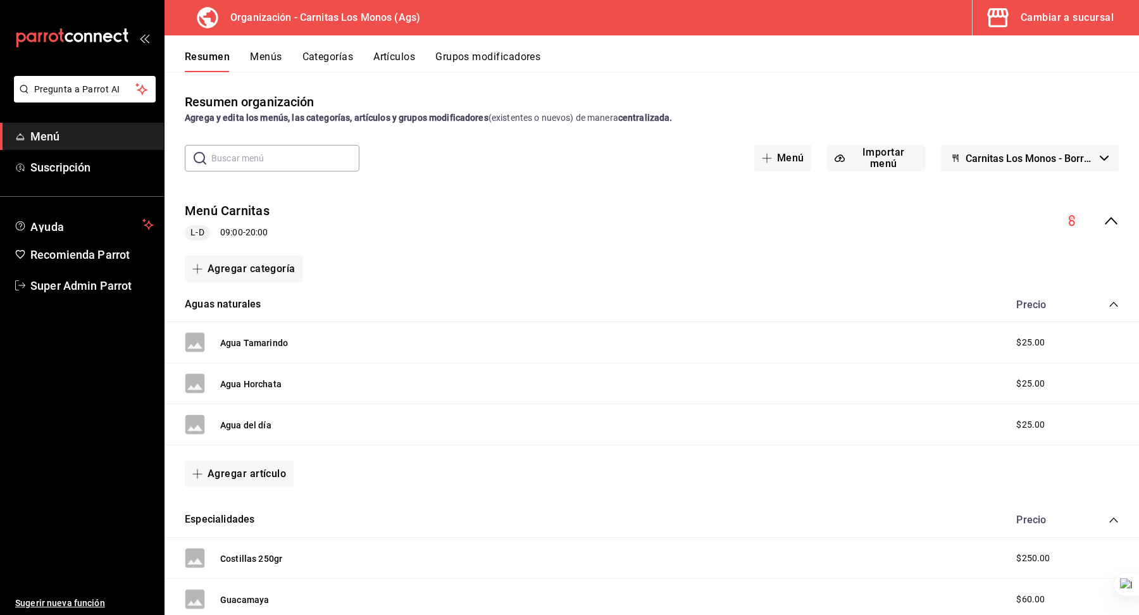
click at [266, 56] on button "Menús" at bounding box center [266, 62] width 32 height 22
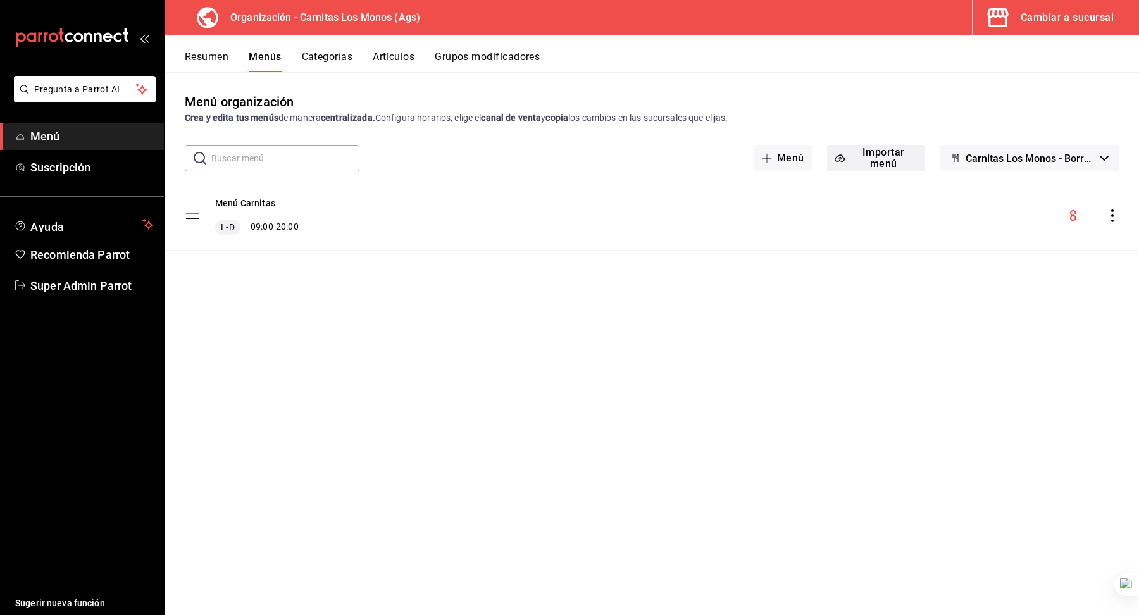
click at [864, 160] on button "Importar menú" at bounding box center [876, 158] width 98 height 27
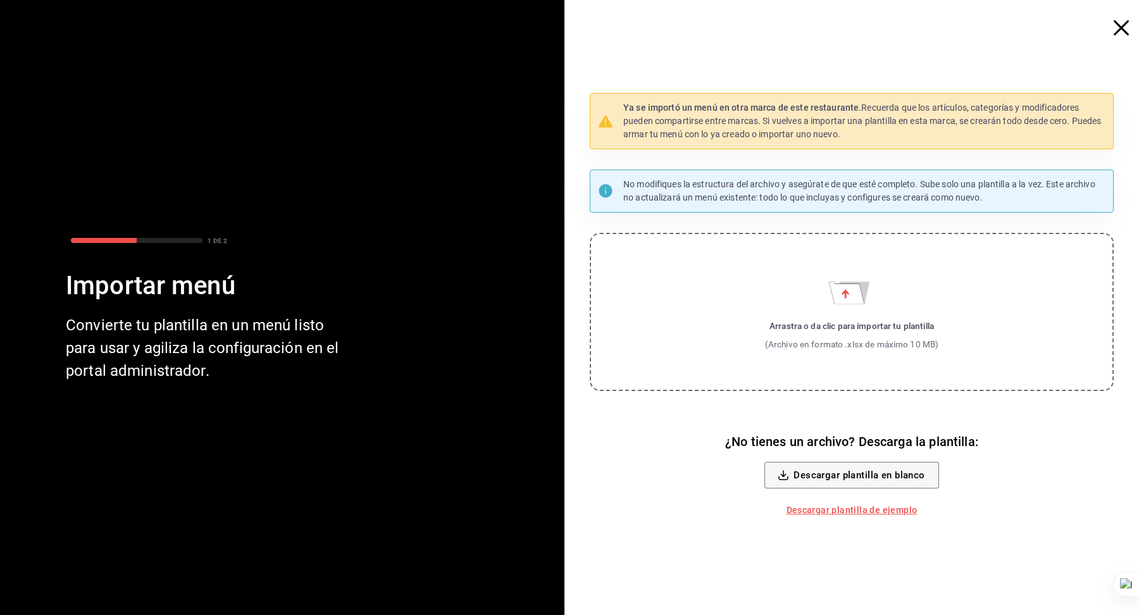
click at [836, 315] on label "Arrastra o da clic para importar tu plantilla (Archivo en formato .xlsx de máxi…" at bounding box center [852, 312] width 524 height 158
click at [0, 0] on input "Arrastra o da clic para importar tu plantilla (Archivo en formato .xlsx de máxi…" at bounding box center [0, 0] width 0 height 0
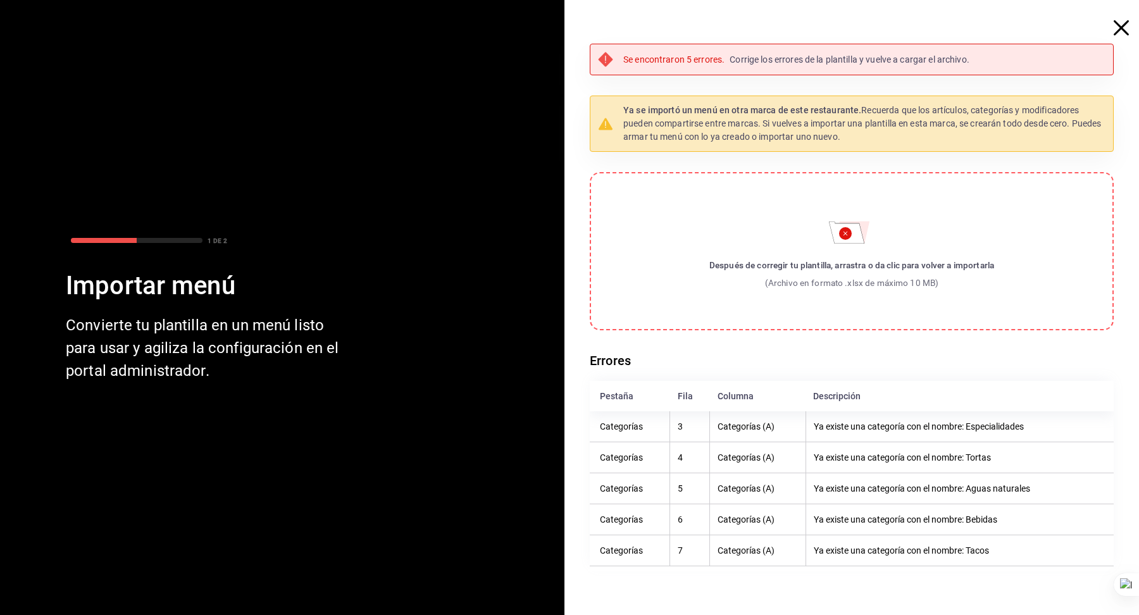
click at [843, 257] on label "Después de corregir tu plantilla, arrastra o da clic para volver a importarla (…" at bounding box center [852, 251] width 524 height 158
click at [0, 0] on input "Después de corregir tu plantilla, arrastra o da clic para volver a importarla (…" at bounding box center [0, 0] width 0 height 0
click at [816, 273] on div "Después de corregir tu plantilla, arrastra o da clic para volver a importarla (…" at bounding box center [851, 274] width 285 height 31
click at [0, 0] on input "Después de corregir tu plantilla, arrastra o da clic para volver a importarla (…" at bounding box center [0, 0] width 0 height 0
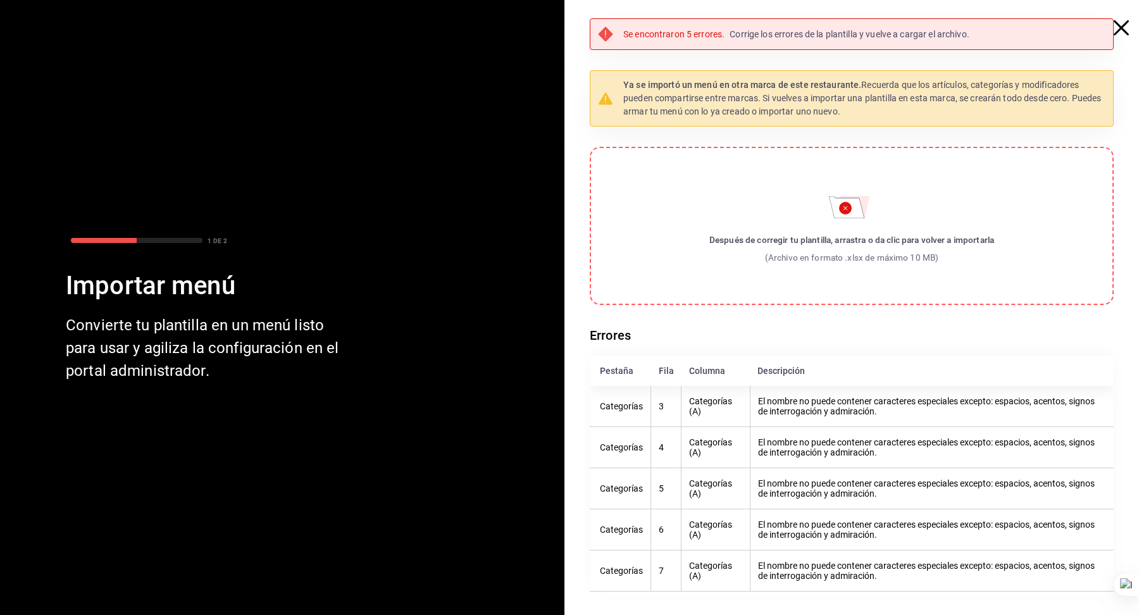
click at [848, 409] on th "El nombre no puede contener caracteres especiales excepto: espacios, acentos, s…" at bounding box center [932, 406] width 364 height 41
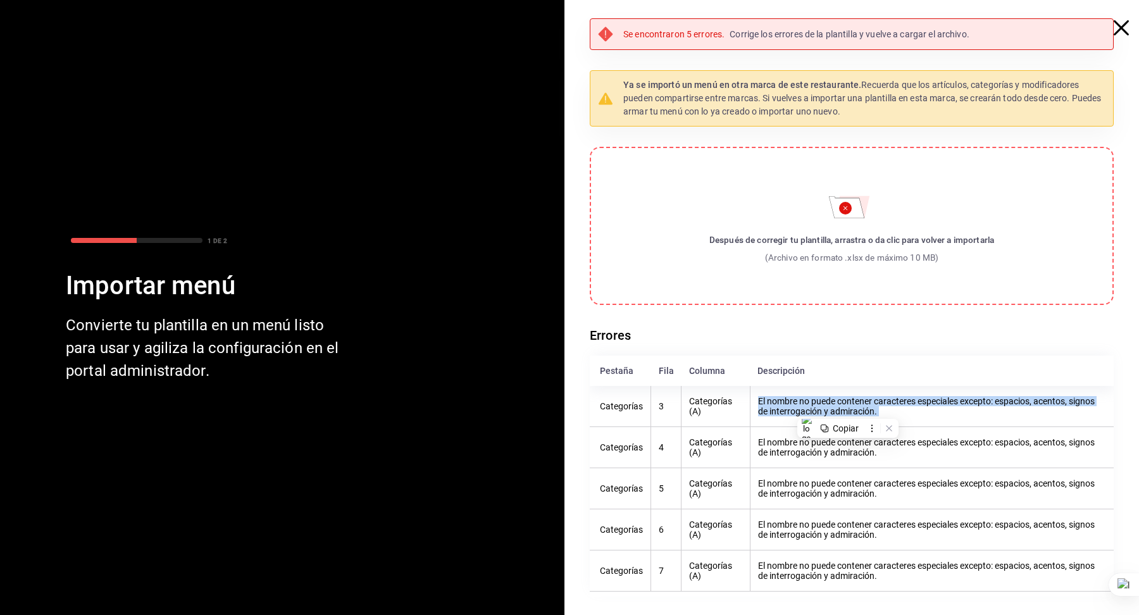
click at [824, 408] on th "El nombre no puede contener caracteres especiales excepto: espacios, acentos, s…" at bounding box center [932, 406] width 364 height 41
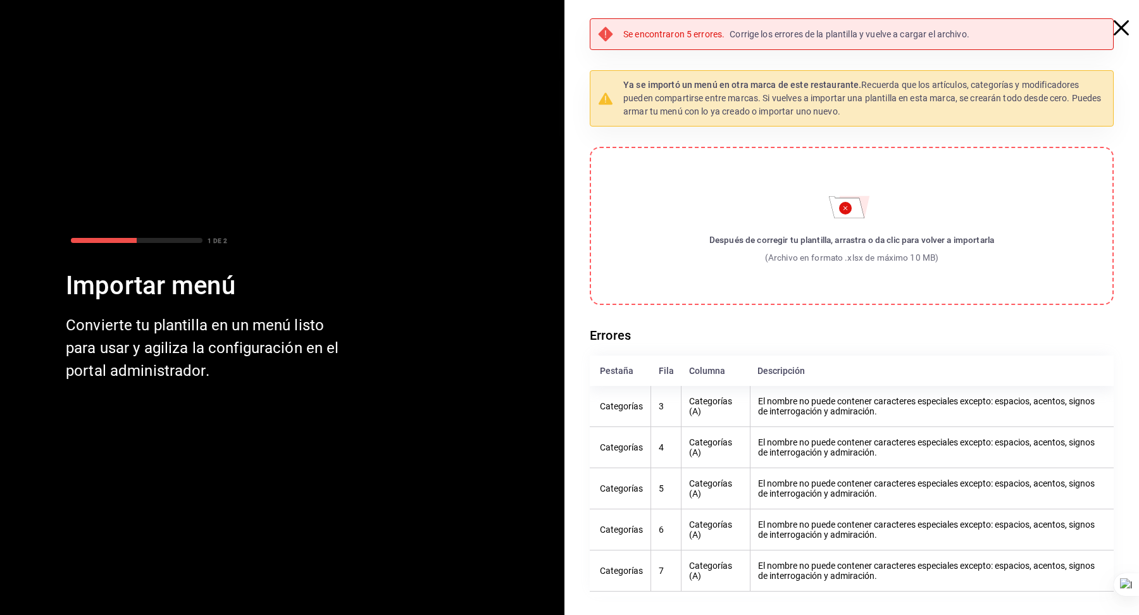
click at [814, 404] on th "El nombre no puede contener caracteres especiales excepto: espacios, acentos, s…" at bounding box center [932, 406] width 364 height 41
click at [810, 404] on th "El nombre no puede contener caracteres especiales excepto: espacios, acentos, s…" at bounding box center [932, 406] width 364 height 41
click at [1122, 28] on icon "button" at bounding box center [1121, 27] width 15 height 15
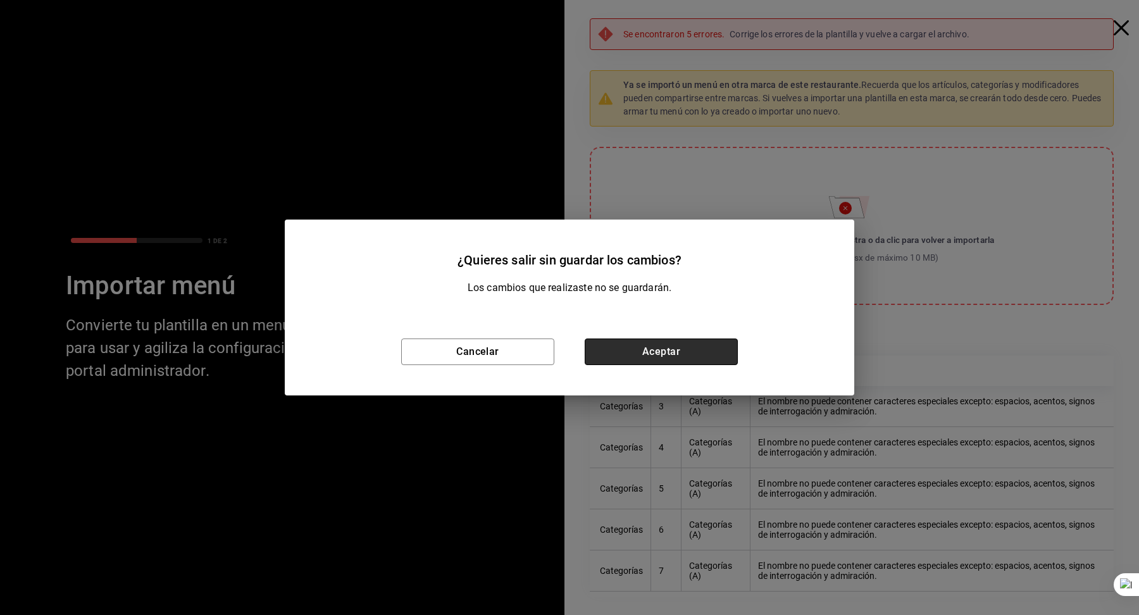
click at [671, 352] on button "Aceptar" at bounding box center [661, 351] width 153 height 27
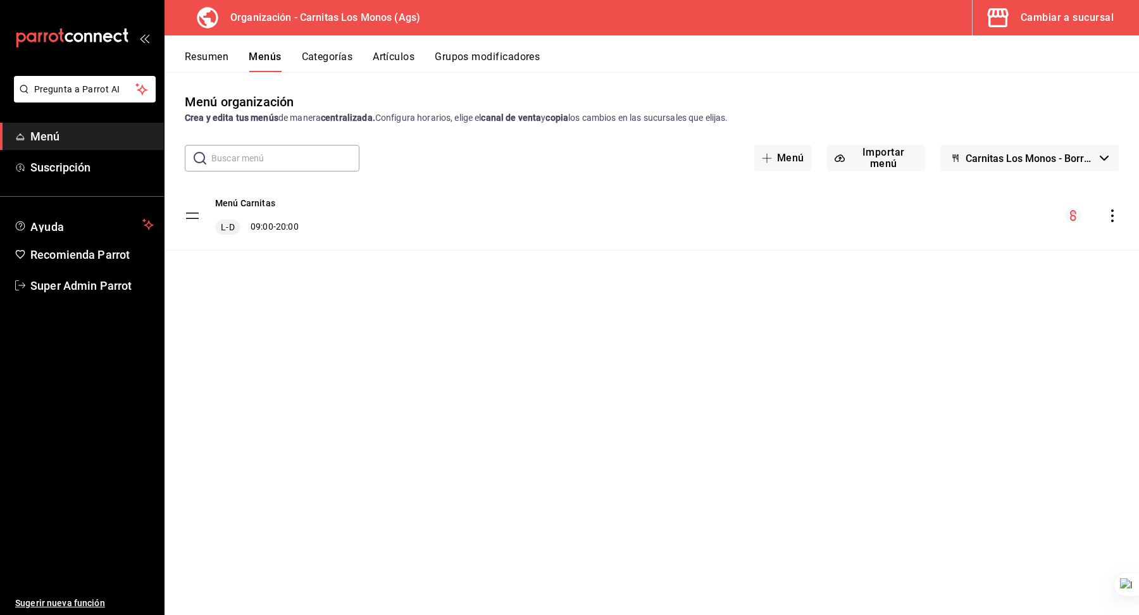
click at [1110, 211] on icon "actions" at bounding box center [1112, 215] width 13 height 13
click at [957, 276] on span "Duplicar" at bounding box center [1012, 270] width 154 height 13
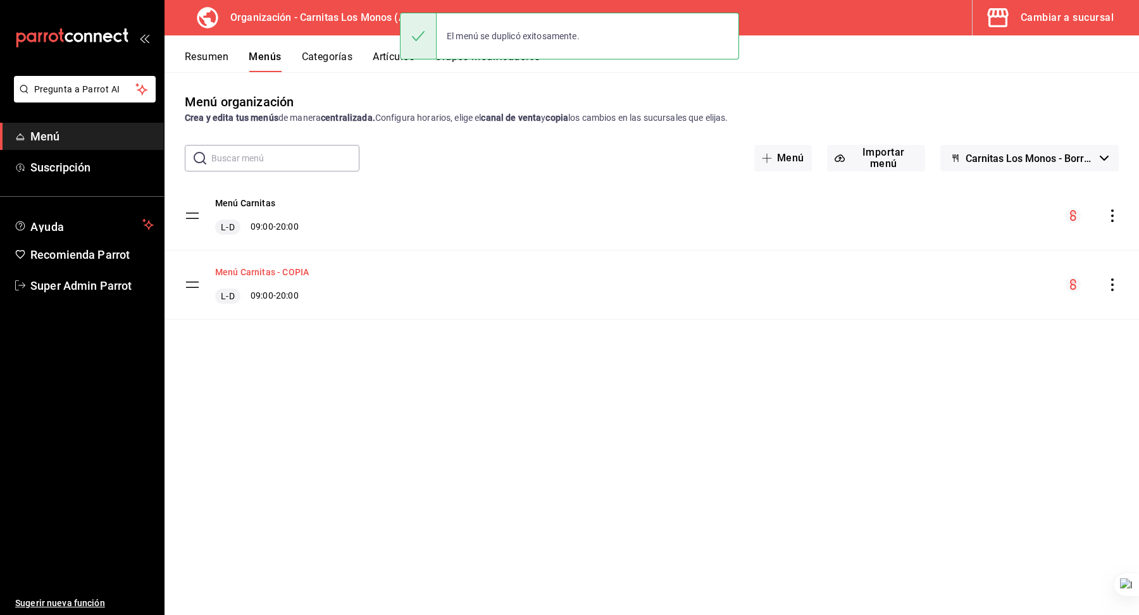
click at [285, 271] on button "Menú Carnitas - COPIA" at bounding box center [262, 272] width 94 height 13
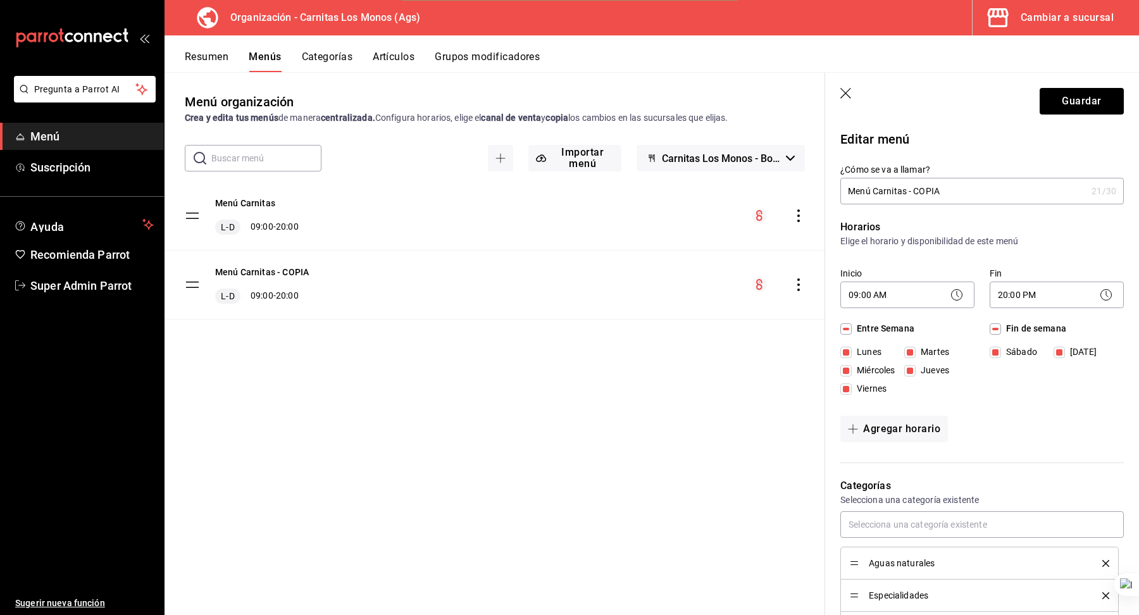
drag, startPoint x: 873, startPoint y: 194, endPoint x: 1085, endPoint y: 199, distance: 212.0
click at [1078, 199] on input "Menú Carnitas - COPIA" at bounding box center [963, 190] width 246 height 25
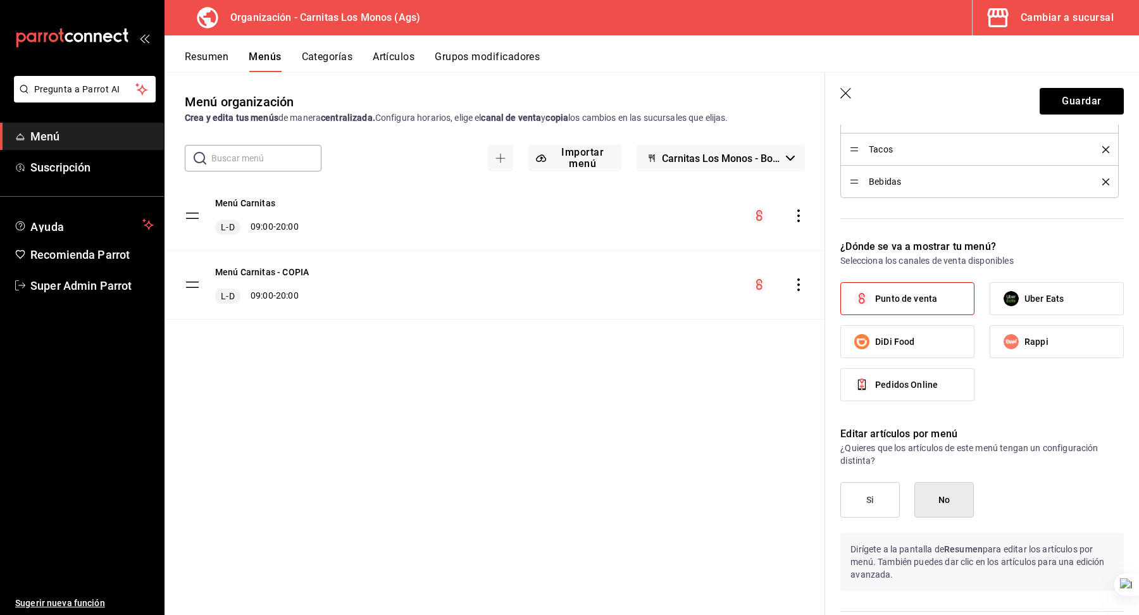
scroll to position [636, 0]
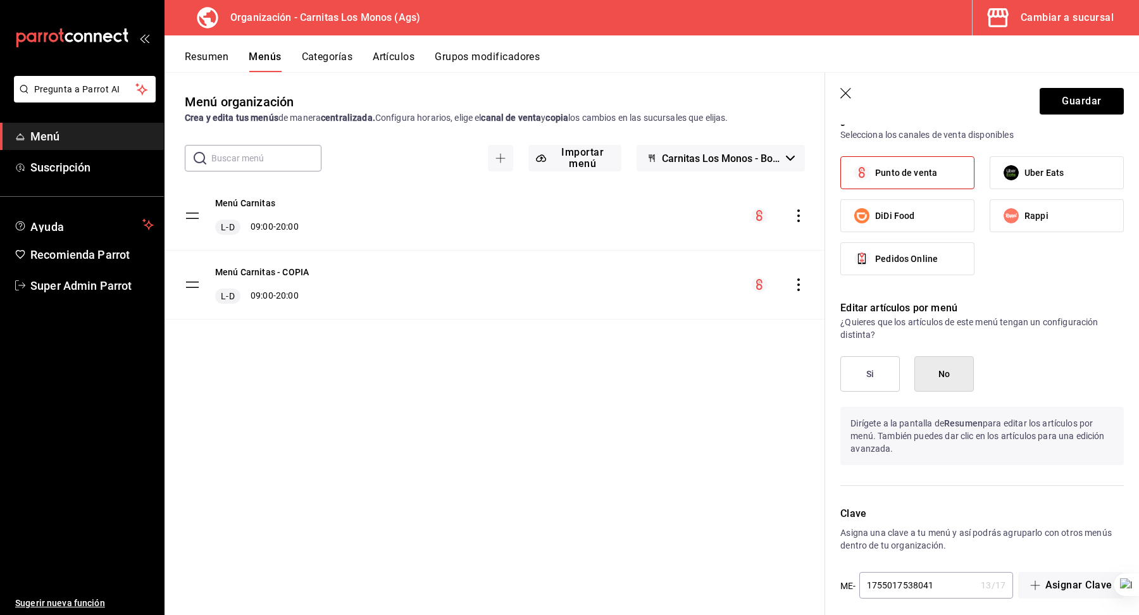
type input "Menú Delivery"
click at [925, 166] on span "Punto de venta" at bounding box center [906, 172] width 62 height 13
click at [875, 166] on input "Punto de venta" at bounding box center [861, 172] width 27 height 27
checkbox input "false"
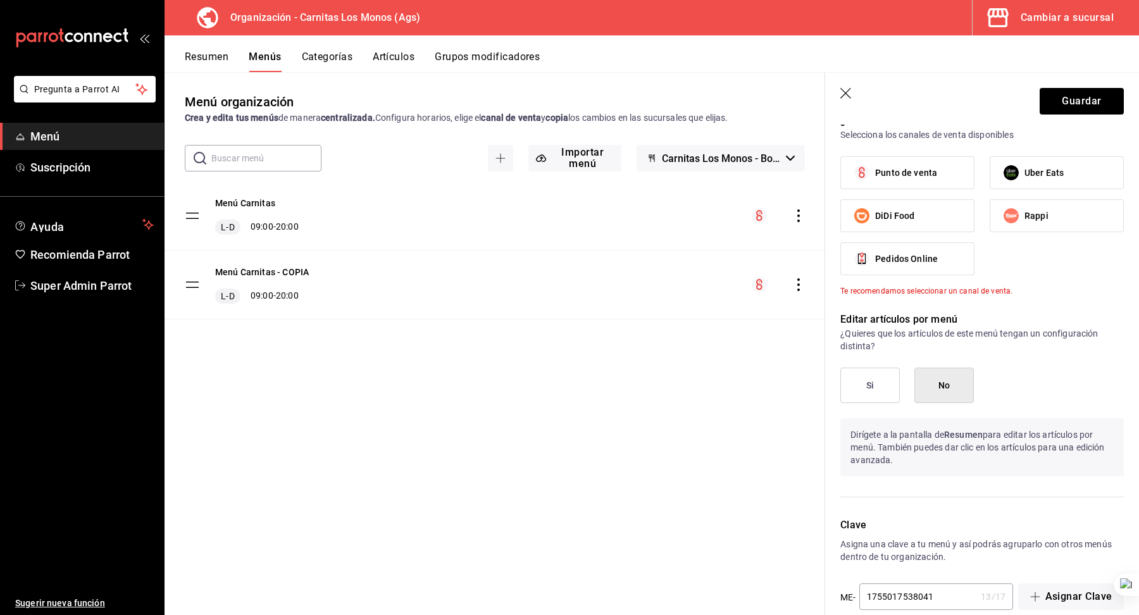
click at [1002, 166] on input "Uber Eats" at bounding box center [1011, 172] width 27 height 27
checkbox input "true"
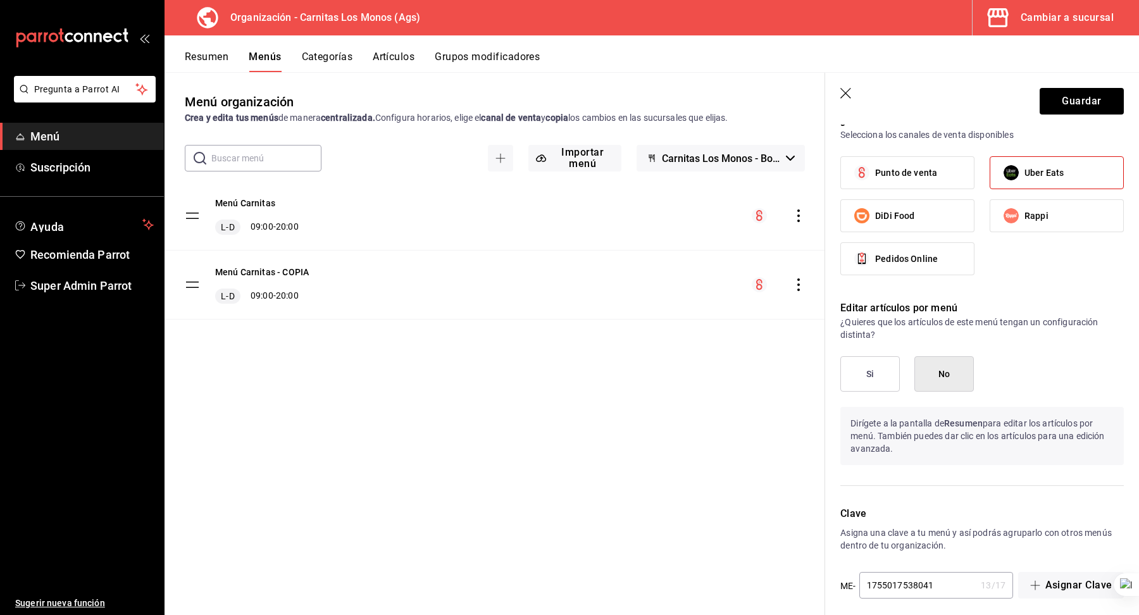
click at [936, 208] on label "DiDi Food" at bounding box center [907, 216] width 133 height 32
click at [875, 208] on input "DiDi Food" at bounding box center [861, 215] width 27 height 27
checkbox input "true"
click at [1060, 109] on button "Guardar" at bounding box center [1081, 101] width 84 height 27
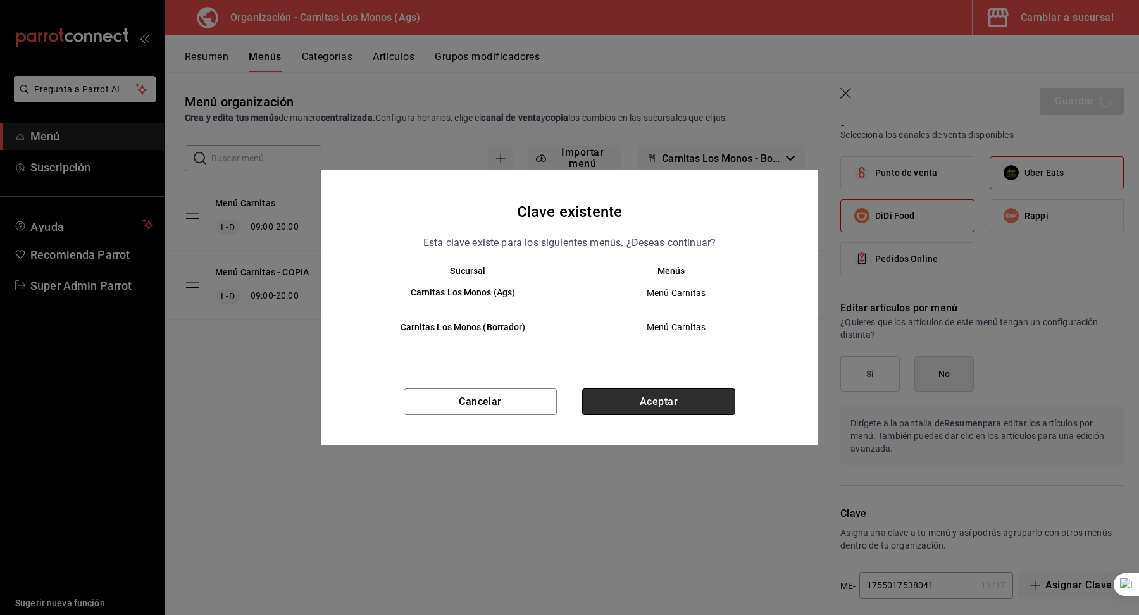
click at [678, 402] on button "Aceptar" at bounding box center [658, 401] width 153 height 27
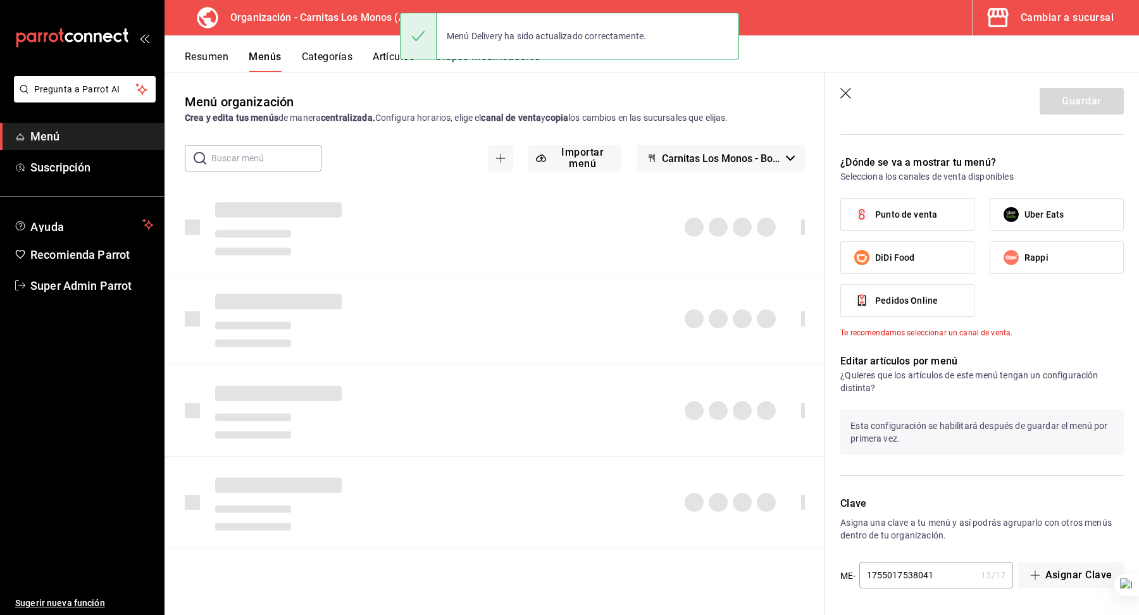
checkbox input "false"
type input "1756326807095"
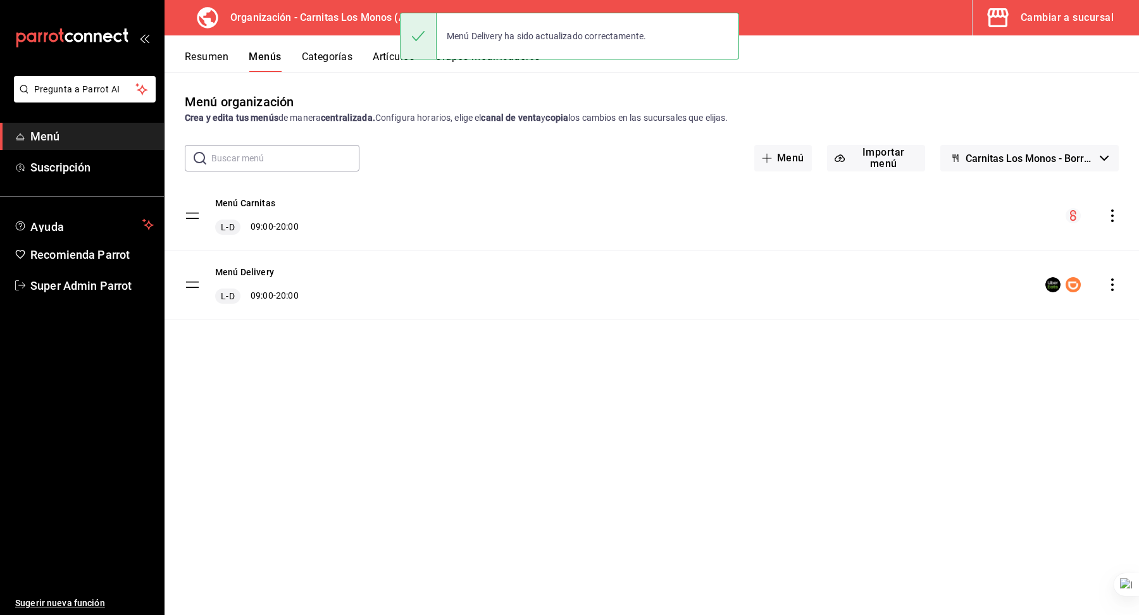
click at [199, 58] on button "Resumen" at bounding box center [207, 62] width 44 height 22
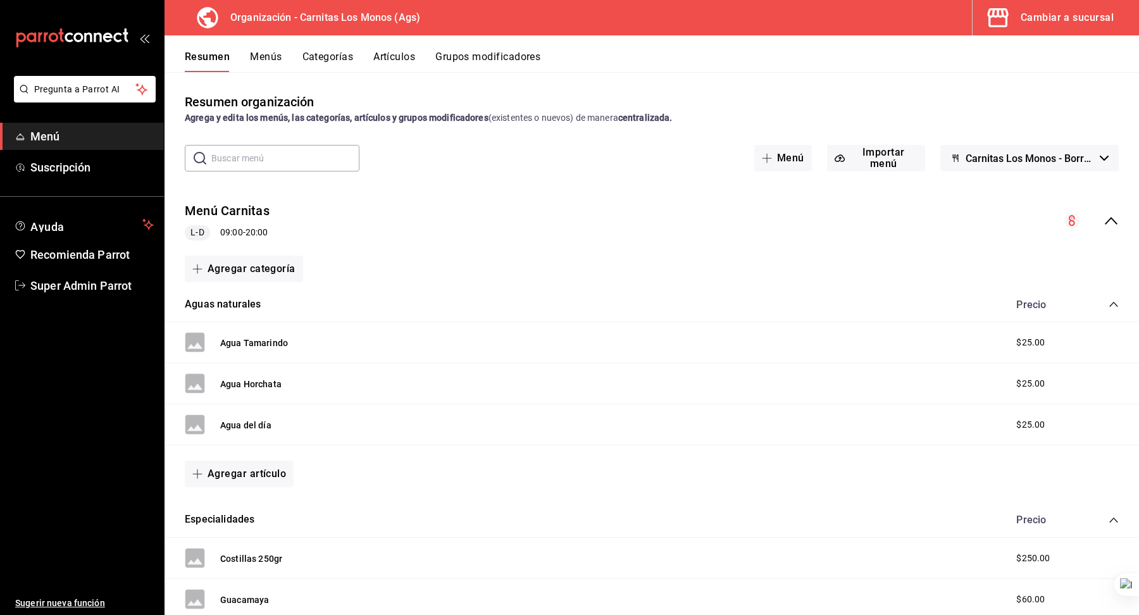
click at [270, 68] on button "Menús" at bounding box center [266, 62] width 32 height 22
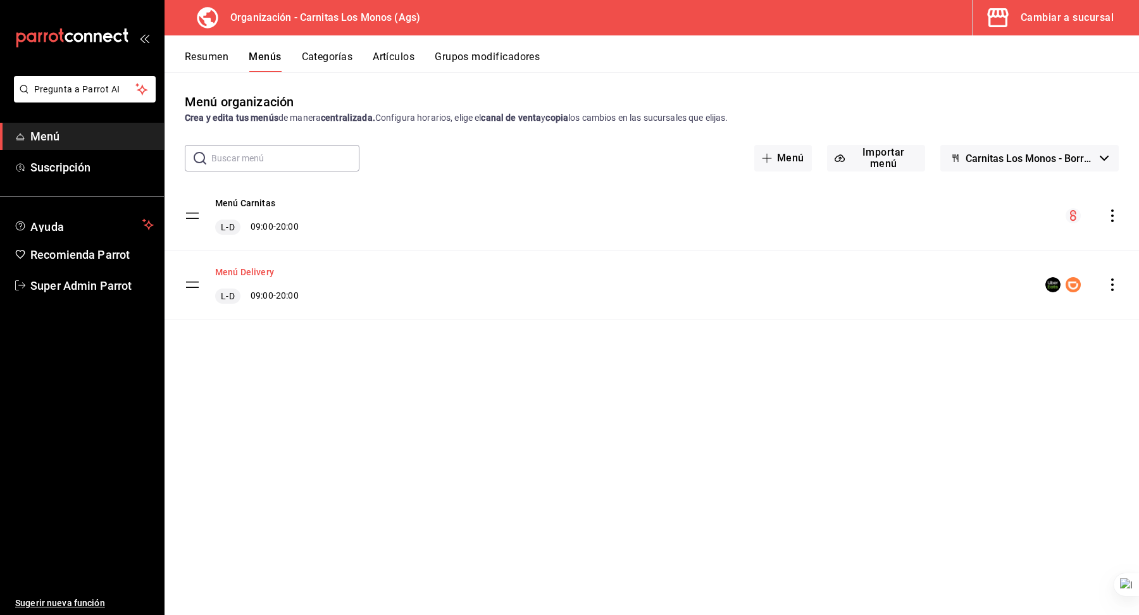
click at [257, 268] on button "Menú Delivery" at bounding box center [244, 272] width 59 height 13
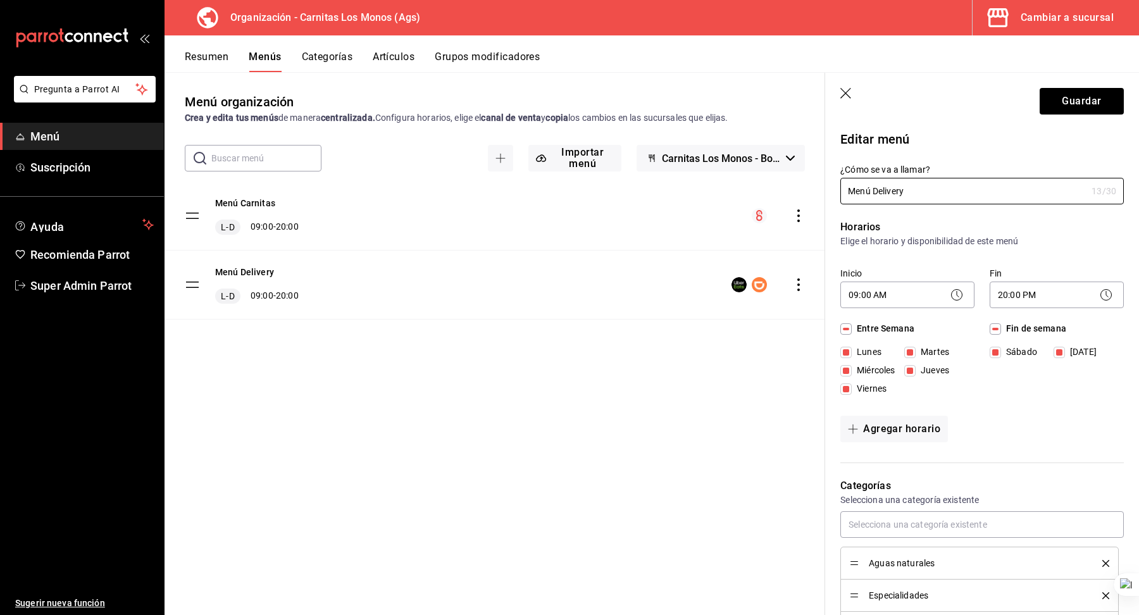
scroll to position [642, 0]
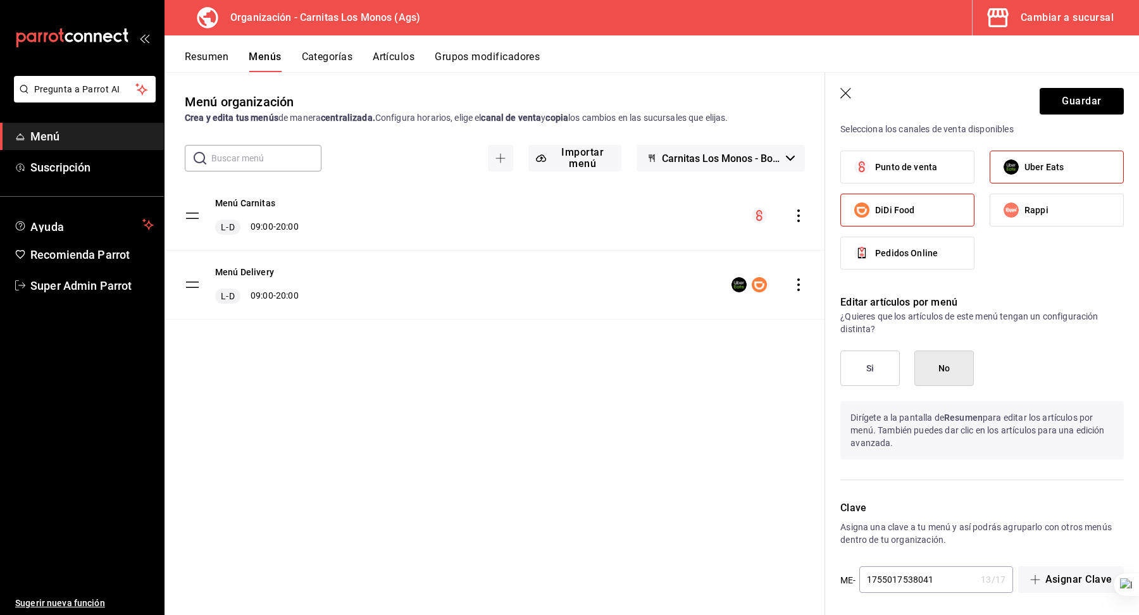
click at [868, 367] on button "Si" at bounding box center [869, 368] width 59 height 35
click at [1062, 106] on button "Guardar" at bounding box center [1081, 101] width 84 height 27
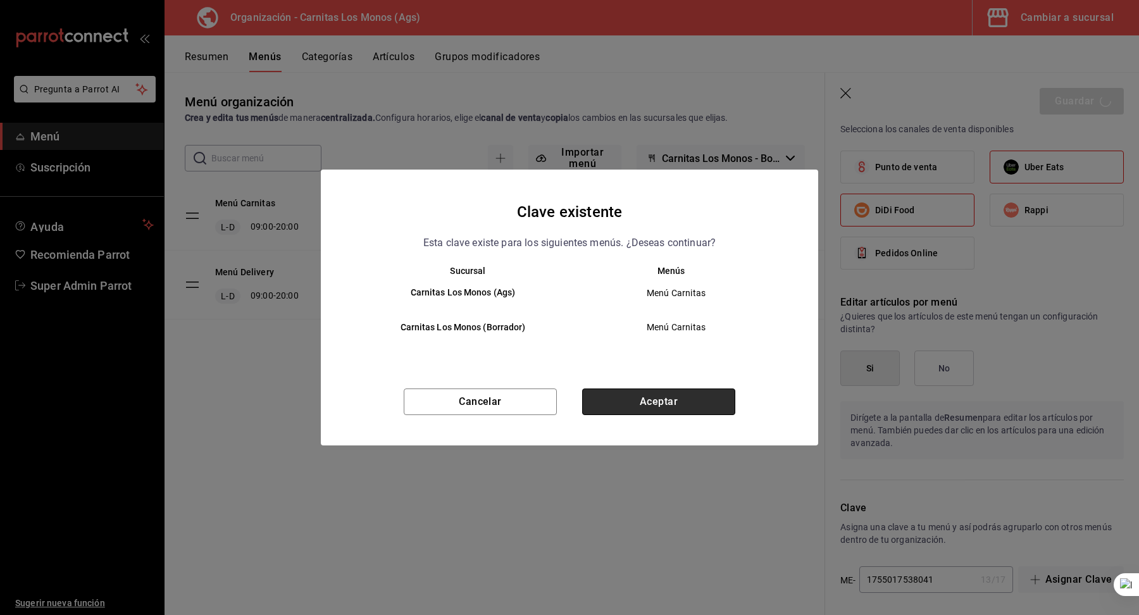
click at [667, 402] on button "Aceptar" at bounding box center [658, 401] width 153 height 27
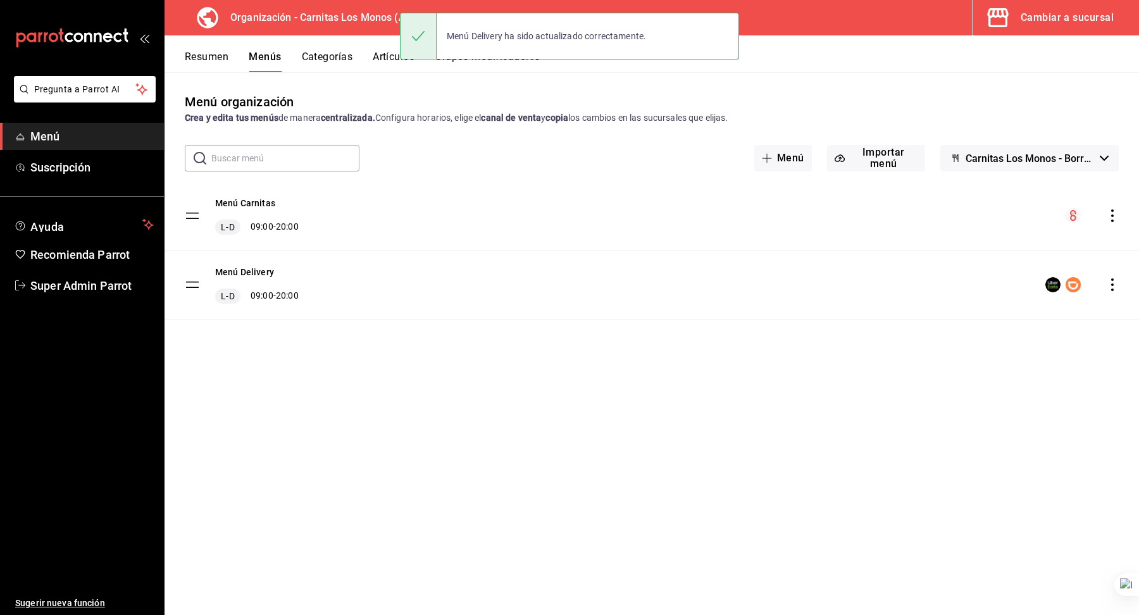
click at [207, 59] on button "Resumen" at bounding box center [207, 62] width 44 height 22
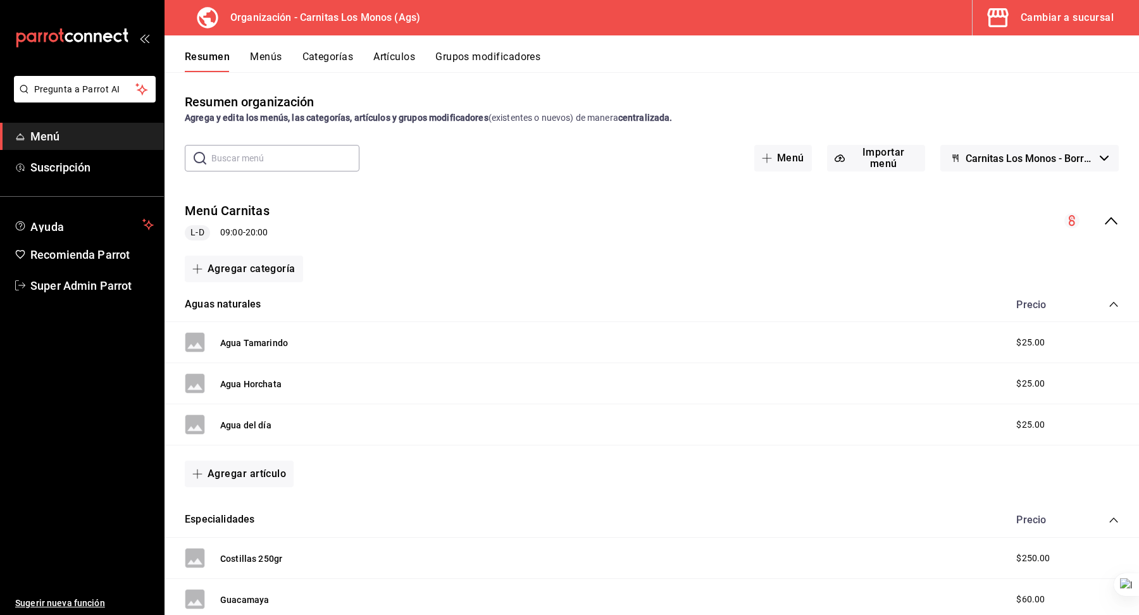
click at [621, 217] on div "Menú Carnitas L-D 09:00 - 20:00" at bounding box center [651, 221] width 974 height 59
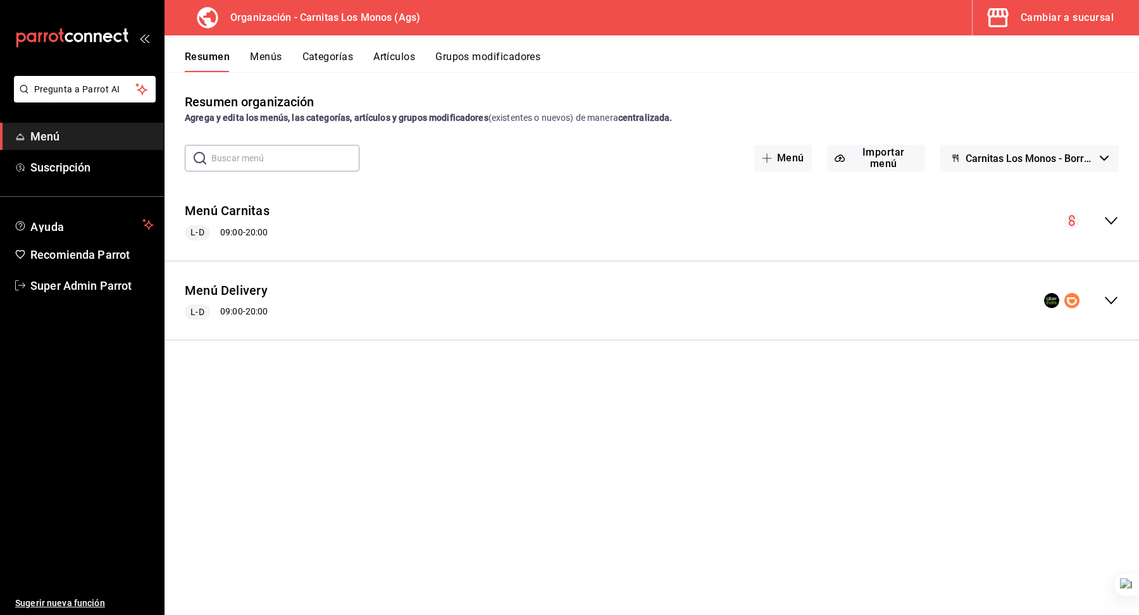
click at [883, 288] on div "Menú Delivery L-D 09:00 - 20:00" at bounding box center [651, 300] width 974 height 59
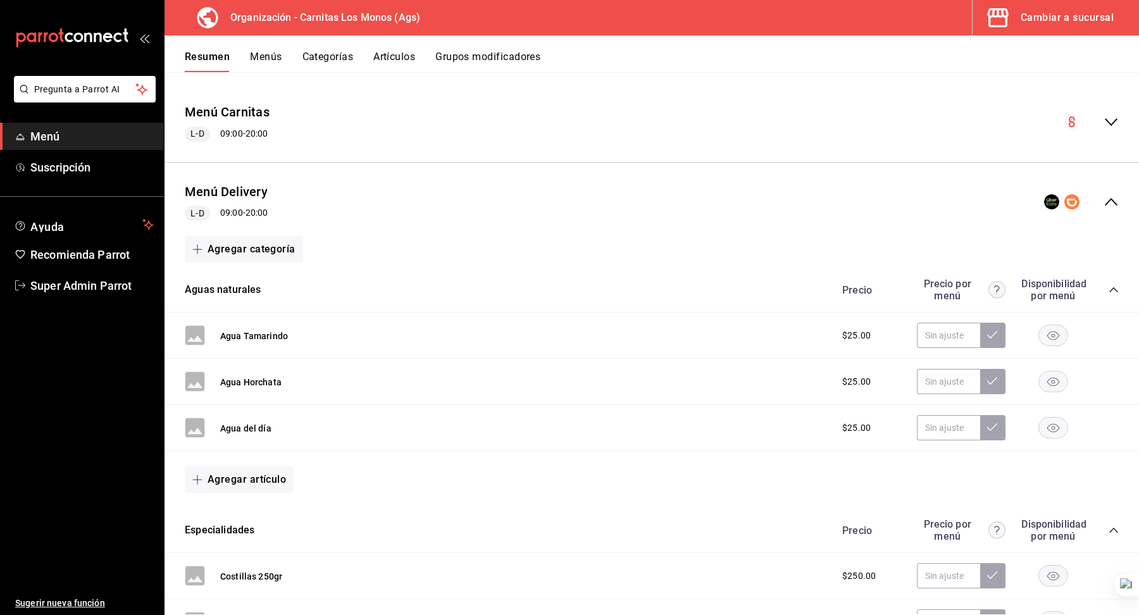
scroll to position [120, 0]
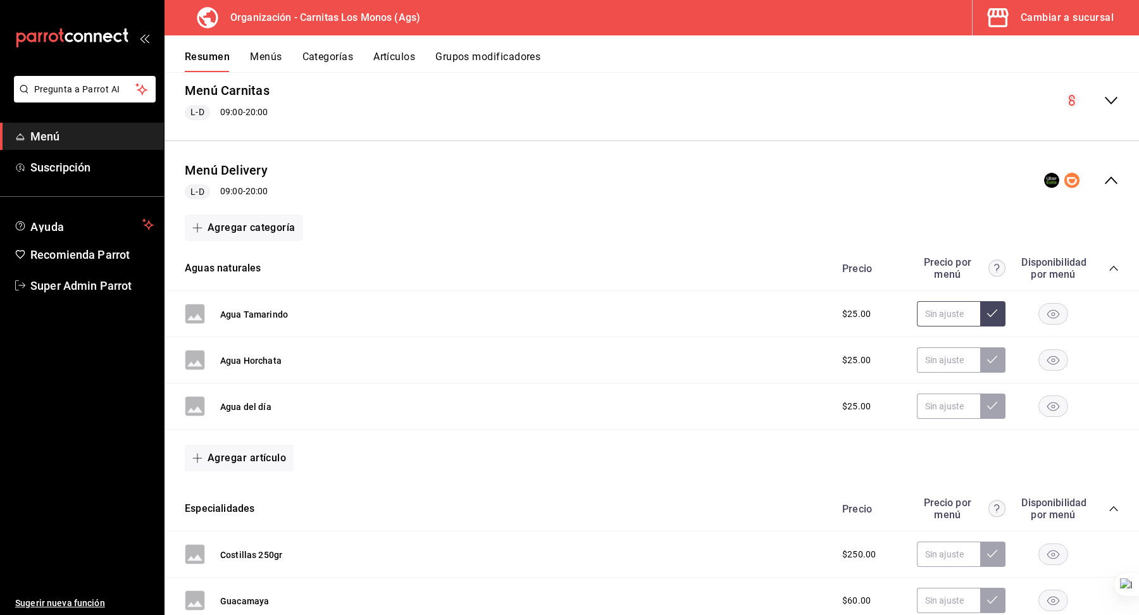
click at [949, 318] on input "text" at bounding box center [948, 313] width 63 height 25
paste input "$35.50"
type input "$35.50"
click at [1000, 314] on button at bounding box center [992, 313] width 25 height 25
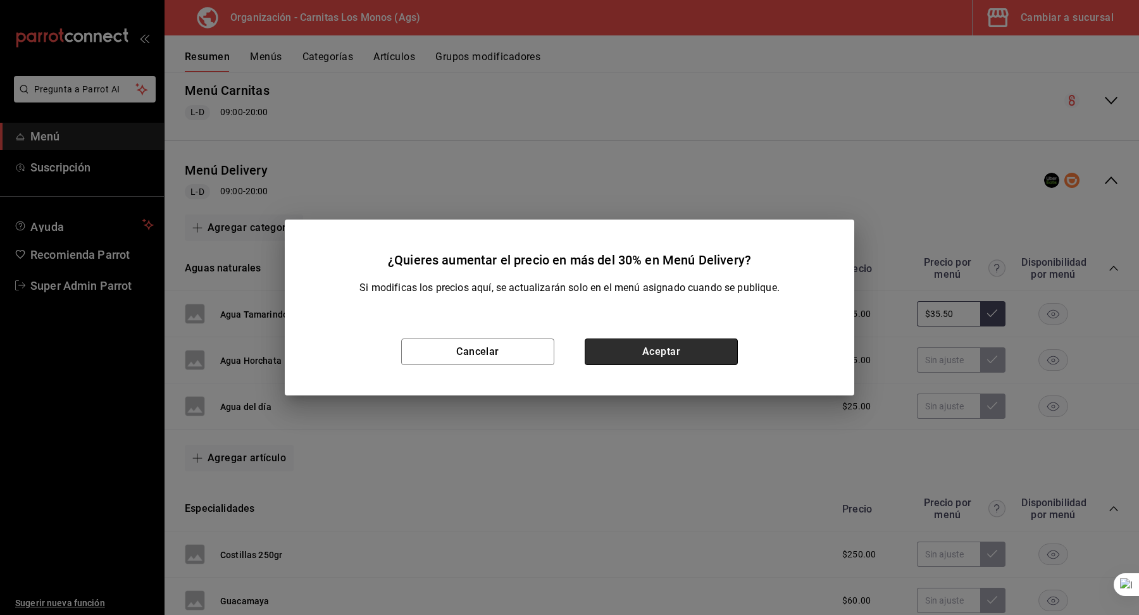
click at [698, 352] on button "Aceptar" at bounding box center [661, 351] width 153 height 27
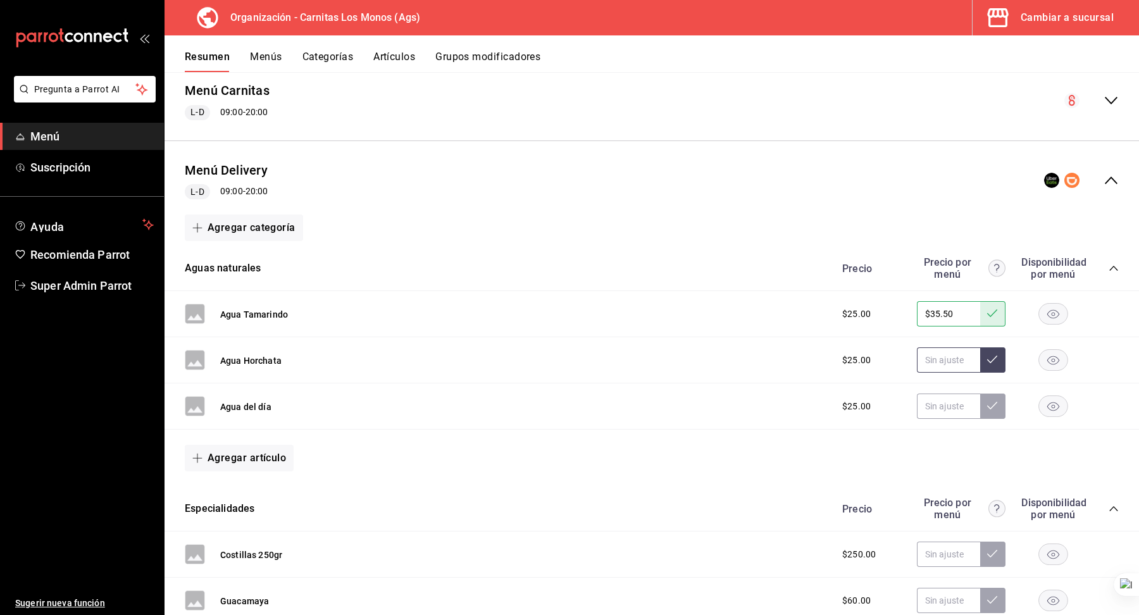
click at [935, 362] on input "text" at bounding box center [948, 359] width 63 height 25
paste input "$35.50"
type input "$35.50"
click at [995, 355] on icon at bounding box center [992, 359] width 10 height 10
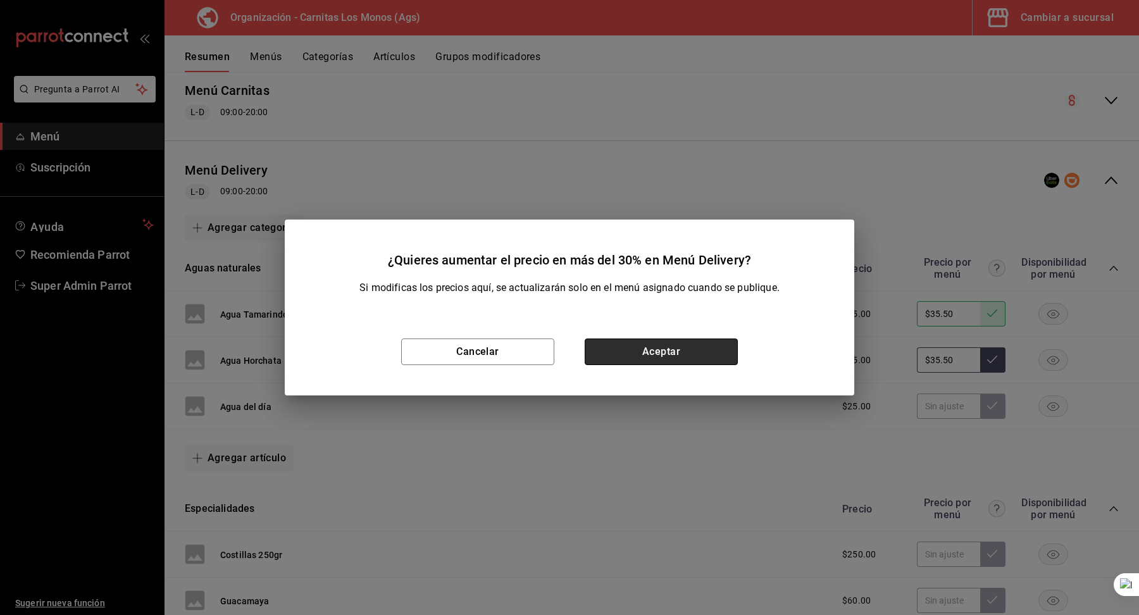
click at [697, 355] on button "Aceptar" at bounding box center [661, 351] width 153 height 27
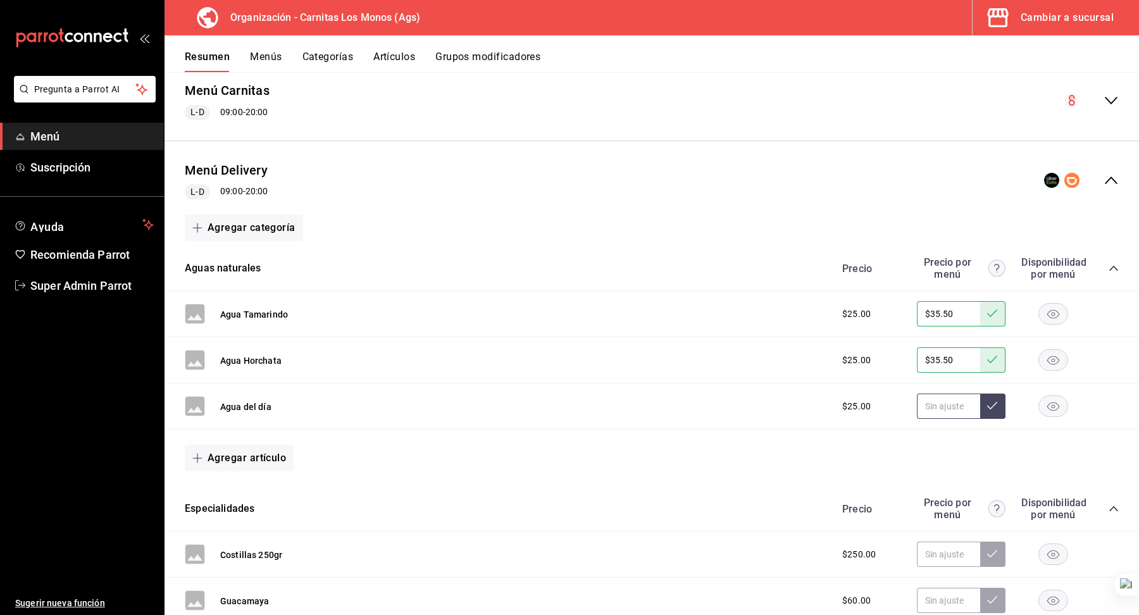
click at [952, 405] on input "text" at bounding box center [948, 406] width 63 height 25
paste input "$35.50"
type input "$35.50"
click at [995, 402] on icon at bounding box center [992, 406] width 10 height 8
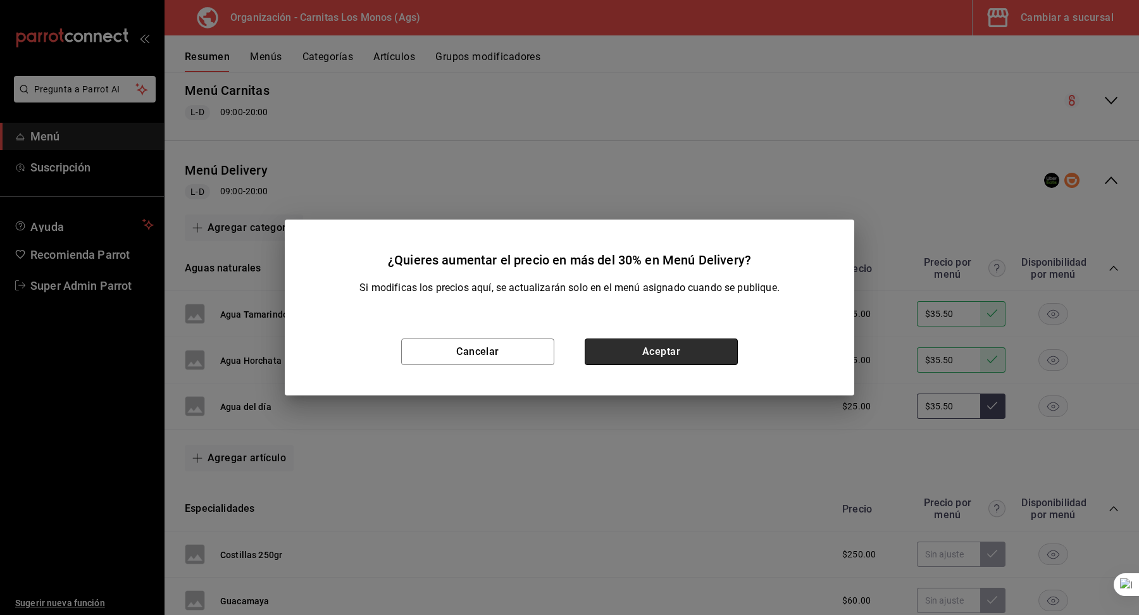
click at [667, 358] on button "Aceptar" at bounding box center [661, 351] width 153 height 27
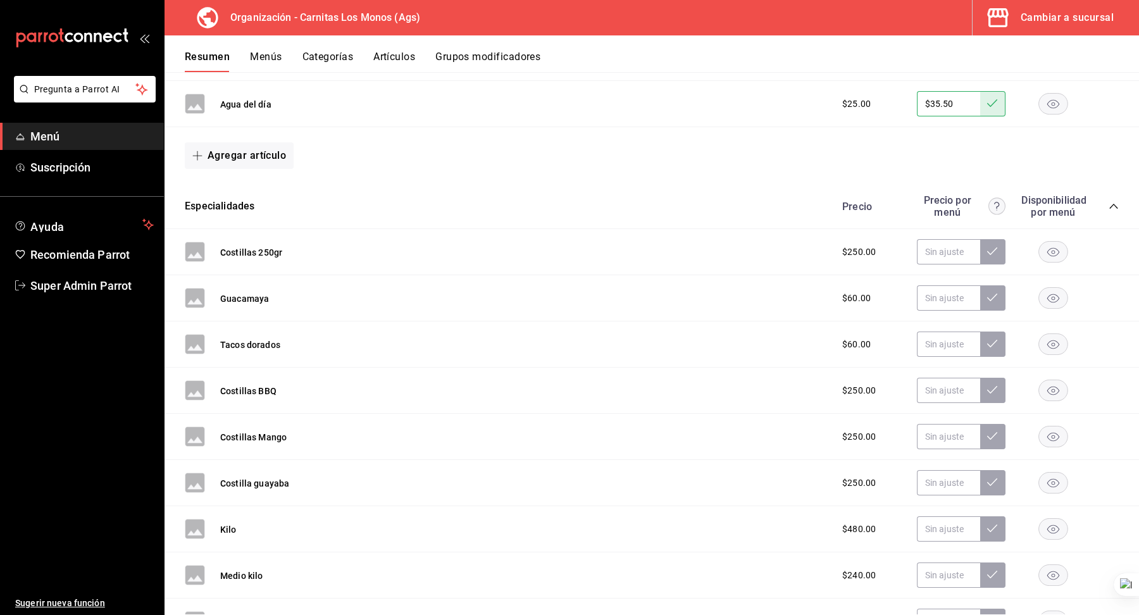
scroll to position [456, 0]
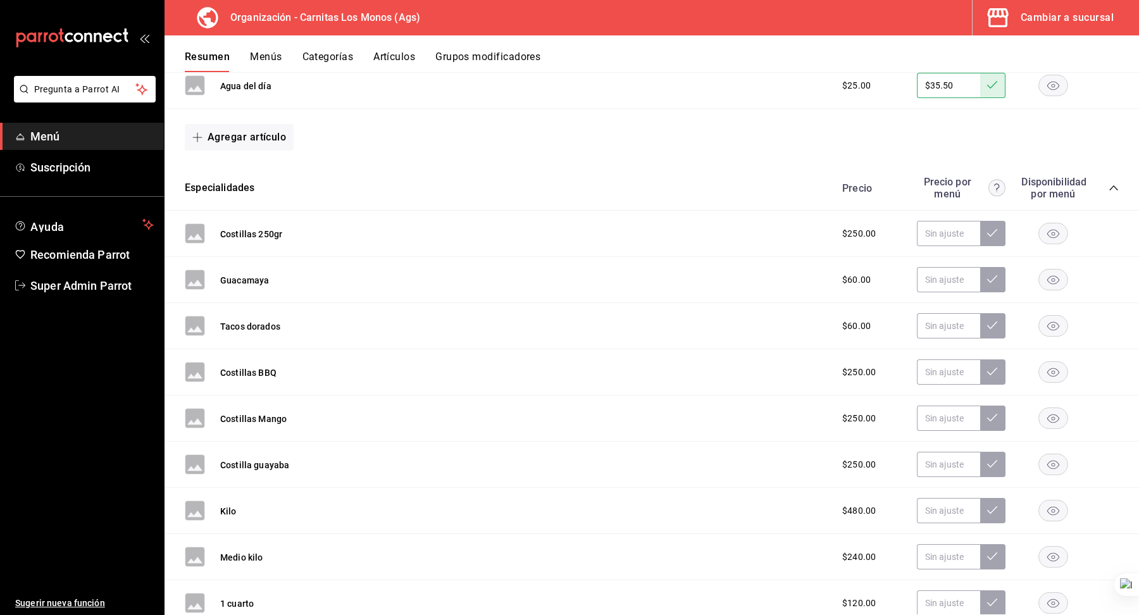
click at [1112, 189] on icon "collapse-category-row" at bounding box center [1113, 188] width 10 height 10
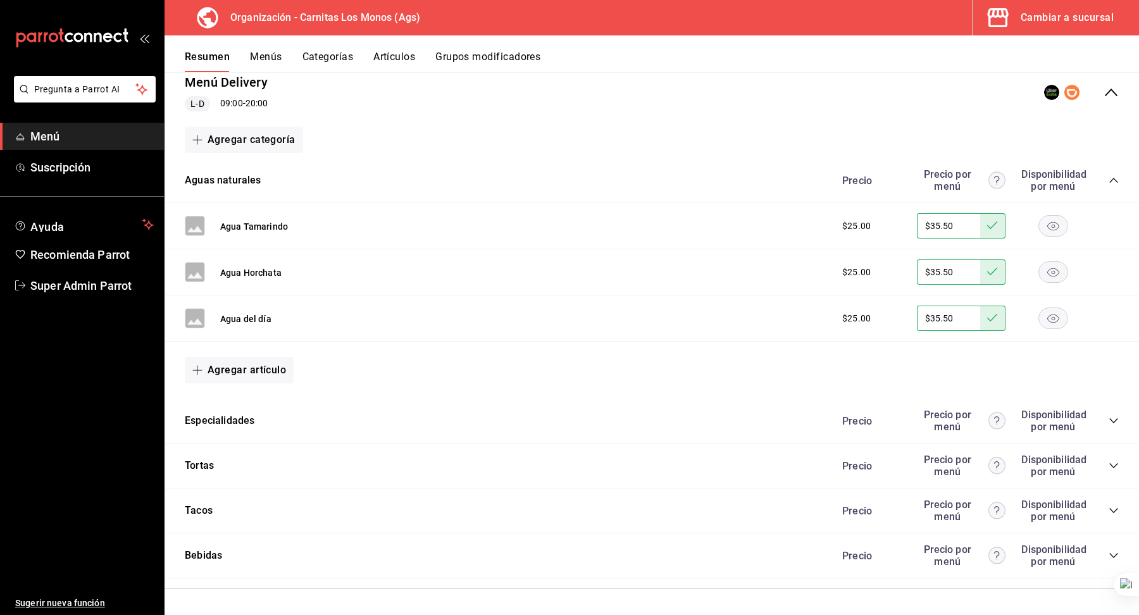
scroll to position [204, 0]
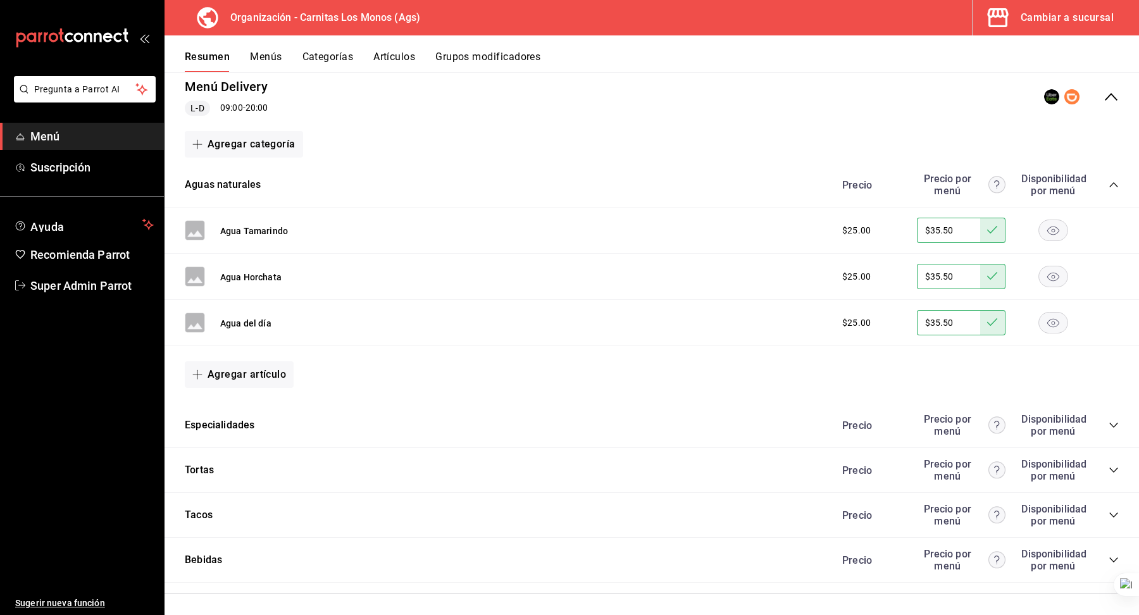
click at [1118, 555] on icon "collapse-category-row" at bounding box center [1113, 560] width 10 height 10
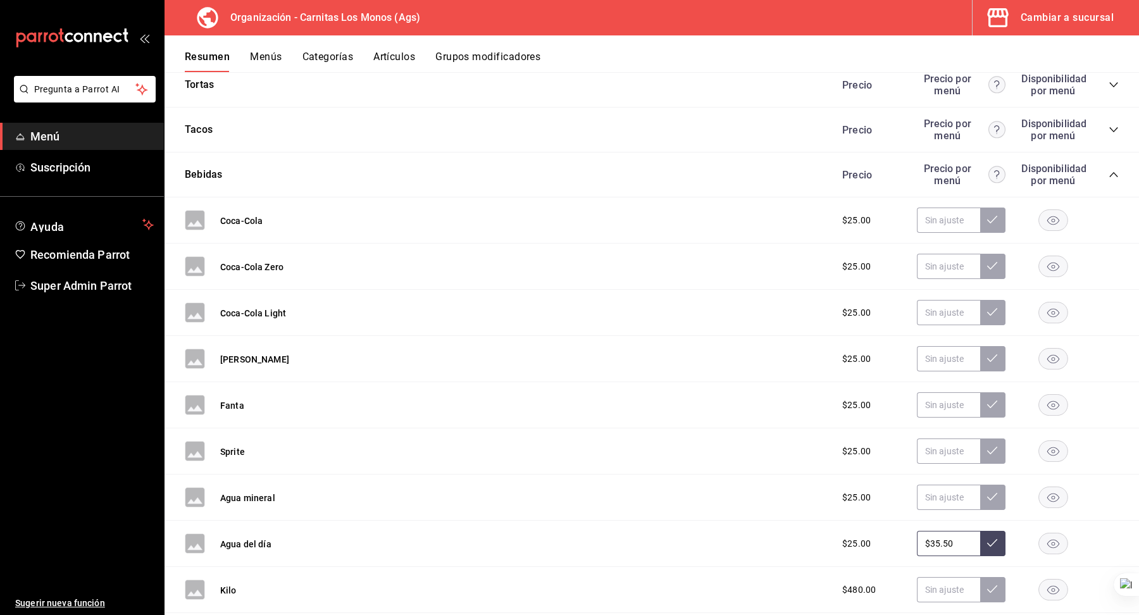
scroll to position [586, 0]
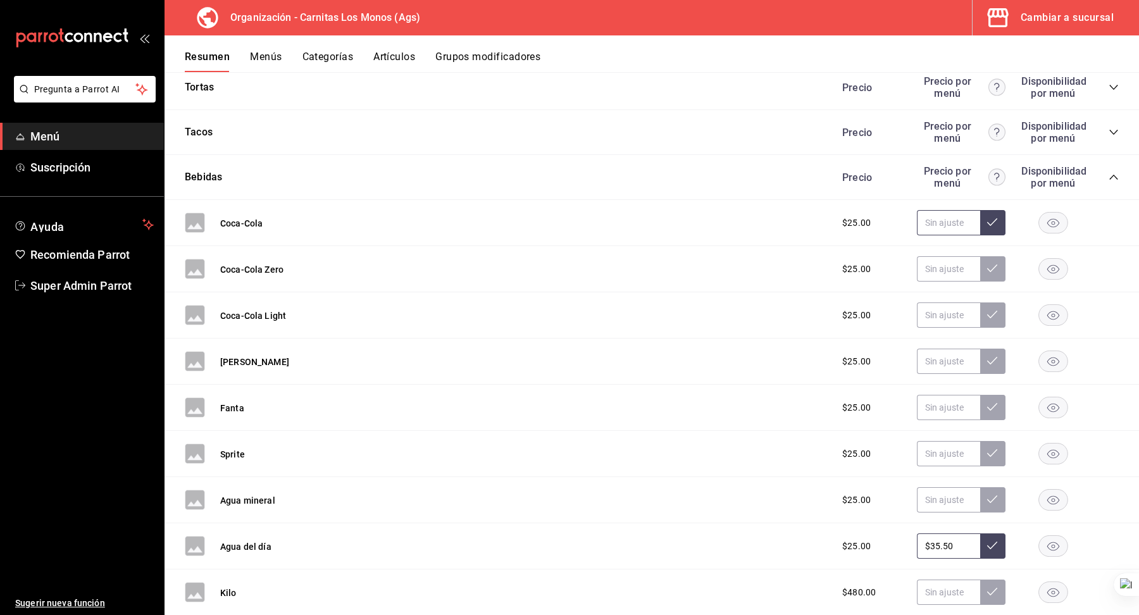
click at [949, 210] on input "text" at bounding box center [948, 222] width 63 height 25
paste input "$35.50"
type input "$35.50"
click at [995, 217] on icon at bounding box center [992, 222] width 10 height 10
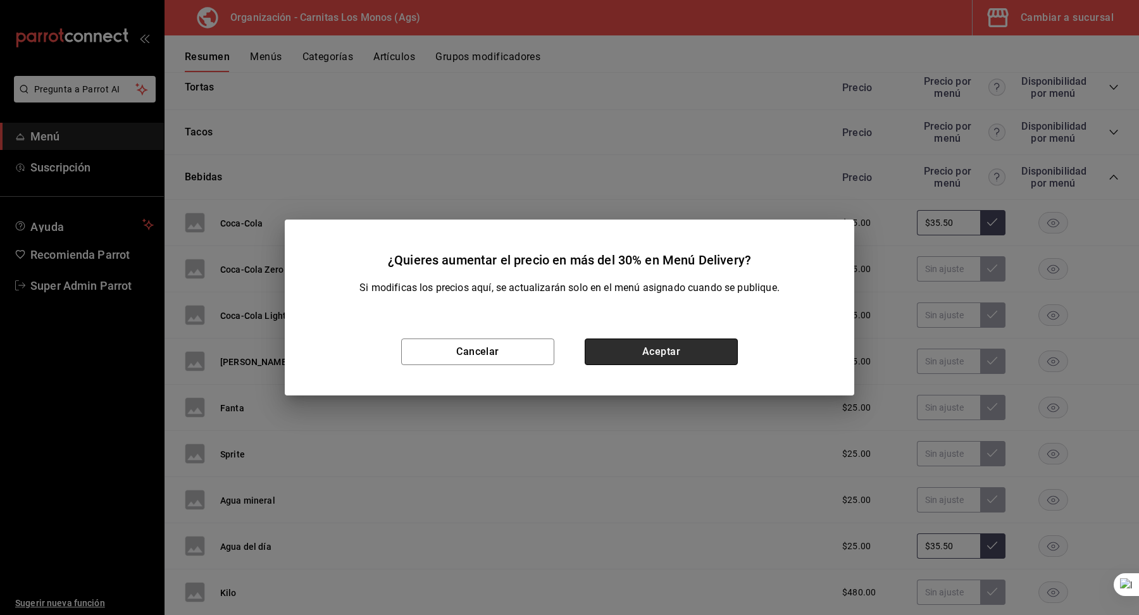
click at [673, 347] on button "Aceptar" at bounding box center [661, 351] width 153 height 27
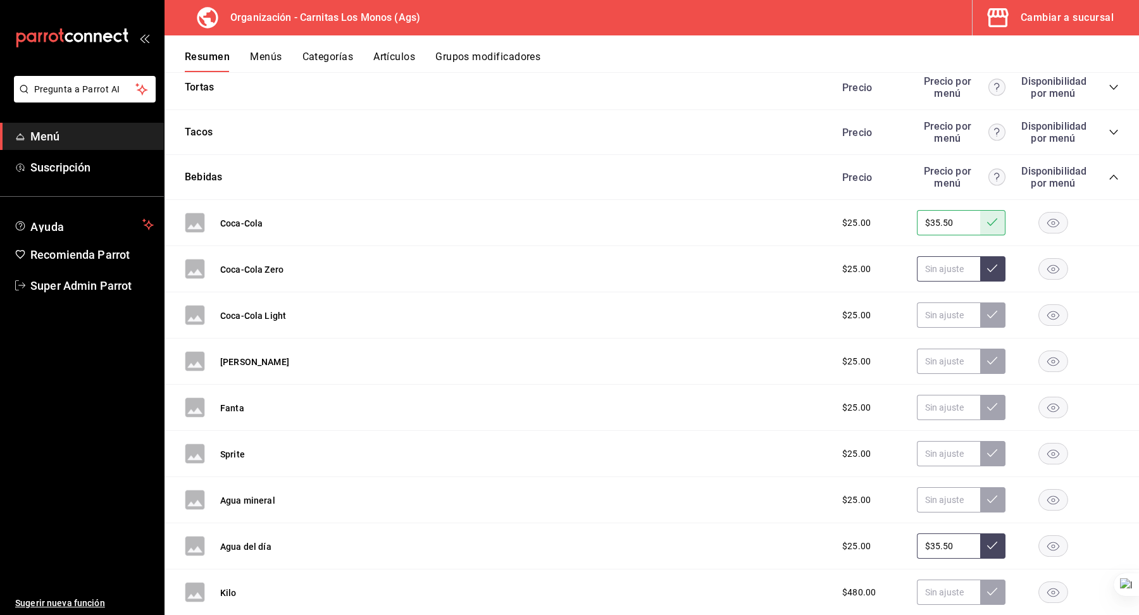
click at [946, 263] on input "text" at bounding box center [948, 268] width 63 height 25
paste input "$35.50"
type input "$35.50"
click at [992, 266] on icon at bounding box center [992, 268] width 10 height 10
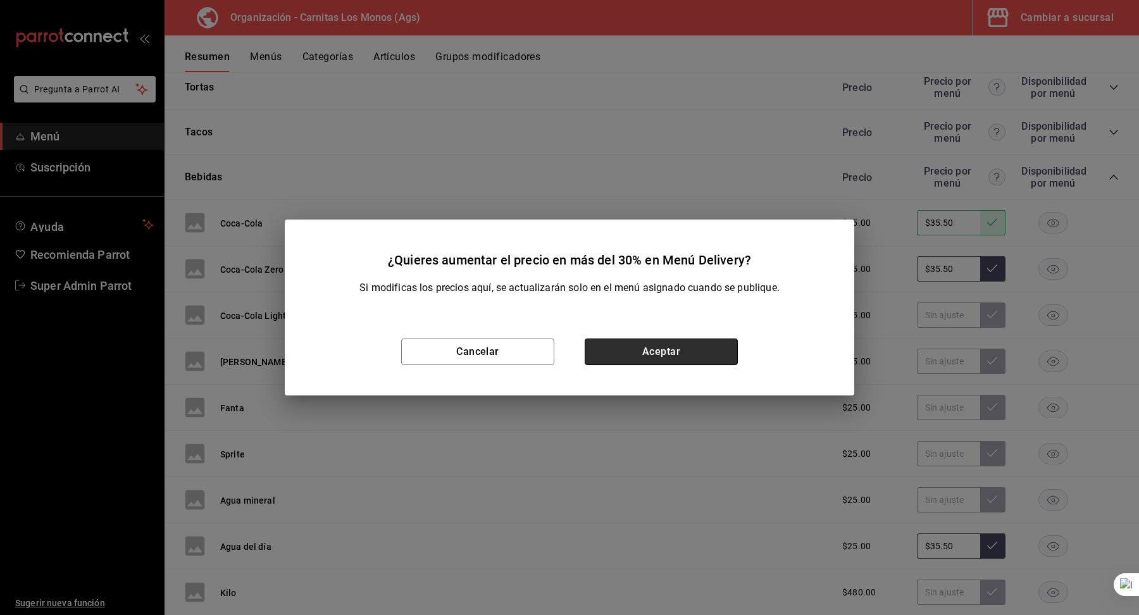
click at [667, 346] on button "Aceptar" at bounding box center [661, 351] width 153 height 27
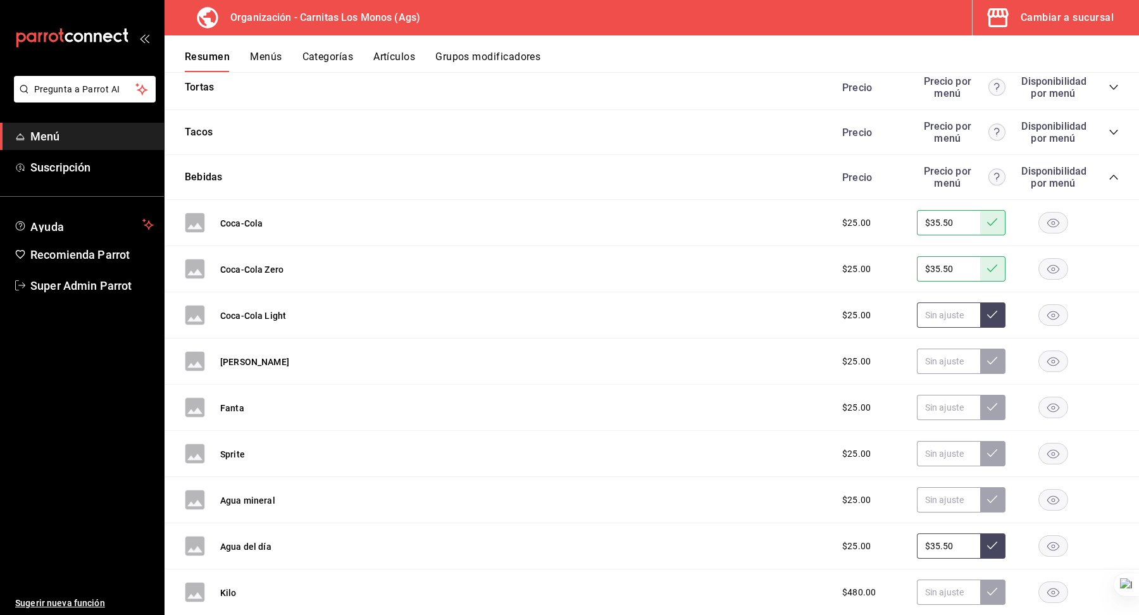
click at [937, 317] on input "text" at bounding box center [948, 314] width 63 height 25
paste input "$35.50"
type input "$35.50"
click at [1009, 314] on div "$25.00 $35.50" at bounding box center [973, 314] width 289 height 25
click at [999, 313] on button at bounding box center [992, 314] width 25 height 25
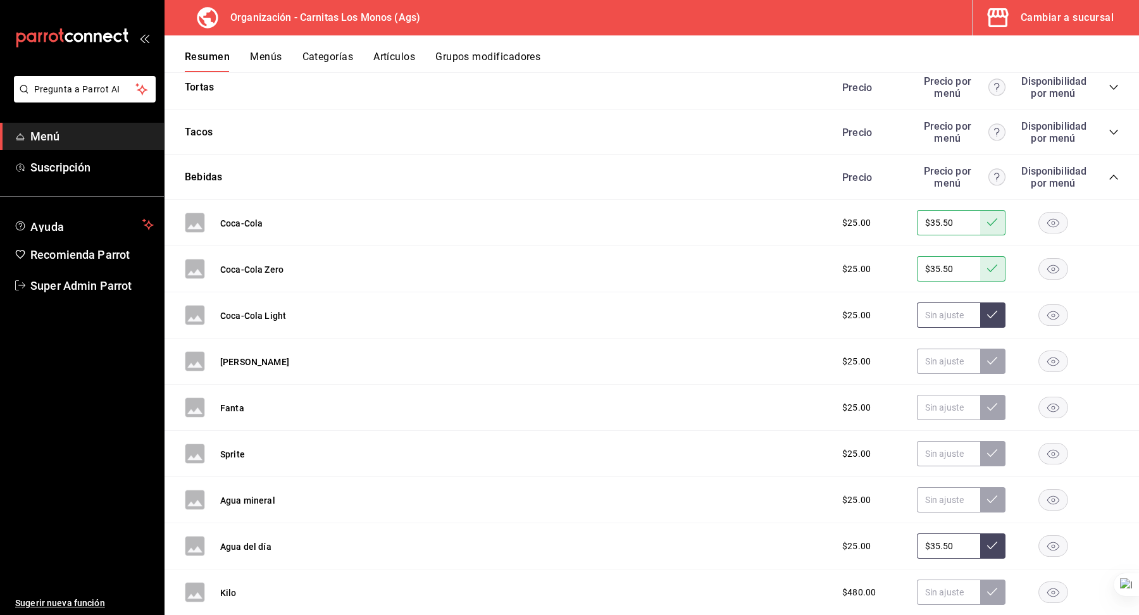
click at [957, 310] on input "text" at bounding box center [948, 314] width 63 height 25
paste input "$35.50"
type input "$35.50"
click at [986, 309] on button at bounding box center [992, 314] width 25 height 25
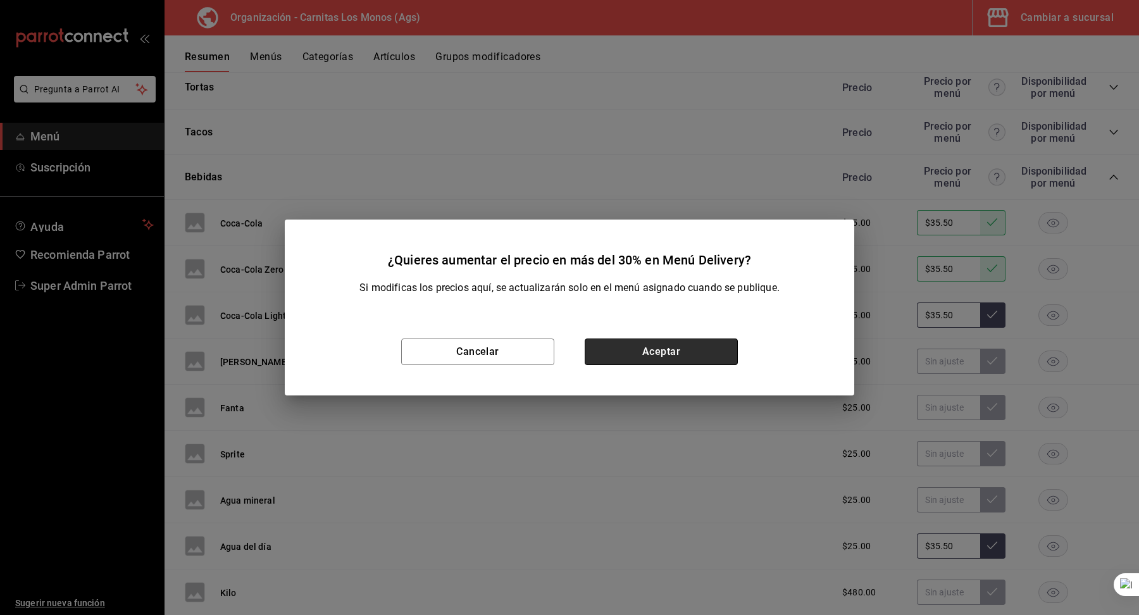
click at [637, 344] on button "Aceptar" at bounding box center [661, 351] width 153 height 27
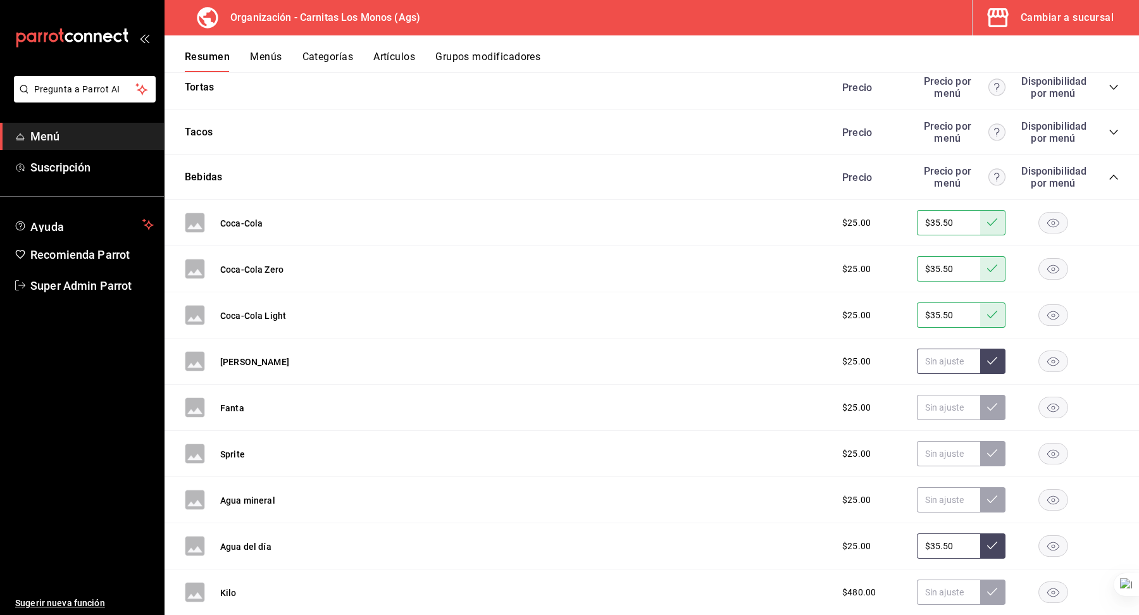
click at [940, 363] on input "text" at bounding box center [948, 361] width 63 height 25
paste input "$35.50"
type input "$35.50"
click at [1009, 356] on div "$25.00 $35.50" at bounding box center [973, 361] width 289 height 25
click at [993, 357] on icon at bounding box center [992, 361] width 10 height 8
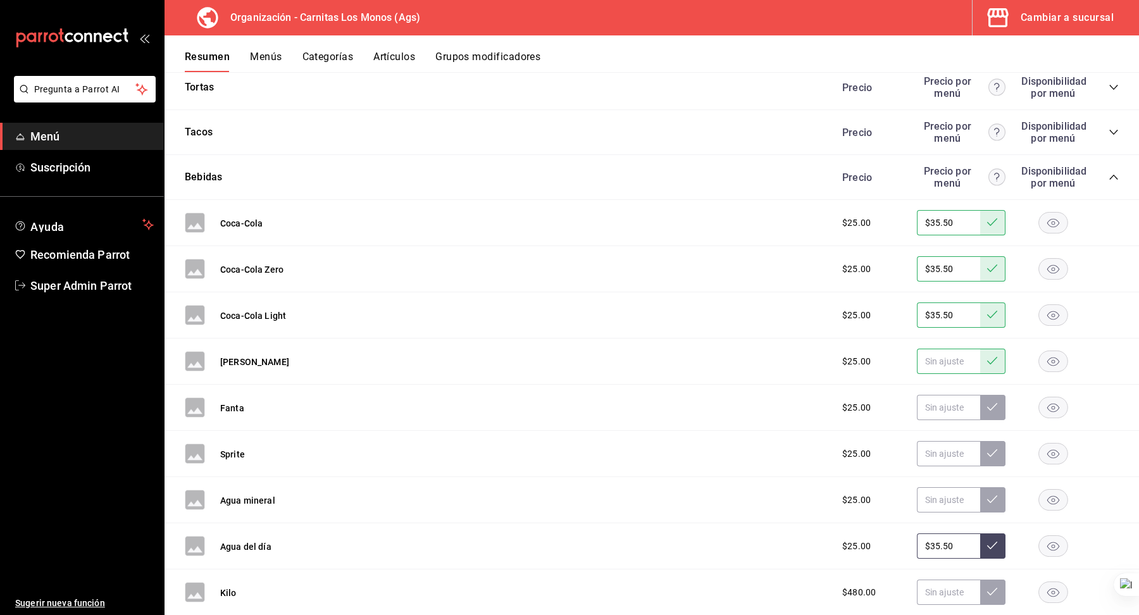
click at [925, 350] on input "text" at bounding box center [948, 361] width 63 height 25
paste input "$35.50"
type input "$35.50"
click at [1002, 360] on button at bounding box center [992, 361] width 25 height 25
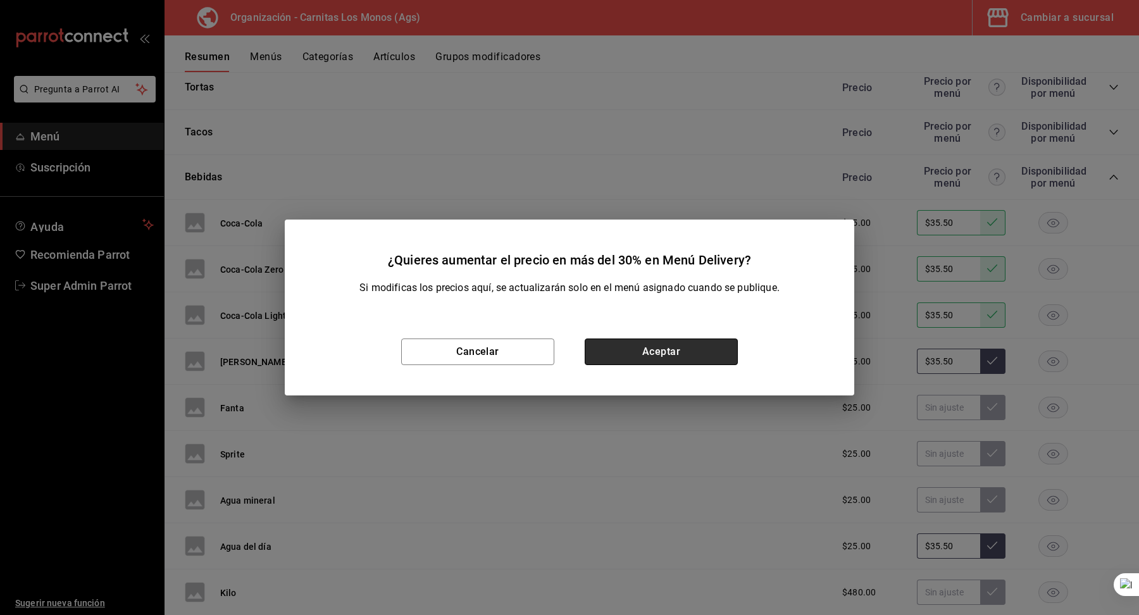
click at [674, 357] on button "Aceptar" at bounding box center [661, 351] width 153 height 27
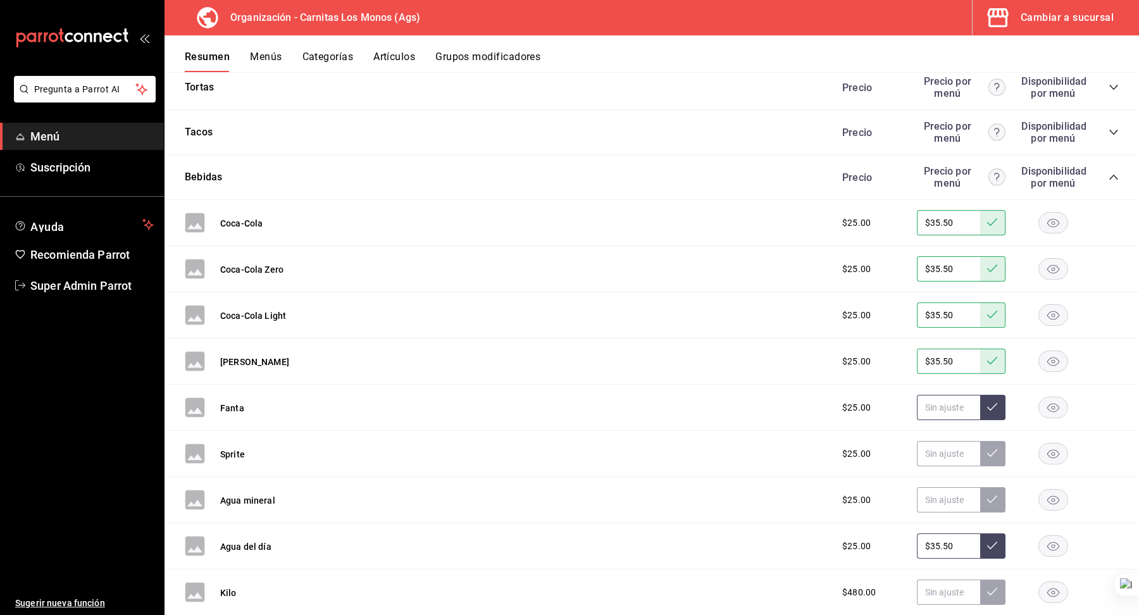
click at [923, 400] on input "text" at bounding box center [948, 407] width 63 height 25
paste input "$35.50"
type input "$35.50"
click at [997, 401] on button at bounding box center [992, 407] width 25 height 25
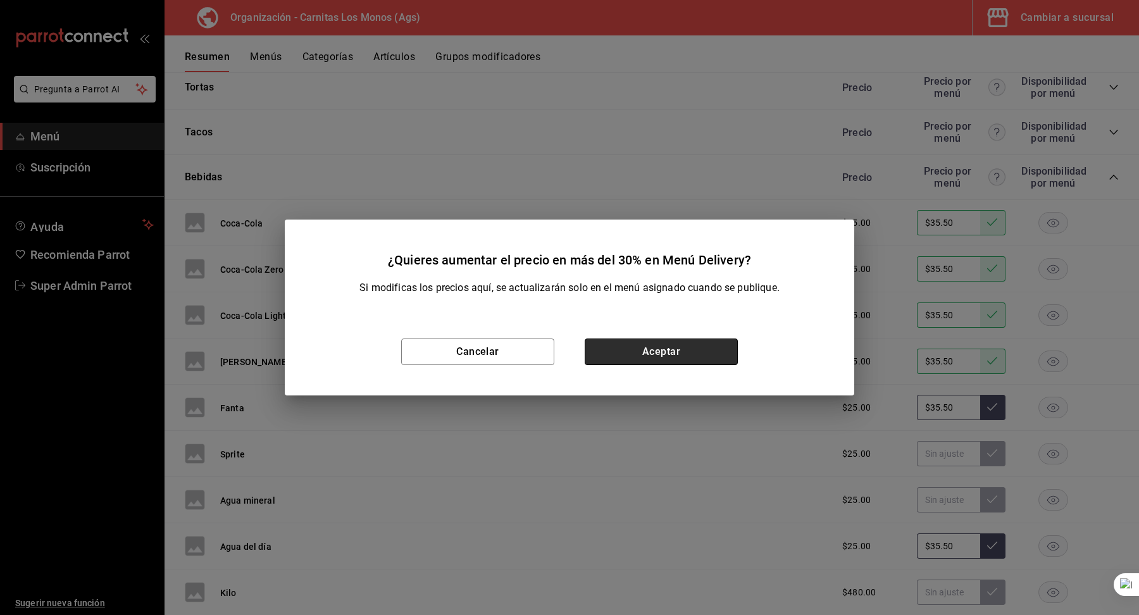
click at [696, 353] on button "Aceptar" at bounding box center [661, 351] width 153 height 27
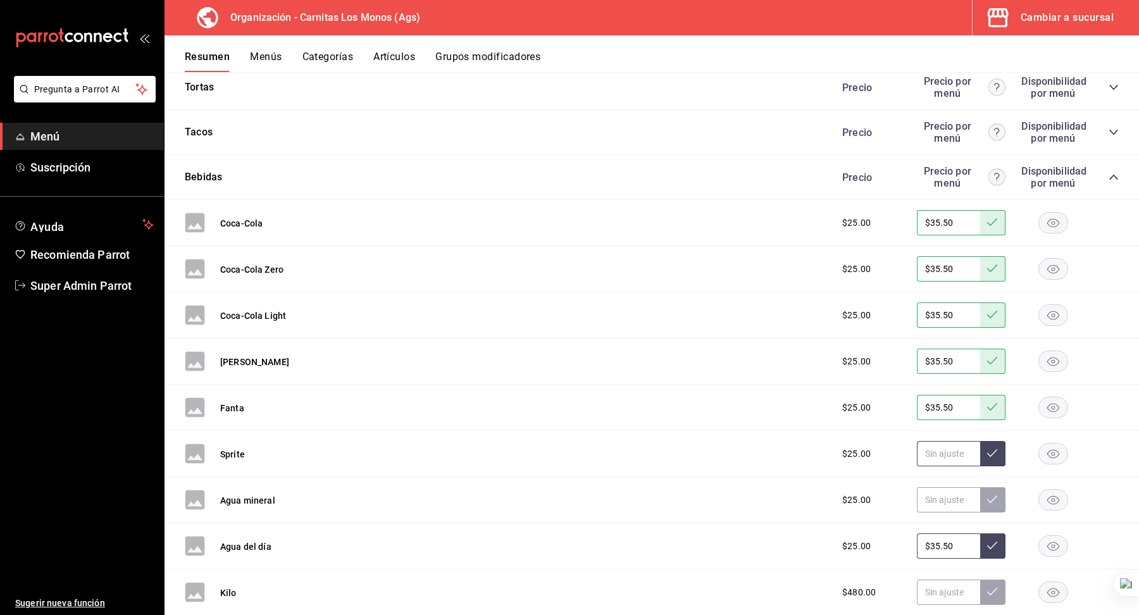
click at [938, 449] on input "text" at bounding box center [948, 453] width 63 height 25
paste input "$35.50"
type input "$35.50"
click at [983, 448] on button at bounding box center [992, 453] width 25 height 25
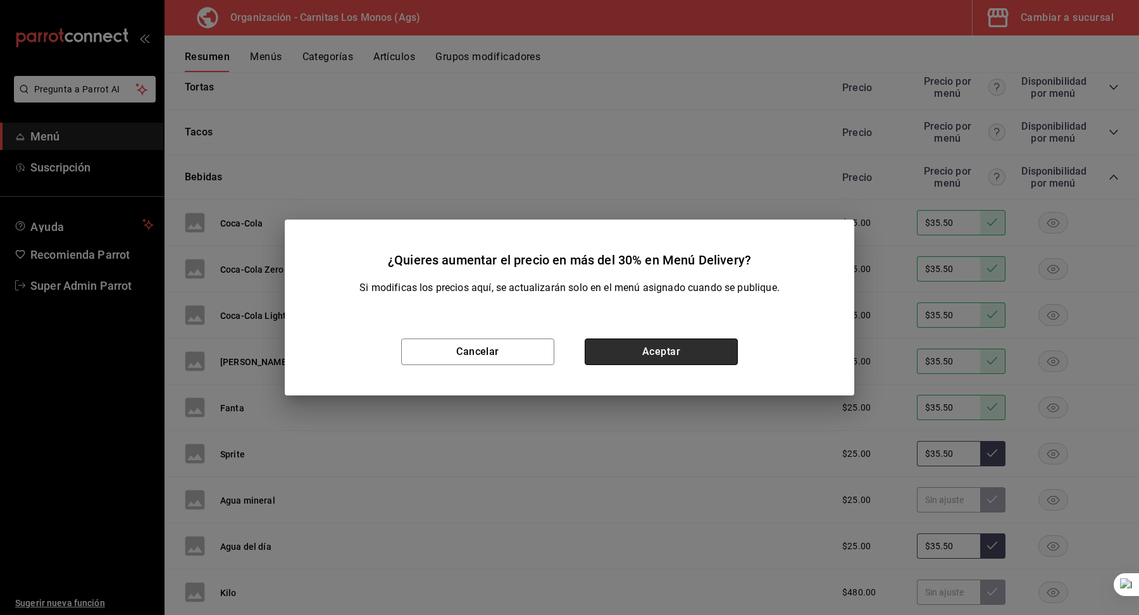
click at [700, 354] on button "Aceptar" at bounding box center [661, 351] width 153 height 27
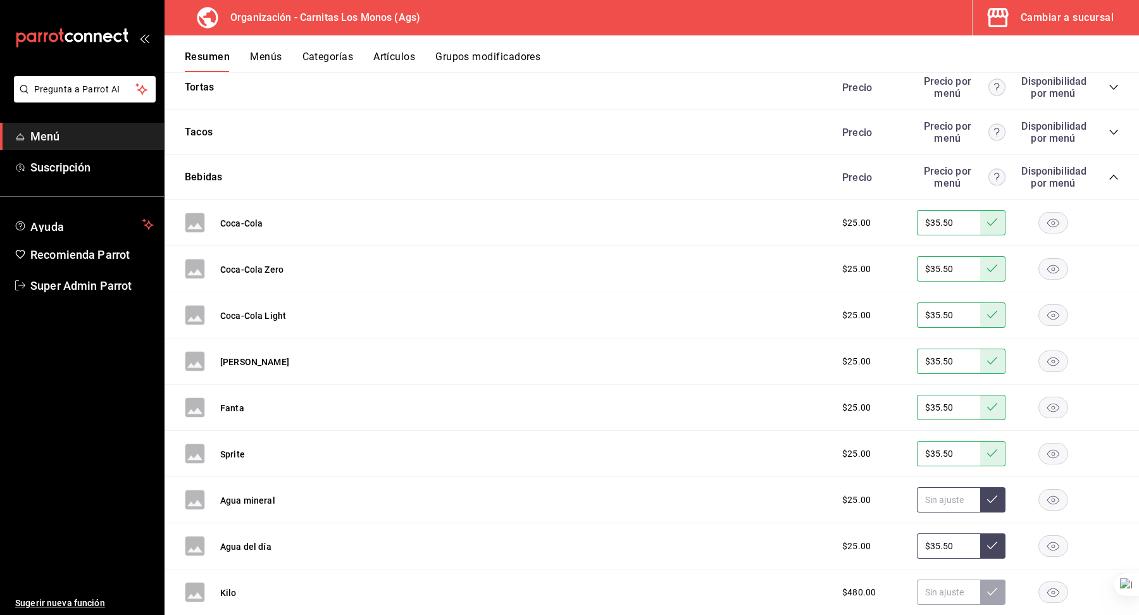
click at [939, 489] on input "text" at bounding box center [948, 499] width 63 height 25
paste input "$35.50"
type input "$35.50"
click at [992, 494] on icon at bounding box center [992, 499] width 10 height 10
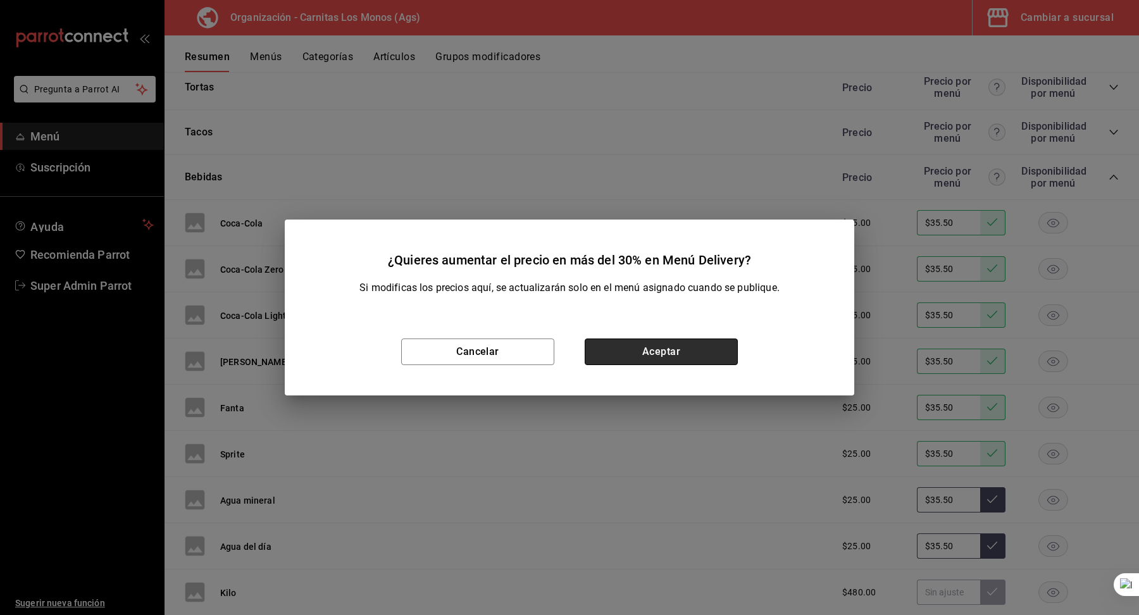
click at [681, 354] on button "Aceptar" at bounding box center [661, 351] width 153 height 27
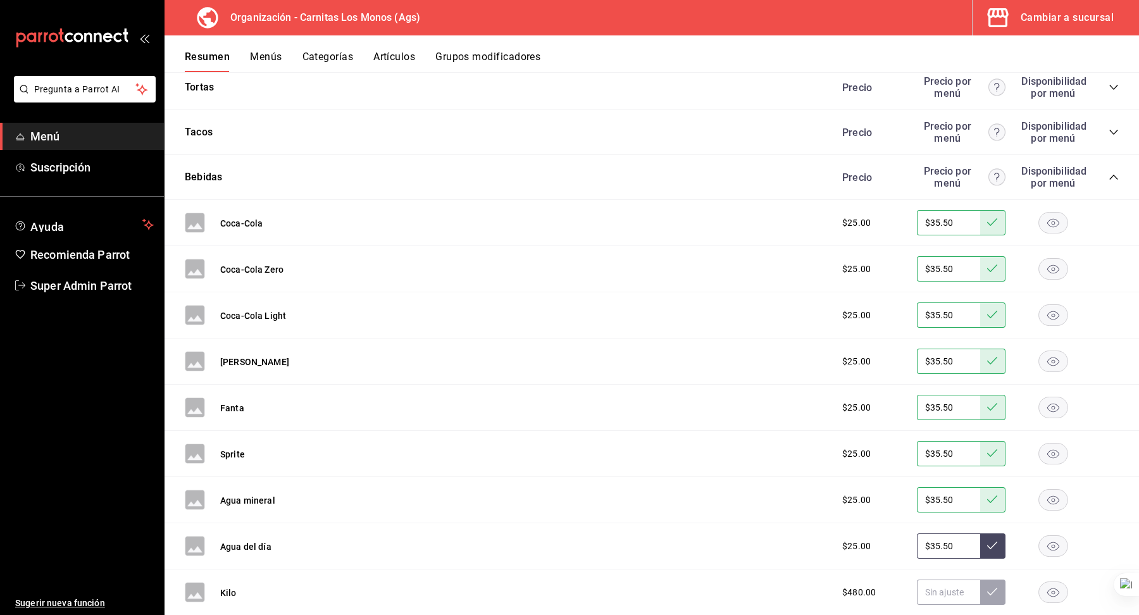
scroll to position [674, 0]
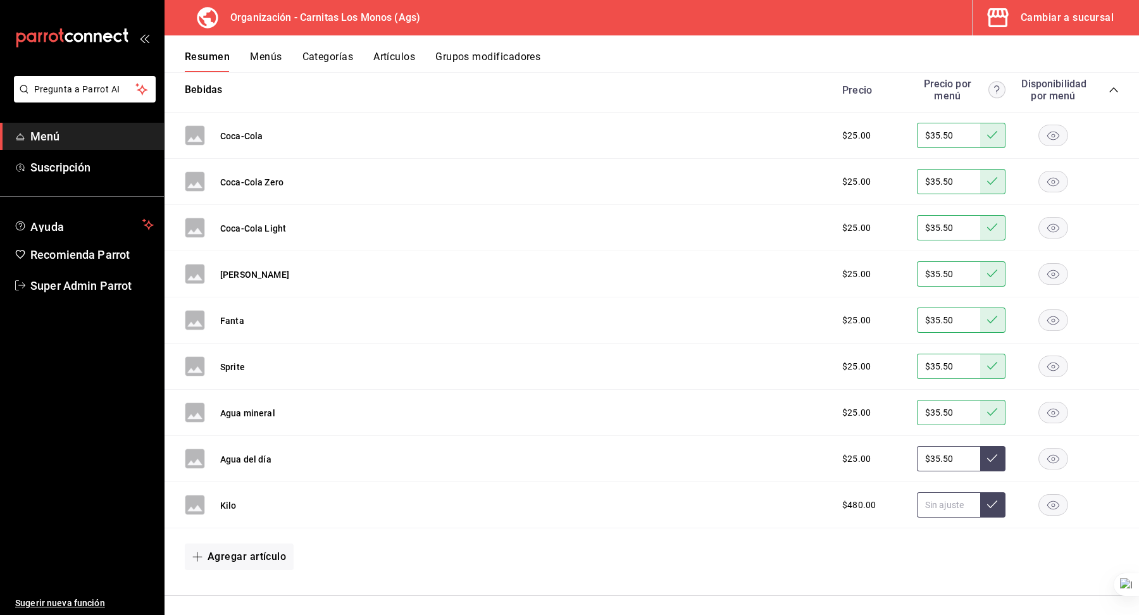
click at [941, 502] on input "text" at bounding box center [948, 504] width 63 height 25
paste input "$681.60"
type input "$682.00"
click at [988, 507] on button at bounding box center [992, 504] width 25 height 25
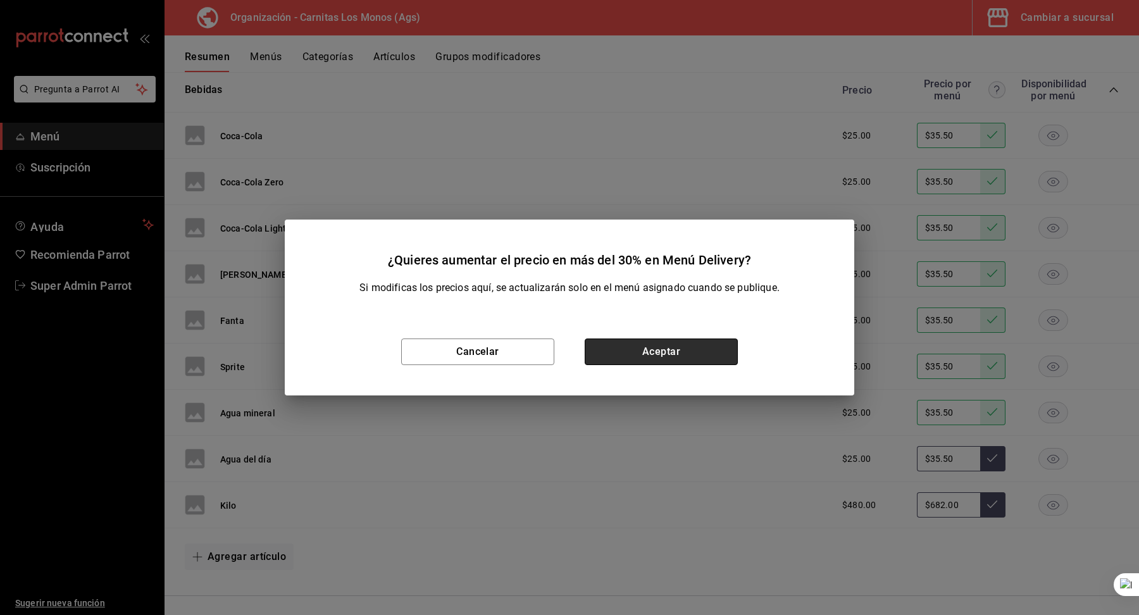
click at [705, 352] on button "Aceptar" at bounding box center [661, 351] width 153 height 27
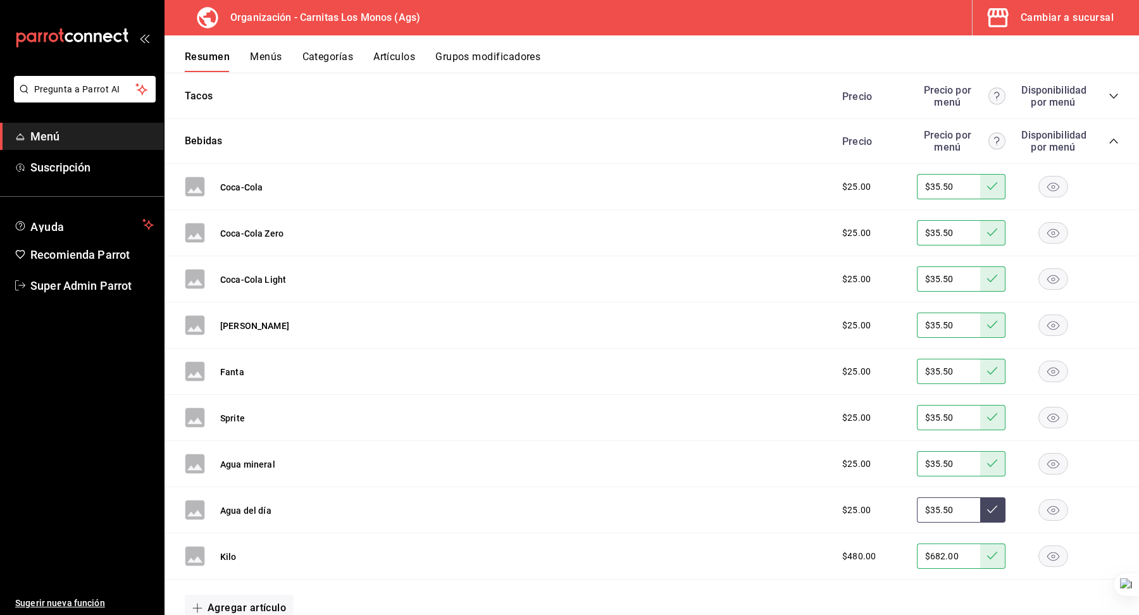
scroll to position [506, 0]
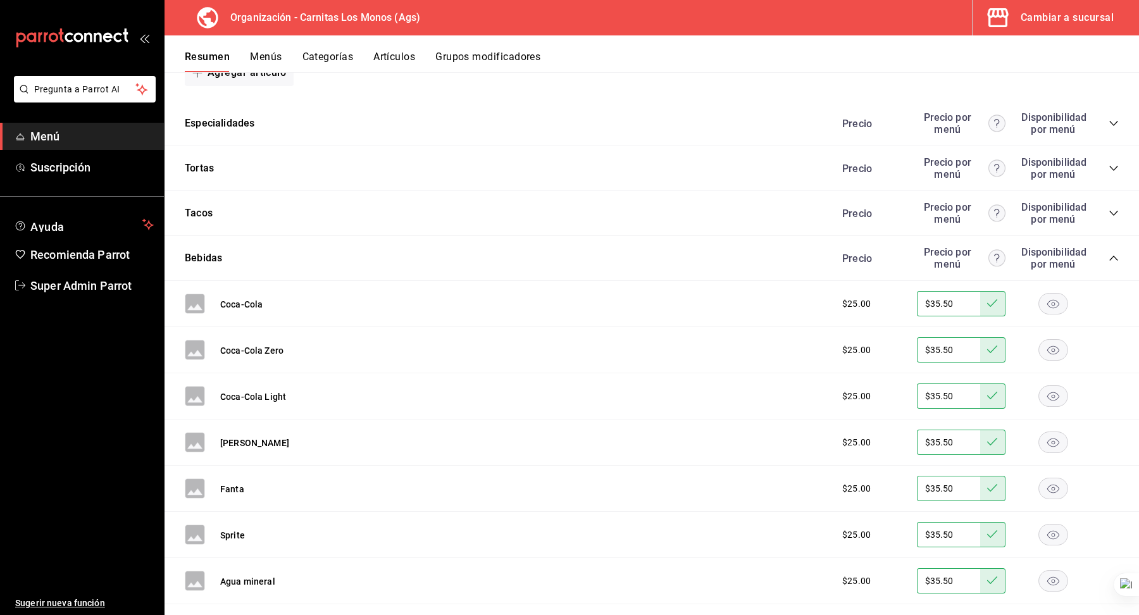
click at [1112, 256] on icon "collapse-category-row" at bounding box center [1113, 258] width 8 height 5
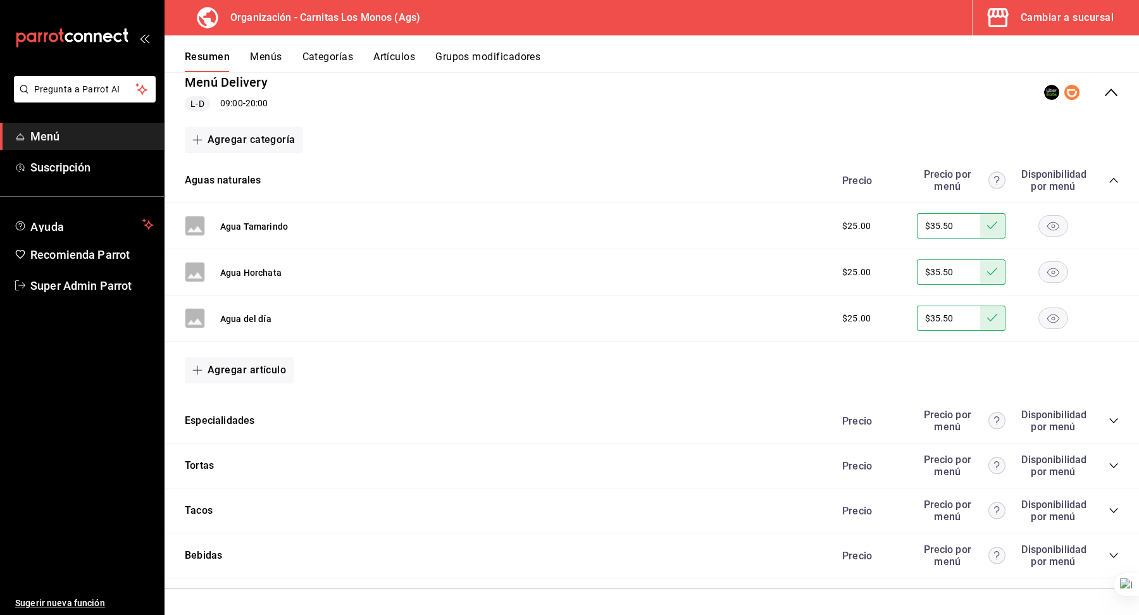
scroll to position [204, 0]
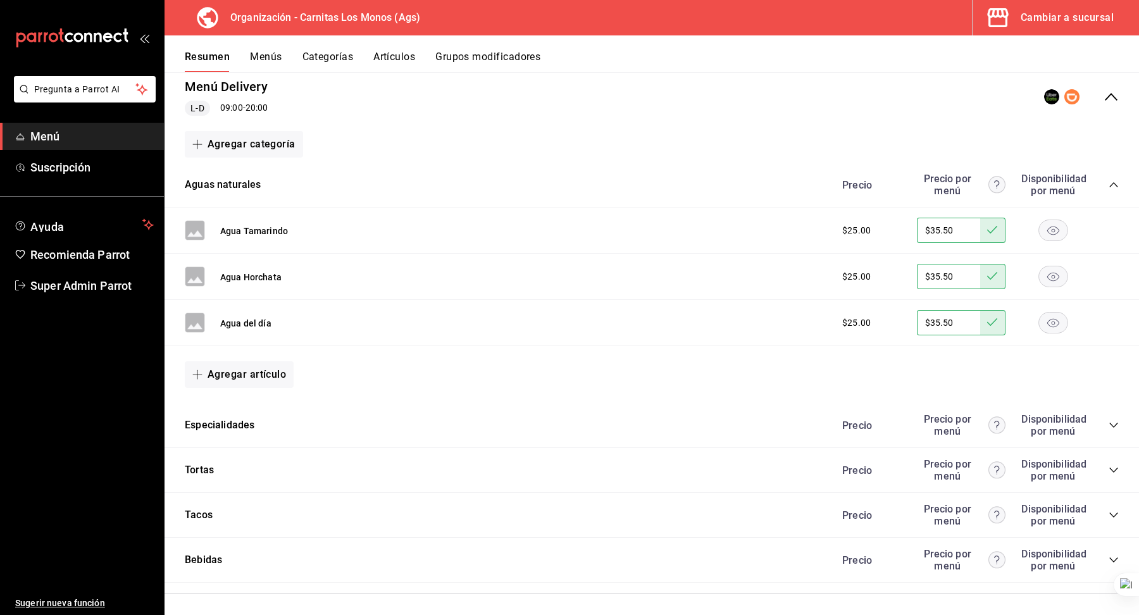
click at [1112, 176] on div "Precio Precio por menú Disponibilidad por menú" at bounding box center [973, 185] width 289 height 24
click at [1113, 185] on icon "collapse-category-row" at bounding box center [1113, 185] width 10 height 10
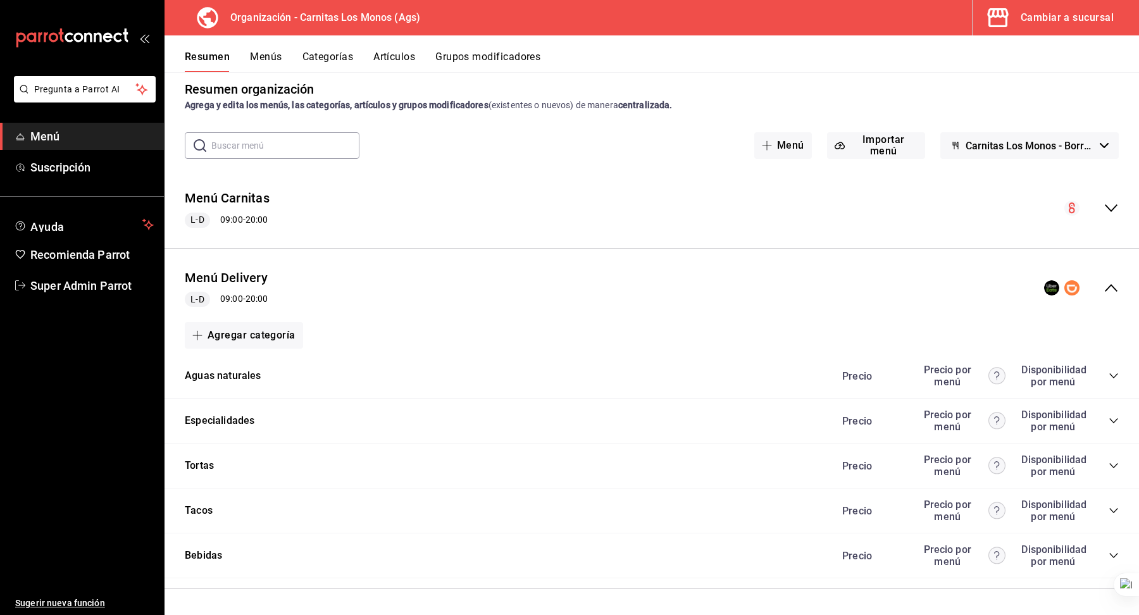
scroll to position [9, 0]
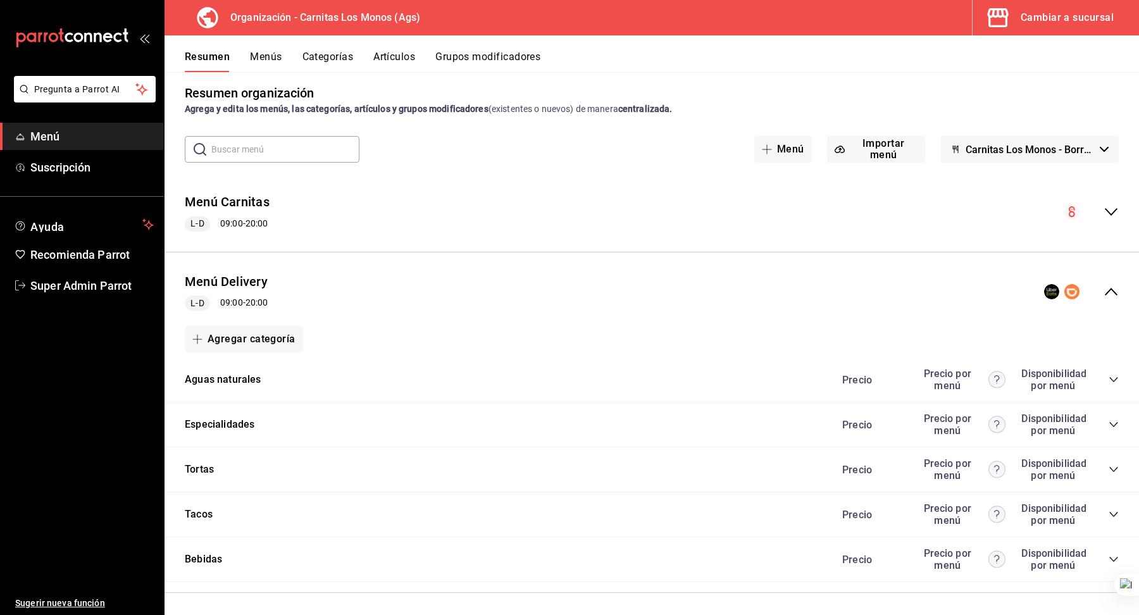
click at [1106, 425] on div "Precio Precio por menú Disponibilidad por menú" at bounding box center [973, 425] width 289 height 24
click at [1112, 421] on icon "collapse-category-row" at bounding box center [1113, 424] width 10 height 10
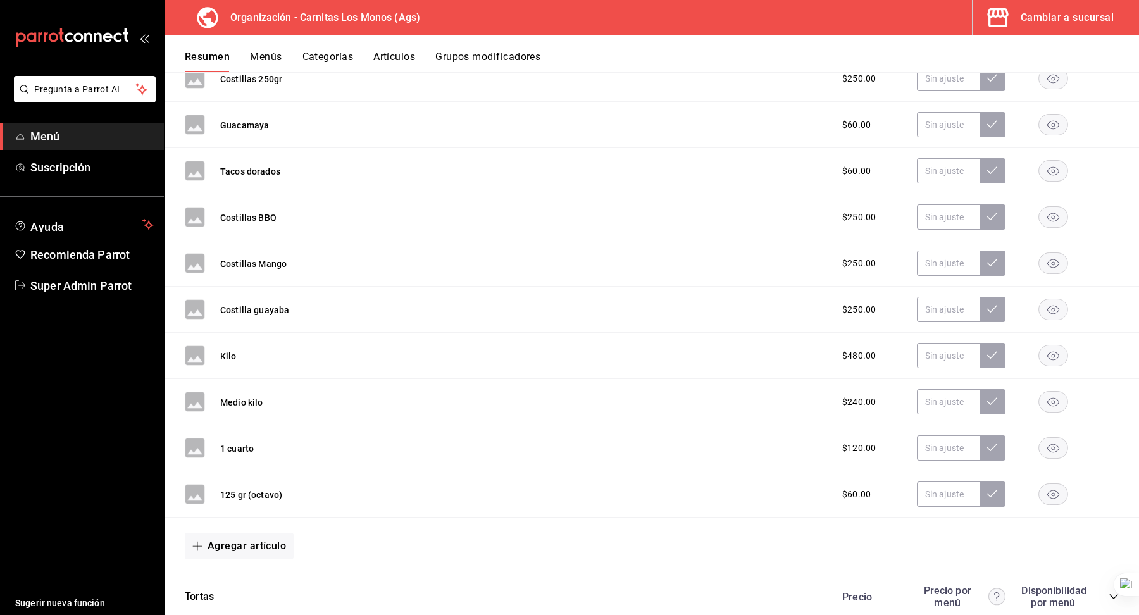
scroll to position [411, 0]
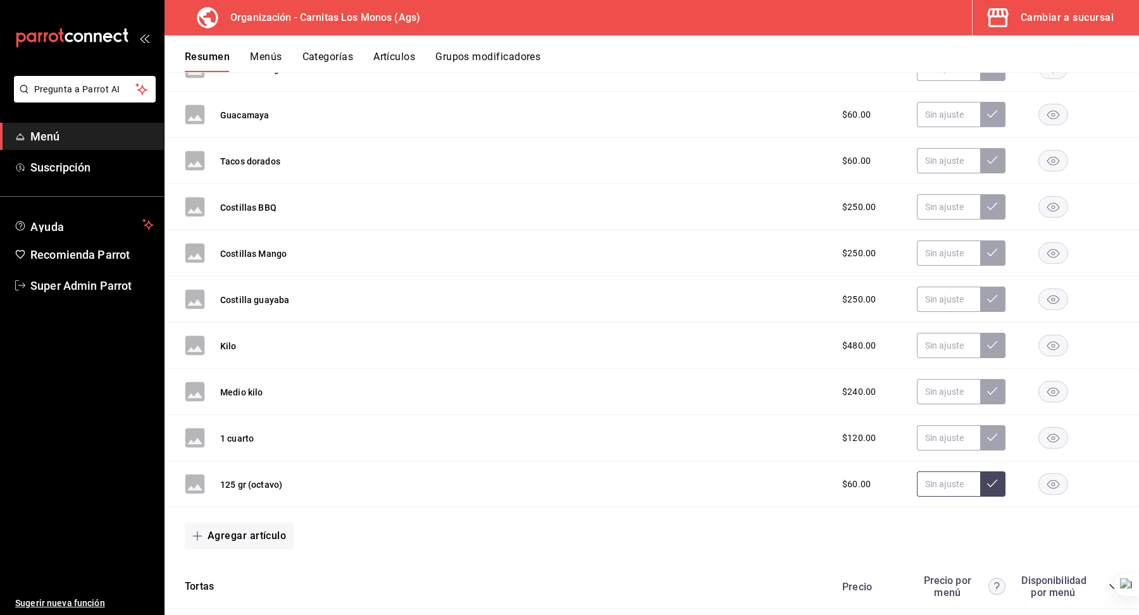
click at [933, 478] on input "text" at bounding box center [948, 483] width 63 height 25
paste input "$85.20"
type input "$85.20"
click at [992, 485] on button at bounding box center [992, 483] width 25 height 25
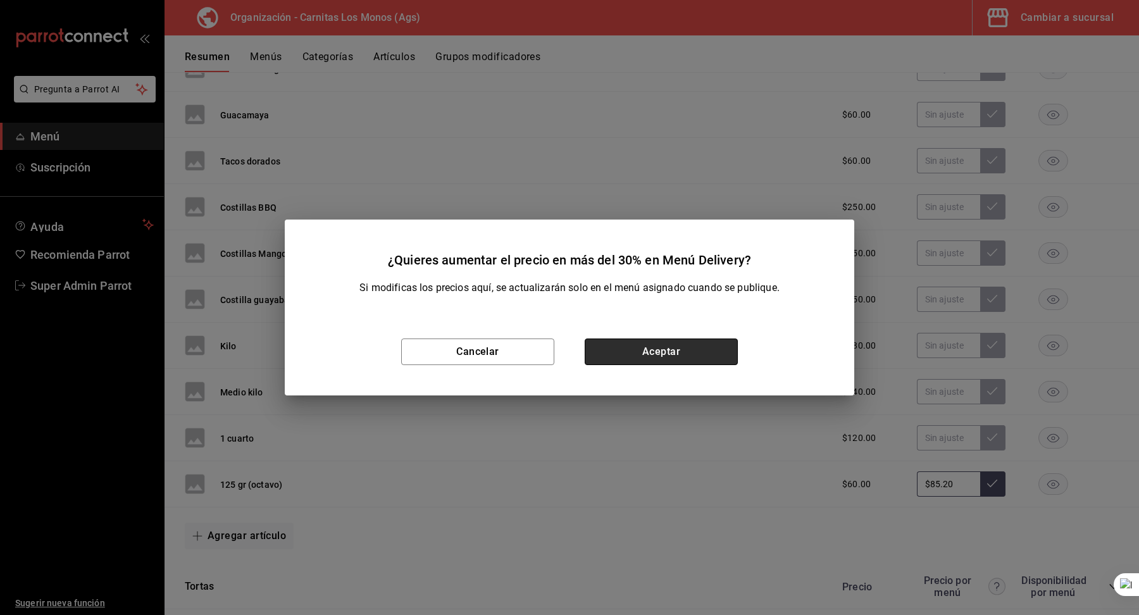
click at [709, 344] on button "Aceptar" at bounding box center [661, 351] width 153 height 27
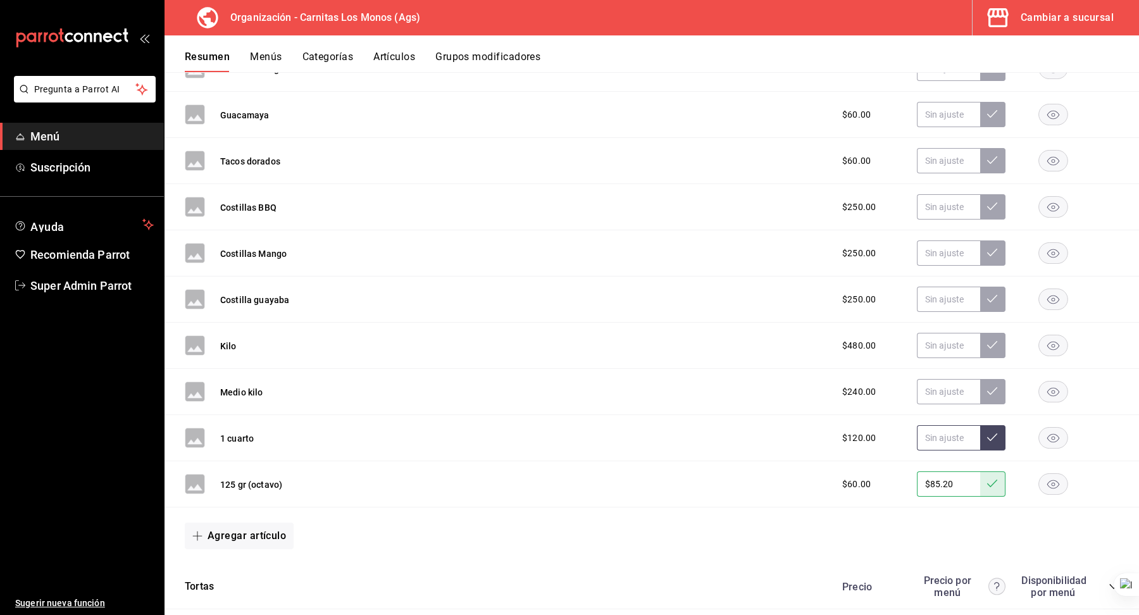
click at [926, 431] on input "text" at bounding box center [948, 437] width 63 height 25
paste input "$170.00"
type input "$170.00"
click at [995, 432] on icon at bounding box center [992, 437] width 10 height 10
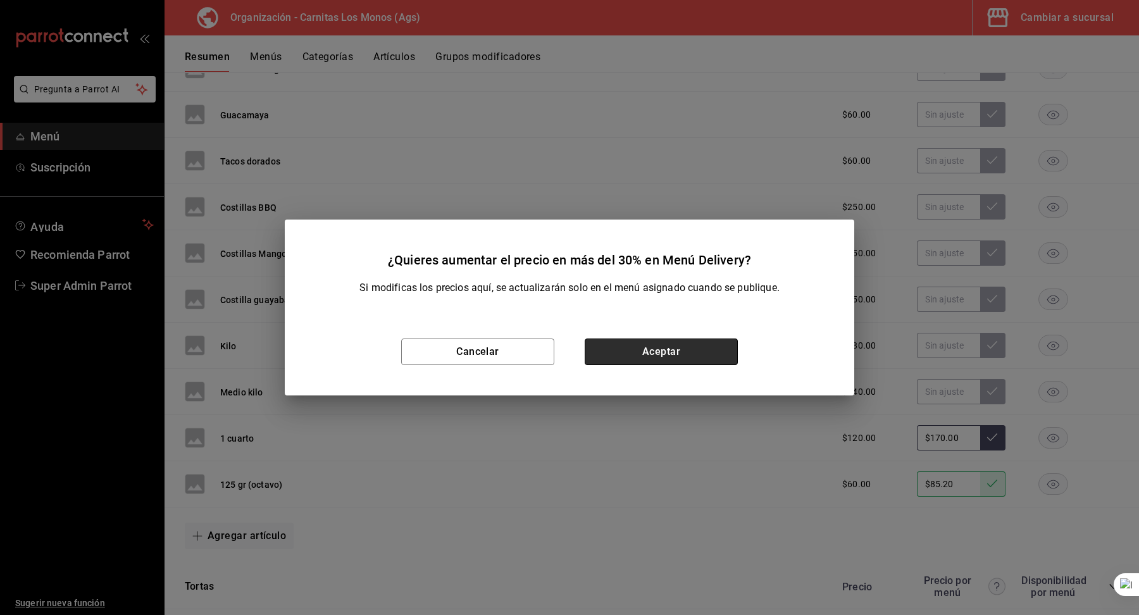
click at [716, 356] on button "Aceptar" at bounding box center [661, 351] width 153 height 27
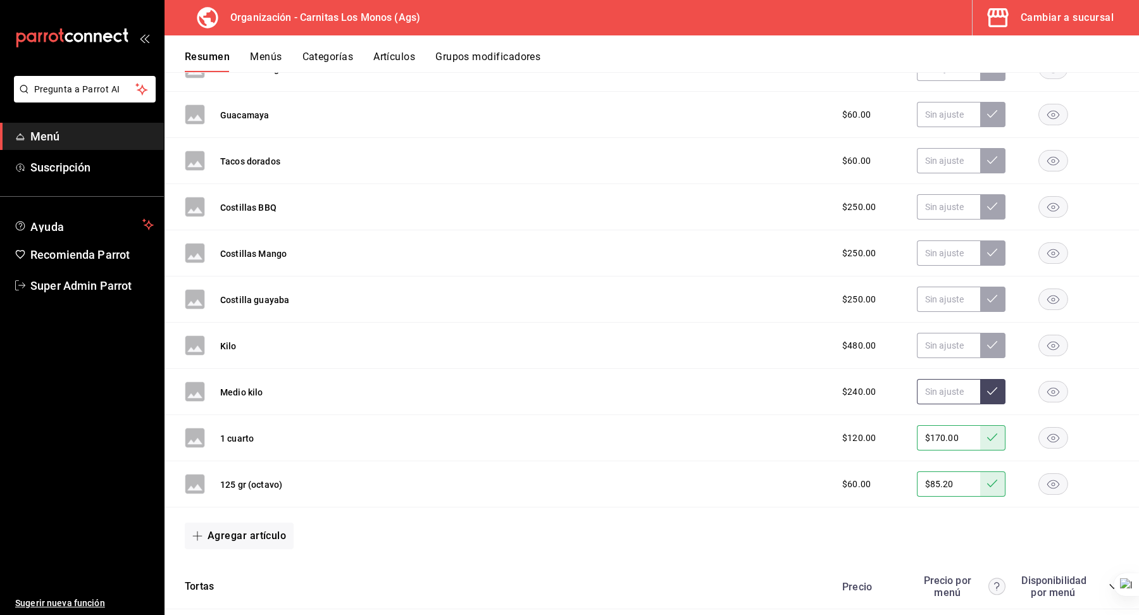
click at [927, 394] on input "text" at bounding box center [948, 391] width 63 height 25
paste input "$355.00"
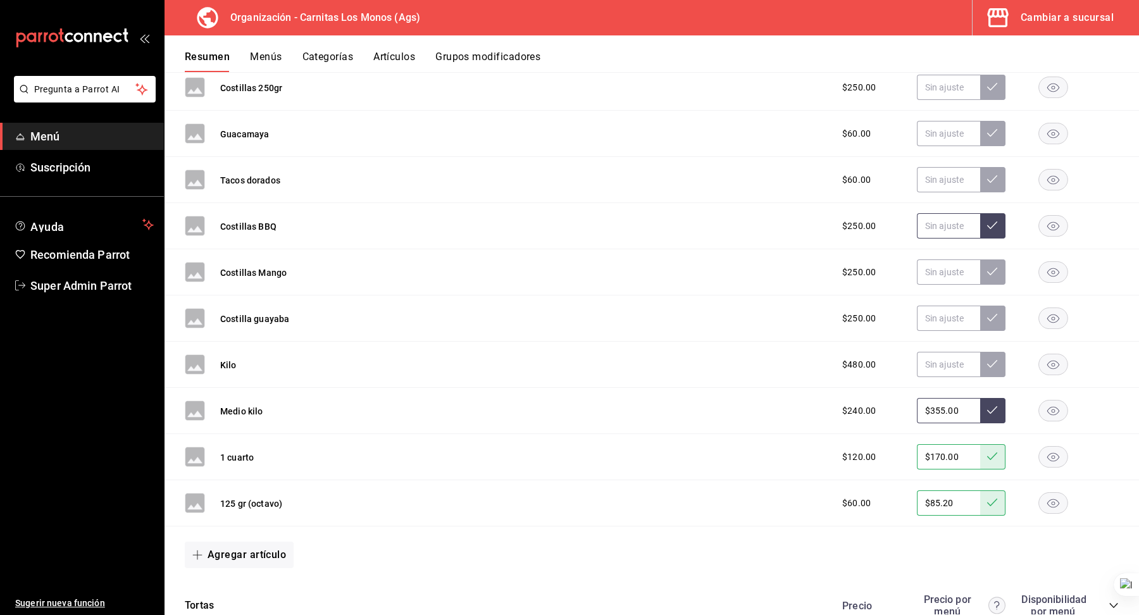
type input "$355.00"
click at [938, 226] on input "text" at bounding box center [948, 225] width 63 height 25
paste input "$355.00"
type input "$355.00"
click at [997, 223] on icon at bounding box center [992, 225] width 10 height 10
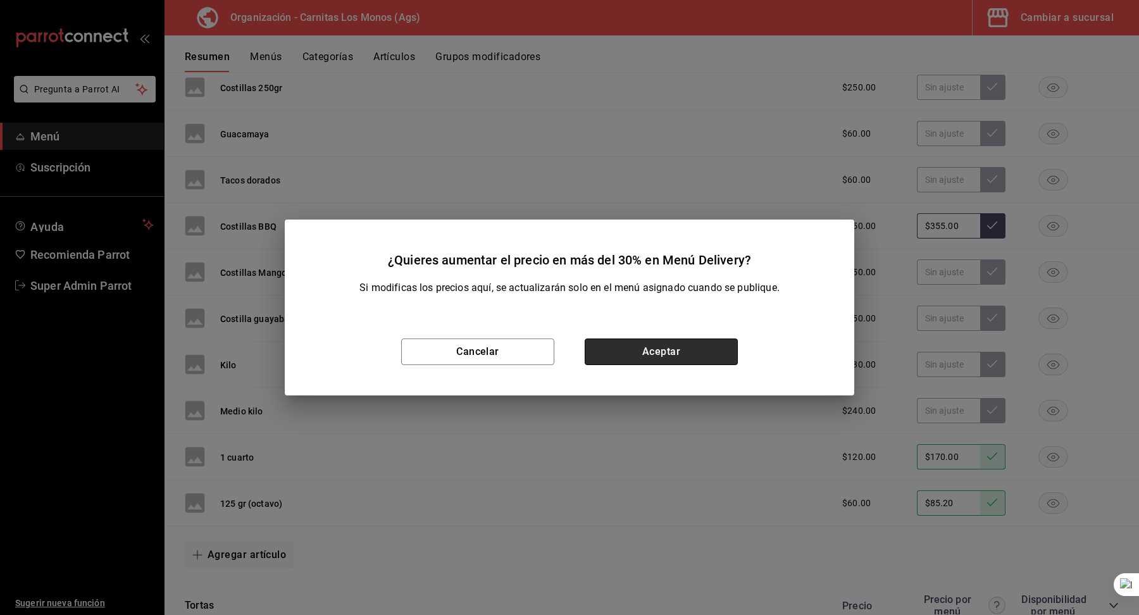
click at [710, 358] on button "Aceptar" at bounding box center [661, 351] width 153 height 27
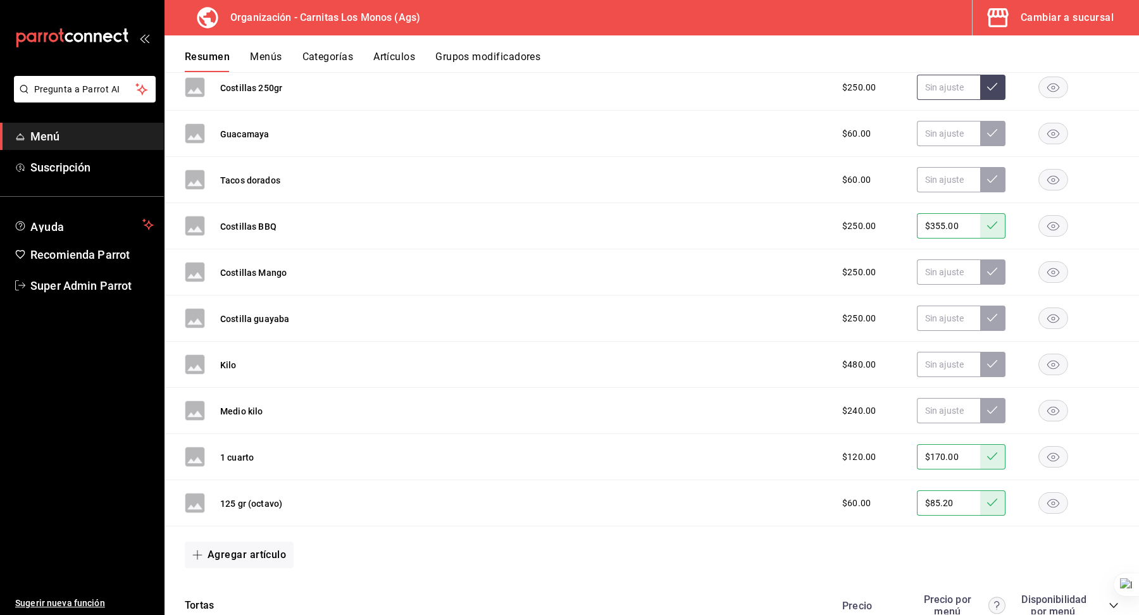
click at [931, 89] on input "text" at bounding box center [948, 87] width 63 height 25
paste input "$355.00"
type input "$355.00"
click at [992, 87] on icon at bounding box center [992, 87] width 10 height 10
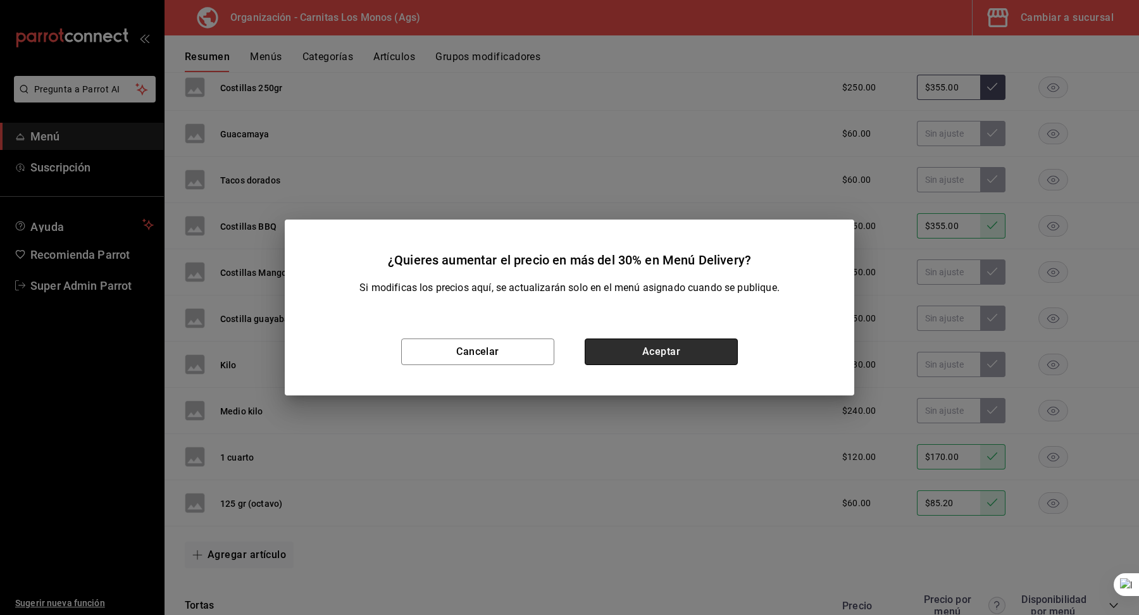
click at [650, 349] on button "Aceptar" at bounding box center [661, 351] width 153 height 27
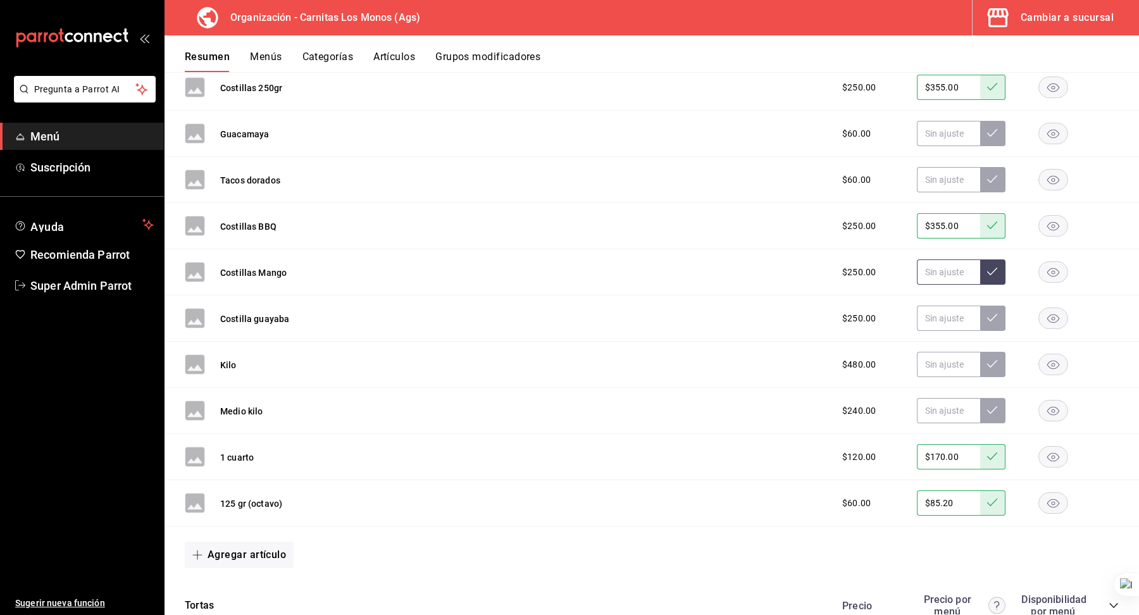
click at [940, 271] on input "text" at bounding box center [948, 271] width 63 height 25
paste input "$355.00"
type input "$355.00"
click at [1003, 268] on button at bounding box center [992, 271] width 25 height 25
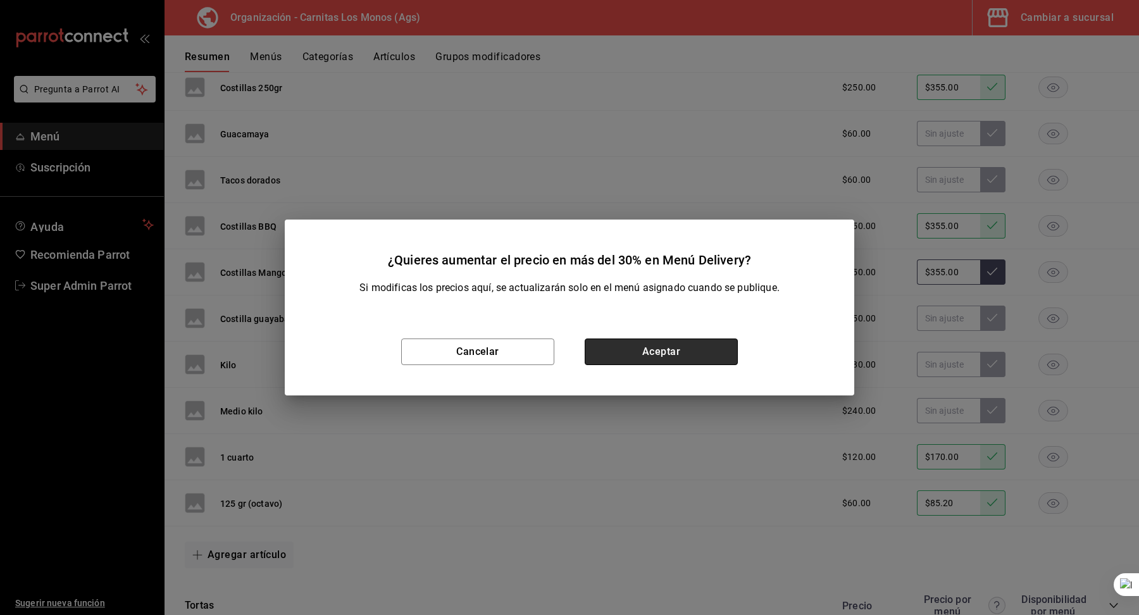
click at [709, 350] on button "Aceptar" at bounding box center [661, 351] width 153 height 27
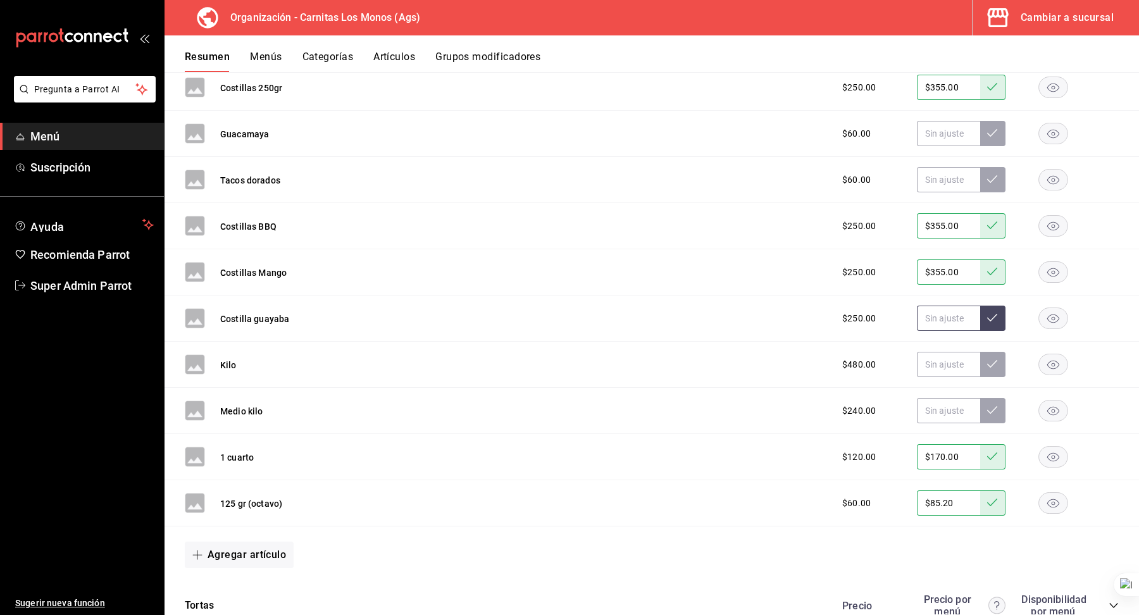
click at [964, 319] on input "text" at bounding box center [948, 318] width 63 height 25
paste input "$355.00"
type input "$355.00"
click at [991, 320] on button at bounding box center [992, 318] width 25 height 25
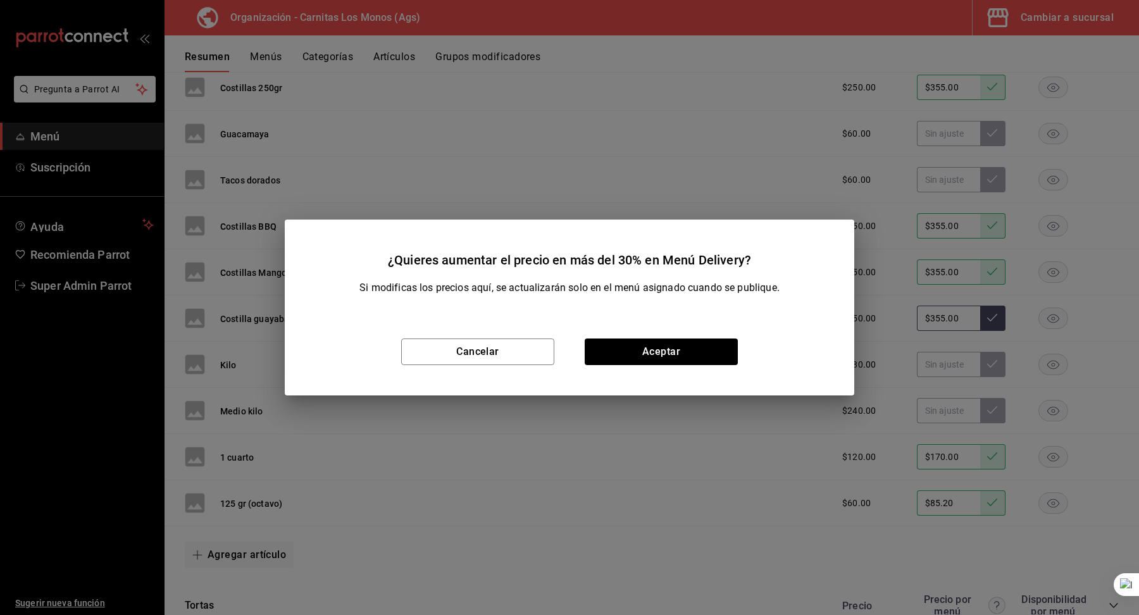
click at [702, 366] on div "Cancelar Aceptar" at bounding box center [569, 351] width 569 height 87
click at [686, 356] on button "Aceptar" at bounding box center [661, 351] width 153 height 27
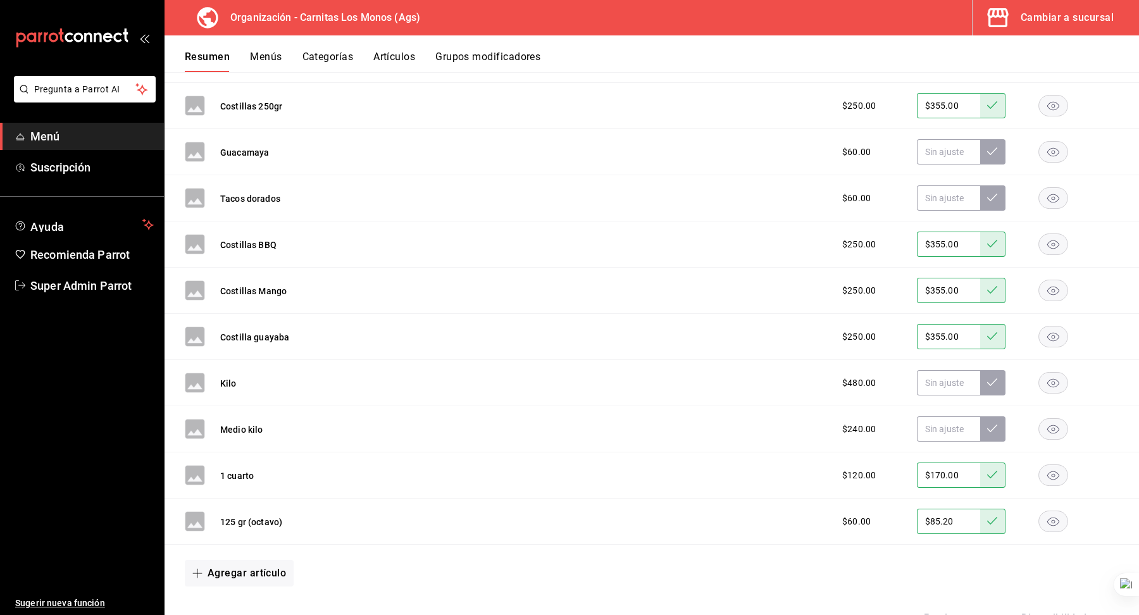
scroll to position [373, 0]
click at [928, 153] on input "text" at bounding box center [948, 152] width 63 height 25
paste input "$85.00"
type input "$85.00"
click at [988, 147] on icon at bounding box center [992, 152] width 10 height 10
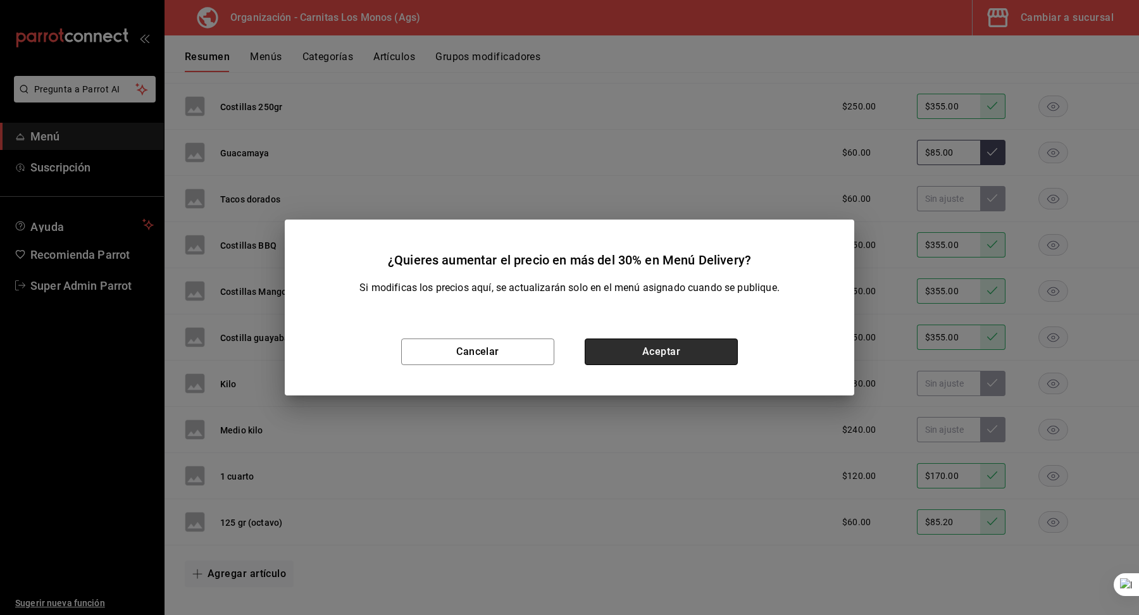
click at [686, 340] on button "Aceptar" at bounding box center [661, 351] width 153 height 27
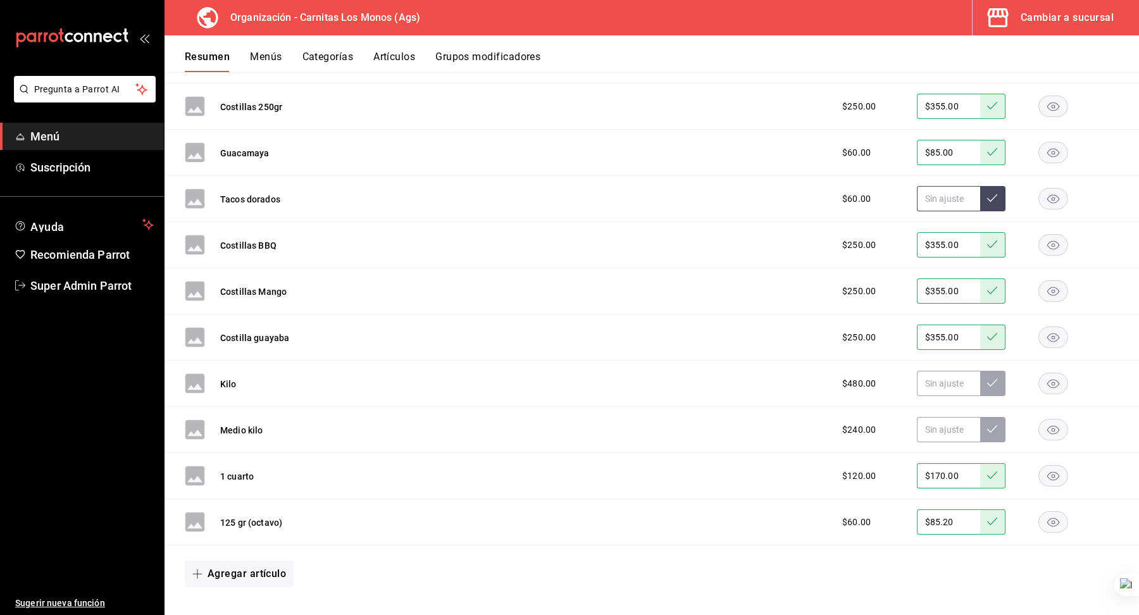
click at [935, 195] on input "text" at bounding box center [948, 198] width 63 height 25
paste input "$85.00"
type input "$85.00"
click at [1004, 197] on button at bounding box center [992, 198] width 25 height 25
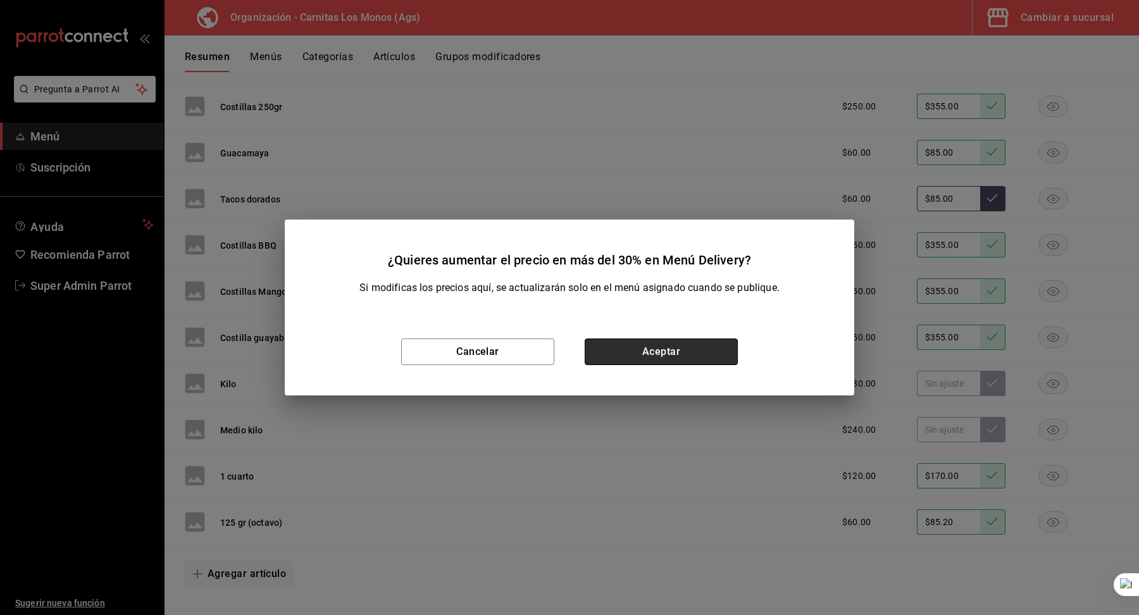
click at [696, 347] on button "Aceptar" at bounding box center [661, 351] width 153 height 27
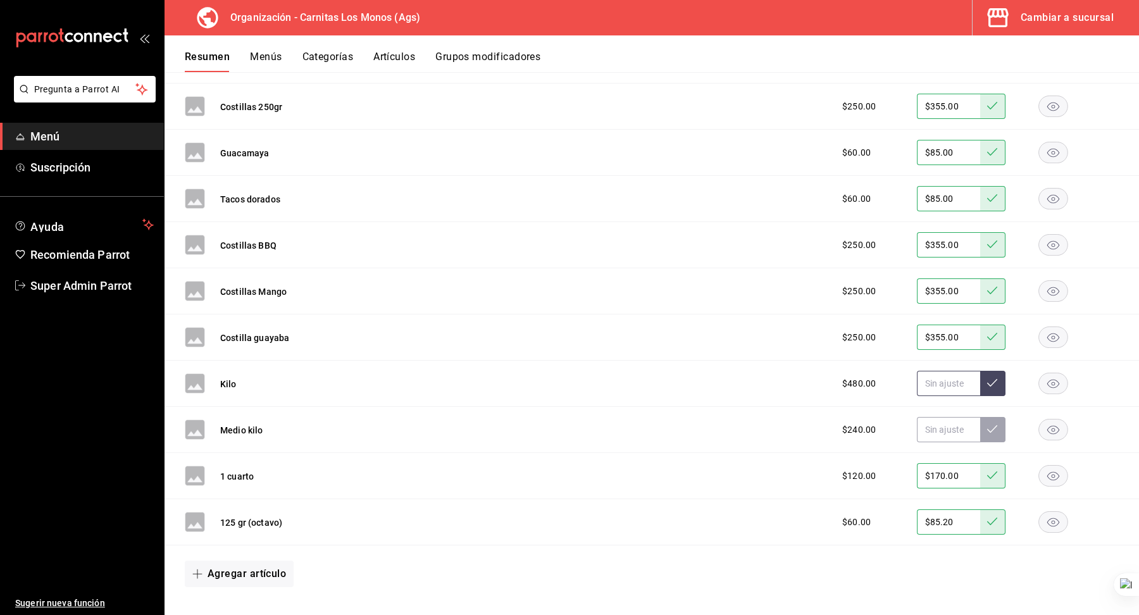
click at [922, 376] on input "text" at bounding box center [948, 383] width 63 height 25
paste input "$682.00"
type input "$682.00"
click at [995, 379] on icon at bounding box center [992, 383] width 10 height 10
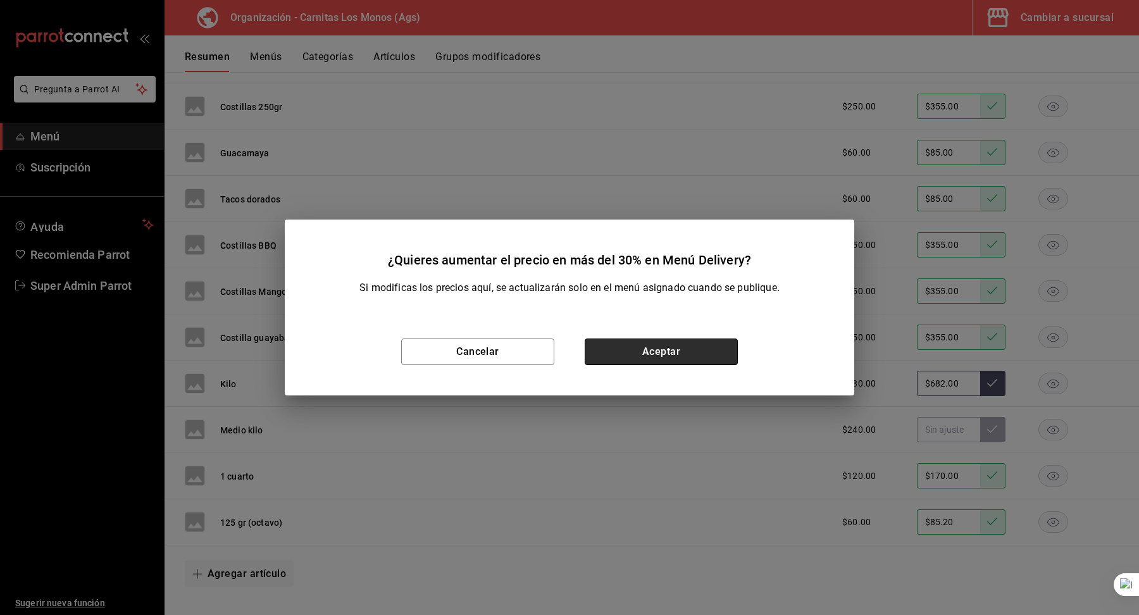
click at [721, 356] on button "Aceptar" at bounding box center [661, 351] width 153 height 27
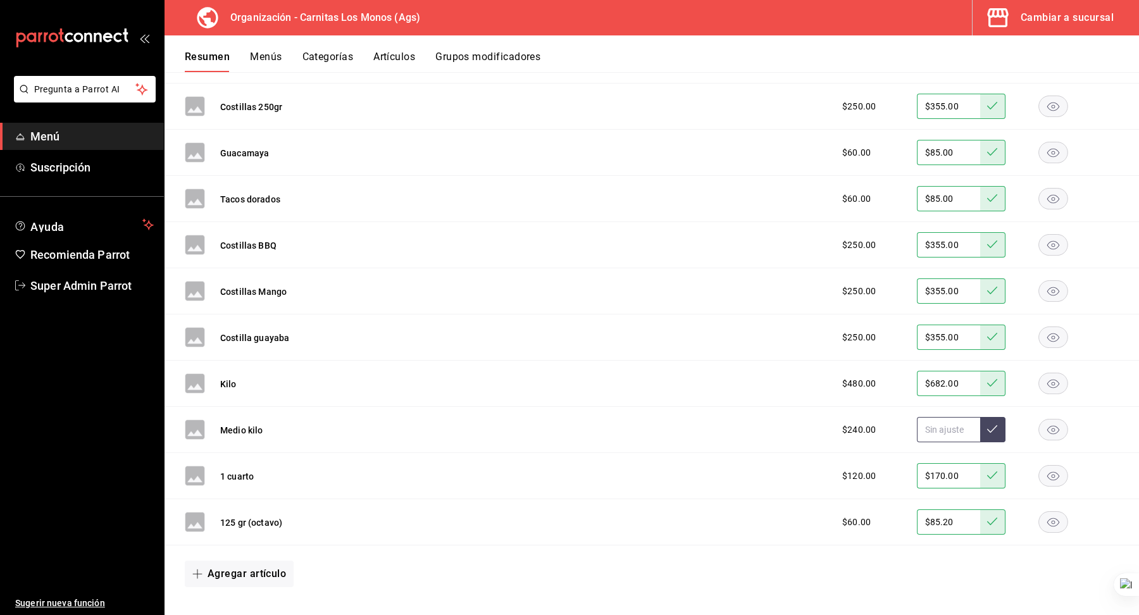
click at [934, 420] on input "text" at bounding box center [948, 429] width 63 height 25
paste input "$341.00"
type input "$341.00"
click at [1007, 430] on div "$240.00 $341.00" at bounding box center [973, 429] width 289 height 25
click at [993, 426] on icon at bounding box center [992, 429] width 10 height 10
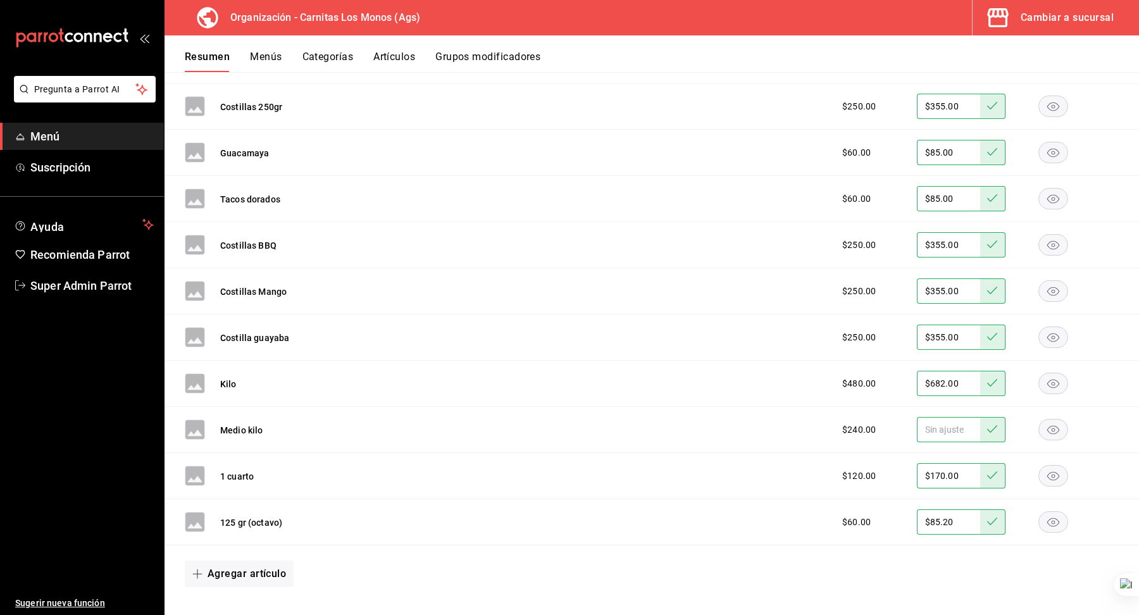
click at [945, 428] on input "text" at bounding box center [948, 429] width 63 height 25
paste input "$341.00"
type input "$341.00"
click at [988, 429] on icon at bounding box center [992, 429] width 10 height 10
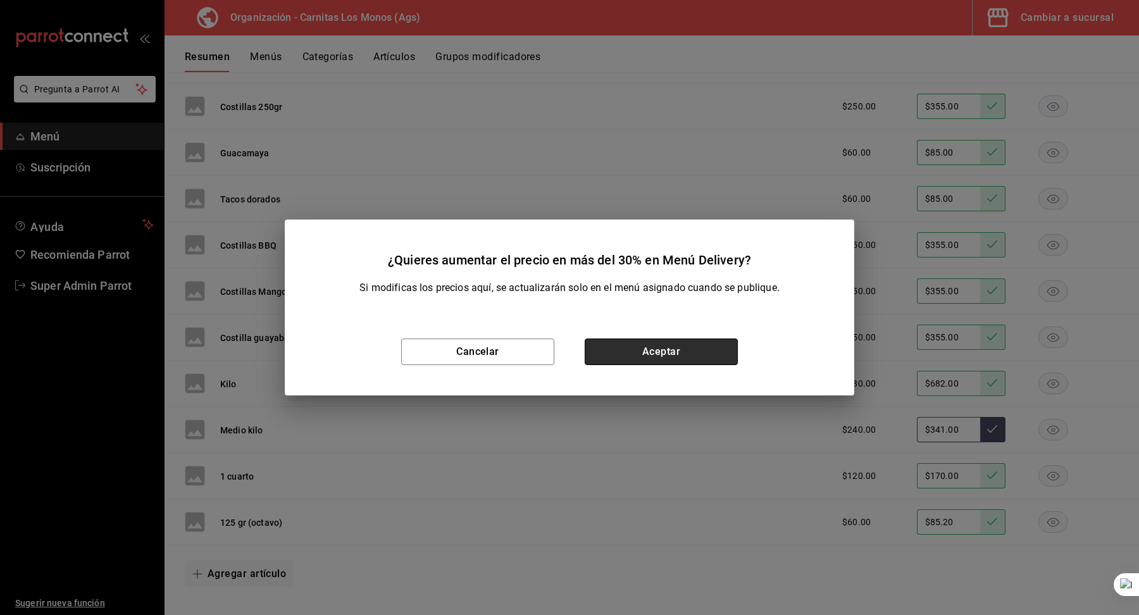
click at [679, 343] on button "Aceptar" at bounding box center [661, 351] width 153 height 27
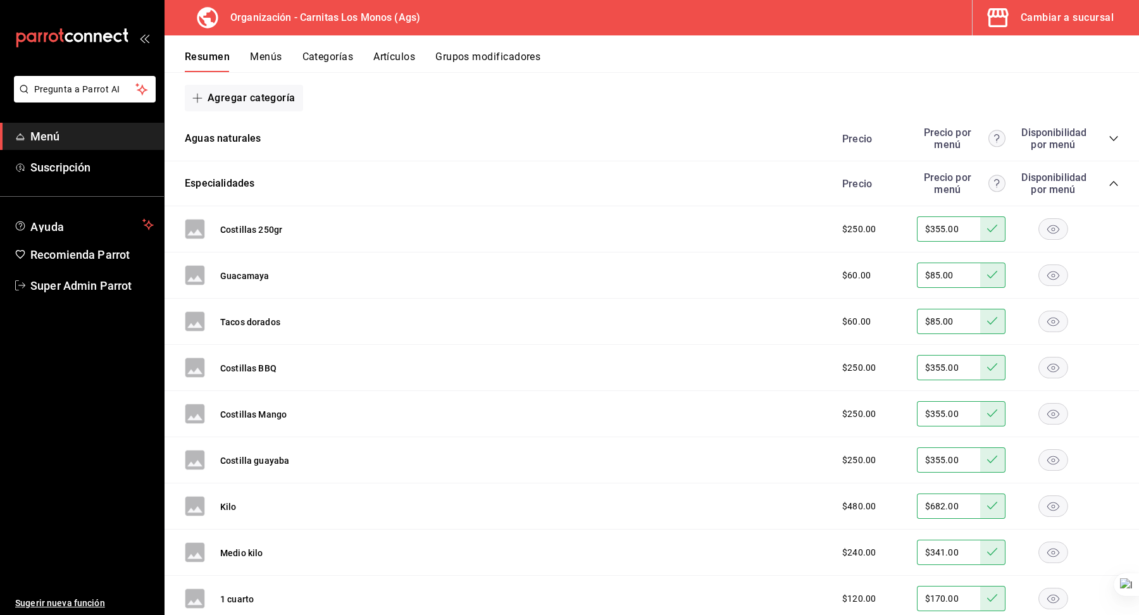
scroll to position [218, 0]
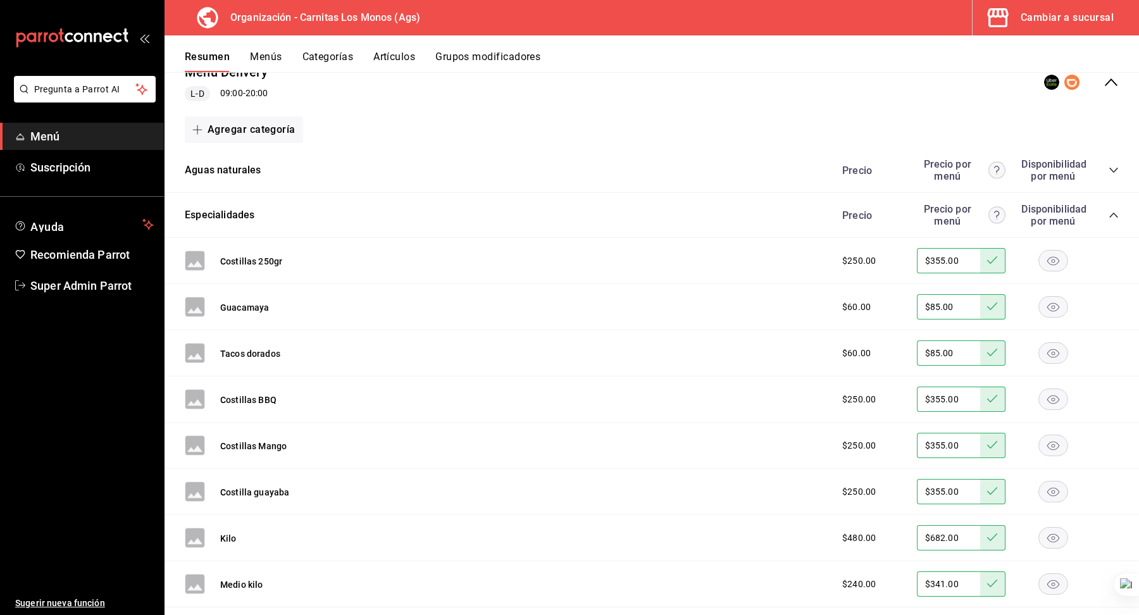
click at [1119, 211] on div "Especialidades Precio Precio por menú Disponibilidad por menú" at bounding box center [651, 215] width 974 height 45
click at [1115, 211] on icon "collapse-category-row" at bounding box center [1113, 215] width 10 height 10
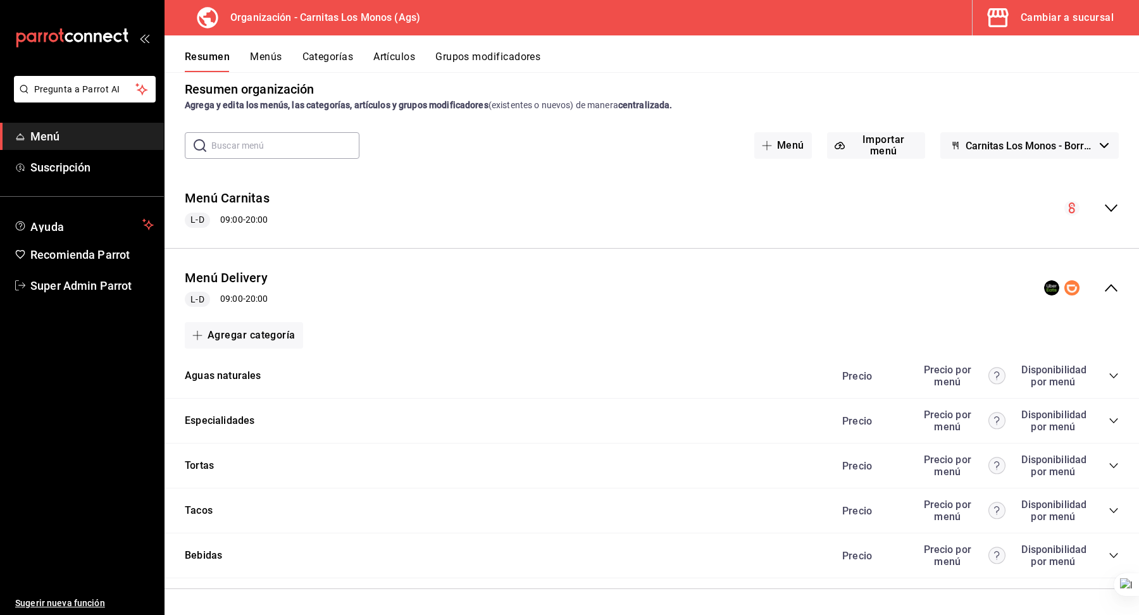
scroll to position [9, 0]
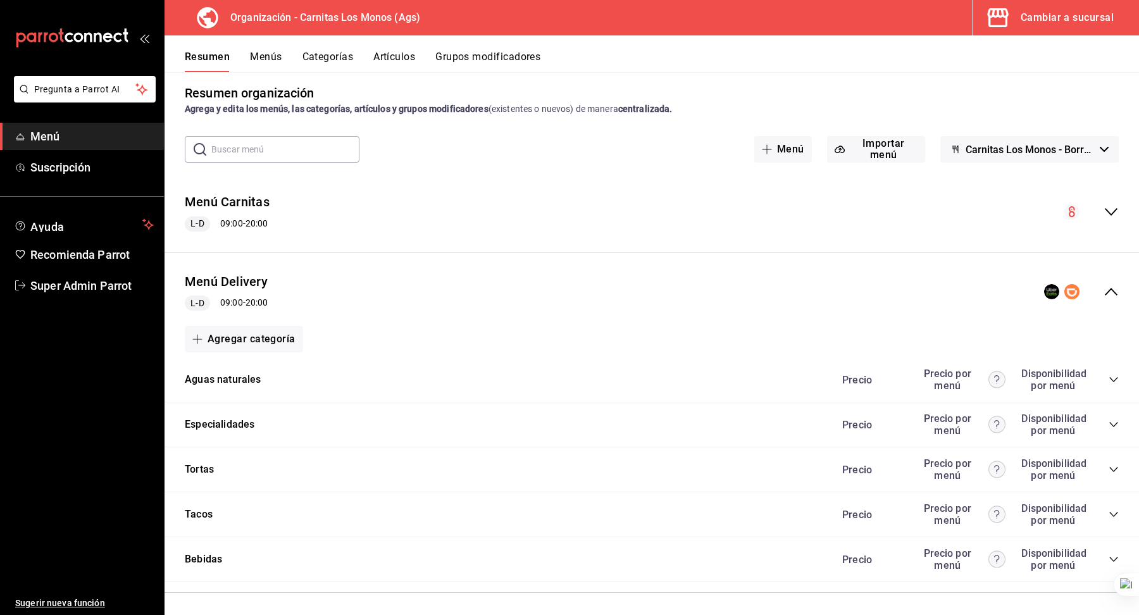
click at [1116, 461] on div "Precio Precio por menú Disponibilidad por menú" at bounding box center [973, 469] width 289 height 24
click at [1115, 468] on icon "collapse-category-row" at bounding box center [1113, 469] width 10 height 10
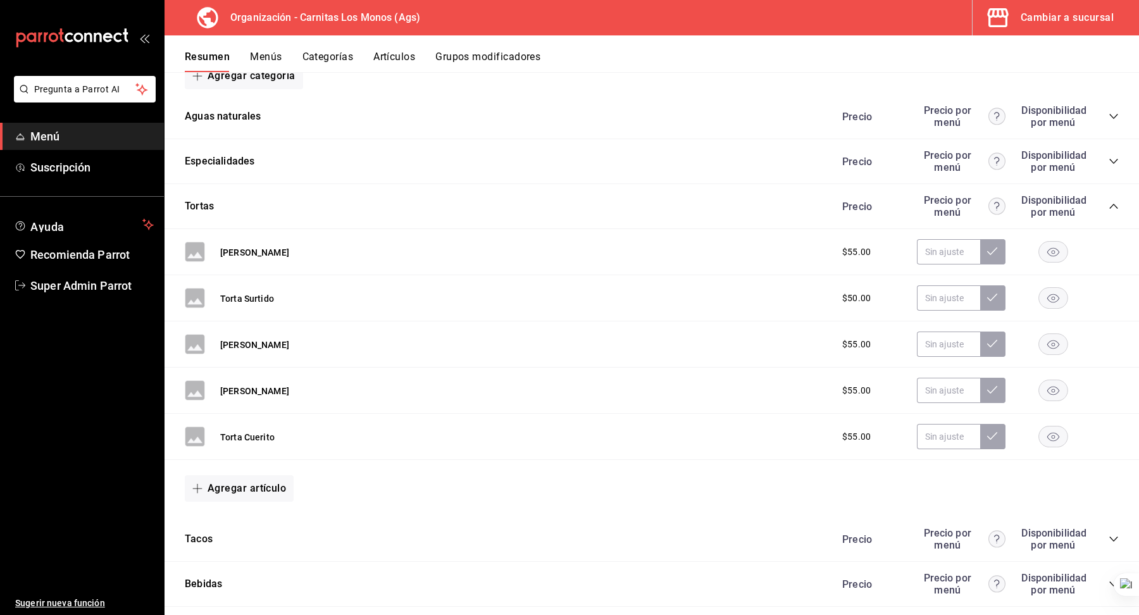
scroll to position [295, 0]
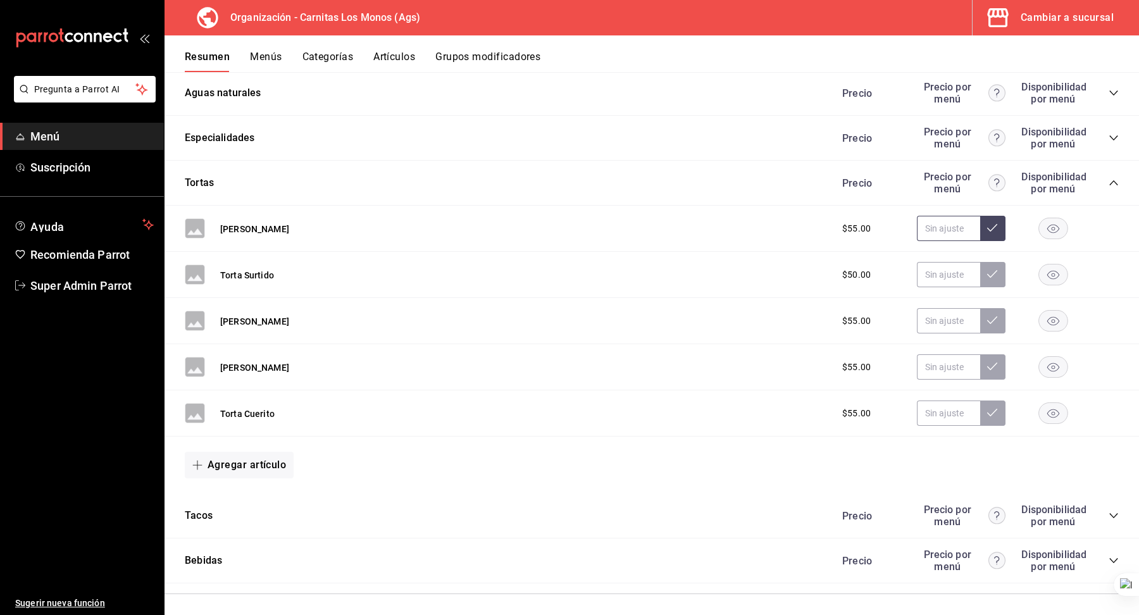
click at [928, 221] on input "text" at bounding box center [948, 228] width 63 height 25
paste input "$78.00"
type input "$78.00"
click at [1003, 228] on button at bounding box center [992, 228] width 25 height 25
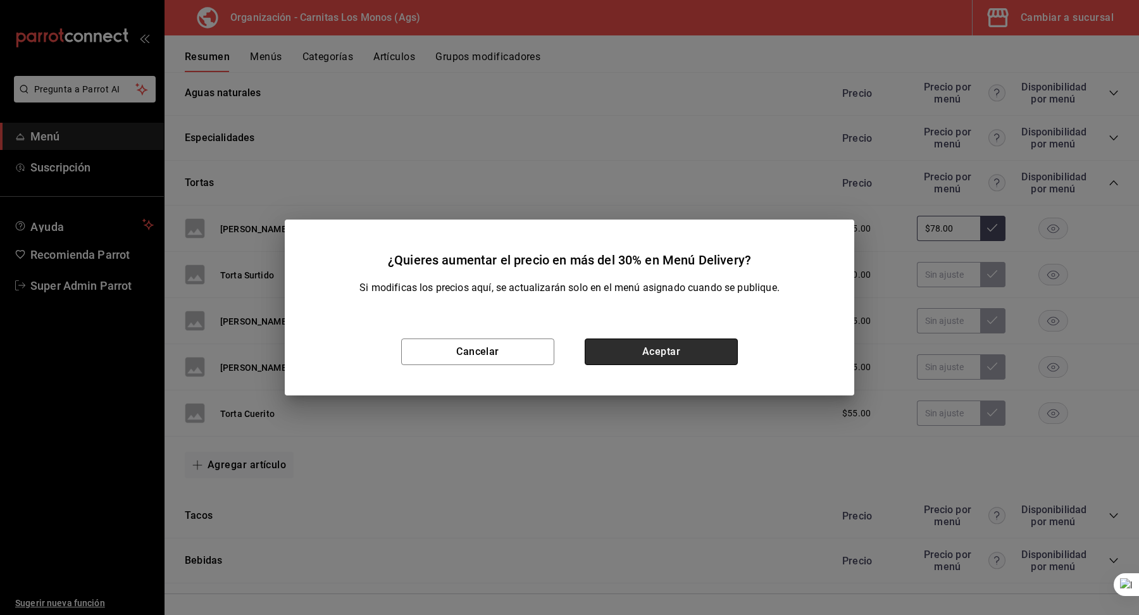
click at [690, 349] on button "Aceptar" at bounding box center [661, 351] width 153 height 27
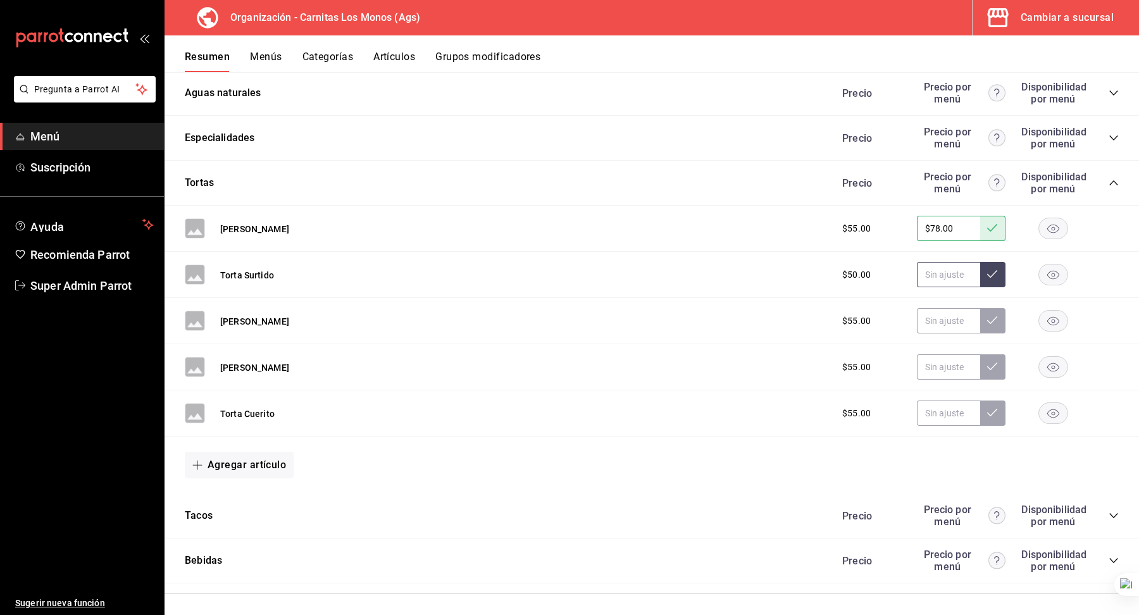
click at [937, 271] on input "text" at bounding box center [948, 274] width 63 height 25
paste input "$78.00"
click at [999, 270] on button at bounding box center [992, 274] width 25 height 25
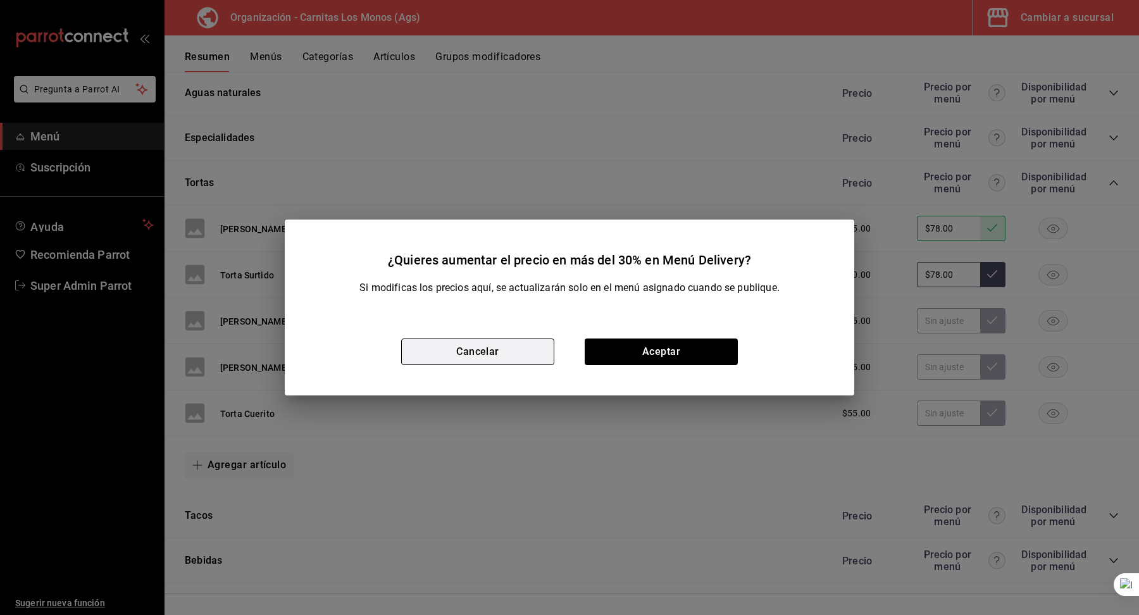
click at [545, 342] on button "Cancelar" at bounding box center [477, 351] width 153 height 27
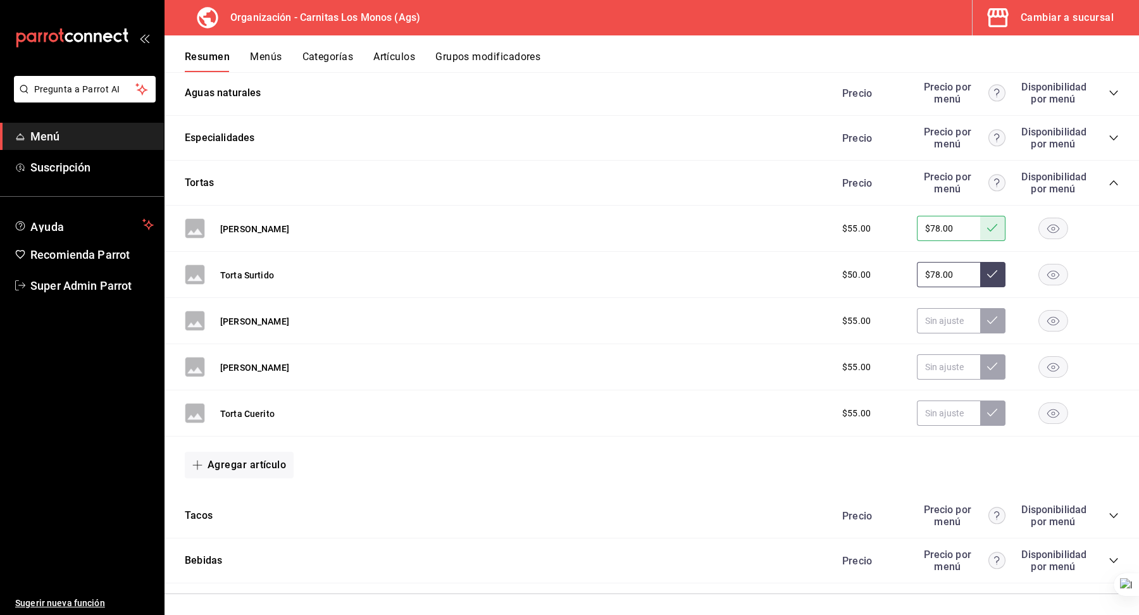
click at [940, 269] on input "$78.00" at bounding box center [948, 274] width 63 height 25
type input "$71.00"
click at [985, 271] on button at bounding box center [992, 274] width 25 height 25
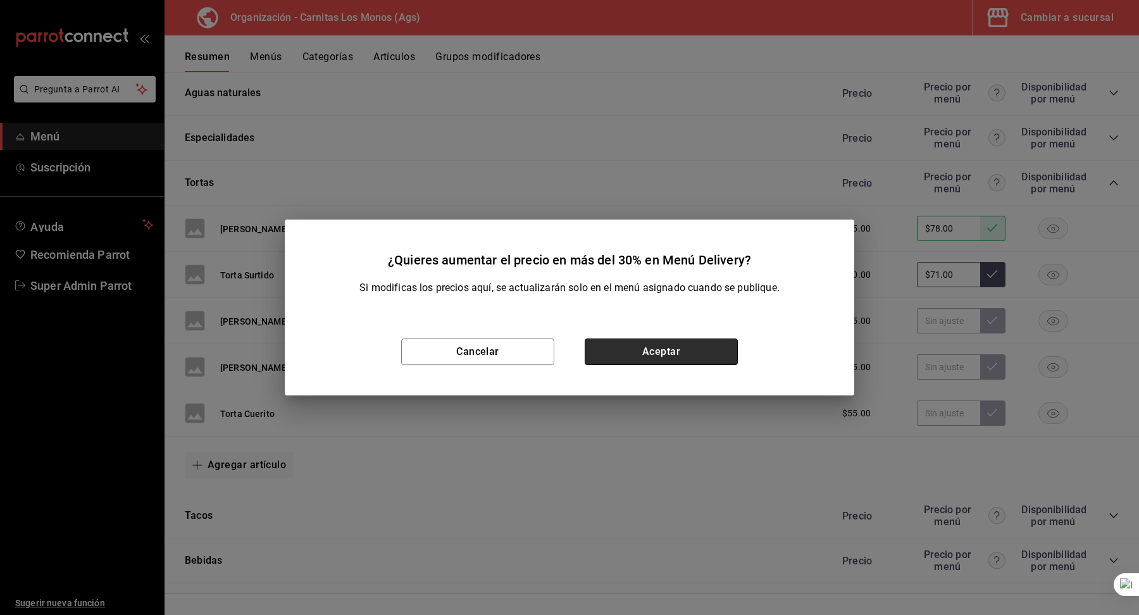
click at [684, 352] on button "Aceptar" at bounding box center [661, 351] width 153 height 27
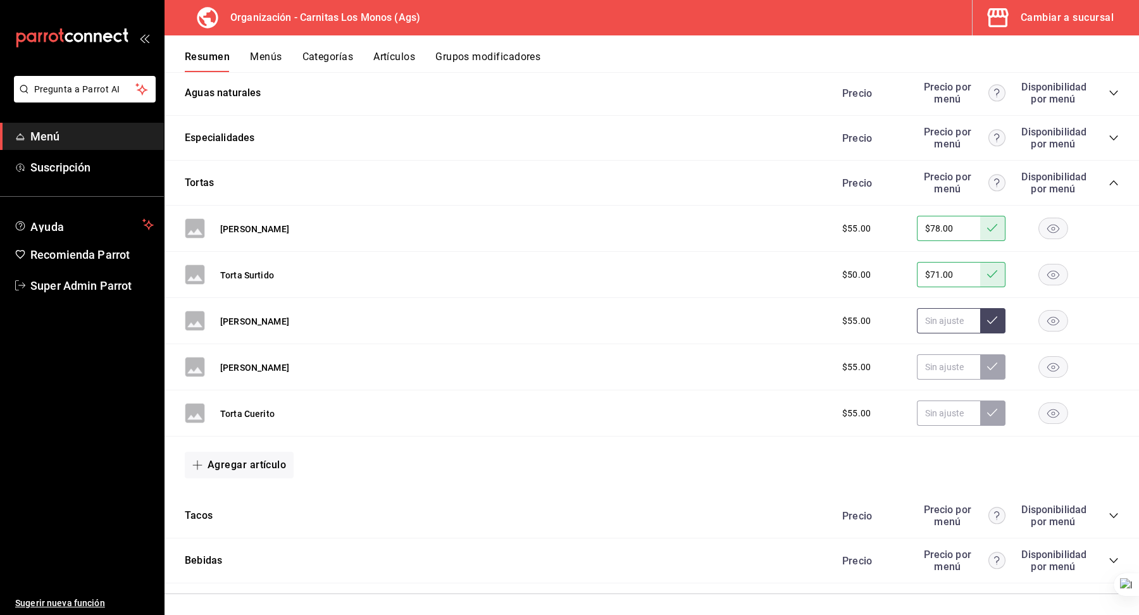
click at [942, 313] on input "text" at bounding box center [948, 320] width 63 height 25
paste input "$78.00"
type input "$78.00"
click at [999, 324] on button at bounding box center [992, 320] width 25 height 25
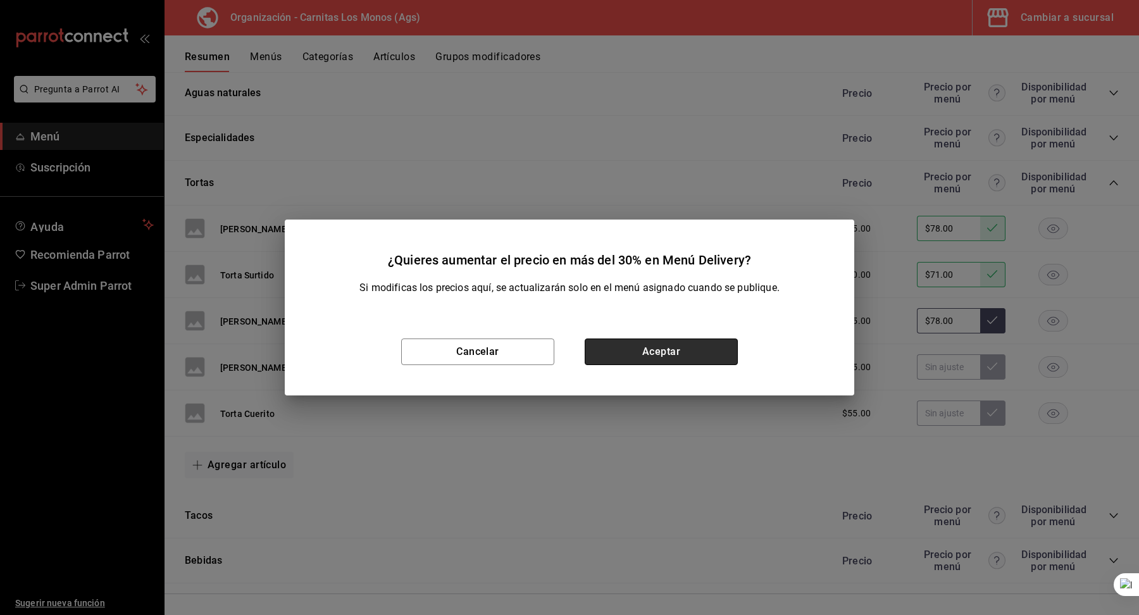
click at [679, 346] on button "Aceptar" at bounding box center [661, 351] width 153 height 27
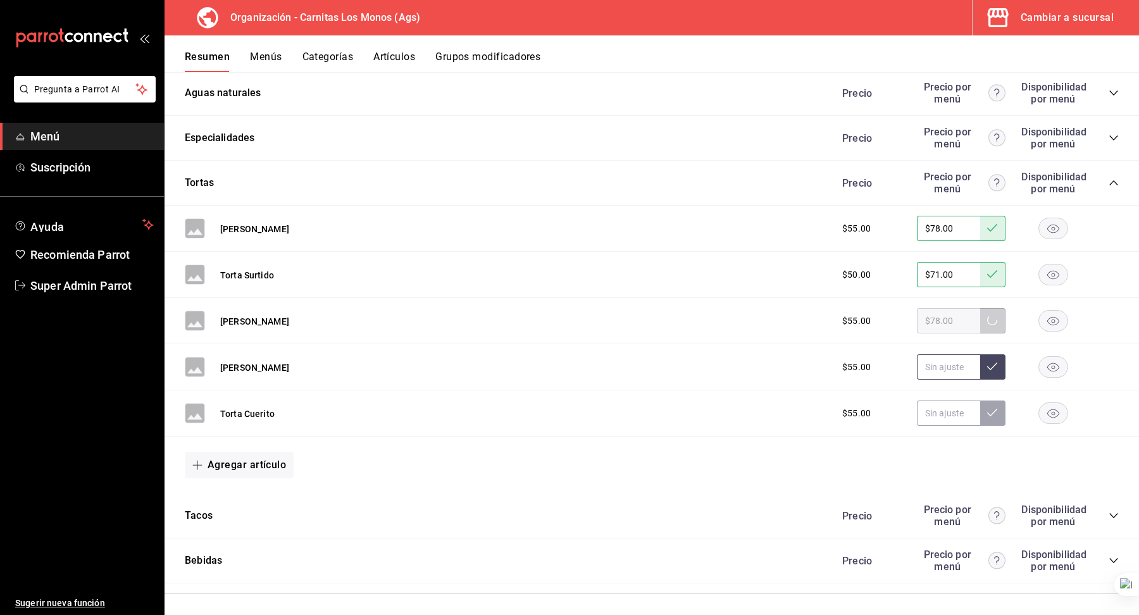
click at [947, 361] on input "text" at bounding box center [948, 366] width 63 height 25
paste input "$78.00"
type input "$78.00"
click at [995, 364] on icon at bounding box center [992, 366] width 10 height 10
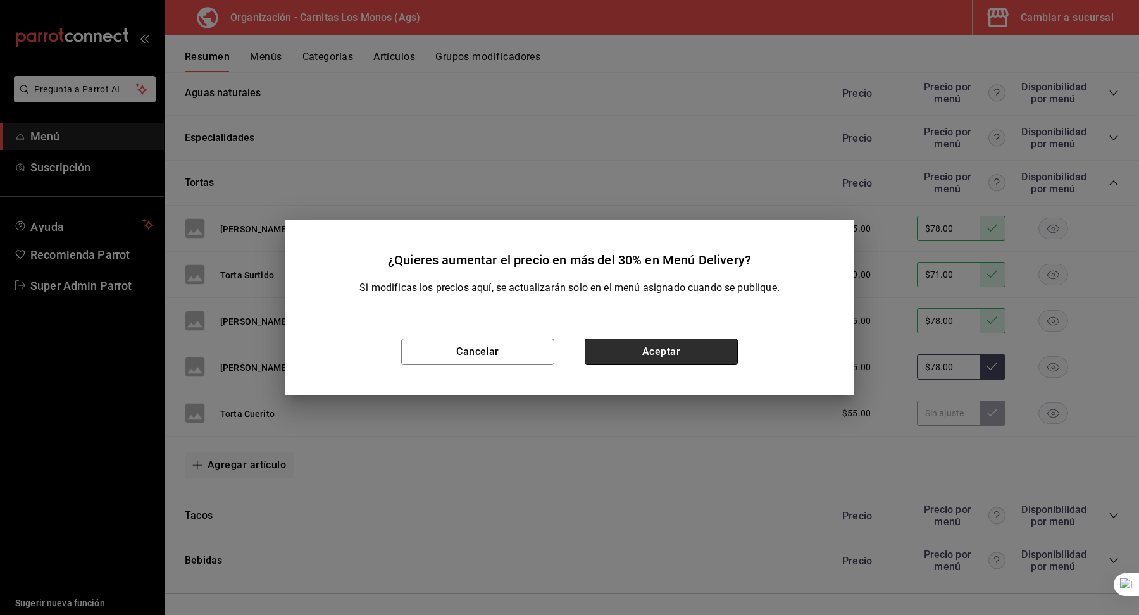
click at [681, 349] on button "Aceptar" at bounding box center [661, 351] width 153 height 27
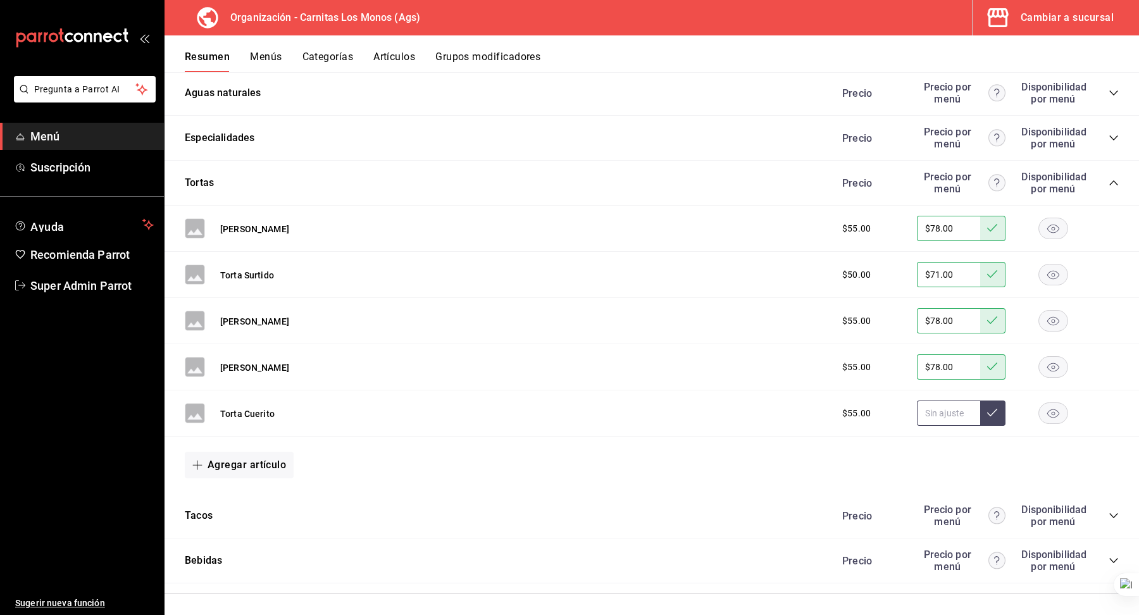
click at [934, 405] on input "text" at bounding box center [948, 412] width 63 height 25
paste input "$78.00"
type input "$78.00"
click at [996, 412] on icon at bounding box center [992, 412] width 10 height 10
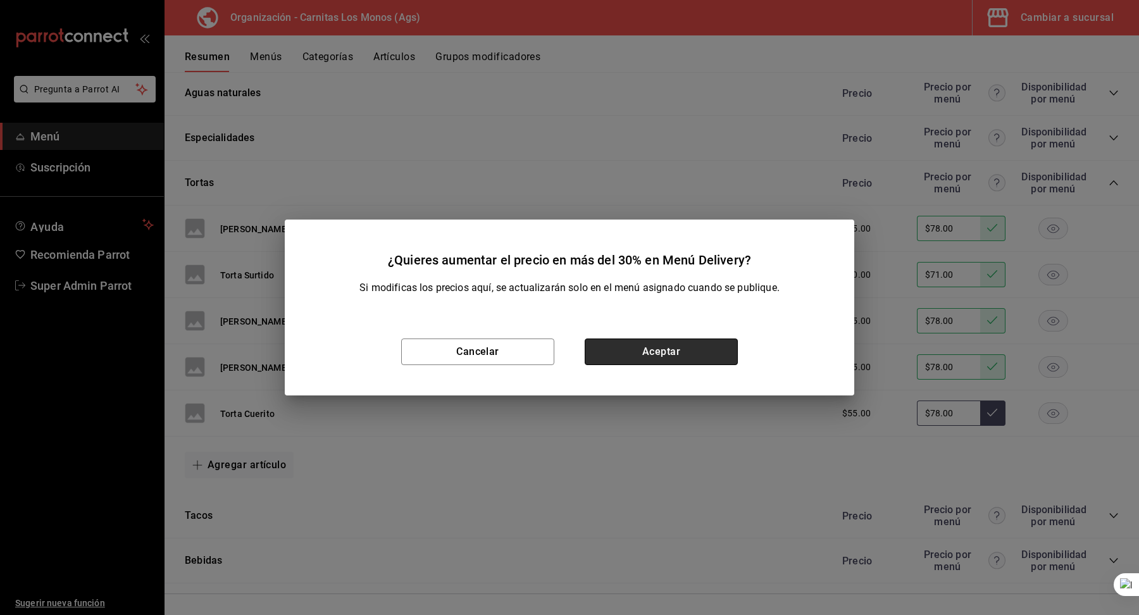
click at [720, 354] on button "Aceptar" at bounding box center [661, 351] width 153 height 27
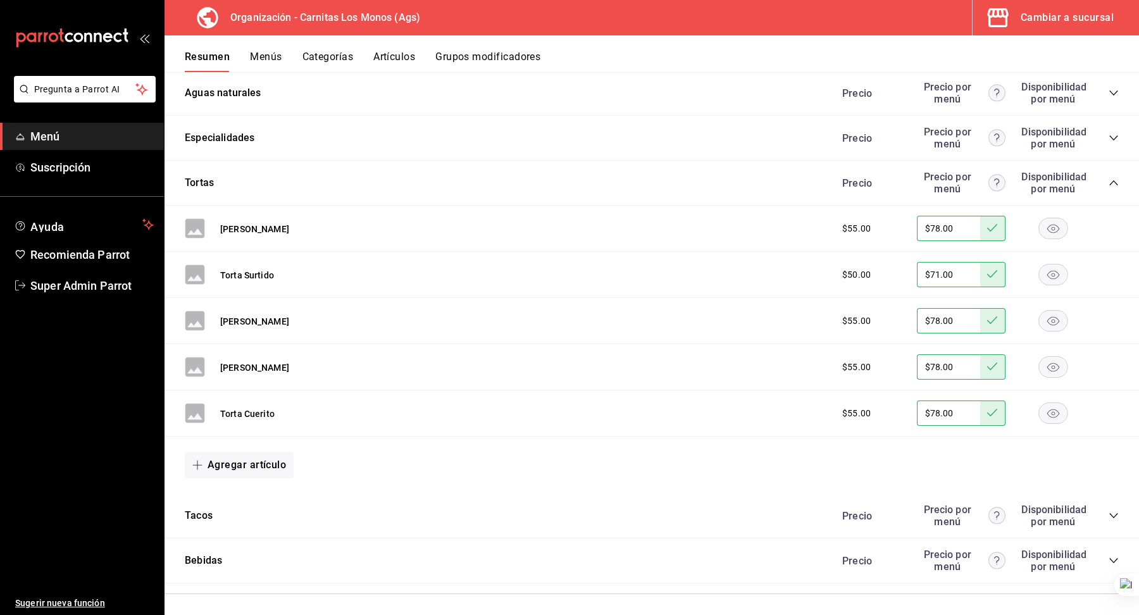
click at [1110, 181] on icon "collapse-category-row" at bounding box center [1113, 182] width 8 height 5
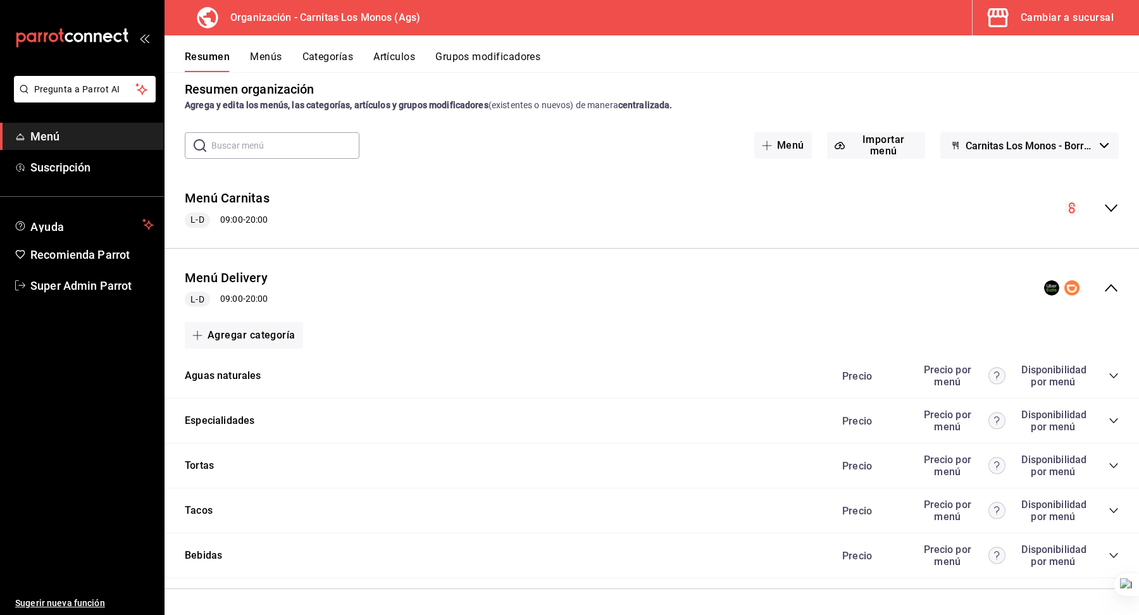
scroll to position [9, 0]
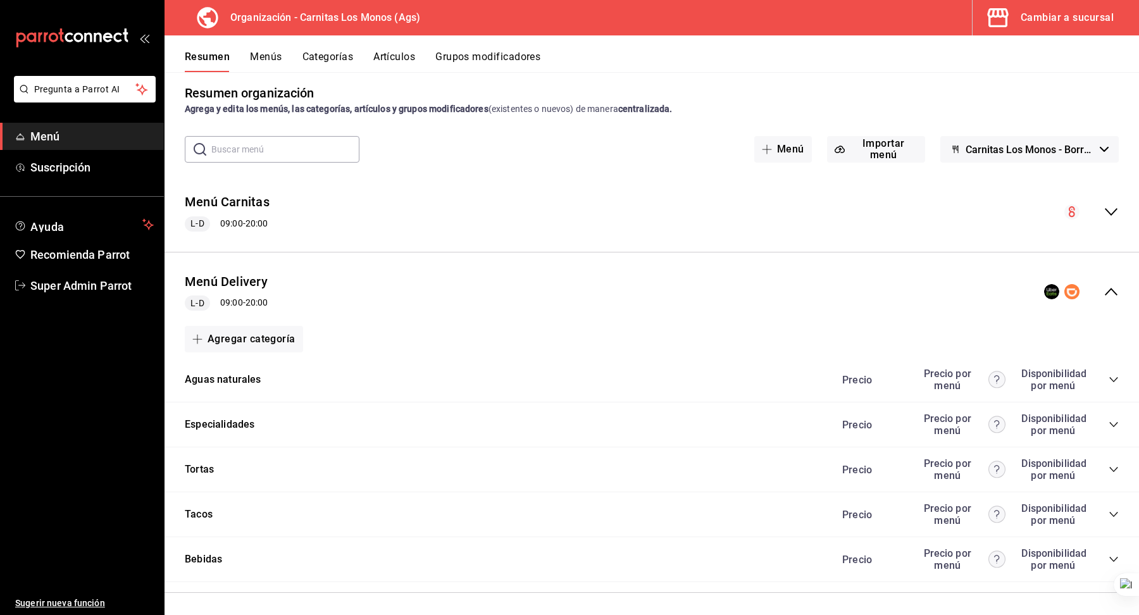
click at [1110, 509] on icon "collapse-category-row" at bounding box center [1113, 514] width 10 height 10
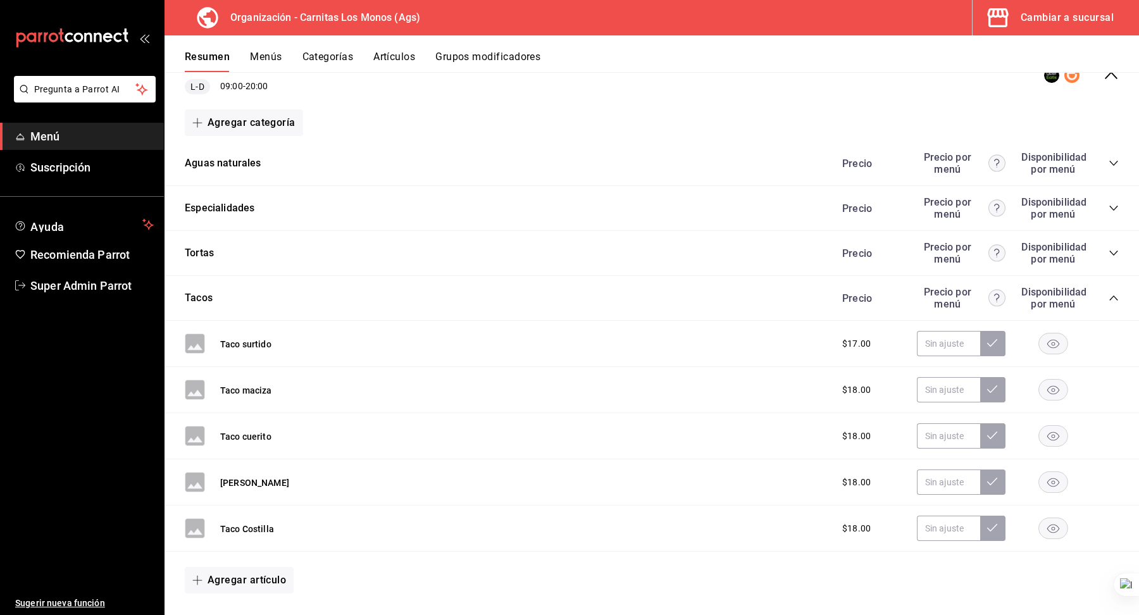
scroll to position [295, 0]
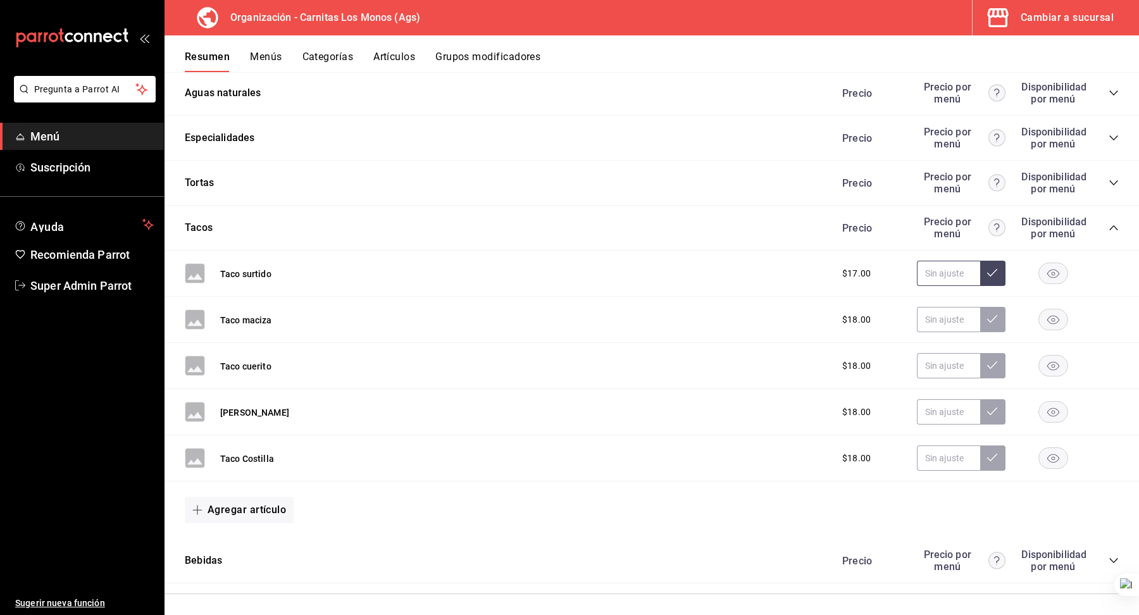
click at [939, 270] on input "text" at bounding box center [948, 273] width 63 height 25
type input "$24.00"
click at [988, 270] on icon at bounding box center [992, 273] width 10 height 8
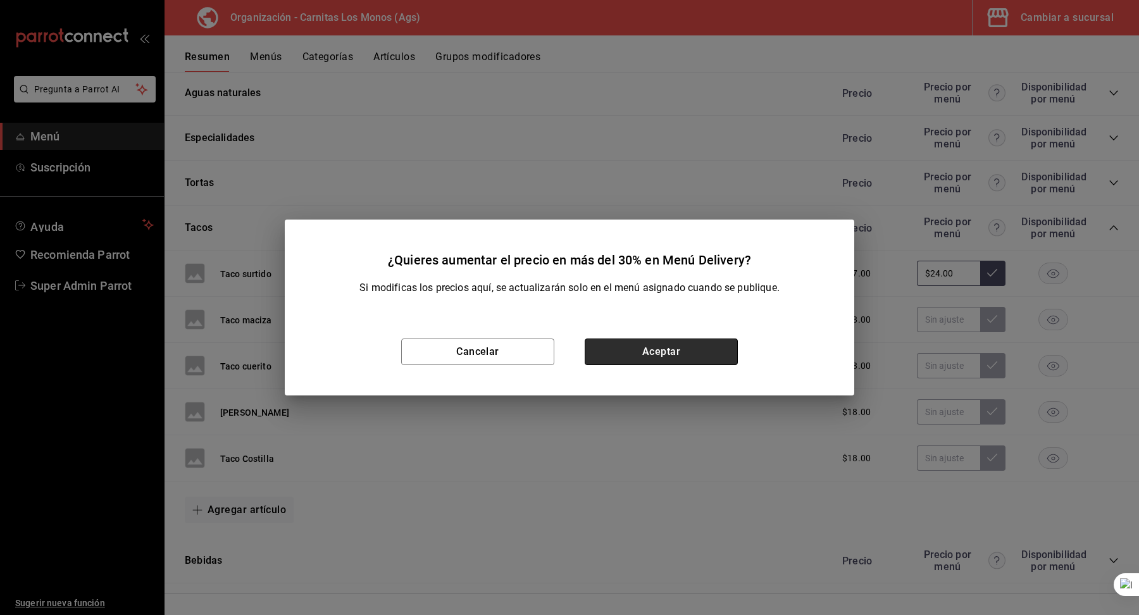
click at [682, 343] on button "Aceptar" at bounding box center [661, 351] width 153 height 27
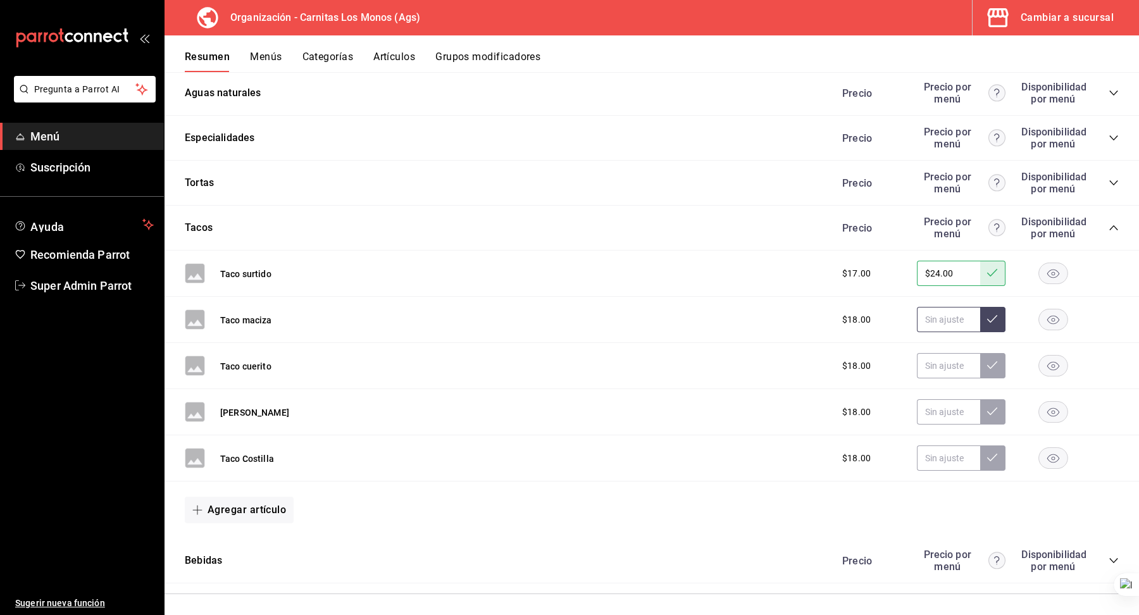
click at [955, 316] on input "text" at bounding box center [948, 319] width 63 height 25
paste input "$26.00"
type input "$26.00"
click at [991, 322] on button at bounding box center [992, 319] width 25 height 25
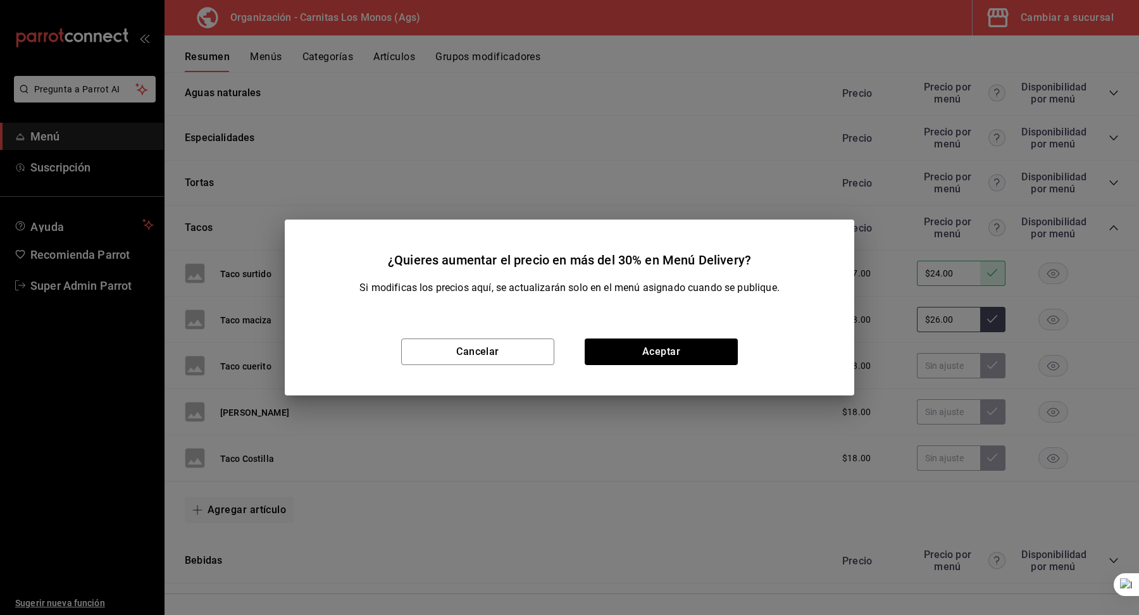
click at [738, 356] on div "Cancelar Aceptar" at bounding box center [569, 351] width 569 height 87
click at [734, 356] on button "Aceptar" at bounding box center [661, 351] width 153 height 27
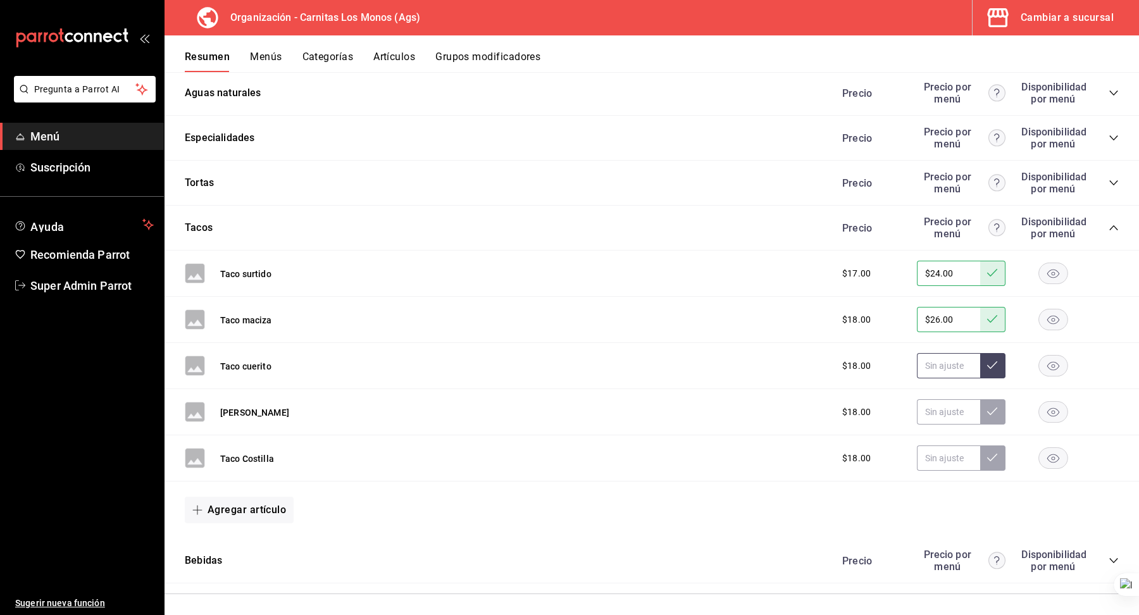
click at [941, 363] on input "text" at bounding box center [948, 365] width 63 height 25
paste input "$26.00"
type input "$26.00"
click at [990, 363] on icon at bounding box center [992, 365] width 10 height 10
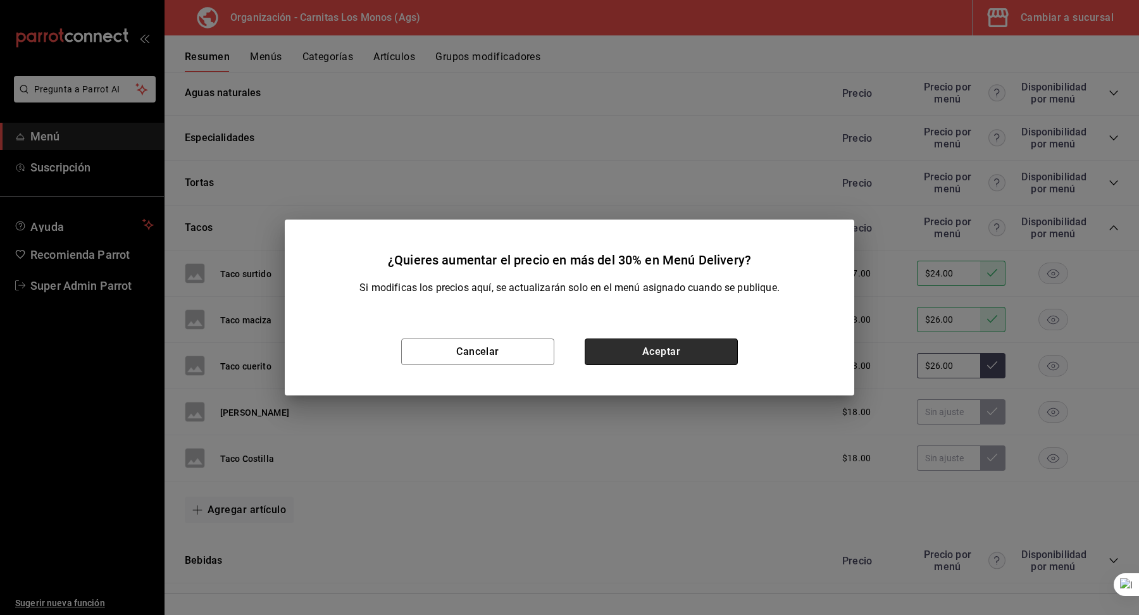
click at [712, 357] on button "Aceptar" at bounding box center [661, 351] width 153 height 27
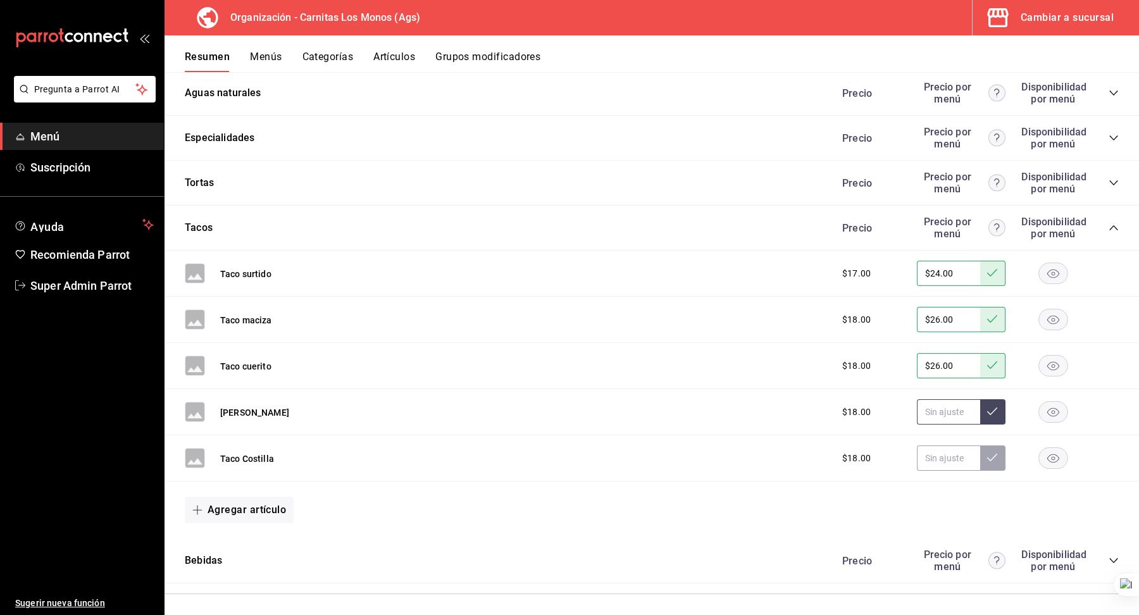
click at [934, 412] on input "text" at bounding box center [948, 411] width 63 height 25
paste input "$26.00"
type input "$26.00"
click at [994, 410] on icon at bounding box center [992, 411] width 10 height 10
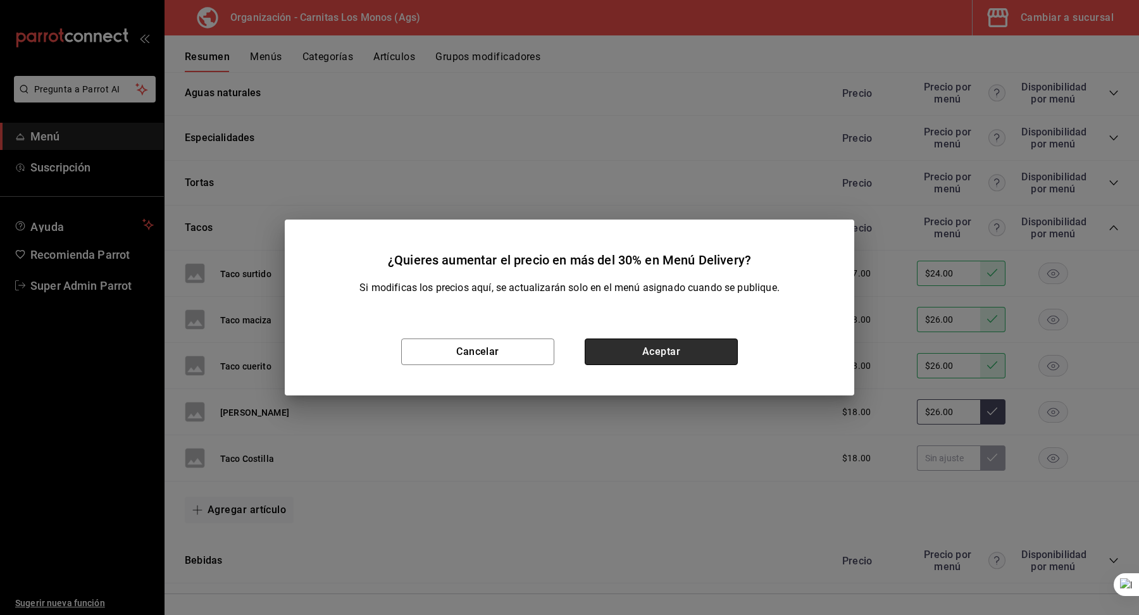
click at [698, 357] on button "Aceptar" at bounding box center [661, 351] width 153 height 27
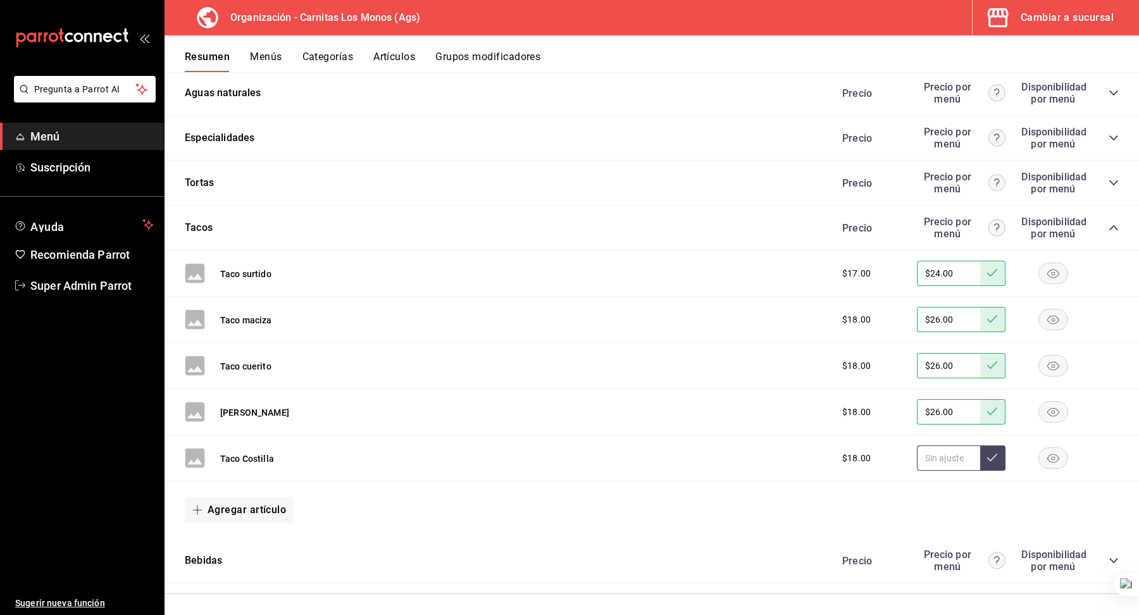
click at [937, 450] on input "text" at bounding box center [948, 457] width 63 height 25
paste input "$26.00"
type input "$26.00"
click at [1000, 446] on button at bounding box center [992, 457] width 25 height 25
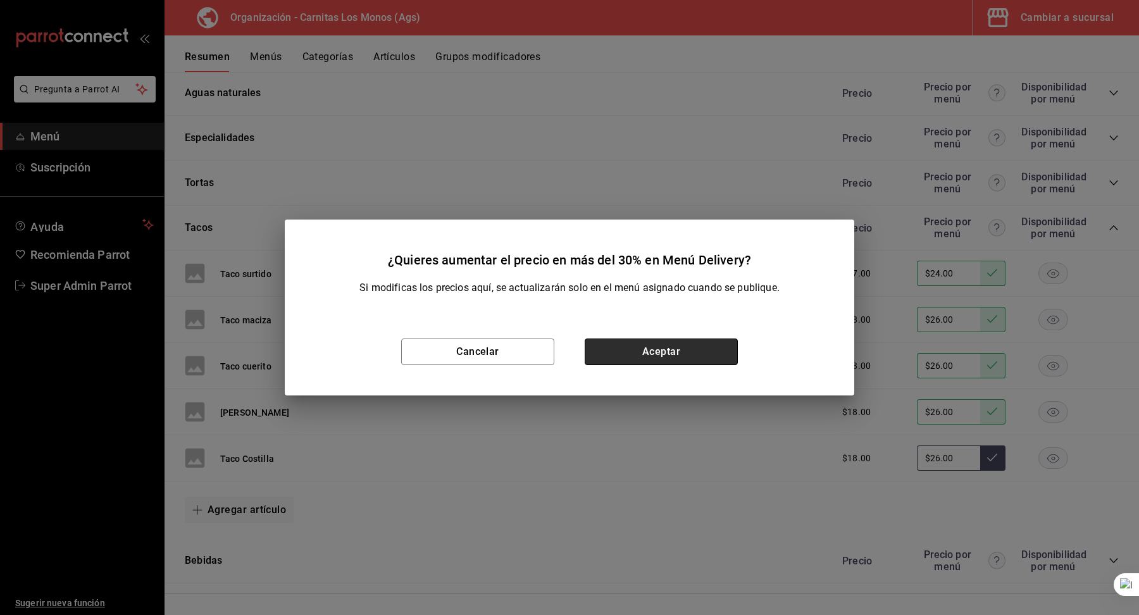
click at [693, 357] on button "Aceptar" at bounding box center [661, 351] width 153 height 27
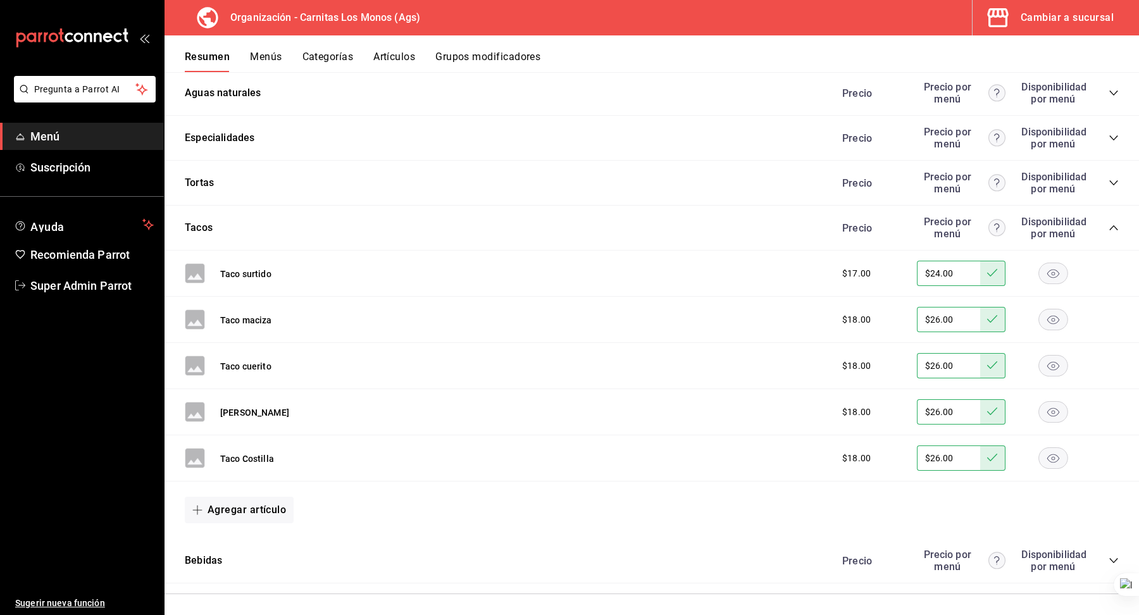
click at [1115, 223] on icon "collapse-category-row" at bounding box center [1113, 228] width 10 height 10
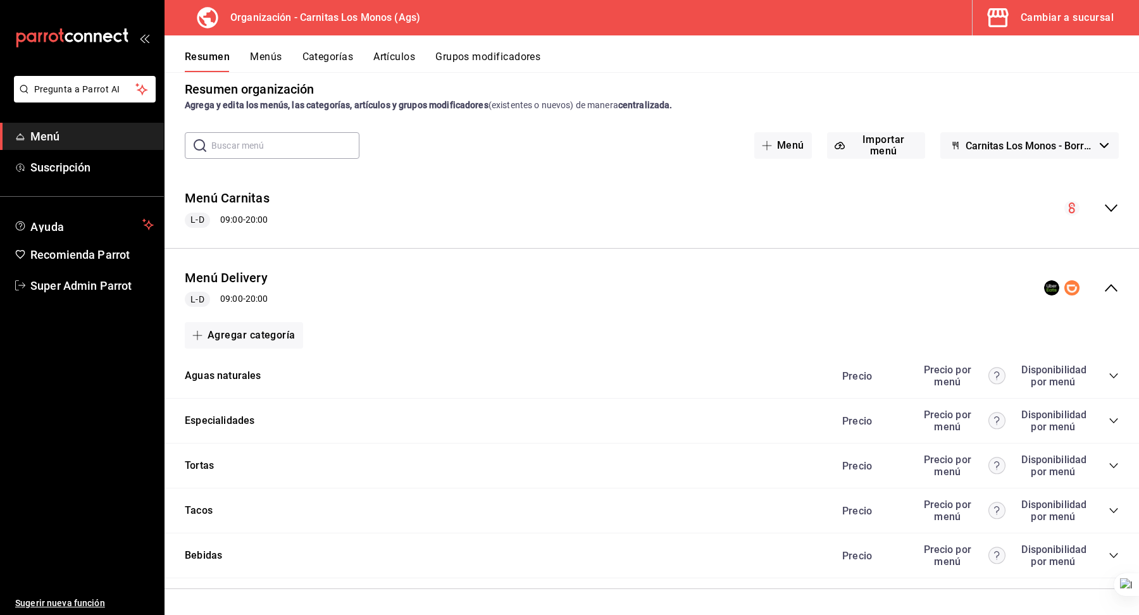
scroll to position [9, 0]
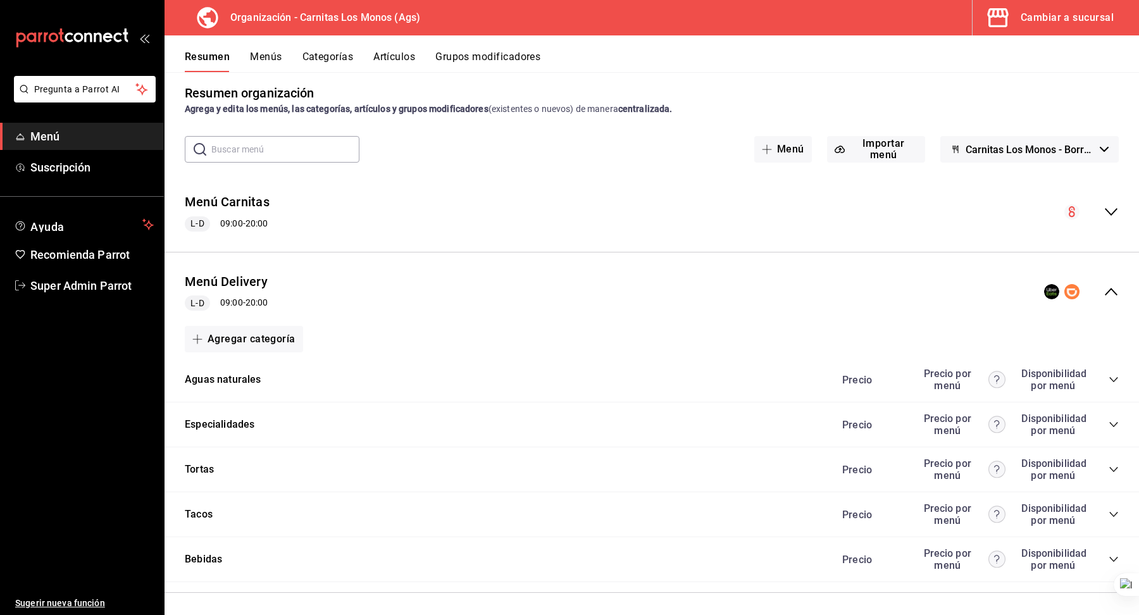
click at [396, 49] on div "Resumen Menús Categorías Artículos Grupos modificadores" at bounding box center [651, 53] width 974 height 37
click at [396, 55] on button "Artículos" at bounding box center [394, 62] width 42 height 22
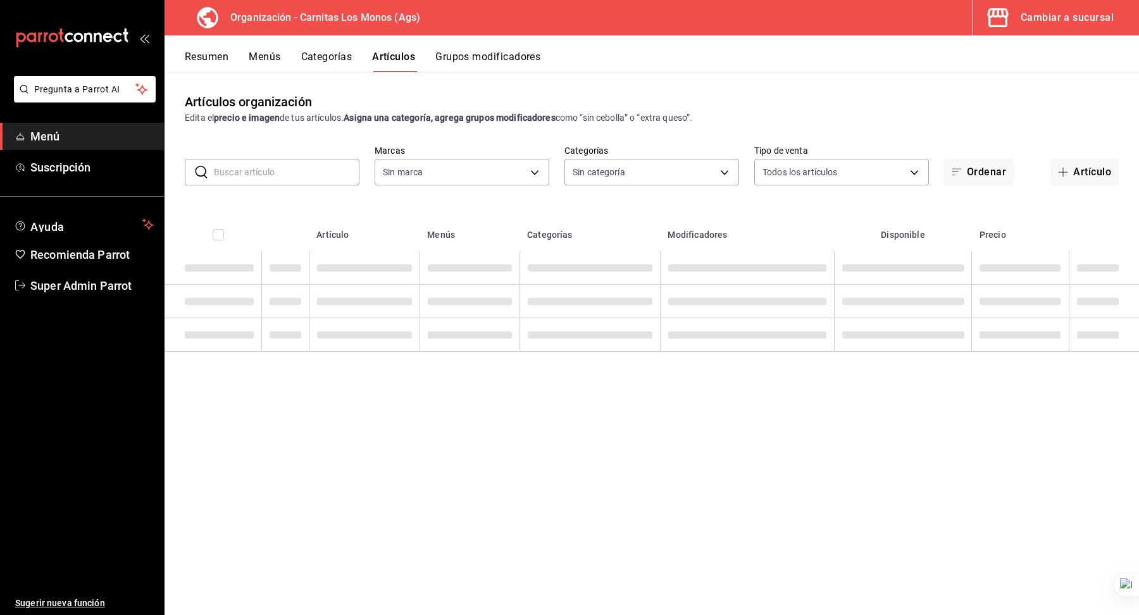
type input "b683126d-130a-4d97-8023-6e1eaf1ccd23"
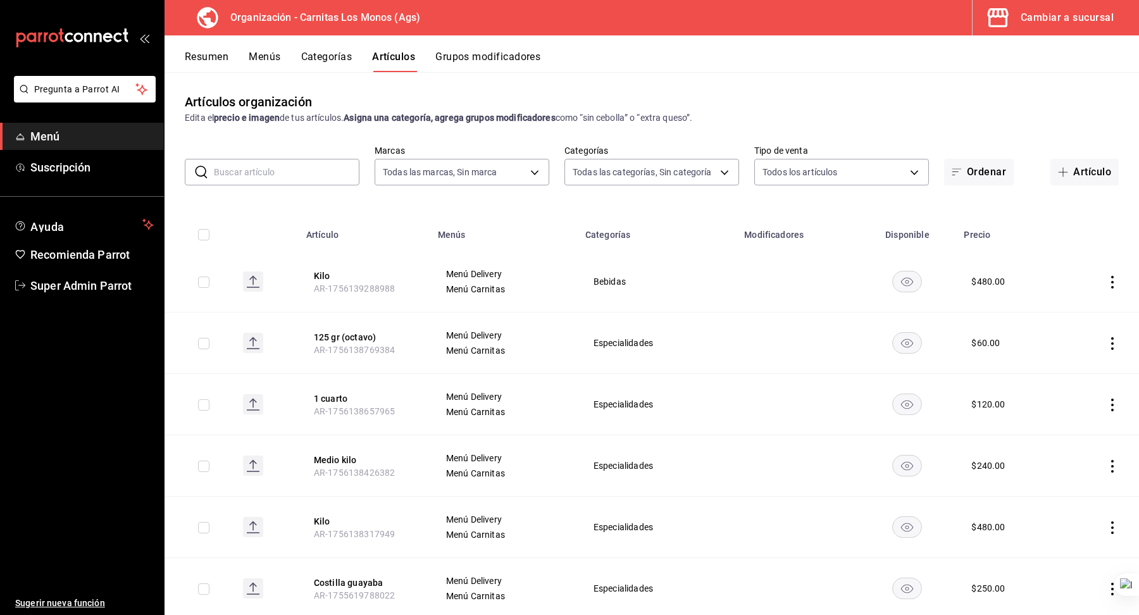
type input "1292b9a4-0829-4e30-be15-0595e43131a1,af353290-ce42-48cf-9a08-4f2d87ccea48,6df01…"
click at [261, 58] on button "Menús" at bounding box center [265, 62] width 32 height 22
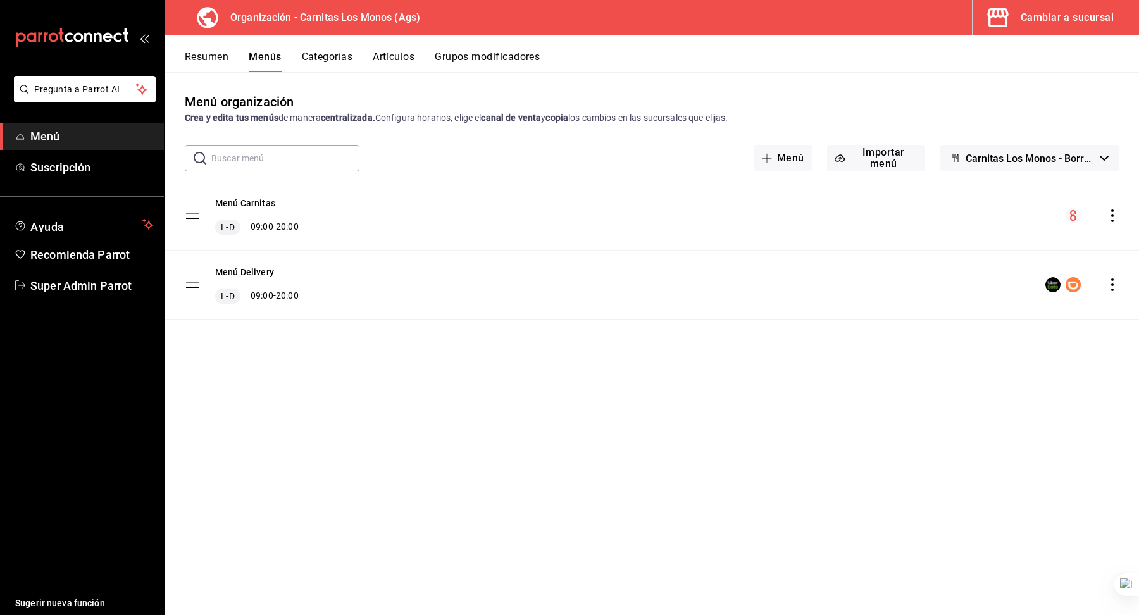
click at [1106, 281] on icon "actions" at bounding box center [1112, 284] width 13 height 13
click at [971, 370] on span "Copiar en otra sucursal" at bounding box center [1012, 365] width 154 height 13
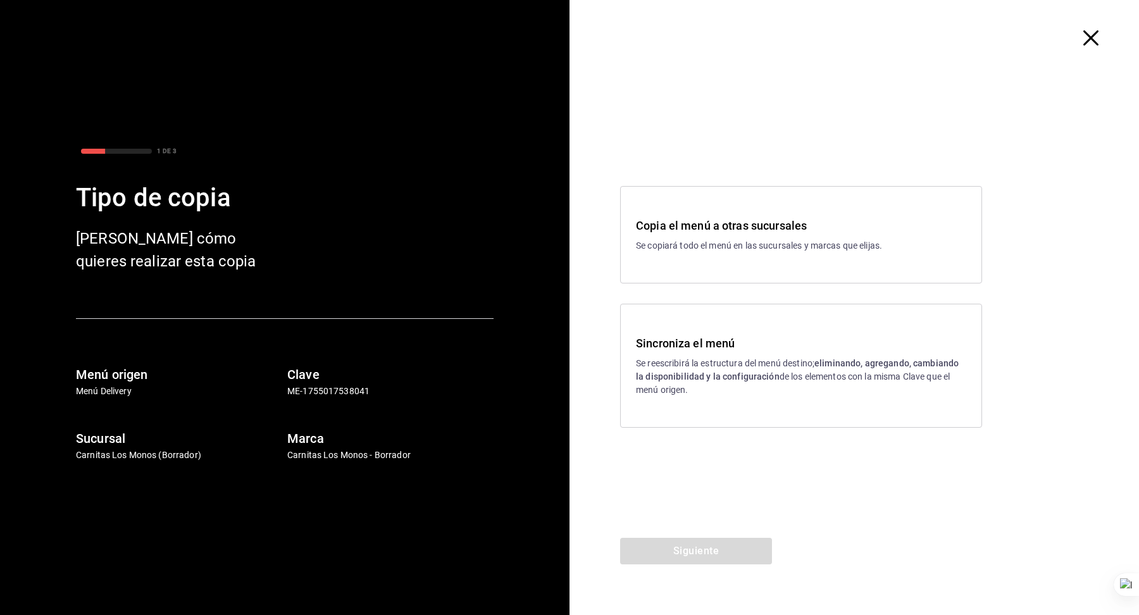
click at [697, 357] on p "Se reescribirá la estructura del menú destino; eliminando, agregando, cambiando…" at bounding box center [801, 377] width 330 height 40
click at [691, 216] on div "Copia el menú a otras sucursales Se copiará todo el menú en las sucursales y ma…" at bounding box center [801, 234] width 362 height 97
click at [695, 548] on button "Siguiente" at bounding box center [696, 551] width 152 height 27
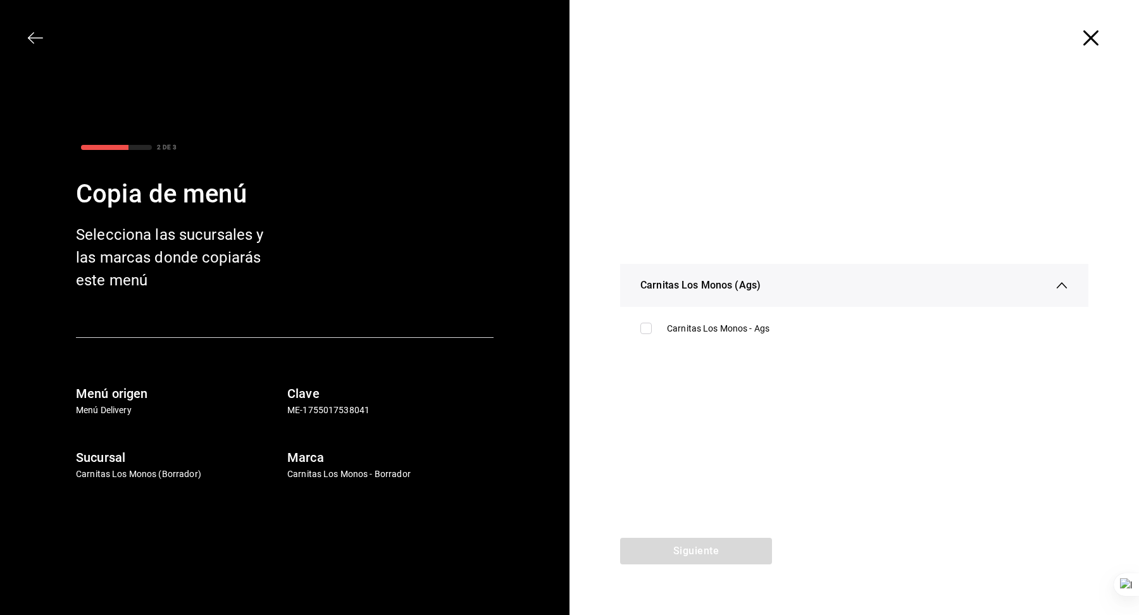
click at [692, 342] on li "Carnitas Los Monos - Ags" at bounding box center [854, 329] width 468 height 34
checkbox input "true"
click at [690, 552] on button "Siguiente" at bounding box center [696, 551] width 152 height 27
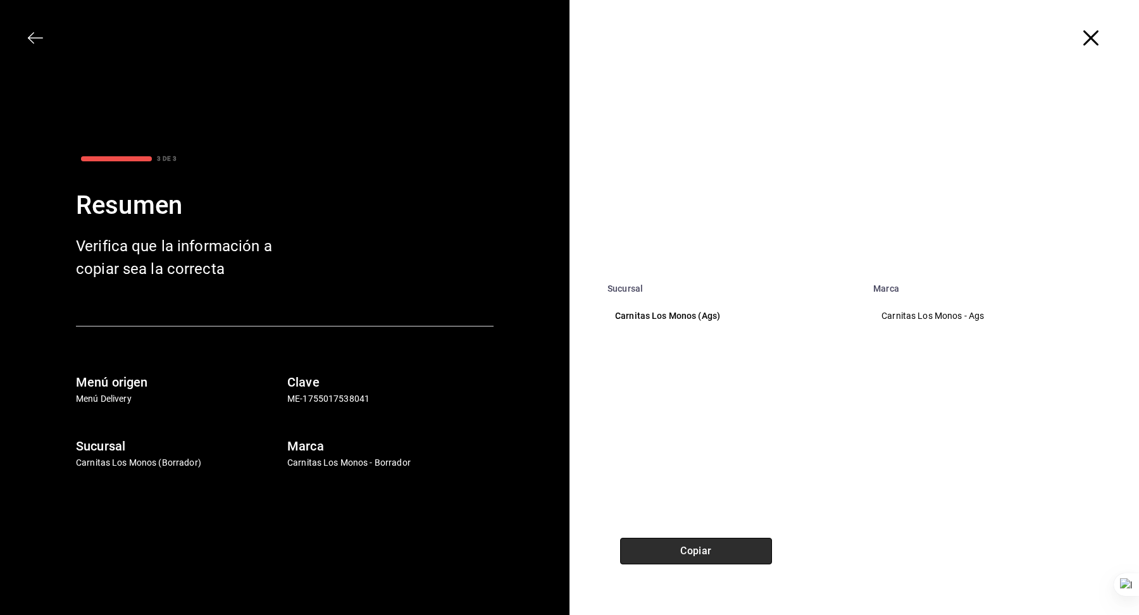
click at [693, 554] on button "Copiar" at bounding box center [696, 551] width 152 height 27
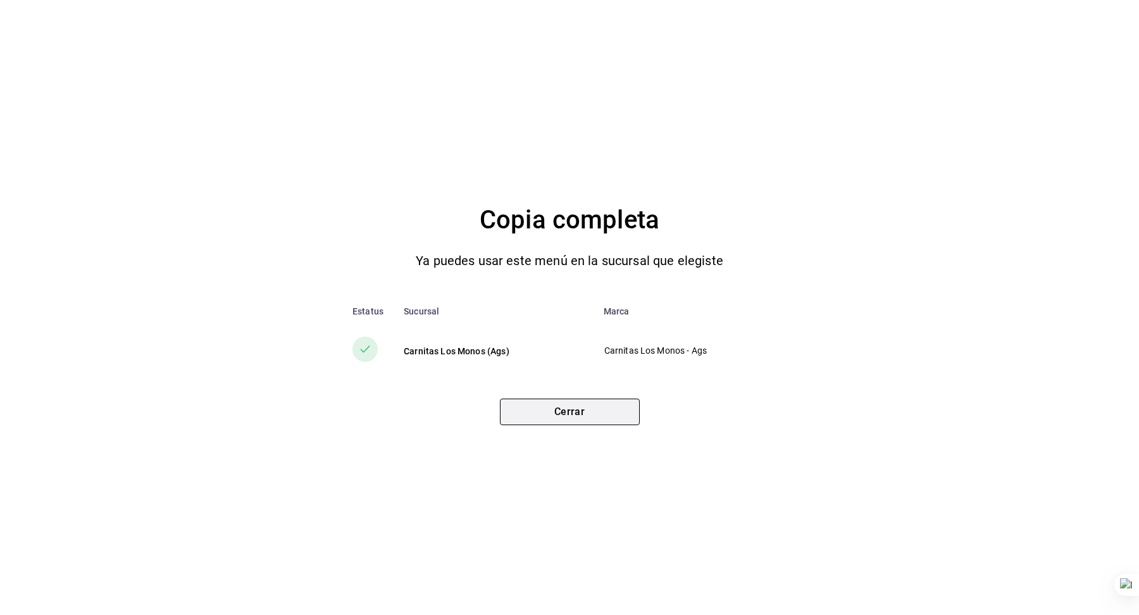
click at [574, 405] on button "Cerrar" at bounding box center [570, 412] width 140 height 27
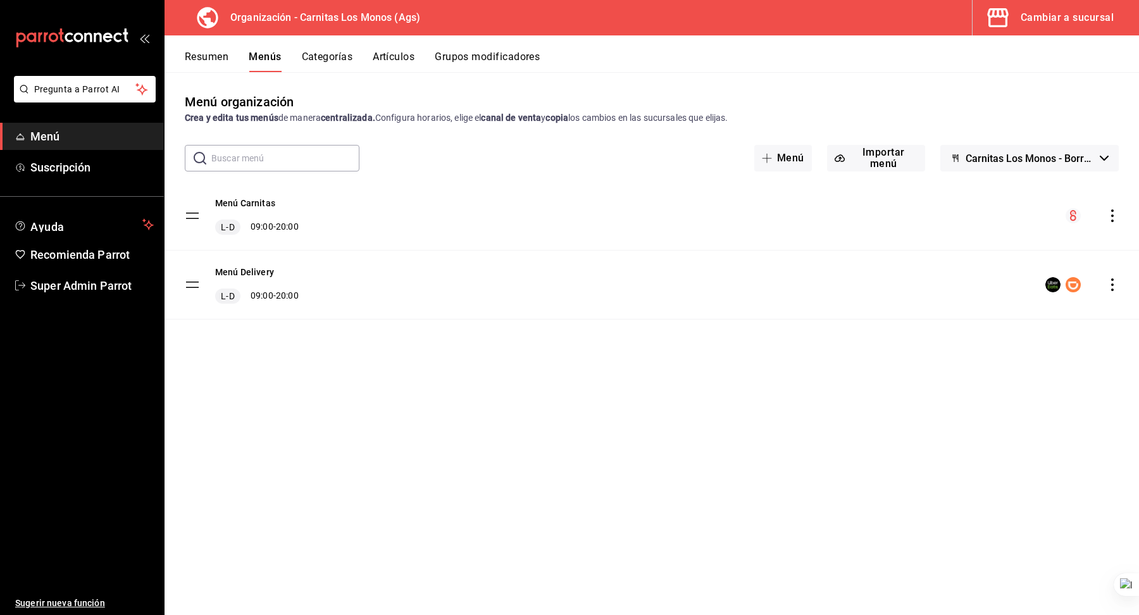
click at [1039, 30] on button "Cambiar a sucursal" at bounding box center [1050, 17] width 156 height 35
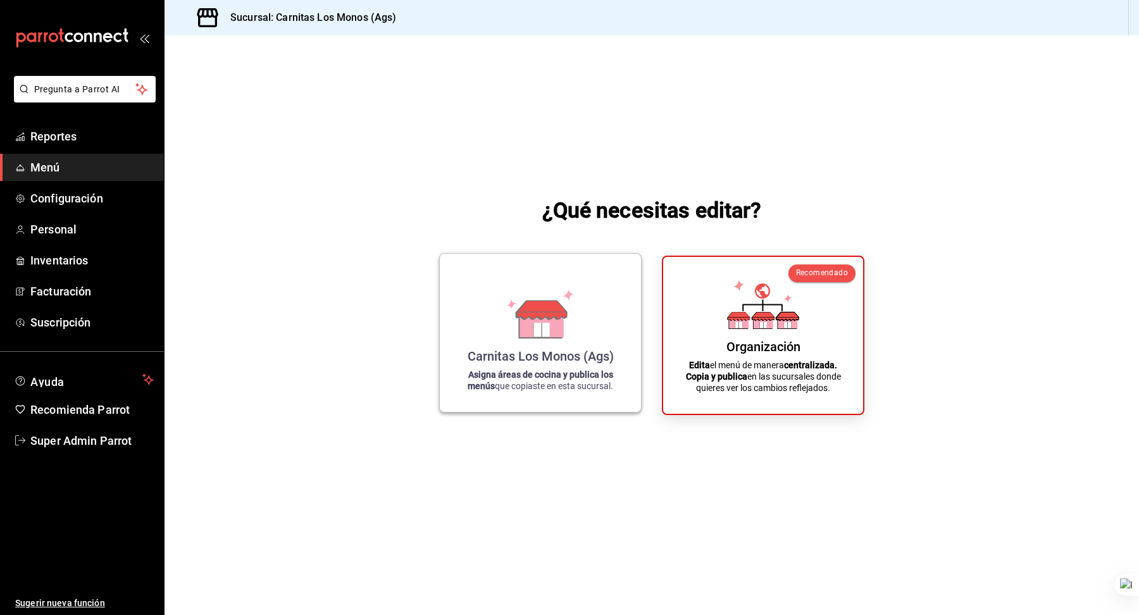
click at [538, 314] on icon at bounding box center [542, 310] width 50 height 18
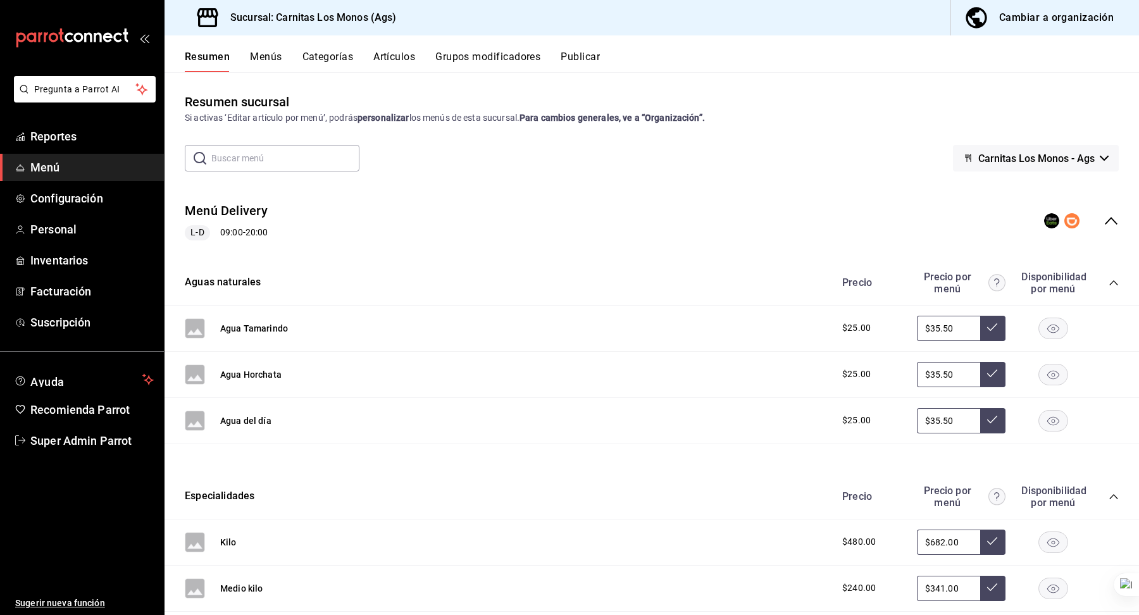
click at [593, 51] on button "Publicar" at bounding box center [580, 62] width 39 height 22
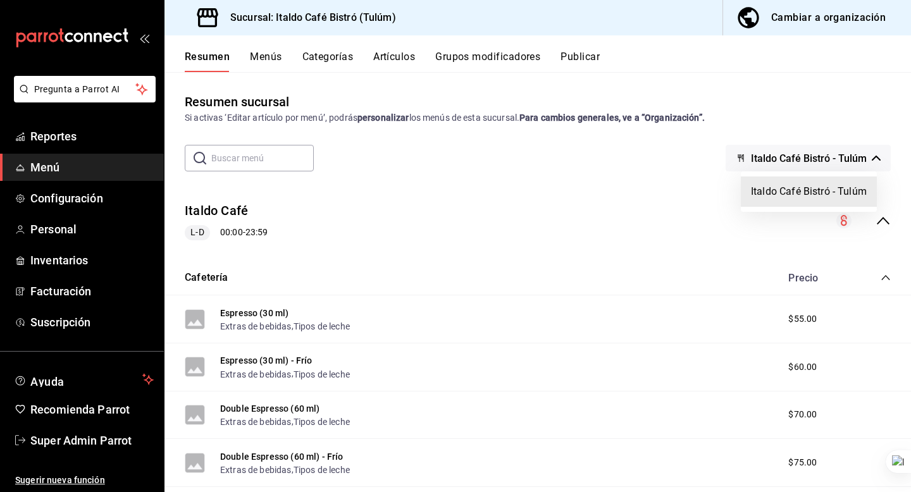
click at [586, 62] on div at bounding box center [455, 246] width 911 height 492
click at [593, 59] on button "Publicar" at bounding box center [580, 62] width 39 height 22
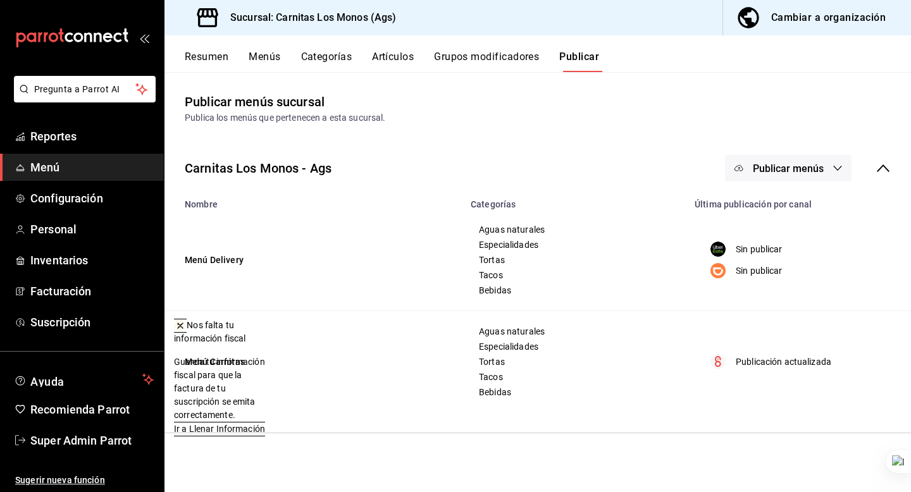
click at [813, 171] on span "Publicar menús" at bounding box center [788, 169] width 71 height 12
click at [768, 250] on div at bounding box center [758, 245] width 35 height 20
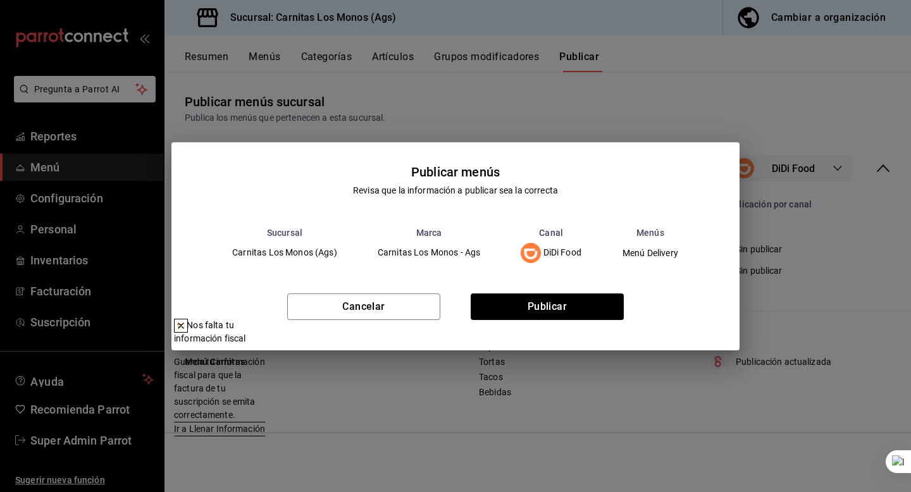
click at [186, 328] on icon at bounding box center [181, 326] width 10 height 10
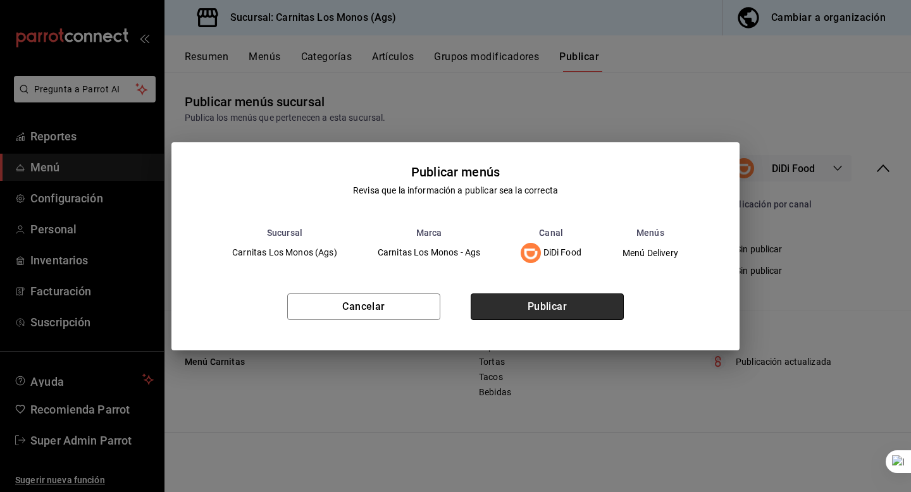
click at [515, 312] on button "Publicar" at bounding box center [547, 307] width 153 height 27
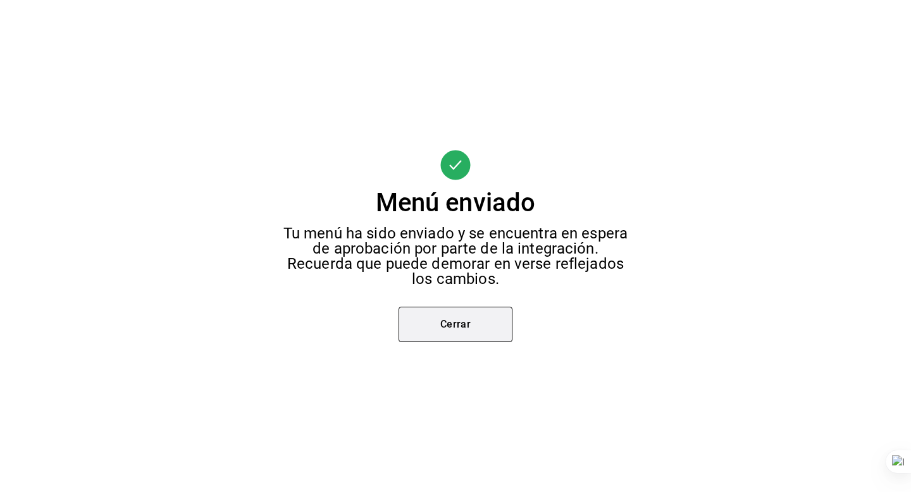
click at [433, 319] on button "Cerrar" at bounding box center [456, 324] width 114 height 35
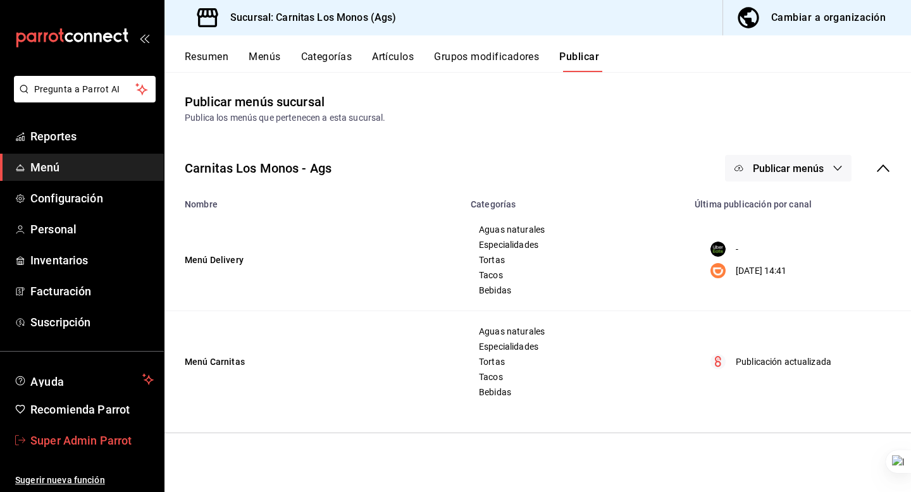
click at [59, 435] on span "Super Admin Parrot" at bounding box center [91, 440] width 123 height 17
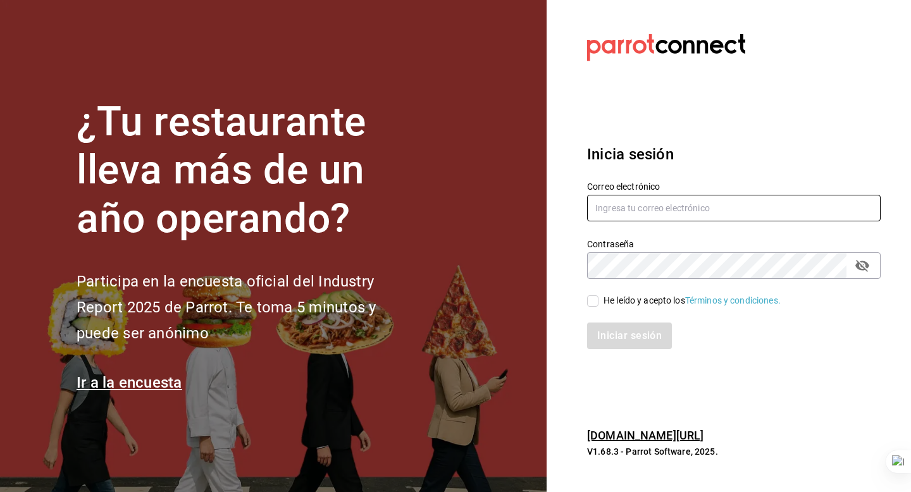
click at [633, 206] on input "text" at bounding box center [734, 208] width 294 height 27
type input "lareyna@nl.com"
click at [589, 297] on input "He leído y acepto los Términos y condiciones." at bounding box center [592, 300] width 11 height 11
checkbox input "true"
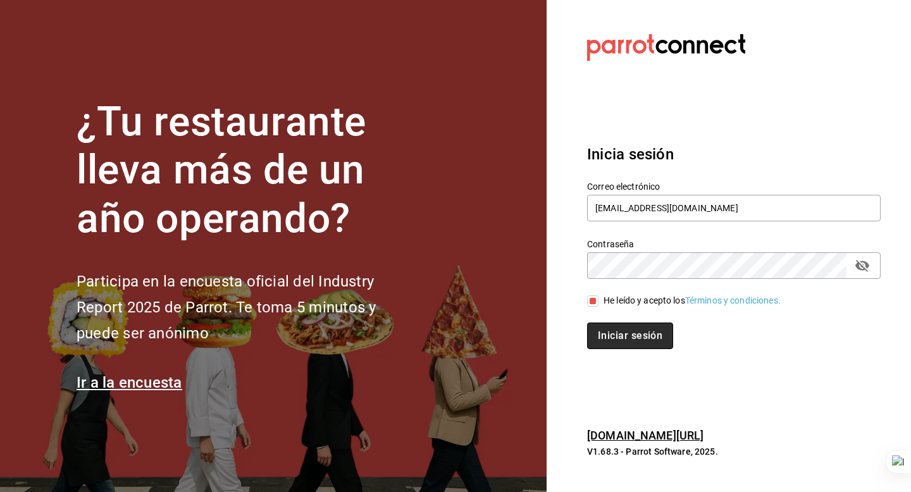
click at [605, 332] on button "Iniciar sesión" at bounding box center [630, 336] width 86 height 27
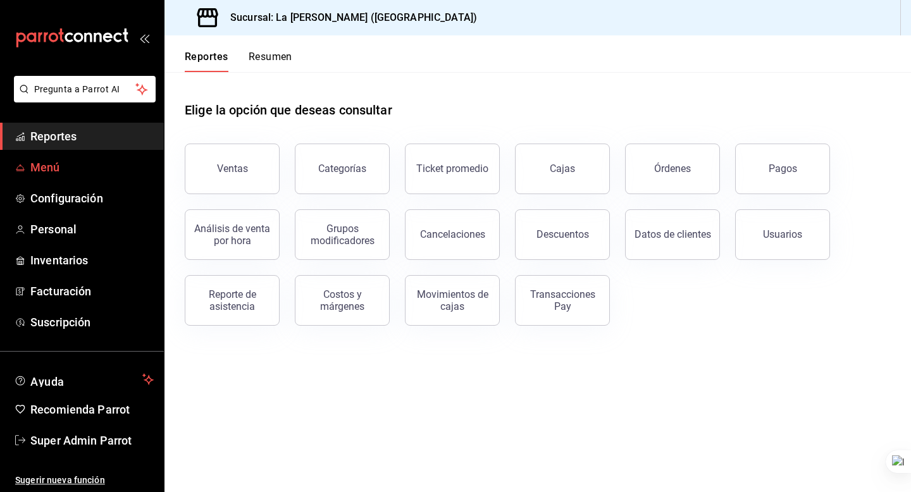
click at [54, 166] on span "Menú" at bounding box center [91, 167] width 123 height 17
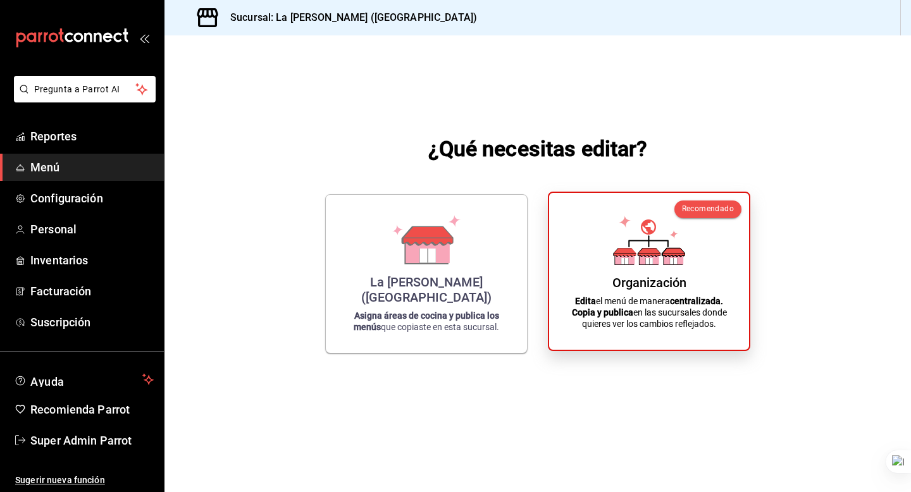
click at [719, 293] on div "Organización Edita el menú de manera centralizada. Copia y publica en las sucur…" at bounding box center [649, 271] width 170 height 137
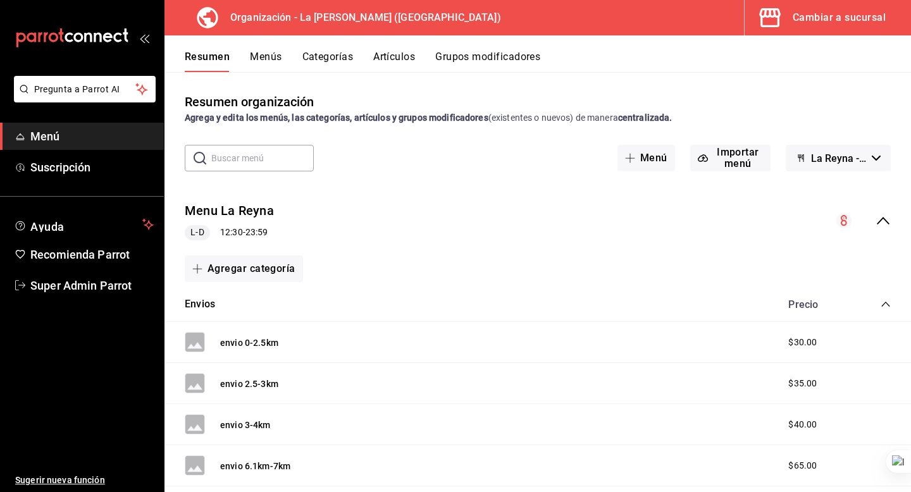
click at [275, 63] on button "Menús" at bounding box center [266, 62] width 32 height 22
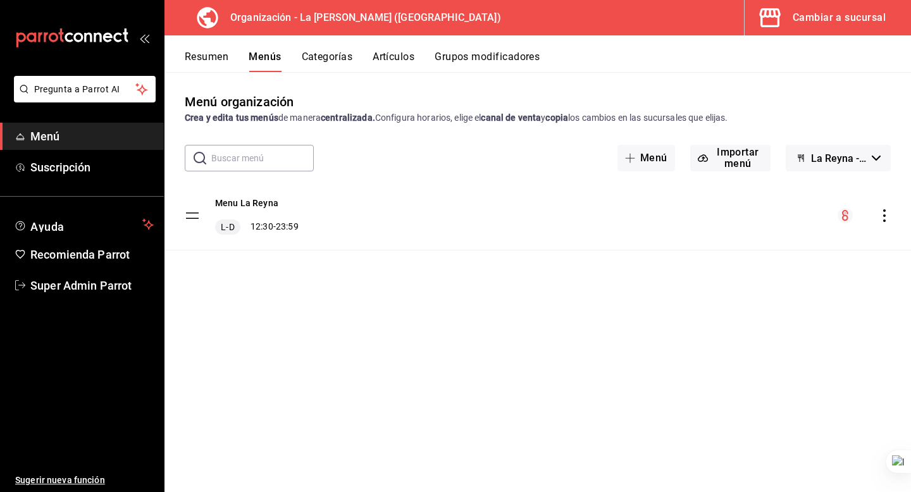
click at [882, 206] on div "Menu La [PERSON_NAME] L-D 12:30 - 23:59" at bounding box center [537, 216] width 747 height 68
click at [886, 220] on icon "actions" at bounding box center [884, 215] width 13 height 13
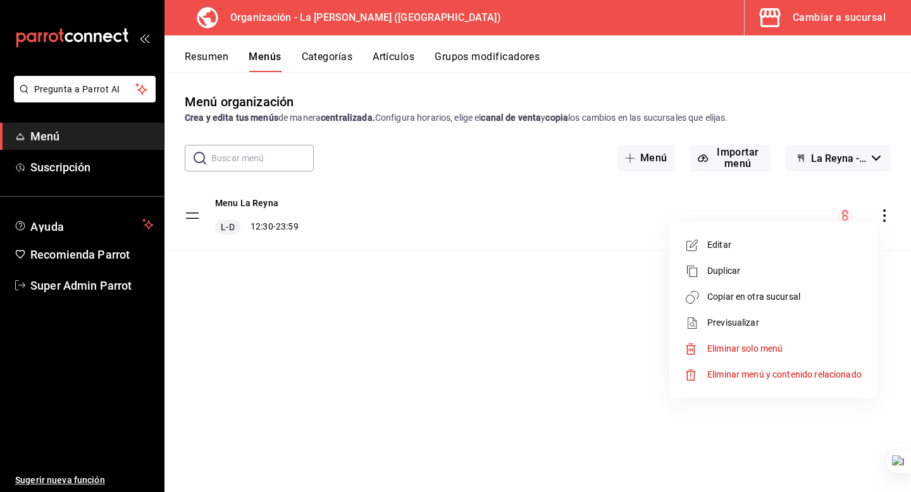
click at [736, 291] on span "Copiar en otra sucursal" at bounding box center [784, 296] width 154 height 13
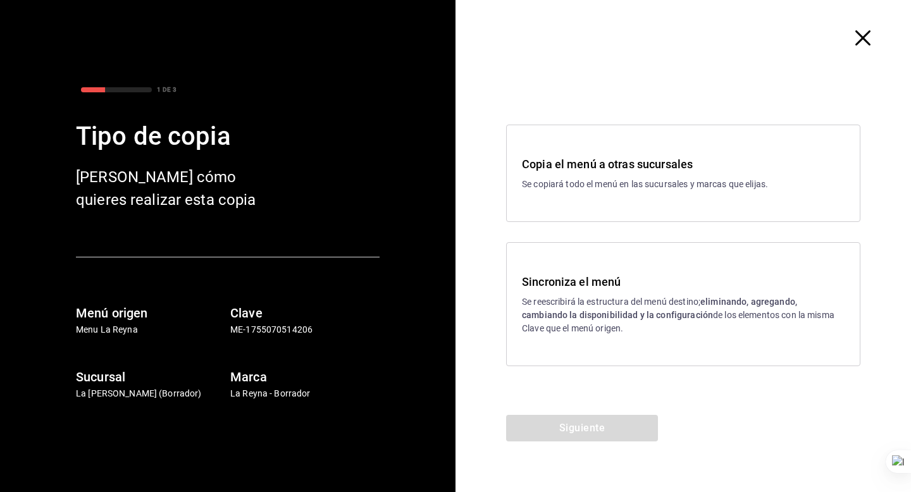
click at [580, 290] on div "Sincroniza el menú Se reescribirá la estructura del menú destino; eliminando, a…" at bounding box center [683, 304] width 323 height 62
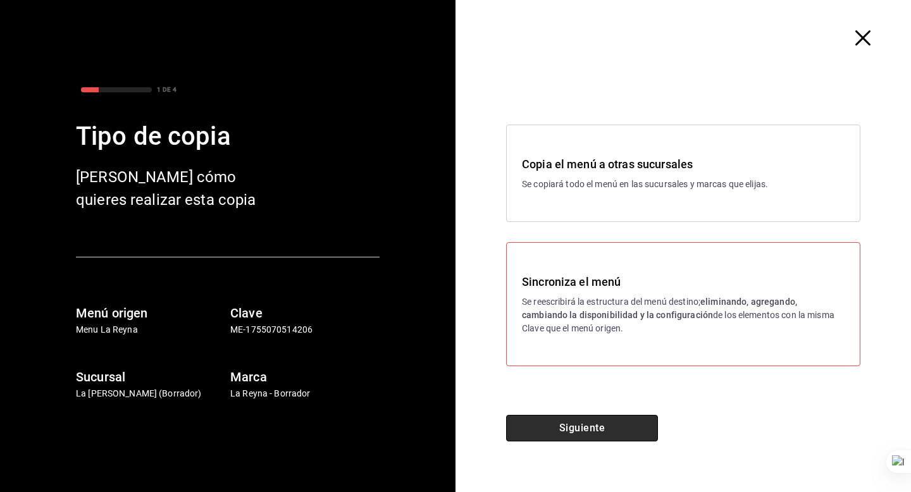
click at [571, 421] on button "Siguiente" at bounding box center [582, 428] width 152 height 27
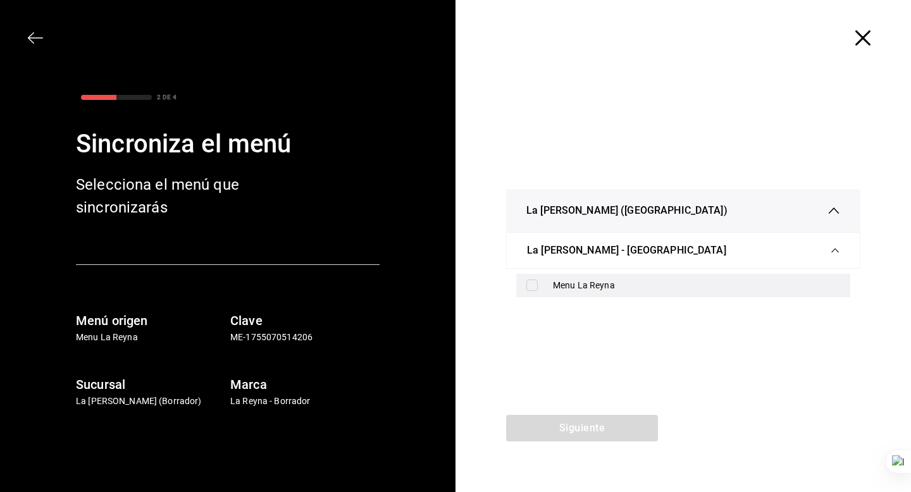
click at [565, 285] on div "Menu La Reyna" at bounding box center [696, 285] width 287 height 13
checkbox input "true"
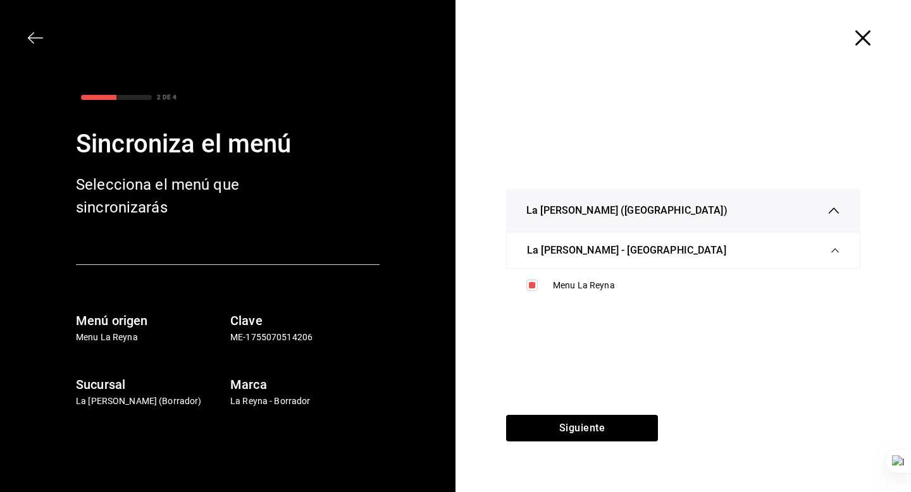
click at [860, 38] on icon "button" at bounding box center [862, 37] width 15 height 15
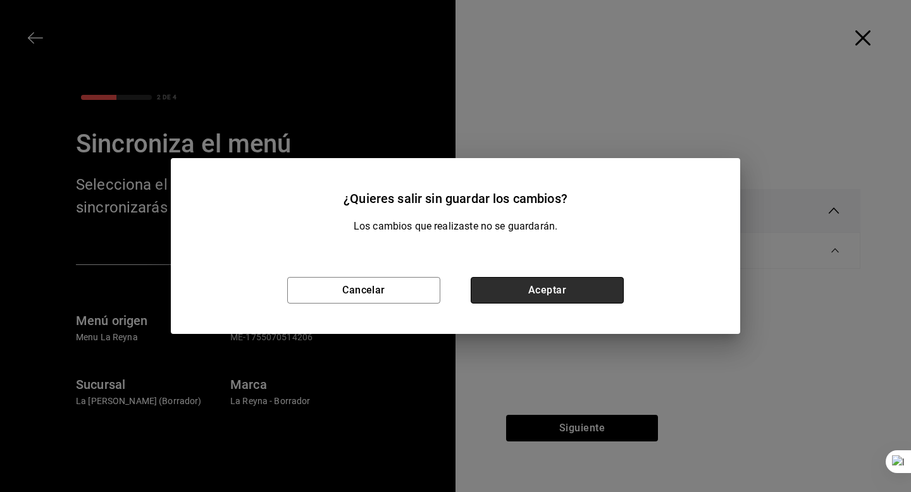
click at [545, 279] on button "Aceptar" at bounding box center [547, 290] width 153 height 27
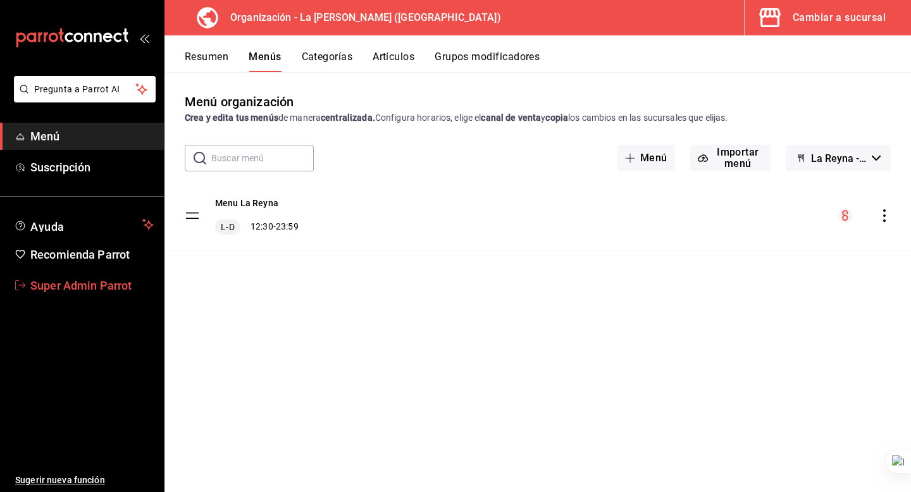
click at [65, 285] on span "Super Admin Parrot" at bounding box center [91, 285] width 123 height 17
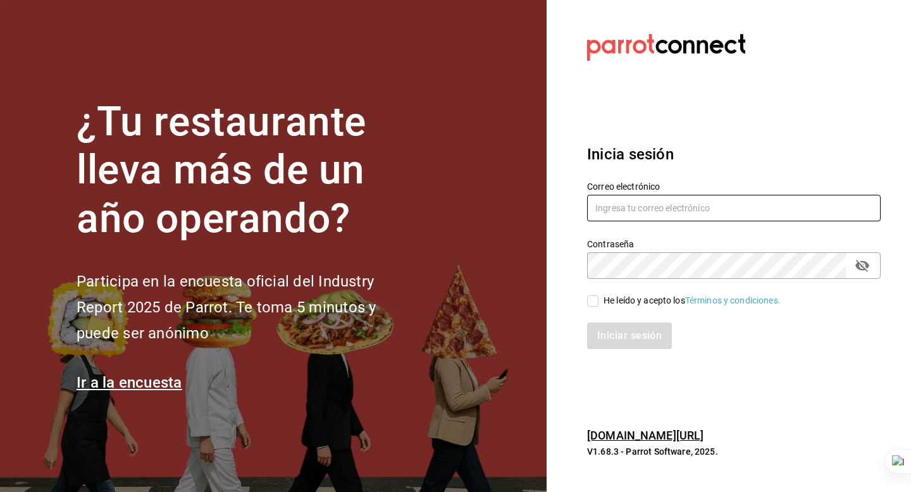
click at [658, 212] on input "text" at bounding box center [734, 208] width 294 height 27
type input "lacasademaggie@mty.com"
click at [646, 306] on div "He leído y acepto los Términos y condiciones." at bounding box center [692, 300] width 177 height 13
click at [599, 306] on input "He leído y acepto los Términos y condiciones." at bounding box center [592, 300] width 11 height 11
checkbox input "true"
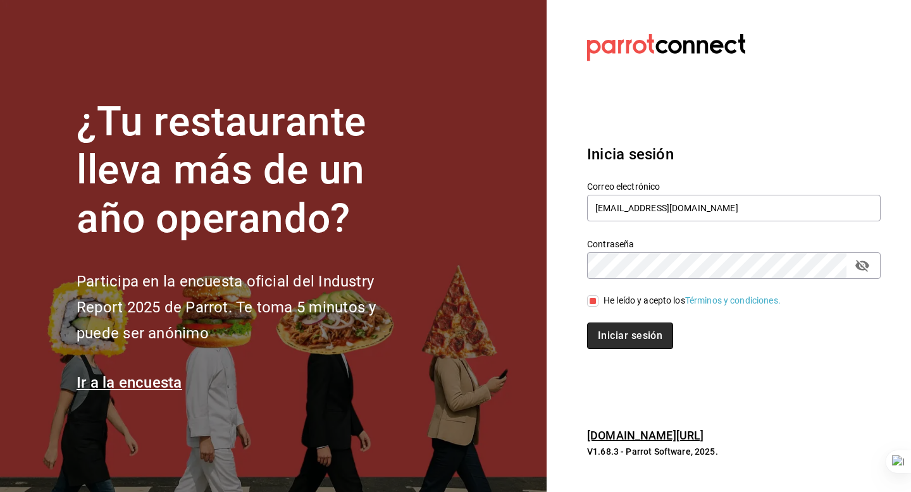
click at [636, 333] on button "Iniciar sesión" at bounding box center [630, 336] width 86 height 27
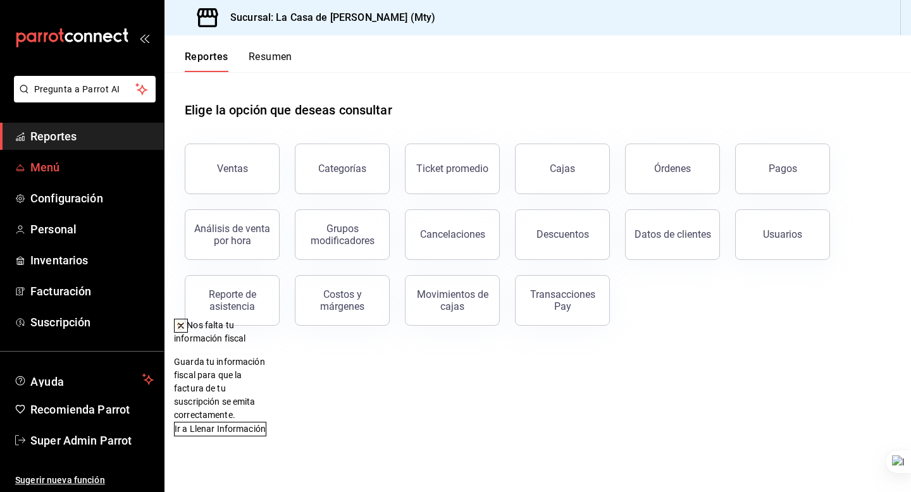
click at [79, 163] on span "Menú" at bounding box center [91, 167] width 123 height 17
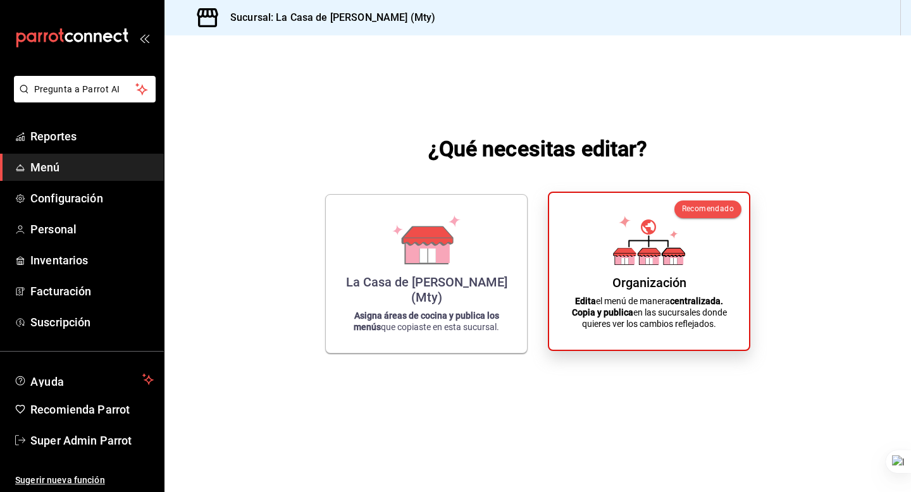
click at [566, 263] on div "Organización Edita el menú de manera centralizada. Copia y publica en las sucur…" at bounding box center [649, 271] width 170 height 137
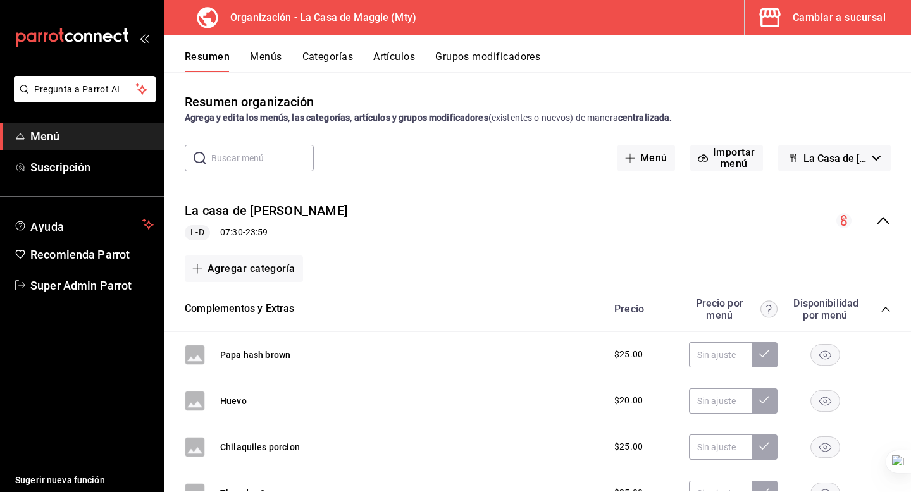
click at [274, 79] on div "Resumen organización Agrega y edita los menús, las categorías, artículos y grup…" at bounding box center [537, 281] width 747 height 419
click at [268, 62] on button "Menús" at bounding box center [266, 62] width 32 height 22
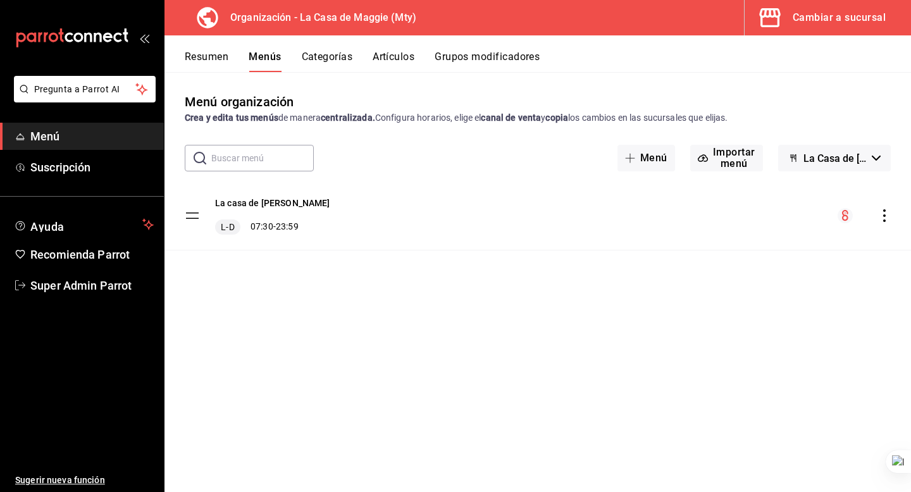
click at [888, 214] on icon "actions" at bounding box center [884, 215] width 13 height 13
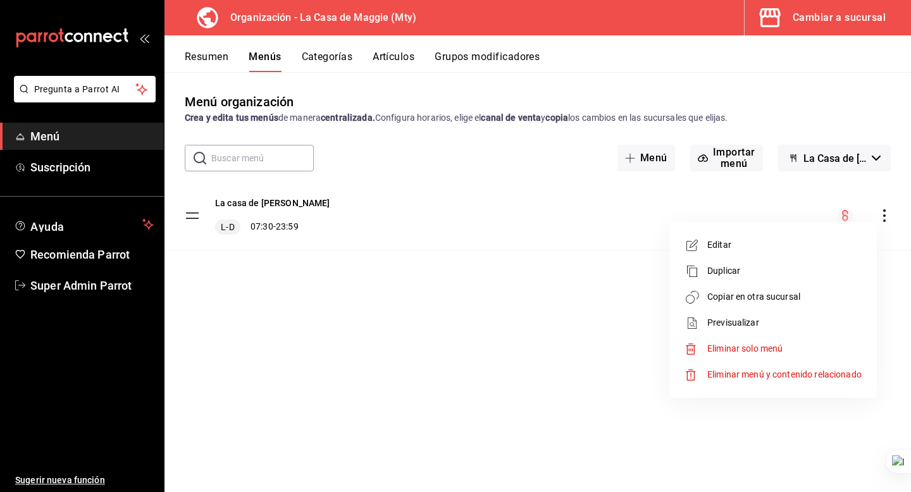
click at [742, 295] on span "Copiar en otra sucursal" at bounding box center [784, 296] width 154 height 13
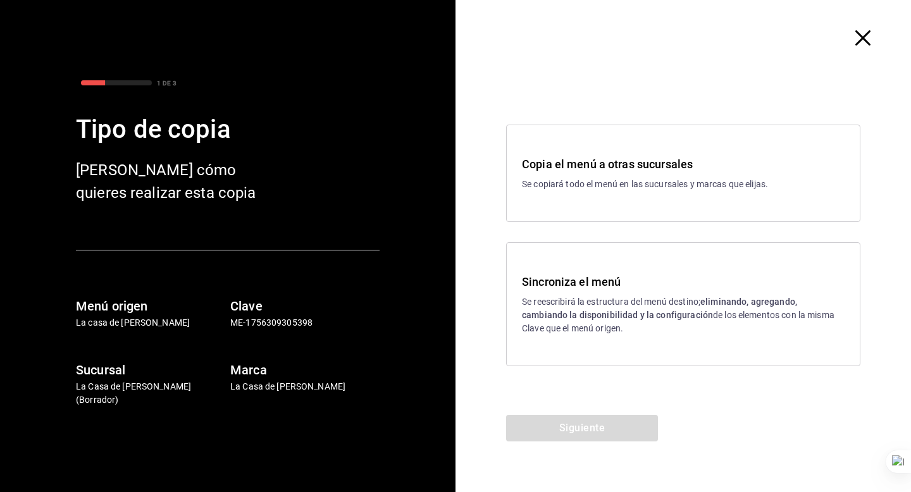
click at [588, 287] on h3 "Sincroniza el menú" at bounding box center [683, 281] width 323 height 17
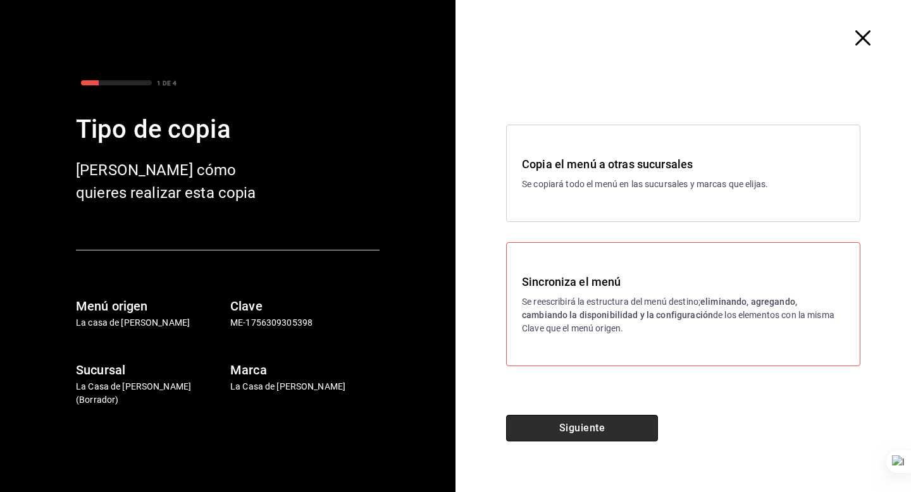
click at [558, 429] on button "Siguiente" at bounding box center [582, 428] width 152 height 27
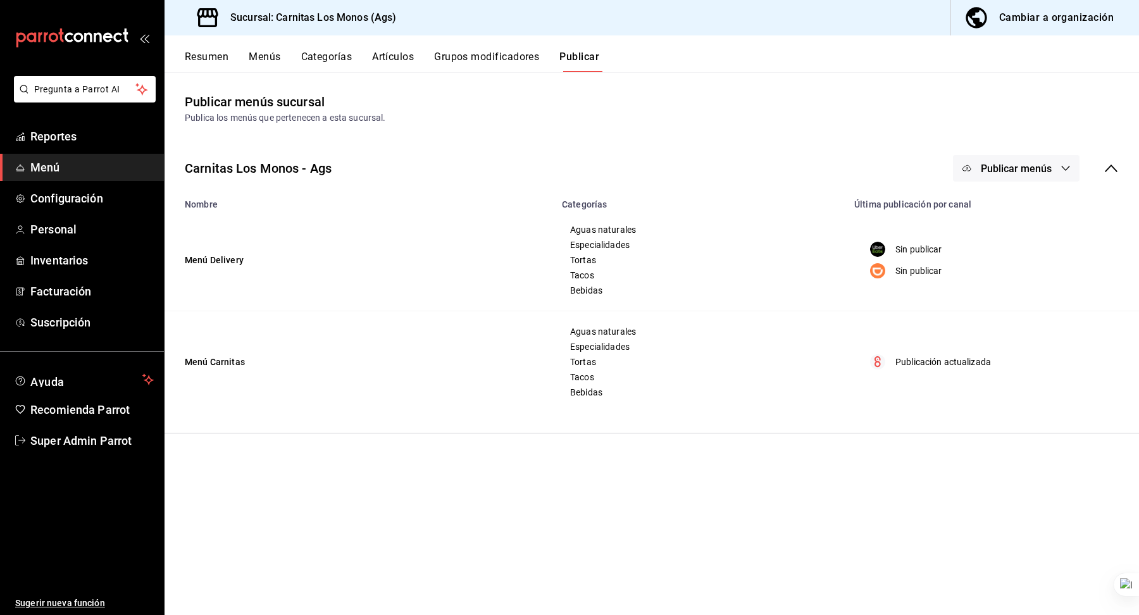
click at [516, 95] on div "Publicar menús sucursal Publica los menús que pertenecen a esta sucursal." at bounding box center [651, 108] width 974 height 32
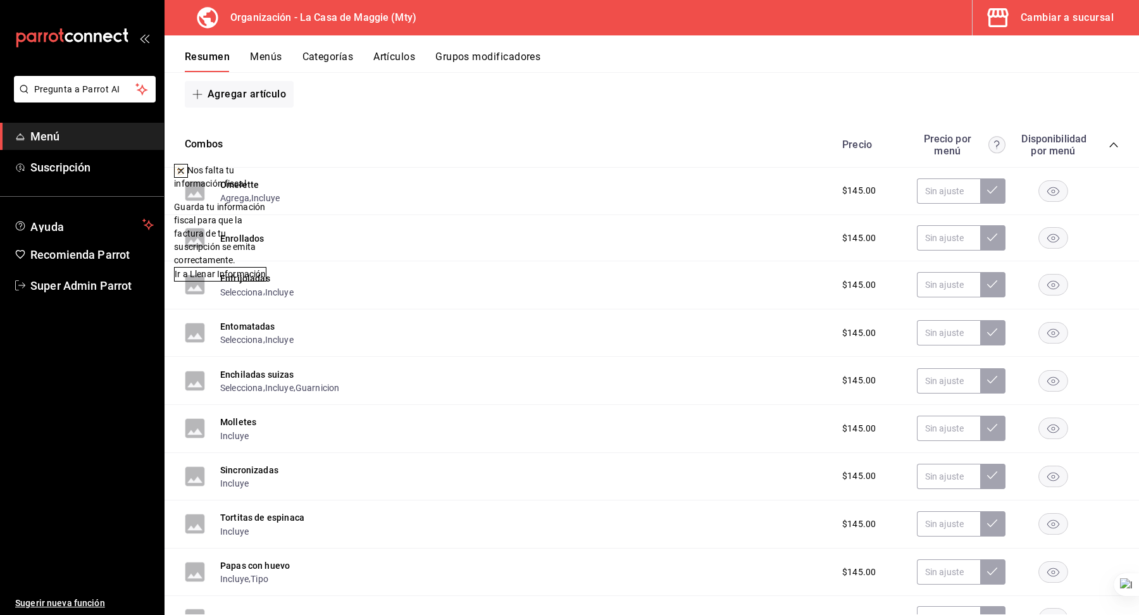
scroll to position [350, 0]
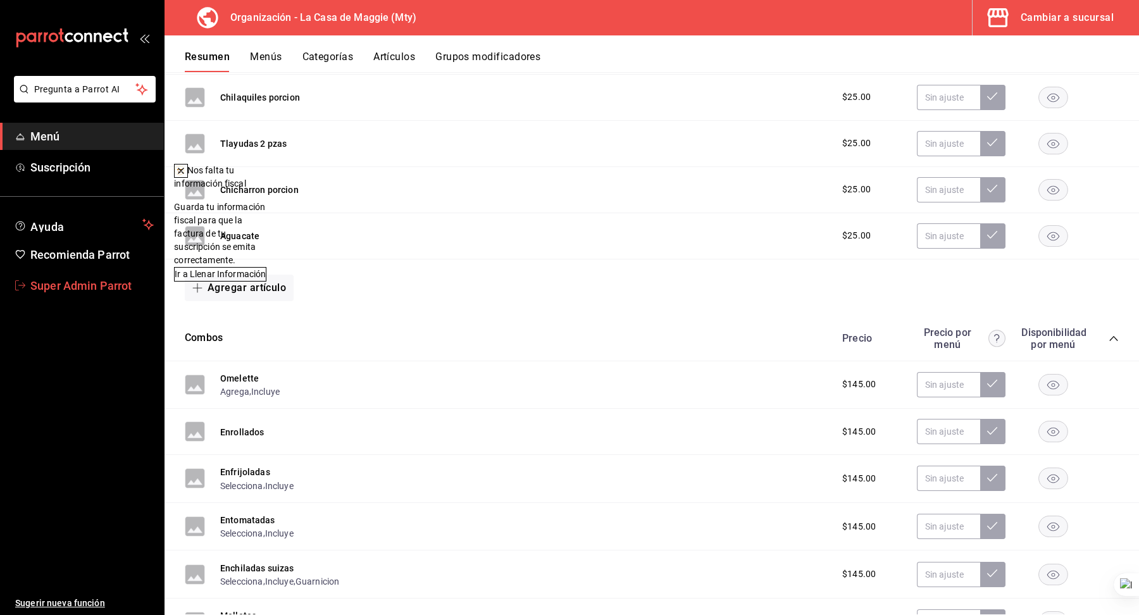
click at [45, 289] on span "Super Admin Parrot" at bounding box center [91, 285] width 123 height 17
